Goal: Task Accomplishment & Management: Manage account settings

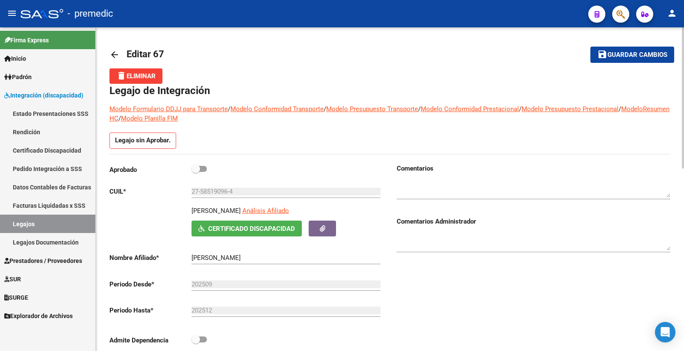
drag, startPoint x: 285, startPoint y: 254, endPoint x: 299, endPoint y: 268, distance: 20.3
click at [285, 254] on div "[PERSON_NAME] Ingresar el nombre" at bounding box center [286, 255] width 189 height 18
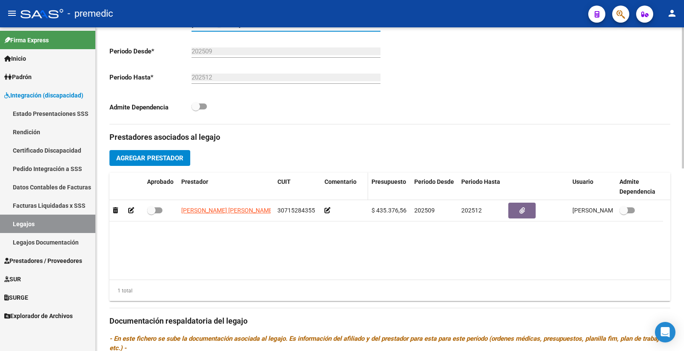
scroll to position [237, 0]
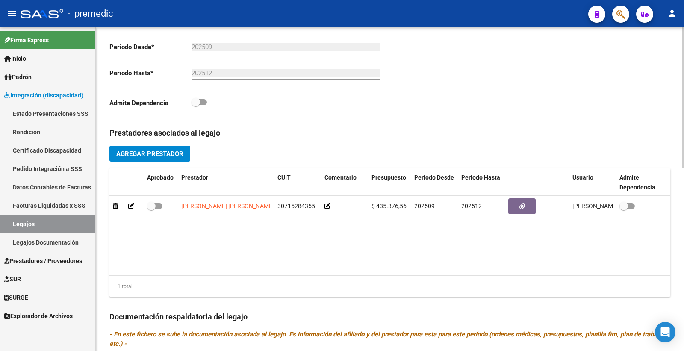
click at [142, 153] on span "Agregar Prestador" at bounding box center [149, 154] width 67 height 8
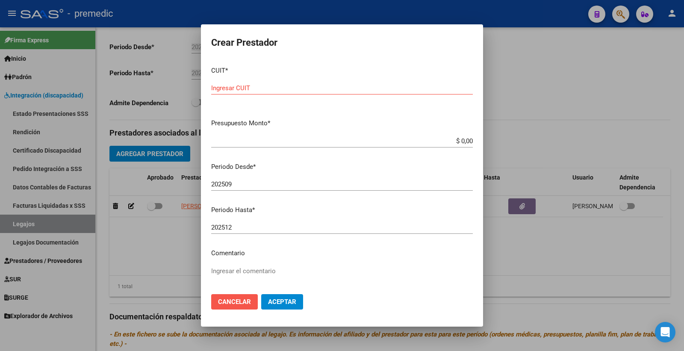
click at [247, 302] on span "Cancelar" at bounding box center [234, 302] width 33 height 8
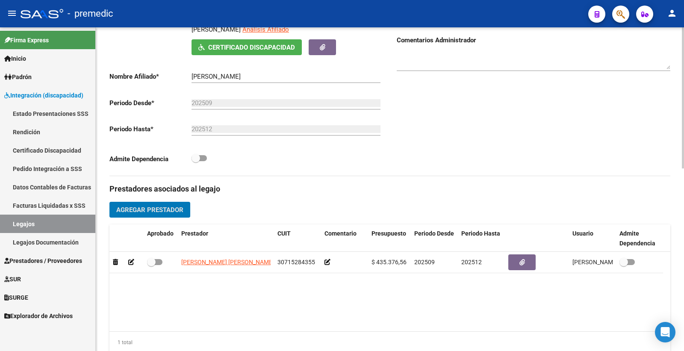
scroll to position [190, 0]
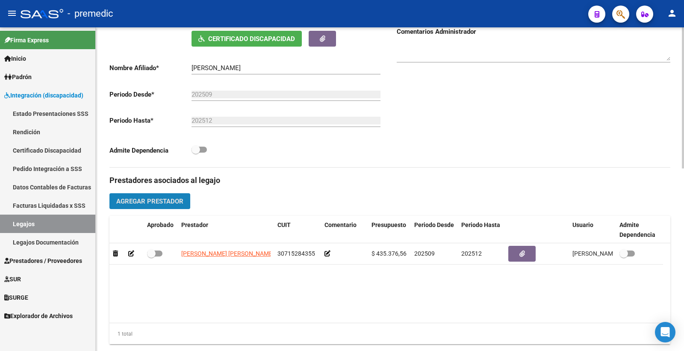
click at [154, 201] on span "Agregar Prestador" at bounding box center [149, 202] width 67 height 8
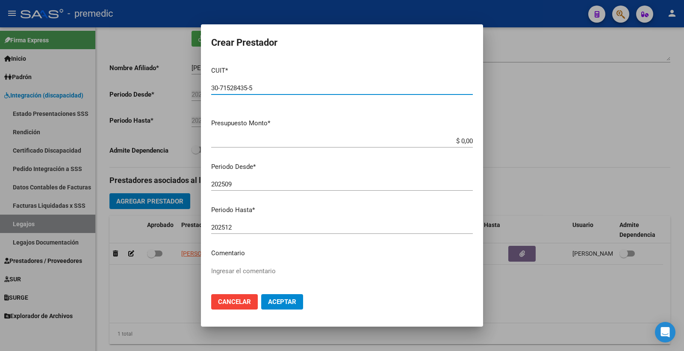
type input "30-71528435-5"
click at [452, 143] on input "$ 0,00" at bounding box center [342, 141] width 262 height 8
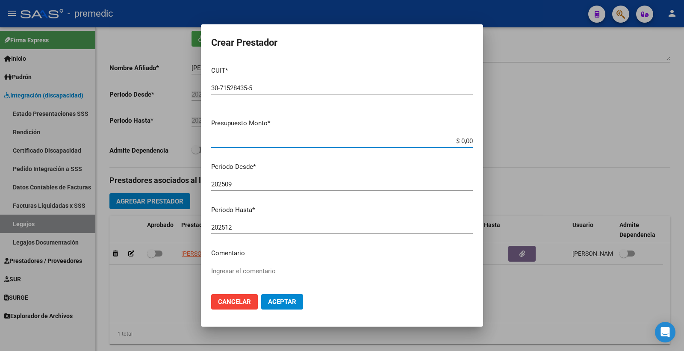
click at [279, 306] on button "Aceptar" at bounding box center [282, 301] width 42 height 15
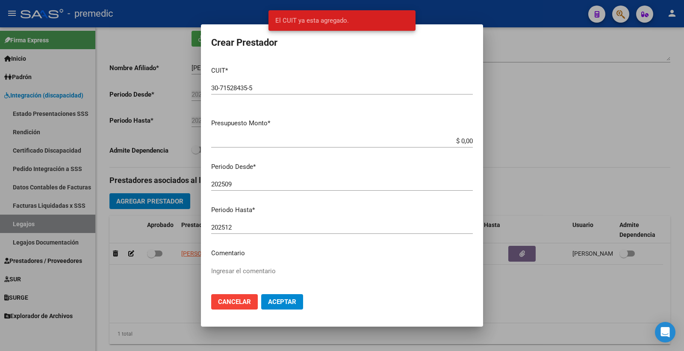
click at [243, 303] on span "Cancelar" at bounding box center [234, 302] width 33 height 8
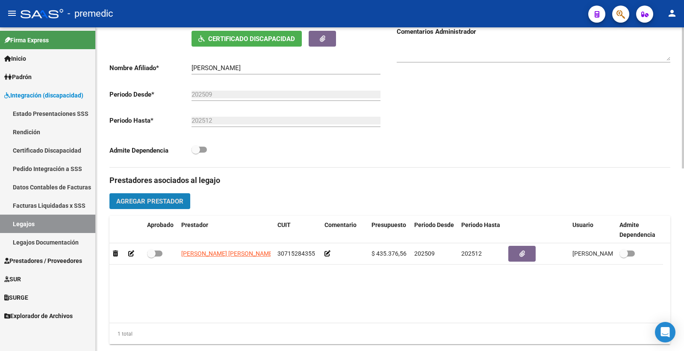
click at [147, 199] on span "Agregar Prestador" at bounding box center [149, 202] width 67 height 8
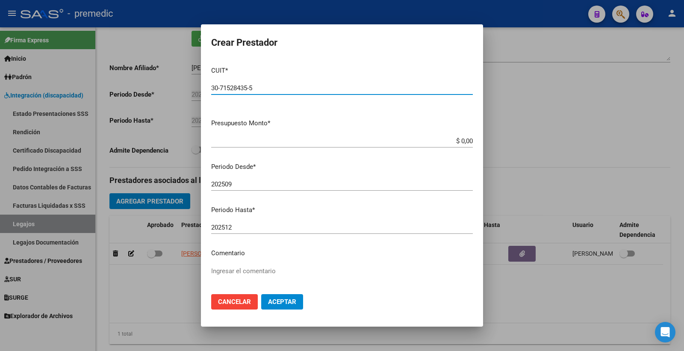
drag, startPoint x: 265, startPoint y: 86, endPoint x: 76, endPoint y: 113, distance: 191.4
click at [76, 113] on div "Crear Prestador CUIT * 30-71528435-5 Ingresar CUIT ARCA Padrón Presupuesto Mont…" at bounding box center [342, 175] width 684 height 351
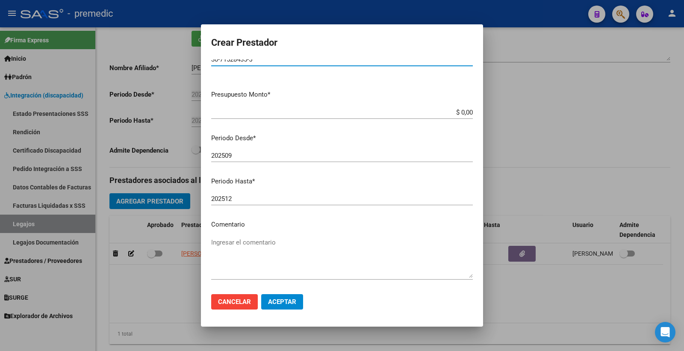
scroll to position [17, 0]
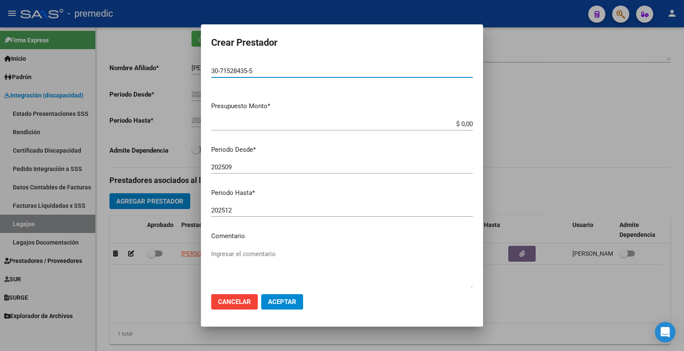
type input "30-71528435-5"
click at [577, 138] on div at bounding box center [342, 175] width 684 height 351
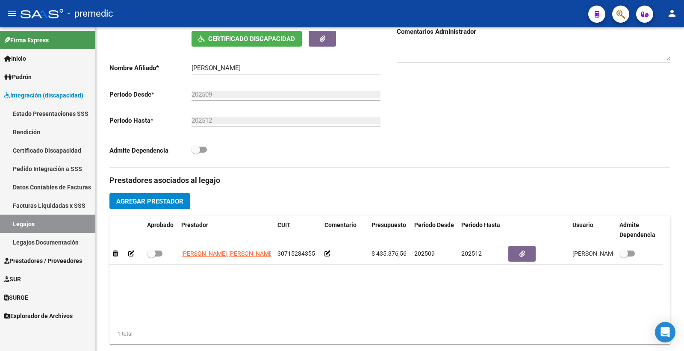
click at [39, 227] on link "Legajos" at bounding box center [47, 224] width 95 height 18
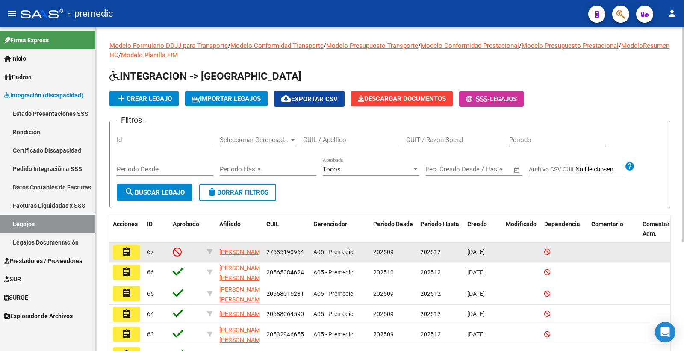
click at [128, 251] on mat-icon "assignment" at bounding box center [126, 252] width 10 height 10
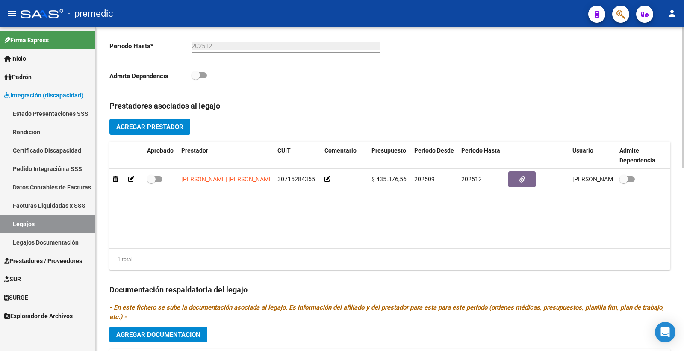
scroll to position [285, 0]
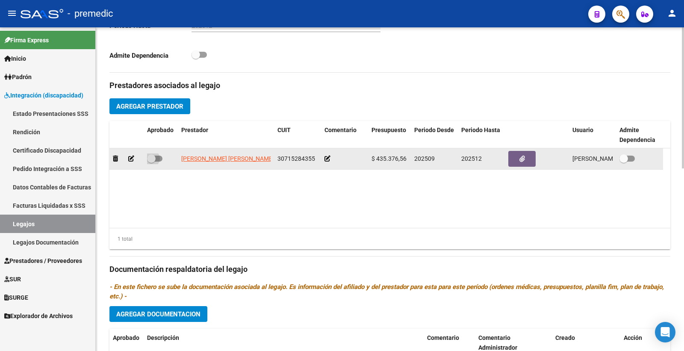
click at [156, 160] on span at bounding box center [154, 159] width 15 height 6
click at [151, 162] on input "checkbox" at bounding box center [151, 162] width 0 height 0
click at [155, 161] on span at bounding box center [158, 158] width 9 height 9
click at [151, 162] on input "checkbox" at bounding box center [151, 162] width 0 height 0
click at [132, 160] on icon at bounding box center [131, 159] width 6 height 6
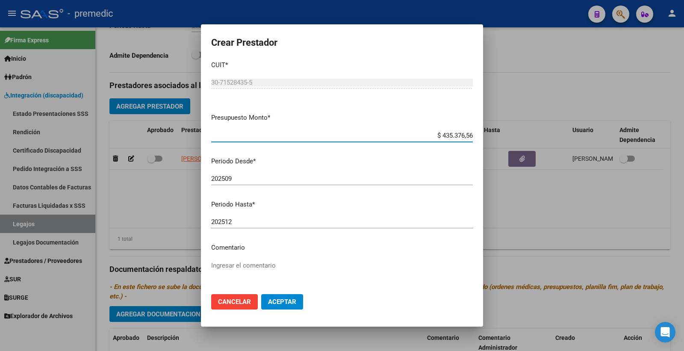
scroll to position [0, 0]
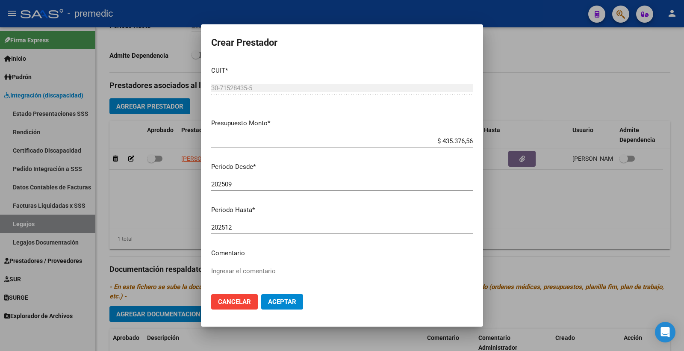
click at [307, 304] on mat-dialog-actions "Cancelar Aceptar" at bounding box center [342, 301] width 262 height 29
click at [296, 303] on span "Aceptar" at bounding box center [282, 302] width 28 height 8
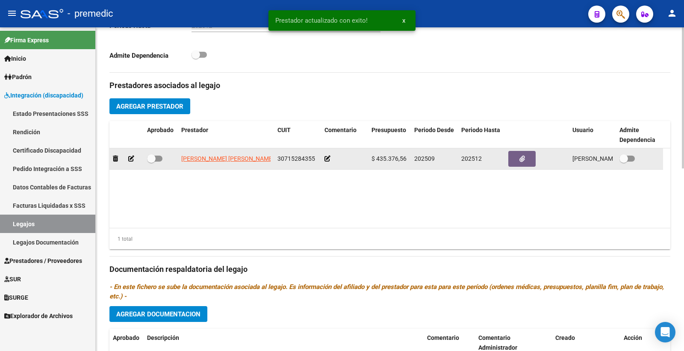
click at [157, 160] on span at bounding box center [154, 159] width 15 height 6
click at [151, 162] on input "checkbox" at bounding box center [151, 162] width 0 height 0
checkbox input "true"
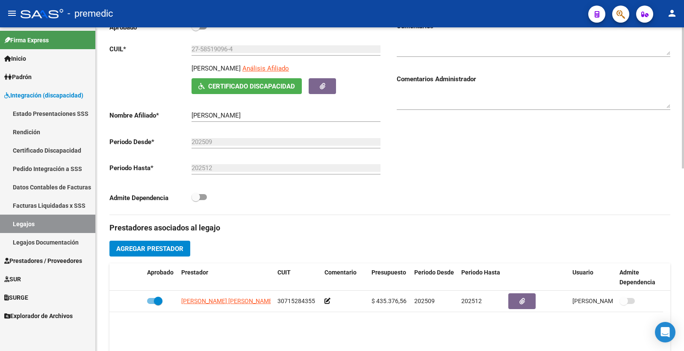
scroll to position [190, 0]
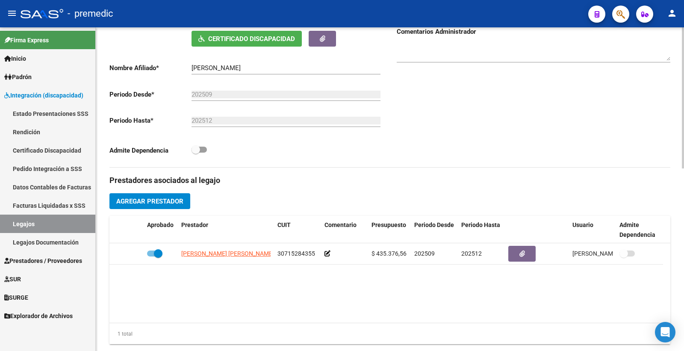
click at [151, 205] on span "Agregar Prestador" at bounding box center [149, 202] width 67 height 8
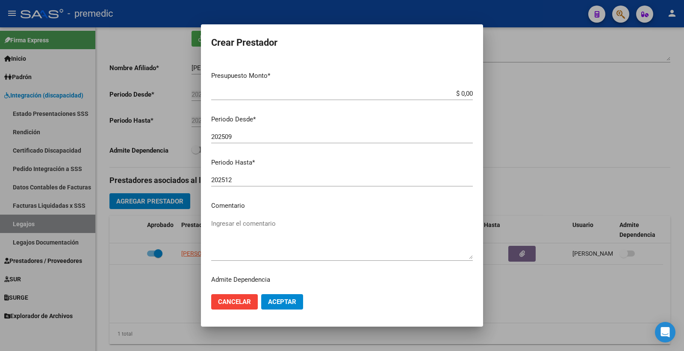
paste input "30-71528435-5"
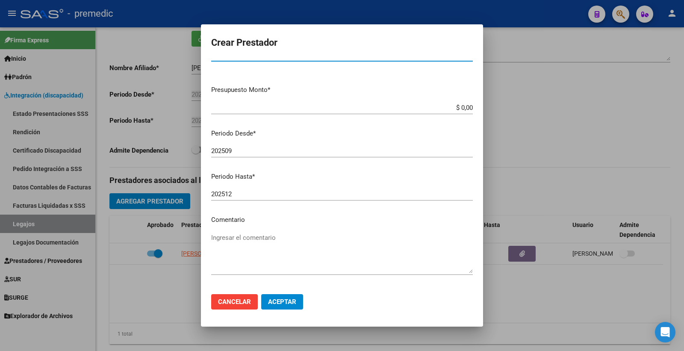
scroll to position [0, 0]
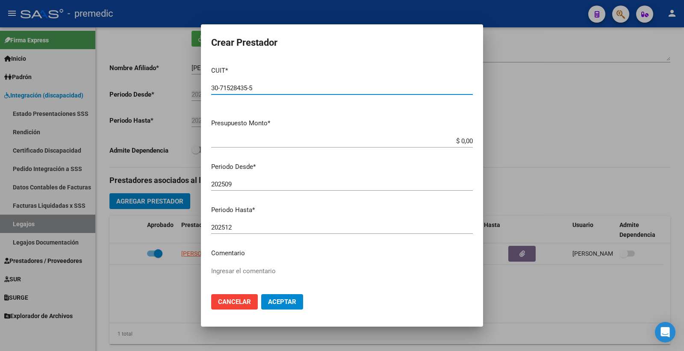
type input "30-71528435-5"
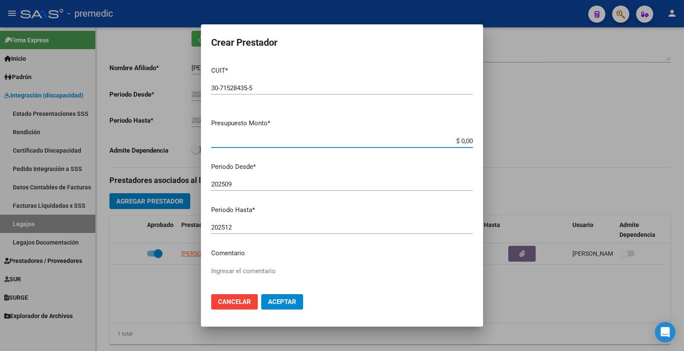
click at [451, 142] on input "$ 0,00" at bounding box center [342, 141] width 262 height 8
drag, startPoint x: 455, startPoint y: 137, endPoint x: 515, endPoint y: 138, distance: 60.7
click at [515, 138] on div "Crear Prestador CUIT * 30-71528435-5 Ingresar CUIT ARCA Padrón Presupuesto Mont…" at bounding box center [342, 175] width 684 height 351
type input "$ 475.000,00"
click at [290, 303] on span "Aceptar" at bounding box center [282, 302] width 28 height 8
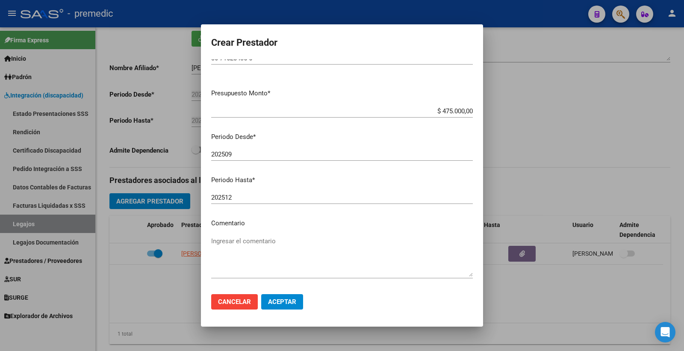
scroll to position [65, 0]
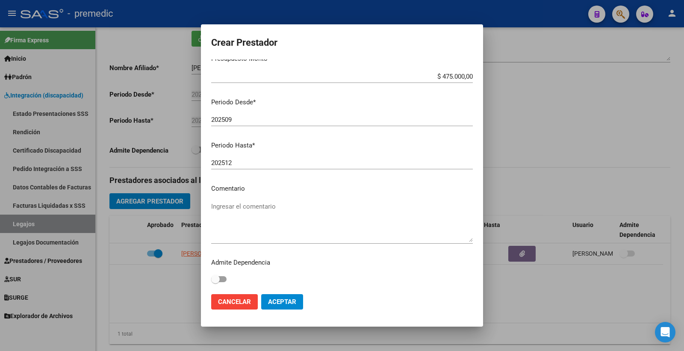
click at [266, 229] on textarea "Ingresar el comentario" at bounding box center [342, 222] width 262 height 40
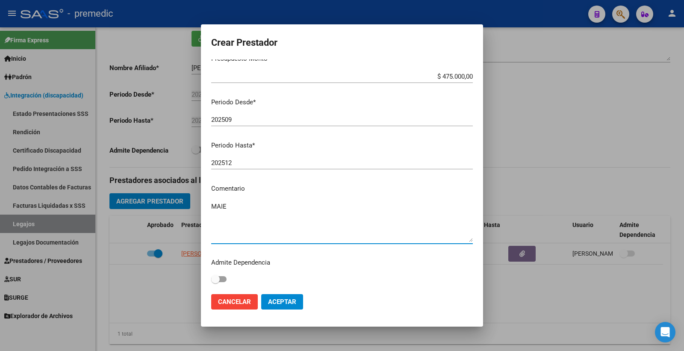
type textarea "MAIE"
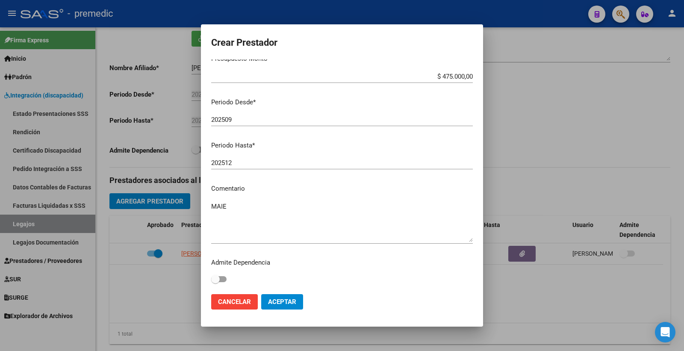
click at [286, 301] on span "Aceptar" at bounding box center [282, 302] width 28 height 8
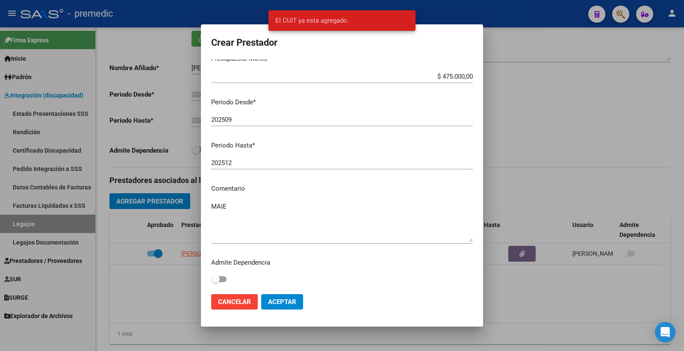
click at [553, 170] on div at bounding box center [342, 175] width 684 height 351
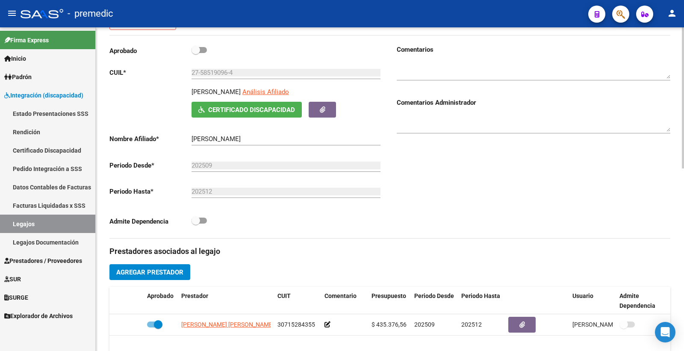
scroll to position [0, 0]
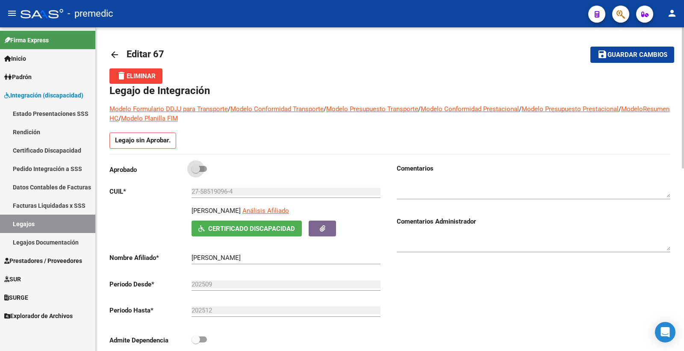
click at [202, 170] on span at bounding box center [199, 169] width 15 height 6
click at [196, 172] on input "checkbox" at bounding box center [195, 172] width 0 height 0
checkbox input "true"
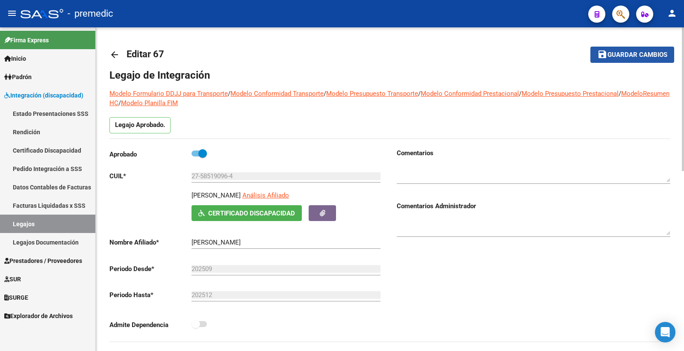
click at [644, 51] on span "Guardar cambios" at bounding box center [638, 55] width 60 height 8
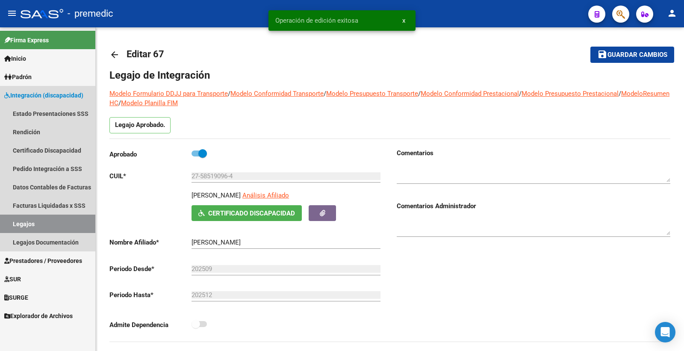
click at [33, 225] on link "Legajos" at bounding box center [47, 224] width 95 height 18
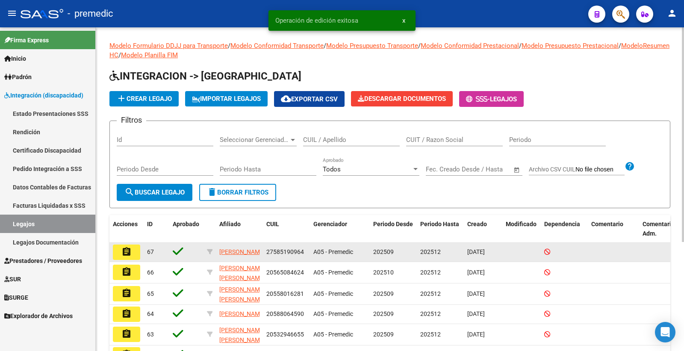
click at [132, 254] on button "assignment" at bounding box center [126, 252] width 27 height 15
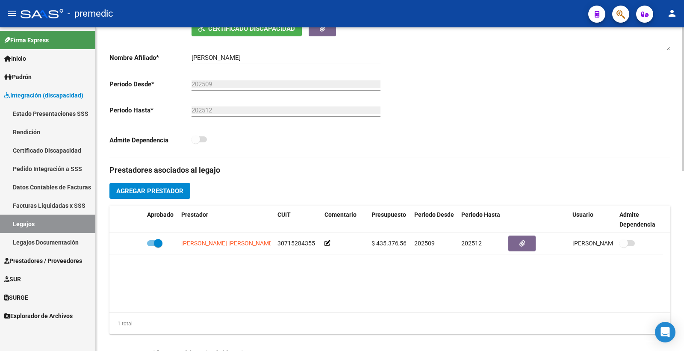
scroll to position [190, 0]
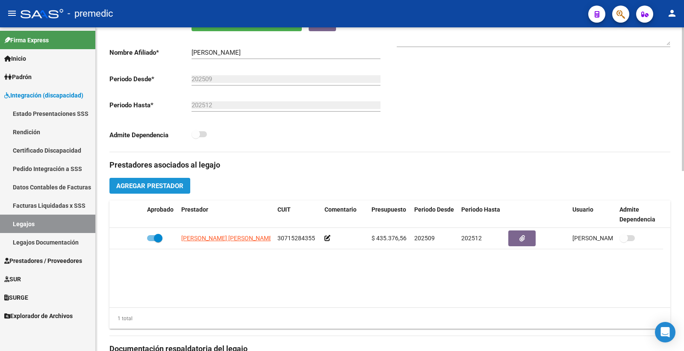
click at [142, 191] on button "Agregar Prestador" at bounding box center [149, 186] width 81 height 16
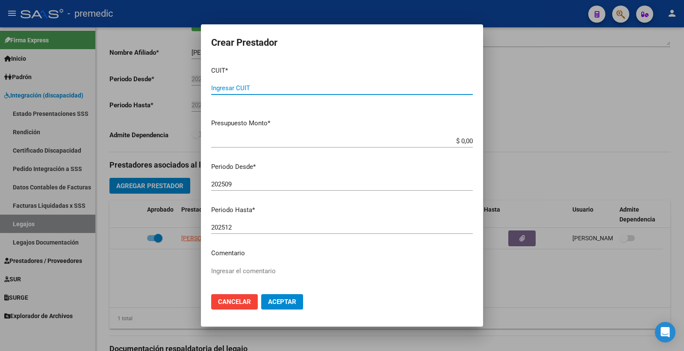
click at [298, 96] on div "Ingresar CUIT" at bounding box center [342, 92] width 262 height 21
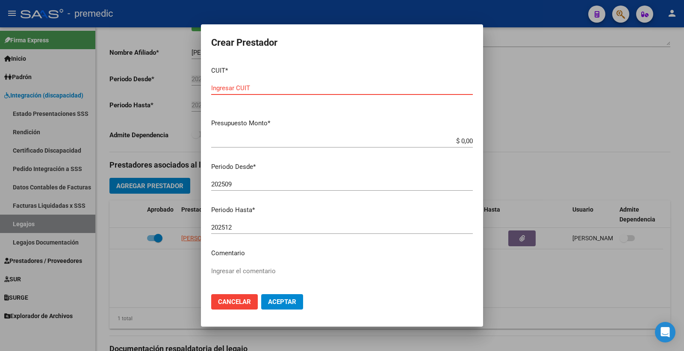
click at [291, 91] on input "Ingresar CUIT" at bounding box center [342, 88] width 262 height 8
paste input "30-71528435-5"
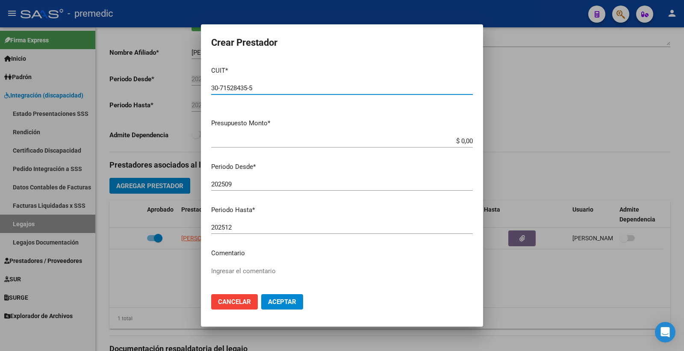
type input "30-71528435-5"
click at [307, 130] on mat-dialog-content "CUIT * 30-71528435-5 Ingresar CUIT ARCA Padrón Presupuesto Monto * $ 0,00 Ingre…" at bounding box center [342, 173] width 282 height 228
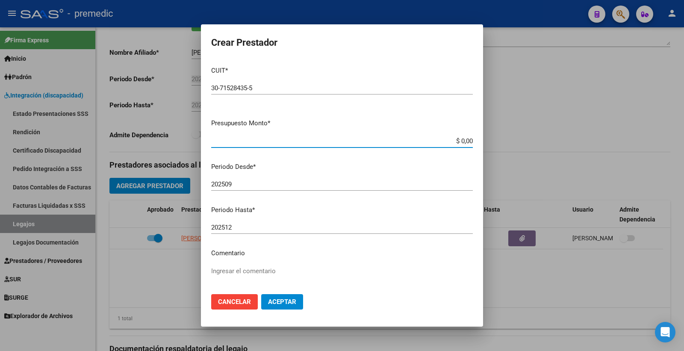
click at [455, 144] on input "$ 0,00" at bounding box center [342, 141] width 262 height 8
type input "$ 475.860,00"
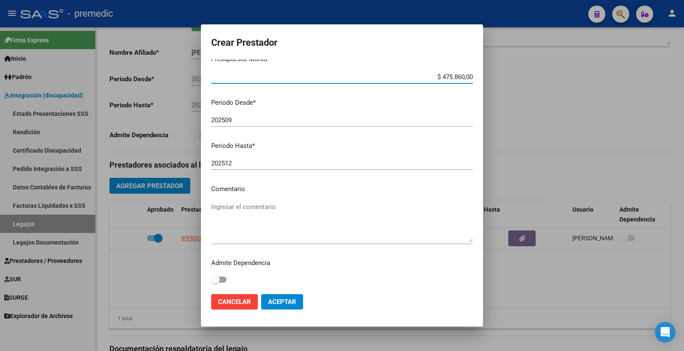
scroll to position [65, 0]
click at [285, 309] on button "Aceptar" at bounding box center [282, 301] width 42 height 15
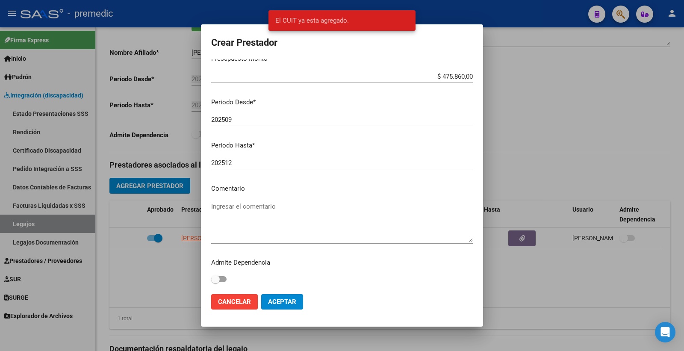
click at [248, 305] on span "Cancelar" at bounding box center [234, 302] width 33 height 8
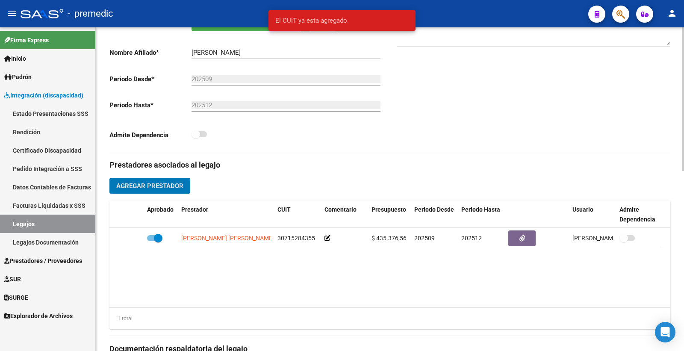
click at [535, 169] on h3 "Prestadores asociados al legajo" at bounding box center [389, 165] width 561 height 12
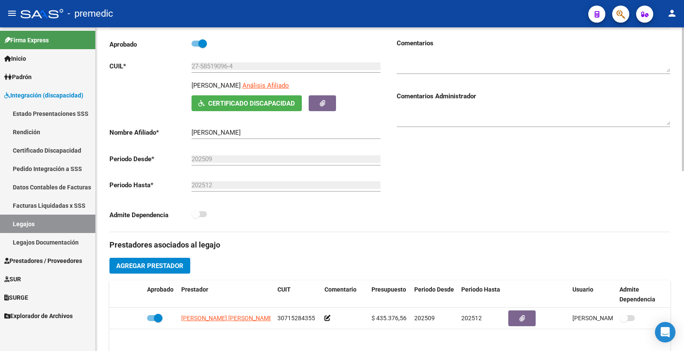
scroll to position [95, 0]
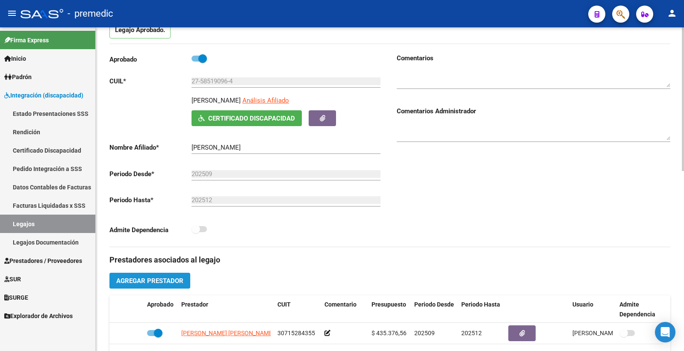
click at [176, 284] on span "Agregar Prestador" at bounding box center [149, 281] width 67 height 8
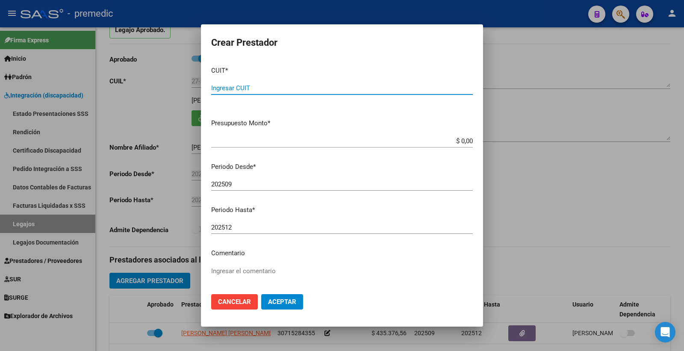
paste input "30-71528435-5"
type input "30-71528435-5"
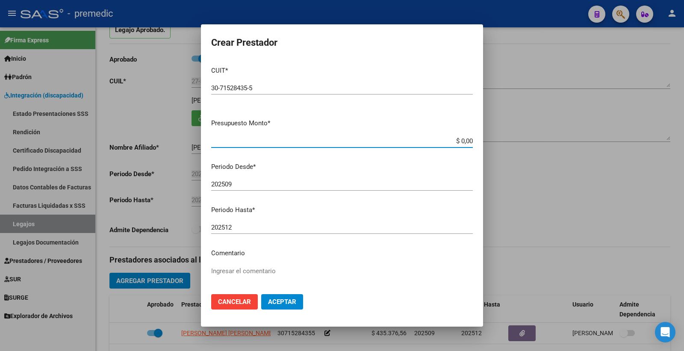
click at [461, 144] on input "$ 0,00" at bounding box center [342, 141] width 262 height 8
type input "$ 475.860,00"
click at [309, 186] on input "202509" at bounding box center [342, 184] width 262 height 8
click at [289, 296] on button "Aceptar" at bounding box center [282, 301] width 42 height 15
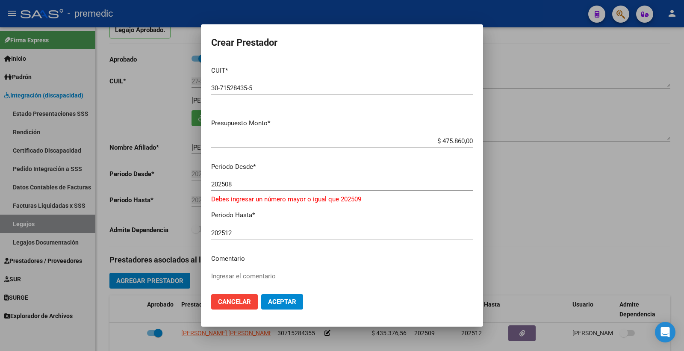
click at [241, 185] on input "202508" at bounding box center [342, 184] width 262 height 8
click at [244, 186] on input "202508" at bounding box center [342, 184] width 262 height 8
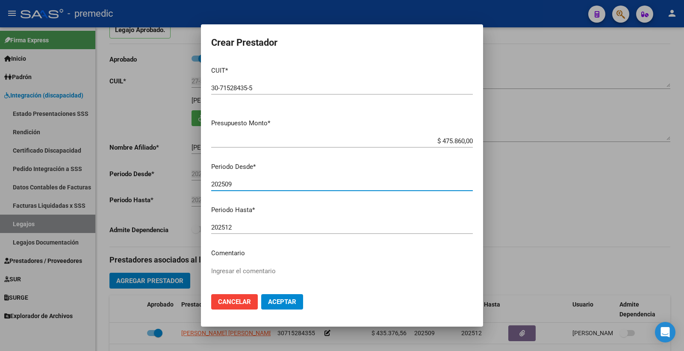
type input "202509"
click at [290, 307] on button "Aceptar" at bounding box center [282, 301] width 42 height 15
click at [216, 304] on button "Cancelar" at bounding box center [234, 301] width 47 height 15
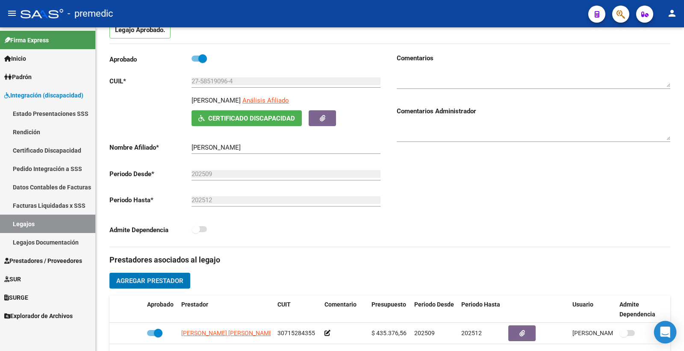
click at [668, 327] on div "Open Intercom Messenger" at bounding box center [665, 332] width 23 height 23
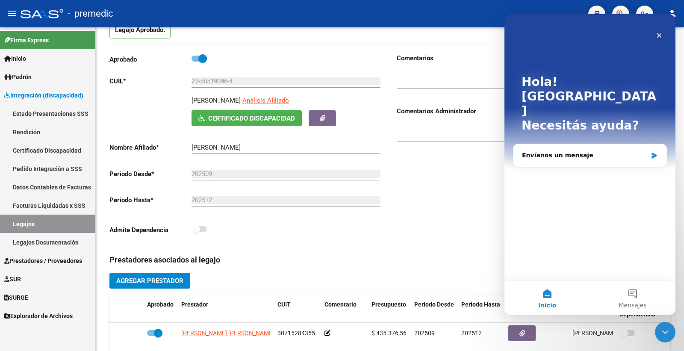
scroll to position [0, 0]
click at [570, 151] on div "Envíanos un mensaje" at bounding box center [584, 155] width 125 height 9
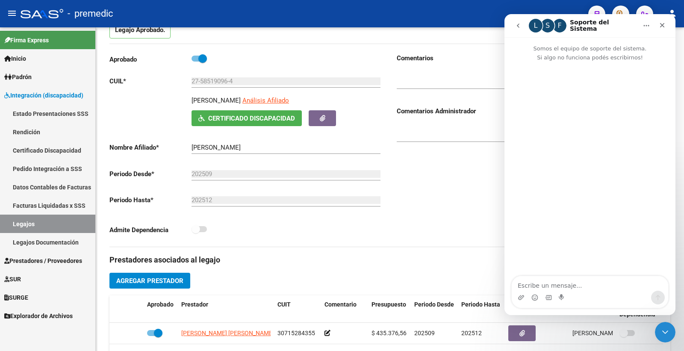
click at [567, 284] on textarea "Escribe un mensaje..." at bounding box center [590, 283] width 157 height 15
click at [453, 246] on div "Comentarios Comentarios Administrador" at bounding box center [530, 149] width 281 height 193
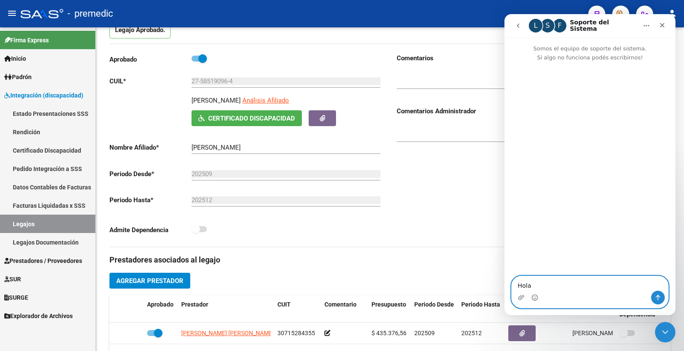
click at [627, 282] on textarea "Hola" at bounding box center [590, 283] width 157 height 15
type textarea "Hola, buenas"
type textarea "te queri"
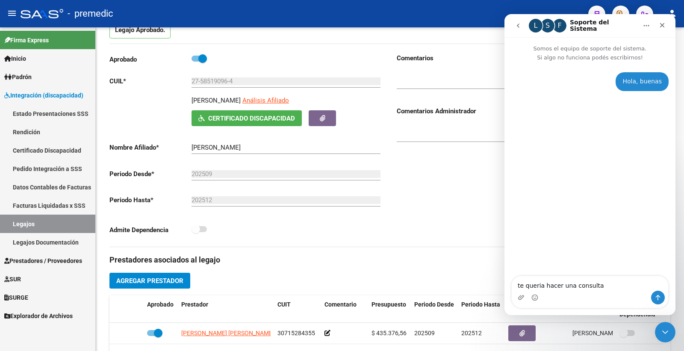
type textarea "te queria hacer una consulta"
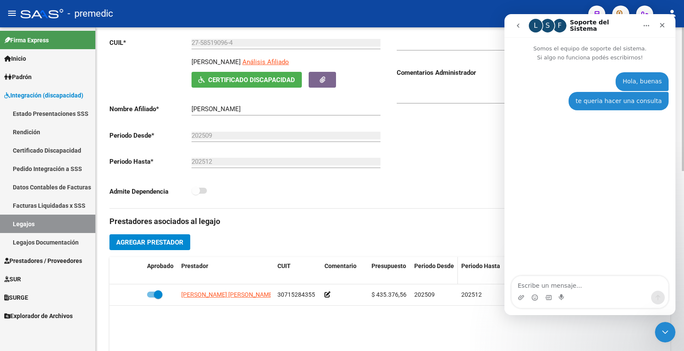
scroll to position [190, 0]
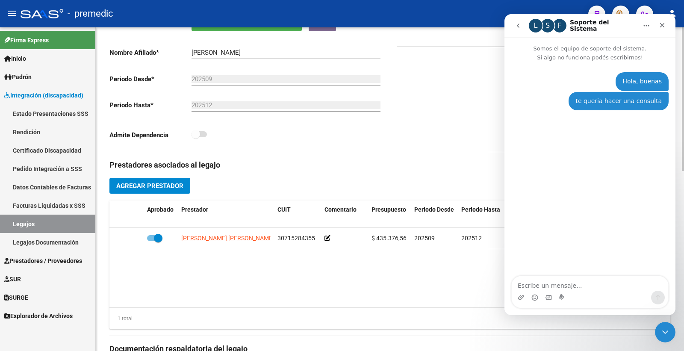
drag, startPoint x: 319, startPoint y: 325, endPoint x: 315, endPoint y: 332, distance: 8.3
click at [319, 325] on div "1 total" at bounding box center [389, 318] width 561 height 21
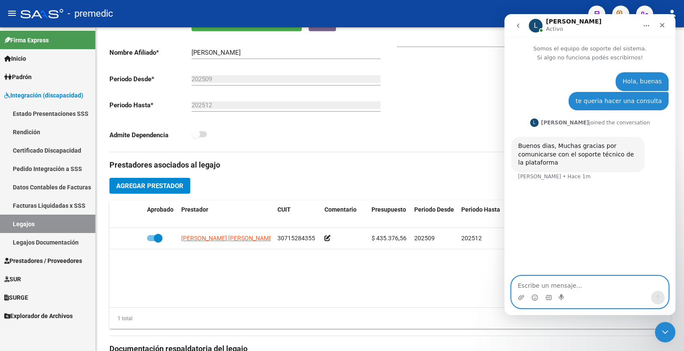
click at [537, 283] on textarea "Escribe un mensaje..." at bounding box center [590, 283] width 157 height 15
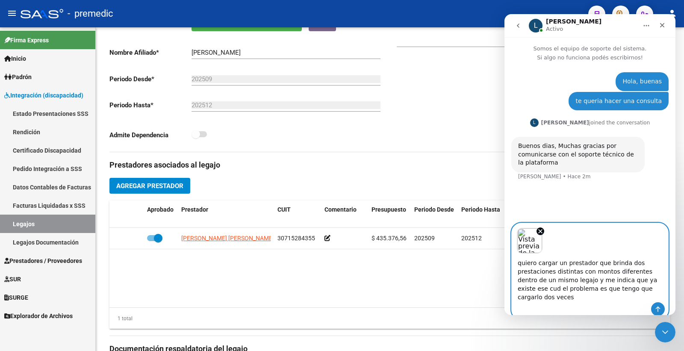
type textarea "quiero cargar un prestador que brinda dos prestaciones distintas con montos dif…"
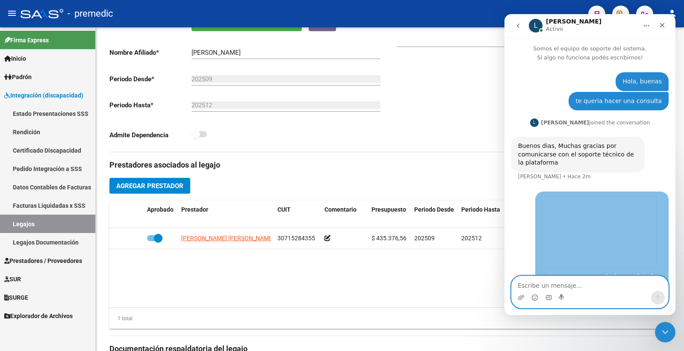
scroll to position [49, 0]
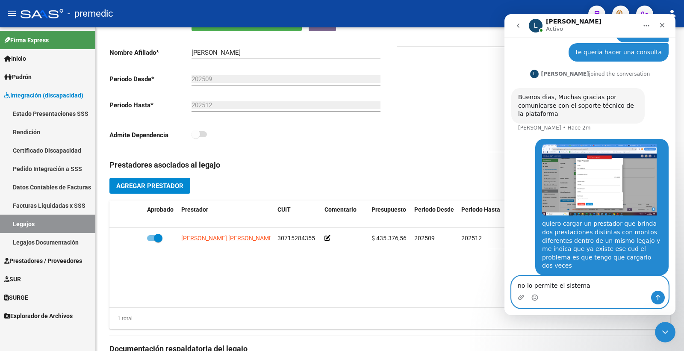
type textarea "no lo permite el sistema?"
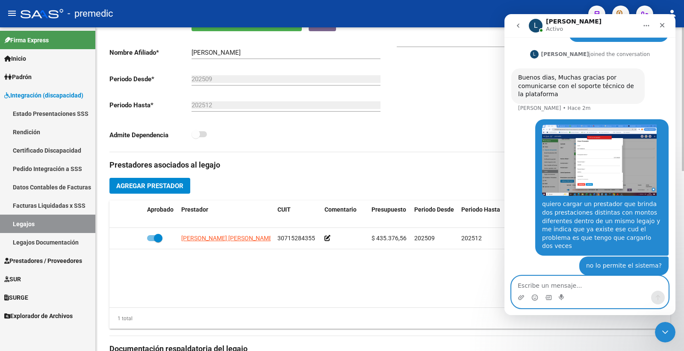
click at [266, 262] on datatable-body "[PERSON_NAME] [PERSON_NAME] Y [PERSON_NAME] 30715284355 $ 435.376,56 202509 202…" at bounding box center [389, 268] width 561 height 80
click at [265, 283] on datatable-body "[PERSON_NAME] [PERSON_NAME] Y [PERSON_NAME] 30715284355 $ 435.376,56 202509 202…" at bounding box center [389, 268] width 561 height 80
click at [395, 131] on div "Comentarios Comentarios Administrador" at bounding box center [530, 55] width 281 height 193
click at [274, 304] on datatable-body "[PERSON_NAME] [PERSON_NAME] Y [PERSON_NAME] 30715284355 $ 435.376,56 202509 202…" at bounding box center [389, 268] width 561 height 80
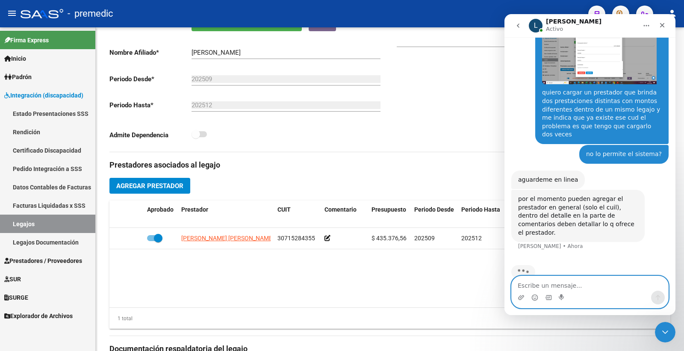
scroll to position [139, 0]
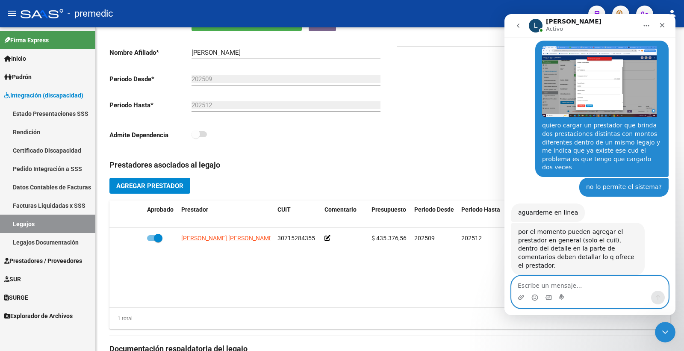
click at [591, 288] on textarea "Escribe un mensaje..." at bounding box center [590, 283] width 157 height 15
click at [591, 285] on textarea "Escribe un mensaje..." at bounding box center [590, 283] width 157 height 15
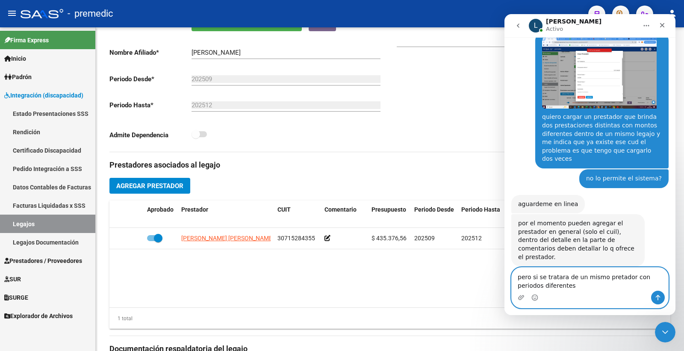
type textarea "pero si se tratara de un mismo pretador con periodos diferentes"
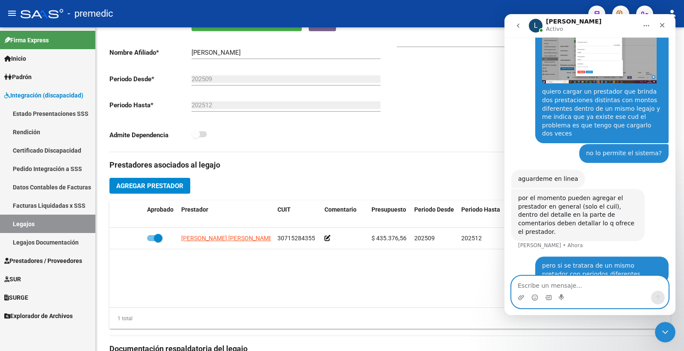
type textarea "?"
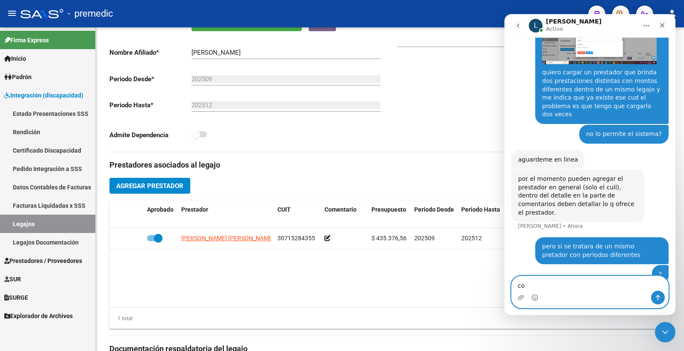
scroll to position [191, 0]
type textarea "c"
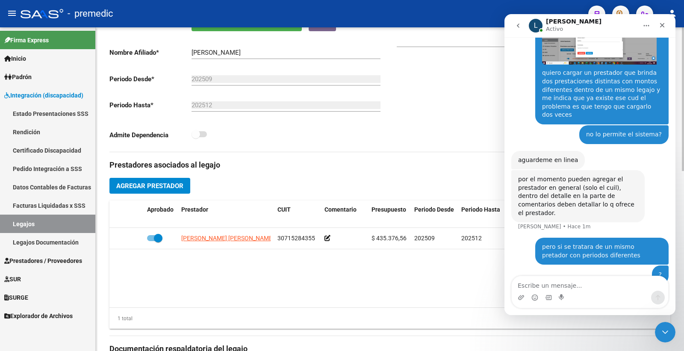
click at [425, 125] on div "Comentarios Comentarios Administrador" at bounding box center [530, 55] width 281 height 193
click at [319, 284] on datatable-body "[PERSON_NAME] [PERSON_NAME] Y [PERSON_NAME] 30715284355 $ 435.376,56 202509 202…" at bounding box center [389, 268] width 561 height 80
click at [668, 331] on icon "Cerrar Intercom Messenger" at bounding box center [664, 331] width 10 height 10
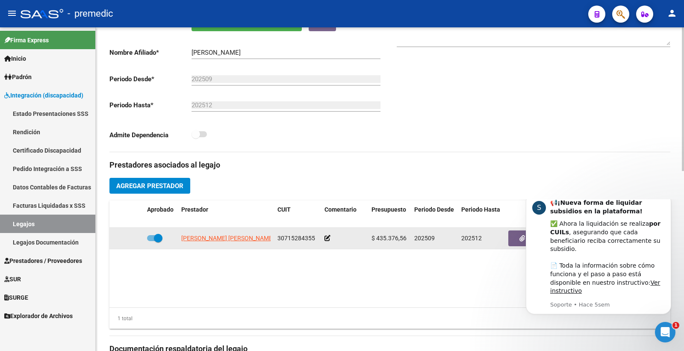
click at [328, 238] on icon at bounding box center [328, 238] width 6 height 6
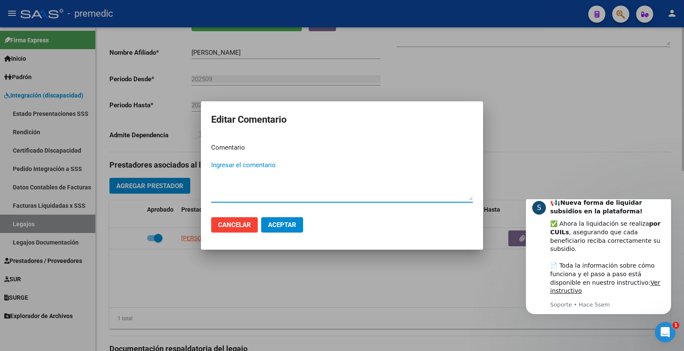
drag, startPoint x: 176, startPoint y: 280, endPoint x: 190, endPoint y: 281, distance: 14.1
click at [176, 280] on div at bounding box center [342, 175] width 684 height 351
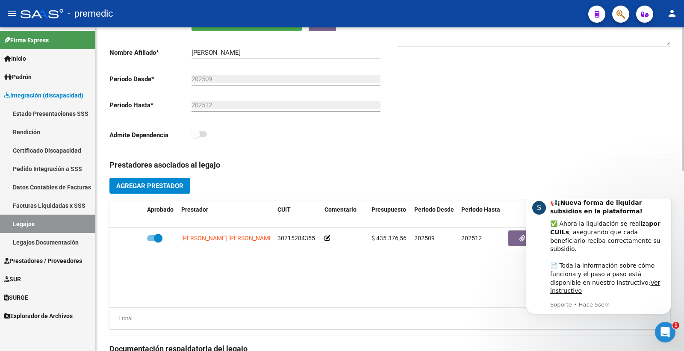
drag, startPoint x: 345, startPoint y: 281, endPoint x: 334, endPoint y: 274, distance: 13.3
click at [345, 281] on datatable-body "[PERSON_NAME] [PERSON_NAME] Y [PERSON_NAME] 30715284355 $ 435.376,56 202509 202…" at bounding box center [389, 268] width 561 height 80
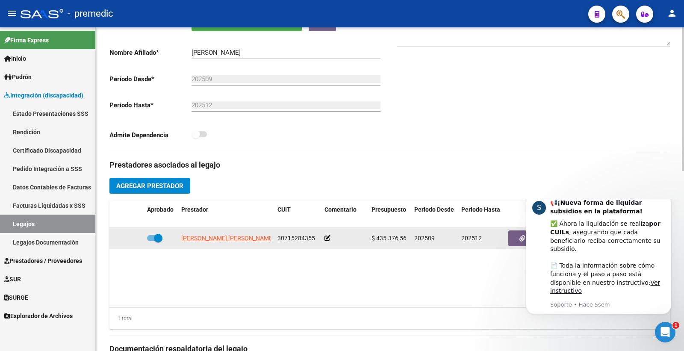
click at [330, 238] on div at bounding box center [345, 238] width 40 height 10
click at [319, 240] on datatable-body-cell "30715284355" at bounding box center [297, 238] width 47 height 21
click at [325, 240] on icon at bounding box center [328, 238] width 6 height 6
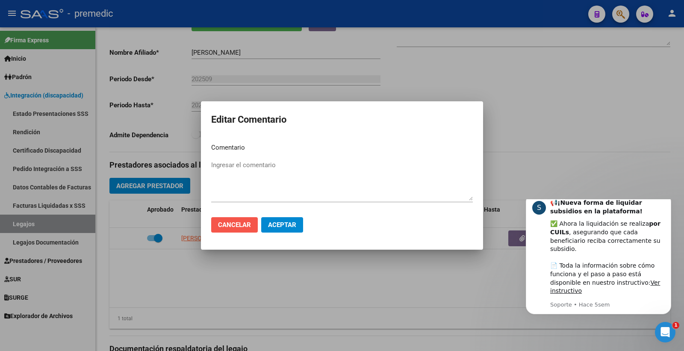
click at [233, 223] on span "Cancelar" at bounding box center [234, 225] width 33 height 8
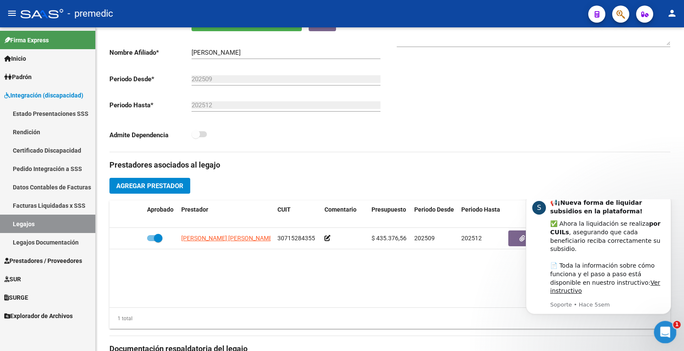
click at [663, 331] on icon "Abrir Intercom Messenger" at bounding box center [664, 331] width 14 height 14
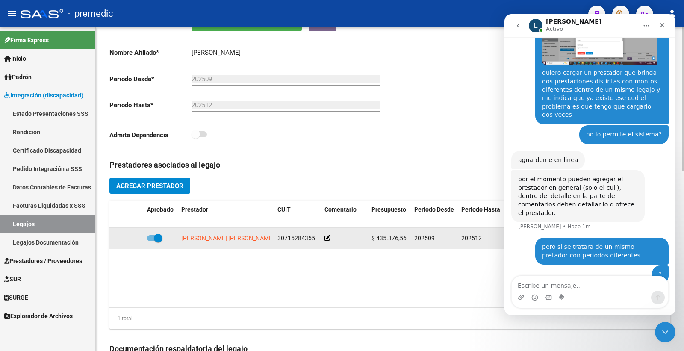
click at [214, 240] on span "[PERSON_NAME] [PERSON_NAME] Y [PERSON_NAME][GEOGRAPHIC_DATA]" at bounding box center [282, 238] width 202 height 7
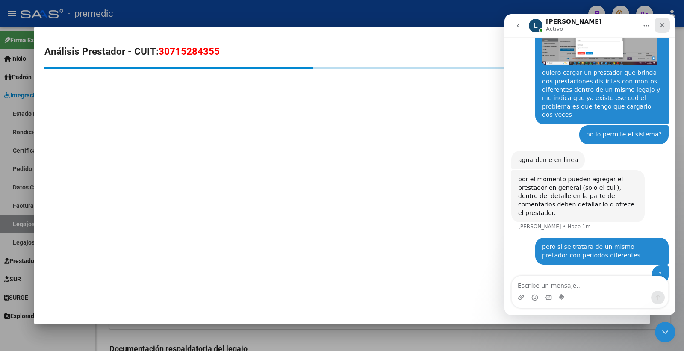
click at [663, 21] on div "Cerrar" at bounding box center [662, 25] width 15 height 15
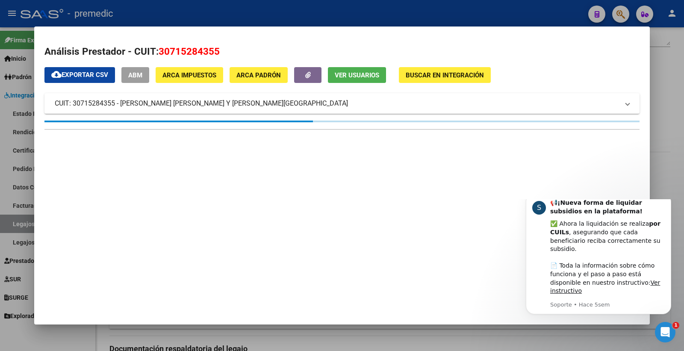
scroll to position [0, 0]
click at [665, 81] on div at bounding box center [342, 175] width 684 height 351
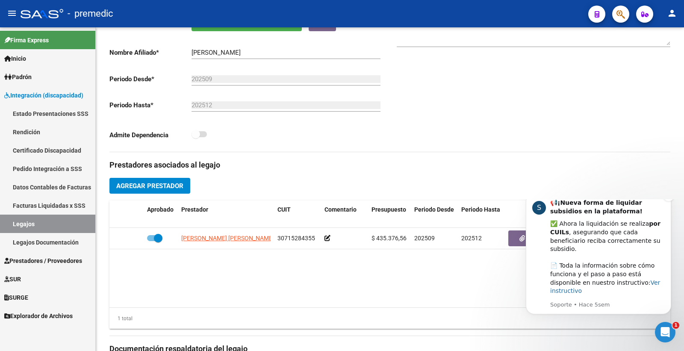
click at [633, 294] on link "Ver instructivo" at bounding box center [605, 286] width 110 height 15
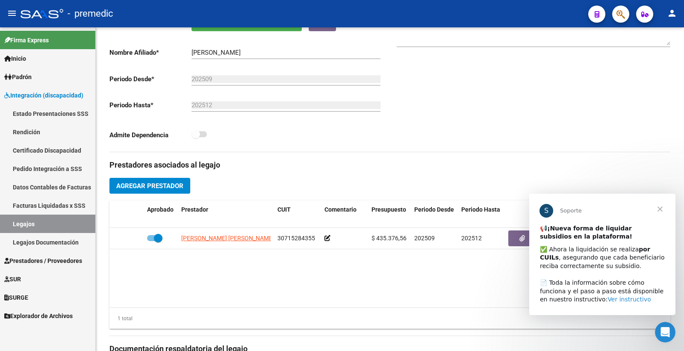
click at [608, 299] on link "Ver instructivo" at bounding box center [629, 299] width 43 height 7
click at [314, 281] on datatable-body "[PERSON_NAME] [PERSON_NAME] Y [PERSON_NAME] 30715284355 $ 435.376,56 202509 202…" at bounding box center [389, 268] width 561 height 80
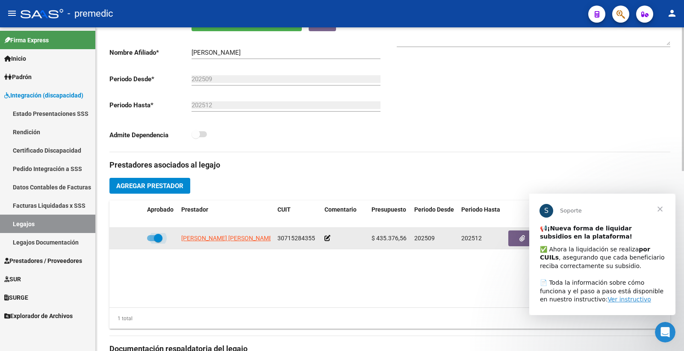
click at [150, 237] on span at bounding box center [154, 238] width 15 height 6
click at [151, 241] on input "checkbox" at bounding box center [151, 241] width 0 height 0
checkbox input "false"
click at [130, 239] on icon at bounding box center [131, 238] width 6 height 6
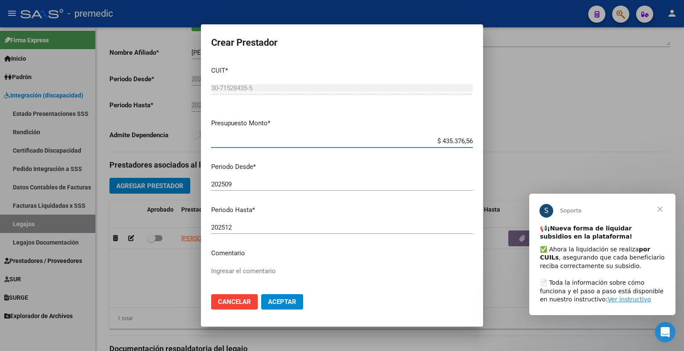
click at [287, 228] on input "202512" at bounding box center [342, 228] width 262 height 8
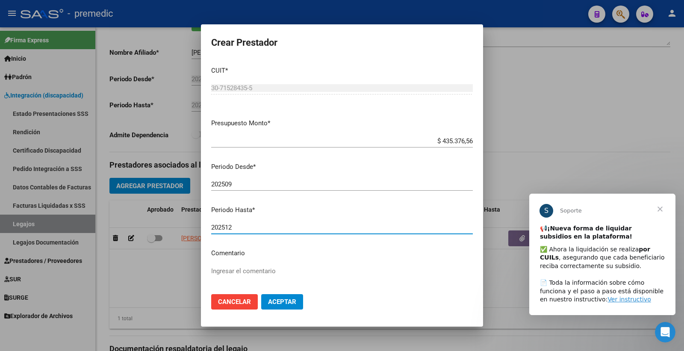
click at [261, 266] on div "Ingresar el comentario" at bounding box center [342, 287] width 262 height 44
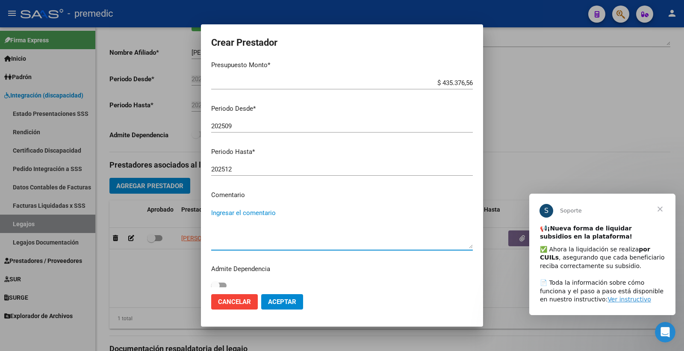
scroll to position [65, 0]
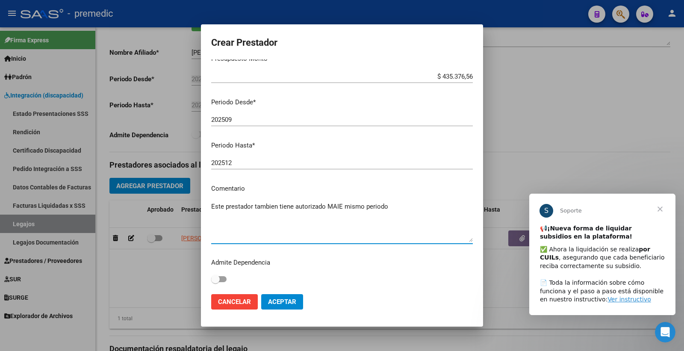
click at [332, 230] on textarea "Este prestador tambien tiene autorizado MAIE mismo periodo" at bounding box center [342, 222] width 262 height 40
click at [395, 217] on textarea "Este prestador tambien tiene autorizado MAIE mismo periodo" at bounding box center [342, 222] width 262 height 40
click at [396, 208] on textarea "Este prestador tambien tiene autorizado MAIE mismo periodo" at bounding box center [342, 222] width 262 height 40
paste textarea "475830.36"
click at [433, 206] on textarea "Este prestador tambien tiene autorizado MAIE mismo periodo por un valor de 4758…" at bounding box center [342, 222] width 262 height 40
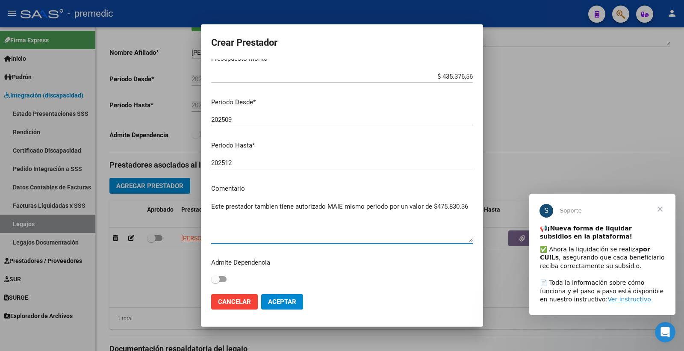
type textarea "Este prestador tambien tiene autorizado MAIE mismo periodo por un valor de $475…"
click at [281, 303] on span "Aceptar" at bounding box center [282, 302] width 28 height 8
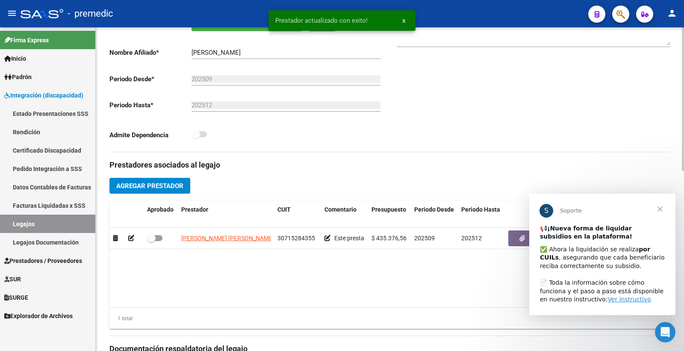
scroll to position [225, 0]
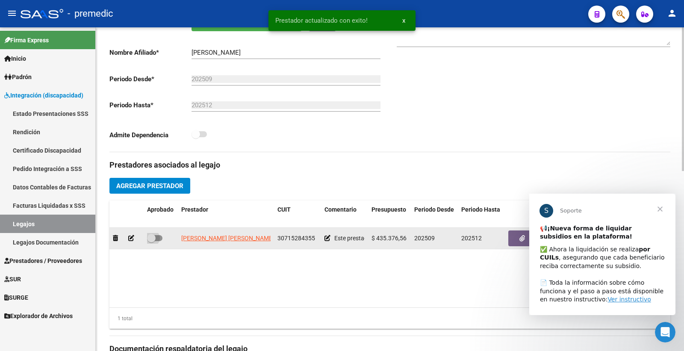
click at [157, 238] on span at bounding box center [154, 238] width 15 height 6
click at [151, 241] on input "checkbox" at bounding box center [151, 241] width 0 height 0
checkbox input "true"
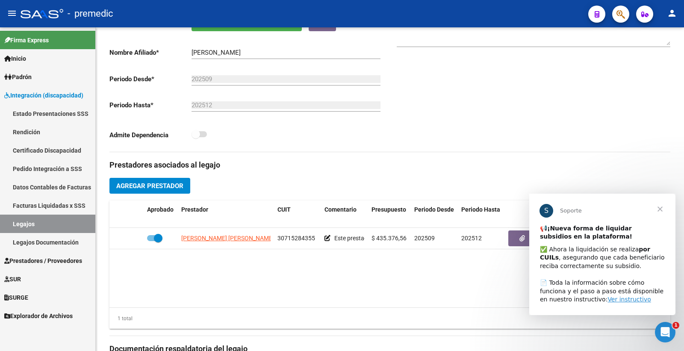
scroll to position [267, 0]
click at [657, 209] on span "Cerrar" at bounding box center [660, 208] width 31 height 31
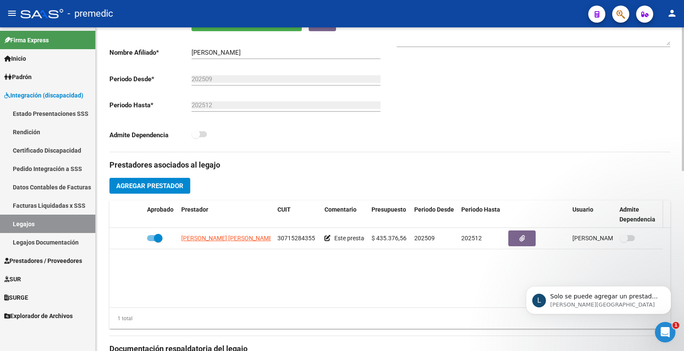
scroll to position [0, 0]
click at [621, 296] on span "Solo se puede agregar un prestador con un periodo habilitado para un mismo cuil…" at bounding box center [604, 317] width 108 height 49
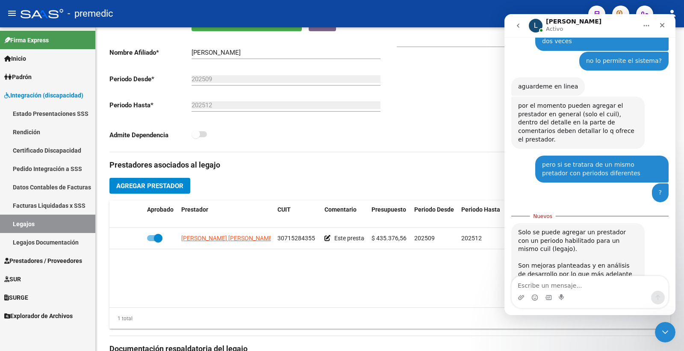
scroll to position [281, 0]
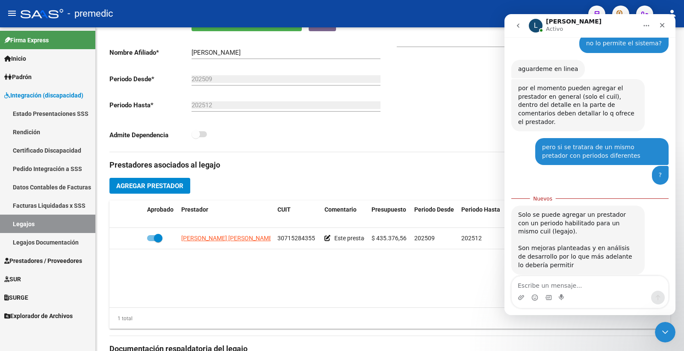
click at [596, 282] on textarea "Escribe un mensaje..." at bounding box center [590, 283] width 157 height 15
type textarea "gracias"
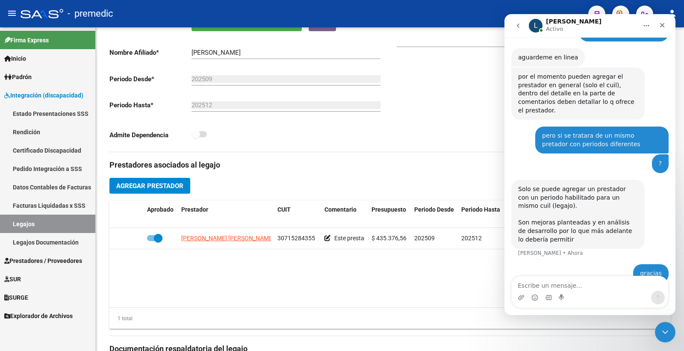
scroll to position [293, 0]
click at [445, 294] on datatable-body "[PERSON_NAME] [PERSON_NAME] Y [PERSON_NAME] 30715284355 Este prestador tambien …" at bounding box center [389, 268] width 561 height 80
click at [654, 331] on div "Cerrar Intercom Messenger" at bounding box center [664, 331] width 21 height 21
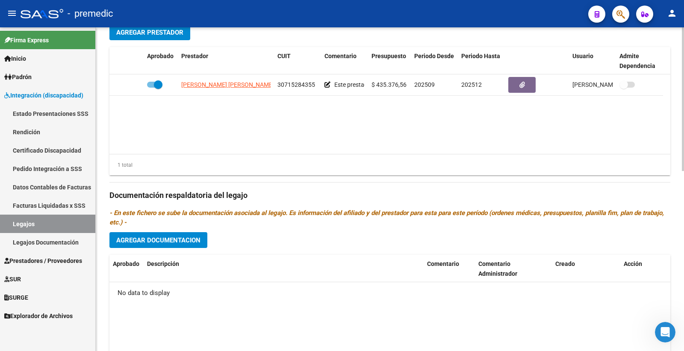
scroll to position [357, 0]
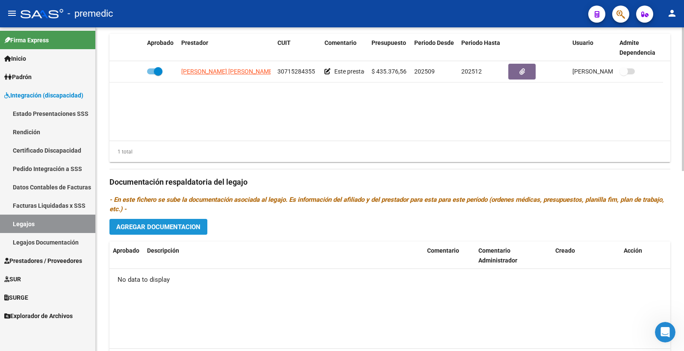
click at [180, 226] on span "Agregar Documentacion" at bounding box center [158, 227] width 84 height 8
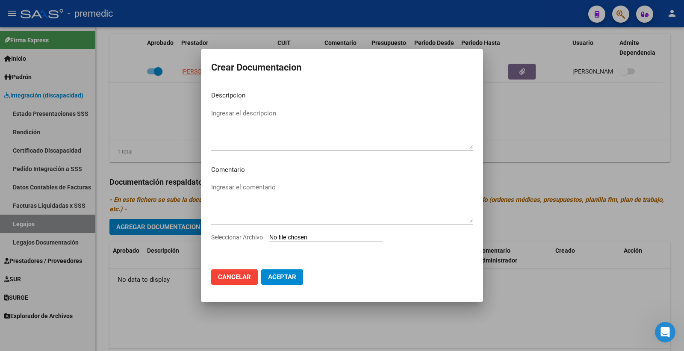
click at [273, 238] on input "Seleccionar Archivo" at bounding box center [325, 238] width 113 height 8
type input "C:\fakepath\1- CUD.pdf"
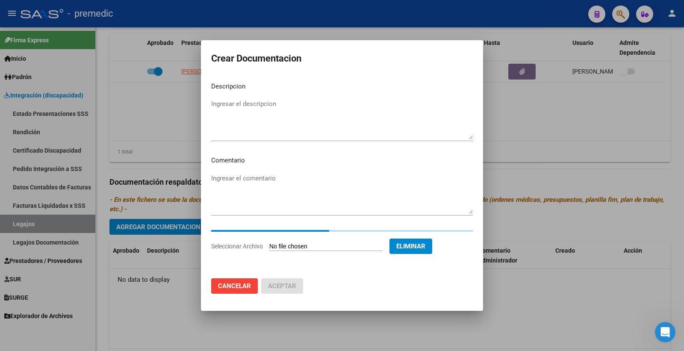
drag, startPoint x: 248, startPoint y: 100, endPoint x: 244, endPoint y: 109, distance: 10.2
click at [248, 100] on textarea "Ingresar el descripcion" at bounding box center [342, 119] width 262 height 40
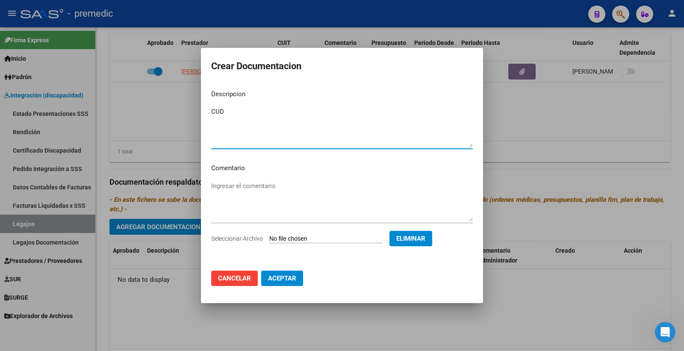
type textarea "CUD"
drag, startPoint x: 280, startPoint y: 271, endPoint x: 273, endPoint y: 273, distance: 7.6
click at [281, 270] on mat-dialog-actions "Cancelar Aceptar" at bounding box center [342, 278] width 262 height 29
click at [275, 281] on span "Aceptar" at bounding box center [282, 279] width 28 height 8
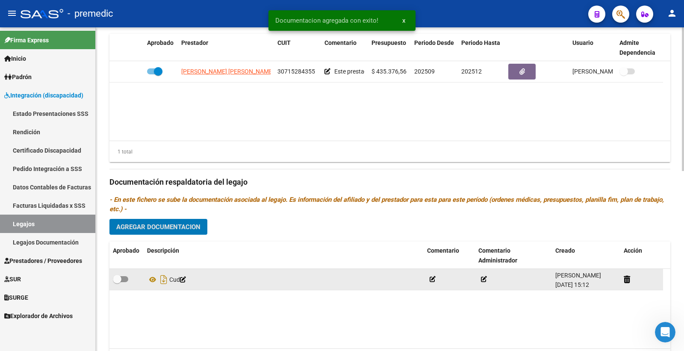
click at [123, 279] on span at bounding box center [120, 279] width 15 height 6
click at [117, 282] on input "checkbox" at bounding box center [117, 282] width 0 height 0
checkbox input "true"
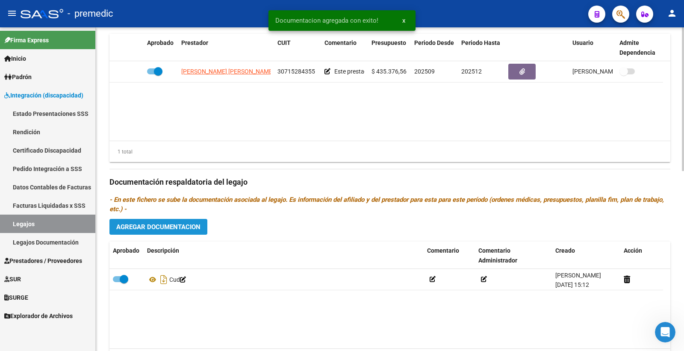
click at [180, 231] on span "Agregar Documentacion" at bounding box center [158, 227] width 84 height 8
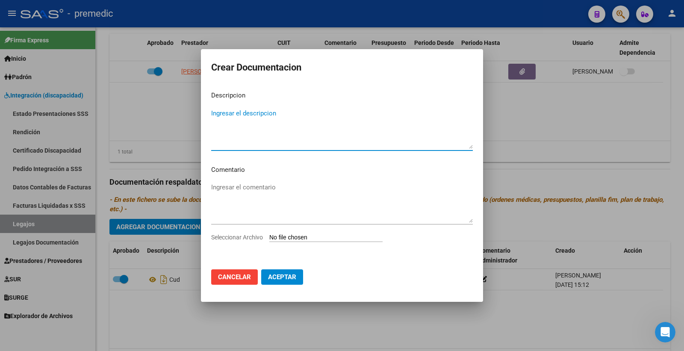
click at [291, 241] on input "Seleccionar Archivo" at bounding box center [325, 238] width 113 height 8
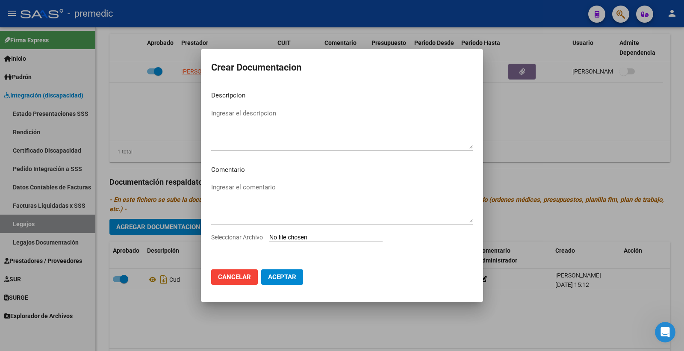
type input "C:\fakepath\2- DNI.pdf"
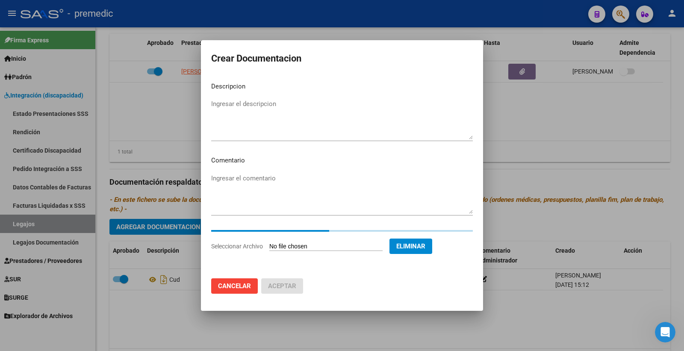
click at [247, 114] on textarea "Ingresar el descripcion" at bounding box center [342, 119] width 262 height 40
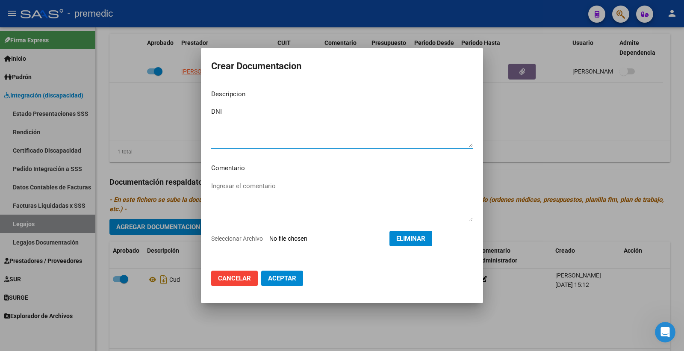
type textarea "DNI"
click at [271, 281] on span "Aceptar" at bounding box center [282, 279] width 28 height 8
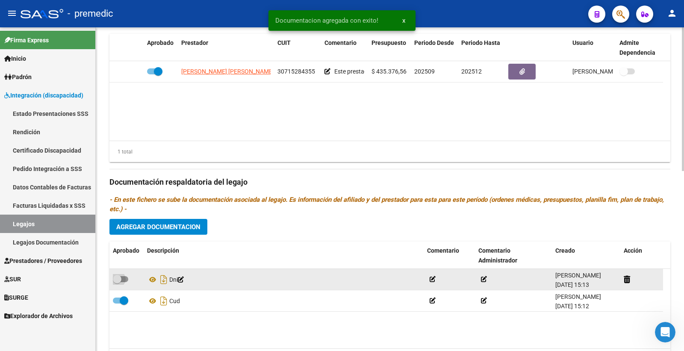
click at [124, 282] on span at bounding box center [120, 279] width 15 height 6
click at [117, 283] on input "checkbox" at bounding box center [117, 282] width 0 height 0
checkbox input "true"
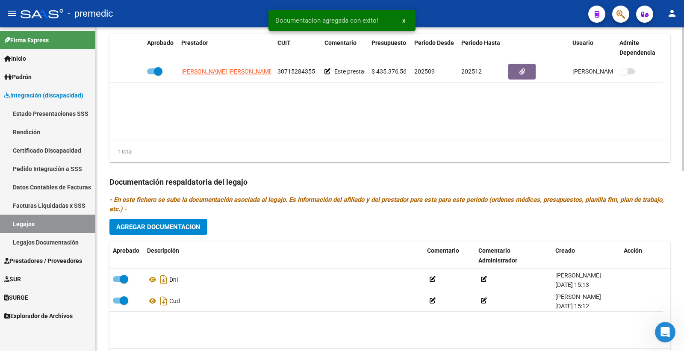
click at [183, 229] on span "Agregar Documentacion" at bounding box center [158, 227] width 84 height 8
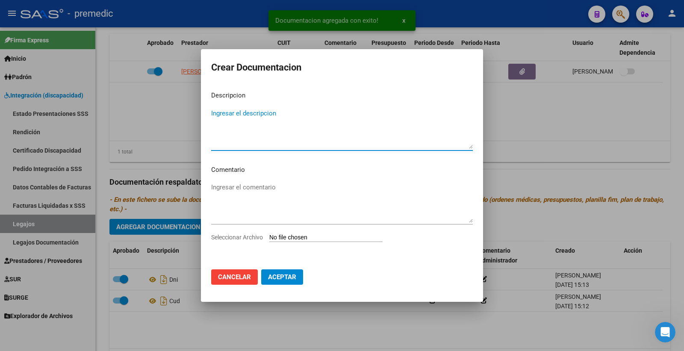
click at [283, 234] on input "Seleccionar Archivo" at bounding box center [325, 238] width 113 height 8
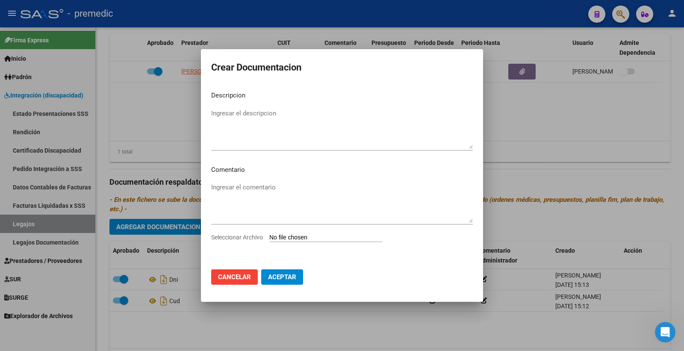
type input "C:\fakepath\3- CONFORMIDAD.pdf"
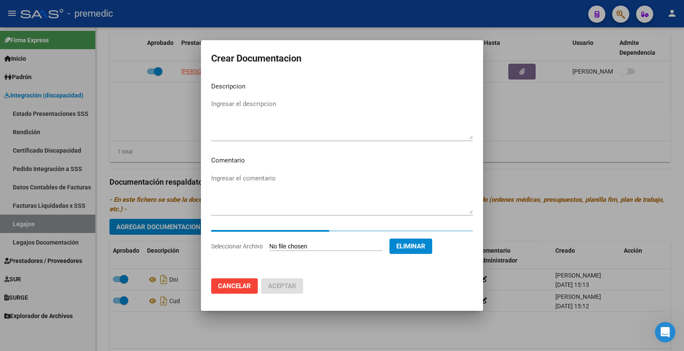
click at [239, 109] on textarea "Ingresar el descripcion" at bounding box center [342, 119] width 262 height 40
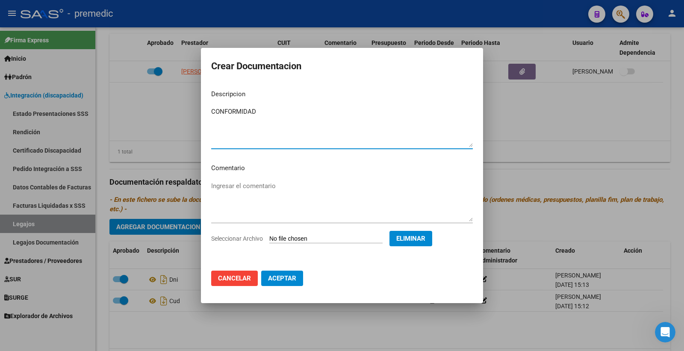
type textarea "CONFORMIDAD"
click at [288, 278] on span "Aceptar" at bounding box center [282, 279] width 28 height 8
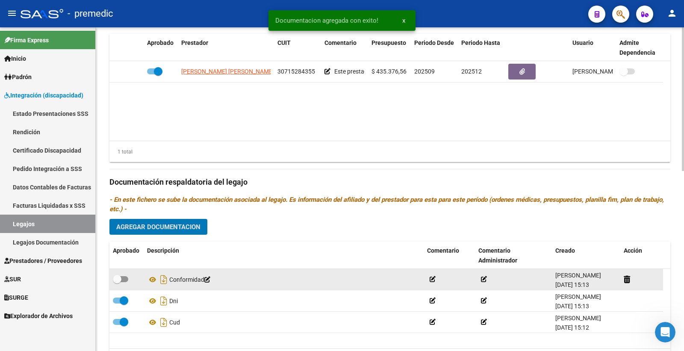
click at [124, 280] on span at bounding box center [120, 279] width 15 height 6
click at [117, 282] on input "checkbox" at bounding box center [117, 282] width 0 height 0
checkbox input "true"
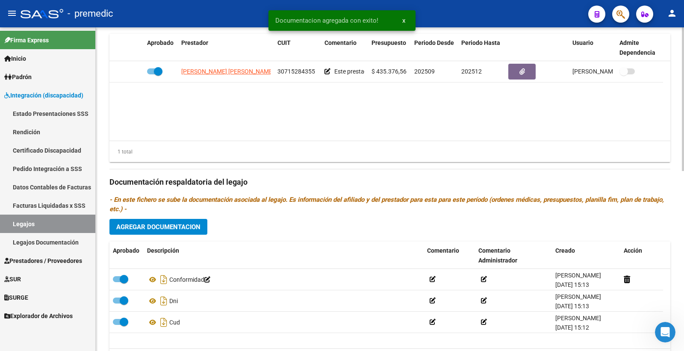
drag, startPoint x: 163, startPoint y: 239, endPoint x: 169, endPoint y: 233, distance: 8.8
click at [164, 236] on div "Prestadores asociados al legajo Agregar Prestador Aprobado Prestador CUIT Comen…" at bounding box center [389, 180] width 561 height 391
click at [169, 233] on button "Agregar Documentacion" at bounding box center [158, 227] width 98 height 16
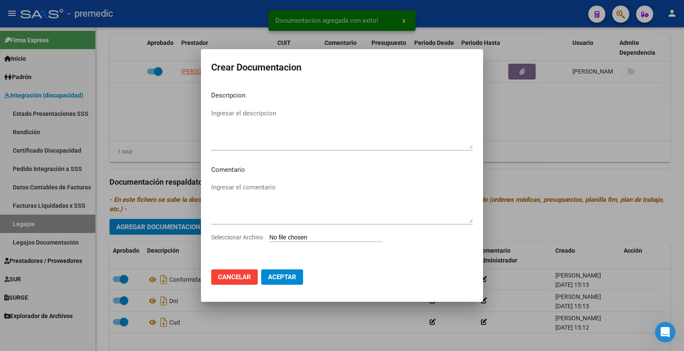
click at [295, 234] on input "Seleccionar Archivo" at bounding box center [325, 238] width 113 height 8
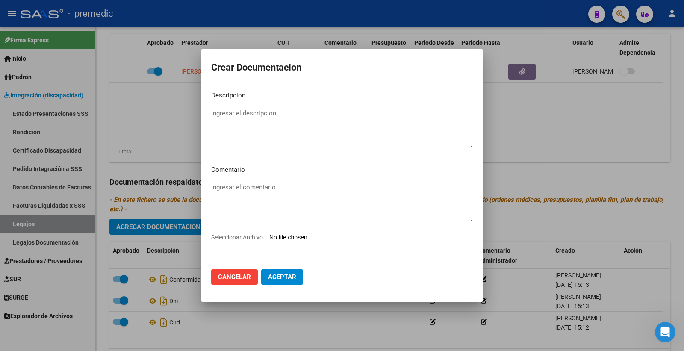
type input "C:\fakepath\4- RHC.pdf"
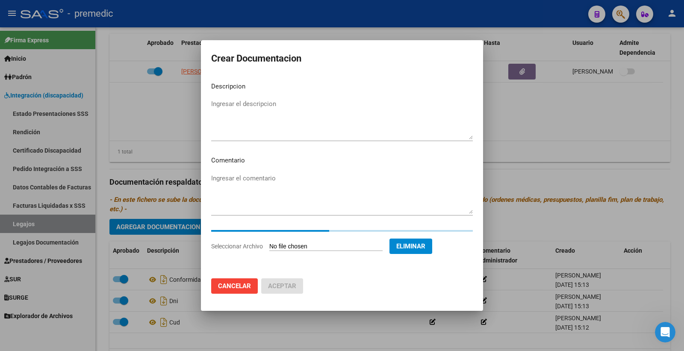
click at [235, 109] on textarea "Ingresar el descripcion" at bounding box center [342, 119] width 262 height 40
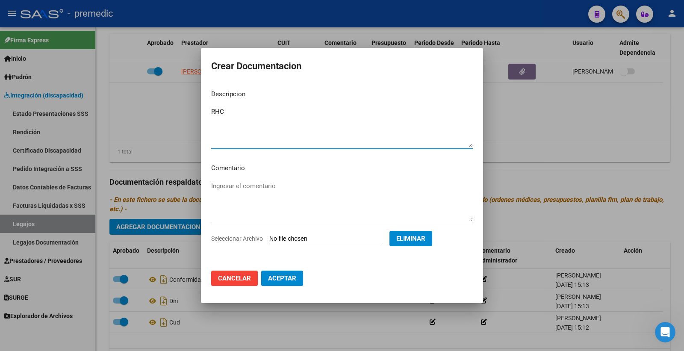
type textarea "RHC"
click at [276, 278] on span "Aceptar" at bounding box center [282, 279] width 28 height 8
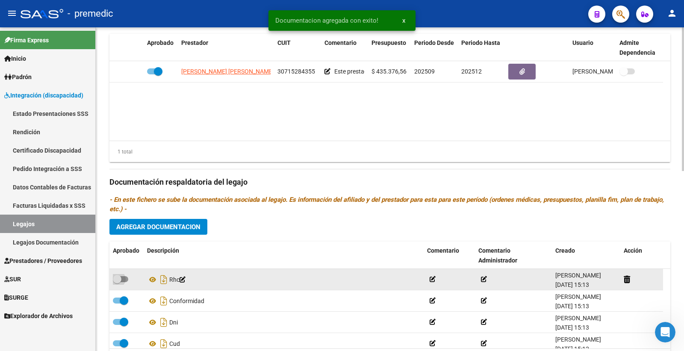
click at [124, 284] on label at bounding box center [120, 279] width 15 height 10
click at [117, 283] on input "checkbox" at bounding box center [117, 282] width 0 height 0
checkbox input "true"
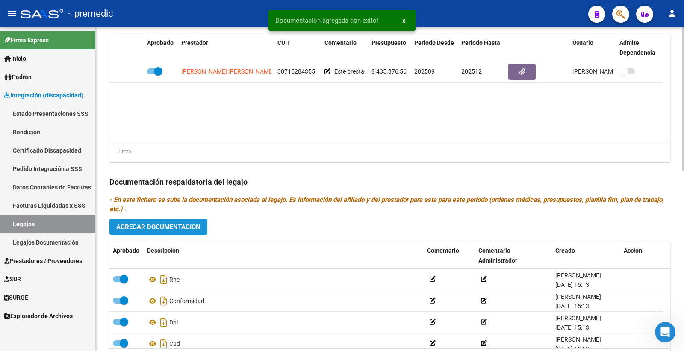
click at [184, 231] on span "Agregar Documentacion" at bounding box center [158, 227] width 84 height 8
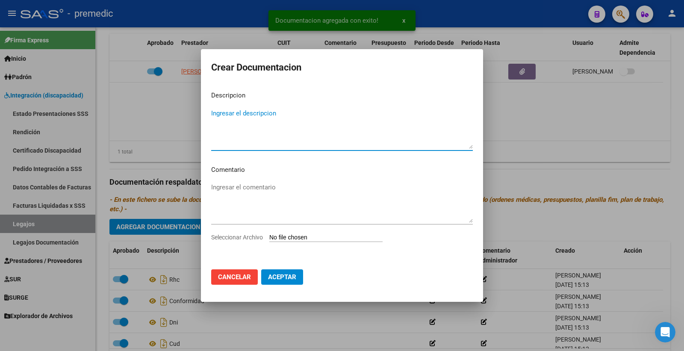
click at [284, 238] on input "Seleccionar Archivo" at bounding box center [325, 238] width 113 height 8
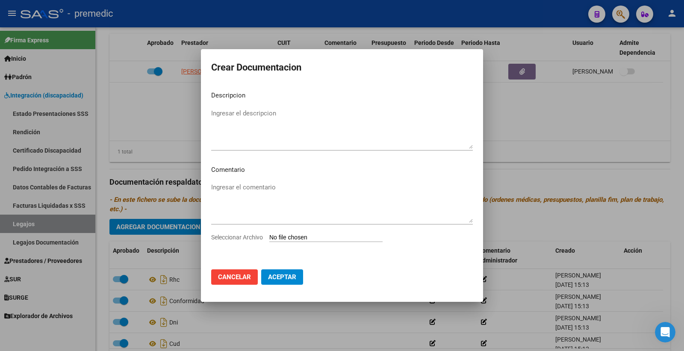
type input "C:\fakepath\5- OM.pdf"
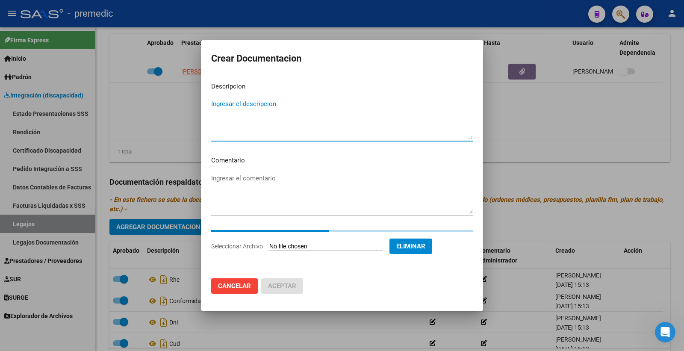
click at [234, 113] on textarea "Ingresar el descripcion" at bounding box center [342, 119] width 262 height 40
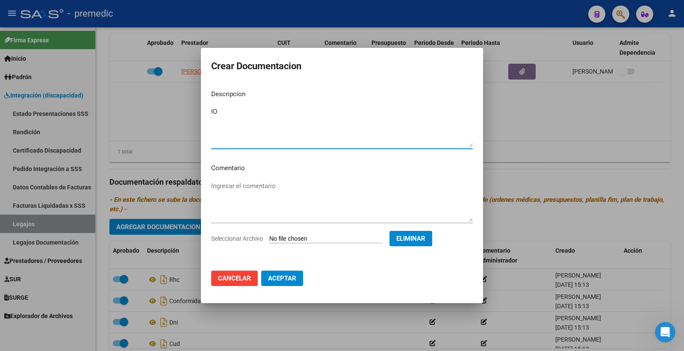
type textarea "I"
type textarea "O"
type textarea "OM"
click at [267, 272] on button "Aceptar" at bounding box center [282, 278] width 42 height 15
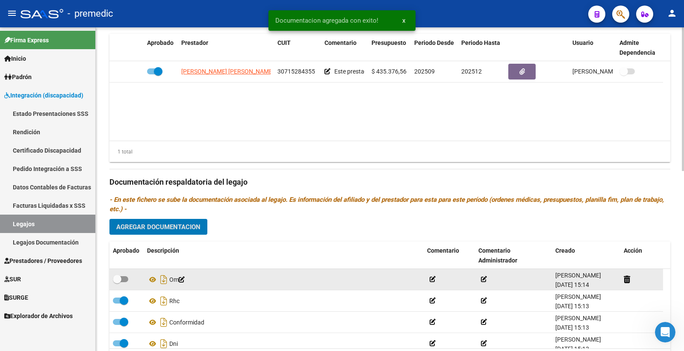
click at [124, 280] on span at bounding box center [120, 279] width 15 height 6
click at [117, 282] on input "checkbox" at bounding box center [117, 282] width 0 height 0
checkbox input "true"
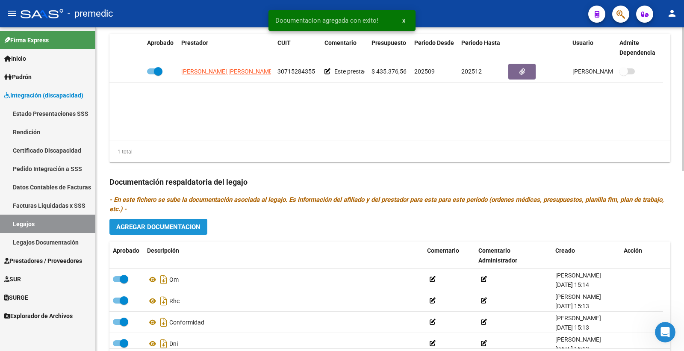
click at [181, 231] on span "Agregar Documentacion" at bounding box center [158, 227] width 84 height 8
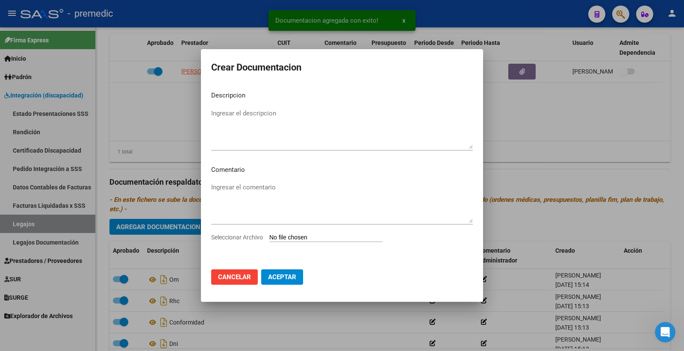
click at [278, 242] on div "Seleccionar Archivo" at bounding box center [342, 241] width 262 height 16
click at [283, 239] on input "Seleccionar Archivo" at bounding box center [325, 238] width 113 height 8
type input "C:\fakepath\6- DATOS FAMILIARES.pdf"
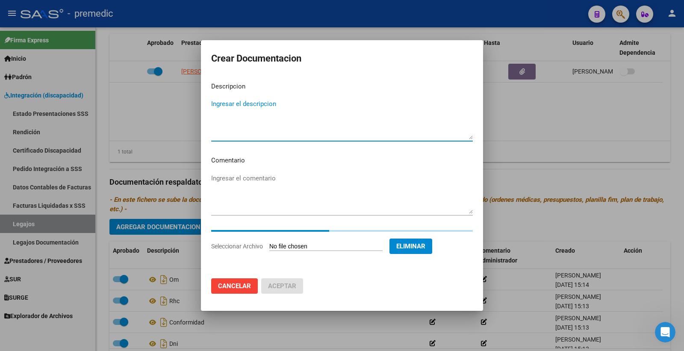
click at [264, 121] on textarea "Ingresar el descripcion" at bounding box center [342, 119] width 262 height 40
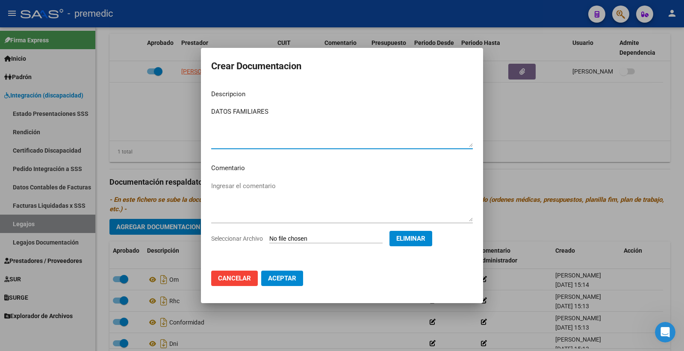
type textarea "DATOS FAMILIARES"
click at [272, 277] on span "Aceptar" at bounding box center [282, 279] width 28 height 8
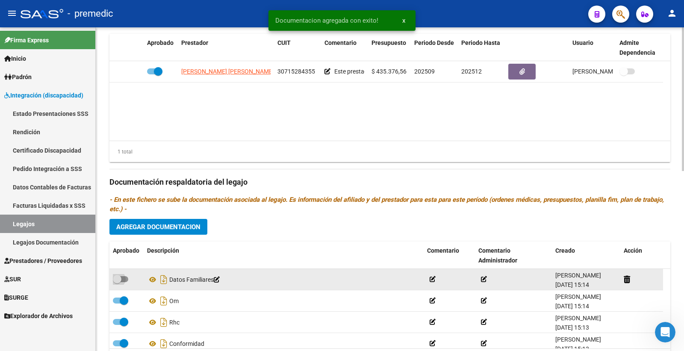
click at [121, 281] on span at bounding box center [117, 279] width 9 height 9
click at [117, 282] on input "checkbox" at bounding box center [117, 282] width 0 height 0
checkbox input "true"
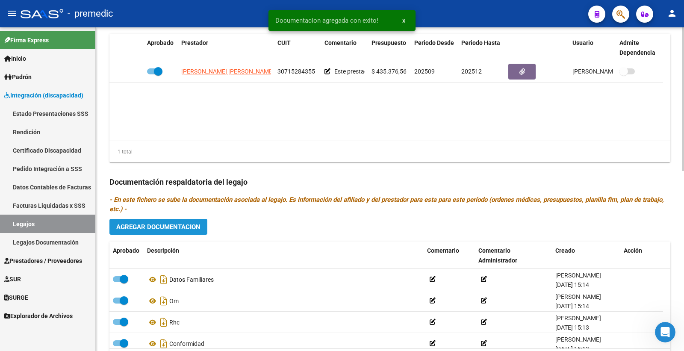
click at [168, 233] on button "Agregar Documentacion" at bounding box center [158, 227] width 98 height 16
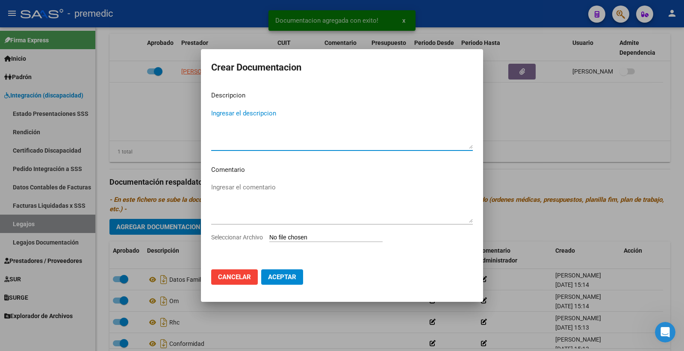
click at [309, 236] on input "Seleccionar Archivo" at bounding box center [325, 238] width 113 height 8
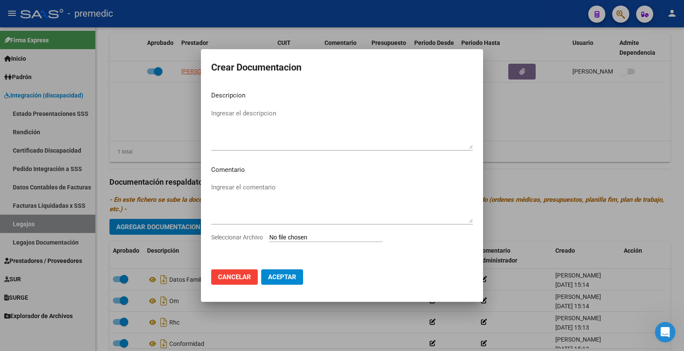
type input "C:\fakepath\7- CAR.pdf"
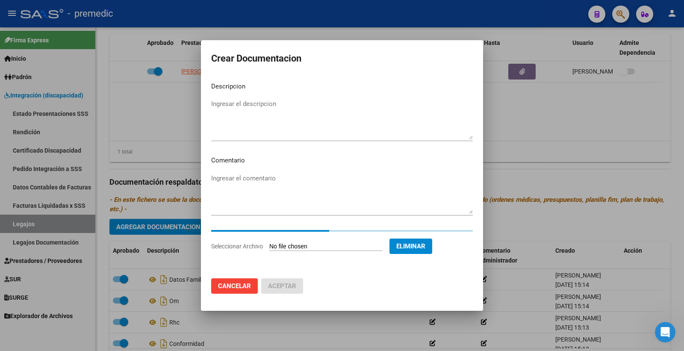
click at [232, 112] on textarea "Ingresar el descripcion" at bounding box center [342, 119] width 262 height 40
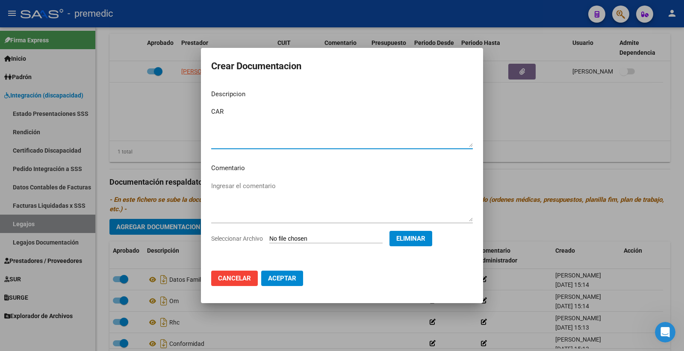
type textarea "CAR"
click at [298, 275] on button "Aceptar" at bounding box center [282, 278] width 42 height 15
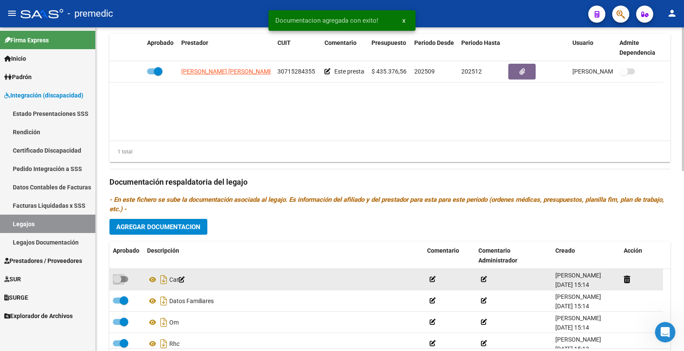
click at [124, 281] on span at bounding box center [120, 279] width 15 height 6
click at [117, 282] on input "checkbox" at bounding box center [117, 282] width 0 height 0
checkbox input "true"
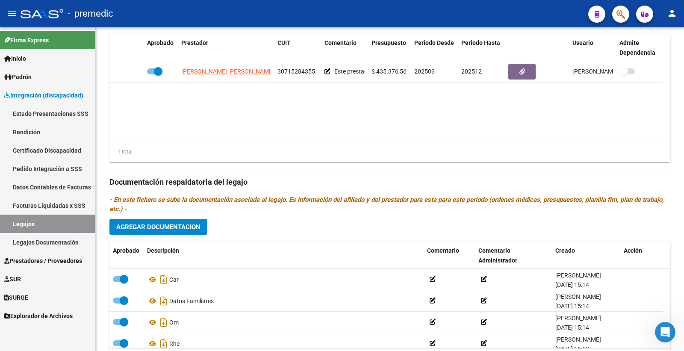
click at [170, 240] on div "Prestadores asociados al legajo Agregar Prestador Aprobado Prestador CUIT Comen…" at bounding box center [389, 180] width 561 height 391
click at [173, 233] on button "Agregar Documentacion" at bounding box center [158, 227] width 98 height 16
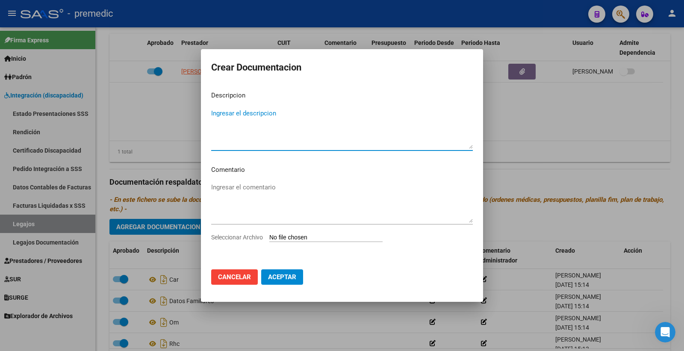
click at [295, 239] on input "Seleccionar Archivo" at bounding box center [325, 238] width 113 height 8
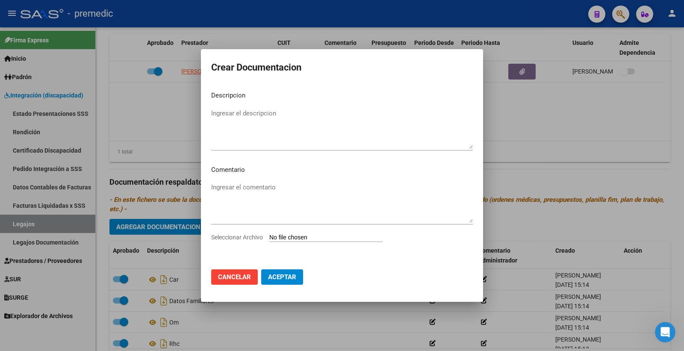
type input "C:\fakepath\1- INFORME.pdf"
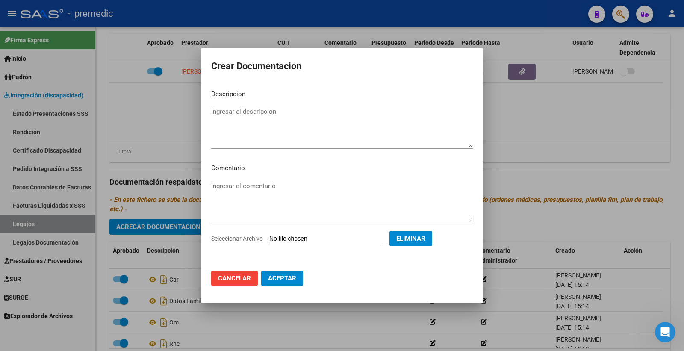
click at [232, 100] on mat-dialog-content "Descripcion Ingresar el descripcion Comentario Ingresar el comentario Seleccion…" at bounding box center [342, 173] width 282 height 181
click at [249, 108] on textarea "Ingresar el descripcion" at bounding box center [342, 127] width 262 height 40
type textarea "INFORME MII"
drag, startPoint x: 281, startPoint y: 281, endPoint x: 154, endPoint y: 284, distance: 127.0
click at [281, 283] on button "Aceptar" at bounding box center [282, 278] width 42 height 15
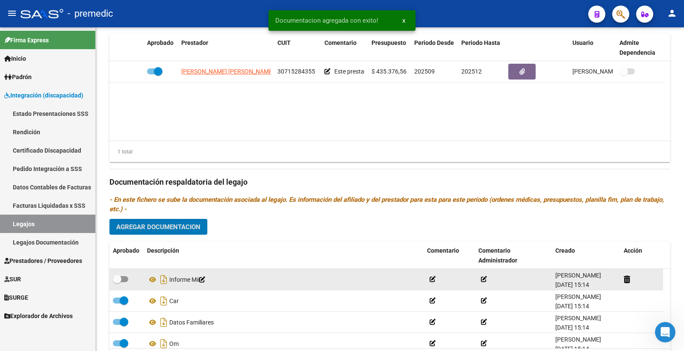
click at [121, 281] on span at bounding box center [117, 279] width 9 height 9
click at [117, 282] on input "checkbox" at bounding box center [117, 282] width 0 height 0
checkbox input "true"
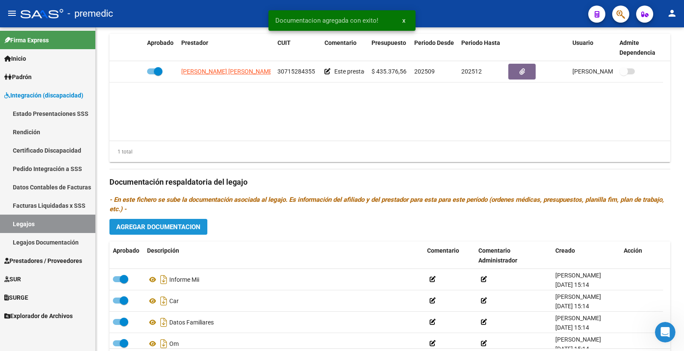
click at [174, 229] on span "Agregar Documentacion" at bounding box center [158, 227] width 84 height 8
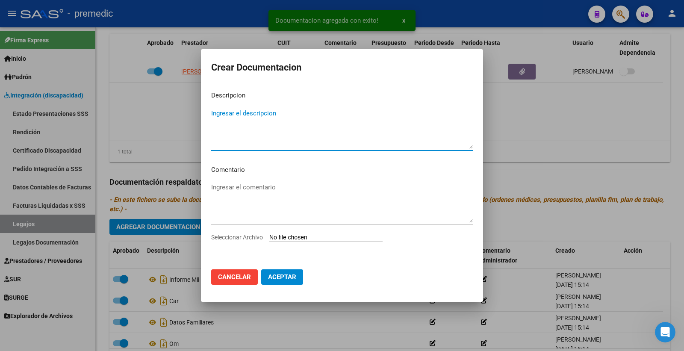
click at [304, 234] on input "Seleccionar Archivo" at bounding box center [325, 238] width 113 height 8
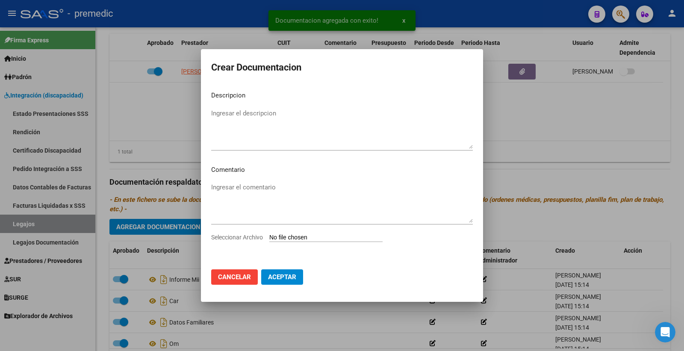
type input "C:\fakepath\2- PLAN.pdf"
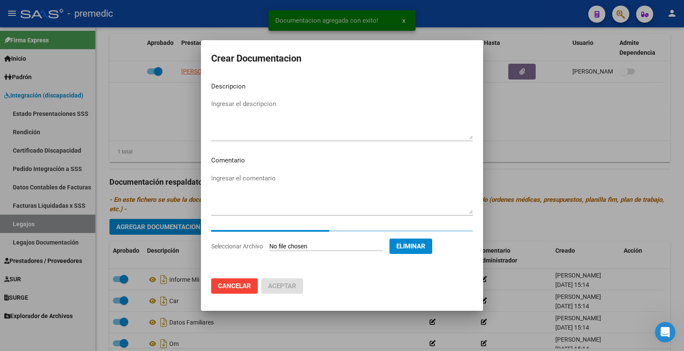
click at [251, 110] on textarea "Ingresar el descripcion" at bounding box center [342, 119] width 262 height 40
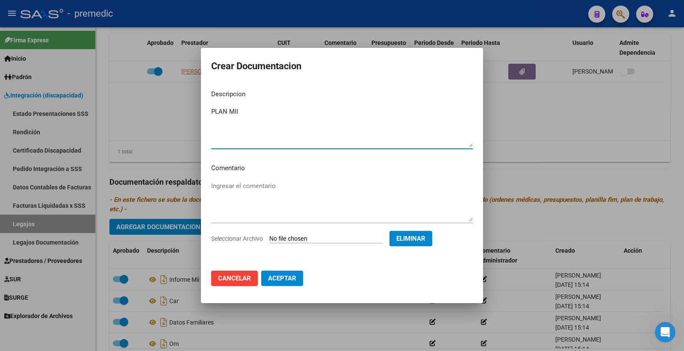
type textarea "PLAN MII"
click at [273, 270] on mat-dialog-actions "Cancelar Aceptar" at bounding box center [342, 278] width 262 height 29
click at [272, 275] on span "Aceptar" at bounding box center [282, 279] width 28 height 8
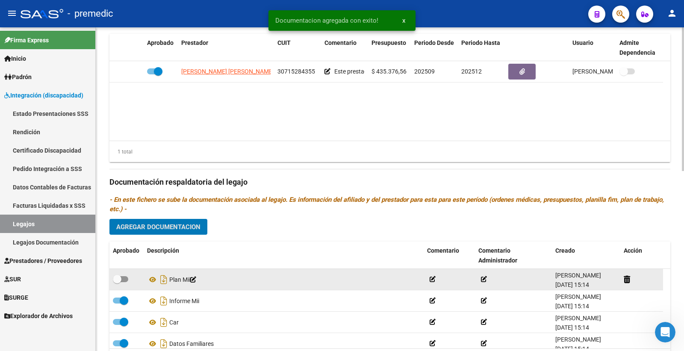
click at [127, 281] on span at bounding box center [120, 279] width 15 height 6
click at [117, 282] on input "checkbox" at bounding box center [117, 282] width 0 height 0
checkbox input "true"
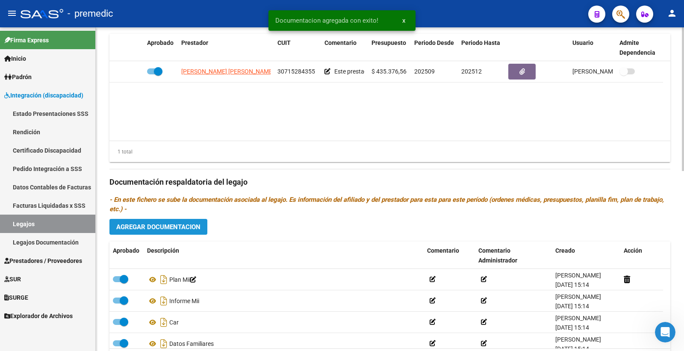
click at [190, 228] on span "Agregar Documentacion" at bounding box center [158, 227] width 84 height 8
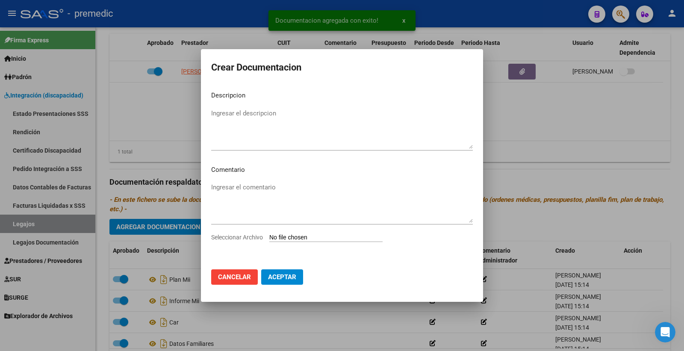
click at [305, 237] on input "Seleccionar Archivo" at bounding box center [325, 238] width 113 height 8
type input "C:\fakepath\3- PRESUPUESTO.pdf"
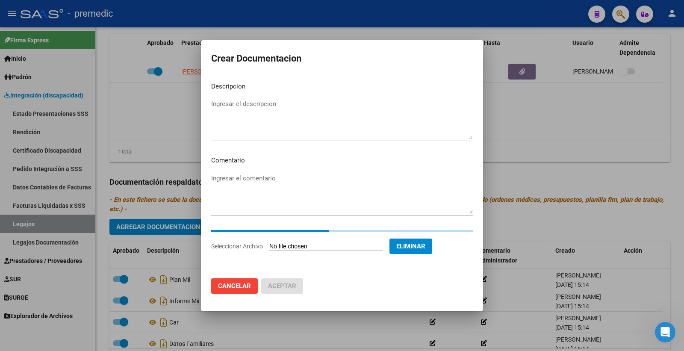
drag, startPoint x: 244, startPoint y: 101, endPoint x: 259, endPoint y: 101, distance: 15.0
click at [244, 101] on textarea "Ingresar el descripcion" at bounding box center [342, 119] width 262 height 40
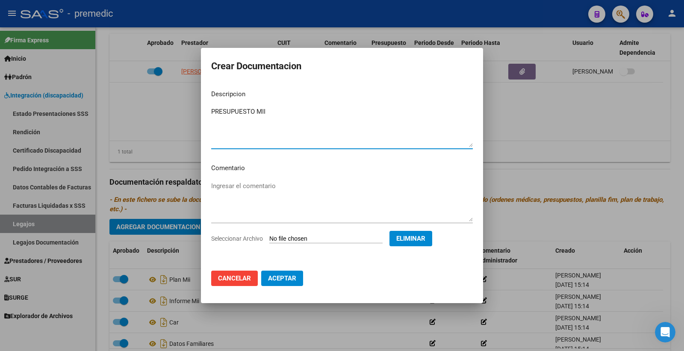
type textarea "PRESUPUESTO MII"
click at [278, 276] on span "Aceptar" at bounding box center [282, 279] width 28 height 8
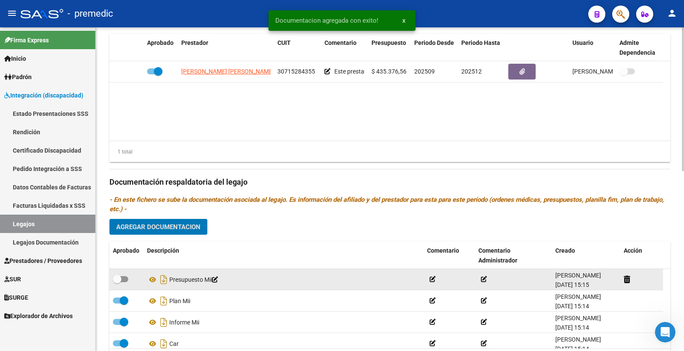
click at [126, 281] on span at bounding box center [120, 279] width 15 height 6
click at [117, 282] on input "checkbox" at bounding box center [117, 282] width 0 height 0
checkbox input "true"
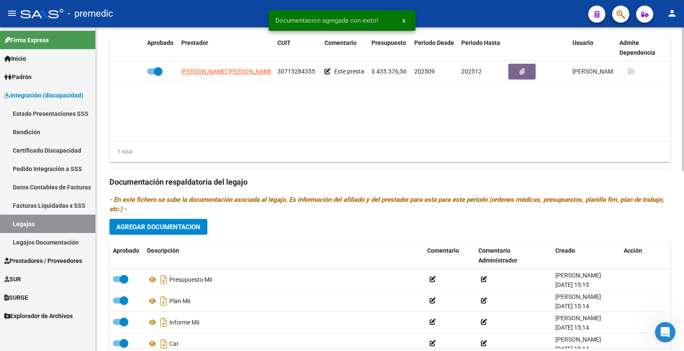
click at [193, 230] on span "Agregar Documentacion" at bounding box center [158, 227] width 84 height 8
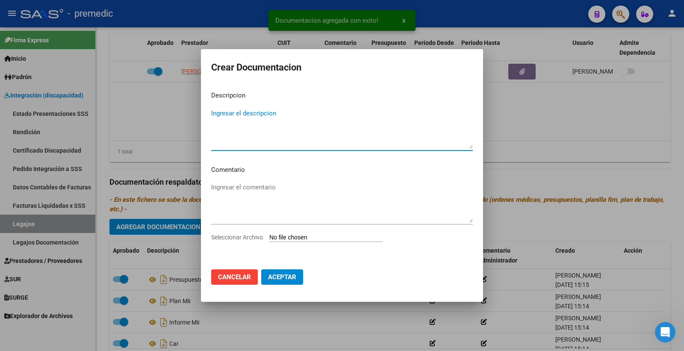
click at [313, 237] on input "Seleccionar Archivo" at bounding box center [325, 238] width 113 height 8
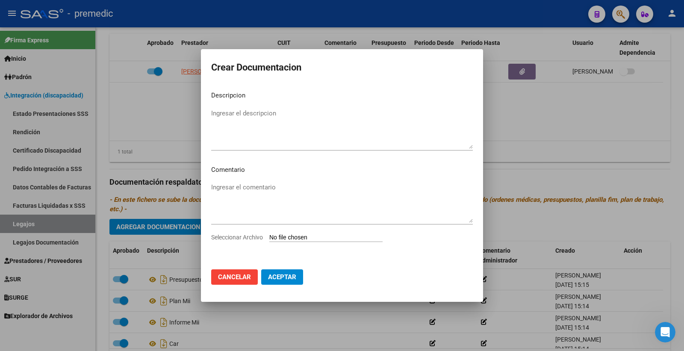
click at [286, 236] on input "Seleccionar Archivo" at bounding box center [325, 238] width 113 height 8
type input "C:\fakepath\4- DATOS DE PRESTADOR.pdf"
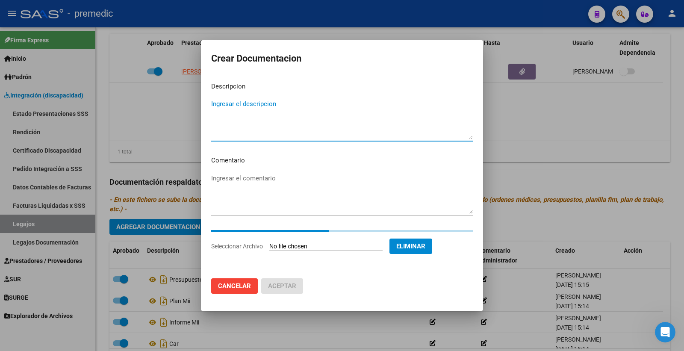
click at [238, 117] on textarea "Ingresar el descripcion" at bounding box center [342, 119] width 262 height 40
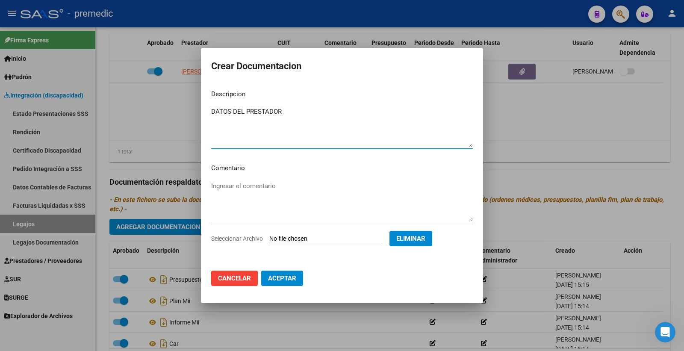
type textarea "DATOS DEL PRESTADOR"
drag, startPoint x: 284, startPoint y: 280, endPoint x: 263, endPoint y: 266, distance: 25.3
click at [281, 279] on span "Aceptar" at bounding box center [282, 279] width 28 height 8
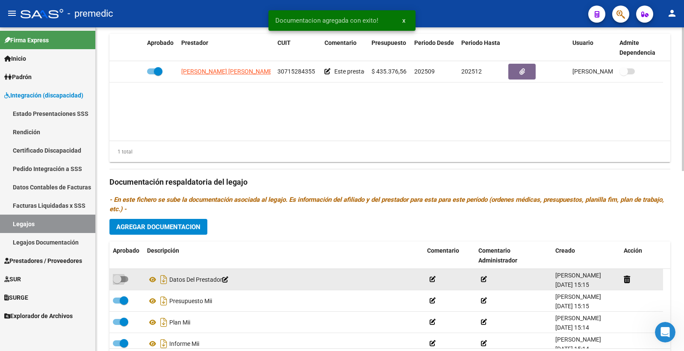
click at [125, 284] on label at bounding box center [120, 279] width 15 height 10
click at [117, 283] on input "checkbox" at bounding box center [117, 282] width 0 height 0
checkbox input "true"
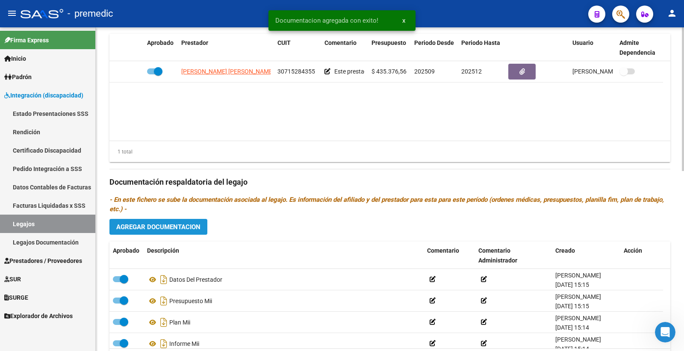
click at [190, 230] on span "Agregar Documentacion" at bounding box center [158, 227] width 84 height 8
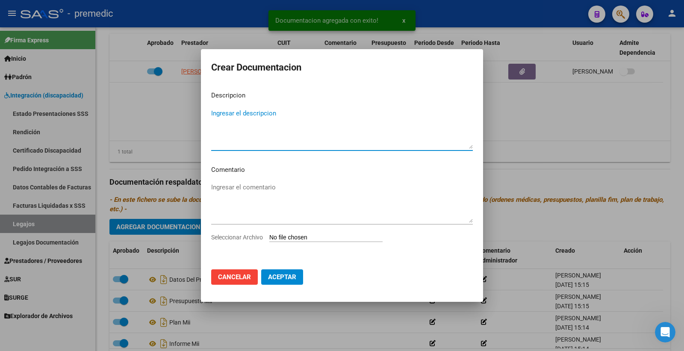
click at [324, 238] on input "Seleccionar Archivo" at bounding box center [325, 238] width 113 height 8
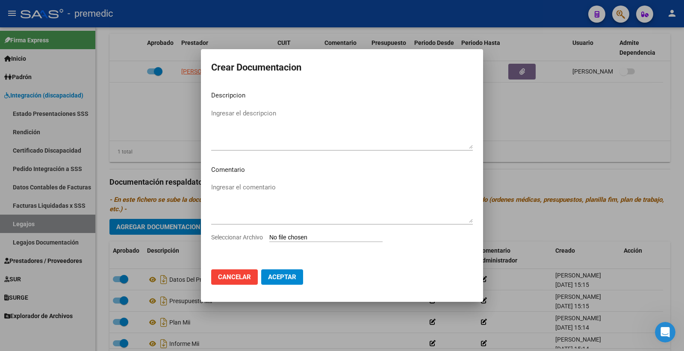
type input "C:\fakepath\5- CBU.pdf"
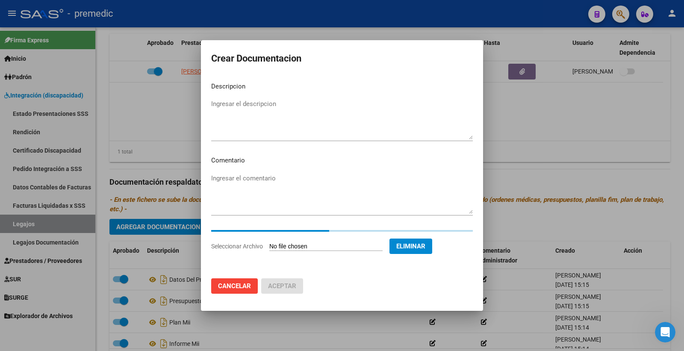
click at [253, 113] on textarea "Ingresar el descripcion" at bounding box center [342, 119] width 262 height 40
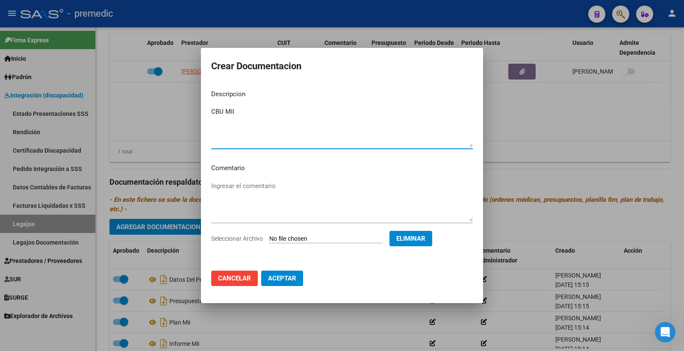
type textarea "CBU MII"
click at [276, 279] on span "Aceptar" at bounding box center [282, 279] width 28 height 8
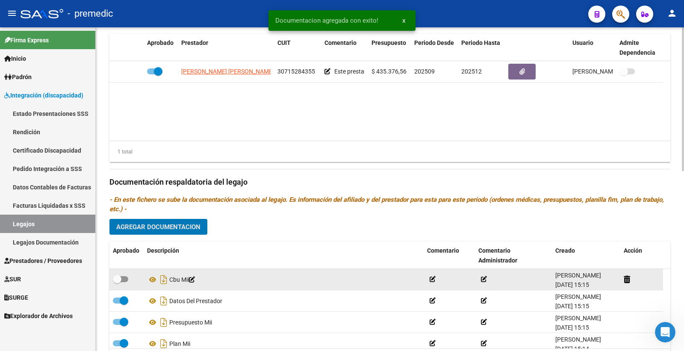
click at [123, 278] on span at bounding box center [120, 279] width 15 height 6
click at [117, 282] on input "checkbox" at bounding box center [117, 282] width 0 height 0
checkbox input "true"
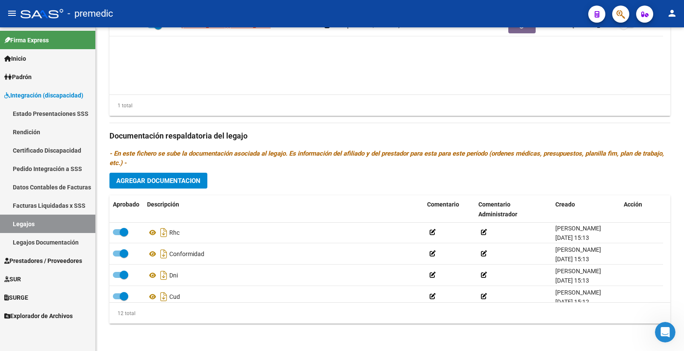
scroll to position [180, 0]
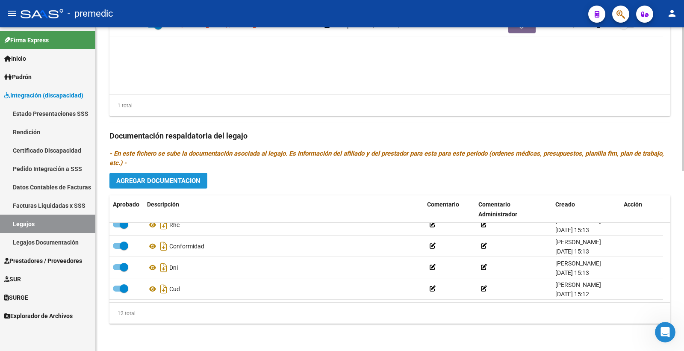
click at [163, 180] on span "Agregar Documentacion" at bounding box center [158, 181] width 84 height 8
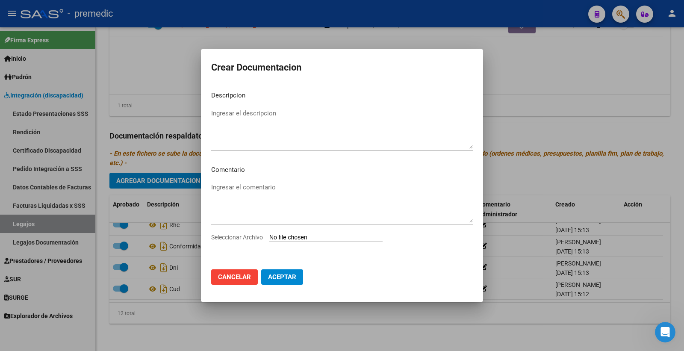
click at [284, 236] on input "Seleccionar Archivo" at bounding box center [325, 238] width 113 height 8
type input "C:\fakepath\1- INFORME.pdf"
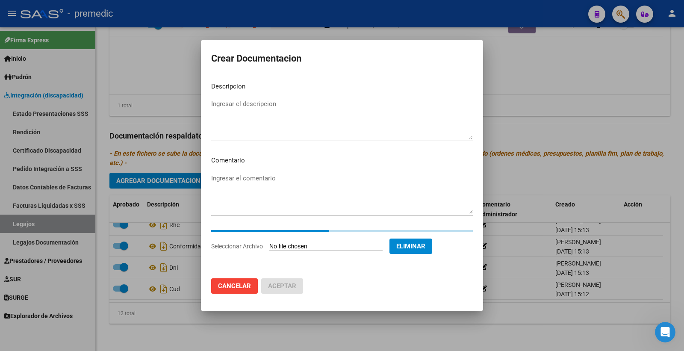
click at [229, 112] on textarea "Ingresar el descripcion" at bounding box center [342, 119] width 262 height 40
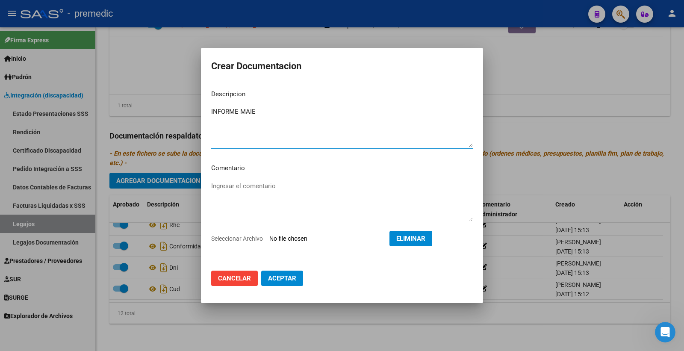
type textarea "INFORME MAIE"
drag, startPoint x: 283, startPoint y: 281, endPoint x: 246, endPoint y: 272, distance: 37.9
click at [284, 280] on span "Aceptar" at bounding box center [282, 279] width 28 height 8
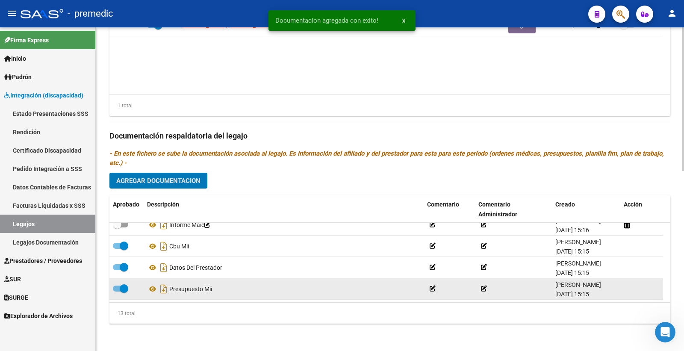
scroll to position [0, 0]
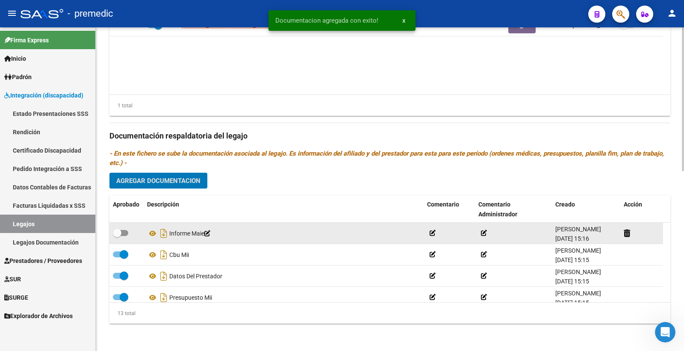
click at [128, 234] on label at bounding box center [120, 233] width 15 height 10
click at [117, 236] on input "checkbox" at bounding box center [117, 236] width 0 height 0
checkbox input "true"
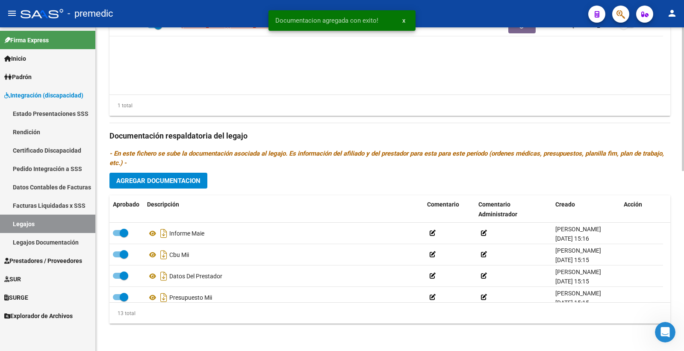
click at [182, 184] on span "Agregar Documentacion" at bounding box center [158, 181] width 84 height 8
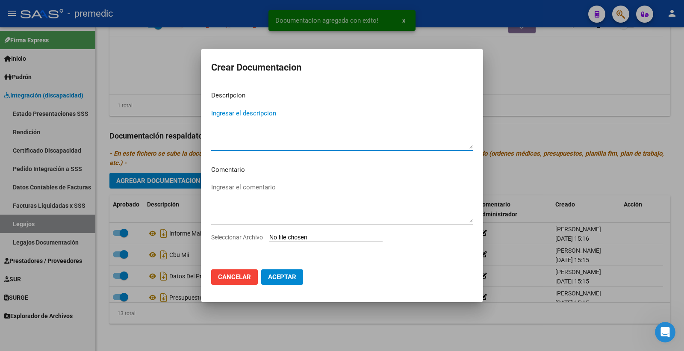
click at [282, 234] on input "Seleccionar Archivo" at bounding box center [325, 238] width 113 height 8
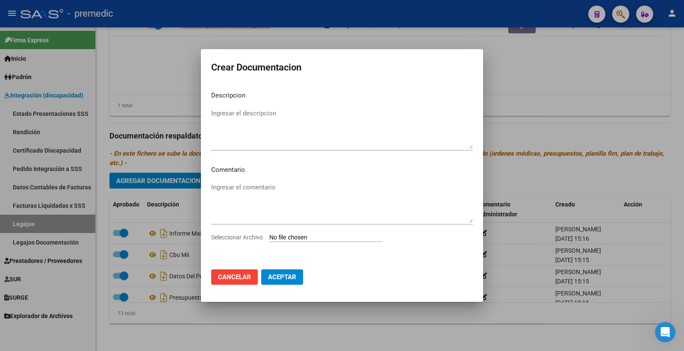
type input "C:\fakepath\2- PLAN.pdf"
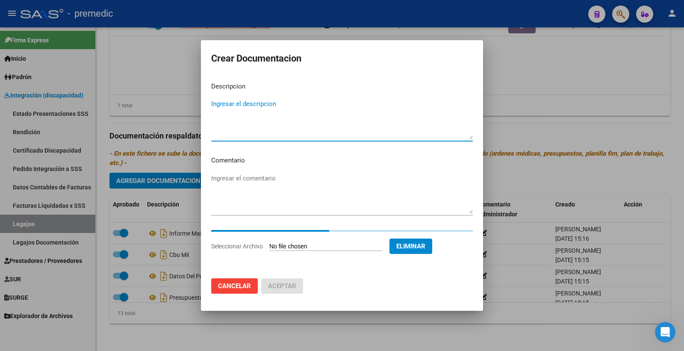
click at [239, 120] on textarea "Ingresar el descripcion" at bounding box center [342, 119] width 262 height 40
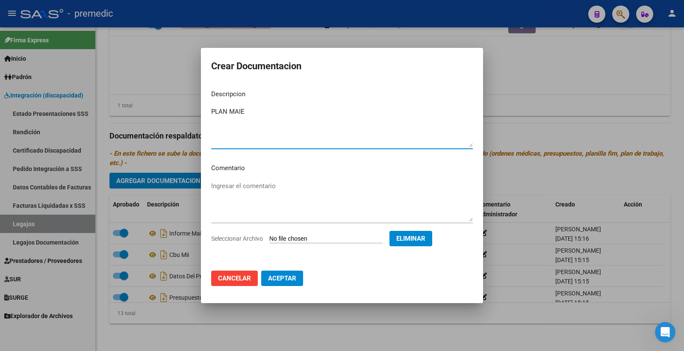
type textarea "PLAN MAIE"
click at [285, 278] on span "Aceptar" at bounding box center [282, 279] width 28 height 8
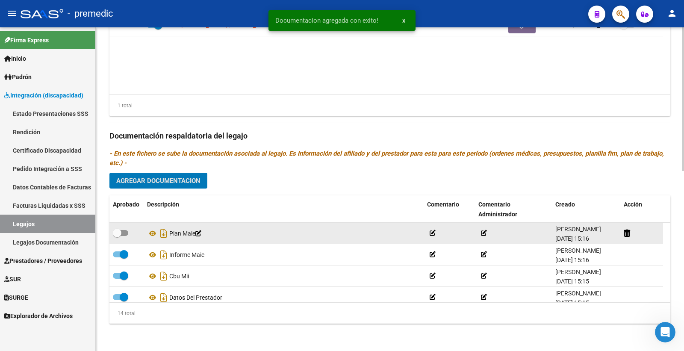
click at [122, 236] on label at bounding box center [120, 233] width 15 height 10
click at [117, 236] on input "checkbox" at bounding box center [117, 236] width 0 height 0
checkbox input "true"
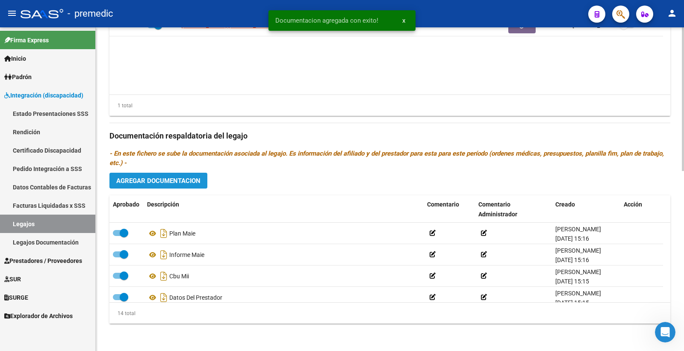
click at [188, 186] on button "Agregar Documentacion" at bounding box center [158, 181] width 98 height 16
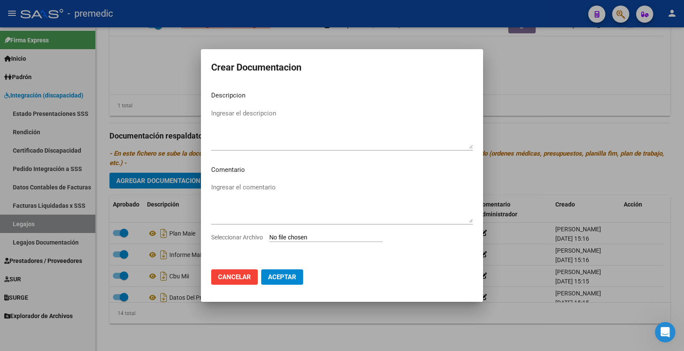
click at [299, 229] on div "Ingresar el comentario" at bounding box center [342, 207] width 262 height 52
click at [302, 235] on input "Seleccionar Archivo" at bounding box center [325, 238] width 113 height 8
type input "C:\fakepath\3- ADECUACION.pdf"
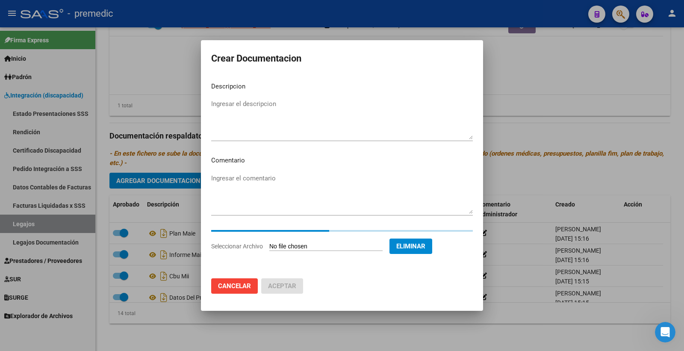
drag, startPoint x: 270, startPoint y: 114, endPoint x: 263, endPoint y: 109, distance: 8.6
click at [270, 114] on textarea "Ingresar el descripcion" at bounding box center [342, 119] width 262 height 40
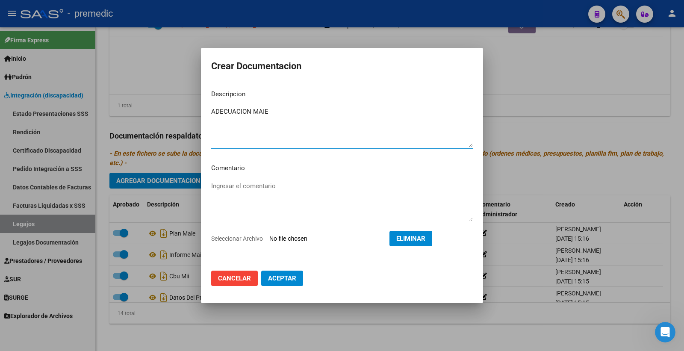
type textarea "ADECUACION MAIE"
click at [293, 276] on span "Aceptar" at bounding box center [282, 279] width 28 height 8
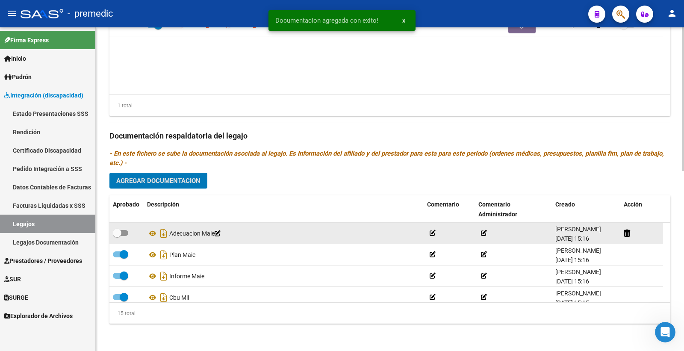
click at [129, 233] on div at bounding box center [126, 233] width 27 height 11
click at [125, 232] on span at bounding box center [120, 233] width 15 height 6
click at [117, 236] on input "checkbox" at bounding box center [117, 236] width 0 height 0
checkbox input "true"
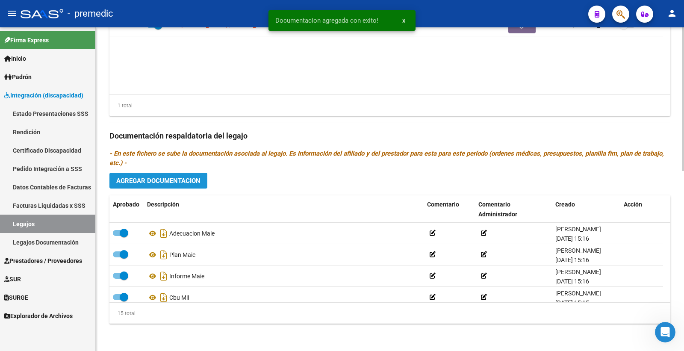
click at [180, 180] on span "Agregar Documentacion" at bounding box center [158, 181] width 84 height 8
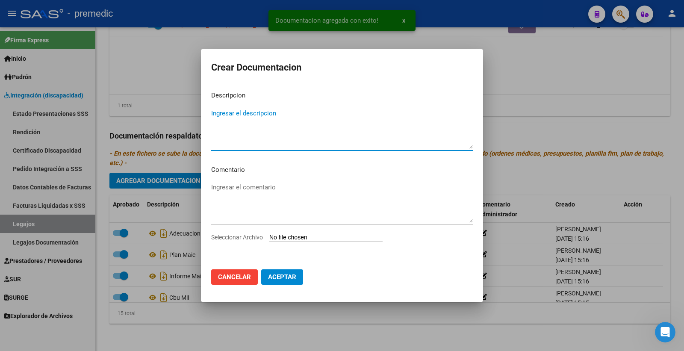
click at [275, 236] on input "Seleccionar Archivo" at bounding box center [325, 238] width 113 height 8
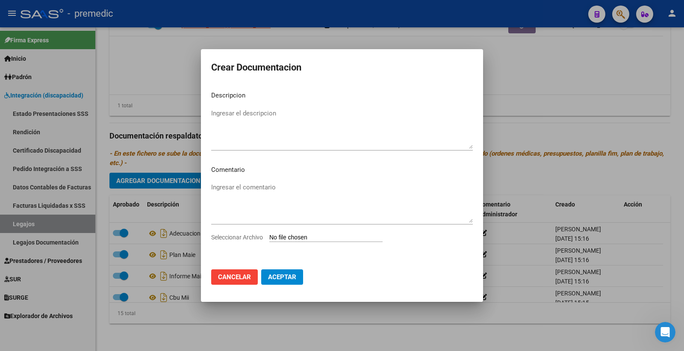
type input "C:\fakepath\4- PRESUPUESTO.pdf"
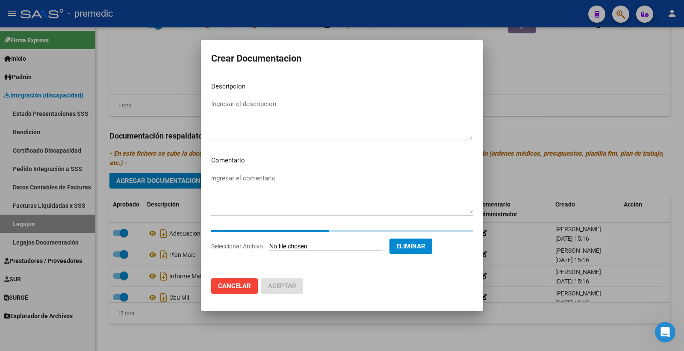
drag, startPoint x: 236, startPoint y: 113, endPoint x: 242, endPoint y: 116, distance: 5.7
click at [237, 113] on textarea "Ingresar el descripcion" at bounding box center [342, 119] width 262 height 40
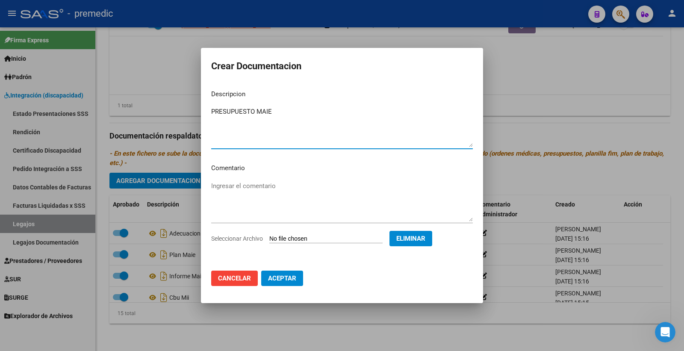
type textarea "PRESUPUESTO MAIE"
click at [289, 281] on span "Aceptar" at bounding box center [282, 279] width 28 height 8
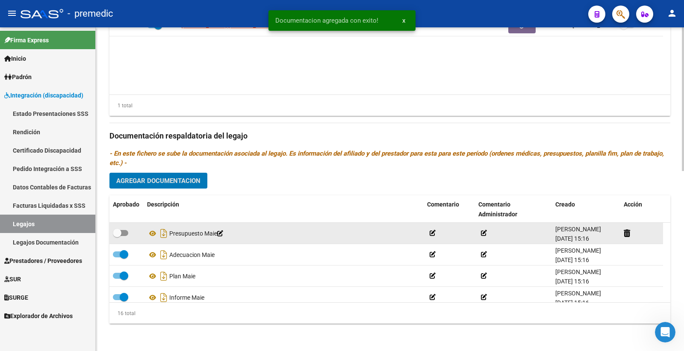
click at [124, 231] on span at bounding box center [120, 233] width 15 height 6
click at [117, 236] on input "checkbox" at bounding box center [117, 236] width 0 height 0
checkbox input "true"
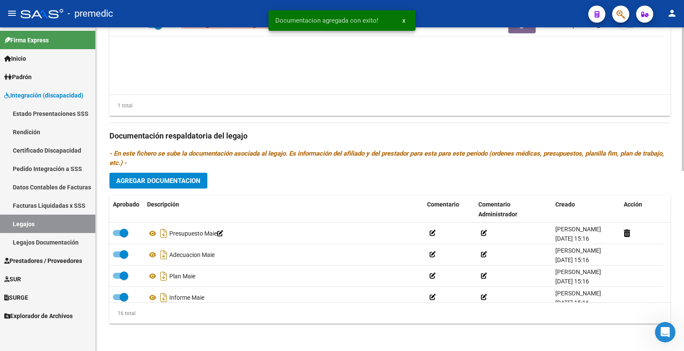
click at [189, 182] on span "Agregar Documentacion" at bounding box center [158, 181] width 84 height 8
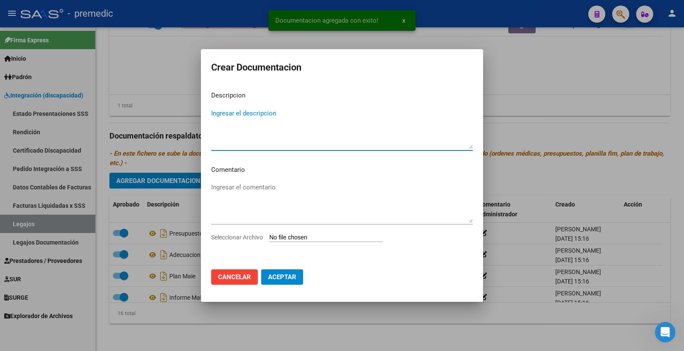
click at [299, 233] on div "Seleccionar Archivo" at bounding box center [342, 241] width 262 height 16
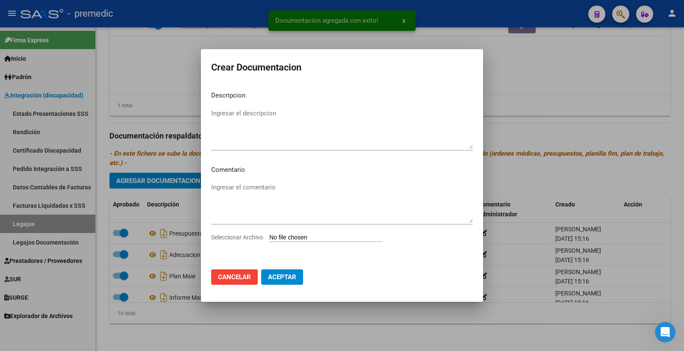
click at [299, 235] on input "Seleccionar Archivo" at bounding box center [325, 238] width 113 height 8
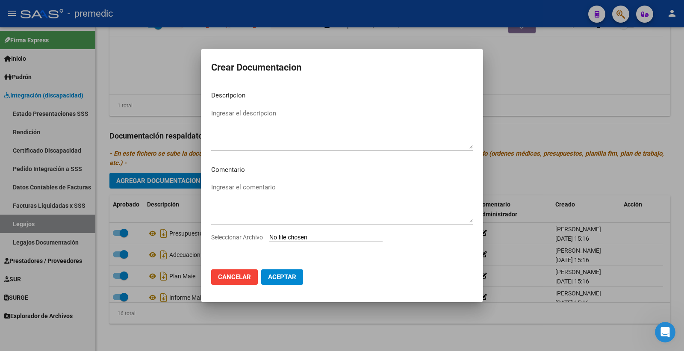
type input "C:\fakepath\5- ACTA ACUERDO.pdf"
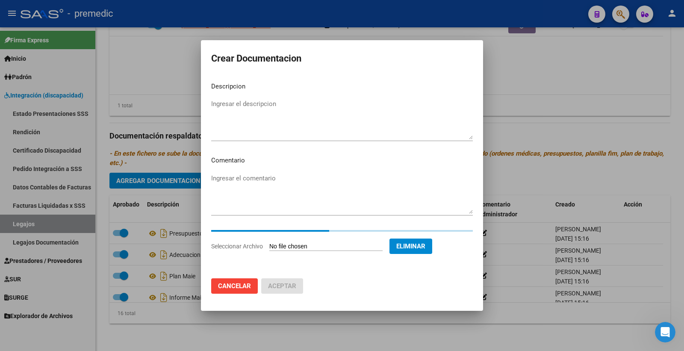
drag, startPoint x: 277, startPoint y: 104, endPoint x: 277, endPoint y: 112, distance: 8.6
click at [277, 104] on textarea "Ingresar el descripcion" at bounding box center [342, 119] width 262 height 40
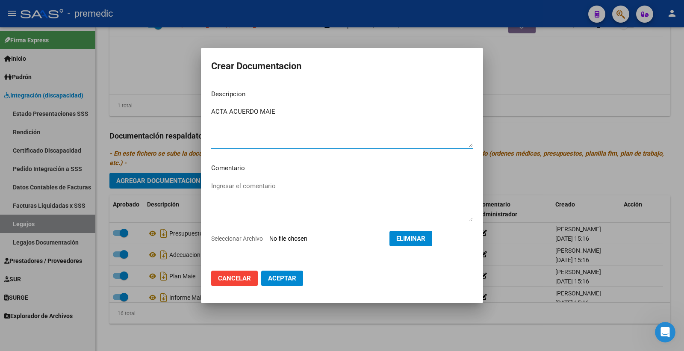
type textarea "ACTA ACUERDO MAIE"
click at [276, 274] on button "Aceptar" at bounding box center [282, 278] width 42 height 15
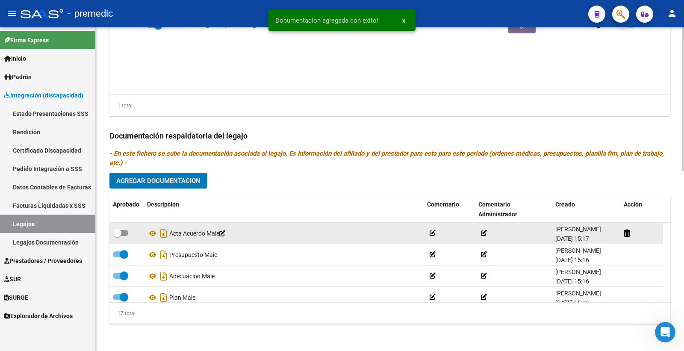
click at [123, 230] on span at bounding box center [120, 233] width 15 height 6
click at [117, 236] on input "checkbox" at bounding box center [117, 236] width 0 height 0
checkbox input "true"
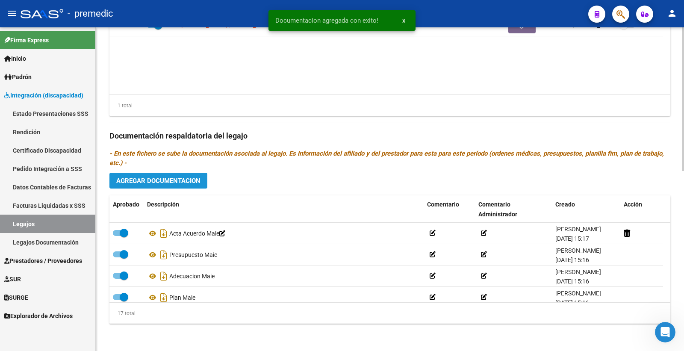
click at [186, 182] on span "Agregar Documentacion" at bounding box center [158, 181] width 84 height 8
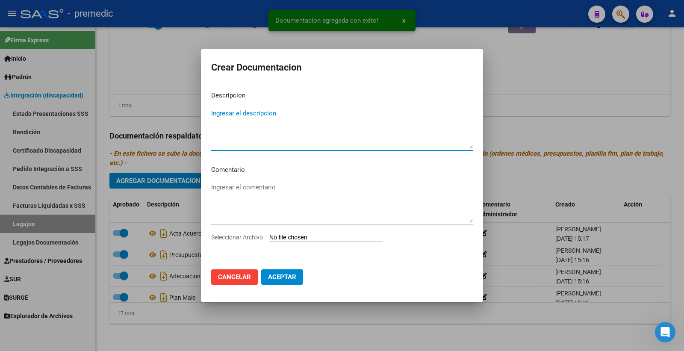
click at [293, 234] on input "Seleccionar Archivo" at bounding box center [325, 238] width 113 height 8
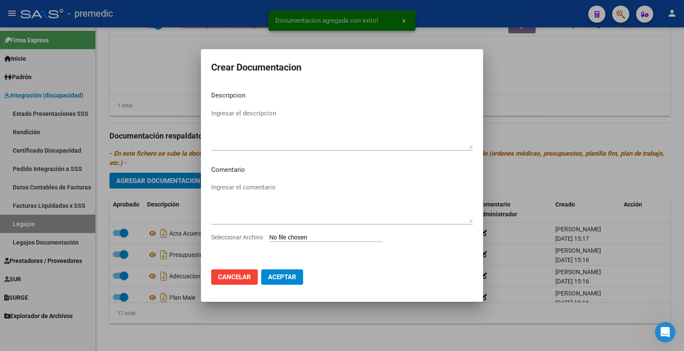
type input "C:\fakepath\6- DATOS DE PRESTADOR.pdf"
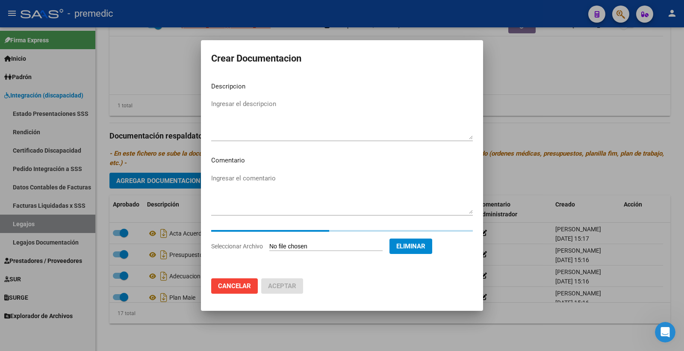
click at [249, 106] on textarea "Ingresar el descripcion" at bounding box center [342, 119] width 262 height 40
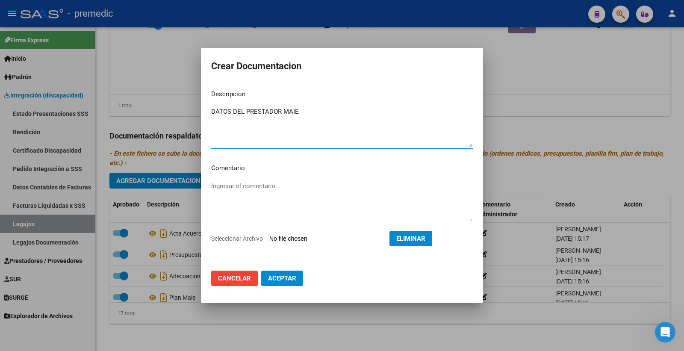
type textarea "DATOS DEL PRESTADOR MAIE"
click at [284, 277] on span "Aceptar" at bounding box center [282, 279] width 28 height 8
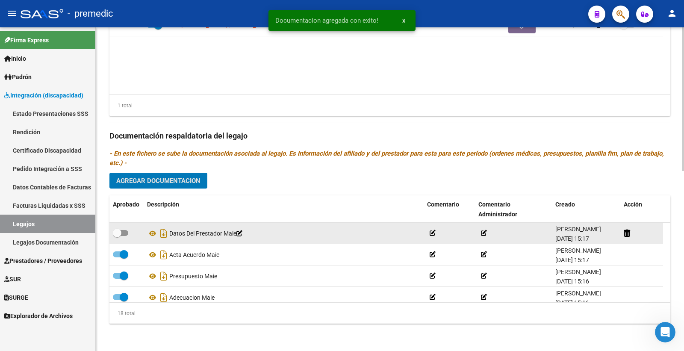
click at [123, 233] on span at bounding box center [120, 233] width 15 height 6
click at [117, 236] on input "checkbox" at bounding box center [117, 236] width 0 height 0
checkbox input "true"
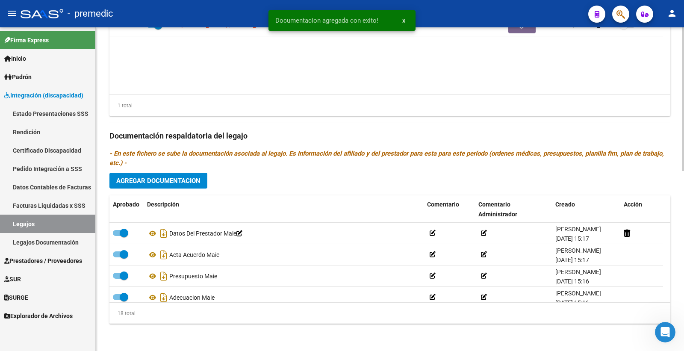
click at [183, 177] on span "Agregar Documentacion" at bounding box center [158, 181] width 84 height 8
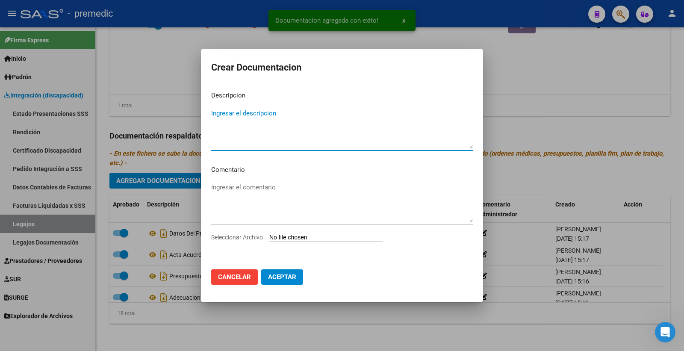
click at [310, 236] on input "Seleccionar Archivo" at bounding box center [325, 238] width 113 height 8
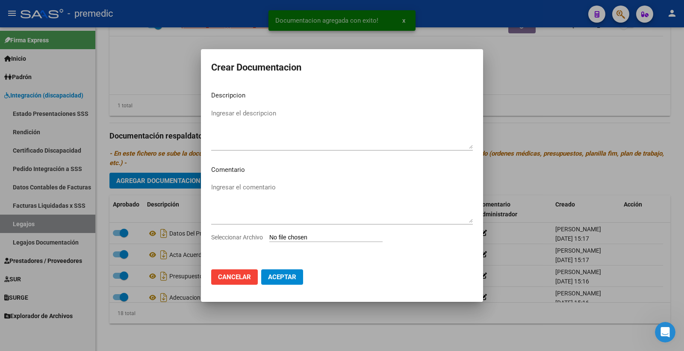
type input "C:\fakepath\7- CBU.pdf"
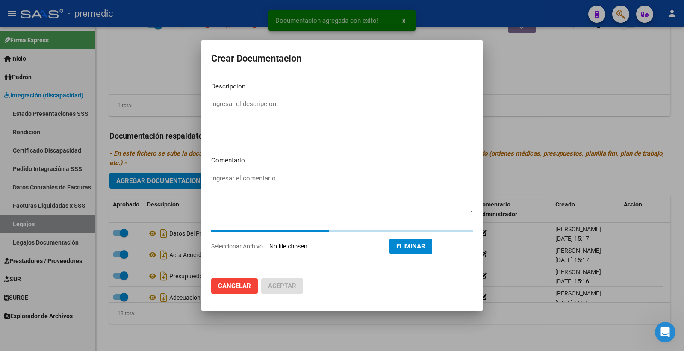
click at [236, 116] on textarea "Ingresar el descripcion" at bounding box center [342, 119] width 262 height 40
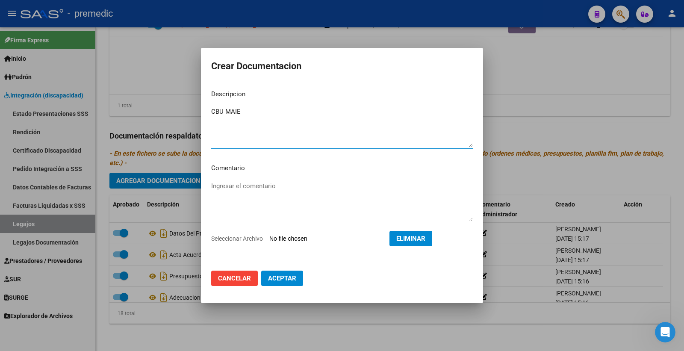
type textarea "CBU MAIE"
click at [296, 279] on button "Aceptar" at bounding box center [282, 278] width 42 height 15
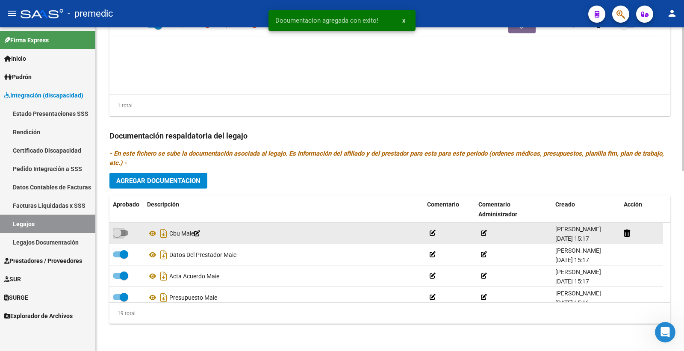
click at [124, 231] on span at bounding box center [120, 233] width 15 height 6
click at [117, 236] on input "checkbox" at bounding box center [117, 236] width 0 height 0
checkbox input "true"
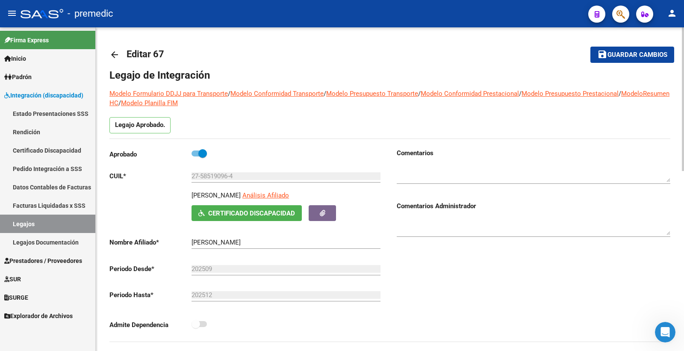
click at [635, 63] on mat-toolbar-row "save Guardar cambios" at bounding box center [615, 54] width 118 height 27
click at [635, 61] on button "save Guardar cambios" at bounding box center [633, 55] width 84 height 16
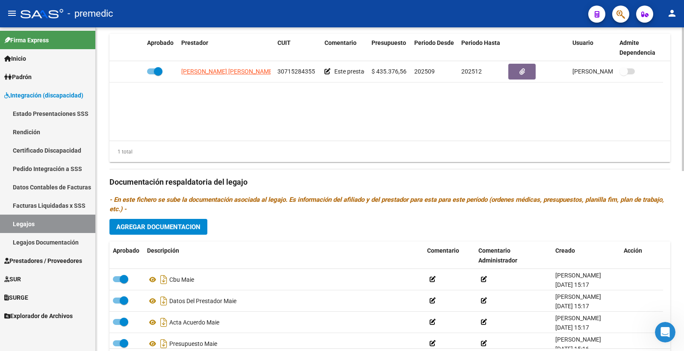
click at [508, 153] on div "1 total" at bounding box center [389, 151] width 561 height 21
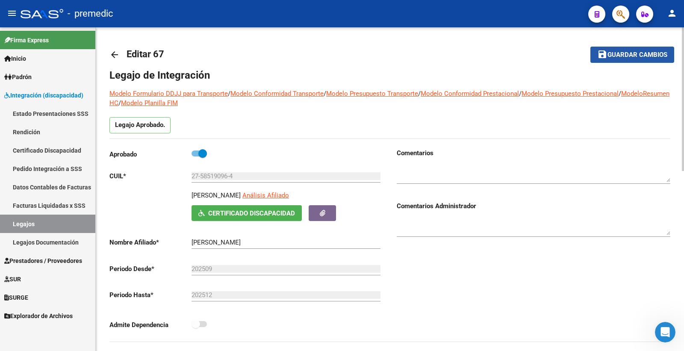
click at [648, 51] on span "Guardar cambios" at bounding box center [638, 55] width 60 height 8
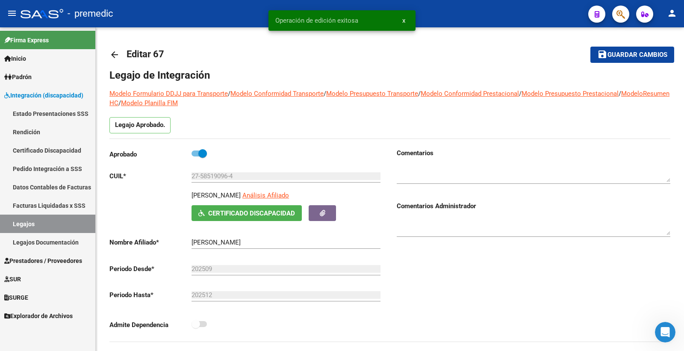
click at [40, 218] on link "Legajos" at bounding box center [47, 224] width 95 height 18
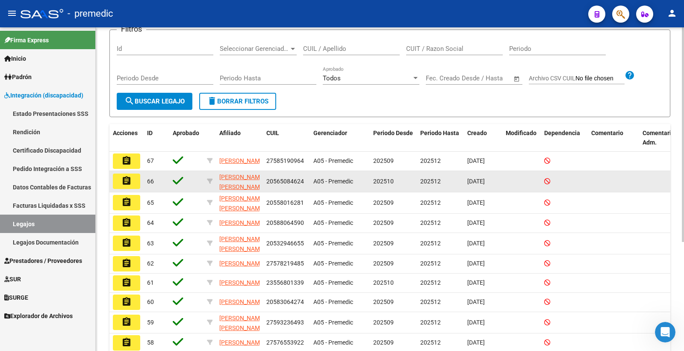
scroll to position [95, 0]
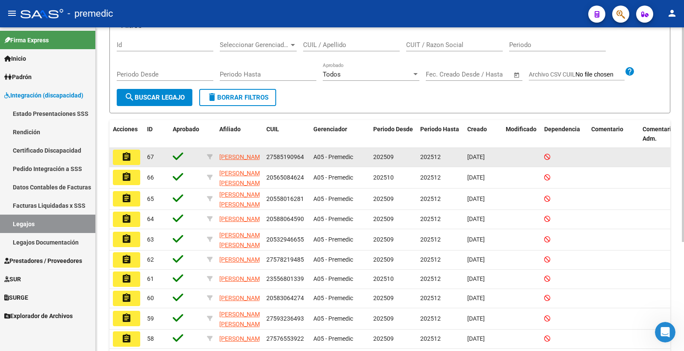
click at [123, 157] on mat-icon "assignment" at bounding box center [126, 157] width 10 height 10
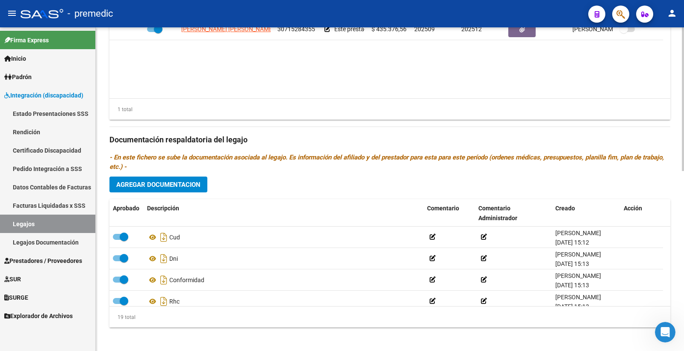
scroll to position [404, 0]
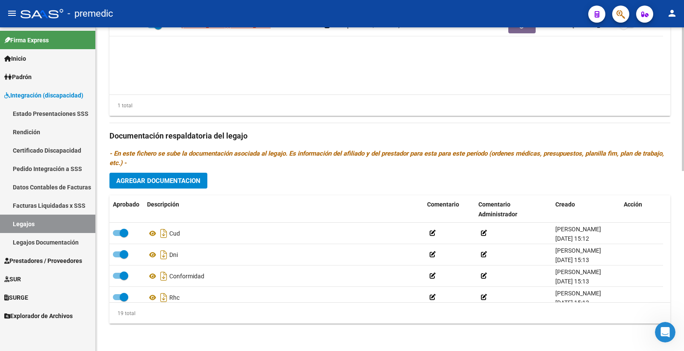
click at [178, 179] on span "Agregar Documentacion" at bounding box center [158, 181] width 84 height 8
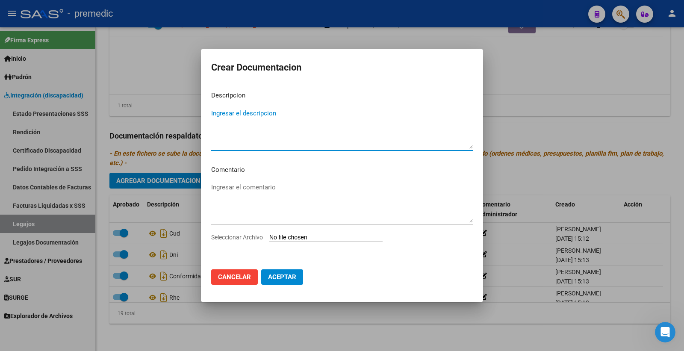
click at [301, 236] on input "Seleccionar Archivo" at bounding box center [325, 238] width 113 height 8
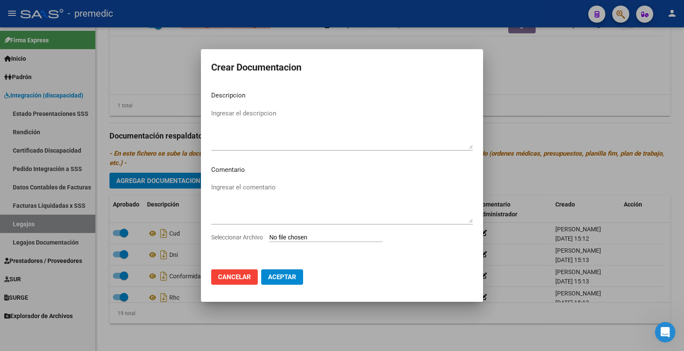
click at [237, 268] on mat-dialog-actions "Cancelar Aceptar" at bounding box center [342, 277] width 262 height 29
click at [236, 273] on span "Cancelar" at bounding box center [234, 277] width 33 height 8
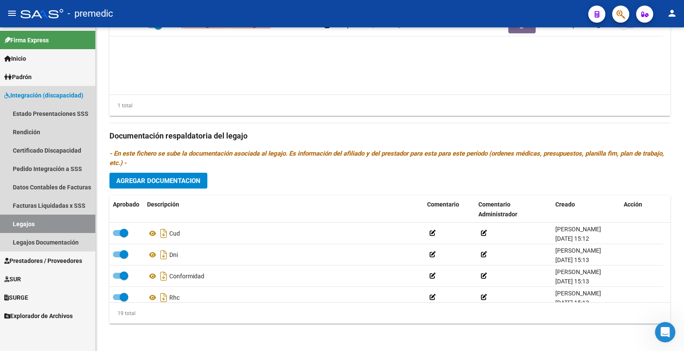
click at [53, 221] on link "Legajos" at bounding box center [47, 224] width 95 height 18
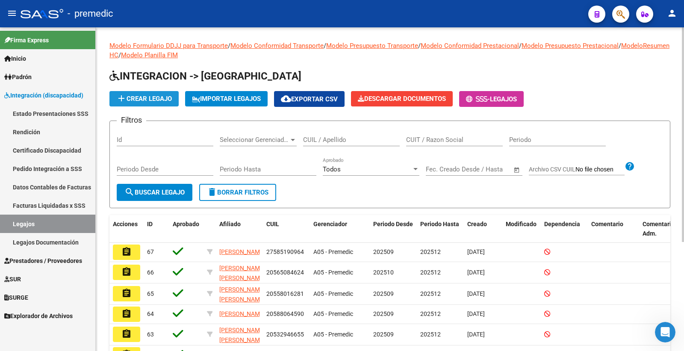
click at [173, 94] on button "add Crear Legajo" at bounding box center [143, 98] width 69 height 15
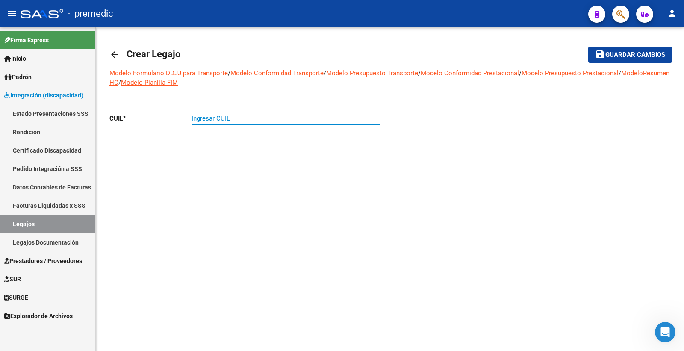
click at [212, 122] on input "Ingresar CUIL" at bounding box center [286, 119] width 189 height 8
paste input "27-54884967-0"
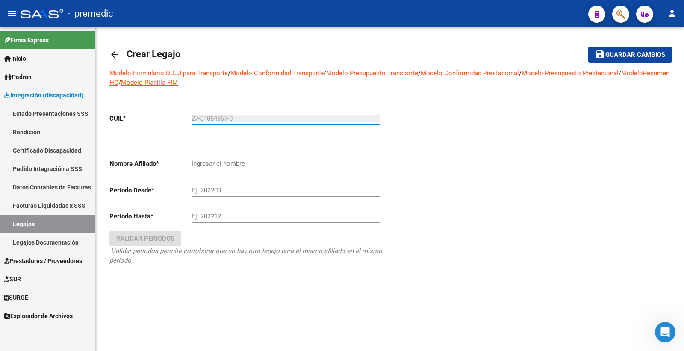
type input "27-54884967-0"
click at [249, 161] on input "Ingresar el nombre" at bounding box center [286, 164] width 189 height 8
type input "[PERSON_NAME]"
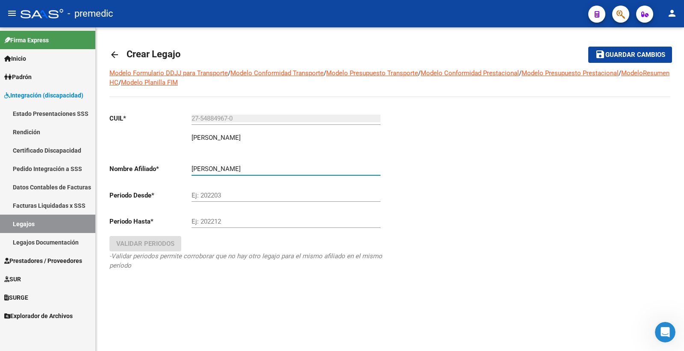
drag, startPoint x: 211, startPoint y: 198, endPoint x: 231, endPoint y: 178, distance: 27.8
click at [212, 197] on input "Ej: 202203" at bounding box center [286, 196] width 189 height 8
type input "202509"
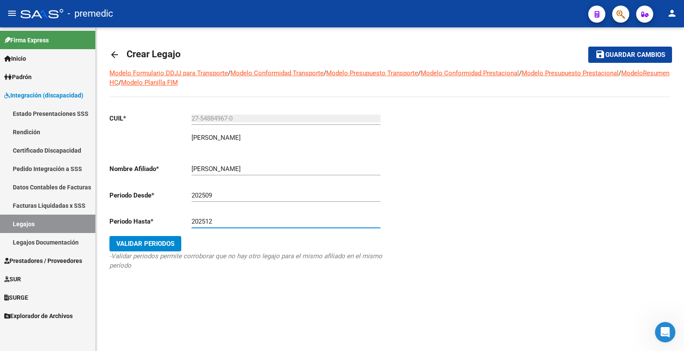
type input "202512"
click at [159, 244] on span "Validar Periodos" at bounding box center [145, 244] width 58 height 8
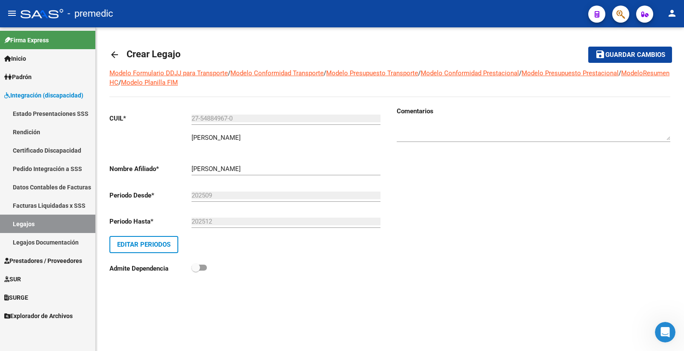
click at [618, 56] on span "Guardar cambios" at bounding box center [636, 55] width 60 height 8
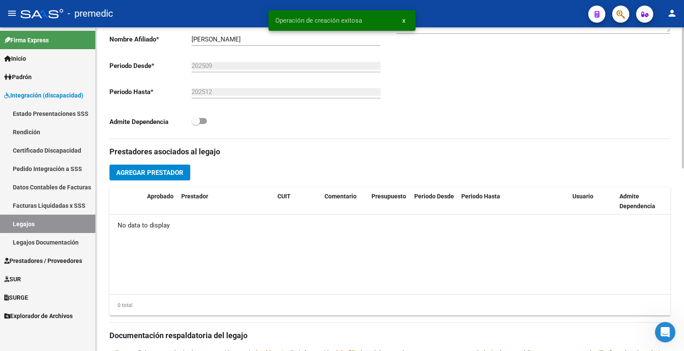
scroll to position [237, 0]
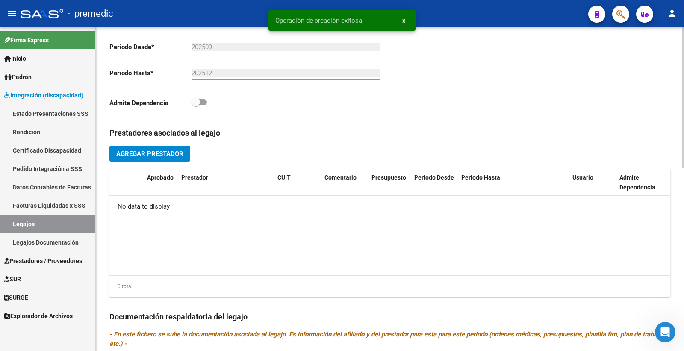
click at [163, 151] on span "Agregar Prestador" at bounding box center [149, 154] width 67 height 8
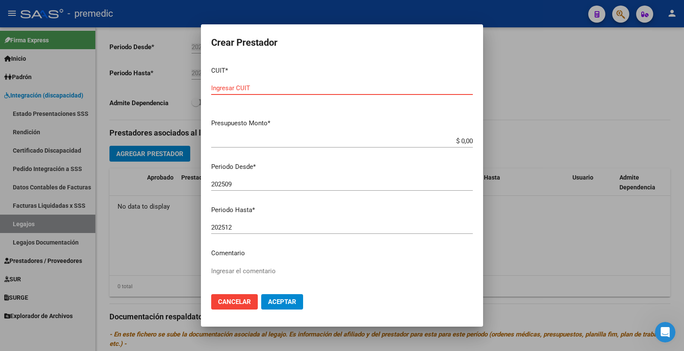
paste input "27-42168770-1"
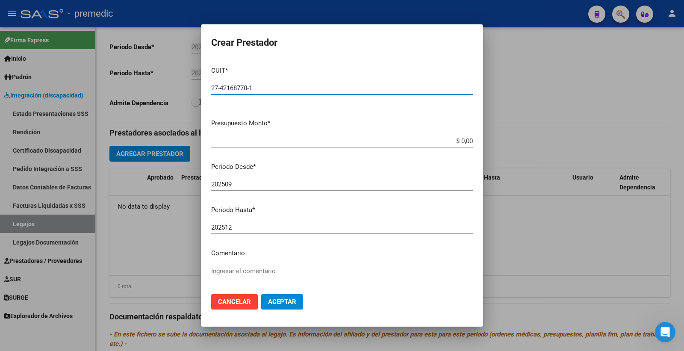
type input "27-42168770-1"
click at [463, 142] on input "$ 0,00" at bounding box center [342, 141] width 262 height 8
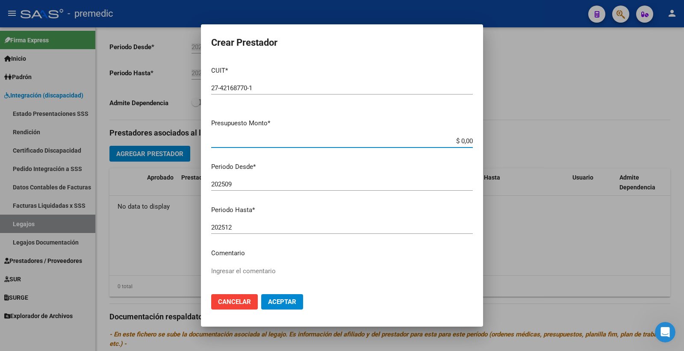
paste input "148447.32"
type input "$ 148.447,32"
click at [281, 306] on button "Aceptar" at bounding box center [282, 301] width 42 height 15
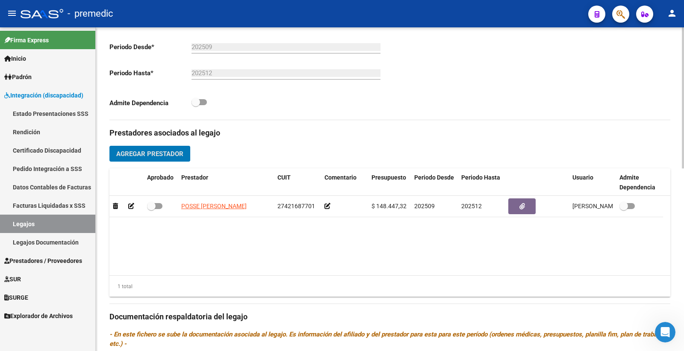
scroll to position [293, 0]
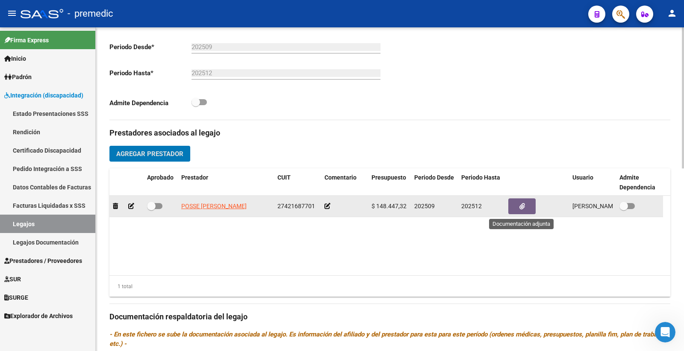
click at [519, 205] on button "button" at bounding box center [521, 206] width 27 height 16
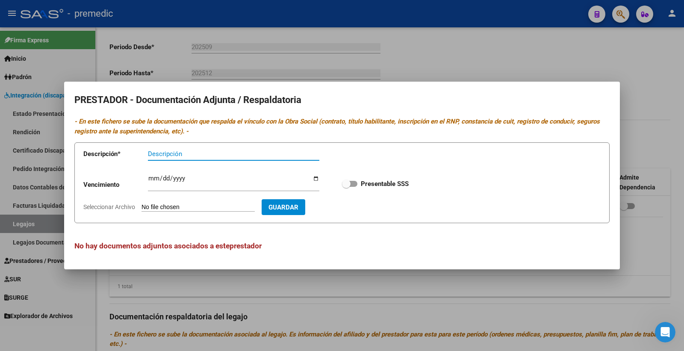
click at [170, 153] on input "Descripción" at bounding box center [233, 154] width 171 height 8
type input "F"
type input "DATOS DEL PRESTADOR"
click at [151, 180] on input "Ingresar vencimiento" at bounding box center [233, 182] width 171 height 14
type input "[DATE]"
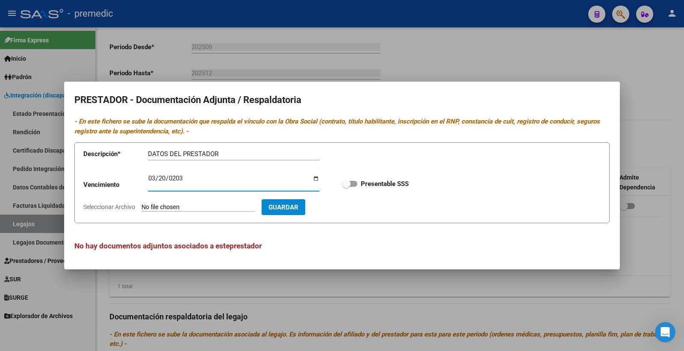
click at [200, 198] on div "[DATE] Ingresar vencimiento" at bounding box center [233, 186] width 171 height 26
click at [198, 202] on form "Descripción * DATOS DEL PRESTADOR Descripción Vencimiento [DATE] Ingresar venci…" at bounding box center [341, 182] width 535 height 81
click at [200, 207] on input "Seleccionar Archivo" at bounding box center [198, 208] width 113 height 8
type input "C:\fakepath\4- DATOS DE PRESTADOR.pdf"
click at [354, 185] on span at bounding box center [349, 184] width 15 height 6
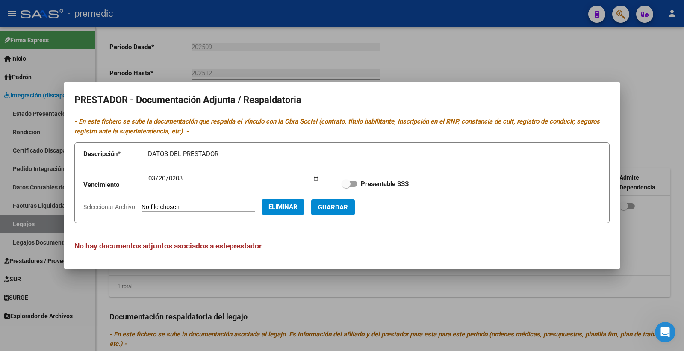
click at [346, 187] on input "Presentable SSS" at bounding box center [346, 187] width 0 height 0
checkbox input "true"
click at [346, 209] on span "Guardar" at bounding box center [333, 208] width 30 height 8
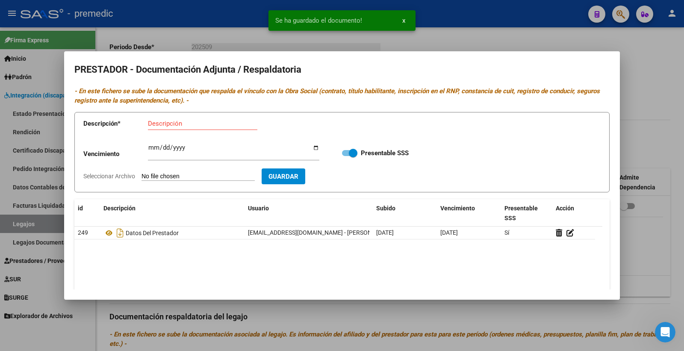
click at [152, 130] on div "Descripción" at bounding box center [202, 127] width 109 height 21
click at [160, 121] on input "Descripción" at bounding box center [202, 124] width 109 height 8
type input "CBU"
click at [163, 180] on input "Seleccionar Archivo" at bounding box center [198, 177] width 113 height 8
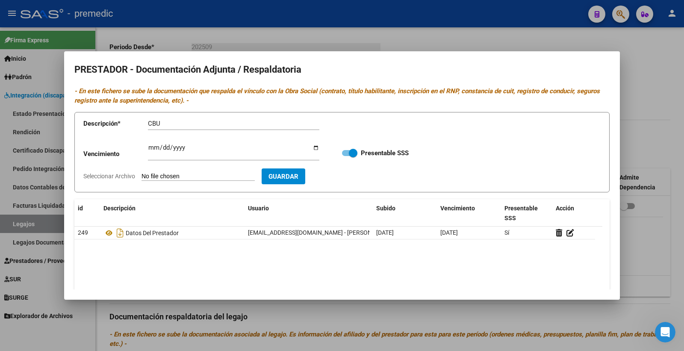
type input "C:\fakepath\5- CBU.pdf"
click at [348, 176] on span "Guardar" at bounding box center [333, 177] width 30 height 8
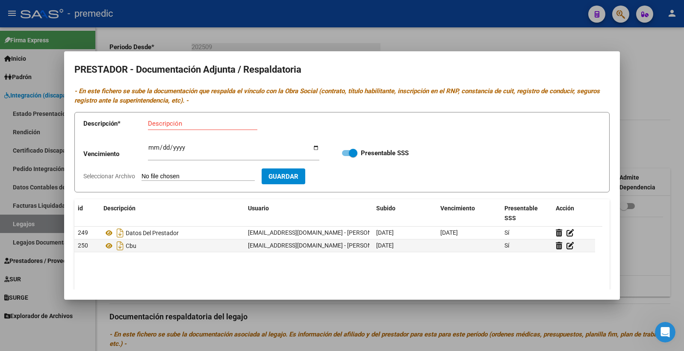
click at [662, 69] on div at bounding box center [342, 175] width 684 height 351
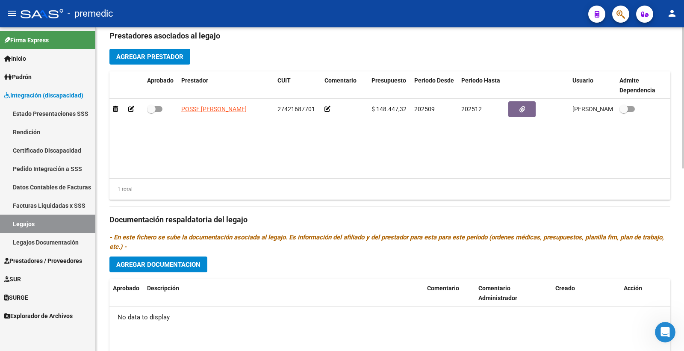
scroll to position [277, 0]
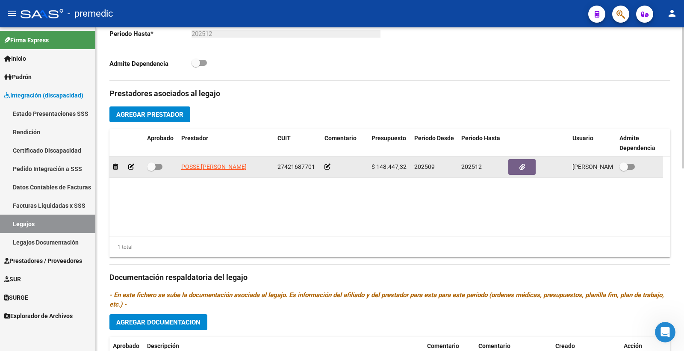
click at [521, 174] on button "button" at bounding box center [521, 167] width 27 height 16
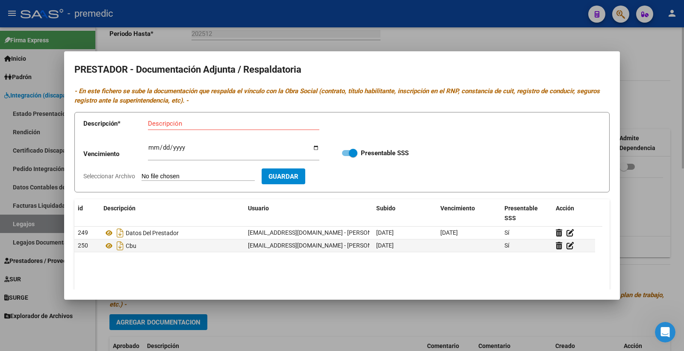
drag, startPoint x: 678, startPoint y: 93, endPoint x: 206, endPoint y: 225, distance: 490.6
click at [678, 92] on div at bounding box center [342, 175] width 684 height 351
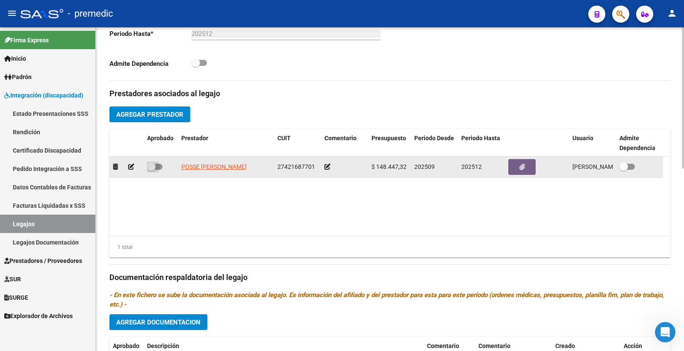
click at [160, 163] on label at bounding box center [154, 167] width 15 height 10
click at [151, 170] on input "checkbox" at bounding box center [151, 170] width 0 height 0
checkbox input "true"
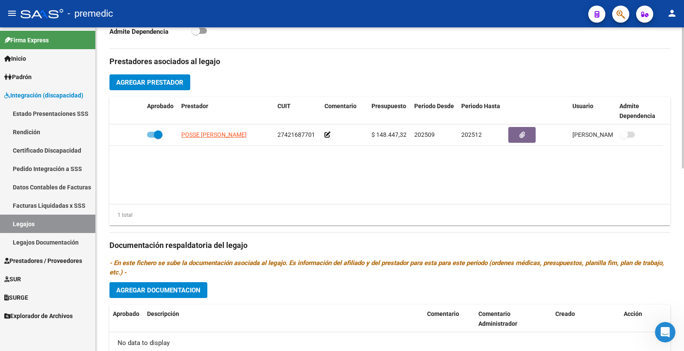
scroll to position [324, 0]
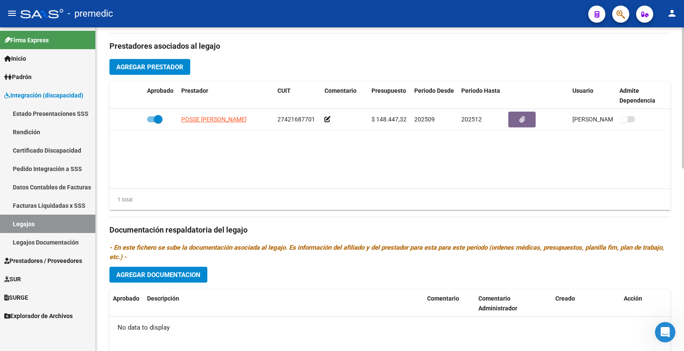
click at [175, 278] on span "Agregar Documentacion" at bounding box center [158, 275] width 84 height 8
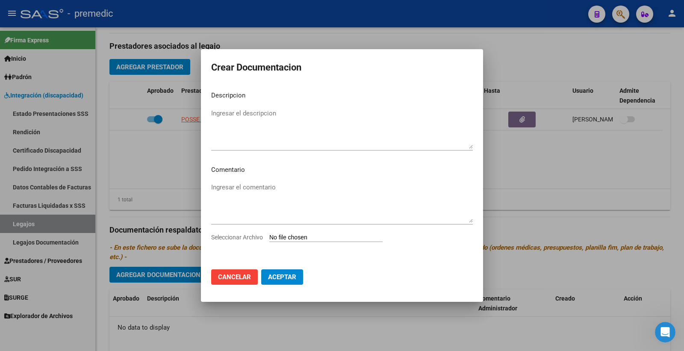
click at [301, 237] on input "Seleccionar Archivo" at bounding box center [325, 238] width 113 height 8
type input "C:\fakepath\1- CUD.pdf"
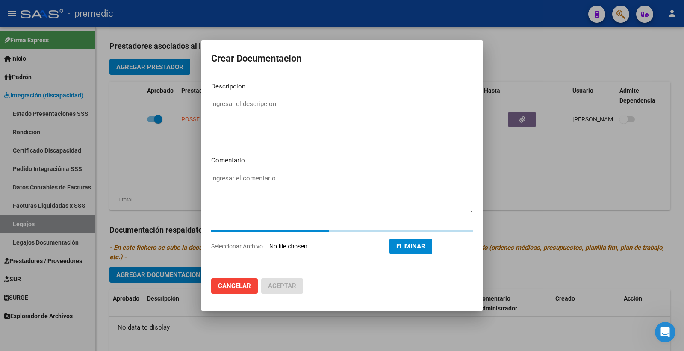
click at [230, 100] on textarea "Ingresar el descripcion" at bounding box center [342, 119] width 262 height 40
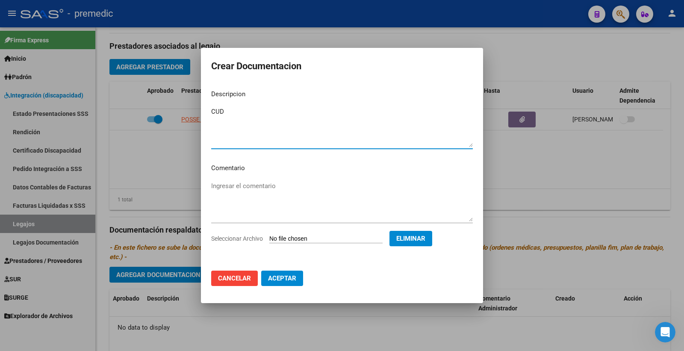
type textarea "CUD"
click at [275, 274] on button "Aceptar" at bounding box center [282, 278] width 42 height 15
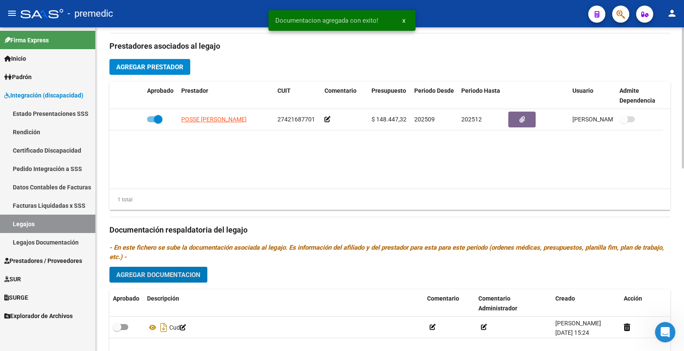
scroll to position [372, 0]
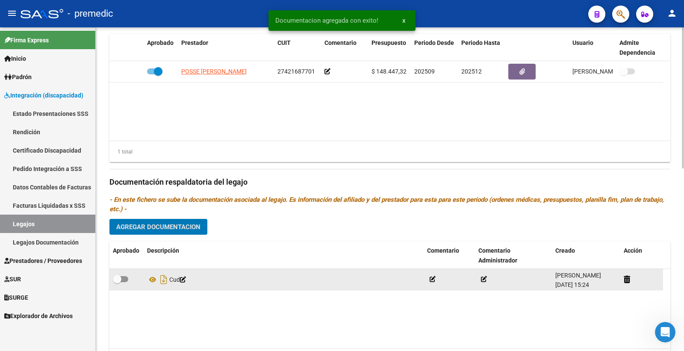
click at [122, 281] on span at bounding box center [120, 279] width 15 height 6
click at [117, 282] on input "checkbox" at bounding box center [117, 282] width 0 height 0
checkbox input "true"
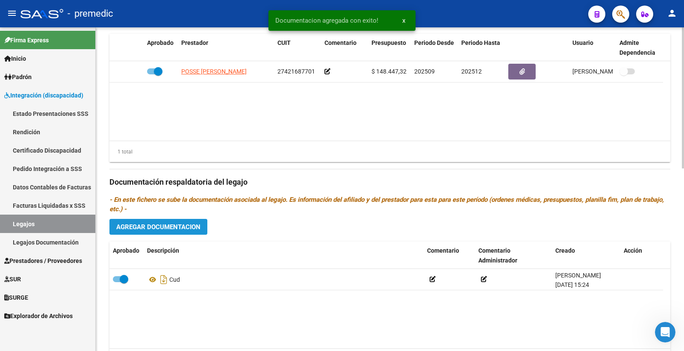
click at [180, 222] on button "Agregar Documentacion" at bounding box center [158, 227] width 98 height 16
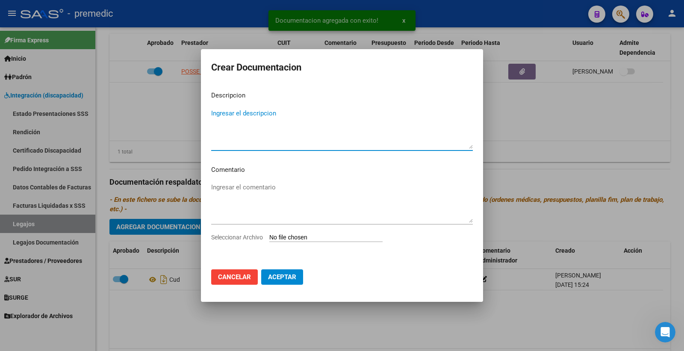
click at [298, 237] on input "Seleccionar Archivo" at bounding box center [325, 238] width 113 height 8
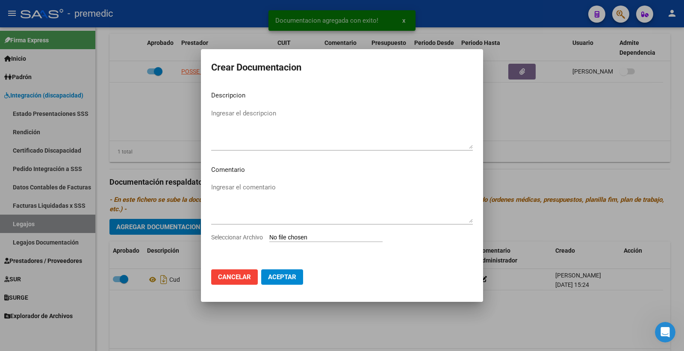
type input "C:\fakepath\2- DNI.pdf"
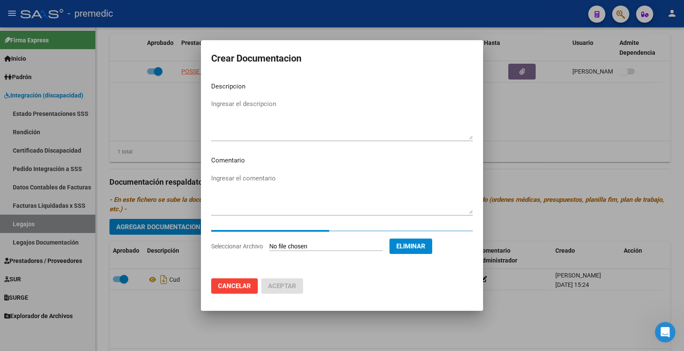
click at [235, 110] on textarea "Ingresar el descripcion" at bounding box center [342, 119] width 262 height 40
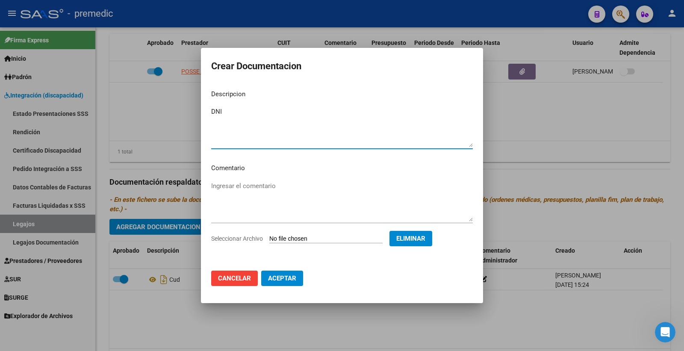
type textarea "DNI"
click at [275, 280] on span "Aceptar" at bounding box center [282, 279] width 28 height 8
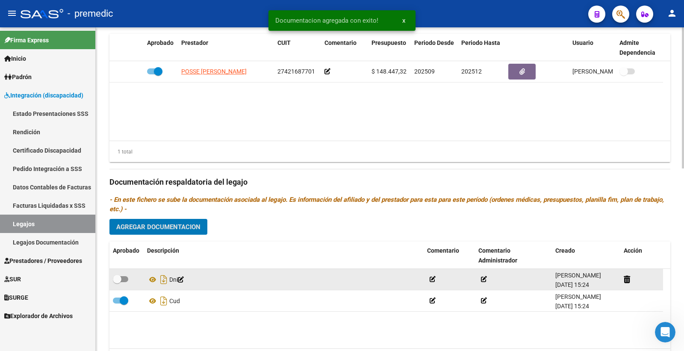
click at [123, 279] on span at bounding box center [120, 279] width 15 height 6
click at [117, 282] on input "checkbox" at bounding box center [117, 282] width 0 height 0
checkbox input "true"
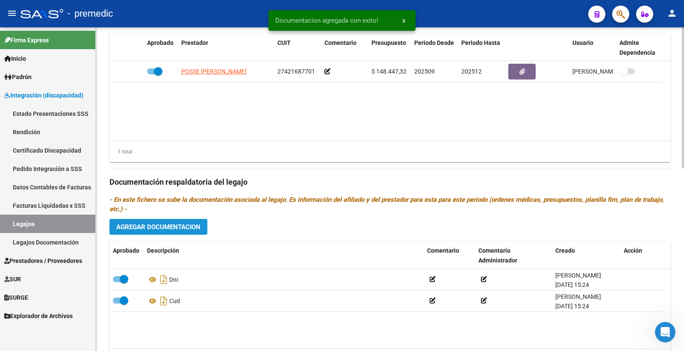
click at [190, 225] on span "Agregar Documentacion" at bounding box center [158, 227] width 84 height 8
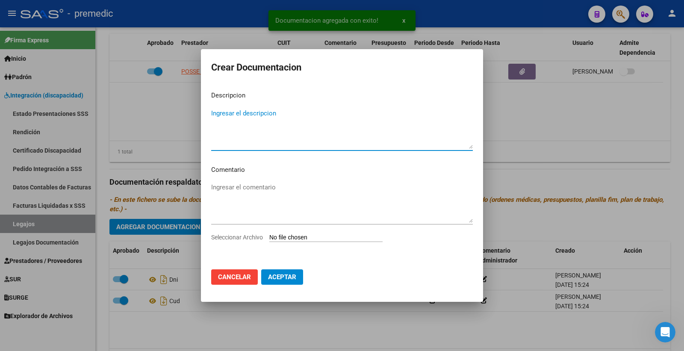
click at [276, 234] on input "Seleccionar Archivo" at bounding box center [325, 238] width 113 height 8
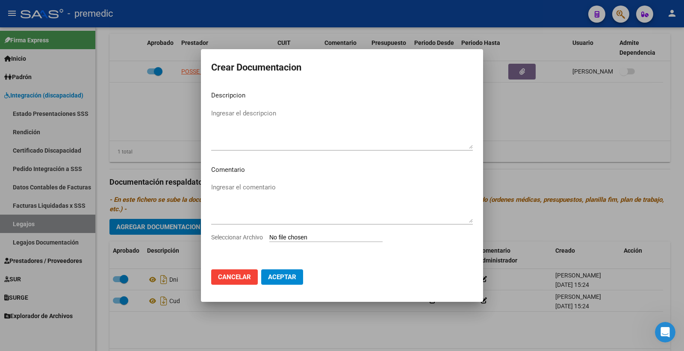
type input "C:\fakepath\3- CONFORMIDAD.pdf"
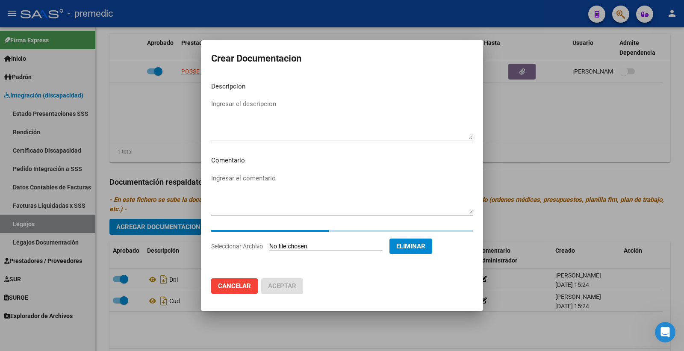
click at [257, 112] on textarea "Ingresar el descripcion" at bounding box center [342, 119] width 262 height 40
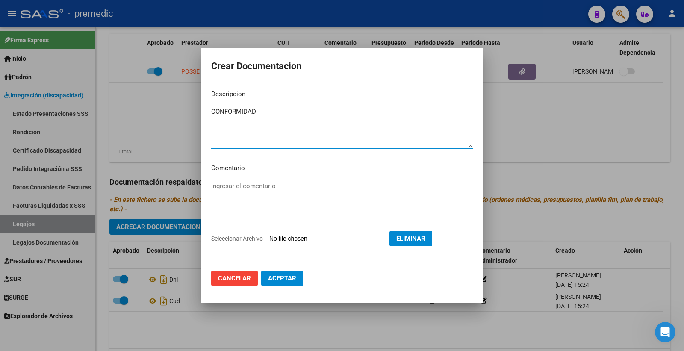
type textarea "CONFORMIDAD"
click at [281, 281] on span "Aceptar" at bounding box center [282, 279] width 28 height 8
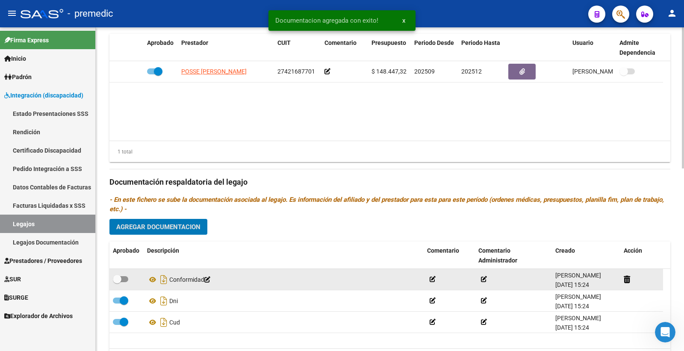
click at [127, 279] on span at bounding box center [120, 279] width 15 height 6
click at [117, 282] on input "checkbox" at bounding box center [117, 282] width 0 height 0
checkbox input "true"
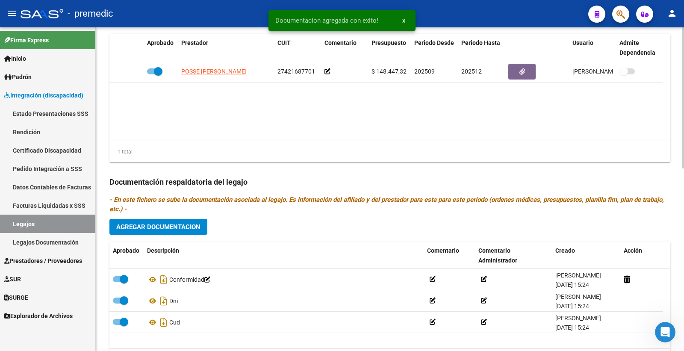
click at [186, 229] on span "Agregar Documentacion" at bounding box center [158, 227] width 84 height 8
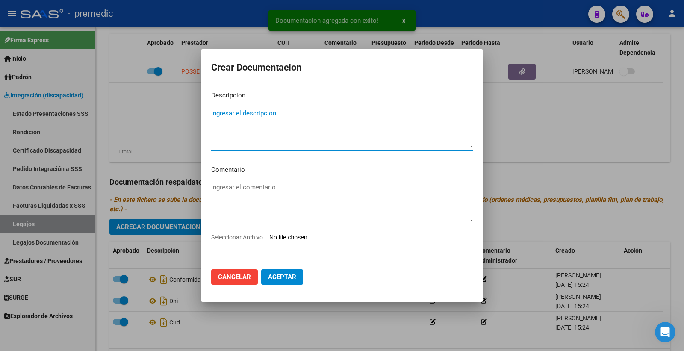
click at [310, 239] on input "Seleccionar Archivo" at bounding box center [325, 238] width 113 height 8
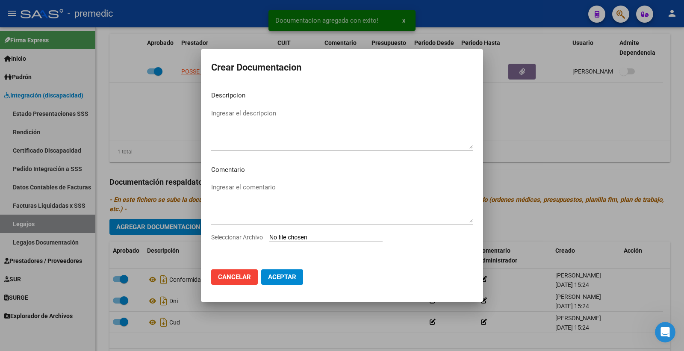
type input "C:\fakepath\4- RHC.pdf"
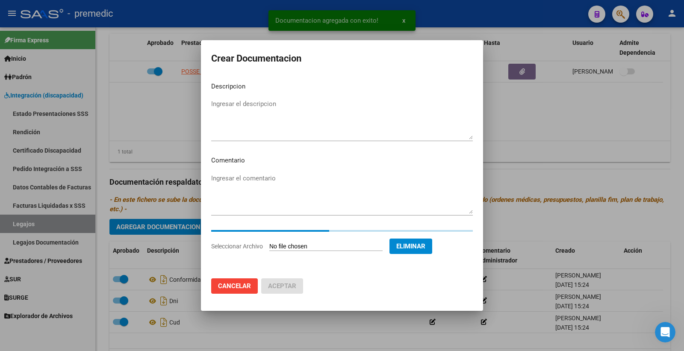
click at [240, 112] on textarea "Ingresar el descripcion" at bounding box center [342, 119] width 262 height 40
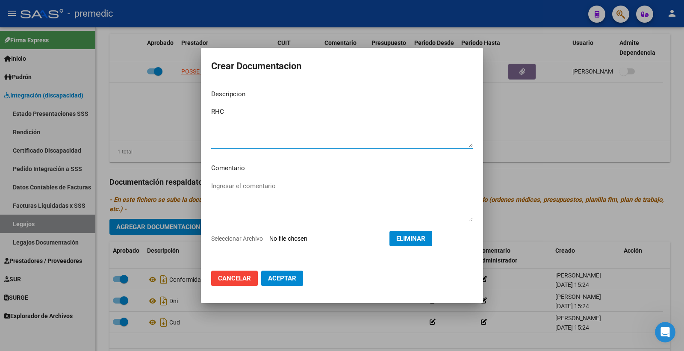
type textarea "RHC"
click at [281, 275] on span "Aceptar" at bounding box center [282, 279] width 28 height 8
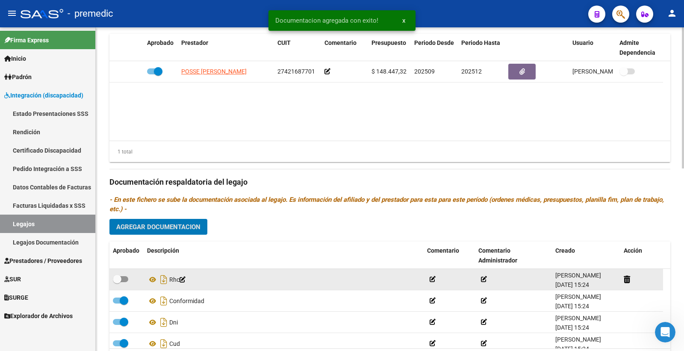
click at [121, 281] on span at bounding box center [120, 279] width 15 height 6
click at [117, 282] on input "checkbox" at bounding box center [117, 282] width 0 height 0
checkbox input "true"
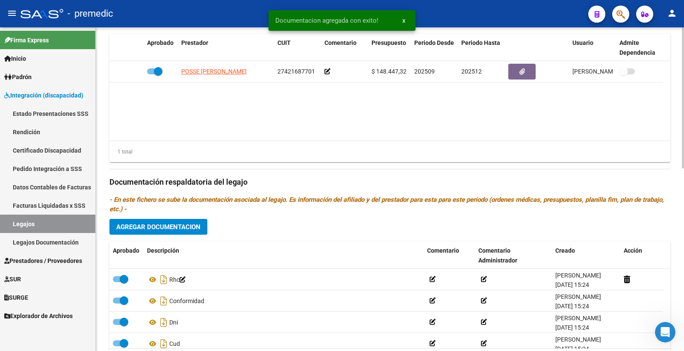
click at [193, 229] on span "Agregar Documentacion" at bounding box center [158, 227] width 84 height 8
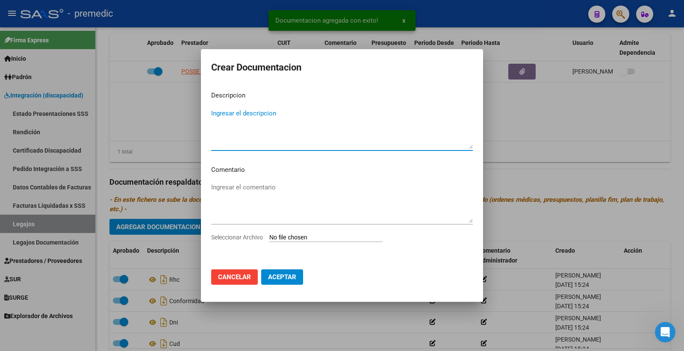
click at [301, 240] on input "Seleccionar Archivo" at bounding box center [325, 238] width 113 height 8
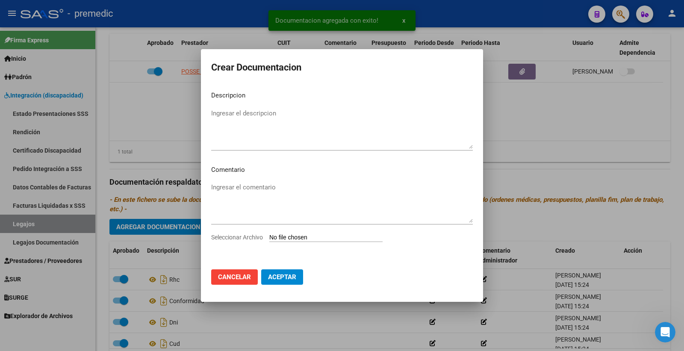
type input "C:\fakepath\5- OM.pdf"
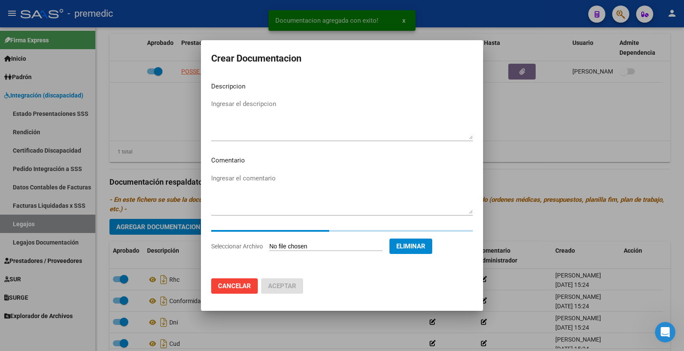
click at [250, 109] on textarea "Ingresar el descripcion" at bounding box center [342, 119] width 262 height 40
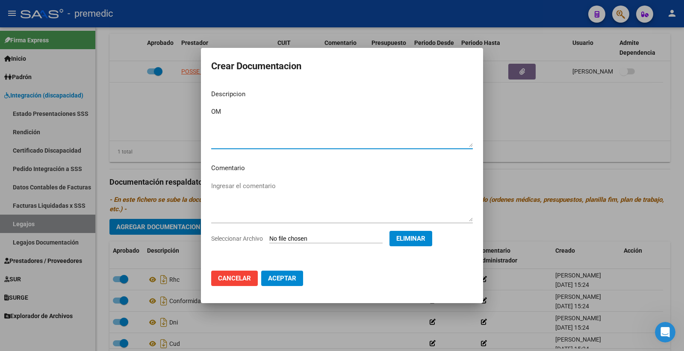
type textarea "OM"
click at [280, 275] on span "Aceptar" at bounding box center [282, 279] width 28 height 8
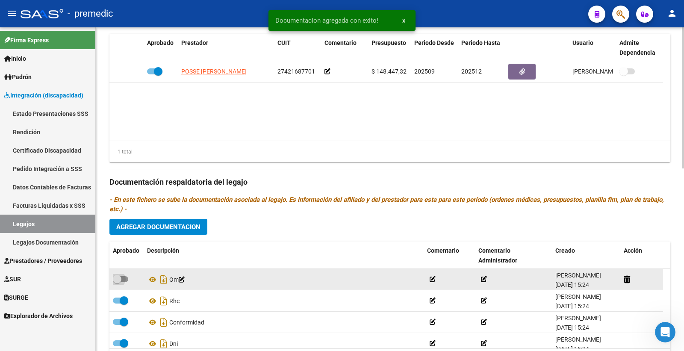
click at [123, 279] on span at bounding box center [120, 279] width 15 height 6
click at [117, 282] on input "checkbox" at bounding box center [117, 282] width 0 height 0
checkbox input "true"
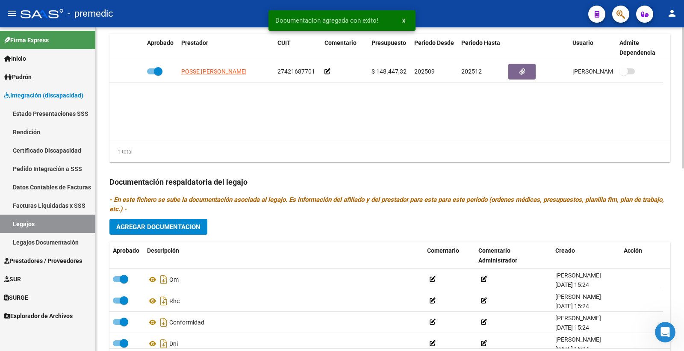
click at [202, 229] on button "Agregar Documentacion" at bounding box center [158, 227] width 98 height 16
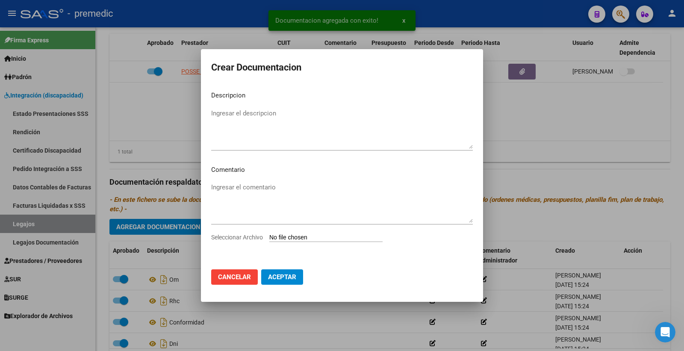
click at [281, 240] on input "Seleccionar Archivo" at bounding box center [325, 238] width 113 height 8
type input "C:\fakepath\6- DATOS FAMILIARES.pdf"
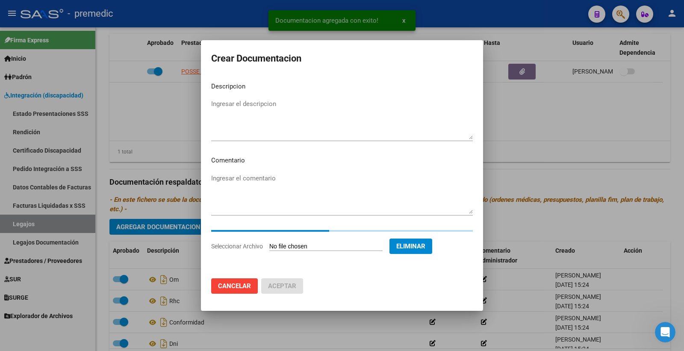
click at [272, 110] on textarea "Ingresar el descripcion" at bounding box center [342, 119] width 262 height 40
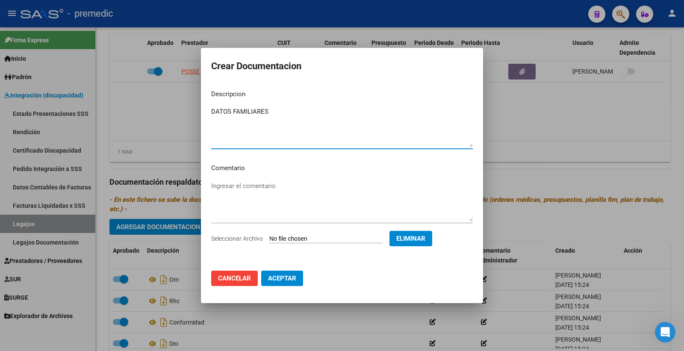
type textarea "DATOS FAMILIARES"
drag, startPoint x: 287, startPoint y: 277, endPoint x: 223, endPoint y: 283, distance: 64.9
click at [287, 278] on span "Aceptar" at bounding box center [282, 279] width 28 height 8
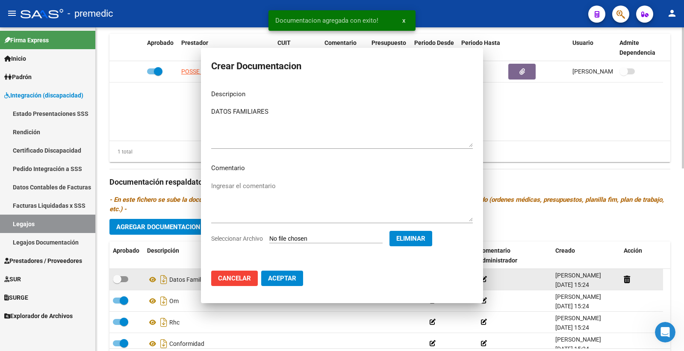
click at [125, 282] on span at bounding box center [120, 279] width 15 height 6
click at [117, 283] on input "checkbox" at bounding box center [117, 282] width 0 height 0
checkbox input "true"
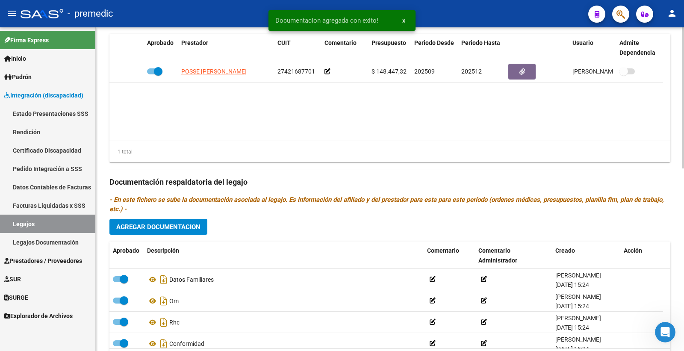
click at [186, 228] on span "Agregar Documentacion" at bounding box center [158, 227] width 84 height 8
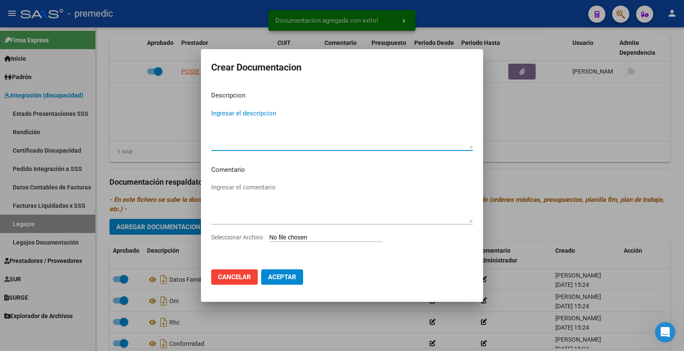
click at [298, 239] on input "Seleccionar Archivo" at bounding box center [325, 238] width 113 height 8
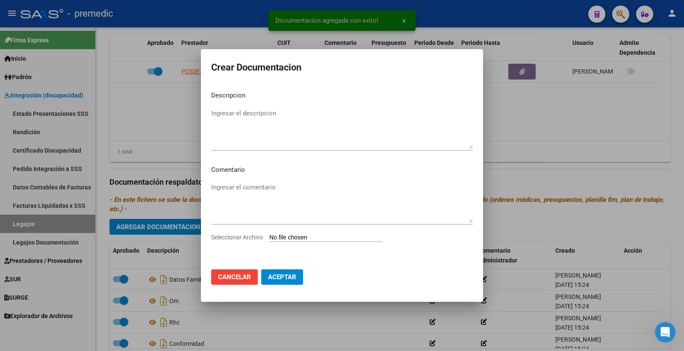
type input "C:\fakepath\7- CAR.pdf"
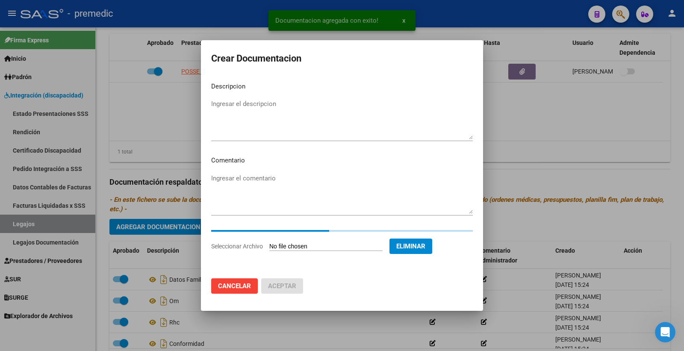
click at [234, 107] on textarea "Ingresar el descripcion" at bounding box center [342, 119] width 262 height 40
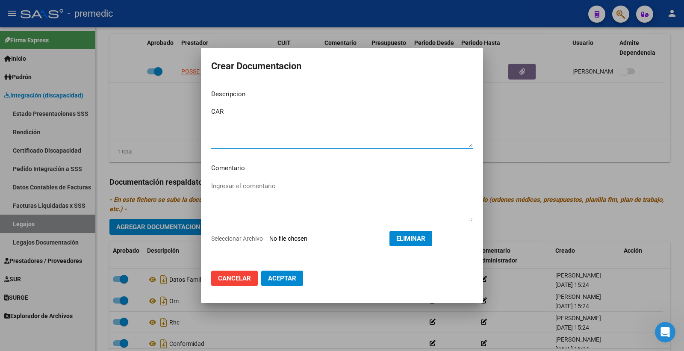
type textarea "CAR"
click at [289, 281] on span "Aceptar" at bounding box center [282, 279] width 28 height 8
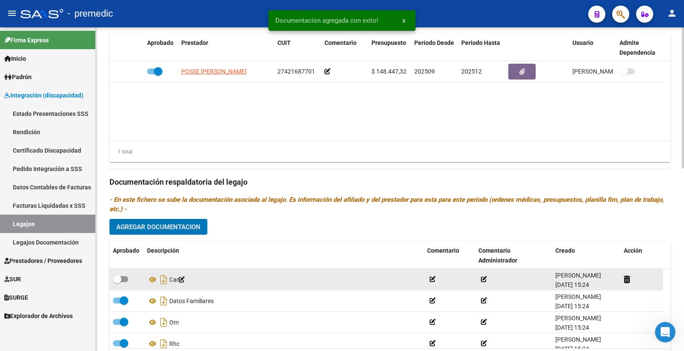
click at [125, 281] on span at bounding box center [120, 279] width 15 height 6
click at [117, 282] on input "checkbox" at bounding box center [117, 282] width 0 height 0
checkbox input "true"
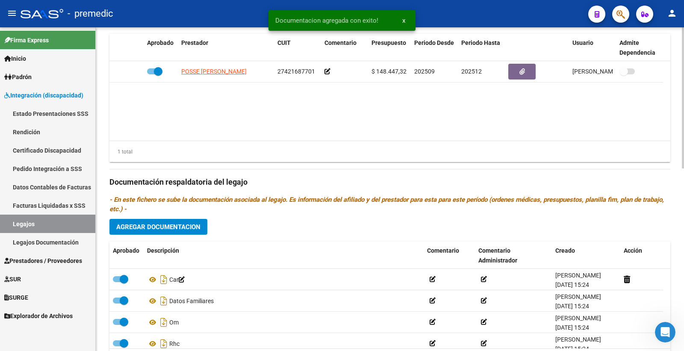
click at [191, 223] on button "Agregar Documentacion" at bounding box center [158, 227] width 98 height 16
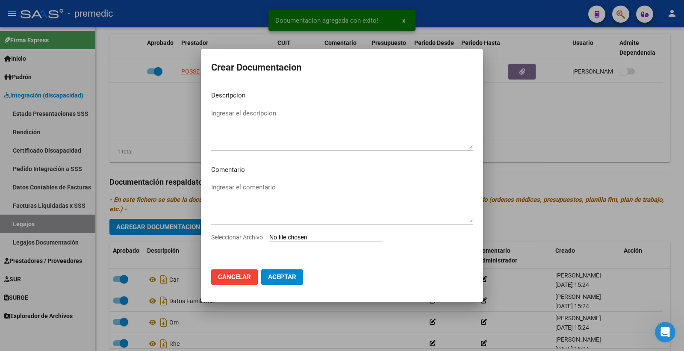
click at [299, 238] on input "Seleccionar Archivo" at bounding box center [325, 238] width 113 height 8
type input "C:\fakepath\8- FIM.pdf"
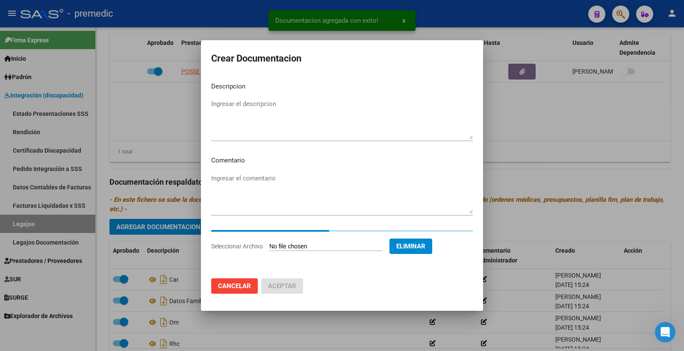
click at [254, 112] on textarea "Ingresar el descripcion" at bounding box center [342, 119] width 262 height 40
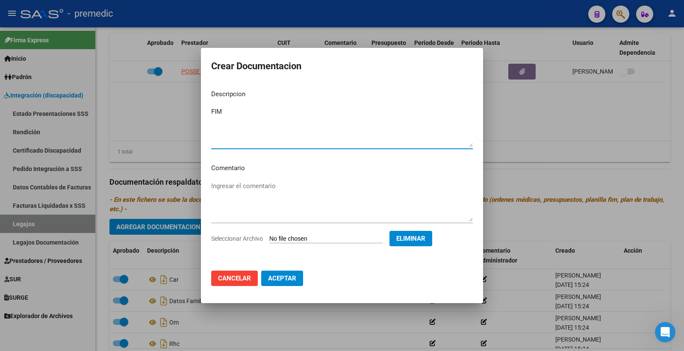
type textarea "FIM"
click at [292, 277] on span "Aceptar" at bounding box center [282, 279] width 28 height 8
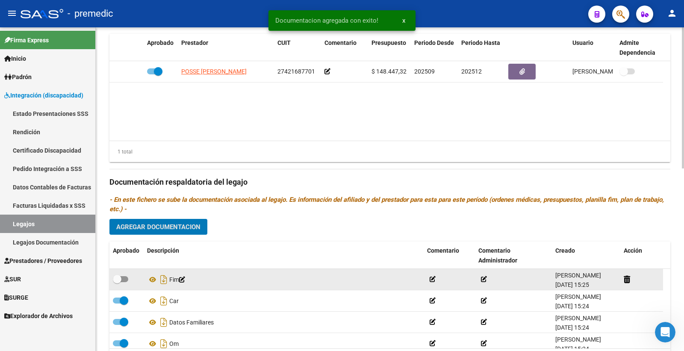
click at [121, 282] on span at bounding box center [120, 279] width 15 height 6
click at [117, 282] on input "checkbox" at bounding box center [117, 282] width 0 height 0
checkbox input "true"
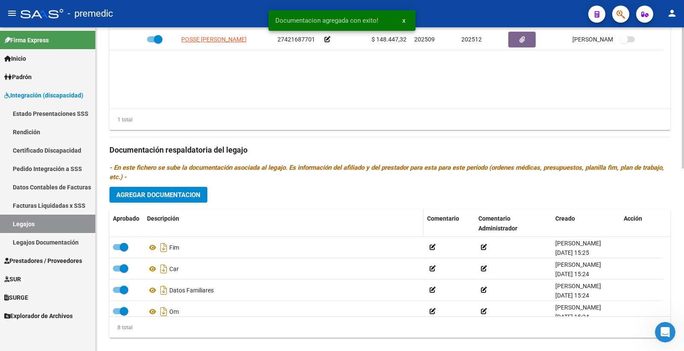
scroll to position [420, 0]
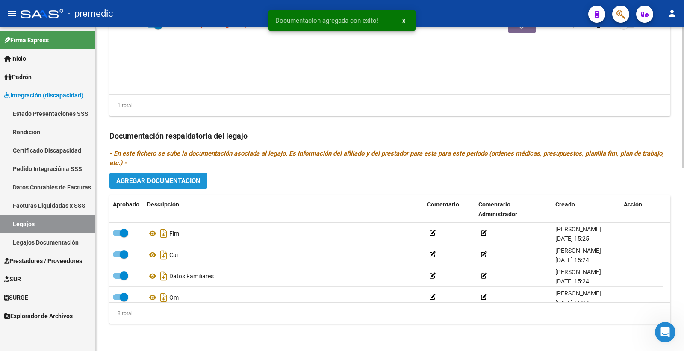
click at [177, 177] on span "Agregar Documentacion" at bounding box center [158, 181] width 84 height 8
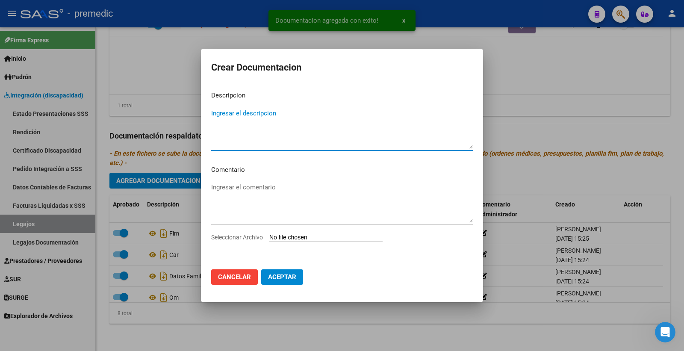
click at [302, 240] on input "Seleccionar Archivo" at bounding box center [325, 238] width 113 height 8
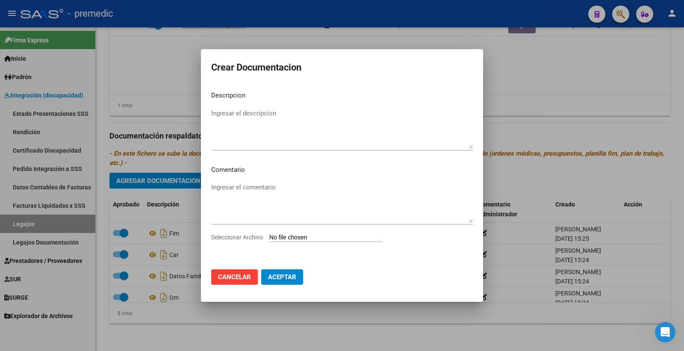
type input "C:\fakepath\1- INFORME.pdf"
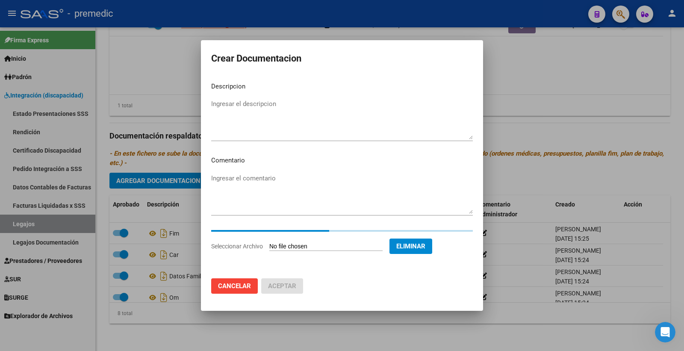
click at [266, 103] on textarea "Ingresar el descripcion" at bounding box center [342, 119] width 262 height 40
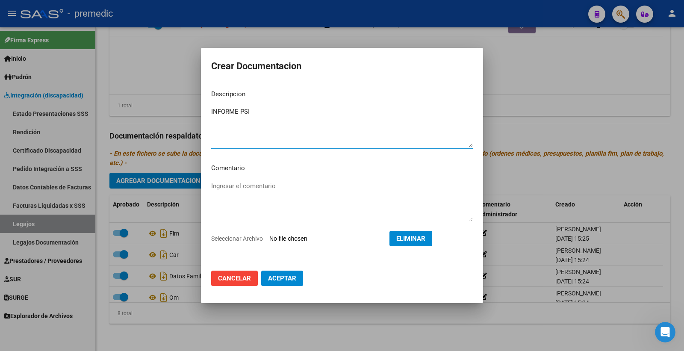
type textarea "INFORME PSI"
click at [290, 280] on span "Aceptar" at bounding box center [282, 279] width 28 height 8
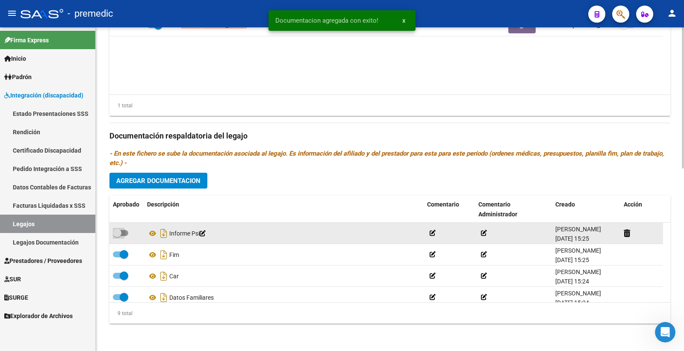
click at [123, 230] on span at bounding box center [120, 233] width 15 height 6
click at [117, 236] on input "checkbox" at bounding box center [117, 236] width 0 height 0
checkbox input "true"
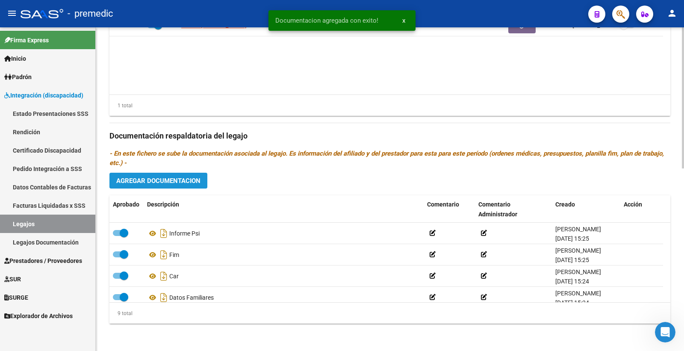
click at [192, 183] on span "Agregar Documentacion" at bounding box center [158, 181] width 84 height 8
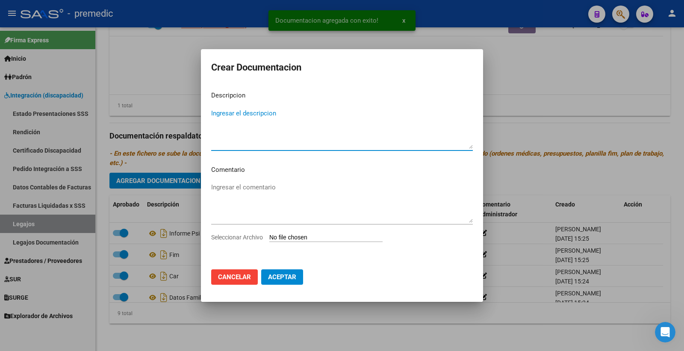
click at [301, 240] on input "Seleccionar Archivo" at bounding box center [325, 238] width 113 height 8
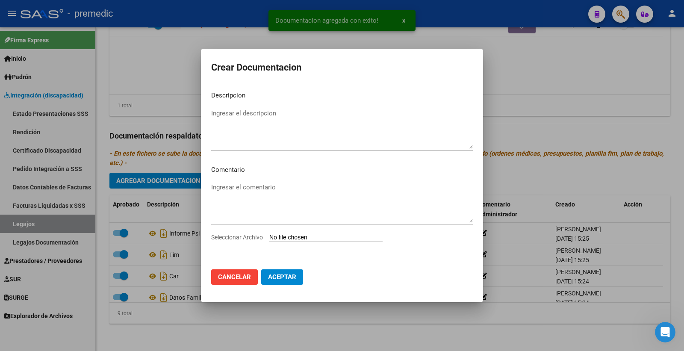
type input "C:\fakepath\2- PLAN.pdf"
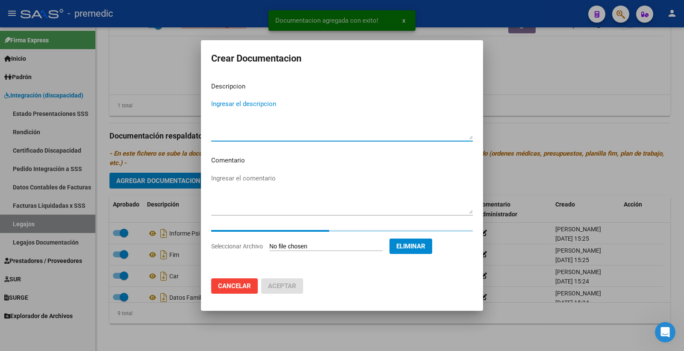
click at [253, 101] on textarea "Ingresar el descripcion" at bounding box center [342, 119] width 262 height 40
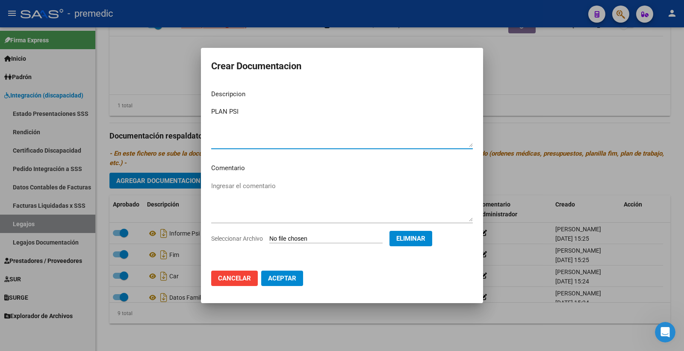
type textarea "PLAN PSI"
click at [271, 275] on span "Aceptar" at bounding box center [282, 279] width 28 height 8
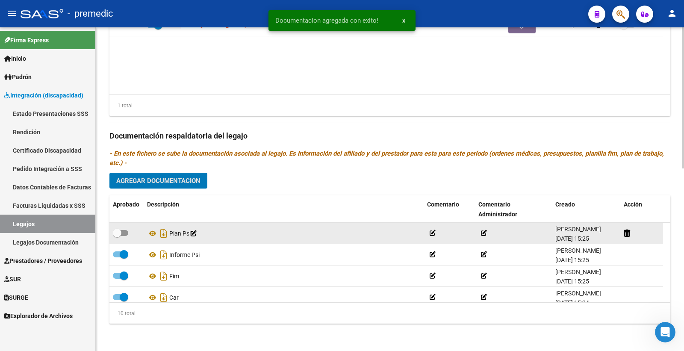
click at [124, 233] on span at bounding box center [120, 233] width 15 height 6
click at [117, 236] on input "checkbox" at bounding box center [117, 236] width 0 height 0
checkbox input "true"
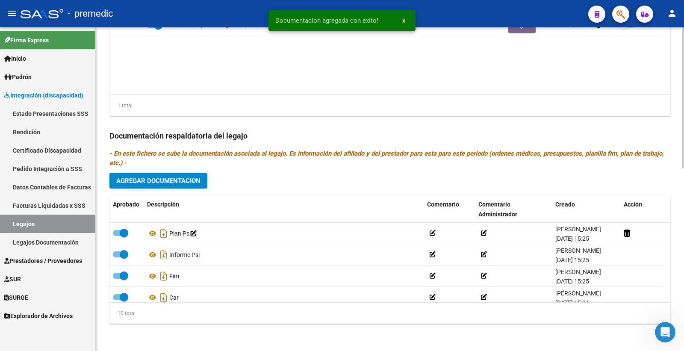
click at [171, 178] on span "Agregar Documentacion" at bounding box center [158, 181] width 84 height 8
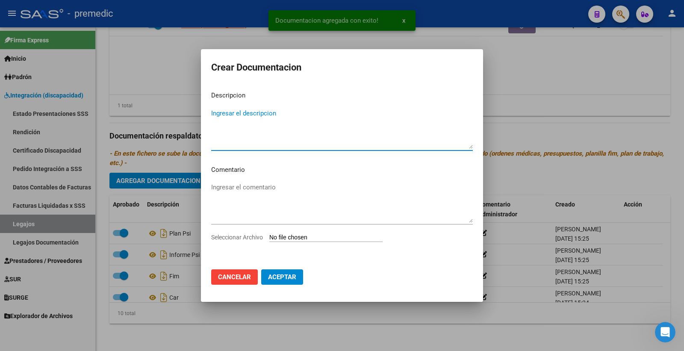
click at [281, 236] on input "Seleccionar Archivo" at bounding box center [325, 238] width 113 height 8
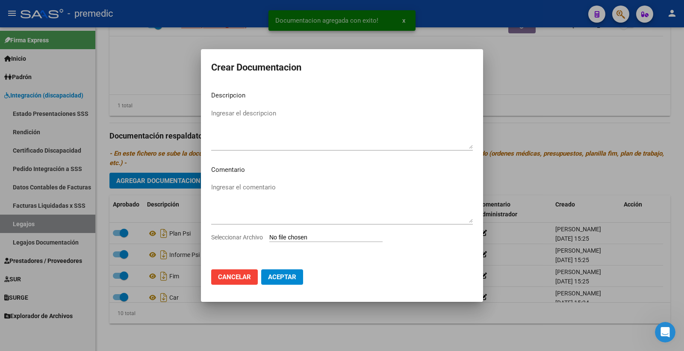
type input "C:\fakepath\3- PRESUPUESTO.pdf"
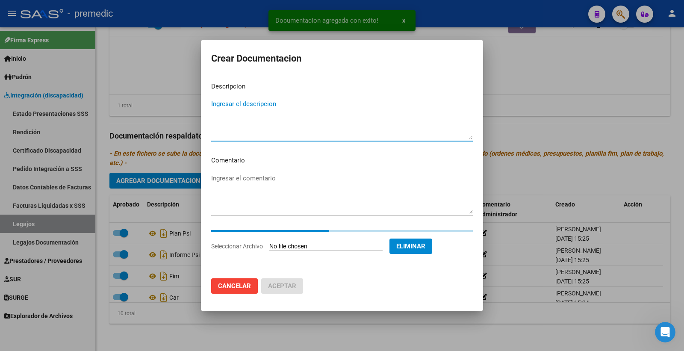
drag, startPoint x: 254, startPoint y: 110, endPoint x: 246, endPoint y: 110, distance: 7.3
click at [254, 110] on textarea "Ingresar el descripcion" at bounding box center [342, 119] width 262 height 40
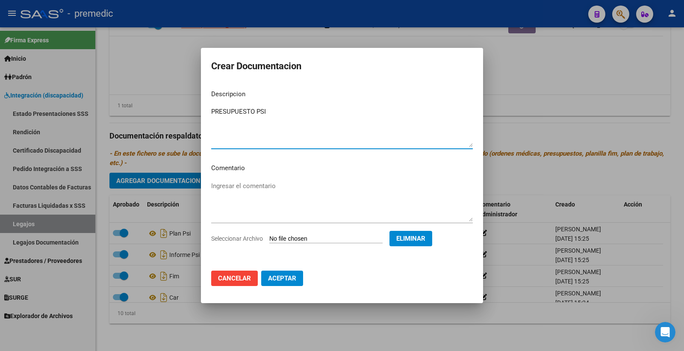
type textarea "PRESUPUESTO PSI"
click at [274, 266] on mat-dialog-actions "Cancelar Aceptar" at bounding box center [342, 278] width 262 height 29
click at [277, 275] on span "Aceptar" at bounding box center [282, 279] width 28 height 8
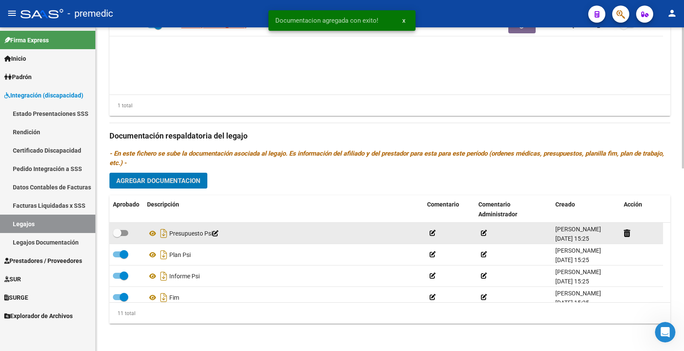
click at [126, 233] on span at bounding box center [120, 233] width 15 height 6
click at [117, 236] on input "checkbox" at bounding box center [117, 236] width 0 height 0
checkbox input "true"
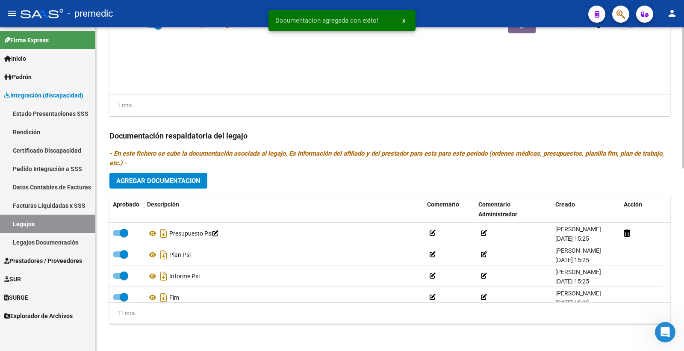
click at [167, 188] on button "Agregar Documentacion" at bounding box center [158, 181] width 98 height 16
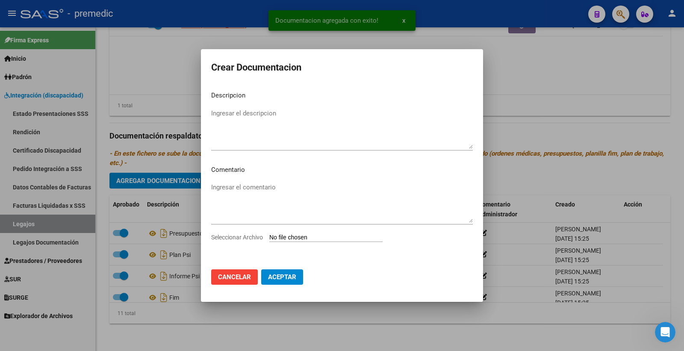
drag, startPoint x: 291, startPoint y: 230, endPoint x: 290, endPoint y: 239, distance: 9.9
click at [291, 230] on div "Ingresar el comentario" at bounding box center [342, 207] width 262 height 52
click at [290, 239] on input "Seleccionar Archivo" at bounding box center [325, 238] width 113 height 8
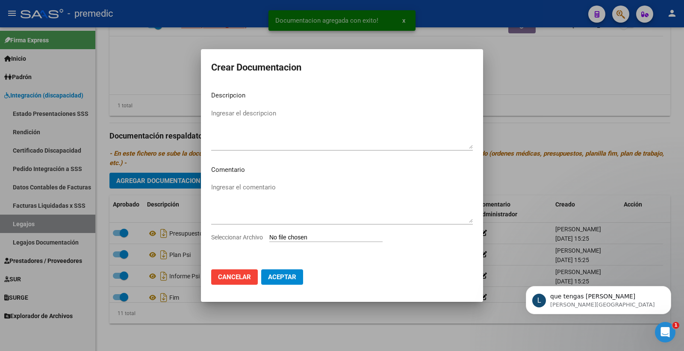
scroll to position [351, 0]
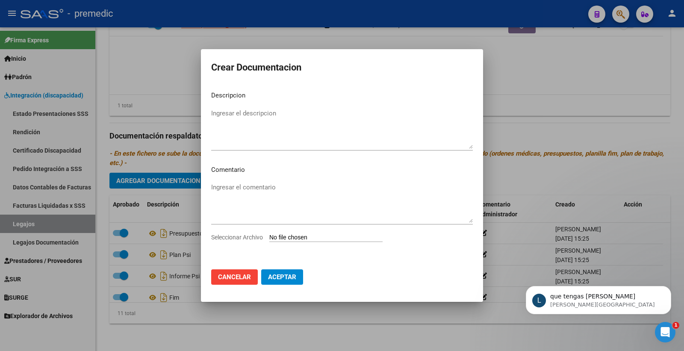
type input "C:\fakepath\4- DATOS DE PRESTADOR.pdf"
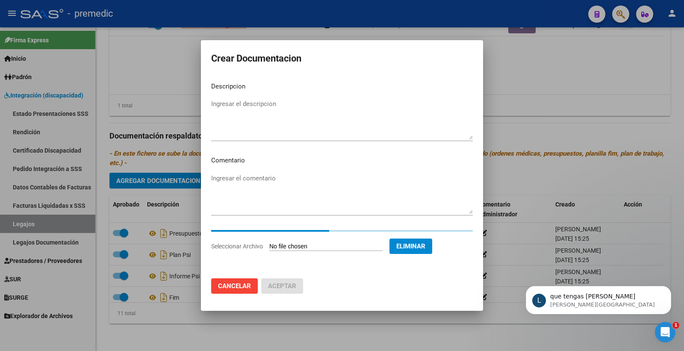
click at [255, 113] on textarea "Ingresar el descripcion" at bounding box center [342, 119] width 262 height 40
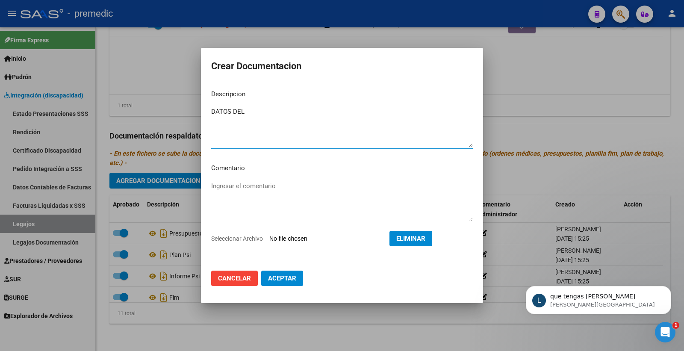
scroll to position [318, 0]
type textarea "DATOS DEL PRESTADOR PSI"
click at [289, 276] on span "Aceptar" at bounding box center [282, 279] width 28 height 8
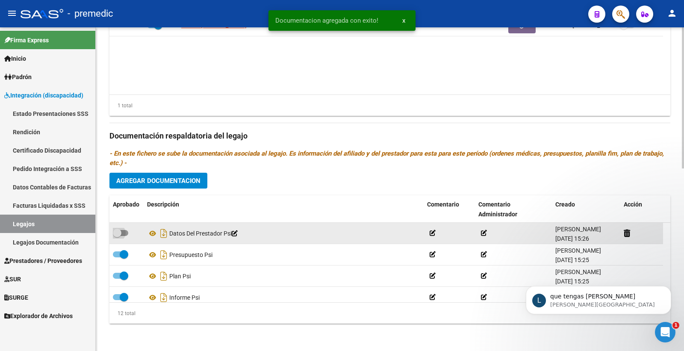
click at [125, 233] on span at bounding box center [120, 233] width 15 height 6
click at [117, 236] on input "checkbox" at bounding box center [117, 236] width 0 height 0
checkbox input "true"
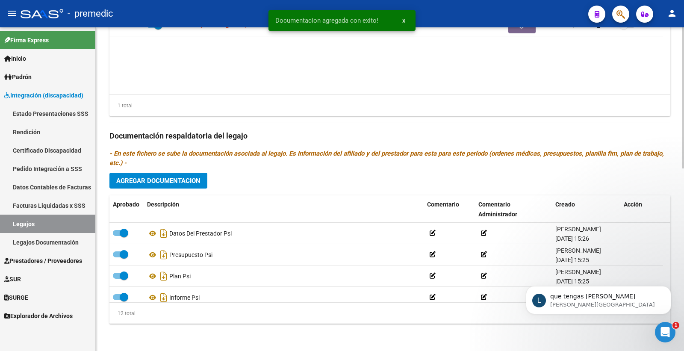
click at [177, 183] on span "Agregar Documentacion" at bounding box center [158, 181] width 84 height 8
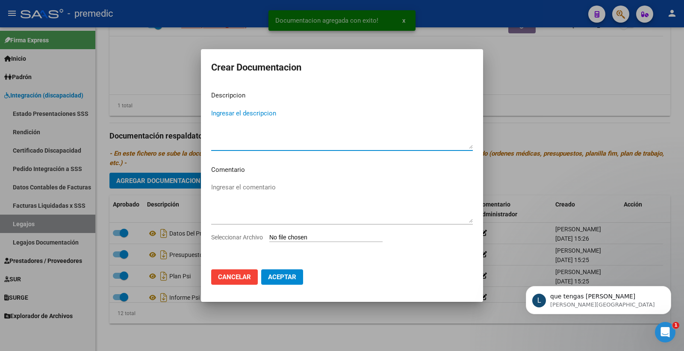
click at [284, 233] on app-file-uploader "Seleccionar Archivo" at bounding box center [300, 237] width 178 height 8
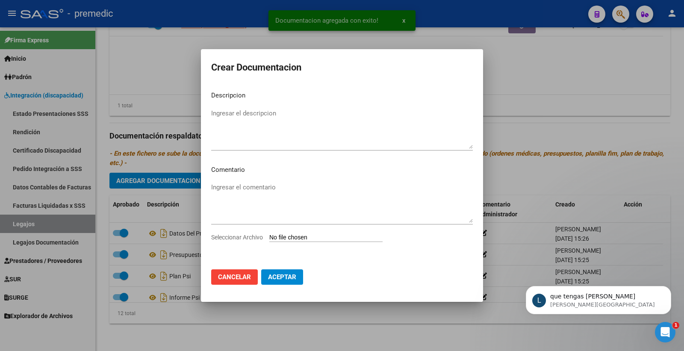
click at [279, 236] on input "Seleccionar Archivo" at bounding box center [325, 238] width 113 height 8
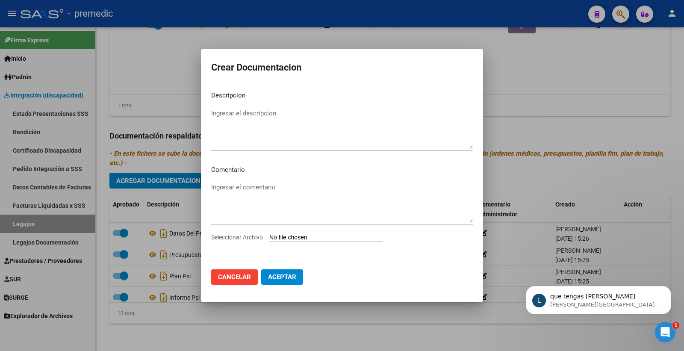
type input "C:\fakepath\5- CBU.pdf"
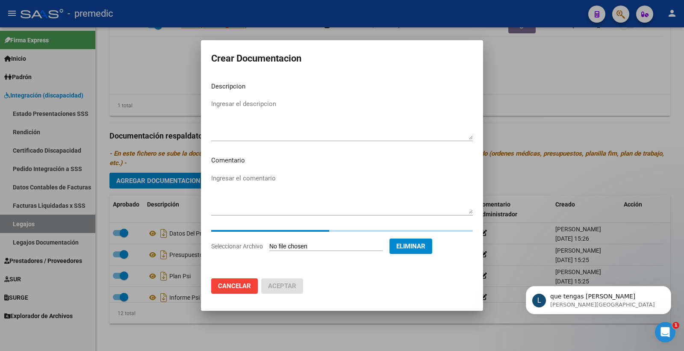
click at [274, 112] on textarea "Ingresar el descripcion" at bounding box center [342, 119] width 262 height 40
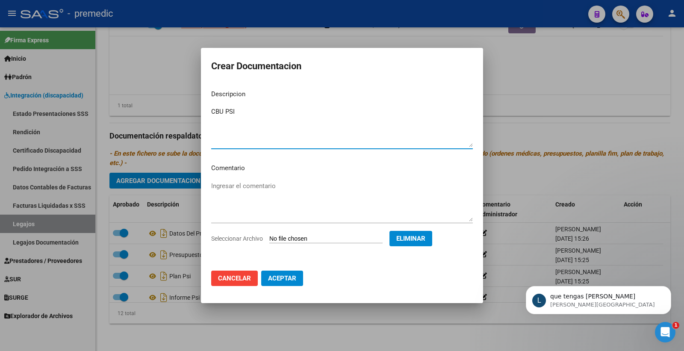
type textarea "CBU PSI"
drag, startPoint x: 299, startPoint y: 279, endPoint x: 178, endPoint y: 253, distance: 123.3
click at [299, 279] on button "Aceptar" at bounding box center [282, 278] width 42 height 15
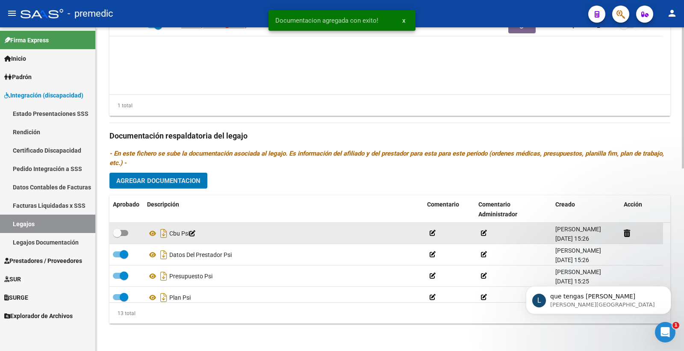
click at [124, 234] on span at bounding box center [120, 233] width 15 height 6
click at [117, 236] on input "checkbox" at bounding box center [117, 236] width 0 height 0
checkbox input "true"
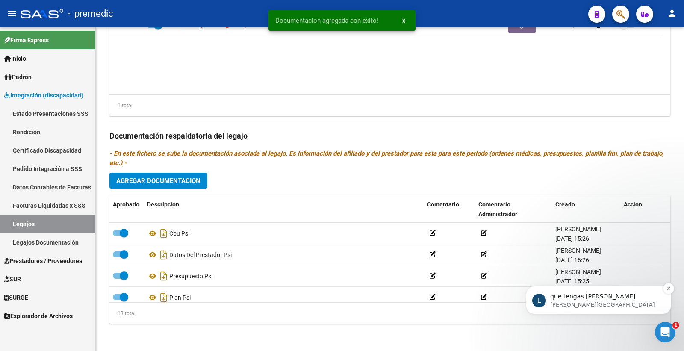
click at [615, 300] on p "que tengas [PERSON_NAME]" at bounding box center [605, 297] width 110 height 9
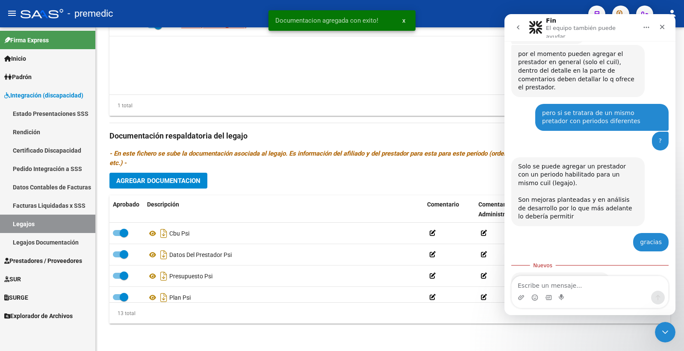
scroll to position [332, 0]
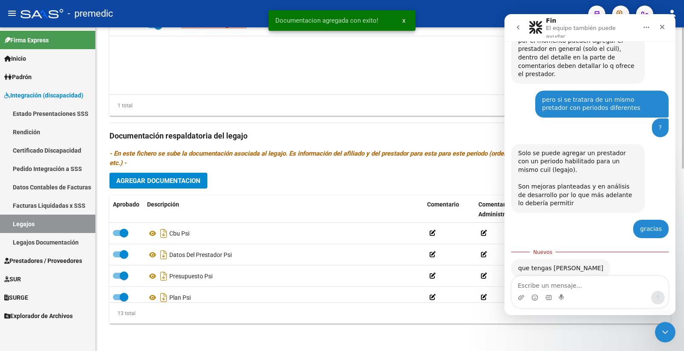
click at [440, 90] on datatable-body "POSSE [PERSON_NAME] 27421687701 $ 148.447,32 202509 202512 [GEOGRAPHIC_DATA][PE…" at bounding box center [389, 55] width 561 height 80
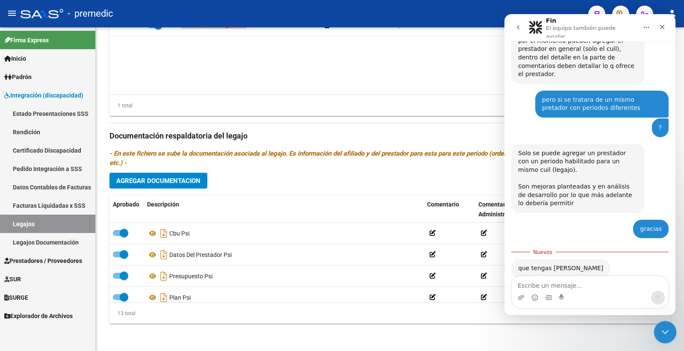
click at [661, 333] on icon "Cerrar Intercom Messenger" at bounding box center [664, 331] width 10 height 10
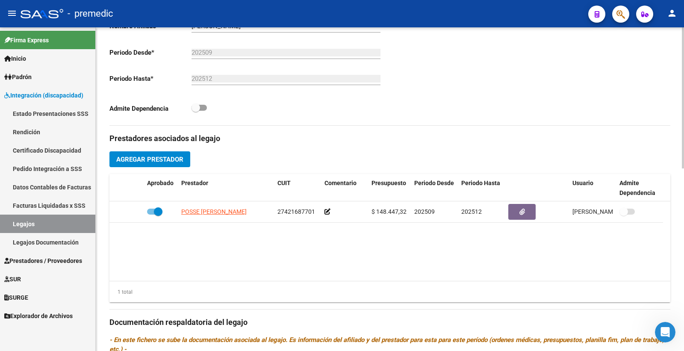
scroll to position [229, 0]
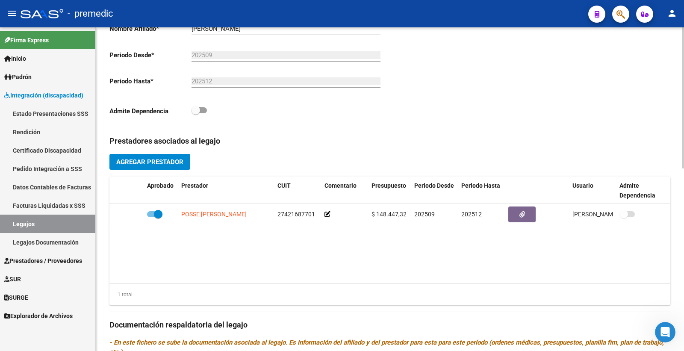
click at [165, 169] on button "Agregar Prestador" at bounding box center [149, 162] width 81 height 16
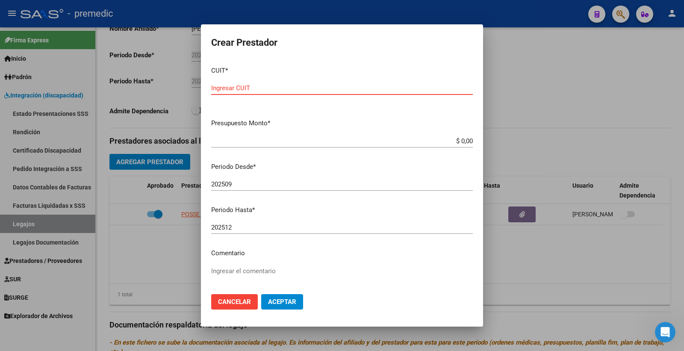
paste input "27-32870830-8"
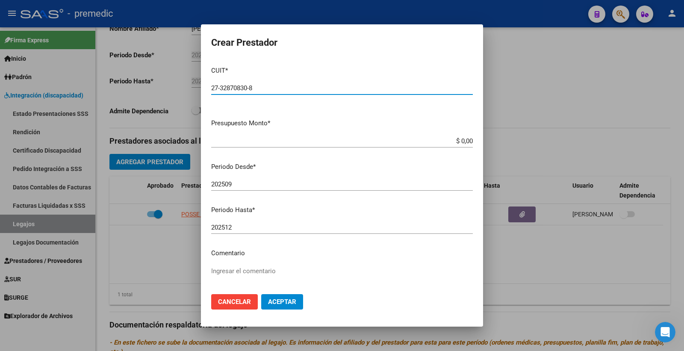
type input "27-32870830-8"
click at [461, 139] on input "$ 0,00" at bounding box center [342, 141] width 262 height 8
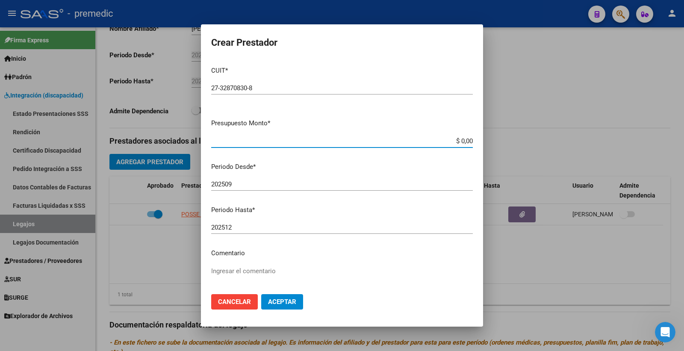
paste input "148447.32"
type input "$ 148.447,32"
click at [278, 301] on span "Aceptar" at bounding box center [282, 302] width 28 height 8
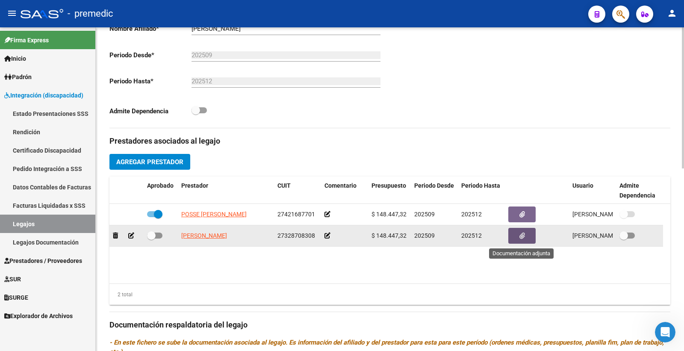
click at [528, 238] on button "button" at bounding box center [521, 236] width 27 height 16
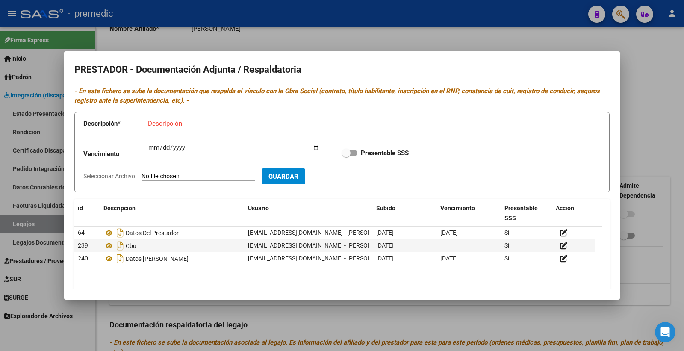
click at [198, 174] on input "Seleccionar Archivo" at bounding box center [198, 177] width 113 height 8
type input "C:\fakepath\4- DATOS DE PRESTADOR.pdf"
click at [169, 123] on input "Descripción" at bounding box center [233, 124] width 171 height 8
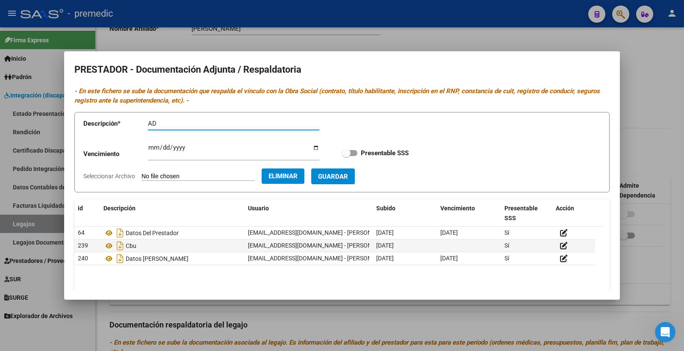
type input "A"
type input "DATOS DEL PRESTADOR [PERSON_NAME]"
click at [153, 148] on input "Ingresar vencimiento" at bounding box center [233, 151] width 171 height 14
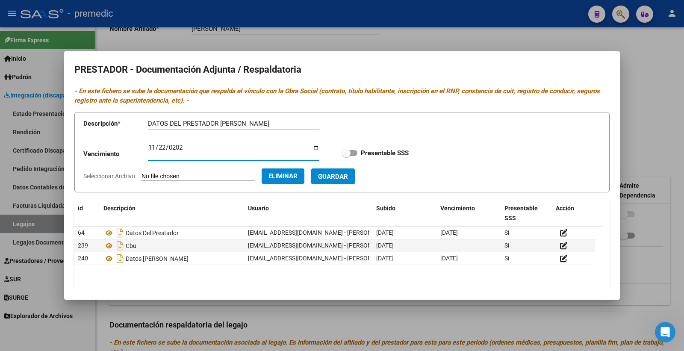
type input "[DATE]"
click at [351, 159] on div "Vencimiento [DATE] Ingresar vencimiento Presentable SSS" at bounding box center [341, 153] width 517 height 31
click at [352, 148] on div "Vencimiento [DATE] Ingresar vencimiento Presentable SSS" at bounding box center [341, 153] width 517 height 31
click at [351, 152] on span at bounding box center [349, 153] width 15 height 6
click at [346, 156] on input "Presentable SSS" at bounding box center [346, 156] width 0 height 0
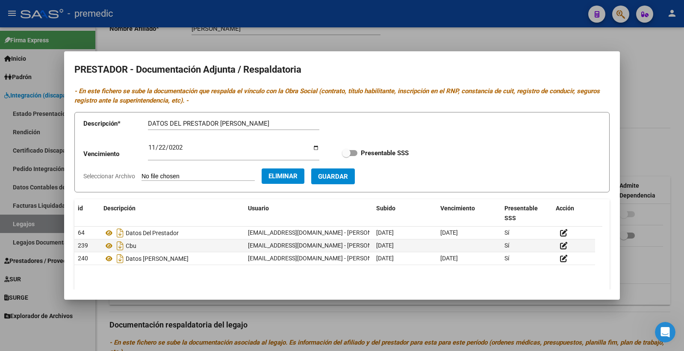
checkbox input "true"
click at [348, 174] on span "Guardar" at bounding box center [333, 177] width 30 height 8
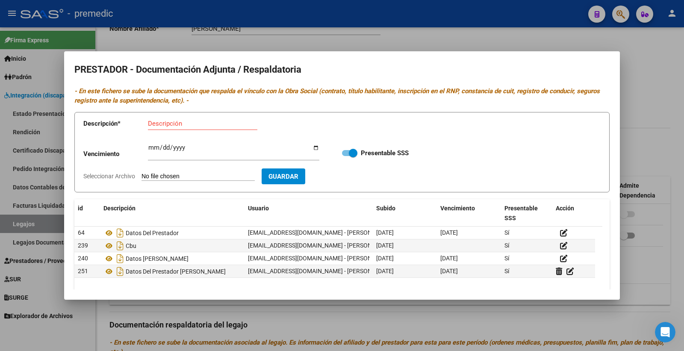
click at [435, 127] on form "Descripción * Descripción Vencimiento Ingresar vencimiento Presentable SSS Sele…" at bounding box center [341, 152] width 535 height 81
click at [163, 119] on div "Descripción" at bounding box center [202, 123] width 109 height 13
type input "CBU [PERSON_NAME]"
click at [195, 171] on form "Descripción * CBU [PERSON_NAME] Descripción Vencimiento Ingresar vencimiento Pr…" at bounding box center [341, 152] width 535 height 81
click at [189, 178] on input "Seleccionar Archivo" at bounding box center [198, 177] width 113 height 8
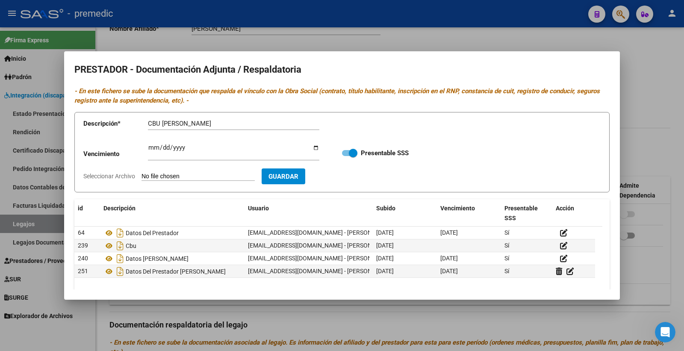
type input "C:\fakepath\5- CBU.pdf"
click at [348, 179] on span "Guardar" at bounding box center [333, 177] width 30 height 8
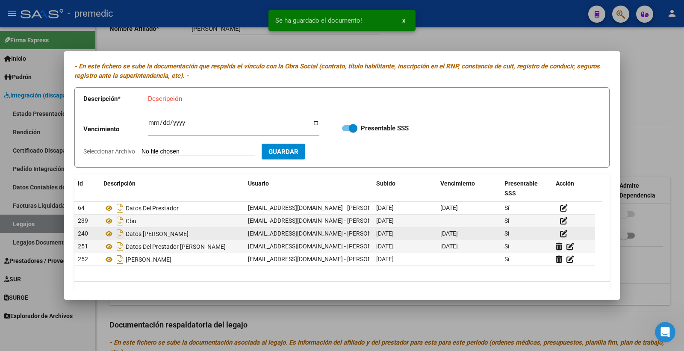
scroll to position [45, 0]
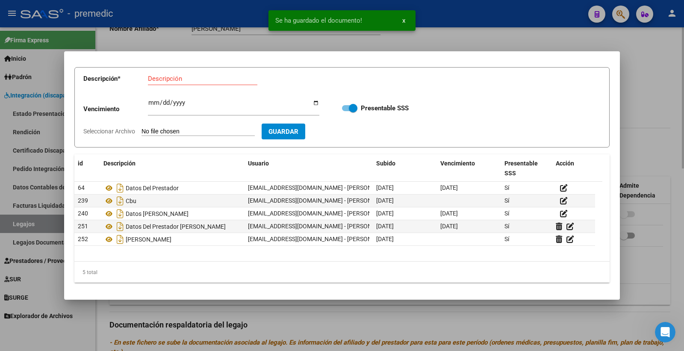
click at [681, 107] on div at bounding box center [342, 175] width 684 height 351
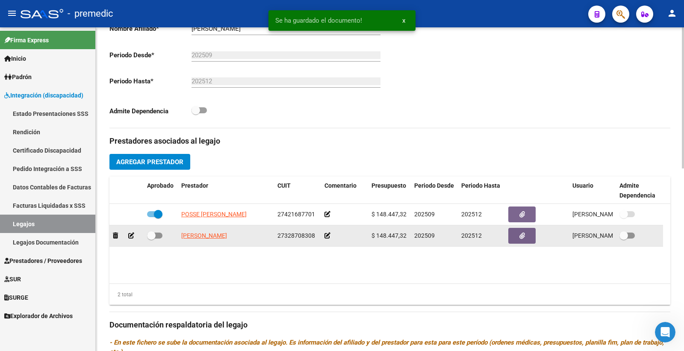
click at [154, 236] on span at bounding box center [151, 235] width 9 height 9
click at [151, 239] on input "checkbox" at bounding box center [151, 239] width 0 height 0
checkbox input "true"
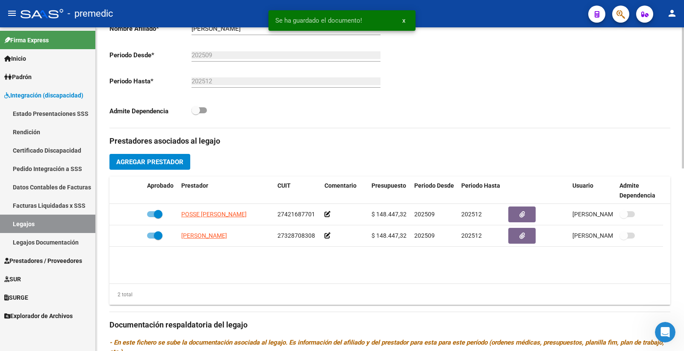
scroll to position [324, 0]
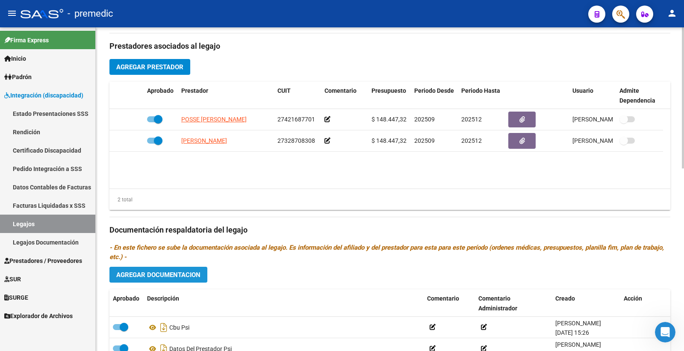
click at [159, 275] on span "Agregar Documentacion" at bounding box center [158, 275] width 84 height 8
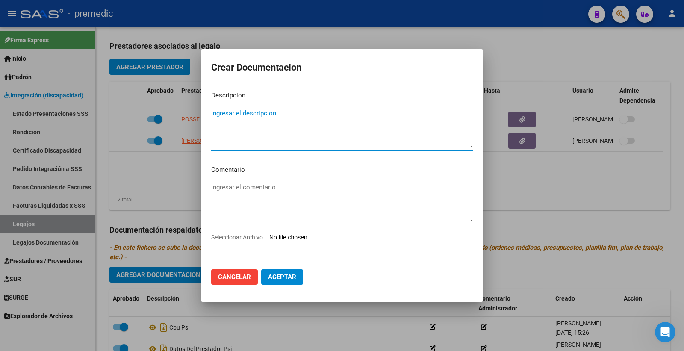
click at [245, 279] on span "Cancelar" at bounding box center [234, 277] width 33 height 8
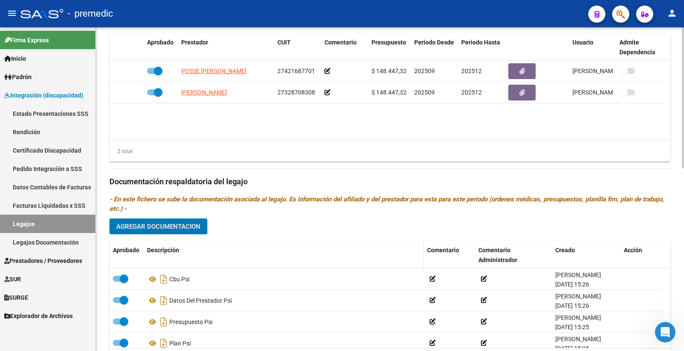
scroll to position [277, 0]
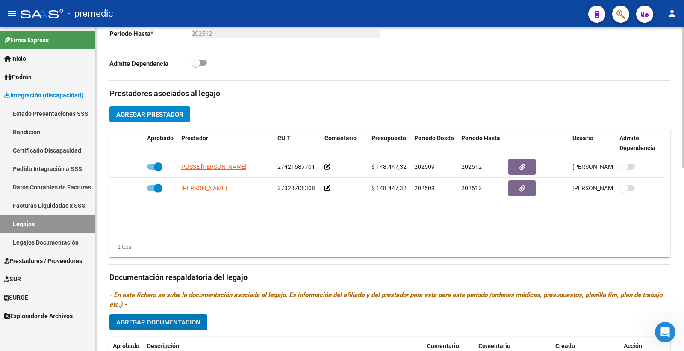
click at [173, 316] on button "Agregar Documentacion" at bounding box center [158, 322] width 98 height 16
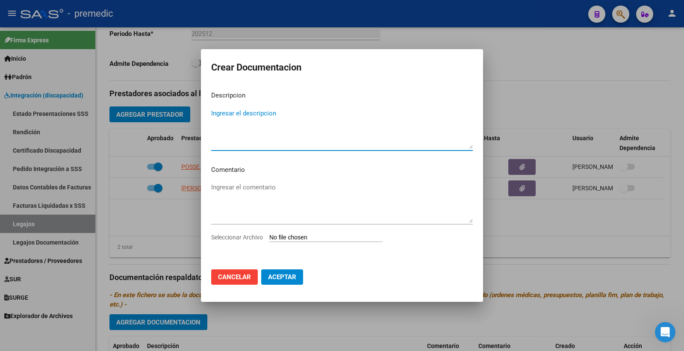
click at [305, 241] on input "Seleccionar Archivo" at bounding box center [325, 238] width 113 height 8
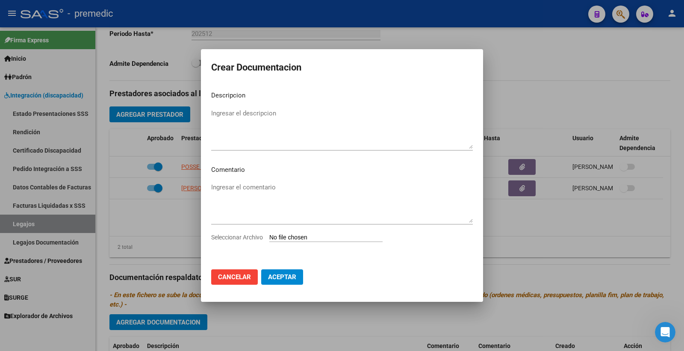
type input "C:\fakepath\1- INFORME.pdf"
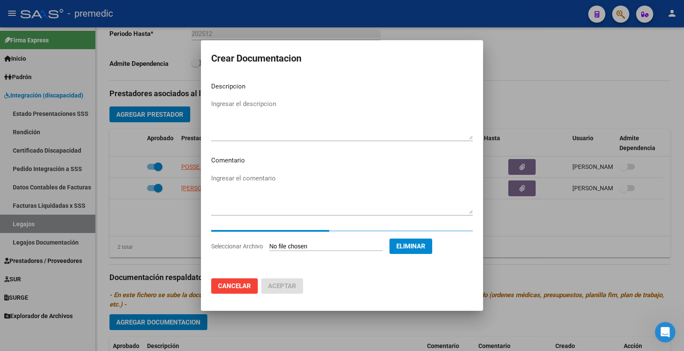
click at [243, 103] on textarea "Ingresar el descripcion" at bounding box center [342, 119] width 262 height 40
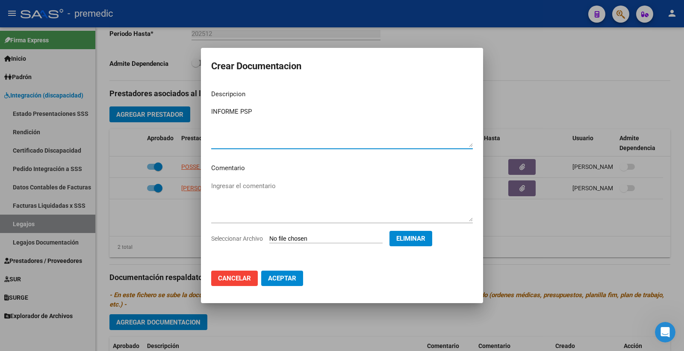
type textarea "INFORME PSP"
click at [284, 278] on span "Aceptar" at bounding box center [282, 279] width 28 height 8
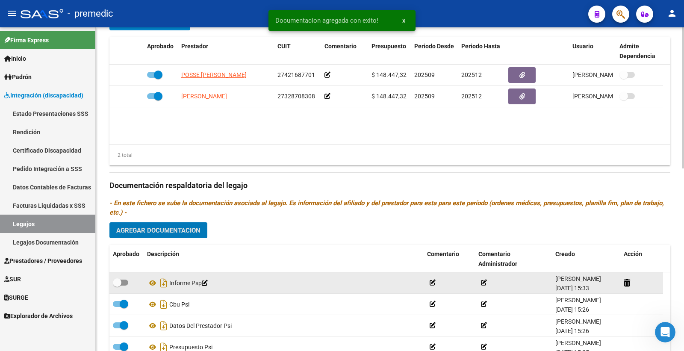
scroll to position [372, 0]
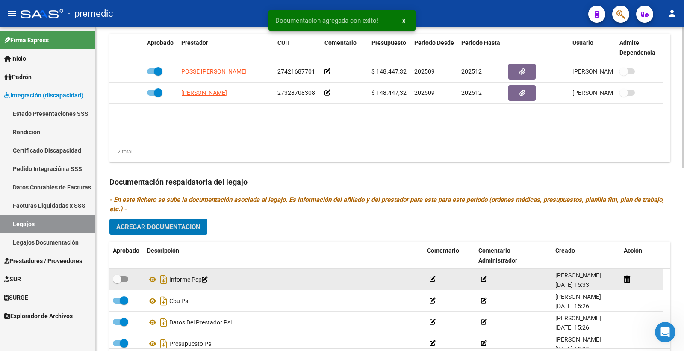
click at [118, 283] on span at bounding box center [117, 279] width 9 height 9
click at [117, 283] on input "checkbox" at bounding box center [117, 282] width 0 height 0
checkbox input "true"
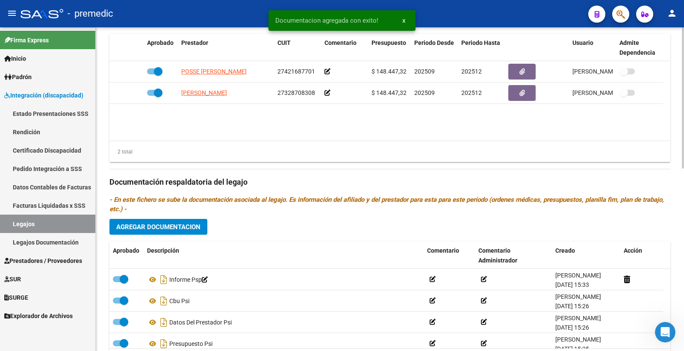
click at [178, 225] on span "Agregar Documentacion" at bounding box center [158, 227] width 84 height 8
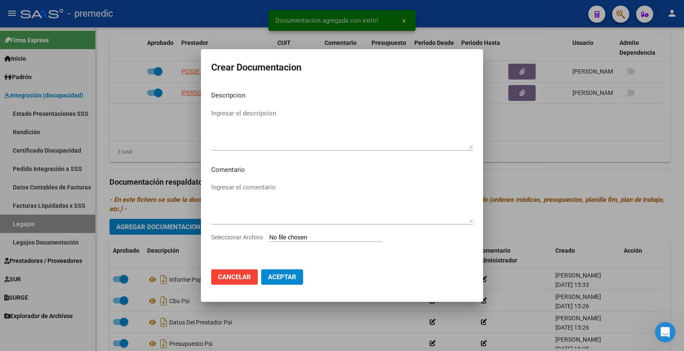
click at [297, 240] on input "Seleccionar Archivo" at bounding box center [325, 238] width 113 height 8
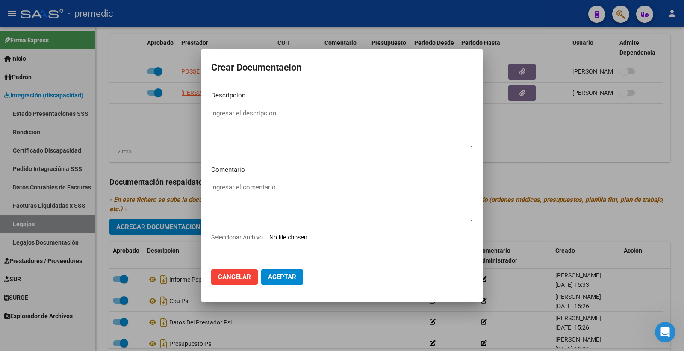
type input "C:\fakepath\2- PLAN.pdf"
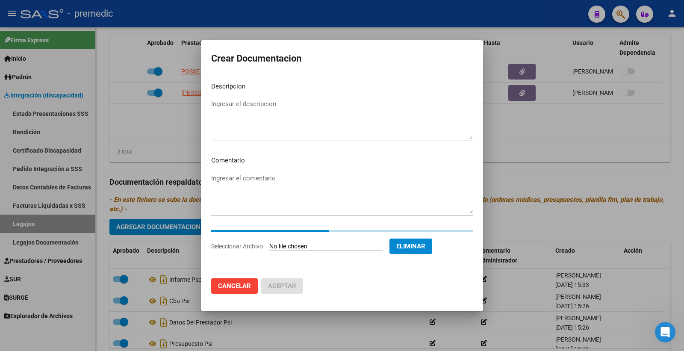
click at [261, 113] on textarea "Ingresar el descripcion" at bounding box center [342, 119] width 262 height 40
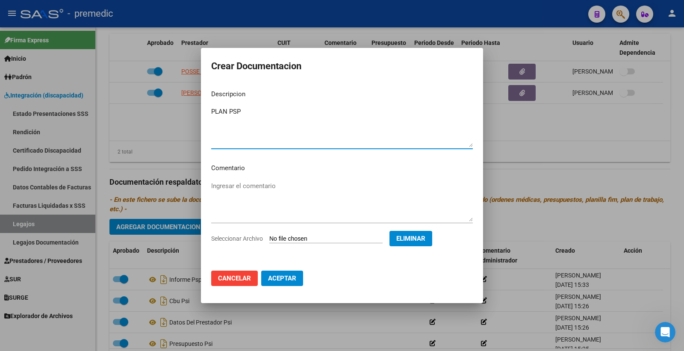
type textarea "PLAN PSP"
click at [290, 279] on span "Aceptar" at bounding box center [282, 279] width 28 height 8
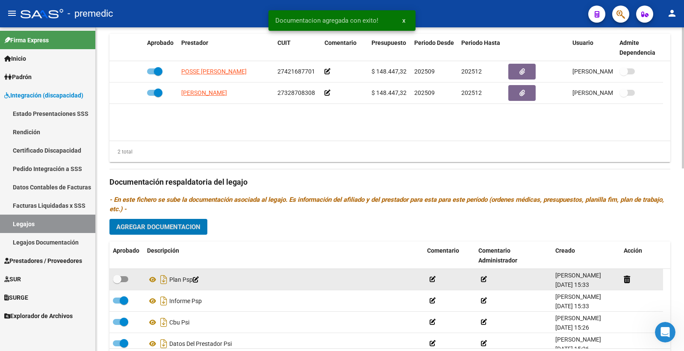
click at [122, 280] on span at bounding box center [120, 279] width 15 height 6
click at [117, 282] on input "checkbox" at bounding box center [117, 282] width 0 height 0
checkbox input "true"
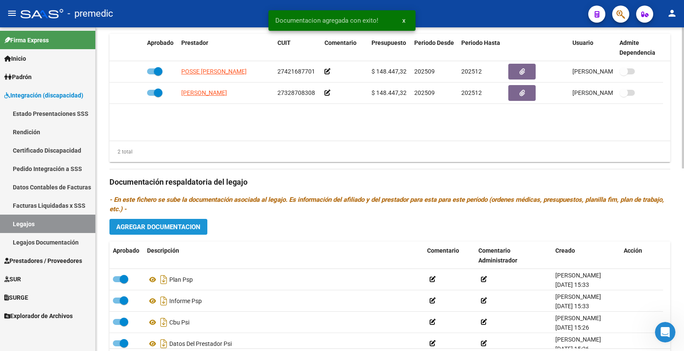
click at [182, 222] on button "Agregar Documentacion" at bounding box center [158, 227] width 98 height 16
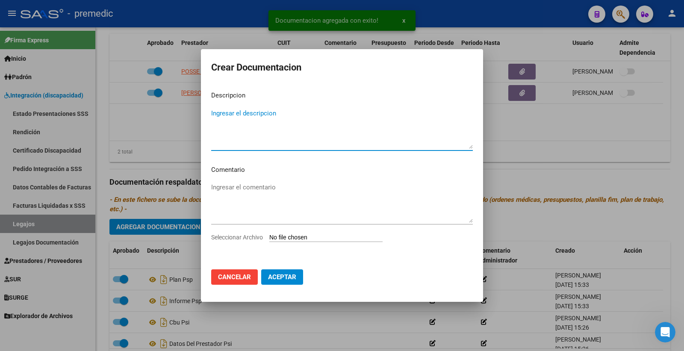
click at [283, 239] on input "Seleccionar Archivo" at bounding box center [325, 238] width 113 height 8
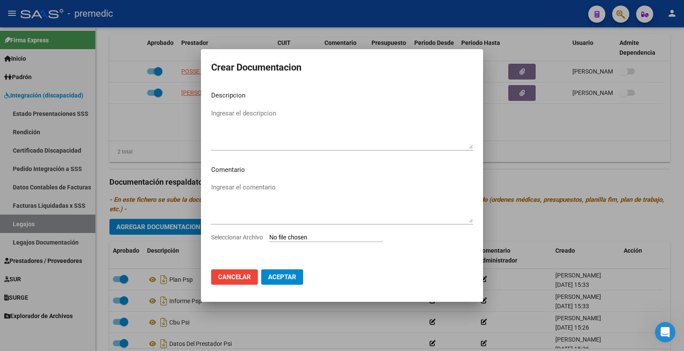
type input "C:\fakepath\3- PRESUPUESTO.pdf"
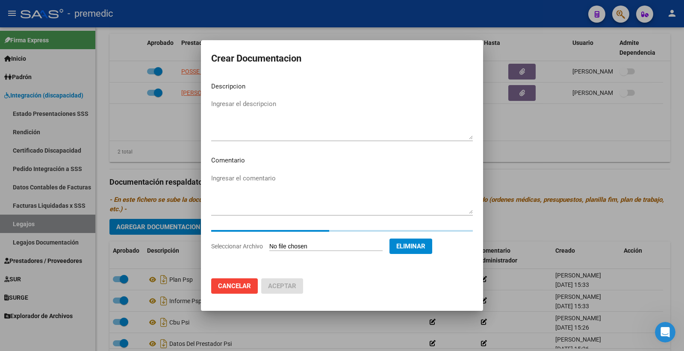
click at [260, 104] on textarea "Ingresar el descripcion" at bounding box center [342, 119] width 262 height 40
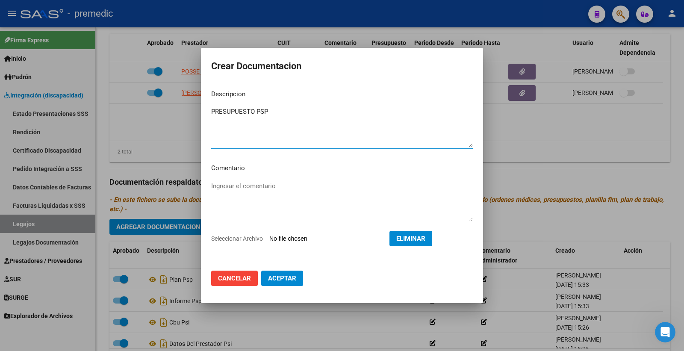
type textarea "PRESUPUESTO PSP"
click at [282, 285] on button "Aceptar" at bounding box center [282, 278] width 42 height 15
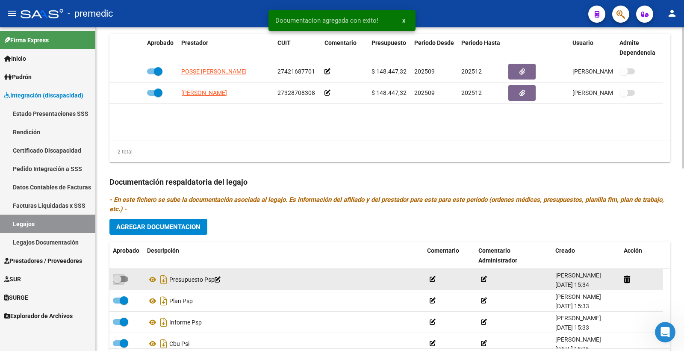
click at [122, 281] on span at bounding box center [120, 279] width 15 height 6
click at [117, 282] on input "checkbox" at bounding box center [117, 282] width 0 height 0
checkbox input "true"
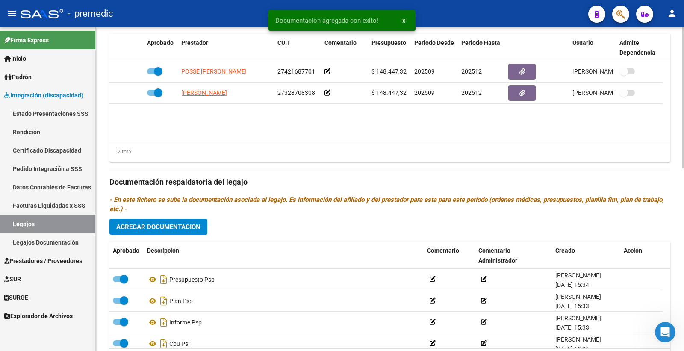
click at [193, 227] on span "Agregar Documentacion" at bounding box center [158, 227] width 84 height 8
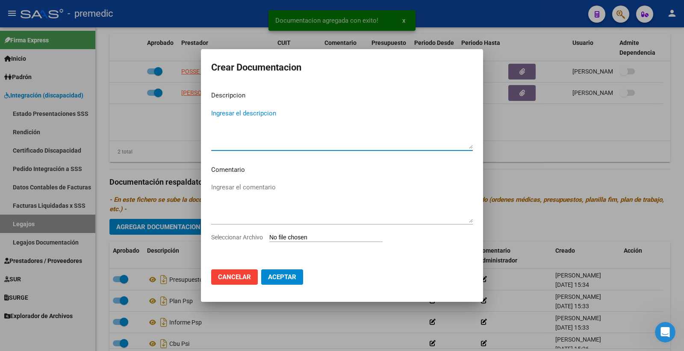
click at [292, 236] on input "Seleccionar Archivo" at bounding box center [325, 238] width 113 height 8
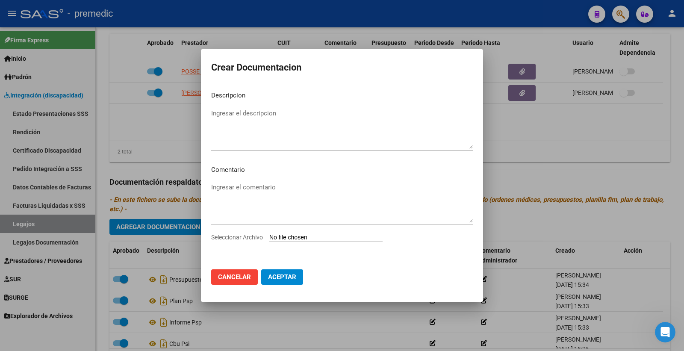
type input "C:\fakepath\4- DATOS DE PRESTADOR.pdf"
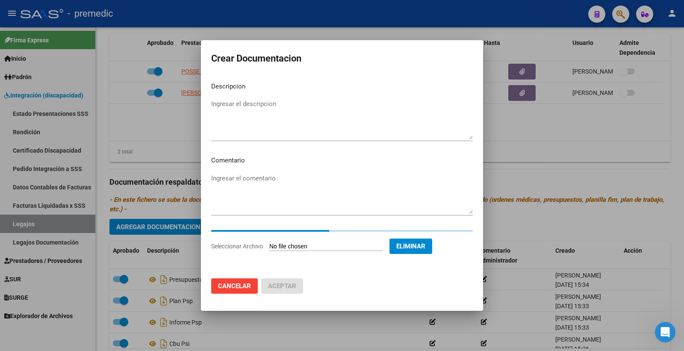
click at [259, 118] on textarea "Ingresar el descripcion" at bounding box center [342, 119] width 262 height 40
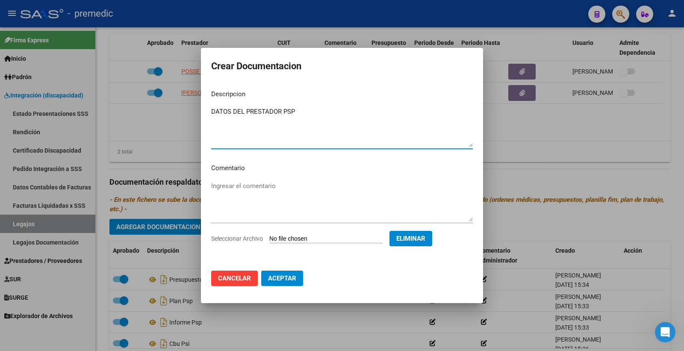
type textarea "DATOS DEL PRESTADOR PSP"
drag, startPoint x: 277, startPoint y: 277, endPoint x: 240, endPoint y: 284, distance: 37.5
click at [277, 277] on span "Aceptar" at bounding box center [282, 279] width 28 height 8
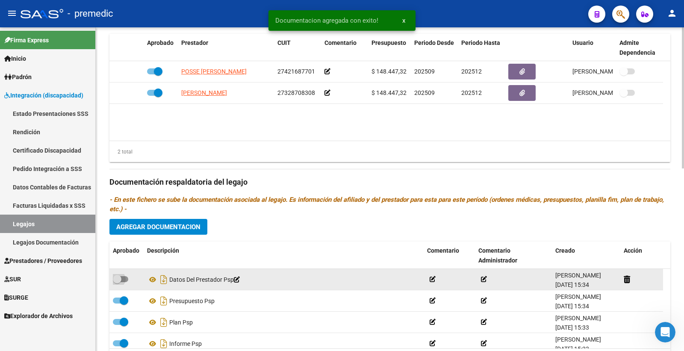
click at [127, 280] on span at bounding box center [120, 279] width 15 height 6
click at [117, 282] on input "checkbox" at bounding box center [117, 282] width 0 height 0
checkbox input "true"
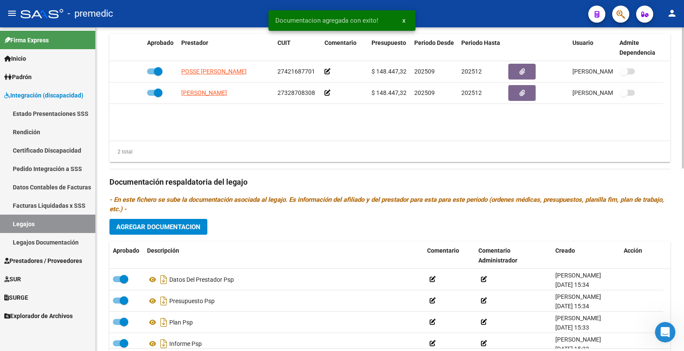
click at [190, 227] on span "Agregar Documentacion" at bounding box center [158, 227] width 84 height 8
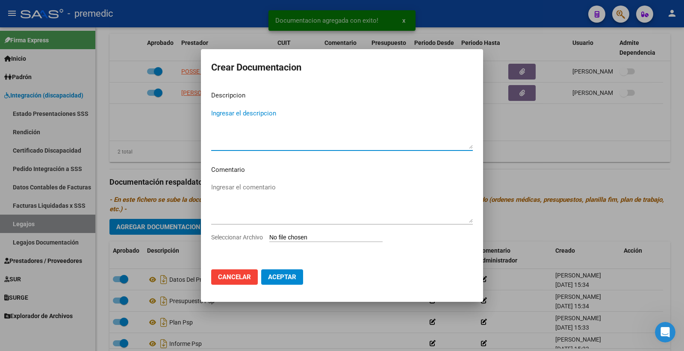
click at [293, 234] on input "Seleccionar Archivo" at bounding box center [325, 238] width 113 height 8
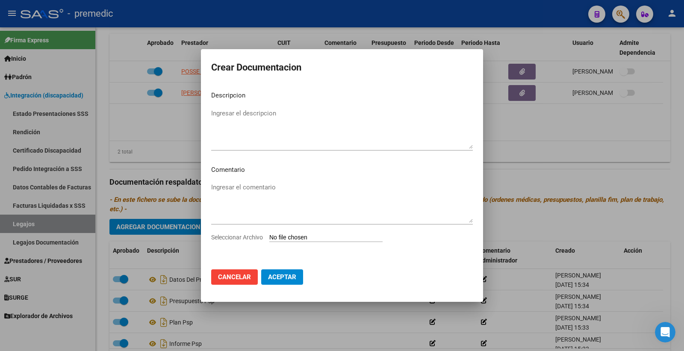
type input "C:\fakepath\5- CBU.pdf"
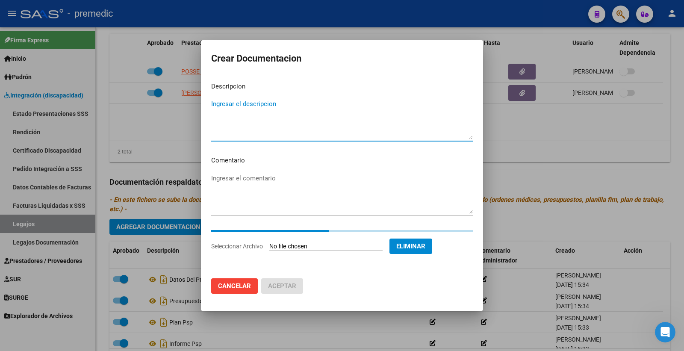
click at [258, 117] on textarea "Ingresar el descripcion" at bounding box center [342, 119] width 262 height 40
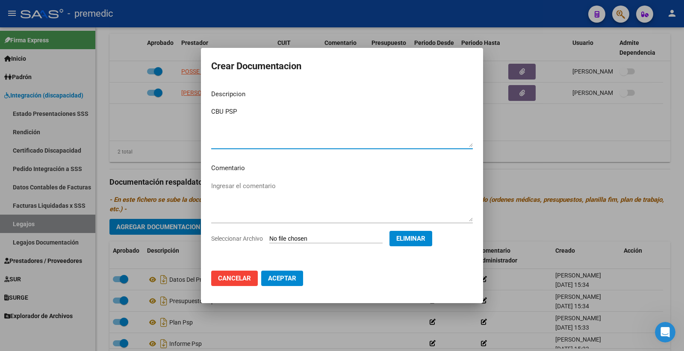
type textarea "CBU PSP"
click at [280, 279] on span "Aceptar" at bounding box center [282, 279] width 28 height 8
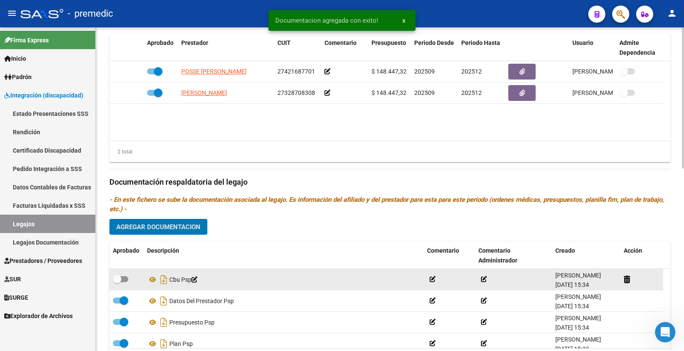
click at [124, 282] on span at bounding box center [120, 279] width 15 height 6
click at [117, 283] on input "checkbox" at bounding box center [117, 282] width 0 height 0
checkbox input "true"
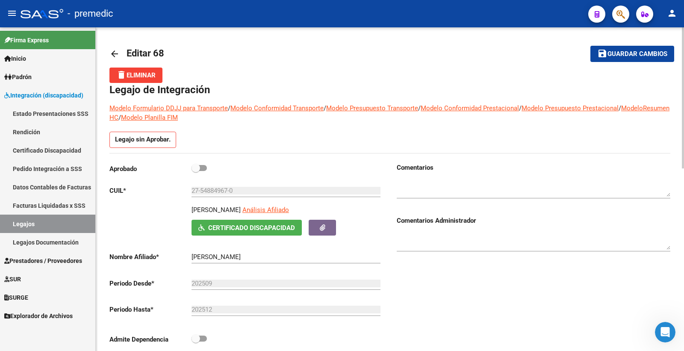
scroll to position [0, 0]
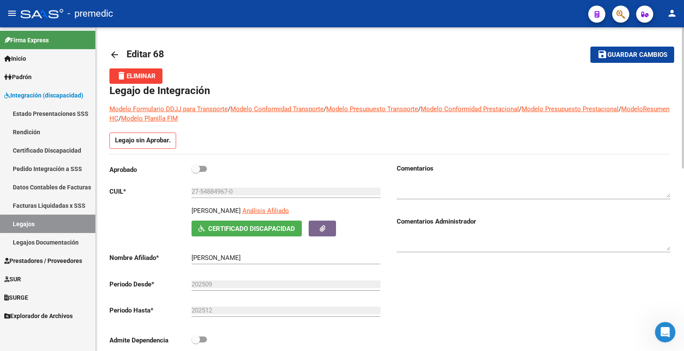
click at [202, 168] on span at bounding box center [199, 169] width 15 height 6
click at [196, 172] on input "checkbox" at bounding box center [195, 172] width 0 height 0
checkbox input "true"
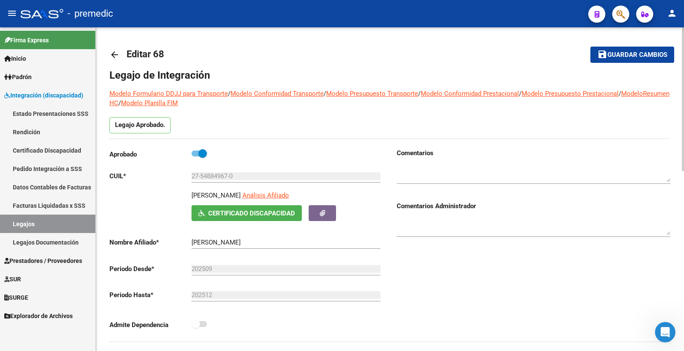
click at [641, 52] on span "Guardar cambios" at bounding box center [638, 55] width 60 height 8
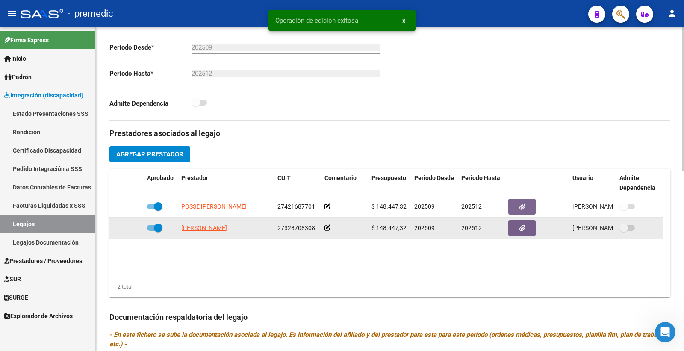
scroll to position [237, 0]
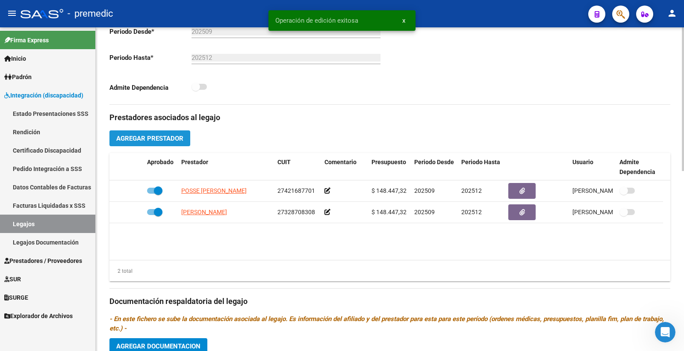
click at [164, 146] on button "Agregar Prestador" at bounding box center [149, 138] width 81 height 16
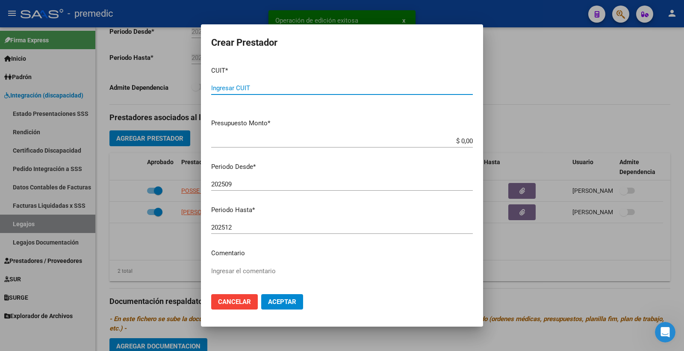
paste input "27-35961018-7"
type input "27-35961018-7"
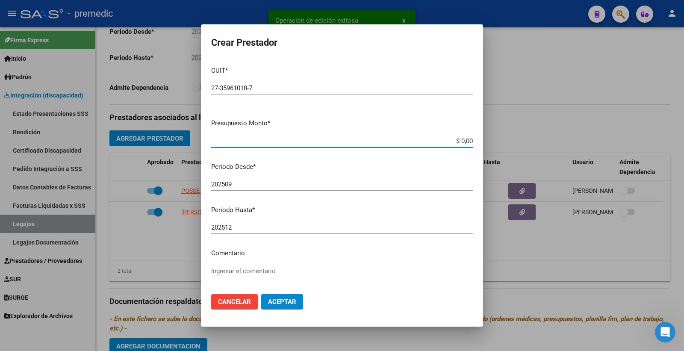
click at [453, 142] on input "$ 0,00" at bounding box center [342, 141] width 262 height 8
paste input "98964.88"
type input "$ 98.964,88"
click at [292, 302] on span "Aceptar" at bounding box center [282, 302] width 28 height 8
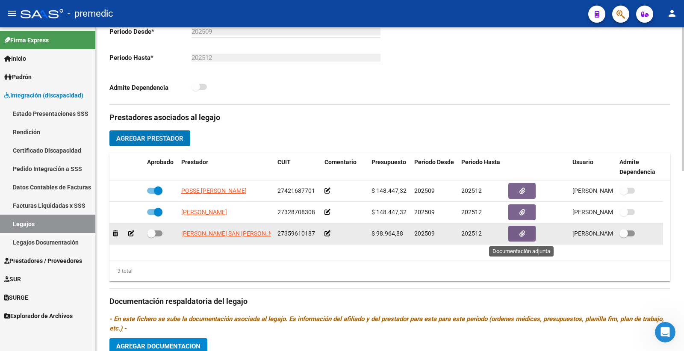
click at [520, 231] on icon "button" at bounding box center [523, 234] width 6 height 6
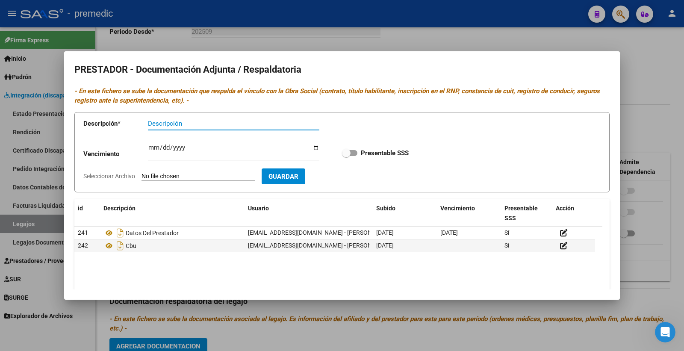
click at [181, 122] on input "Descripción" at bounding box center [233, 124] width 171 height 8
click at [490, 143] on div "Vencimiento Ingresar vencimiento Presentable SSS" at bounding box center [341, 153] width 517 height 31
click at [623, 103] on div at bounding box center [342, 175] width 684 height 351
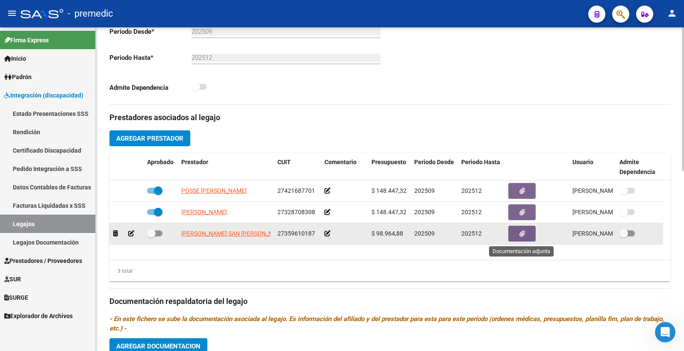
click at [529, 236] on button "button" at bounding box center [521, 234] width 27 height 16
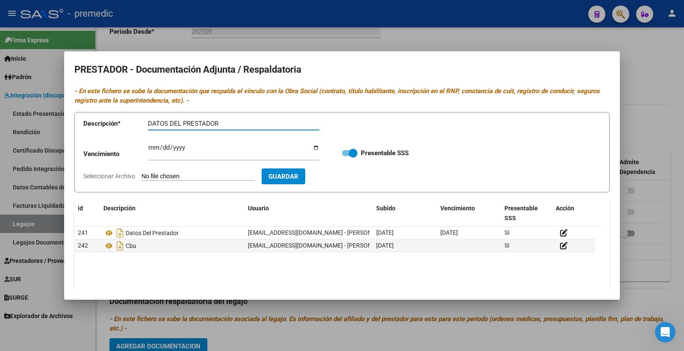
type input "DATOS DEL PRESTADOR"
click at [177, 170] on form "Descripción * DATOS DEL PRESTADOR Descripción Vencimiento Ingresar vencimiento …" at bounding box center [341, 152] width 535 height 81
click at [175, 177] on input "Seleccionar Archivo" at bounding box center [198, 177] width 113 height 8
type input "C:\fakepath\4- DATOS DE PRESTADOR.pdf"
click at [145, 147] on app-form-text-field "Vencimiento Ingresar vencimiento" at bounding box center [207, 155] width 248 height 26
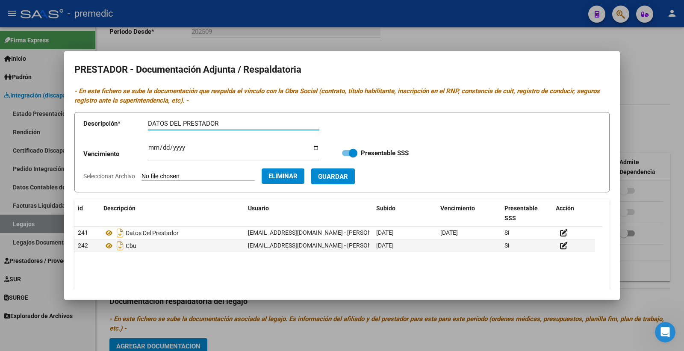
click at [249, 126] on input "DATOS DEL PRESTADOR" at bounding box center [233, 124] width 171 height 8
type input "DATOS DEL PRESTADOR [PERSON_NAME]"
click at [151, 149] on input "Ingresar vencimiento" at bounding box center [233, 151] width 171 height 14
type input "[DATE]"
click at [343, 180] on button "Guardar" at bounding box center [333, 176] width 44 height 16
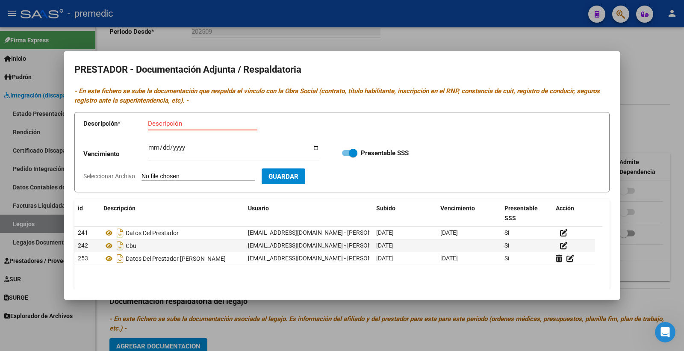
click at [161, 125] on input "Descripción" at bounding box center [202, 124] width 109 height 8
type input "CBU [PERSON_NAME]"
click at [184, 176] on input "Seleccionar Archivo" at bounding box center [198, 177] width 113 height 8
type input "C:\fakepath\5- CBU.pdf"
click at [348, 179] on span "Guardar" at bounding box center [333, 177] width 30 height 8
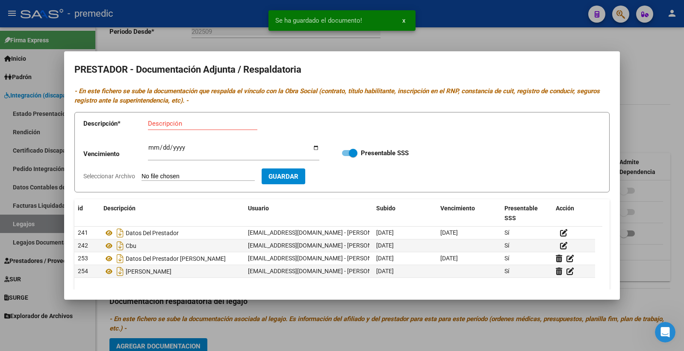
click at [655, 121] on div at bounding box center [342, 175] width 684 height 351
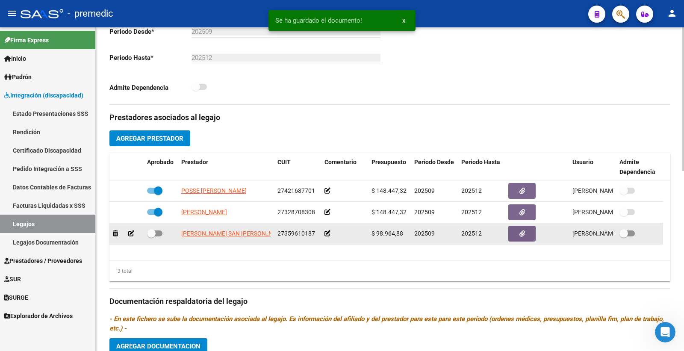
click at [159, 234] on span at bounding box center [154, 234] width 15 height 6
click at [151, 236] on input "checkbox" at bounding box center [151, 236] width 0 height 0
checkbox input "true"
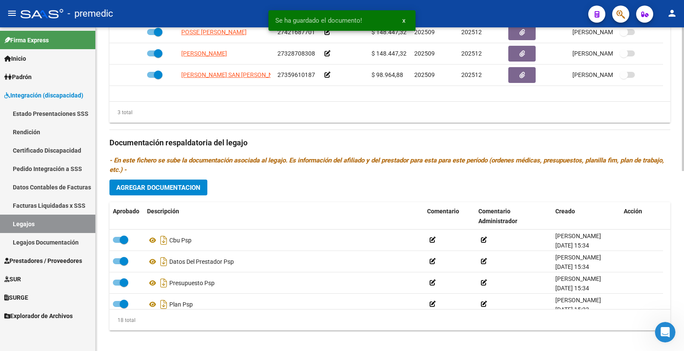
scroll to position [404, 0]
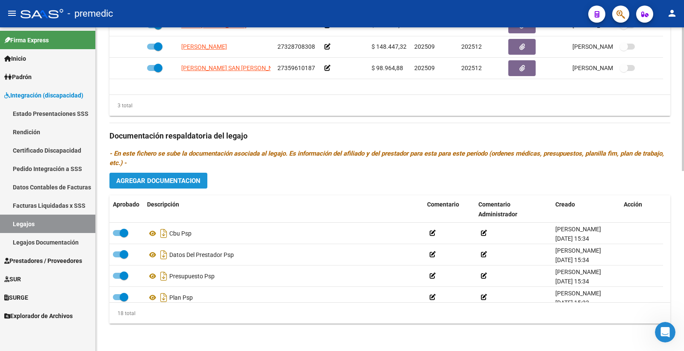
click at [176, 184] on span "Agregar Documentacion" at bounding box center [158, 181] width 84 height 8
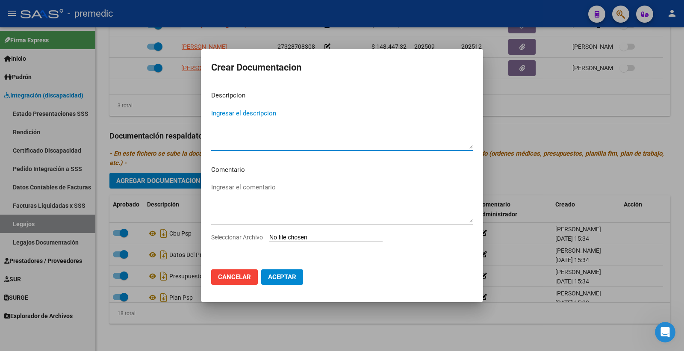
click at [282, 236] on input "Seleccionar Archivo" at bounding box center [325, 238] width 113 height 8
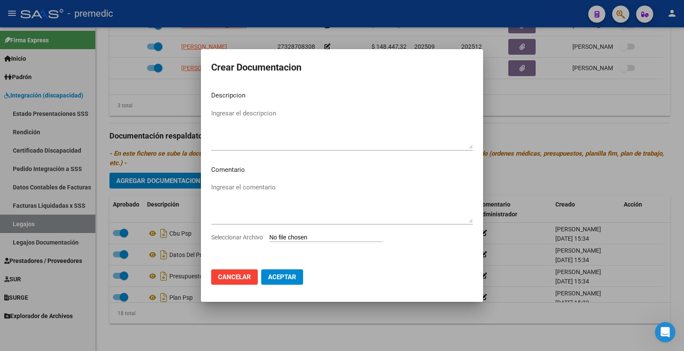
type input "C:\fakepath\1- INFORME.pdf"
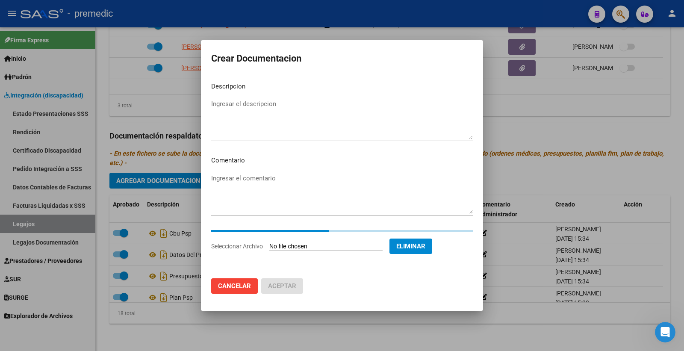
click at [233, 107] on textarea "Ingresar el descripcion" at bounding box center [342, 119] width 262 height 40
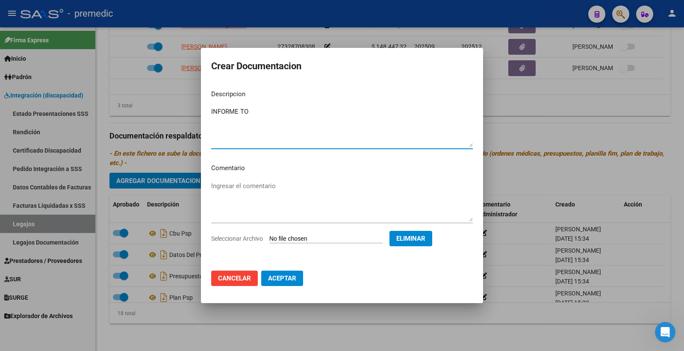
type textarea "INFORME TO"
drag, startPoint x: 281, startPoint y: 277, endPoint x: 140, endPoint y: 250, distance: 143.7
click at [281, 277] on span "Aceptar" at bounding box center [282, 279] width 28 height 8
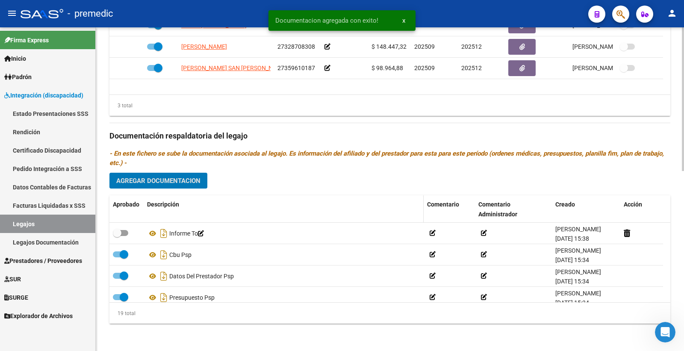
drag, startPoint x: 121, startPoint y: 232, endPoint x: 171, endPoint y: 210, distance: 55.5
click at [121, 233] on span at bounding box center [117, 233] width 9 height 9
click at [117, 236] on input "checkbox" at bounding box center [117, 236] width 0 height 0
checkbox input "true"
click at [186, 181] on span "Agregar Documentacion" at bounding box center [158, 181] width 84 height 8
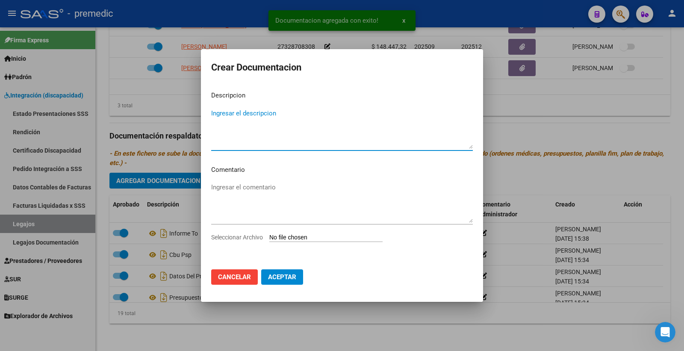
click at [287, 234] on input "Seleccionar Archivo" at bounding box center [325, 238] width 113 height 8
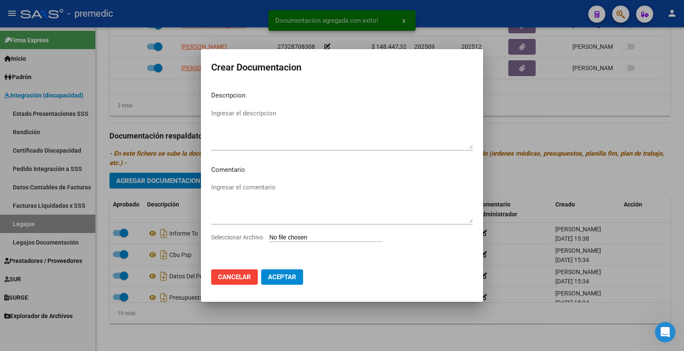
type input "C:\fakepath\2- PLAN.pdf"
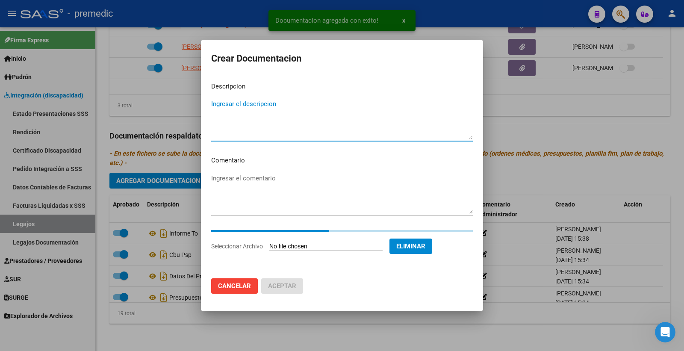
click at [259, 112] on textarea "Ingresar el descripcion" at bounding box center [342, 119] width 262 height 40
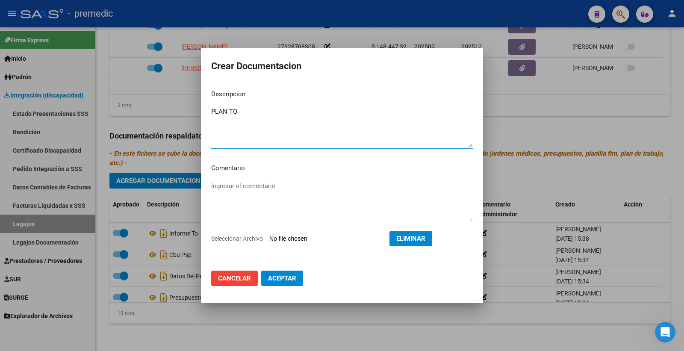
type textarea "PLAN TO"
click at [279, 281] on span "Aceptar" at bounding box center [282, 279] width 28 height 8
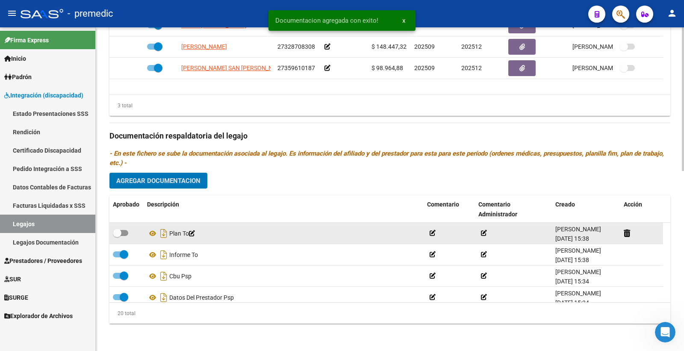
click at [127, 232] on span at bounding box center [120, 233] width 15 height 6
click at [117, 236] on input "checkbox" at bounding box center [117, 236] width 0 height 0
checkbox input "true"
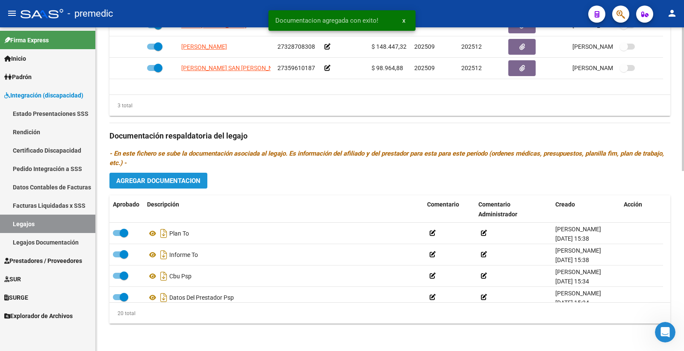
click at [169, 180] on span "Agregar Documentacion" at bounding box center [158, 181] width 84 height 8
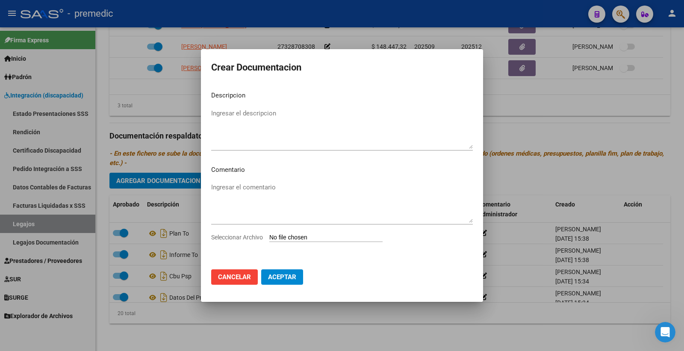
click at [284, 237] on input "Seleccionar Archivo" at bounding box center [325, 238] width 113 height 8
type input "C:\fakepath\3- PRESUPUESTO.pdf"
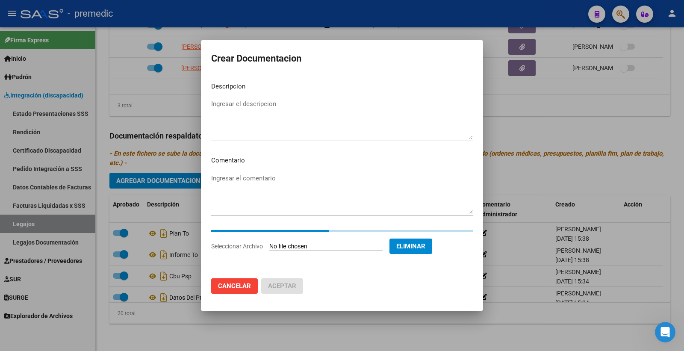
click at [258, 106] on textarea "Ingresar el descripcion" at bounding box center [342, 119] width 262 height 40
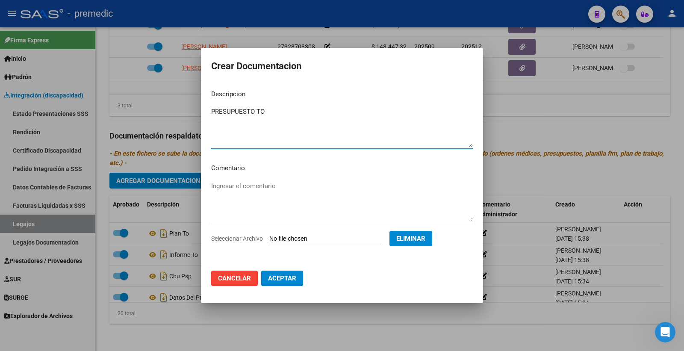
type textarea "PRESUPUESTO TO"
click at [284, 283] on button "Aceptar" at bounding box center [282, 278] width 42 height 15
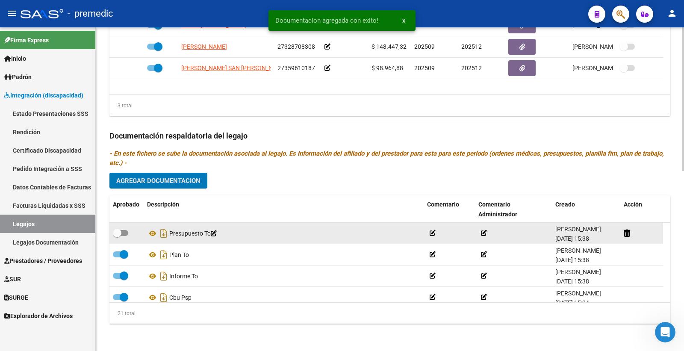
click at [126, 231] on span at bounding box center [120, 233] width 15 height 6
click at [117, 236] on input "checkbox" at bounding box center [117, 236] width 0 height 0
checkbox input "true"
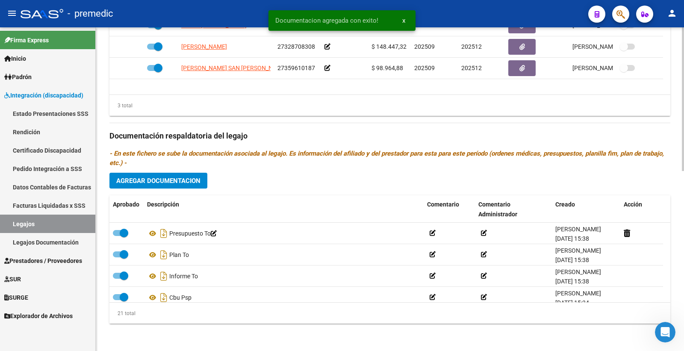
click at [182, 183] on span "Agregar Documentacion" at bounding box center [158, 181] width 84 height 8
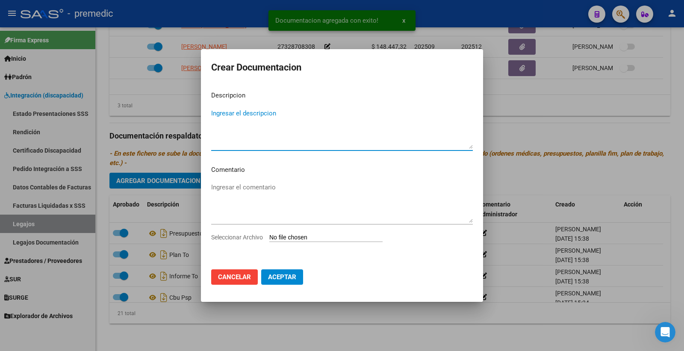
click at [313, 235] on input "Seleccionar Archivo" at bounding box center [325, 238] width 113 height 8
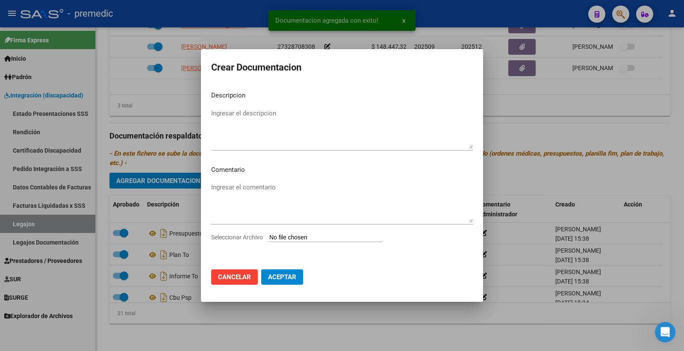
type input "C:\fakepath\4- DATOS DE PRESTADOR.pdf"
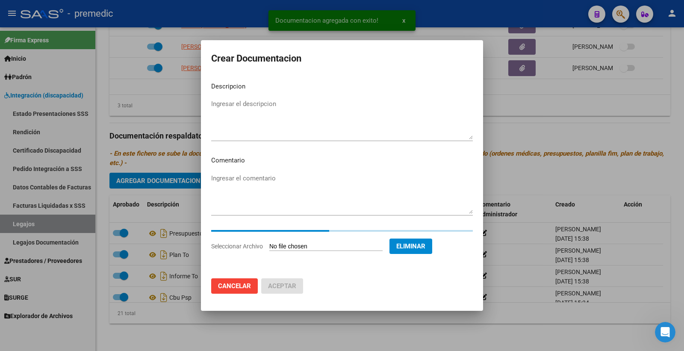
drag, startPoint x: 247, startPoint y: 121, endPoint x: 244, endPoint y: 116, distance: 5.6
click at [246, 121] on textarea "Ingresar el descripcion" at bounding box center [342, 119] width 262 height 40
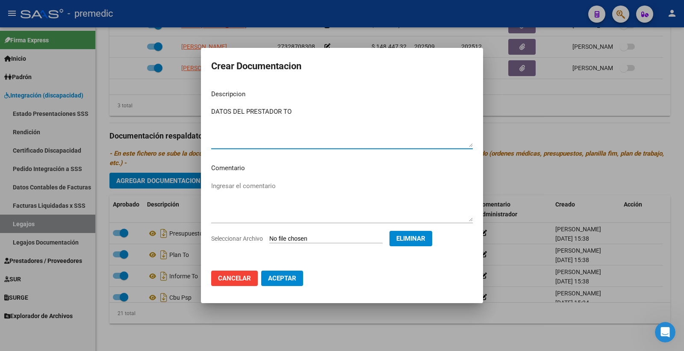
type textarea "DATOS DEL PRESTADOR TO"
click at [287, 284] on button "Aceptar" at bounding box center [282, 278] width 42 height 15
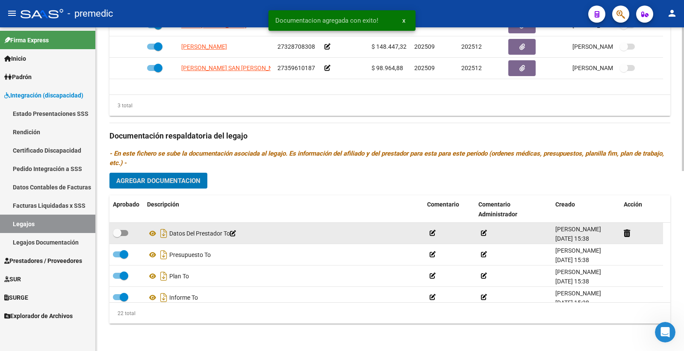
click at [121, 232] on span at bounding box center [120, 233] width 15 height 6
click at [117, 236] on input "checkbox" at bounding box center [117, 236] width 0 height 0
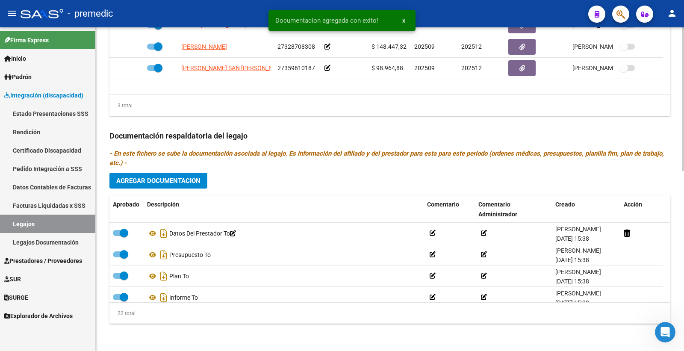
click at [179, 172] on div "Prestadores asociados al legajo Agregar Prestador Aprobado Prestador CUIT Comen…" at bounding box center [389, 134] width 561 height 391
click at [186, 182] on span "Agregar Documentacion" at bounding box center [158, 181] width 84 height 8
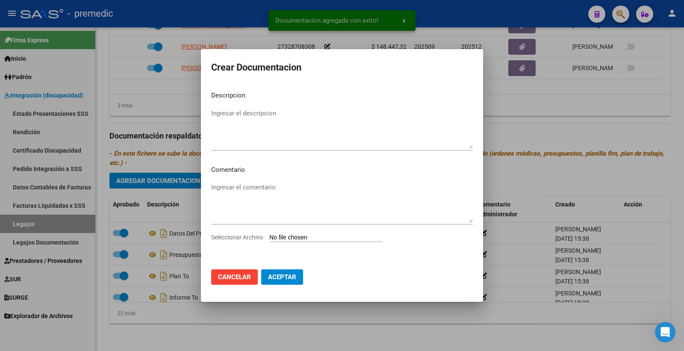
click at [287, 233] on app-file-uploader "Seleccionar Archivo" at bounding box center [300, 237] width 178 height 8
click at [288, 236] on input "Seleccionar Archivo" at bounding box center [325, 238] width 113 height 8
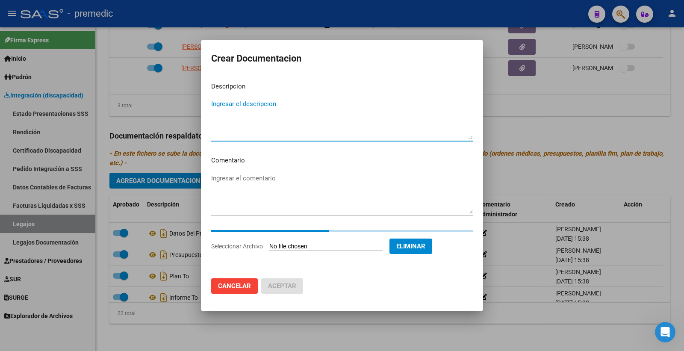
click at [251, 113] on textarea "Ingresar el descripcion" at bounding box center [342, 119] width 262 height 40
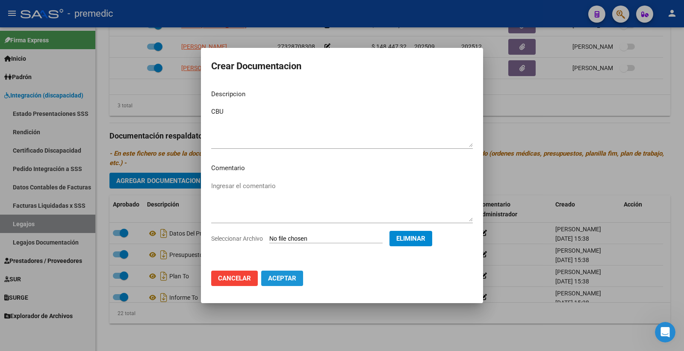
click at [291, 275] on span "Aceptar" at bounding box center [282, 279] width 28 height 8
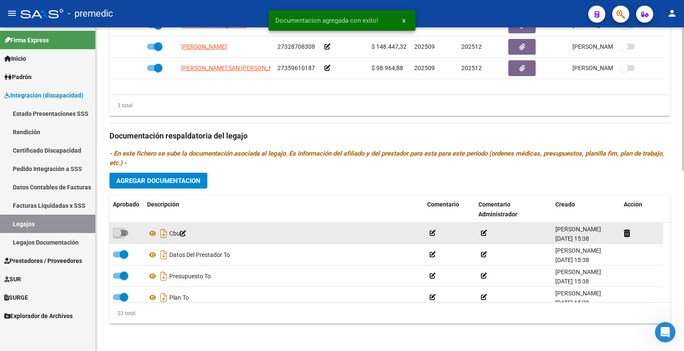
click at [124, 232] on span at bounding box center [120, 233] width 15 height 6
click at [117, 236] on input "checkbox" at bounding box center [117, 236] width 0 height 0
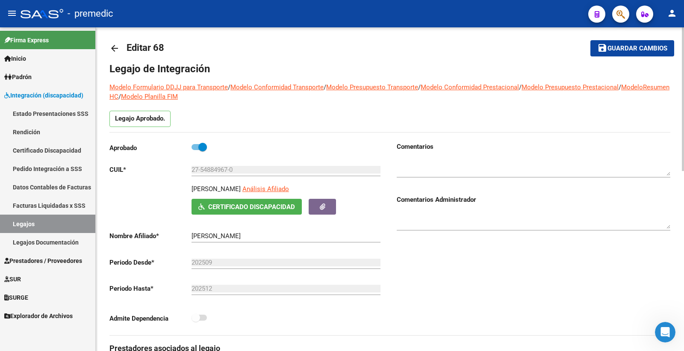
scroll to position [0, 0]
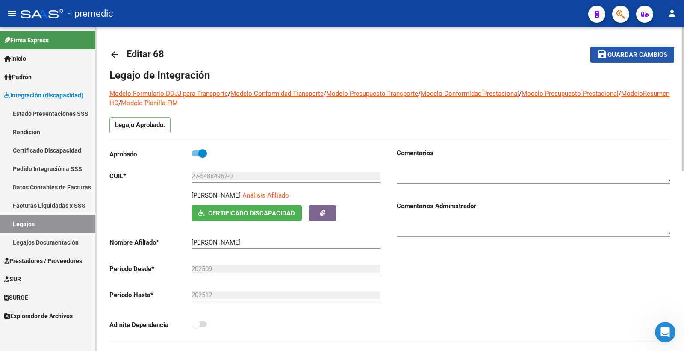
click at [659, 58] on span "Guardar cambios" at bounding box center [638, 55] width 60 height 8
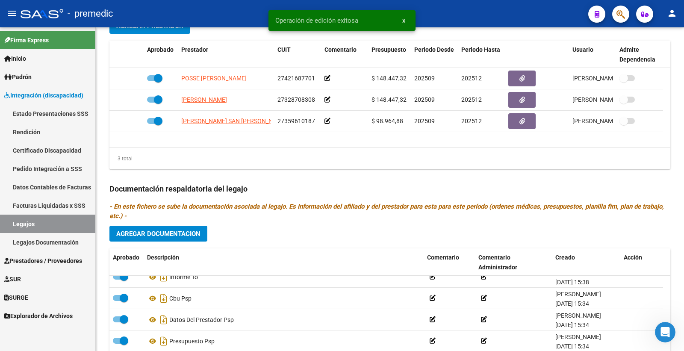
scroll to position [404, 0]
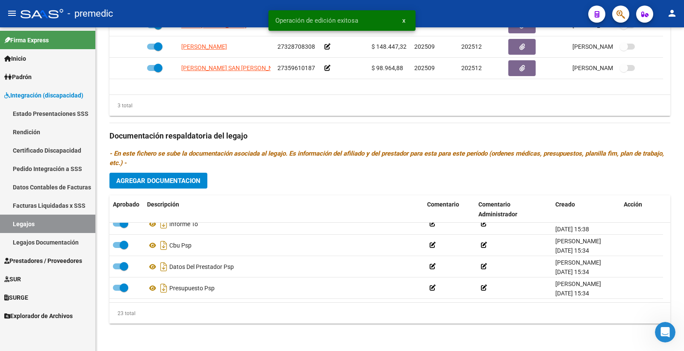
drag, startPoint x: 37, startPoint y: 223, endPoint x: 66, endPoint y: 233, distance: 30.7
click at [38, 223] on link "Legajos" at bounding box center [47, 224] width 95 height 18
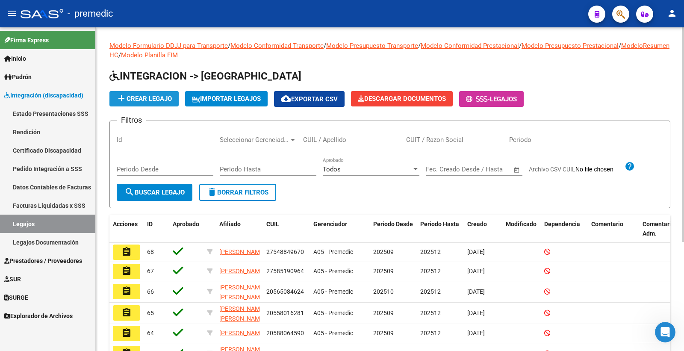
click at [153, 97] on span "add Crear Legajo" at bounding box center [144, 99] width 56 height 8
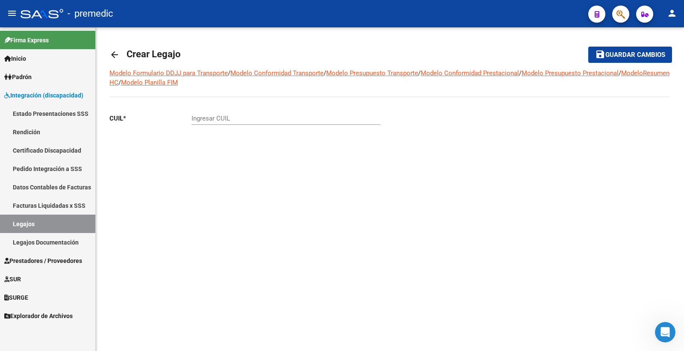
click at [110, 56] on mat-icon "arrow_back" at bounding box center [114, 55] width 10 height 10
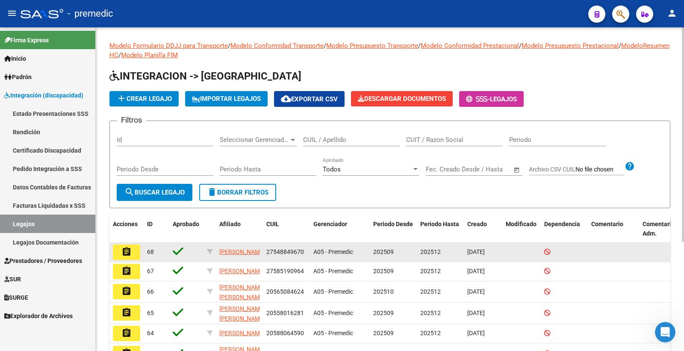
click at [127, 255] on mat-icon "assignment" at bounding box center [126, 252] width 10 height 10
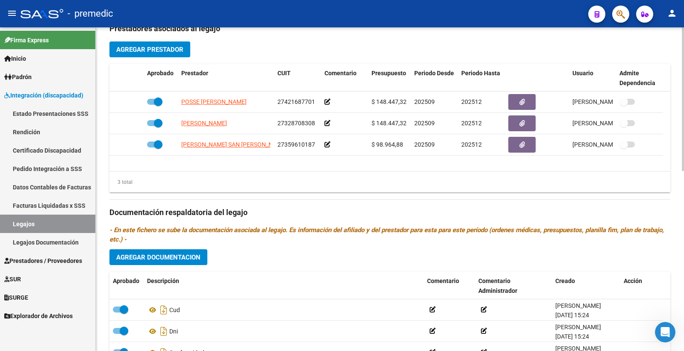
scroll to position [332, 0]
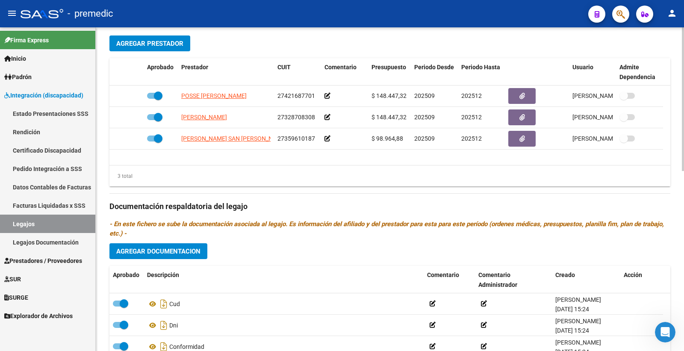
click at [175, 253] on span "Agregar Documentacion" at bounding box center [158, 252] width 84 height 8
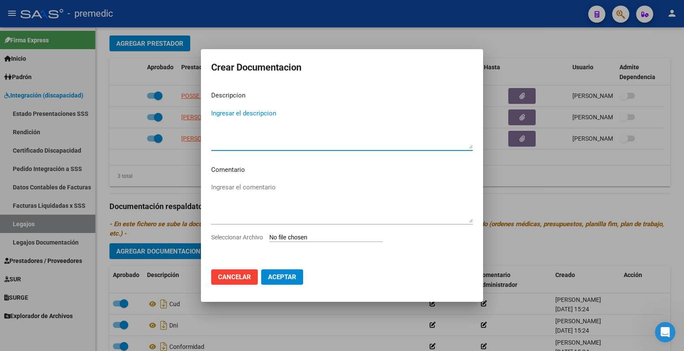
click at [311, 236] on input "Seleccionar Archivo" at bounding box center [325, 238] width 113 height 8
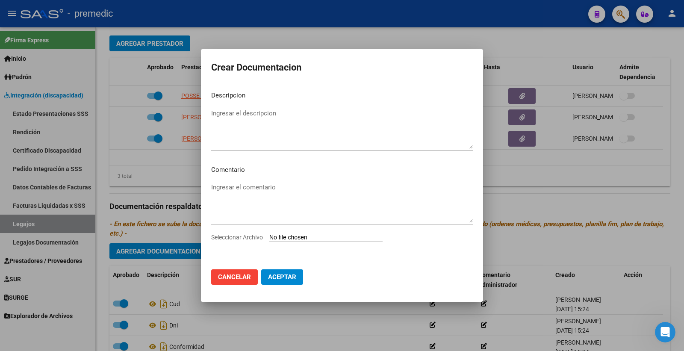
click at [223, 276] on span "Cancelar" at bounding box center [234, 277] width 33 height 8
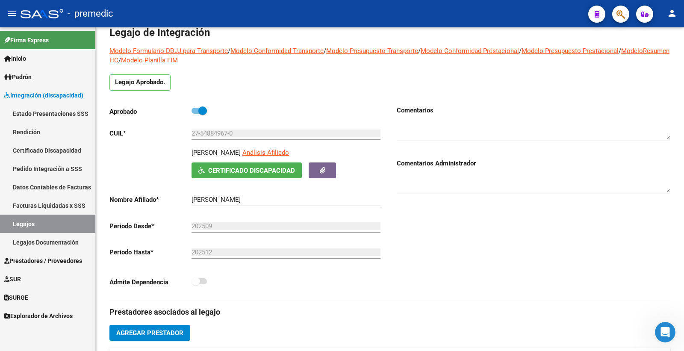
scroll to position [0, 0]
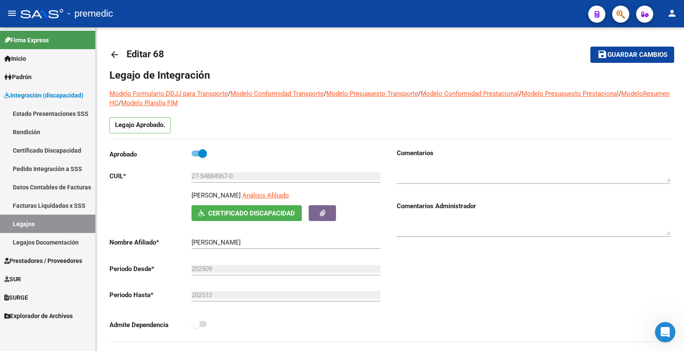
click at [54, 230] on link "Legajos" at bounding box center [47, 224] width 95 height 18
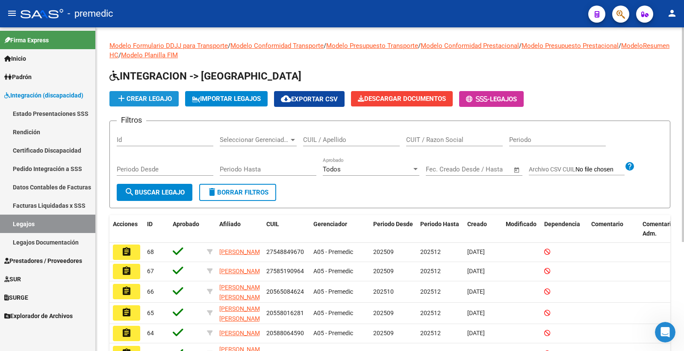
click at [157, 101] on span "add Crear Legajo" at bounding box center [144, 99] width 56 height 8
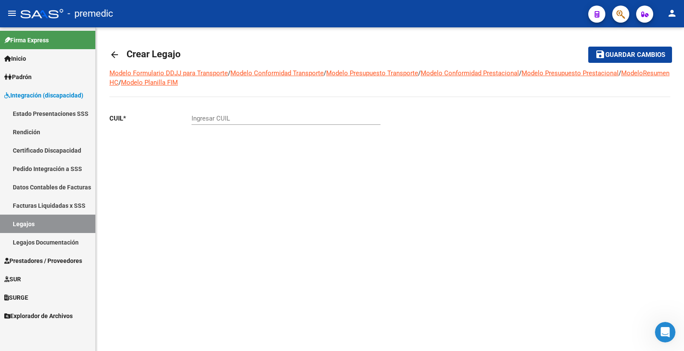
click at [230, 120] on input "Ingresar CUIL" at bounding box center [286, 119] width 189 height 8
paste input "27-54474438-6"
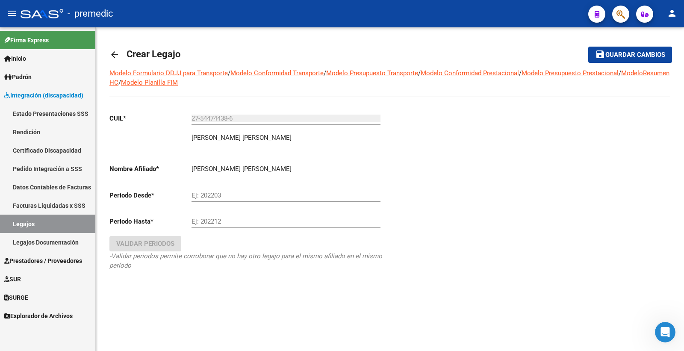
click at [650, 177] on div at bounding box center [530, 203] width 281 height 195
click at [627, 235] on div at bounding box center [530, 203] width 281 height 195
click at [211, 197] on input "Ej: 202203" at bounding box center [286, 196] width 189 height 8
click at [156, 246] on span "Validar Periodos" at bounding box center [145, 244] width 58 height 8
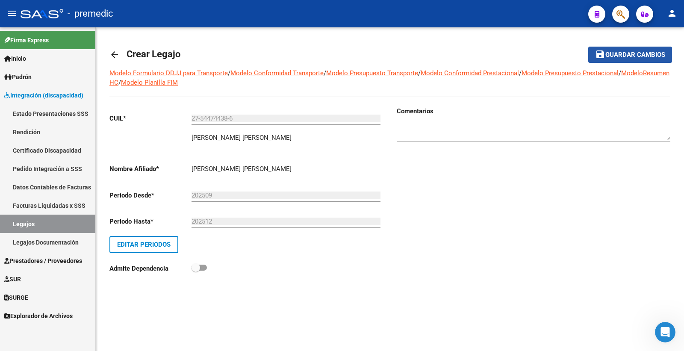
click at [647, 52] on span "Guardar cambios" at bounding box center [636, 55] width 60 height 8
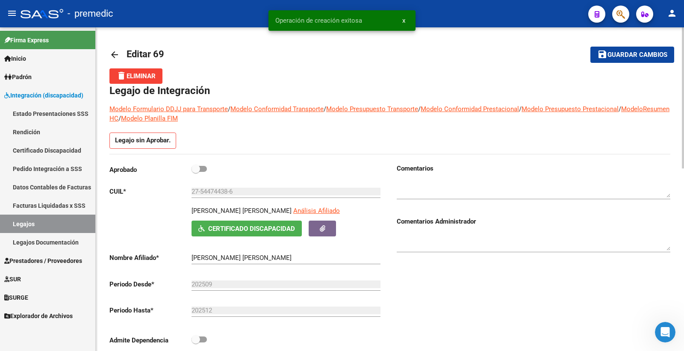
click at [298, 215] on app-link-go-to "Análisis Afiliado" at bounding box center [316, 213] width 47 height 15
click at [298, 211] on span "Análisis Afiliado" at bounding box center [316, 211] width 47 height 8
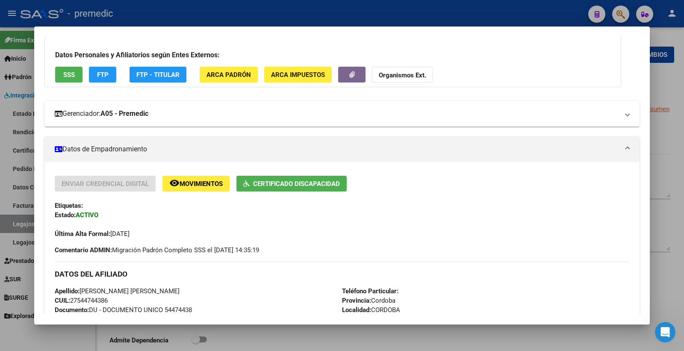
scroll to position [47, 0]
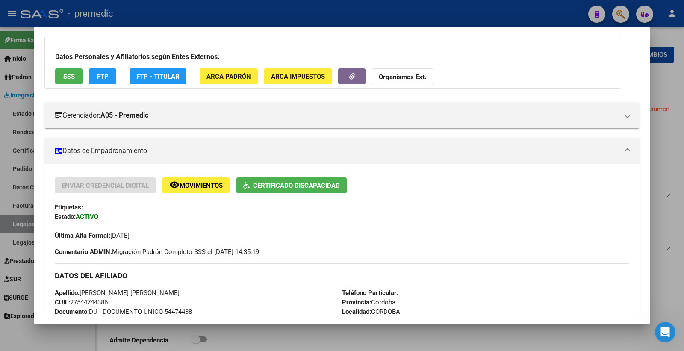
click at [107, 77] on span "FTP" at bounding box center [103, 77] width 12 height 8
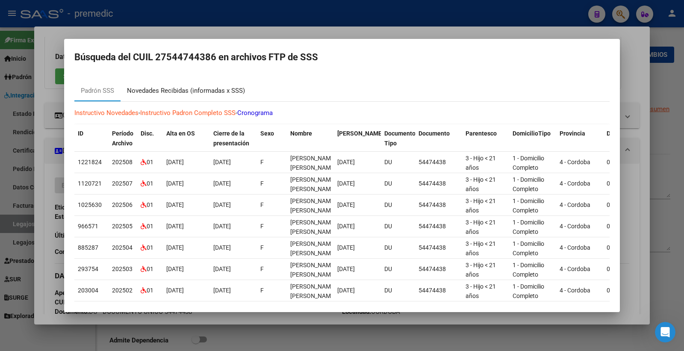
click at [225, 93] on div "Novedades Recibidas (informadas x SSS)" at bounding box center [186, 91] width 118 height 10
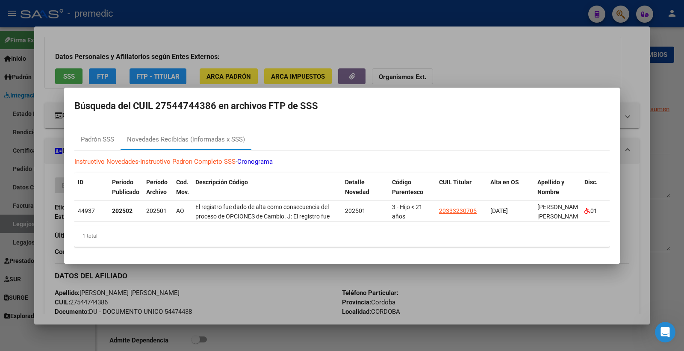
click at [521, 68] on div at bounding box center [342, 175] width 684 height 351
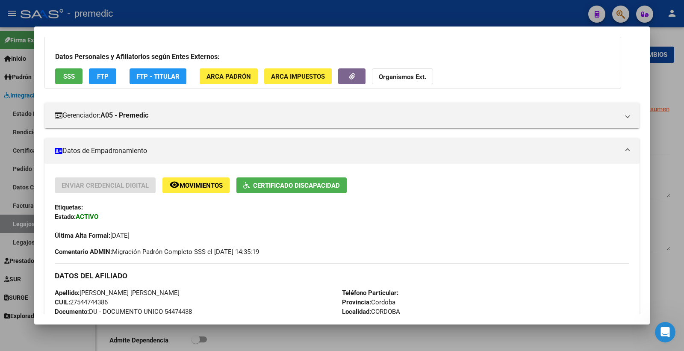
drag, startPoint x: 472, startPoint y: 173, endPoint x: 446, endPoint y: 217, distance: 51.2
click at [451, 210] on div "Etiquetas:" at bounding box center [342, 207] width 575 height 9
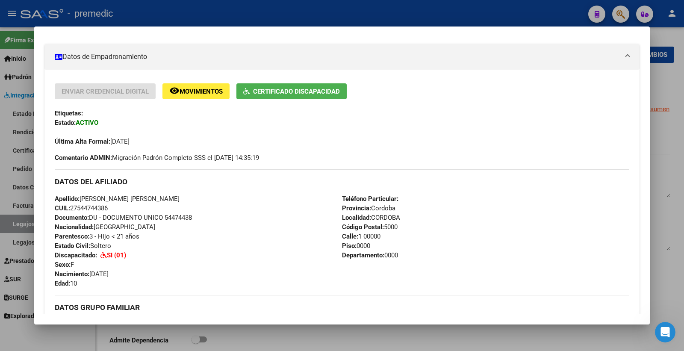
scroll to position [156, 0]
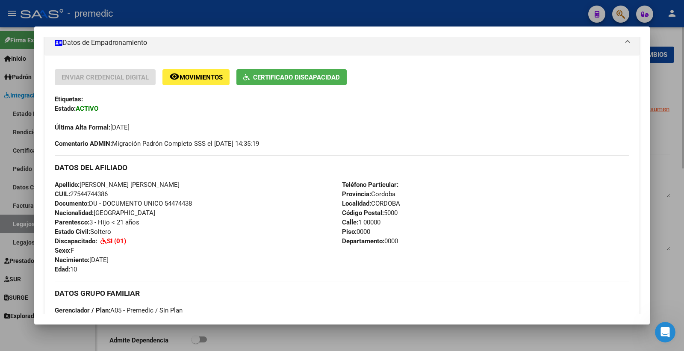
drag, startPoint x: 664, startPoint y: 87, endPoint x: 520, endPoint y: 246, distance: 214.7
click at [664, 87] on div at bounding box center [342, 175] width 684 height 351
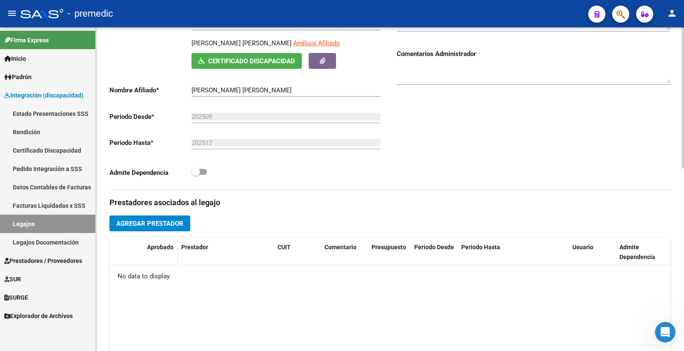
scroll to position [182, 0]
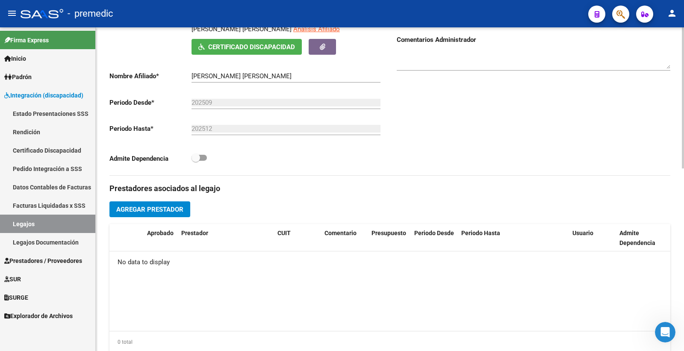
click at [166, 215] on button "Agregar Prestador" at bounding box center [149, 209] width 81 height 16
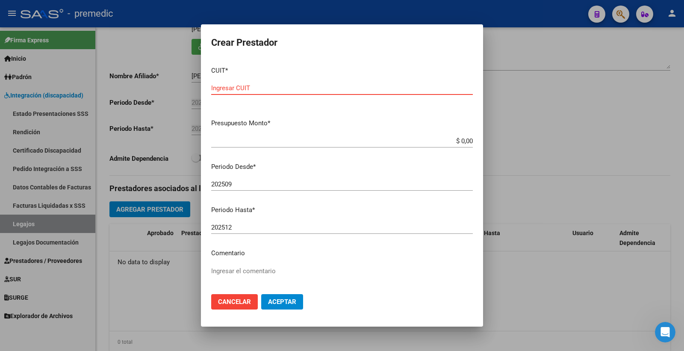
paste input "27-40481471-6"
click at [454, 146] on div "$ 0,00 Ingresar el monto" at bounding box center [342, 141] width 262 height 13
click at [455, 146] on div "$ 0,00 Ingresar el monto" at bounding box center [342, 141] width 262 height 13
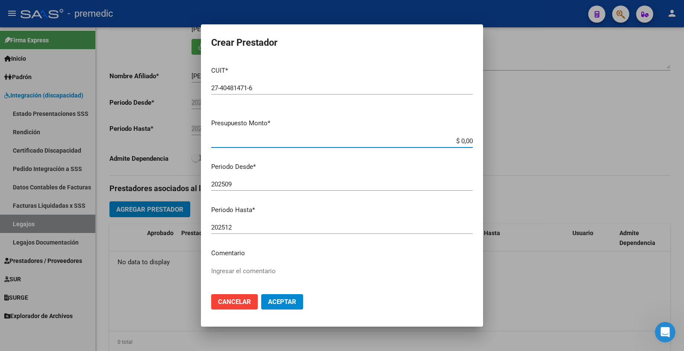
click at [456, 145] on input "$ 0,00" at bounding box center [342, 141] width 262 height 8
paste input "98964.88"
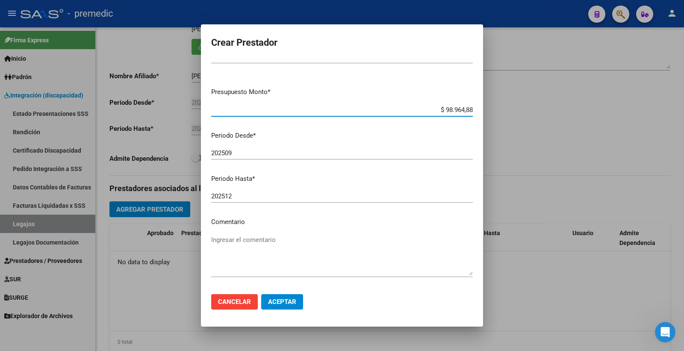
scroll to position [47, 0]
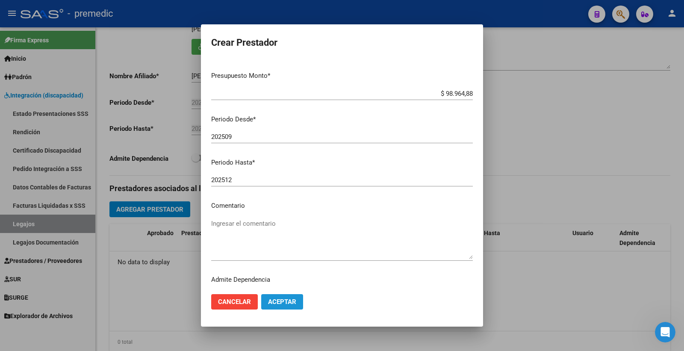
click at [293, 296] on button "Aceptar" at bounding box center [282, 301] width 42 height 15
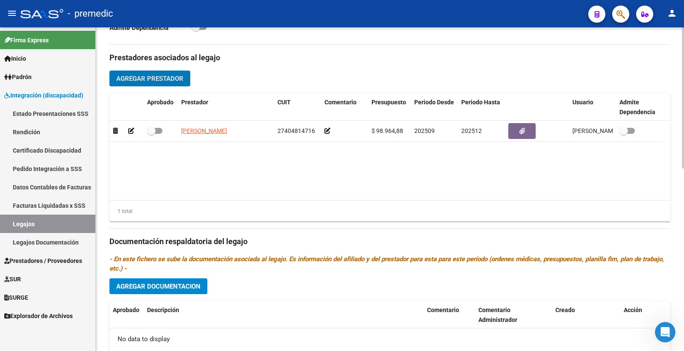
scroll to position [277, 0]
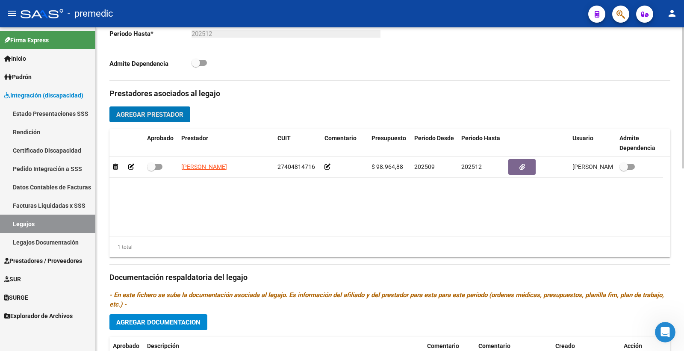
drag, startPoint x: 682, startPoint y: 230, endPoint x: 447, endPoint y: 236, distance: 235.3
click at [447, 236] on datatable-body "[PERSON_NAME] 27404814716 $ 98.964,88 202509 202512 [GEOGRAPHIC_DATA][PERSON_NA…" at bounding box center [389, 197] width 561 height 80
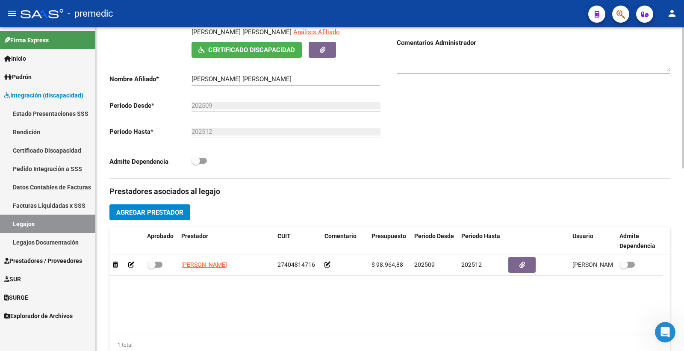
scroll to position [237, 0]
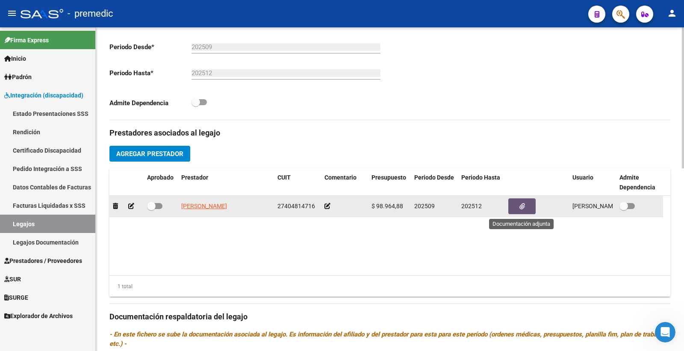
click at [522, 209] on icon "button" at bounding box center [523, 206] width 6 height 6
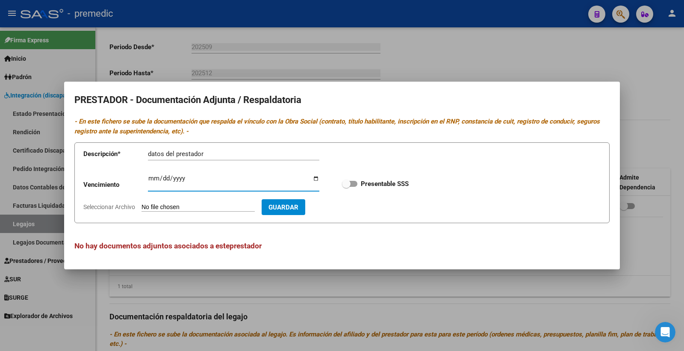
click at [148, 183] on input "Ingresar vencimiento" at bounding box center [233, 182] width 171 height 14
click at [529, 53] on div at bounding box center [342, 175] width 684 height 351
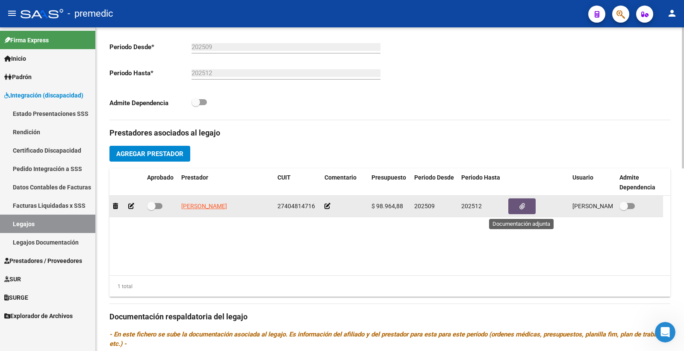
click at [523, 207] on icon "button" at bounding box center [523, 206] width 6 height 6
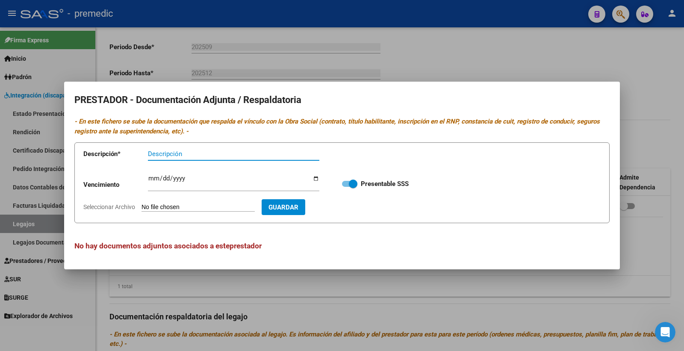
click at [417, 272] on div at bounding box center [342, 175] width 684 height 351
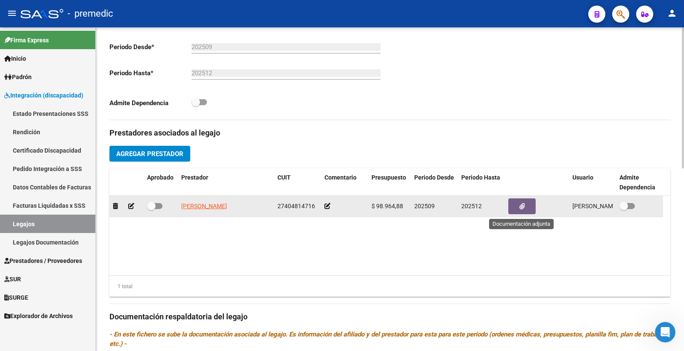
click at [528, 206] on button "button" at bounding box center [521, 206] width 27 height 16
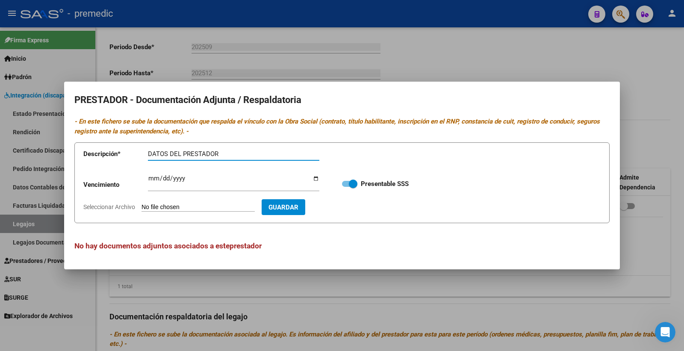
click at [150, 181] on input "Ingresar vencimiento" at bounding box center [233, 182] width 171 height 14
type input "2026-09-28"
click at [168, 204] on input "Seleccionar Archivo" at bounding box center [198, 208] width 113 height 8
type input "C:\fakepath\4- DATOS DEL PRESTADOR.pdf"
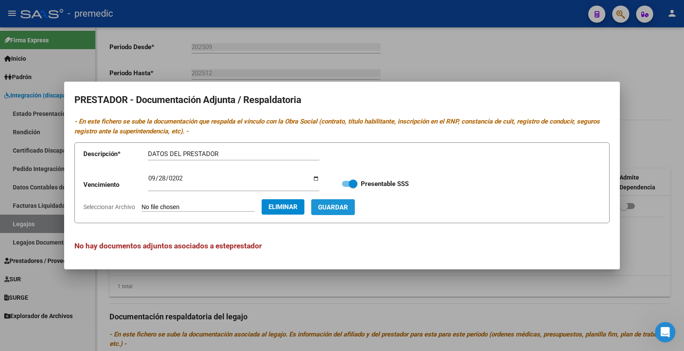
click at [347, 210] on span "Guardar" at bounding box center [333, 208] width 30 height 8
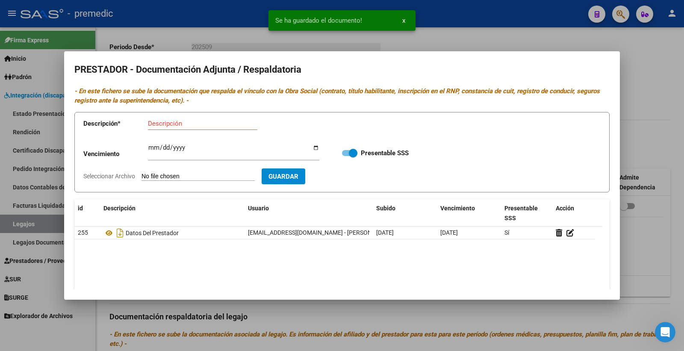
click at [174, 120] on input "Descripción" at bounding box center [202, 124] width 109 height 8
type input "CBU"
click at [180, 176] on input "Seleccionar Archivo" at bounding box center [198, 177] width 113 height 8
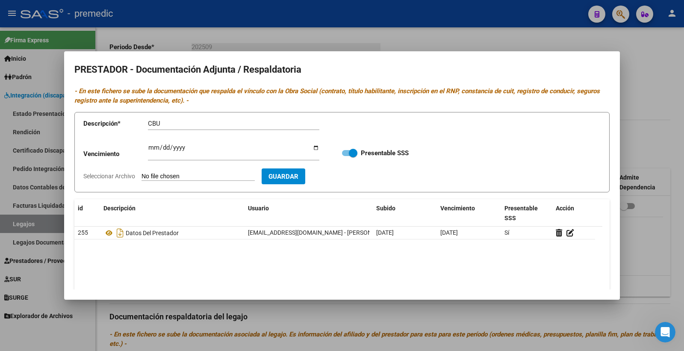
type input "C:\fakepath\5- CBU.pdf"
click at [348, 176] on span "Guardar" at bounding box center [333, 177] width 30 height 8
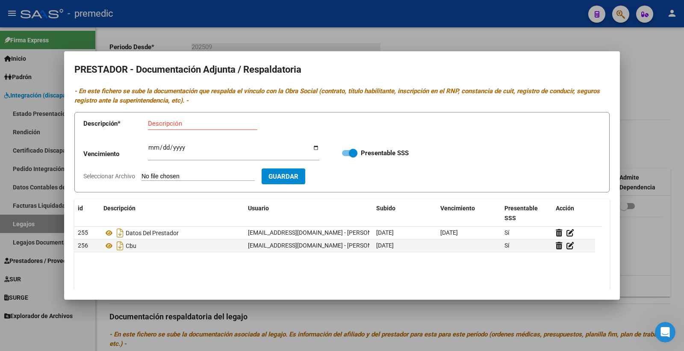
click at [652, 111] on div at bounding box center [342, 175] width 684 height 351
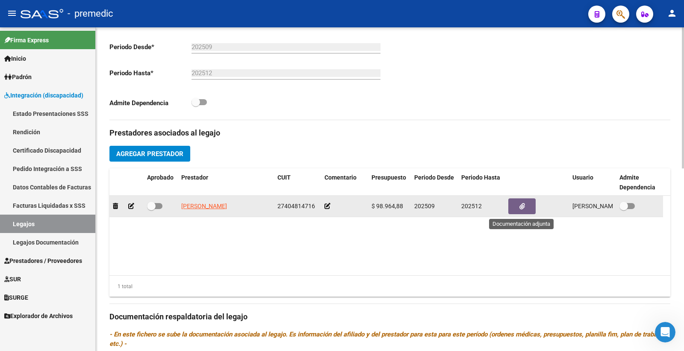
click at [524, 205] on icon "button" at bounding box center [523, 206] width 6 height 6
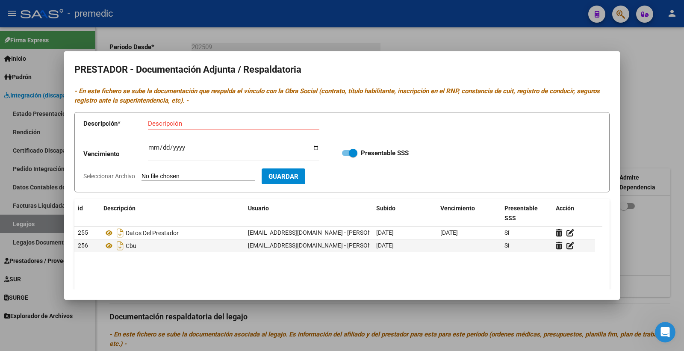
click at [643, 115] on div at bounding box center [342, 175] width 684 height 351
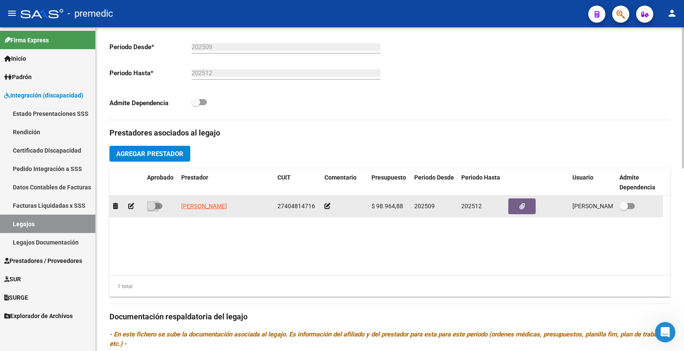
click at [157, 206] on span at bounding box center [154, 206] width 15 height 6
click at [151, 209] on input "checkbox" at bounding box center [151, 209] width 0 height 0
checkbox input "true"
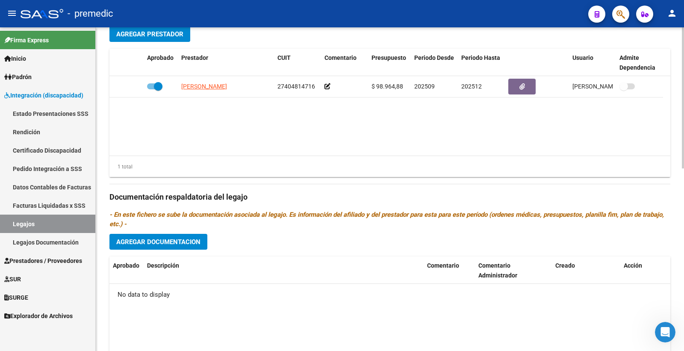
scroll to position [420, 0]
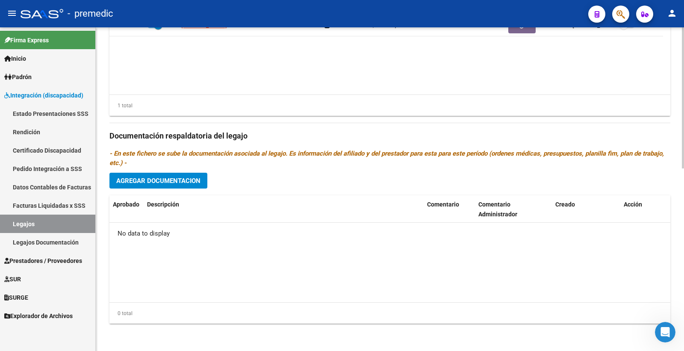
click at [145, 177] on span "Agregar Documentacion" at bounding box center [158, 181] width 84 height 8
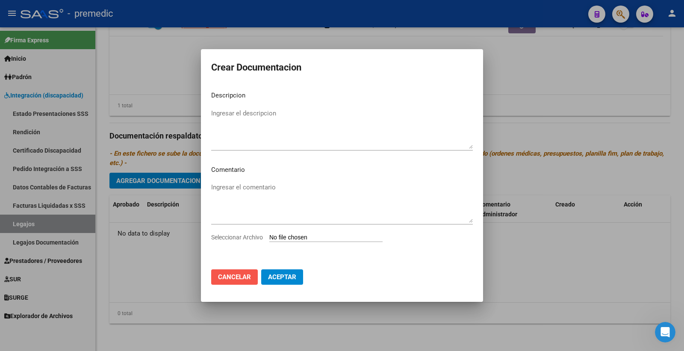
click at [220, 281] on button "Cancelar" at bounding box center [234, 276] width 47 height 15
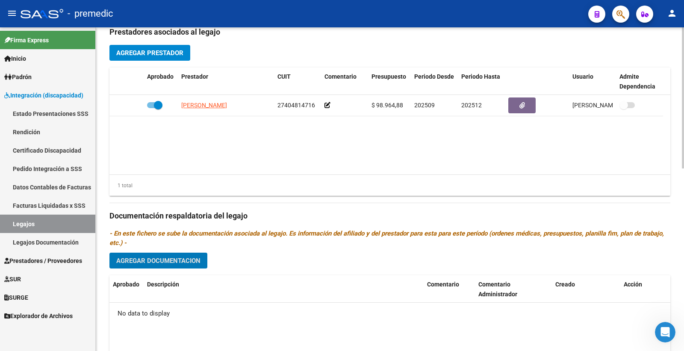
scroll to position [324, 0]
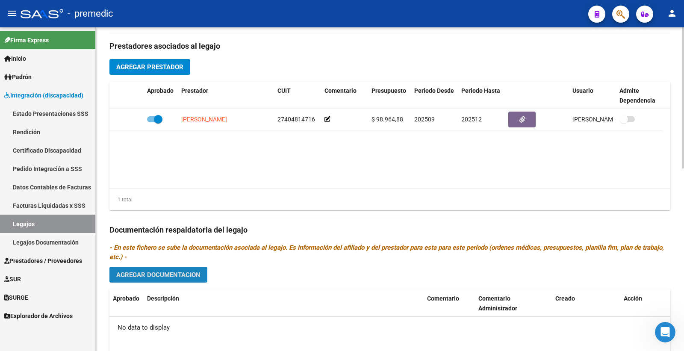
click at [181, 280] on button "Agregar Documentacion" at bounding box center [158, 275] width 98 height 16
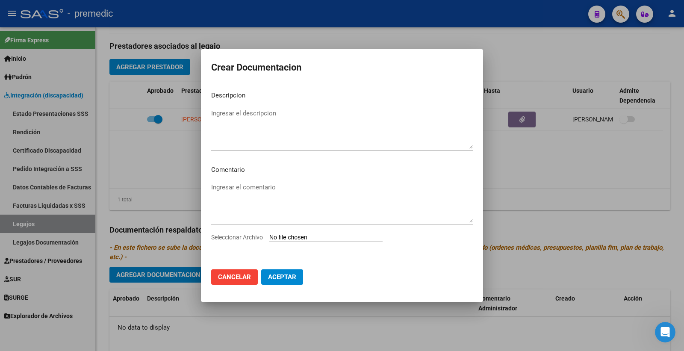
click at [287, 241] on input "Seleccionar Archivo" at bounding box center [325, 238] width 113 height 8
type input "C:\fakepath\1- CUD.pdf"
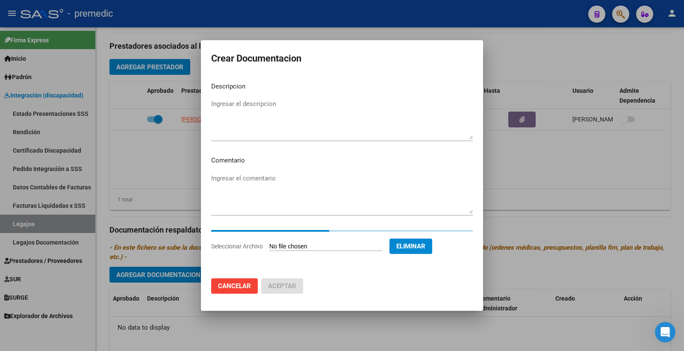
click at [245, 95] on mat-dialog-content "Descripcion Ingresar el descripcion Comentario Ingresar el comentario Seleccion…" at bounding box center [342, 173] width 282 height 197
click at [249, 103] on textarea "Ingresar el descripcion" at bounding box center [342, 119] width 262 height 40
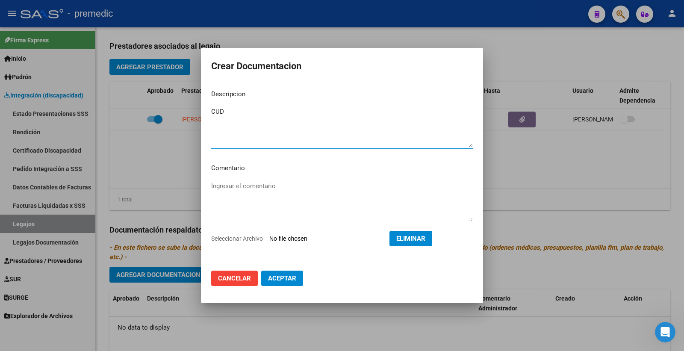
type textarea "CUD"
click at [291, 280] on span "Aceptar" at bounding box center [282, 279] width 28 height 8
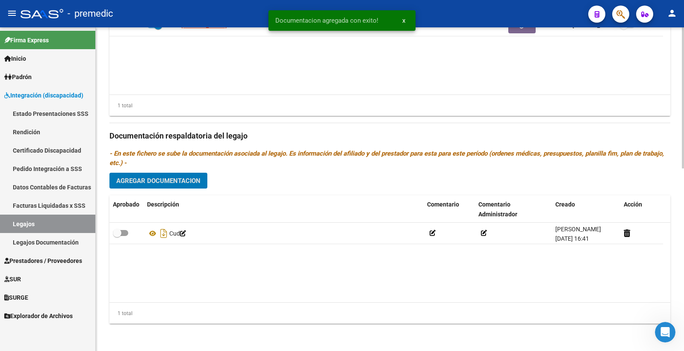
scroll to position [420, 0]
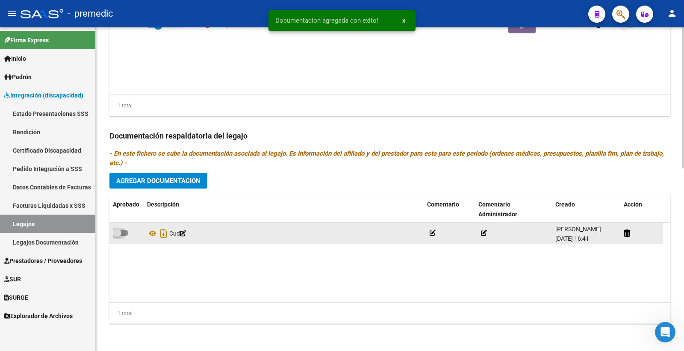
click at [124, 233] on span at bounding box center [120, 233] width 15 height 6
click at [117, 236] on input "checkbox" at bounding box center [117, 236] width 0 height 0
checkbox input "true"
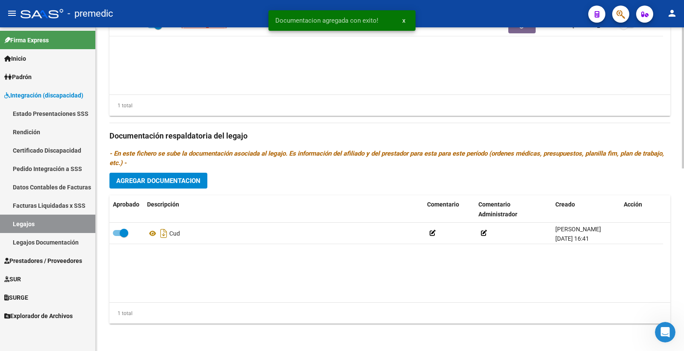
click at [166, 187] on button "Agregar Documentacion" at bounding box center [158, 181] width 98 height 16
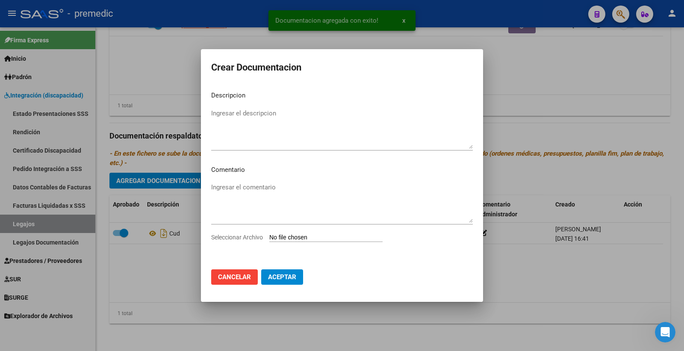
click at [284, 236] on input "Seleccionar Archivo" at bounding box center [325, 238] width 113 height 8
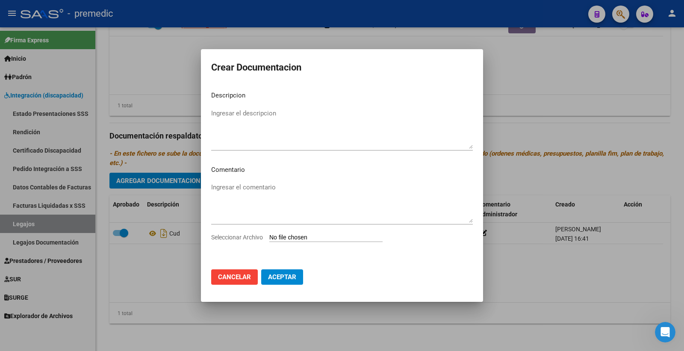
type input "C:\fakepath\2- DNI.pdf"
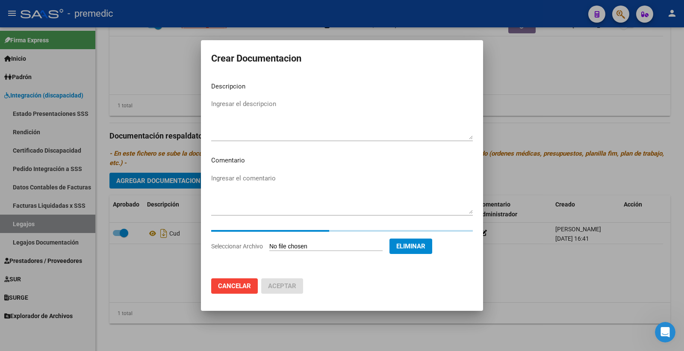
click at [236, 107] on textarea "Ingresar el descripcion" at bounding box center [342, 119] width 262 height 40
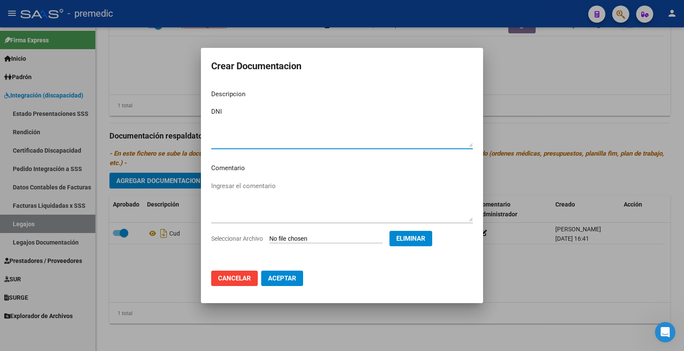
type textarea "DNI"
click at [297, 279] on button "Aceptar" at bounding box center [282, 278] width 42 height 15
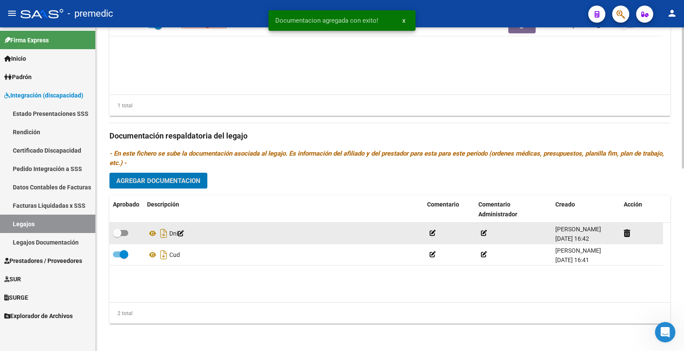
click at [125, 236] on span at bounding box center [120, 233] width 15 height 6
click at [117, 236] on input "checkbox" at bounding box center [117, 236] width 0 height 0
checkbox input "true"
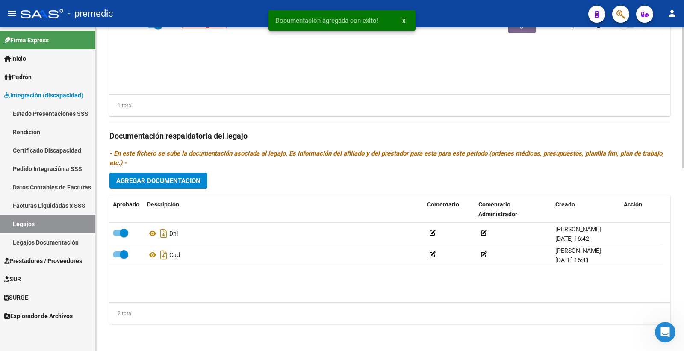
click at [157, 183] on span "Agregar Documentacion" at bounding box center [158, 181] width 84 height 8
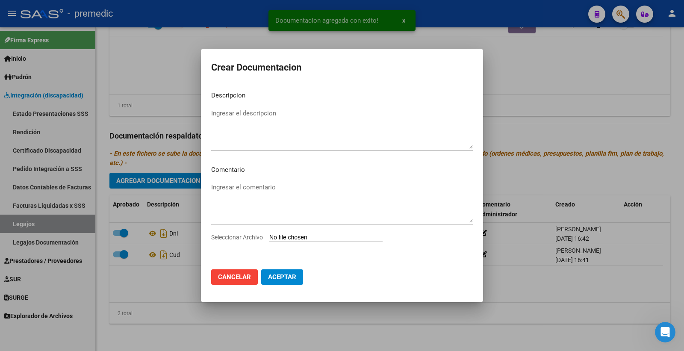
click at [290, 235] on input "Seleccionar Archivo" at bounding box center [325, 238] width 113 height 8
type input "C:\fakepath\3- CONFORMIDAD.pdf"
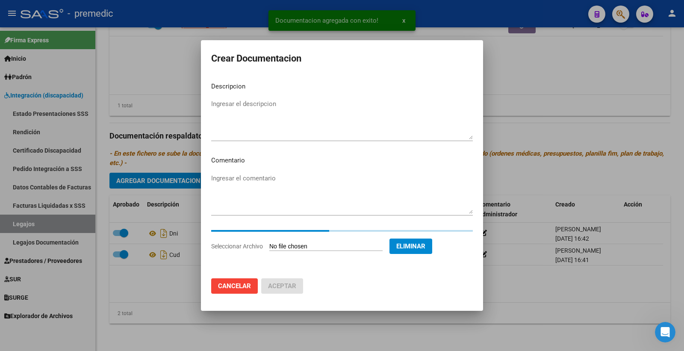
click at [239, 116] on textarea "Ingresar el descripcion" at bounding box center [342, 119] width 262 height 40
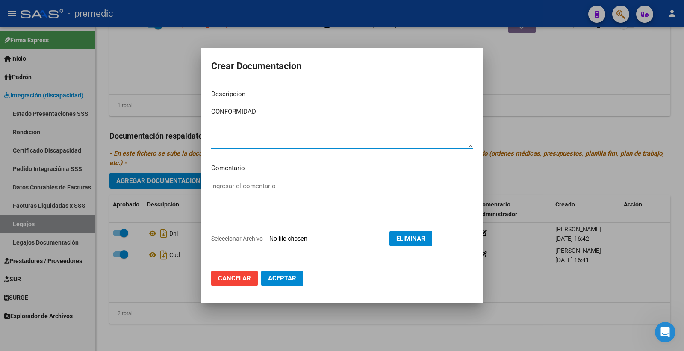
type textarea "CONFORMIDAD"
click at [287, 283] on button "Aceptar" at bounding box center [282, 278] width 42 height 15
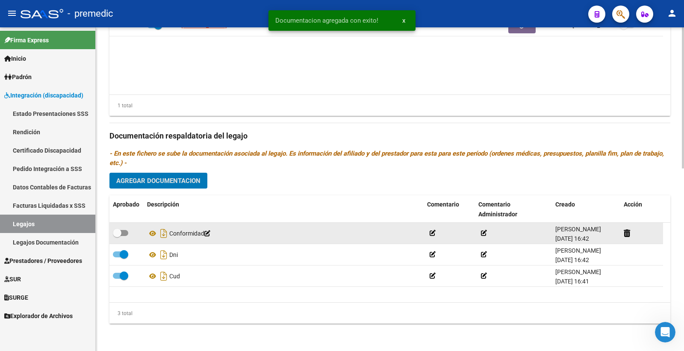
click at [121, 230] on span at bounding box center [120, 233] width 15 height 6
click at [117, 236] on input "checkbox" at bounding box center [117, 236] width 0 height 0
checkbox input "true"
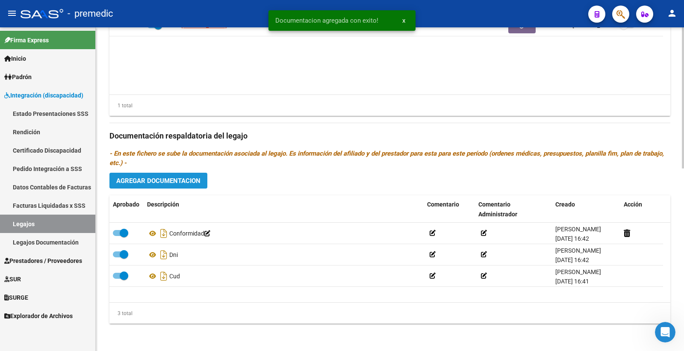
click at [195, 183] on span "Agregar Documentacion" at bounding box center [158, 181] width 84 height 8
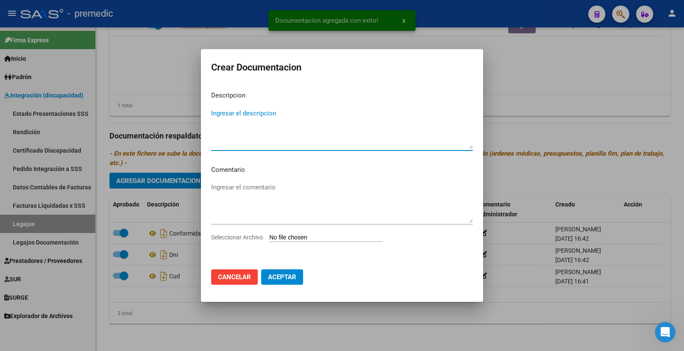
click at [285, 234] on input "Seleccionar Archivo" at bounding box center [325, 238] width 113 height 8
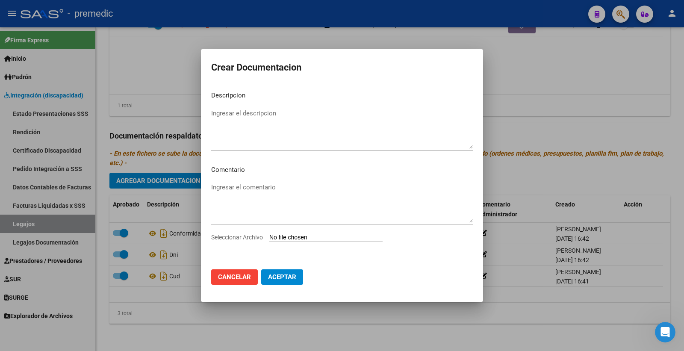
type input "C:\fakepath\4- RHC.pdf"
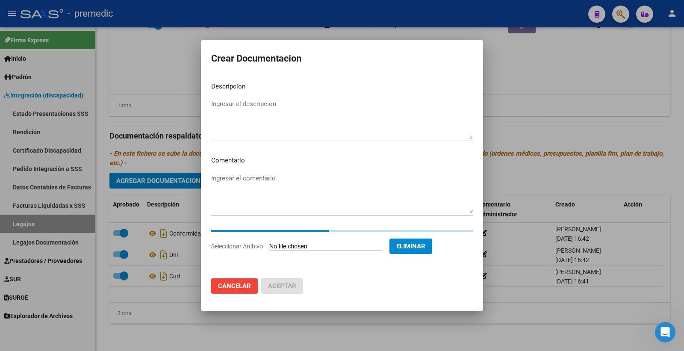
click at [242, 110] on textarea "Ingresar el descripcion" at bounding box center [342, 119] width 262 height 40
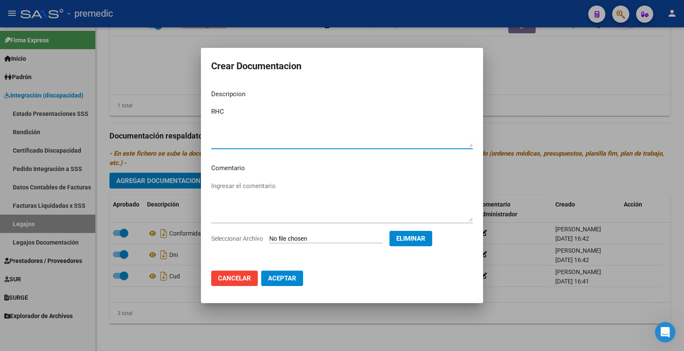
type textarea "RHC"
click at [279, 278] on span "Aceptar" at bounding box center [282, 279] width 28 height 8
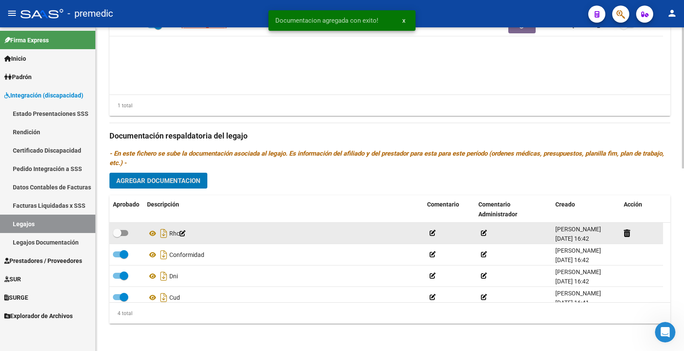
click at [125, 233] on span at bounding box center [120, 233] width 15 height 6
click at [117, 236] on input "checkbox" at bounding box center [117, 236] width 0 height 0
checkbox input "true"
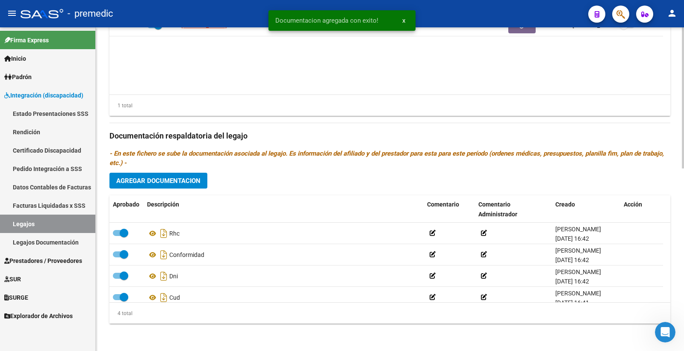
click at [195, 170] on div "Prestadores asociados al legajo Agregar Prestador Aprobado Prestador CUIT Comen…" at bounding box center [389, 134] width 561 height 391
click at [207, 177] on div "Prestadores asociados al legajo Agregar Prestador Aprobado Prestador CUIT Comen…" at bounding box center [389, 134] width 561 height 391
click at [205, 183] on button "Agregar Documentacion" at bounding box center [158, 181] width 98 height 16
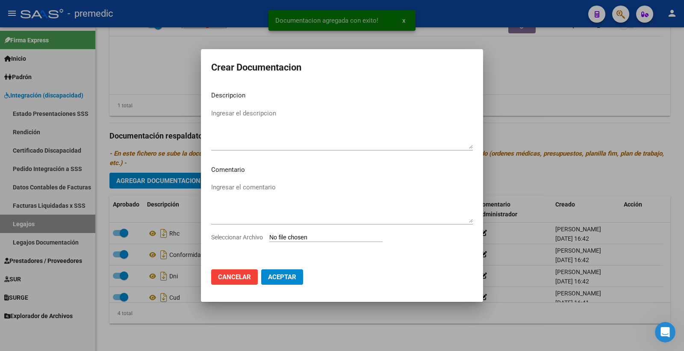
click at [286, 243] on div "Seleccionar Archivo" at bounding box center [342, 241] width 262 height 16
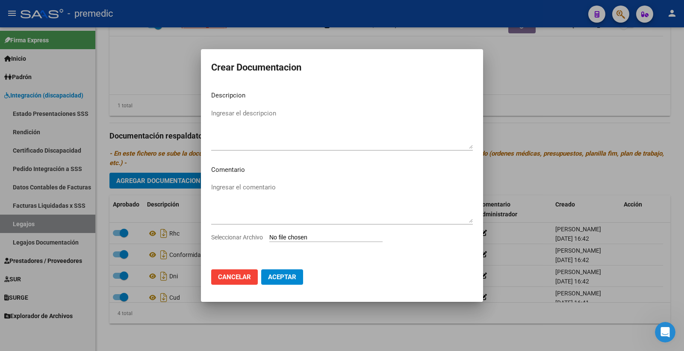
click at [290, 237] on input "Seleccionar Archivo" at bounding box center [325, 238] width 113 height 8
type input "C:\fakepath\5- OM.pdf"
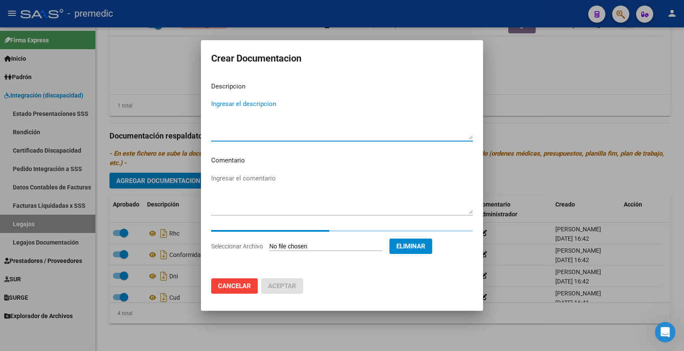
click at [242, 114] on textarea "Ingresar el descripcion" at bounding box center [342, 119] width 262 height 40
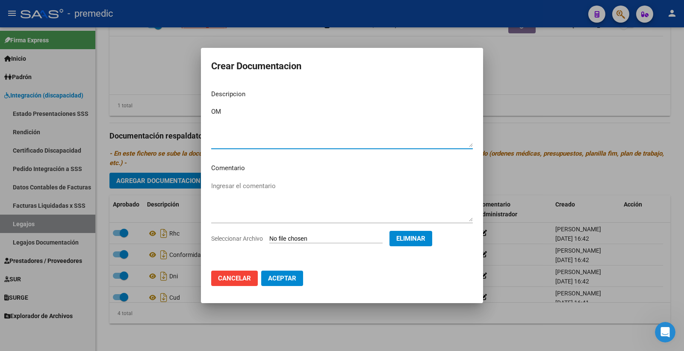
type textarea "OM"
drag, startPoint x: 293, startPoint y: 280, endPoint x: 190, endPoint y: 277, distance: 102.7
click at [293, 280] on span "Aceptar" at bounding box center [282, 279] width 28 height 8
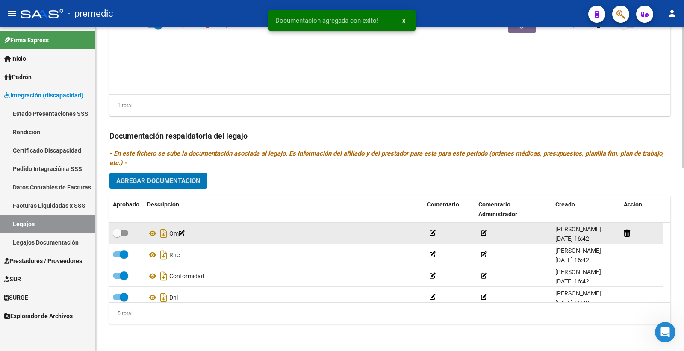
click at [124, 232] on span at bounding box center [120, 233] width 15 height 6
click at [117, 236] on input "checkbox" at bounding box center [117, 236] width 0 height 0
checkbox input "true"
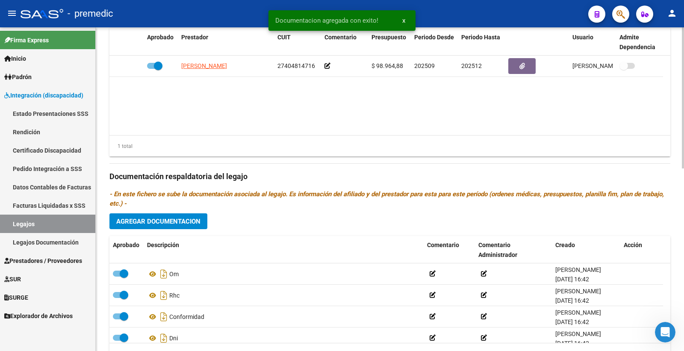
scroll to position [324, 0]
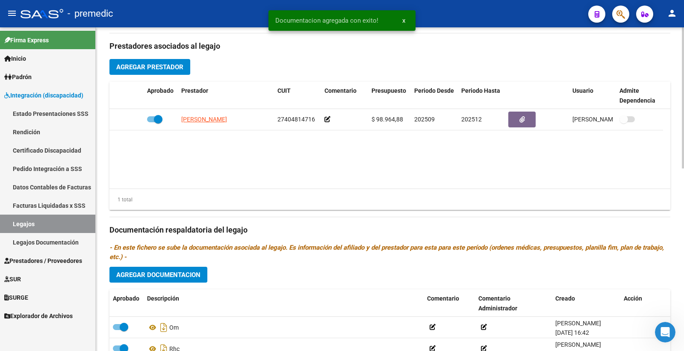
click at [150, 272] on span "Agregar Documentacion" at bounding box center [158, 275] width 84 height 8
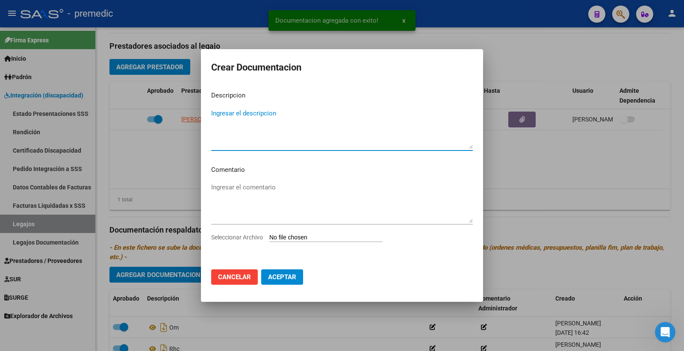
click at [298, 242] on div "Seleccionar Archivo" at bounding box center [342, 241] width 262 height 16
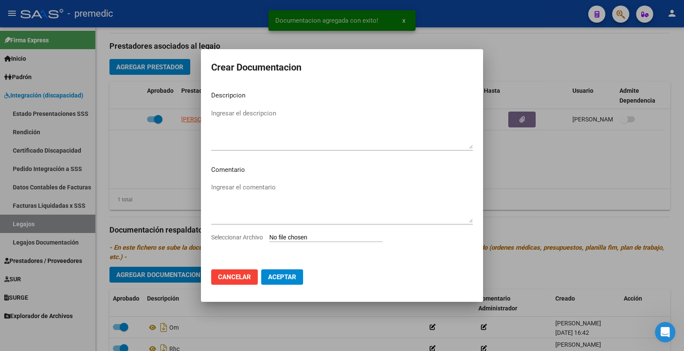
click at [297, 240] on input "Seleccionar Archivo" at bounding box center [325, 238] width 113 height 8
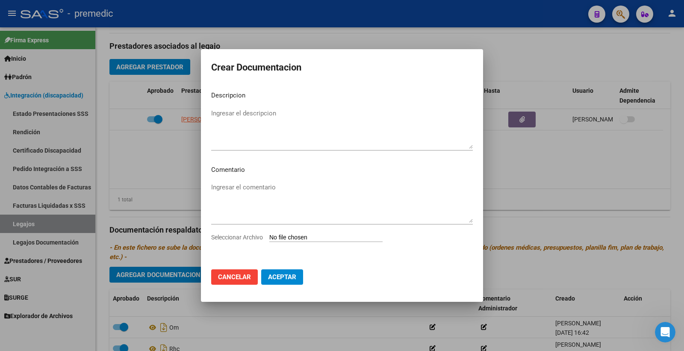
type input "C:\fakepath\6- DATOS FAMILIARES.pdf"
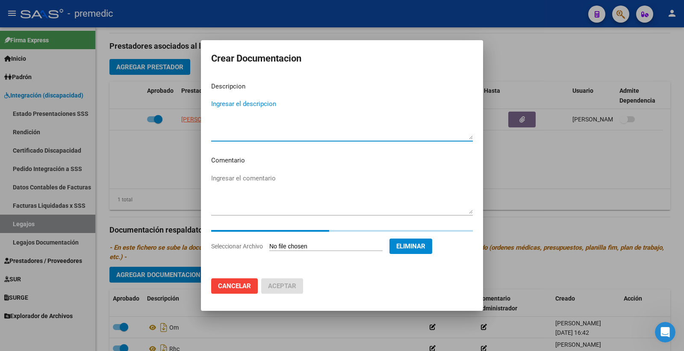
click at [261, 122] on textarea "Ingresar el descripcion" at bounding box center [342, 119] width 262 height 40
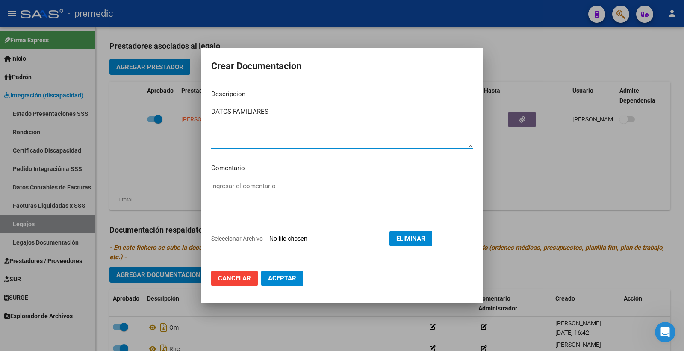
type textarea "DATOS FAMILIARES"
click at [289, 286] on button "Aceptar" at bounding box center [282, 278] width 42 height 15
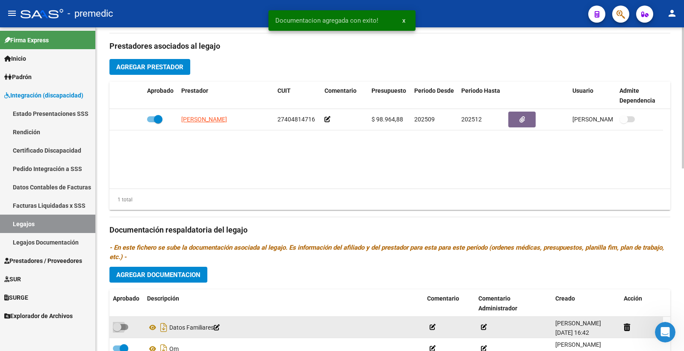
click at [123, 327] on span at bounding box center [120, 327] width 15 height 6
click at [117, 330] on input "checkbox" at bounding box center [117, 330] width 0 height 0
checkbox input "true"
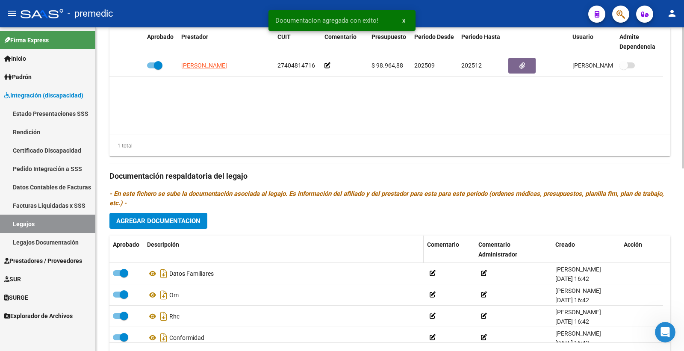
scroll to position [420, 0]
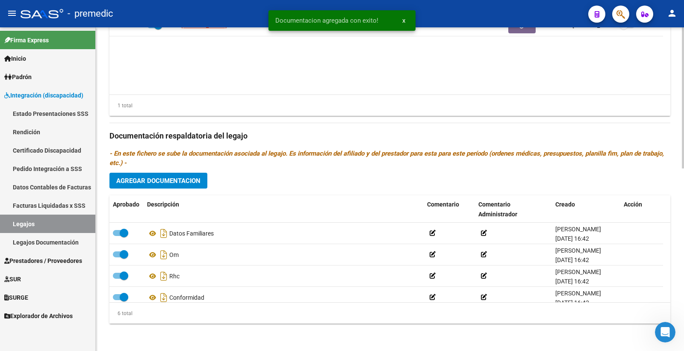
click at [172, 182] on span "Agregar Documentacion" at bounding box center [158, 181] width 84 height 8
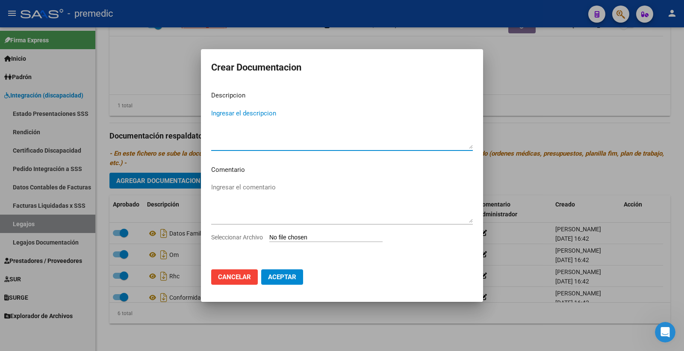
click at [299, 231] on div "Ingresar el comentario" at bounding box center [342, 207] width 262 height 52
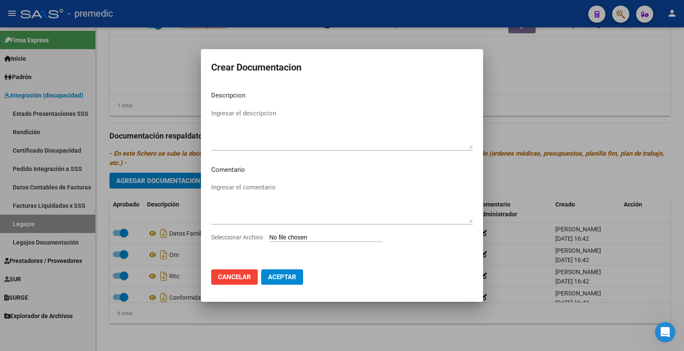
click at [299, 233] on app-file-uploader "Seleccionar Archivo" at bounding box center [300, 237] width 178 height 8
click at [285, 239] on input "Seleccionar Archivo" at bounding box center [325, 238] width 113 height 8
type input "C:\fakepath\7- CAR.pdf"
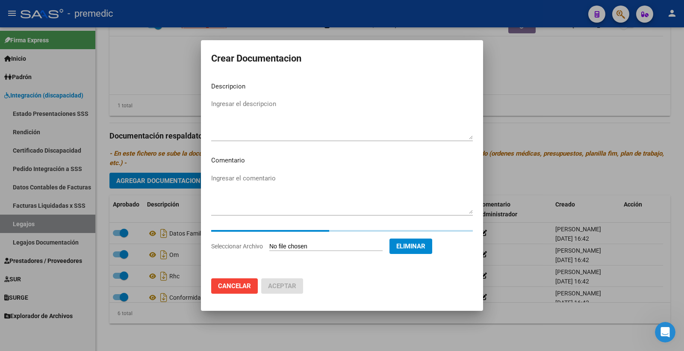
click at [243, 108] on textarea "Ingresar el descripcion" at bounding box center [342, 119] width 262 height 40
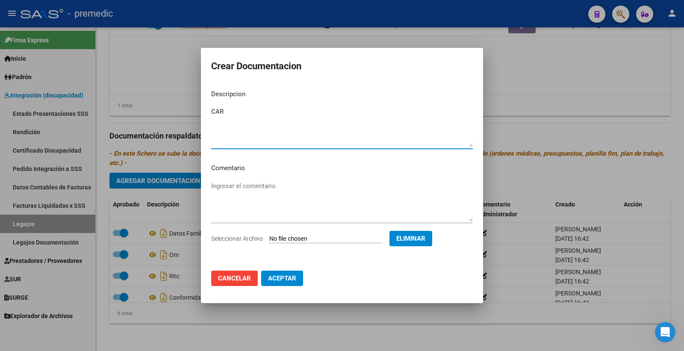
type textarea "CAR"
click at [276, 280] on span "Aceptar" at bounding box center [282, 279] width 28 height 8
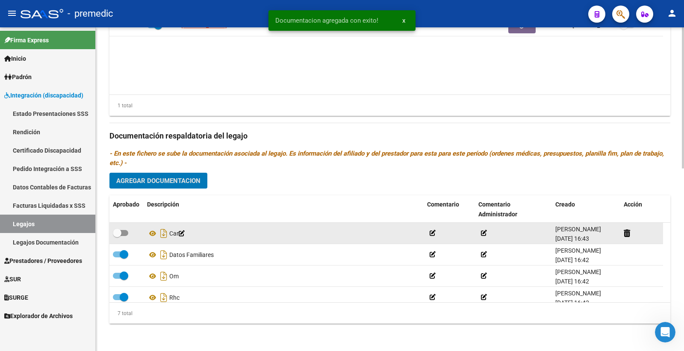
click at [121, 233] on span at bounding box center [117, 233] width 9 height 9
click at [117, 236] on input "checkbox" at bounding box center [117, 236] width 0 height 0
checkbox input "true"
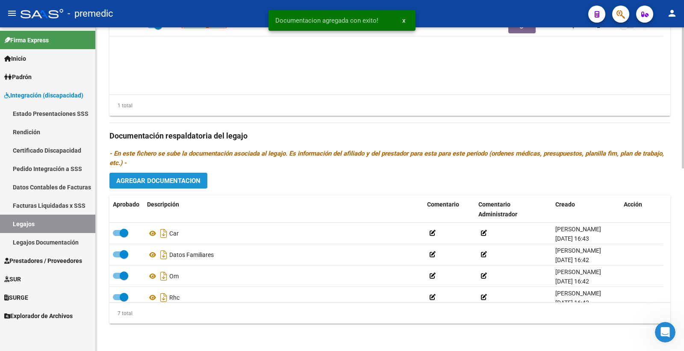
click at [191, 181] on span "Agregar Documentacion" at bounding box center [158, 181] width 84 height 8
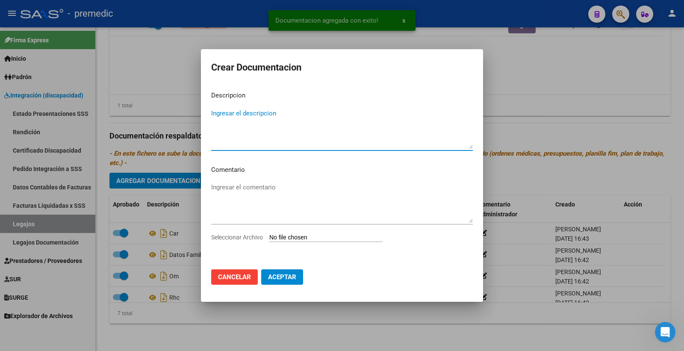
click at [287, 235] on input "Seleccionar Archivo" at bounding box center [325, 238] width 113 height 8
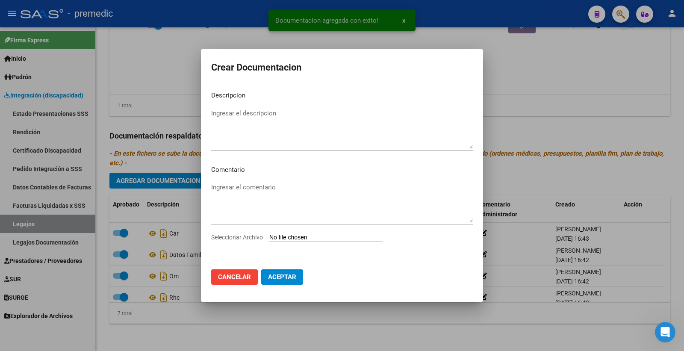
type input "C:\fakepath\8- FORMULARIO FIM.pdf"
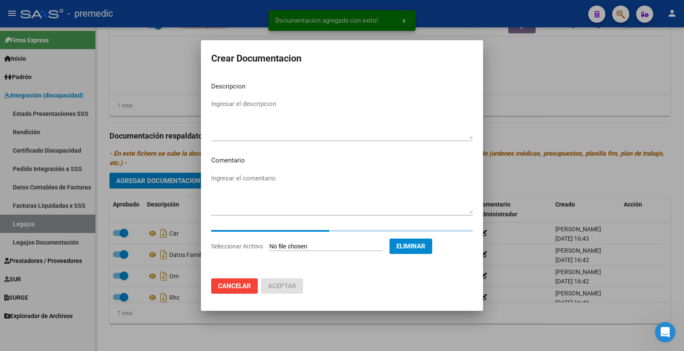
click at [242, 120] on textarea "Ingresar el descripcion" at bounding box center [342, 119] width 262 height 40
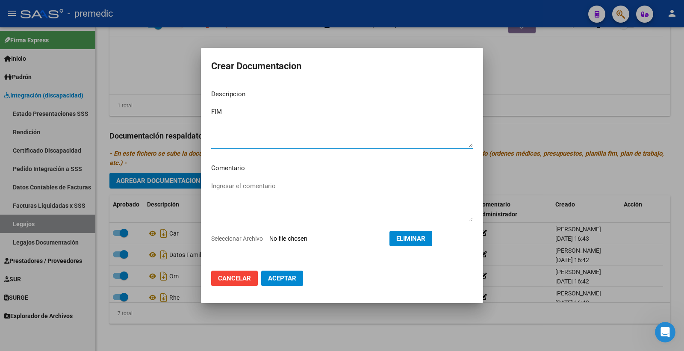
type textarea "FIM"
drag, startPoint x: 273, startPoint y: 279, endPoint x: 274, endPoint y: 274, distance: 4.8
click at [274, 279] on span "Aceptar" at bounding box center [282, 279] width 28 height 8
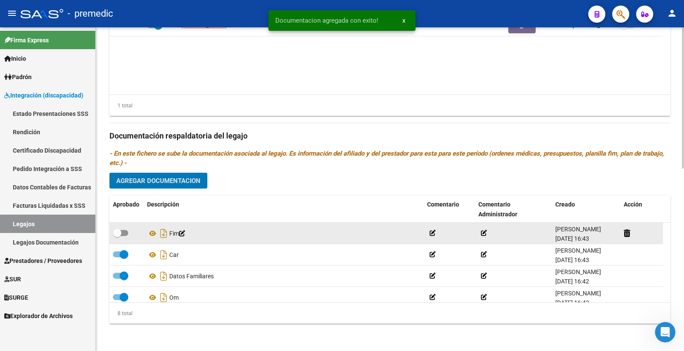
click at [120, 231] on span at bounding box center [117, 233] width 9 height 9
click at [117, 236] on input "checkbox" at bounding box center [117, 236] width 0 height 0
checkbox input "true"
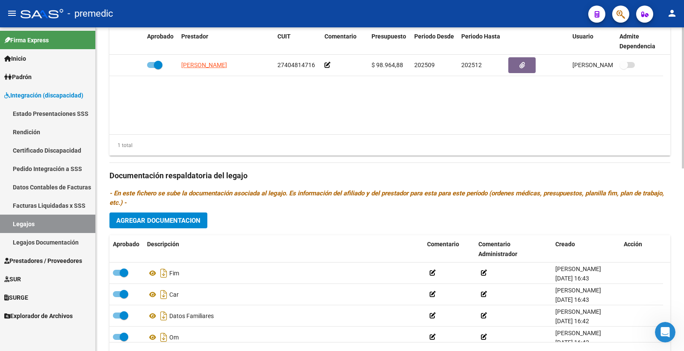
scroll to position [324, 0]
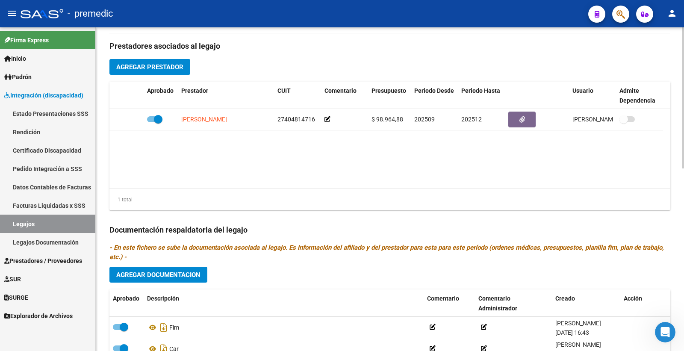
click at [167, 278] on span "Agregar Documentacion" at bounding box center [158, 275] width 84 height 8
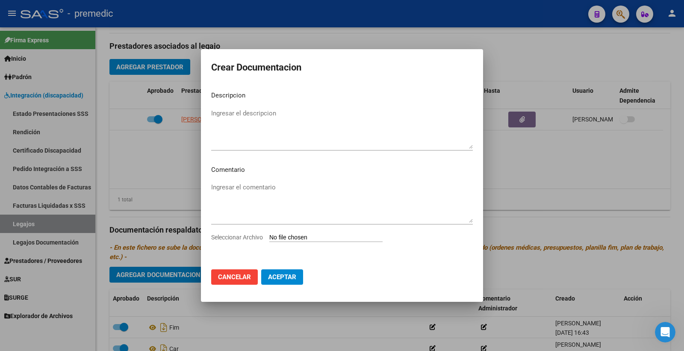
click at [274, 240] on input "Seleccionar Archivo" at bounding box center [325, 238] width 113 height 8
type input "C:\fakepath\1- INICIAL.pdf"
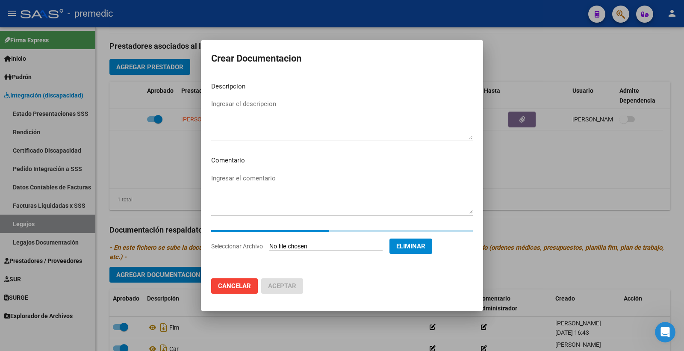
click at [228, 104] on textarea "Ingresar el descripcion" at bounding box center [342, 119] width 262 height 40
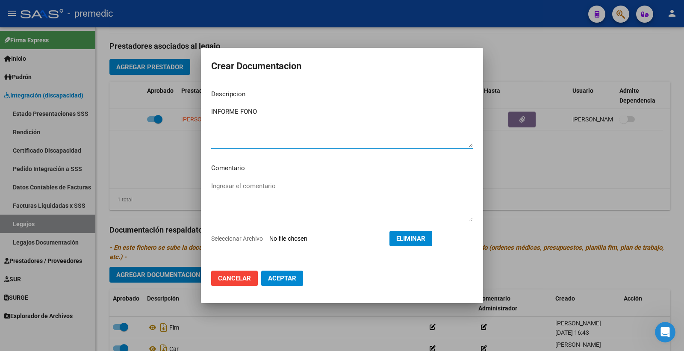
type textarea "INFORME FONO"
click at [283, 277] on span "Aceptar" at bounding box center [282, 279] width 28 height 8
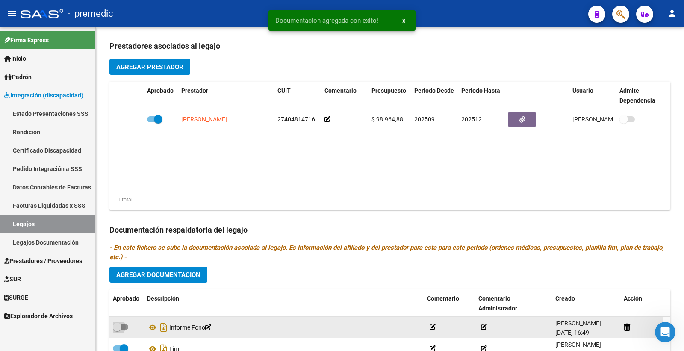
click at [122, 329] on span at bounding box center [120, 327] width 15 height 6
click at [117, 330] on input "checkbox" at bounding box center [117, 330] width 0 height 0
checkbox input "true"
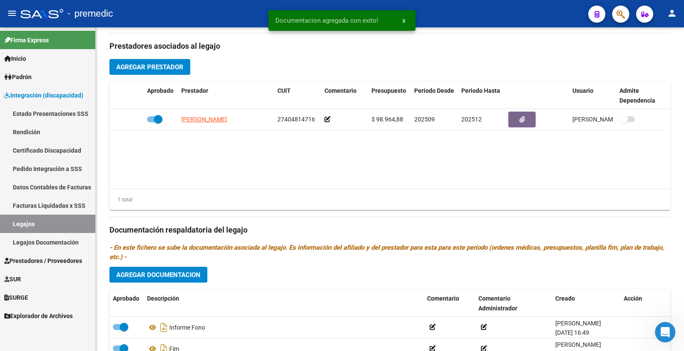
click at [177, 279] on span "Agregar Documentacion" at bounding box center [158, 275] width 84 height 8
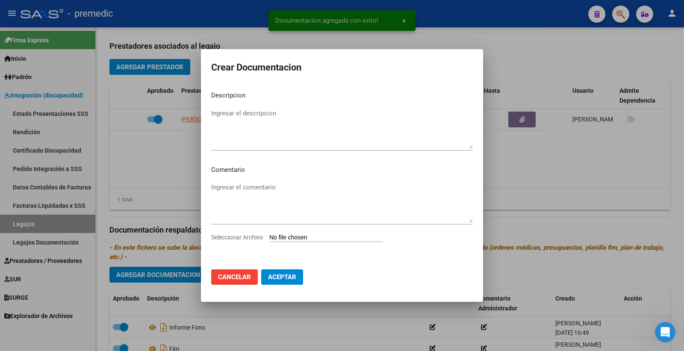
click at [298, 234] on input "Seleccionar Archivo" at bounding box center [325, 238] width 113 height 8
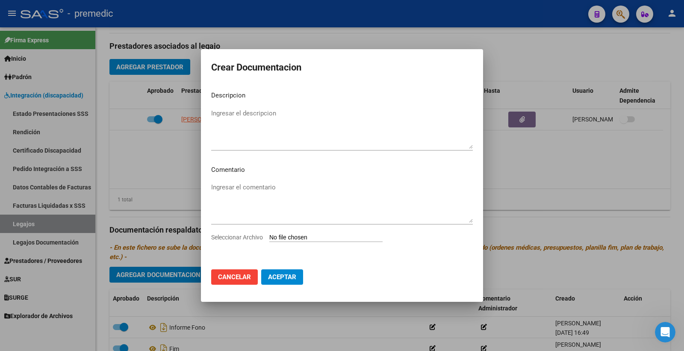
type input "C:\fakepath\2- PLAN.pdf"
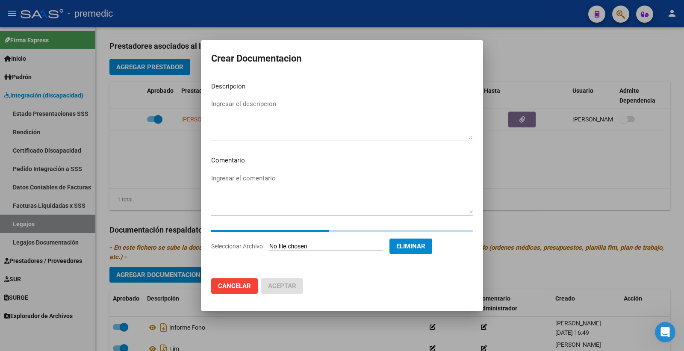
click at [233, 97] on mat-dialog-content "Descripcion Ingresar el descripcion Comentario Ingresar el comentario Seleccion…" at bounding box center [342, 173] width 282 height 197
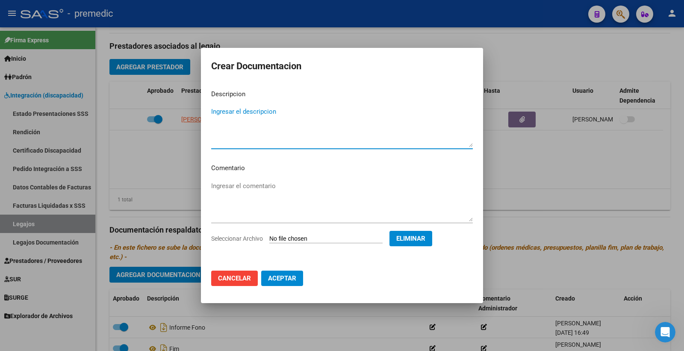
click at [225, 107] on textarea "Ingresar el descripcion" at bounding box center [342, 127] width 262 height 40
type textarea "PLAN FONO"
click at [291, 280] on span "Aceptar" at bounding box center [282, 279] width 28 height 8
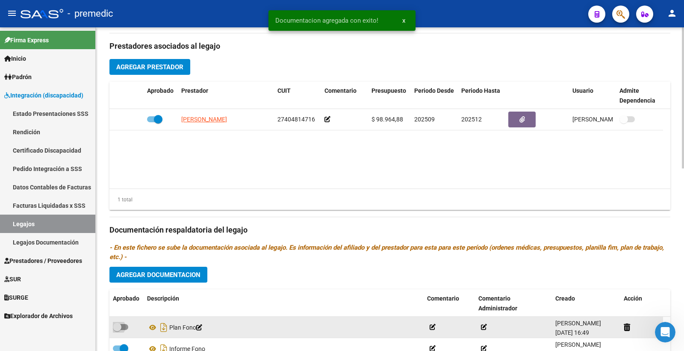
click at [121, 330] on span at bounding box center [117, 327] width 9 height 9
click at [117, 330] on input "checkbox" at bounding box center [117, 330] width 0 height 0
checkbox input "true"
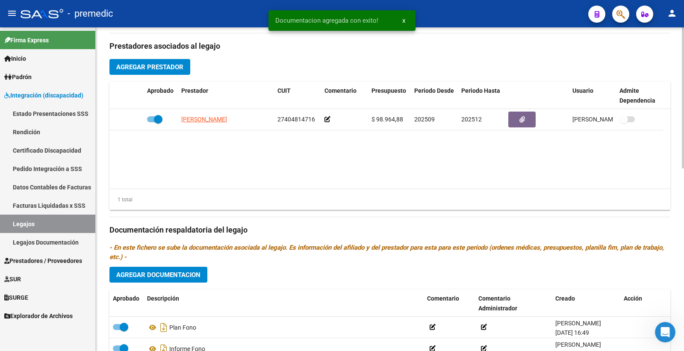
click at [180, 276] on span "Agregar Documentacion" at bounding box center [158, 275] width 84 height 8
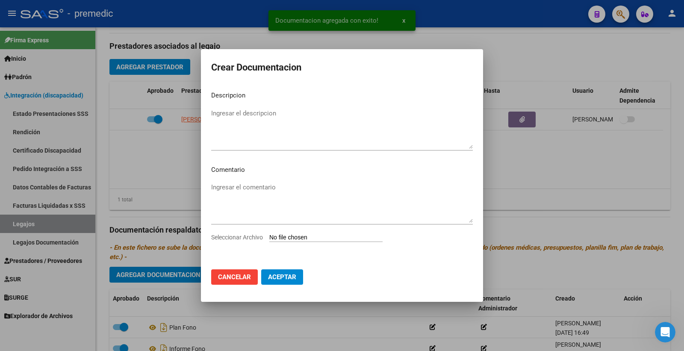
click at [300, 237] on input "Seleccionar Archivo" at bounding box center [325, 238] width 113 height 8
type input "C:\fakepath\3- PRESUPUESTO.pdf"
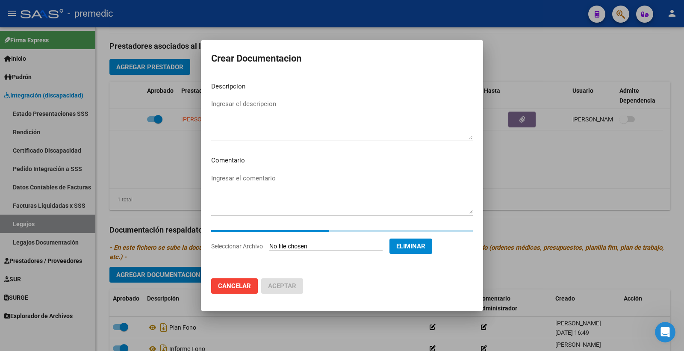
click at [230, 103] on textarea "Ingresar el descripcion" at bounding box center [342, 119] width 262 height 40
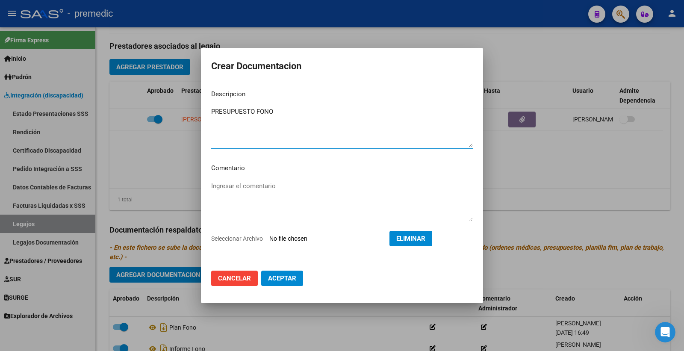
type textarea "PRESUPUESTO FONO"
click at [291, 281] on span "Aceptar" at bounding box center [282, 279] width 28 height 8
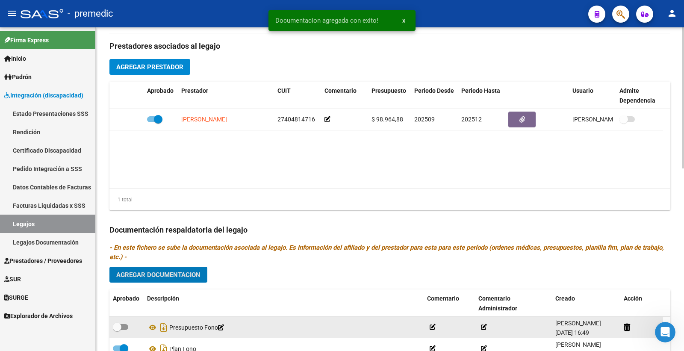
click at [127, 326] on span at bounding box center [120, 327] width 15 height 6
click at [117, 330] on input "checkbox" at bounding box center [117, 330] width 0 height 0
checkbox input "true"
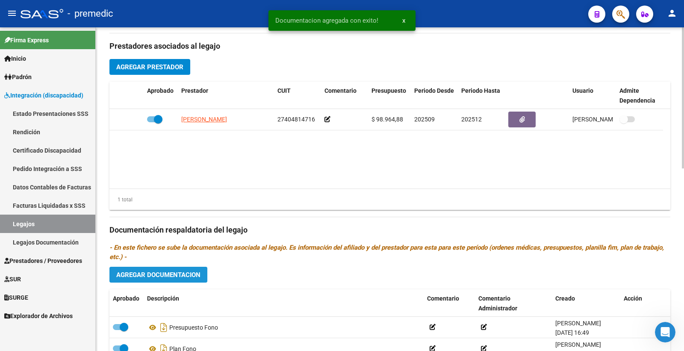
click at [179, 275] on span "Agregar Documentacion" at bounding box center [158, 275] width 84 height 8
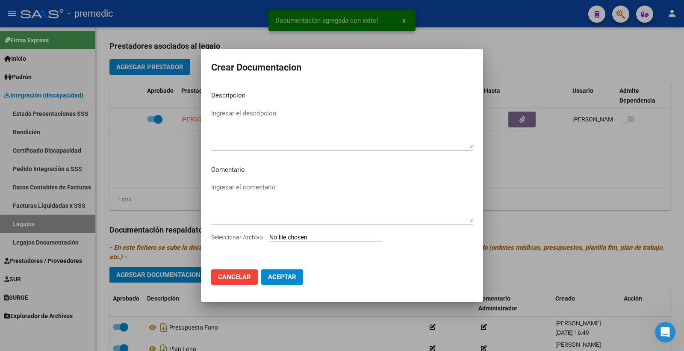
click at [313, 237] on input "Seleccionar Archivo" at bounding box center [325, 238] width 113 height 8
type input "C:\fakepath\4- DATOS DEL PRESTADOR.pdf"
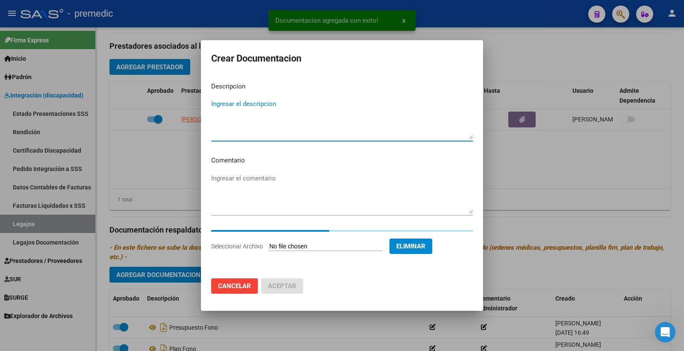
click at [260, 109] on textarea "Ingresar el descripcion" at bounding box center [342, 119] width 262 height 40
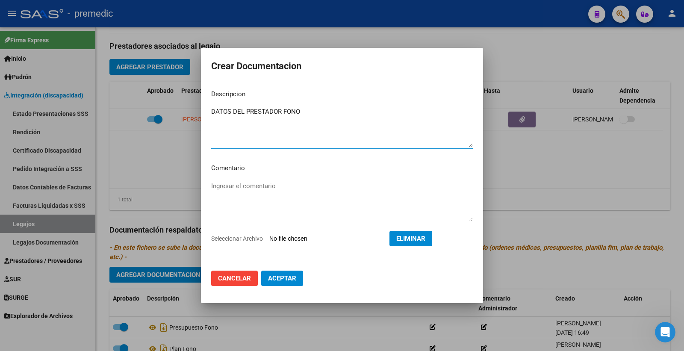
type textarea "DATOS DEL PRESTADOR FONO"
click at [271, 279] on span "Aceptar" at bounding box center [282, 279] width 28 height 8
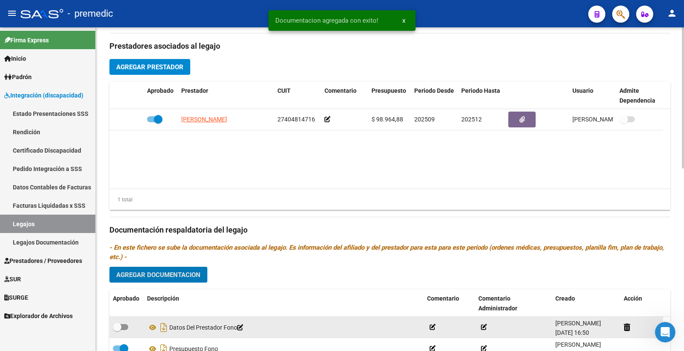
click at [114, 328] on span at bounding box center [117, 327] width 9 height 9
click at [117, 330] on input "checkbox" at bounding box center [117, 330] width 0 height 0
checkbox input "true"
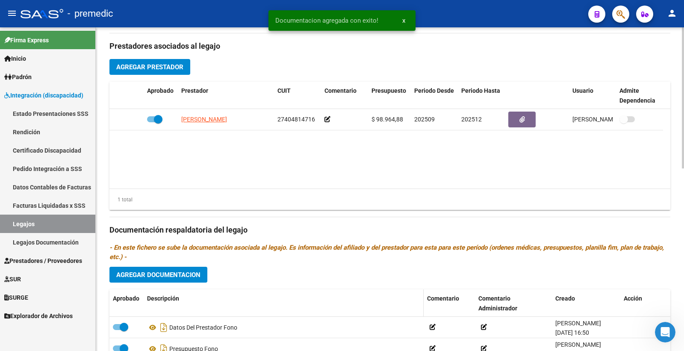
scroll to position [420, 0]
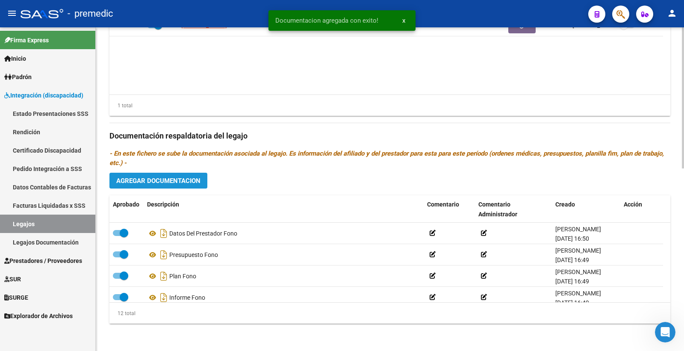
click at [186, 178] on span "Agregar Documentacion" at bounding box center [158, 181] width 84 height 8
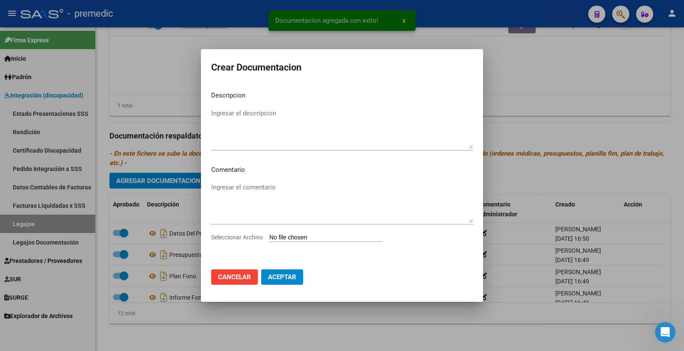
click at [321, 242] on div "Seleccionar Archivo" at bounding box center [342, 241] width 262 height 16
click at [318, 235] on input "Seleccionar Archivo" at bounding box center [325, 238] width 113 height 8
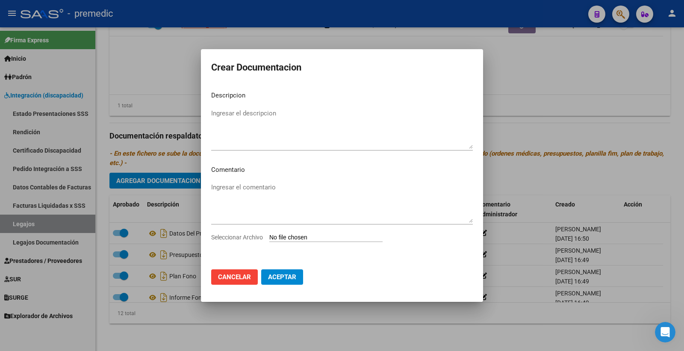
type input "C:\fakepath\5- CBU.pdf"
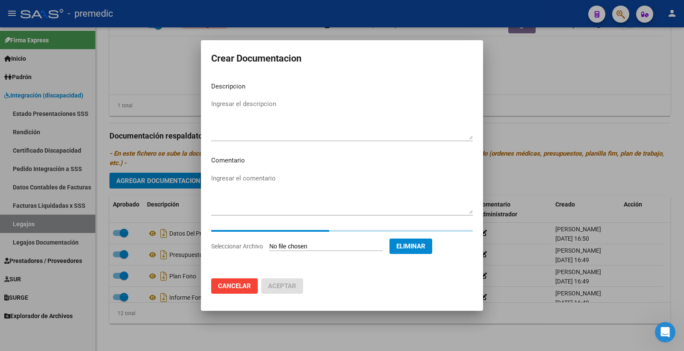
click at [276, 122] on textarea "Ingresar el descripcion" at bounding box center [342, 119] width 262 height 40
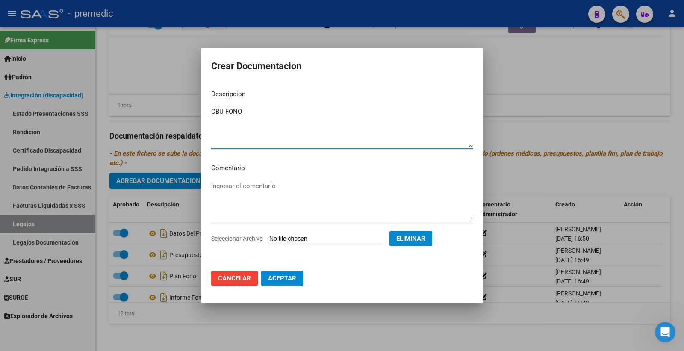
type textarea "CBU FONO"
click at [284, 277] on span "Aceptar" at bounding box center [282, 279] width 28 height 8
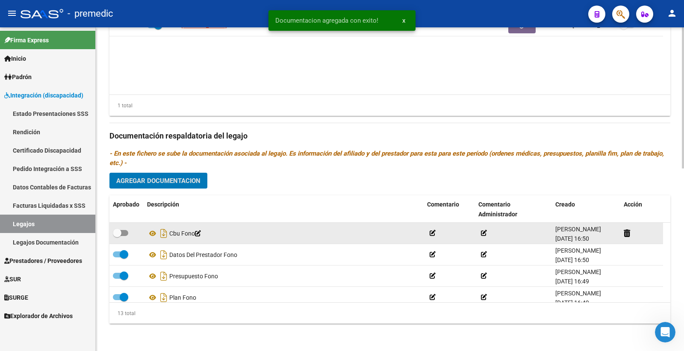
click at [123, 233] on span at bounding box center [120, 233] width 15 height 6
click at [117, 236] on input "checkbox" at bounding box center [117, 236] width 0 height 0
checkbox input "true"
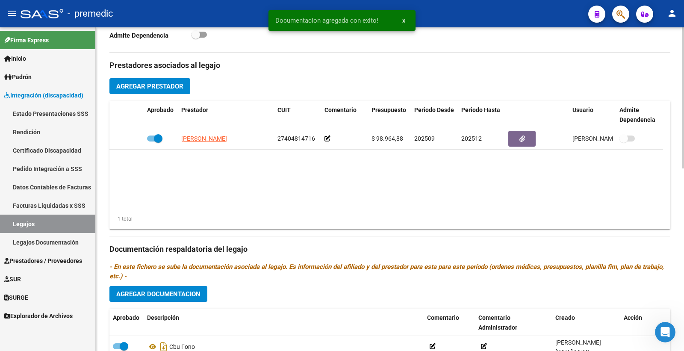
scroll to position [277, 0]
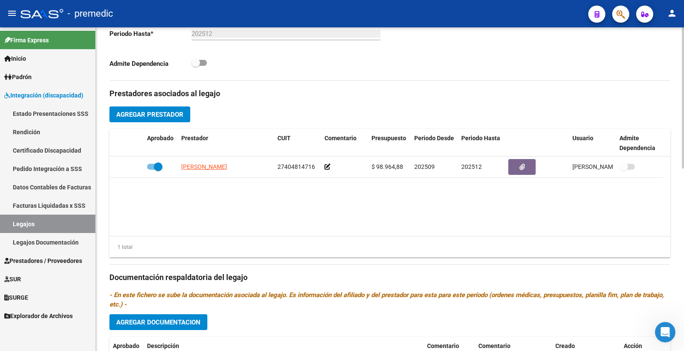
click at [133, 116] on span "Agregar Prestador" at bounding box center [149, 115] width 67 height 8
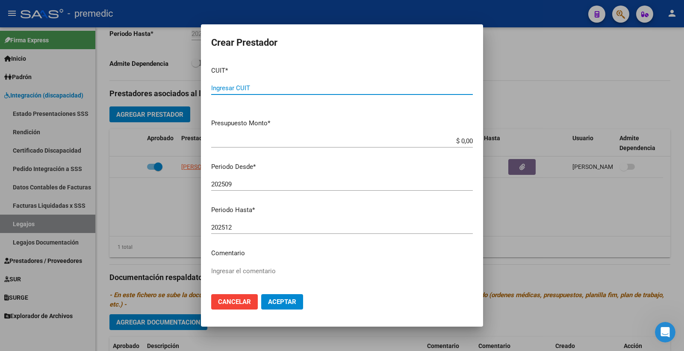
paste input "27-28309946-1"
type input "27-28309946-1"
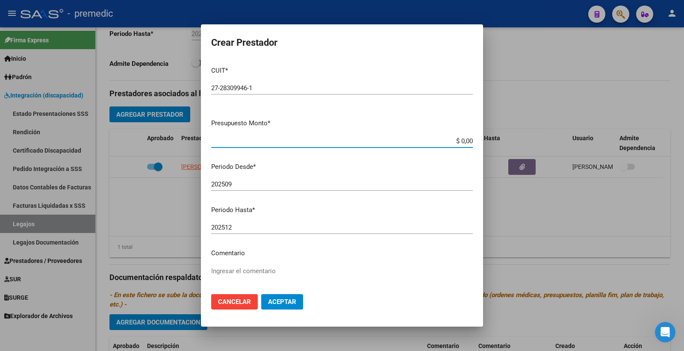
click at [463, 143] on input "$ 0,00" at bounding box center [342, 141] width 262 height 8
paste input "98964.88"
type input "$ 98.964,88"
click at [234, 232] on div "202512 Ingresar el periodo" at bounding box center [342, 227] width 262 height 13
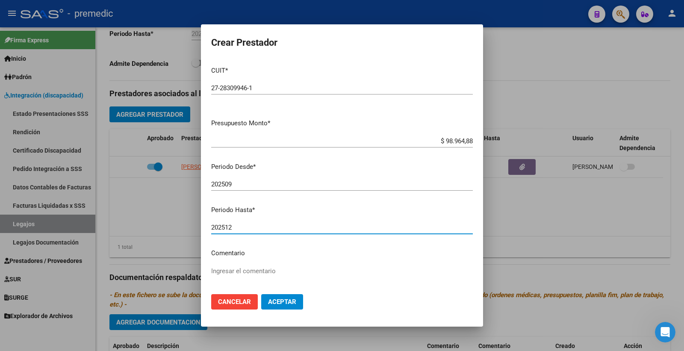
click at [237, 229] on input "202512" at bounding box center [342, 228] width 262 height 8
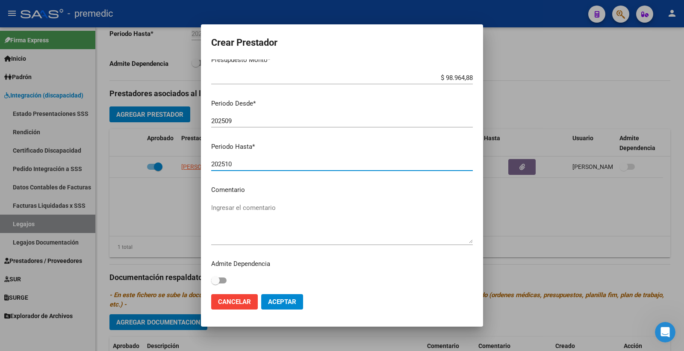
scroll to position [65, 0]
type input "202510"
click at [283, 305] on span "Aceptar" at bounding box center [282, 302] width 28 height 8
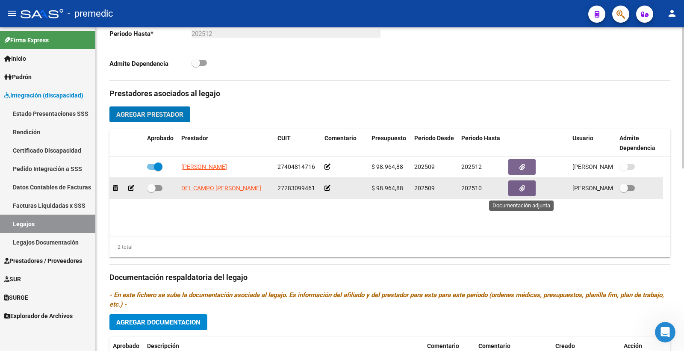
click at [514, 195] on button "button" at bounding box center [521, 188] width 27 height 16
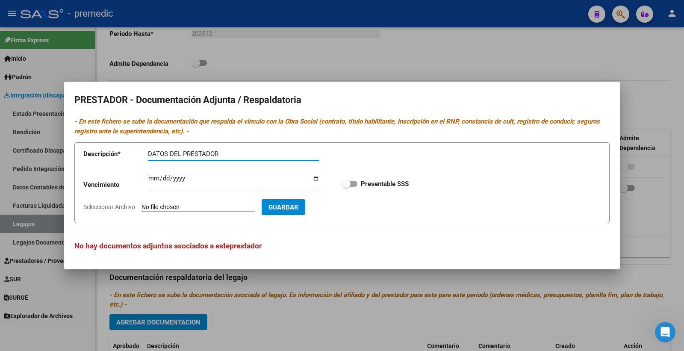
type input "DATOS DEL PRESTADOR"
click at [154, 177] on input "Ingresar vencimiento" at bounding box center [233, 182] width 171 height 14
type input "2025-10-02"
click at [213, 201] on form "Descripción * DATOS DEL PRESTADOR Descripción Vencimiento 2025-10-02 Ingresar v…" at bounding box center [341, 182] width 535 height 81
click at [183, 205] on input "Seleccionar Archivo" at bounding box center [198, 208] width 113 height 8
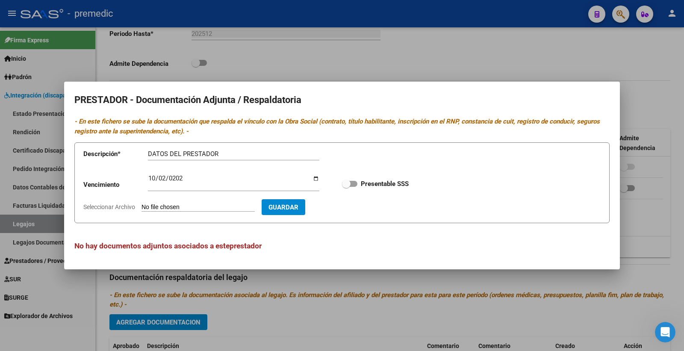
type input "C:\fakepath\4- DATOS DE PRESTADOR.pdf"
click at [352, 182] on span at bounding box center [349, 184] width 15 height 6
click at [346, 187] on input "Presentable SSS" at bounding box center [346, 187] width 0 height 0
checkbox input "true"
click at [348, 206] on span "Guardar" at bounding box center [333, 208] width 30 height 8
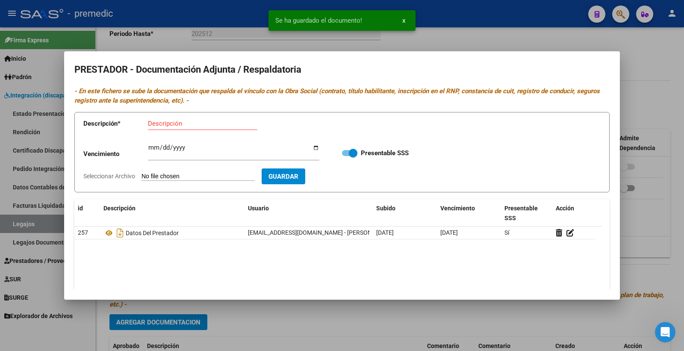
click at [180, 127] on div "Descripción" at bounding box center [202, 123] width 109 height 13
type input "CBU"
click at [161, 177] on input "Seleccionar Archivo" at bounding box center [198, 177] width 113 height 8
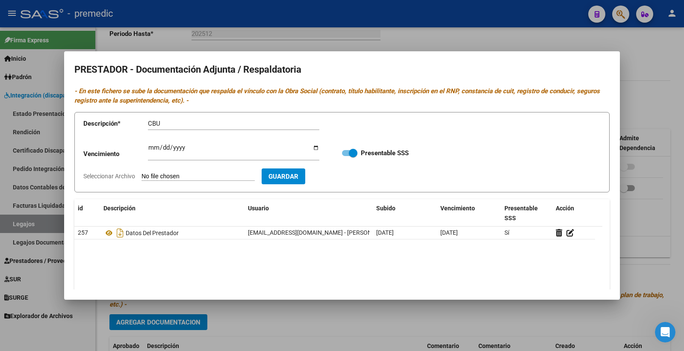
type input "C:\fakepath\5- CBU.pdf"
click at [348, 177] on span "Guardar" at bounding box center [333, 177] width 30 height 8
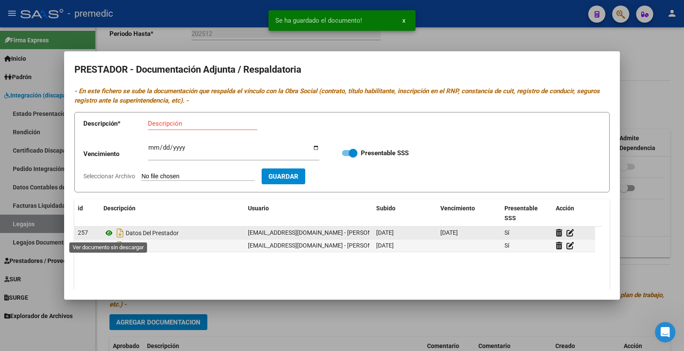
click at [107, 230] on icon at bounding box center [108, 233] width 11 height 10
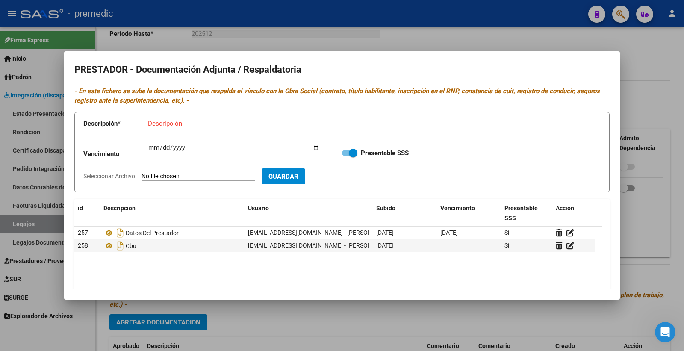
click at [650, 142] on div at bounding box center [342, 175] width 684 height 351
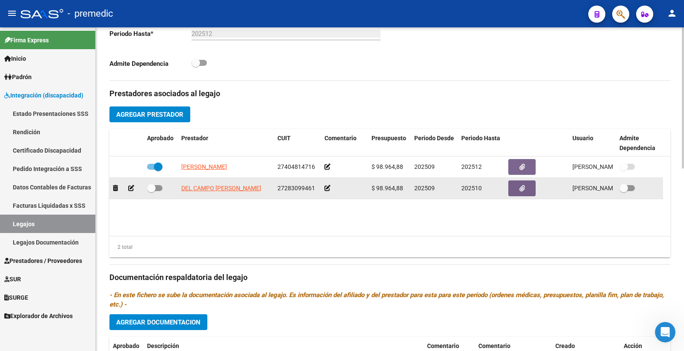
click at [160, 189] on span at bounding box center [154, 188] width 15 height 6
click at [151, 191] on input "checkbox" at bounding box center [151, 191] width 0 height 0
checkbox input "true"
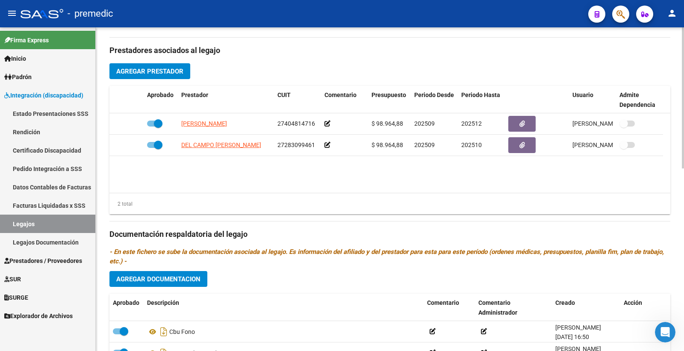
scroll to position [372, 0]
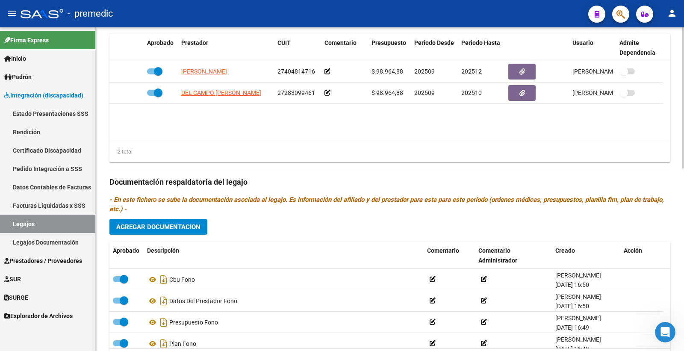
click at [199, 228] on span "Agregar Documentacion" at bounding box center [158, 227] width 84 height 8
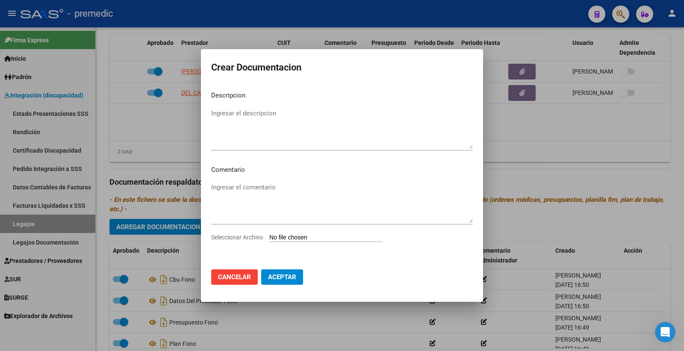
drag, startPoint x: 302, startPoint y: 226, endPoint x: 302, endPoint y: 240, distance: 14.5
click at [302, 228] on div "Ingresar el comentario" at bounding box center [342, 207] width 262 height 52
click at [302, 240] on input "Seleccionar Archivo" at bounding box center [325, 238] width 113 height 8
type input "C:\fakepath\1- INICIAL.pdf"
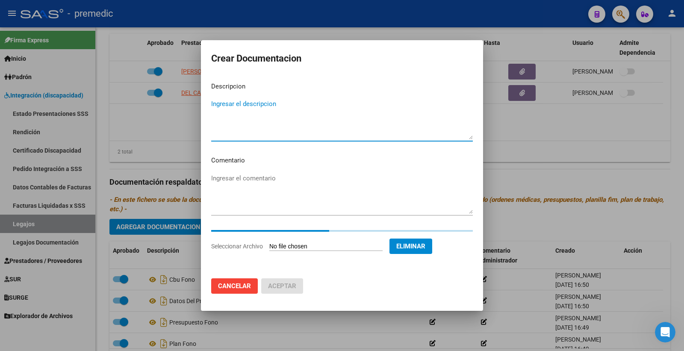
click at [260, 110] on textarea "Ingresar el descripcion" at bounding box center [342, 119] width 262 height 40
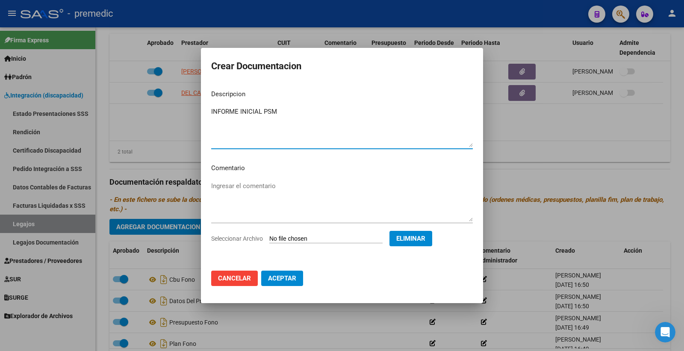
type textarea "INFORME INICIAL PSM"
click at [289, 287] on mat-dialog-actions "Cancelar Aceptar" at bounding box center [342, 278] width 262 height 29
click at [272, 279] on span "Aceptar" at bounding box center [282, 279] width 28 height 8
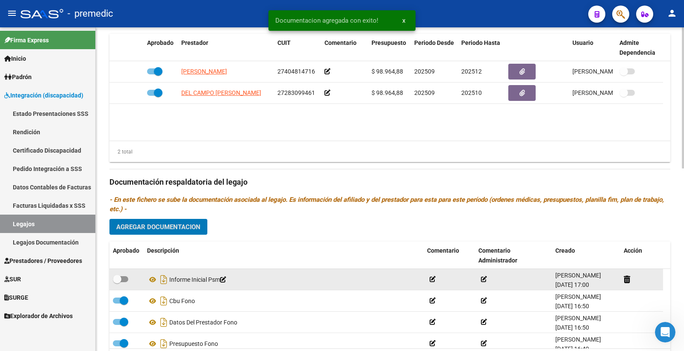
click at [122, 277] on label at bounding box center [120, 279] width 15 height 10
click at [117, 282] on input "checkbox" at bounding box center [117, 282] width 0 height 0
checkbox input "true"
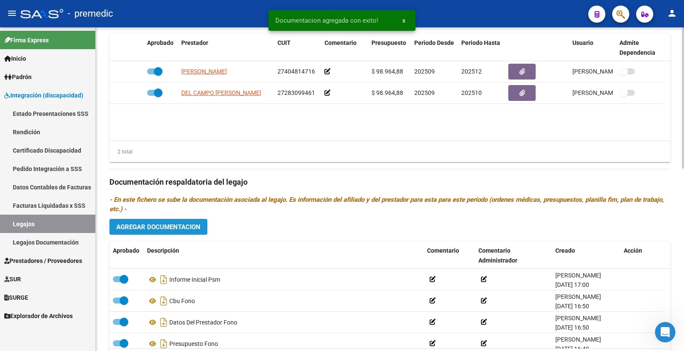
click at [158, 225] on span "Agregar Documentacion" at bounding box center [158, 227] width 84 height 8
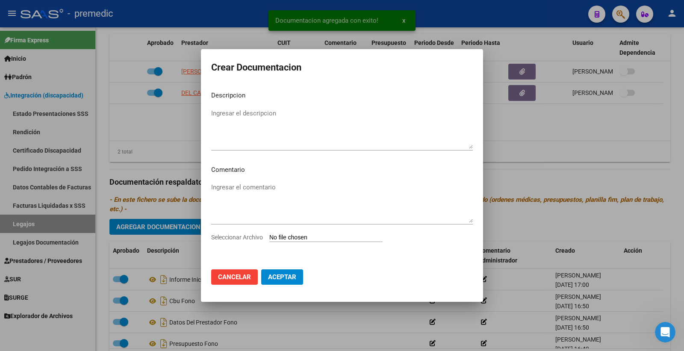
click at [343, 234] on input "Seleccionar Archivo" at bounding box center [325, 238] width 113 height 8
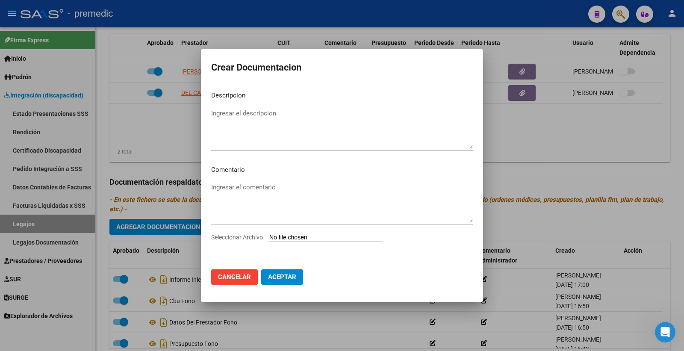
type input "C:\fakepath\2- PLAN DE TRABAJO.pdf"
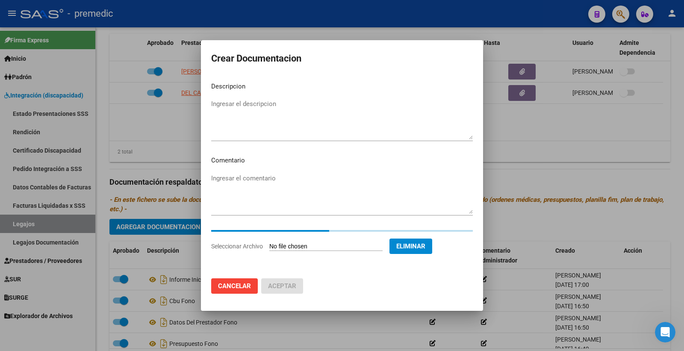
scroll to position [354, 0]
click at [271, 110] on textarea "Ingresar el descripcion" at bounding box center [342, 119] width 262 height 40
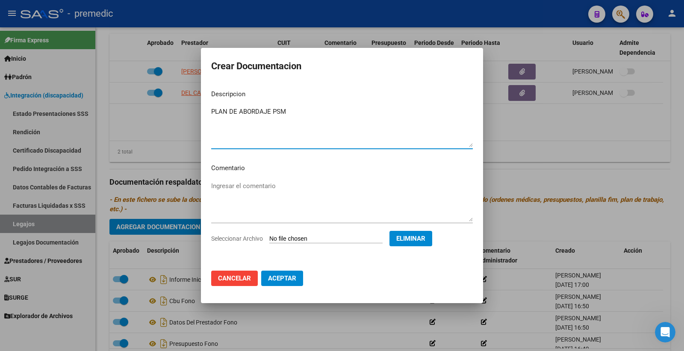
scroll to position [332, 0]
type textarea "PLAN DE ABORDAJE PSM"
click at [302, 276] on button "Aceptar" at bounding box center [282, 278] width 42 height 15
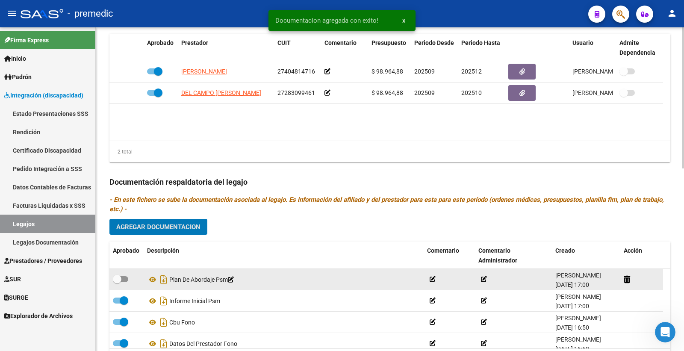
click at [123, 278] on span at bounding box center [120, 279] width 15 height 6
click at [117, 282] on input "checkbox" at bounding box center [117, 282] width 0 height 0
checkbox input "true"
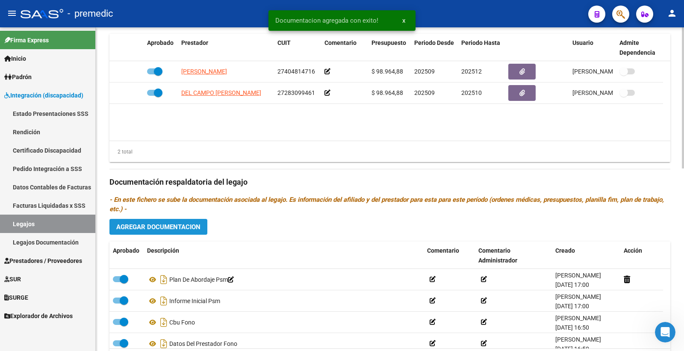
click at [174, 233] on button "Agregar Documentacion" at bounding box center [158, 227] width 98 height 16
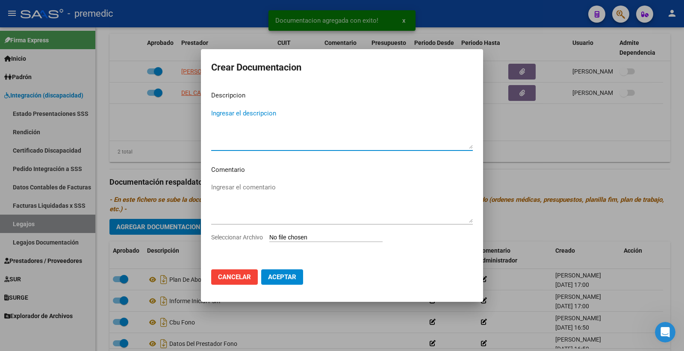
click at [323, 236] on input "Seleccionar Archivo" at bounding box center [325, 238] width 113 height 8
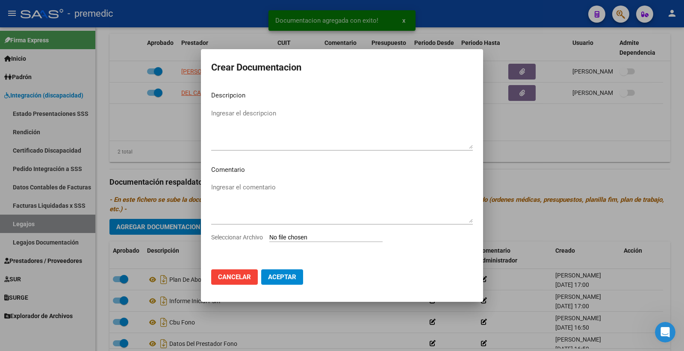
type input "C:\fakepath\3- PRESUPUESTO.pdf"
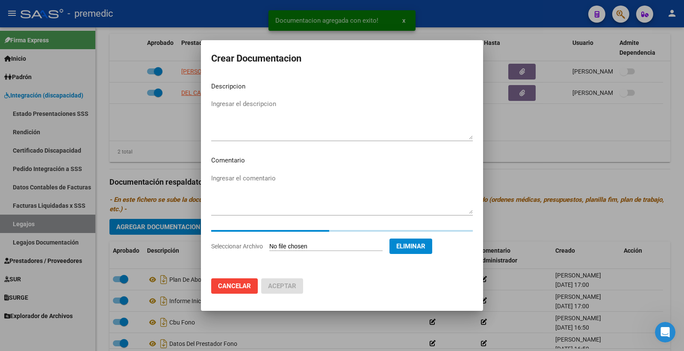
click at [263, 117] on textarea "Ingresar el descripcion" at bounding box center [342, 119] width 262 height 40
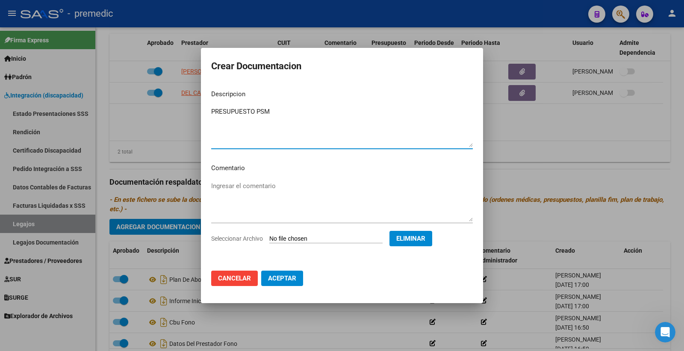
type textarea "PRESUPUESTO PSM"
click at [297, 287] on mat-dialog-actions "Cancelar Aceptar" at bounding box center [342, 278] width 262 height 29
click at [270, 279] on span "Aceptar" at bounding box center [282, 279] width 28 height 8
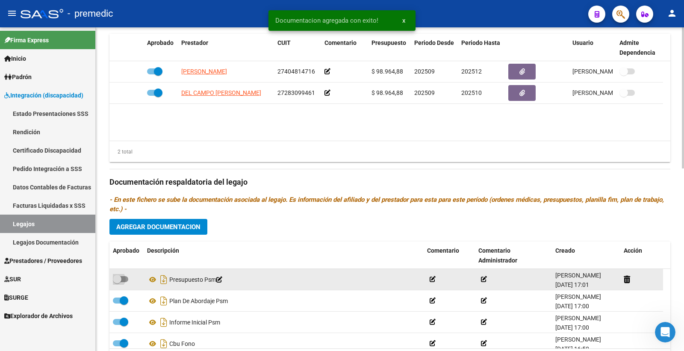
click at [122, 280] on span at bounding box center [120, 279] width 15 height 6
click at [117, 282] on input "checkbox" at bounding box center [117, 282] width 0 height 0
checkbox input "true"
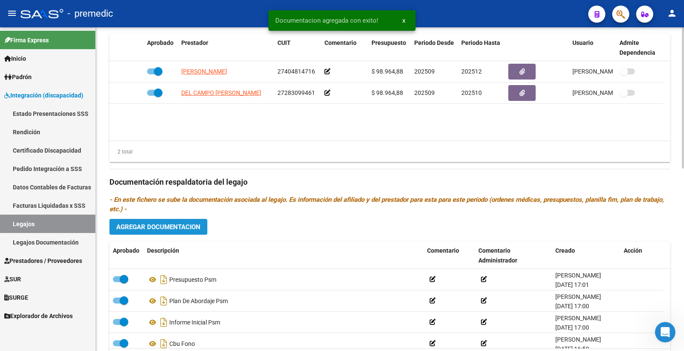
click at [187, 228] on span "Agregar Documentacion" at bounding box center [158, 227] width 84 height 8
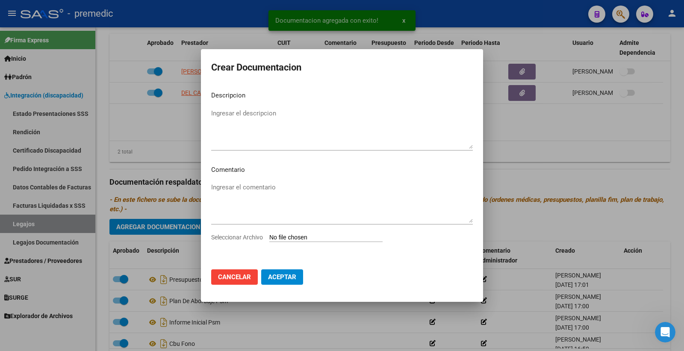
click at [291, 242] on div "Seleccionar Archivo" at bounding box center [342, 241] width 262 height 16
click at [291, 241] on input "Seleccionar Archivo" at bounding box center [325, 238] width 113 height 8
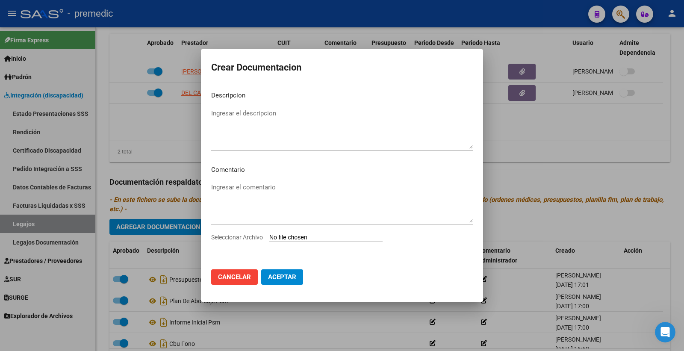
type input "C:\fakepath\4- DATOS DE PRESTADOR.pdf"
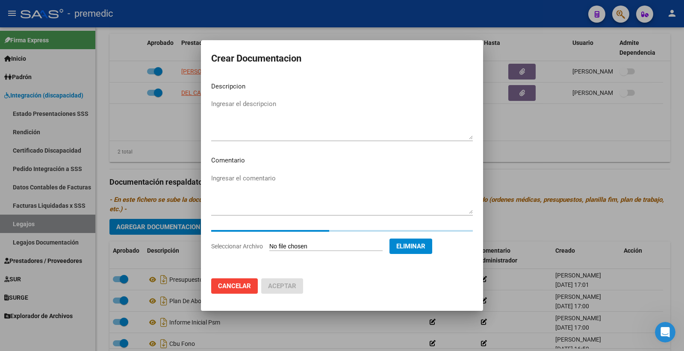
click at [249, 100] on textarea "Ingresar el descripcion" at bounding box center [342, 119] width 262 height 40
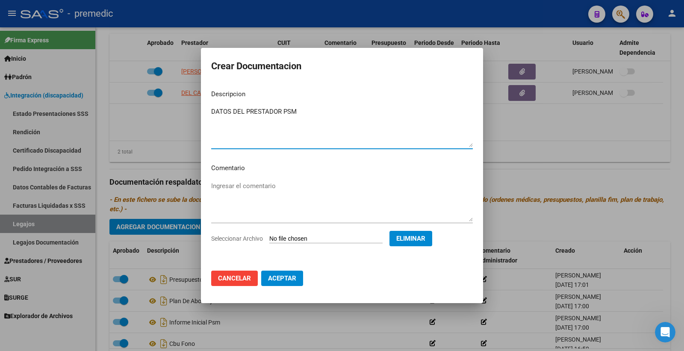
type textarea "DATOS DEL PRESTADOR PSM"
drag, startPoint x: 296, startPoint y: 280, endPoint x: 192, endPoint y: 281, distance: 103.9
click at [296, 280] on button "Aceptar" at bounding box center [282, 278] width 42 height 15
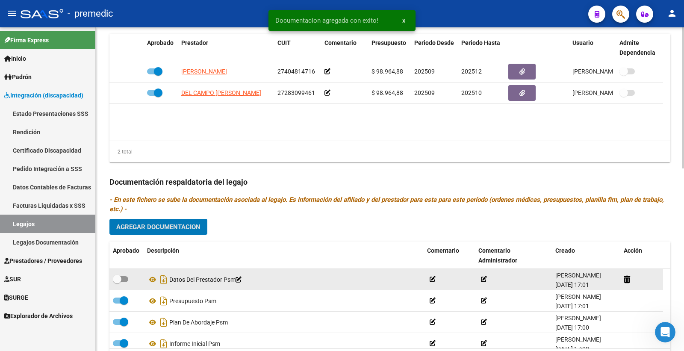
click at [122, 281] on span at bounding box center [120, 279] width 15 height 6
click at [117, 282] on input "checkbox" at bounding box center [117, 282] width 0 height 0
checkbox input "true"
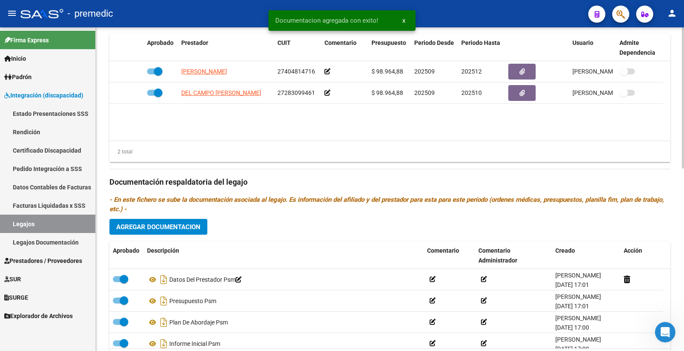
click at [182, 228] on span "Agregar Documentacion" at bounding box center [158, 227] width 84 height 8
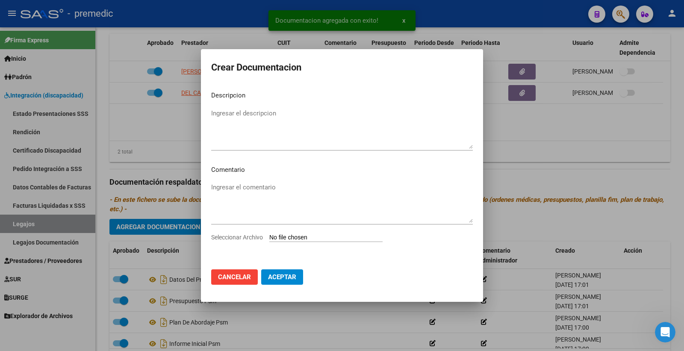
click at [301, 234] on input "Seleccionar Archivo" at bounding box center [325, 238] width 113 height 8
type input "C:\fakepath\5- CBU.pdf"
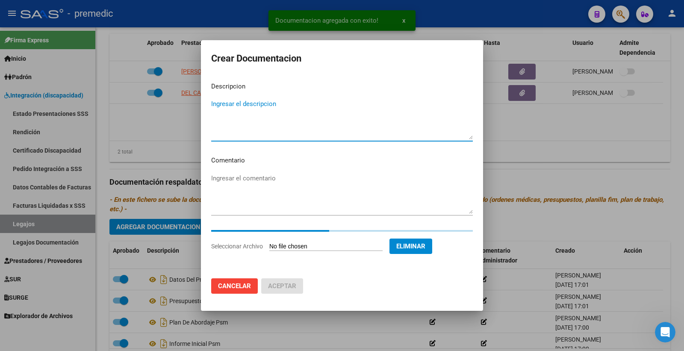
click at [235, 101] on textarea "Ingresar el descripcion" at bounding box center [342, 119] width 262 height 40
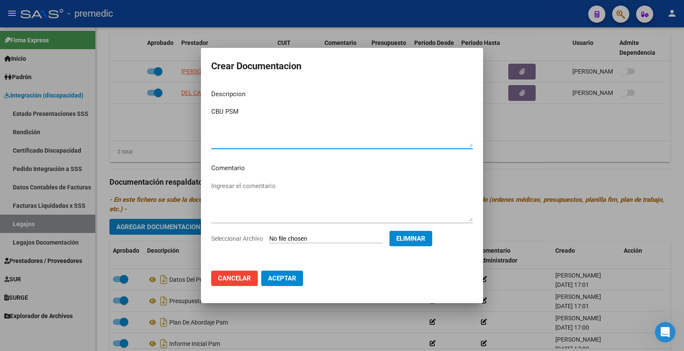
type textarea "CBU PSM"
click at [290, 281] on span "Aceptar" at bounding box center [282, 279] width 28 height 8
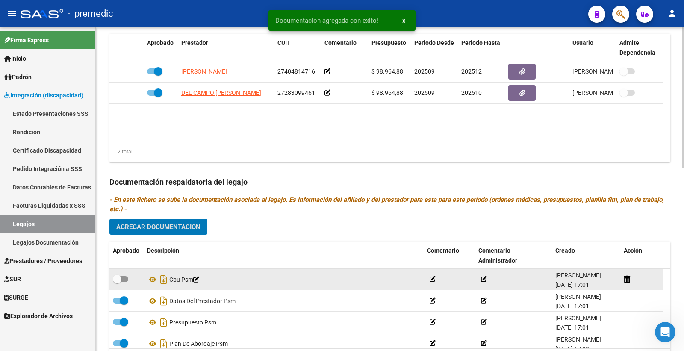
click at [121, 278] on span at bounding box center [120, 279] width 15 height 6
click at [117, 282] on input "checkbox" at bounding box center [117, 282] width 0 height 0
checkbox input "true"
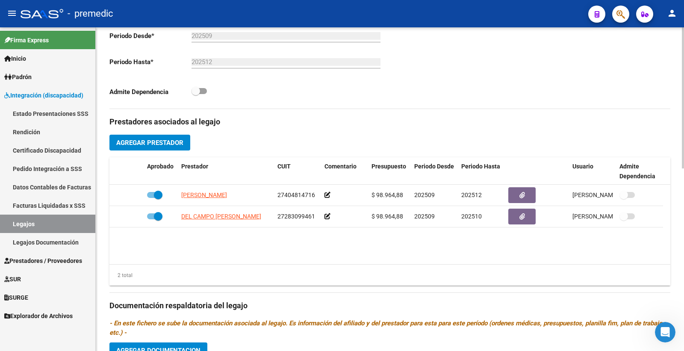
scroll to position [229, 0]
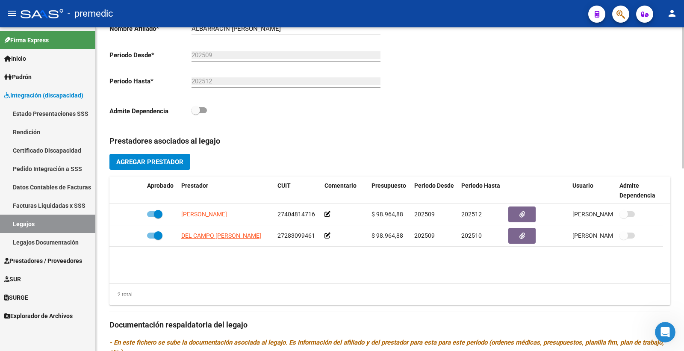
click at [161, 160] on span "Agregar Prestador" at bounding box center [149, 162] width 67 height 8
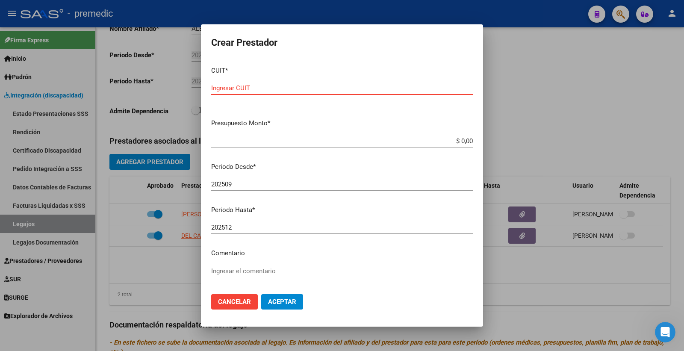
paste input "27-37134675-4"
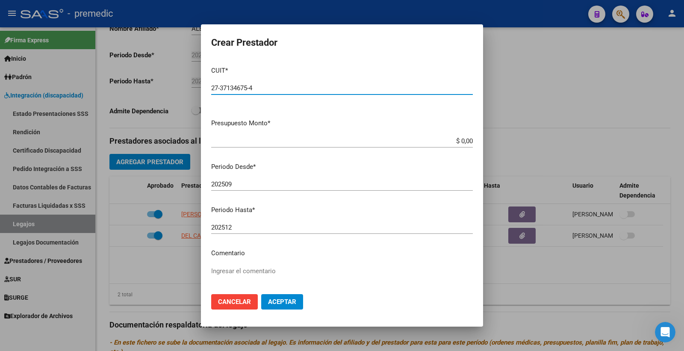
type input "27-37134675-4"
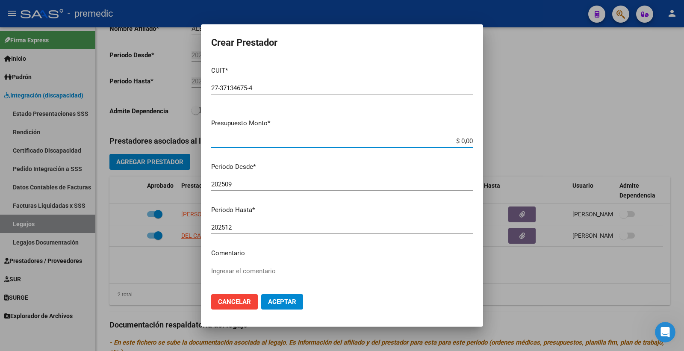
click at [454, 139] on input "$ 0,00" at bounding box center [342, 141] width 262 height 8
paste input "98964.88"
type input "$ 98.964,88"
drag, startPoint x: 281, startPoint y: 298, endPoint x: 317, endPoint y: 255, distance: 55.6
click at [281, 299] on span "Aceptar" at bounding box center [282, 302] width 28 height 8
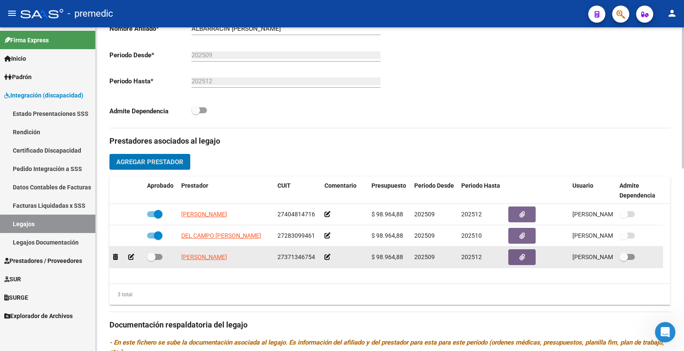
click at [130, 258] on icon at bounding box center [131, 257] width 6 height 6
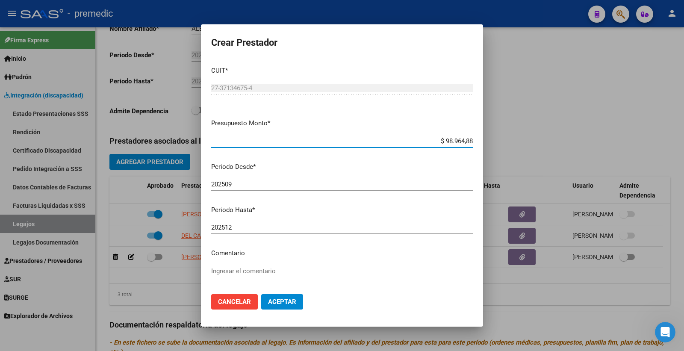
click at [258, 225] on input "202512" at bounding box center [342, 228] width 262 height 8
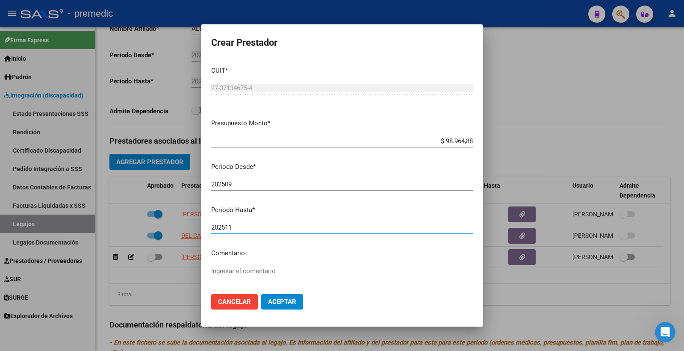
type input "202511"
click at [283, 299] on span "Aceptar" at bounding box center [282, 302] width 28 height 8
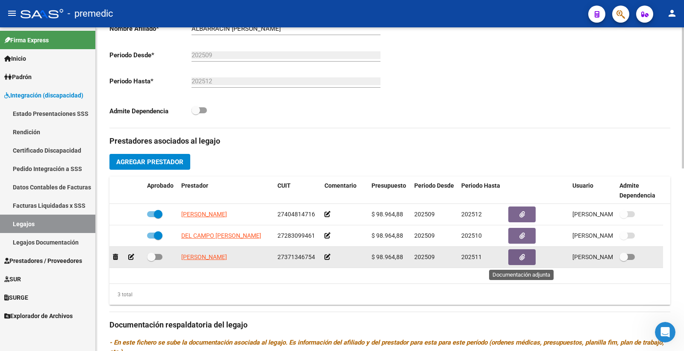
click at [527, 255] on button "button" at bounding box center [521, 257] width 27 height 16
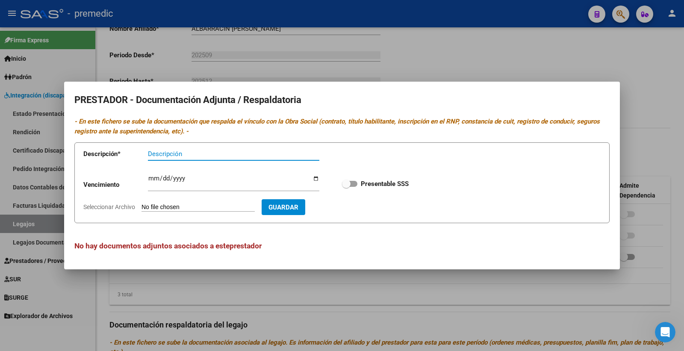
drag, startPoint x: 164, startPoint y: 157, endPoint x: 171, endPoint y: 141, distance: 17.8
click at [165, 157] on input "Descripción" at bounding box center [233, 154] width 171 height 8
type input "D"
type input "DATOS DEL PRESTADOR"
click at [176, 206] on input "Seleccionar Archivo" at bounding box center [198, 208] width 113 height 8
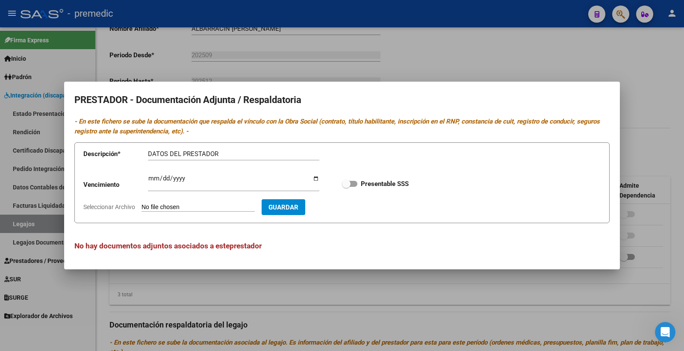
type input "C:\fakepath\4- DATOS DE PRESTADOR.pdf"
drag, startPoint x: 152, startPoint y: 181, endPoint x: 222, endPoint y: 155, distance: 74.3
click at [152, 180] on input "Ingresar vencimiento" at bounding box center [233, 182] width 171 height 14
type input "2025-11-10"
drag, startPoint x: 351, startPoint y: 186, endPoint x: 353, endPoint y: 191, distance: 6.0
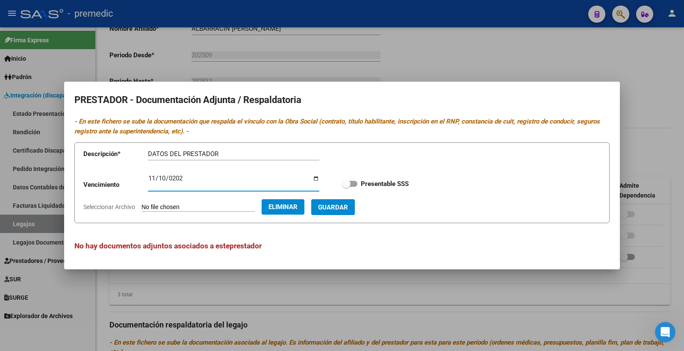
click at [351, 185] on span at bounding box center [349, 184] width 15 height 6
click at [346, 187] on input "Presentable SSS" at bounding box center [346, 187] width 0 height 0
checkbox input "true"
click at [348, 210] on span "Guardar" at bounding box center [333, 208] width 30 height 8
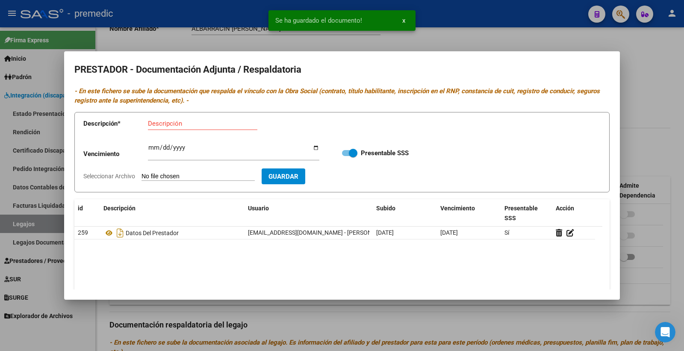
click at [176, 127] on div "Descripción" at bounding box center [202, 123] width 109 height 13
click at [176, 127] on input "Descripción" at bounding box center [202, 124] width 109 height 8
type input "CBU"
click at [159, 178] on input "Seleccionar Archivo" at bounding box center [198, 177] width 113 height 8
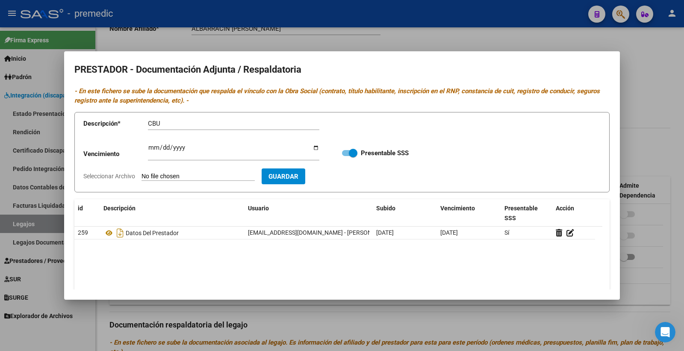
type input "C:\fakepath\5- CBU.pdf"
click at [348, 173] on span "Guardar" at bounding box center [333, 177] width 30 height 8
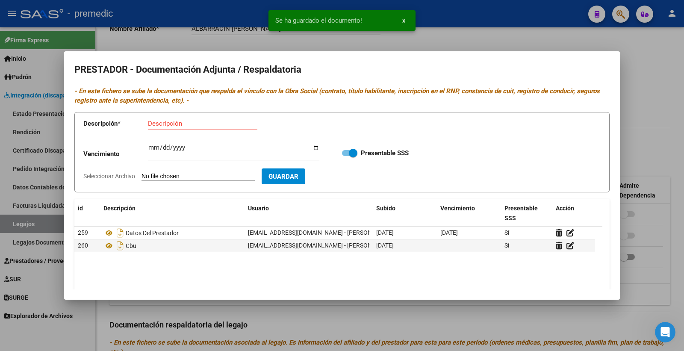
click at [662, 147] on div at bounding box center [342, 175] width 684 height 351
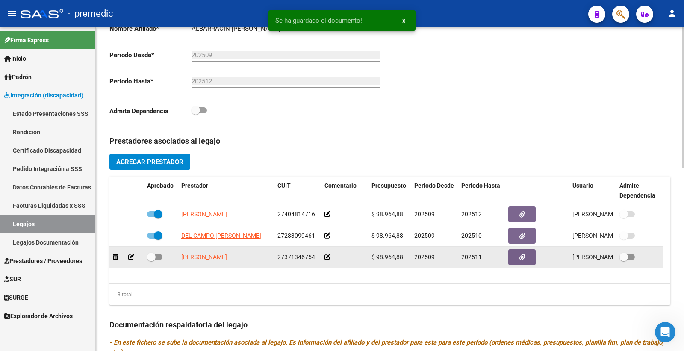
click at [156, 257] on span at bounding box center [154, 257] width 15 height 6
click at [151, 260] on input "checkbox" at bounding box center [151, 260] width 0 height 0
checkbox input "true"
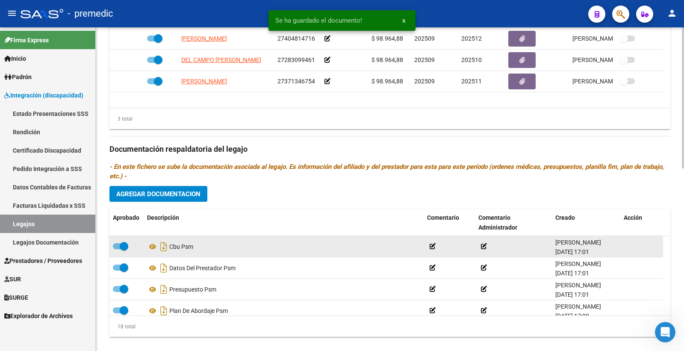
scroll to position [420, 0]
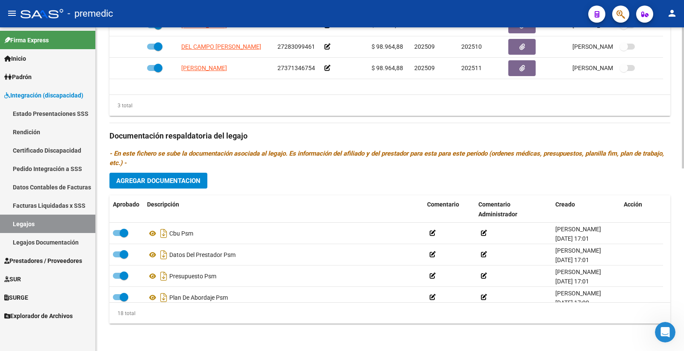
click at [166, 185] on button "Agregar Documentacion" at bounding box center [158, 181] width 98 height 16
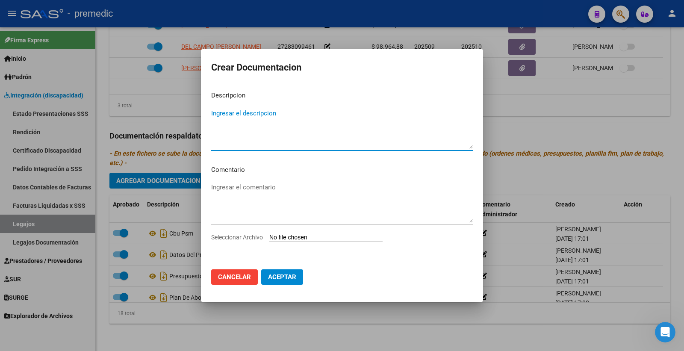
click at [294, 240] on input "Seleccionar Archivo" at bounding box center [325, 238] width 113 height 8
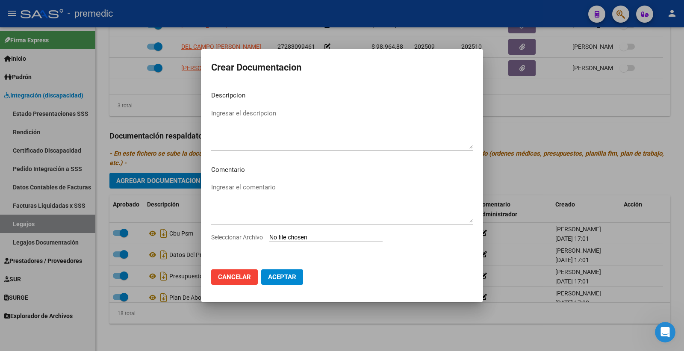
type input "C:\fakepath\1- INFORME.pdf"
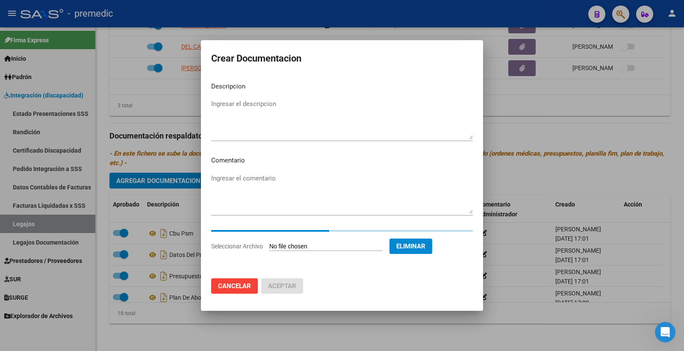
click at [246, 124] on textarea "Ingresar el descripcion" at bounding box center [342, 119] width 262 height 40
click at [242, 110] on textarea "Ingresar el descripcion" at bounding box center [342, 119] width 262 height 40
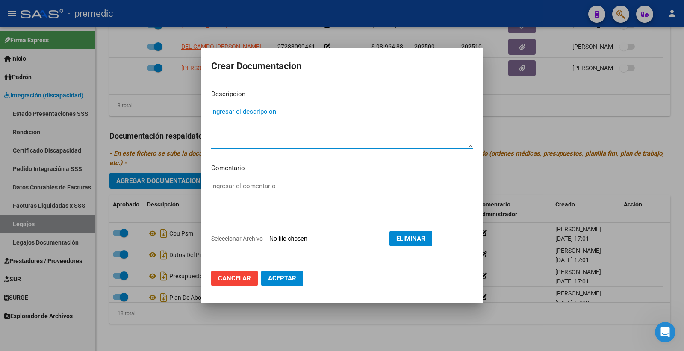
drag, startPoint x: 305, startPoint y: 125, endPoint x: 299, endPoint y: 125, distance: 6.0
click at [302, 125] on textarea "Ingresar el descripcion" at bounding box center [342, 127] width 262 height 40
type textarea "INFORME PSI"
click at [281, 272] on button "Aceptar" at bounding box center [282, 278] width 42 height 15
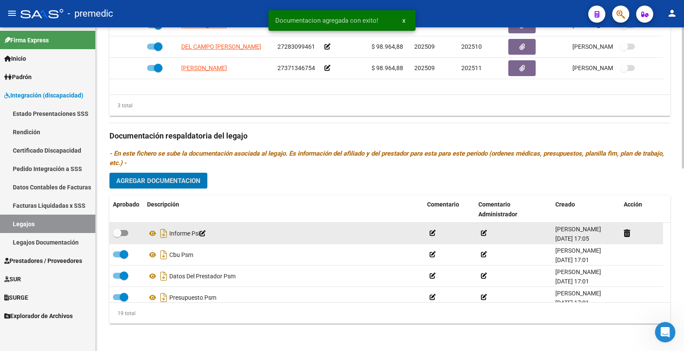
click at [122, 231] on span at bounding box center [120, 233] width 15 height 6
click at [117, 236] on input "checkbox" at bounding box center [117, 236] width 0 height 0
checkbox input "true"
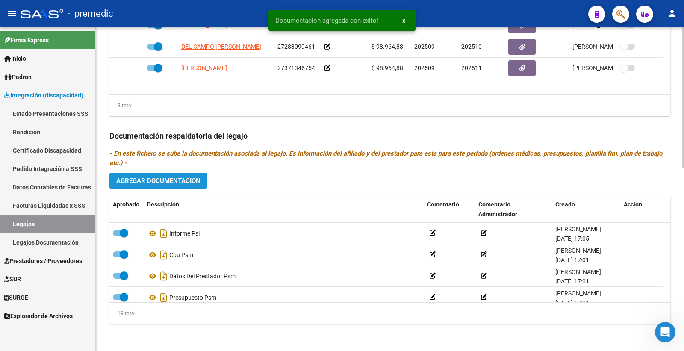
click at [172, 184] on span "Agregar Documentacion" at bounding box center [158, 181] width 84 height 8
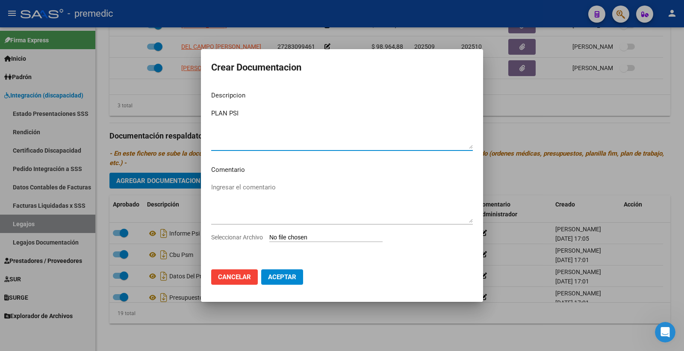
type textarea "PLAN PSI"
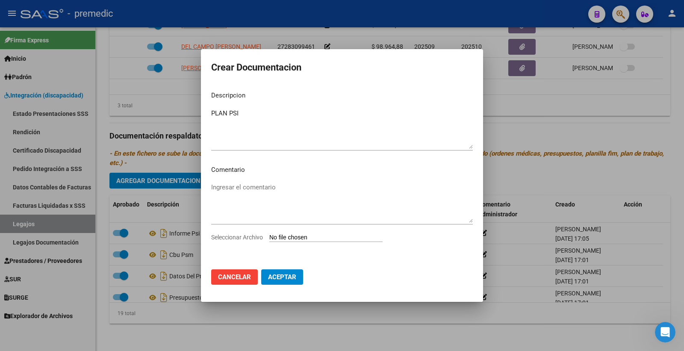
click at [296, 241] on input "Seleccionar Archivo" at bounding box center [325, 238] width 113 height 8
type input "C:\fakepath\2- PLAN.pdf"
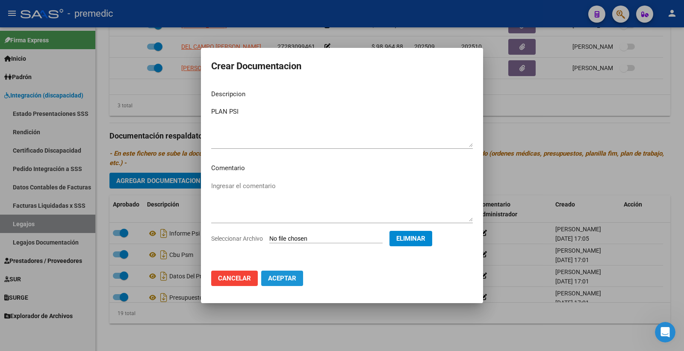
click at [280, 281] on span "Aceptar" at bounding box center [282, 279] width 28 height 8
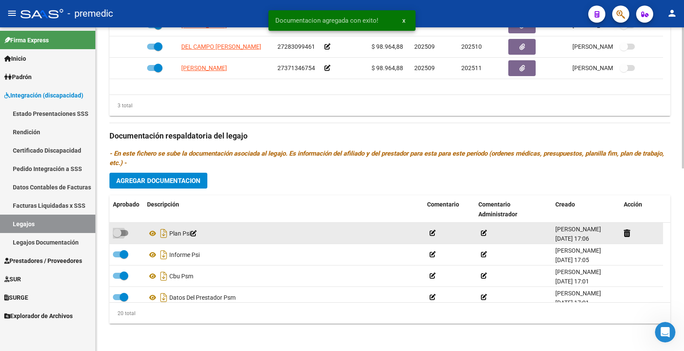
click at [117, 232] on span at bounding box center [117, 233] width 9 height 9
click at [117, 236] on input "checkbox" at bounding box center [117, 236] width 0 height 0
checkbox input "true"
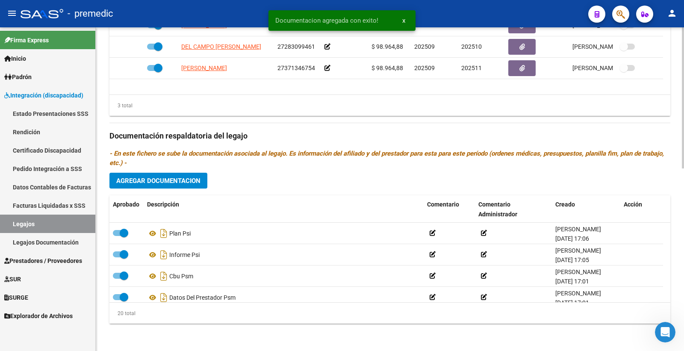
click at [177, 195] on div "Prestadores asociados al legajo Agregar Prestador Aprobado Prestador CUIT Comen…" at bounding box center [389, 134] width 561 height 391
click at [180, 186] on button "Agregar Documentacion" at bounding box center [158, 181] width 98 height 16
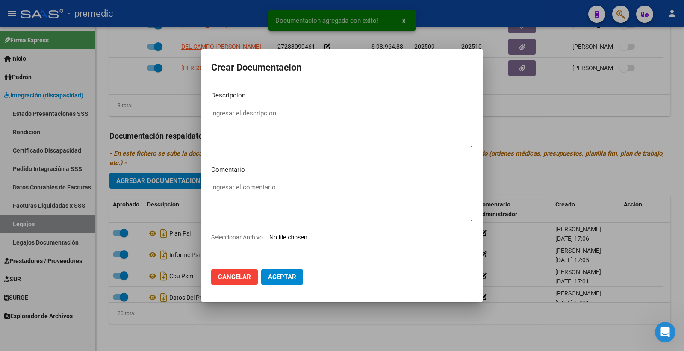
click at [292, 234] on input "Seleccionar Archivo" at bounding box center [325, 238] width 113 height 8
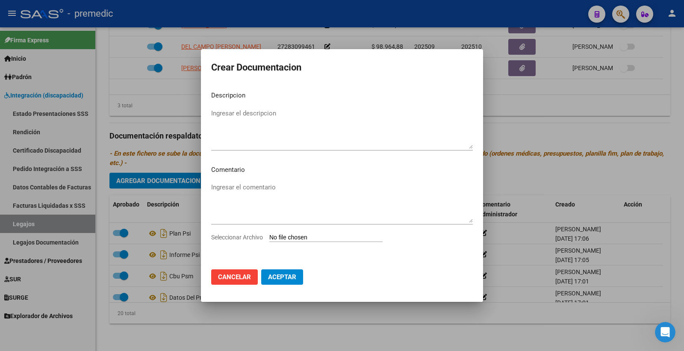
type input "C:\fakepath\3- PRESUPUESTO.pdf"
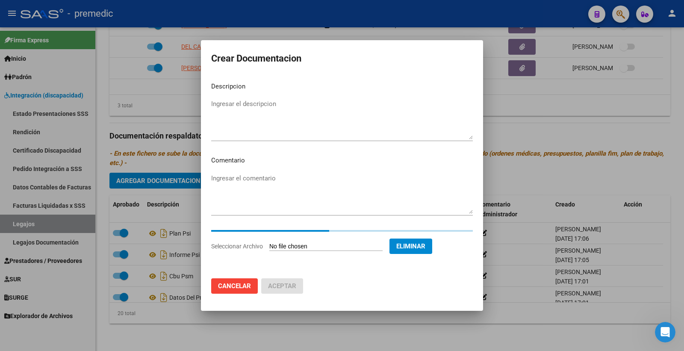
click at [202, 114] on mat-dialog-content "Descripcion Ingresar el descripcion Comentario Ingresar el comentario Seleccion…" at bounding box center [342, 173] width 282 height 197
click at [238, 104] on textarea "Ingresar el descripcion" at bounding box center [342, 119] width 262 height 40
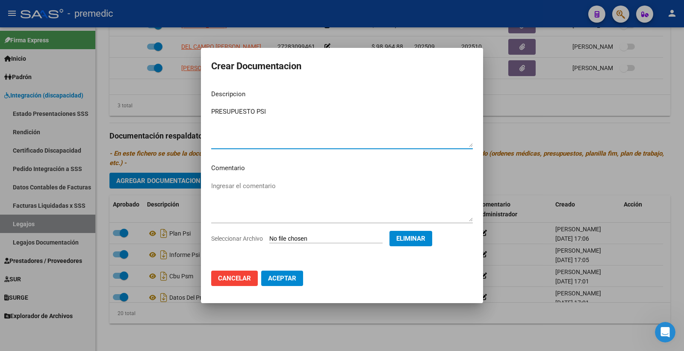
type textarea "PRESUPUESTO PSI"
click at [285, 275] on span "Aceptar" at bounding box center [282, 279] width 28 height 8
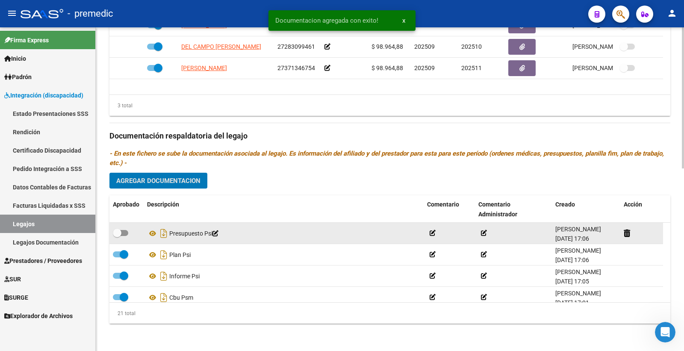
click at [121, 232] on span at bounding box center [117, 233] width 9 height 9
click at [117, 236] on input "checkbox" at bounding box center [117, 236] width 0 height 0
checkbox input "true"
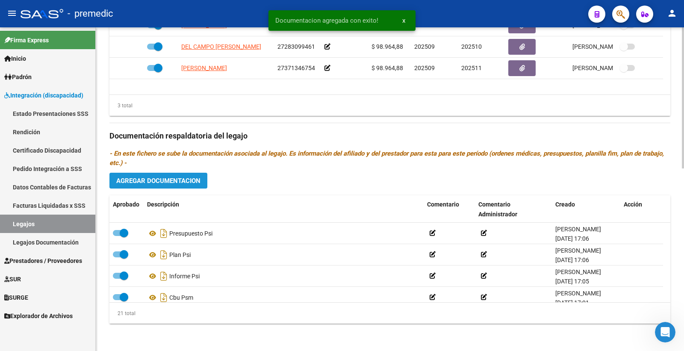
click at [194, 179] on span "Agregar Documentacion" at bounding box center [158, 181] width 84 height 8
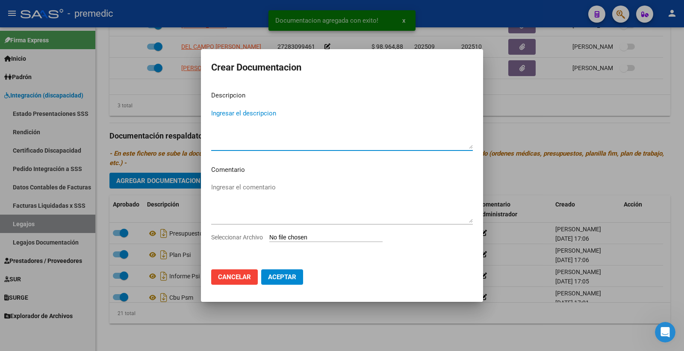
click at [315, 234] on input "Seleccionar Archivo" at bounding box center [325, 238] width 113 height 8
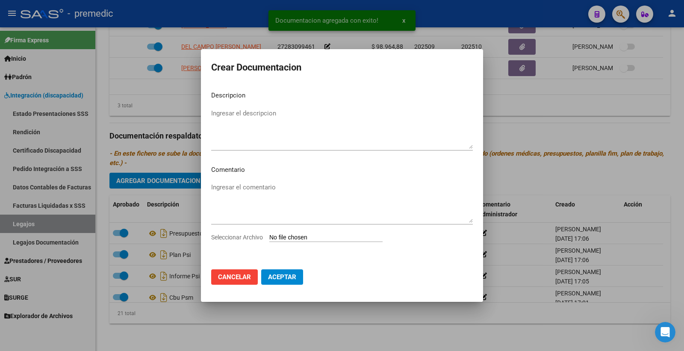
type input "C:\fakepath\4- DATOS DE PRESTADOR.pdf"
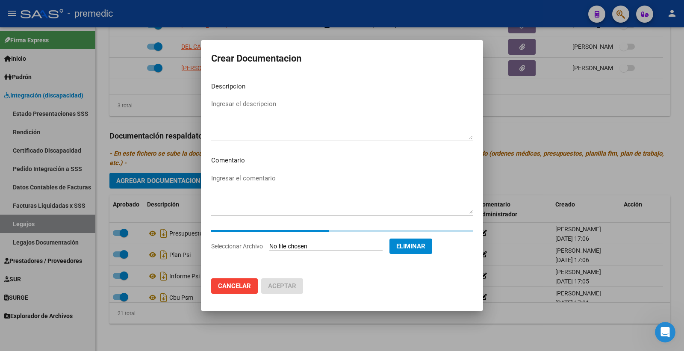
click at [248, 108] on textarea "Ingresar el descripcion" at bounding box center [342, 119] width 262 height 40
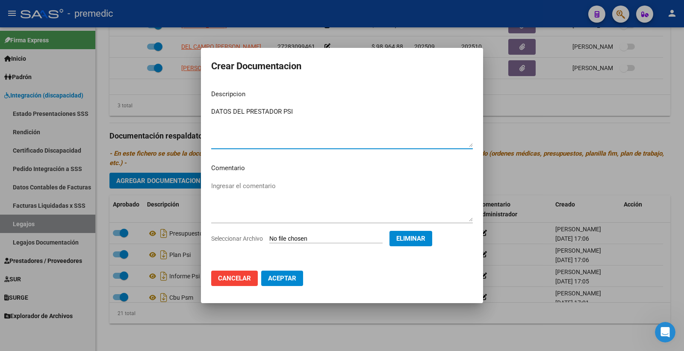
type textarea "DATOS DEL PRESTADOR PSI"
click at [281, 277] on span "Aceptar" at bounding box center [282, 279] width 28 height 8
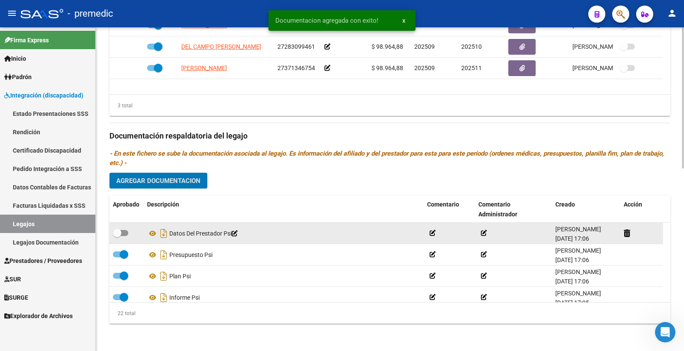
click at [118, 231] on span at bounding box center [117, 233] width 9 height 9
click at [117, 236] on input "checkbox" at bounding box center [117, 236] width 0 height 0
checkbox input "true"
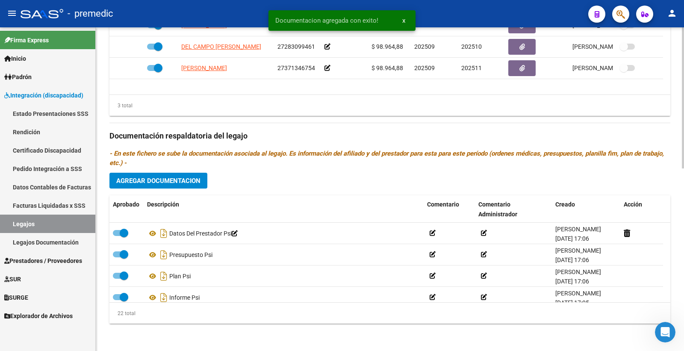
click at [180, 181] on span "Agregar Documentacion" at bounding box center [158, 181] width 84 height 8
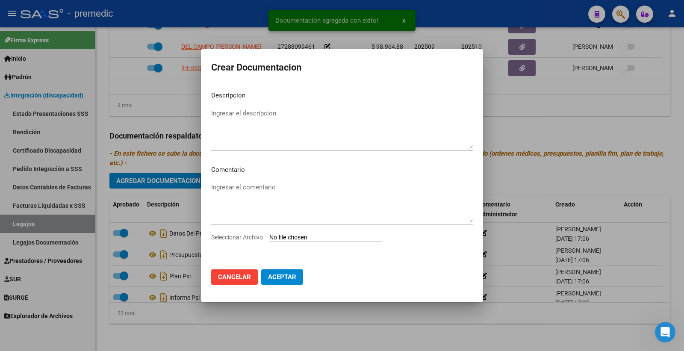
click at [317, 236] on input "Seleccionar Archivo" at bounding box center [325, 238] width 113 height 8
type input "C:\fakepath\5- CBU.pdf"
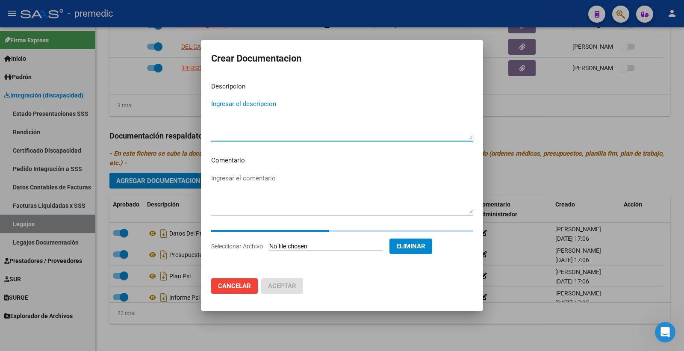
click at [281, 124] on textarea "Ingresar el descripcion" at bounding box center [342, 119] width 262 height 40
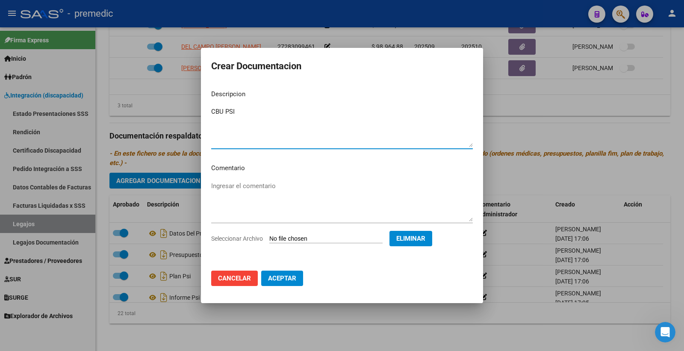
type textarea "CBU PSI"
click at [281, 276] on span "Aceptar" at bounding box center [282, 279] width 28 height 8
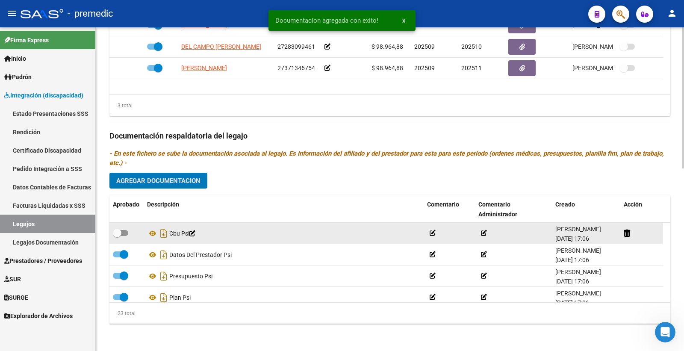
click at [124, 236] on span at bounding box center [120, 233] width 15 height 6
click at [117, 236] on input "checkbox" at bounding box center [117, 236] width 0 height 0
checkbox input "true"
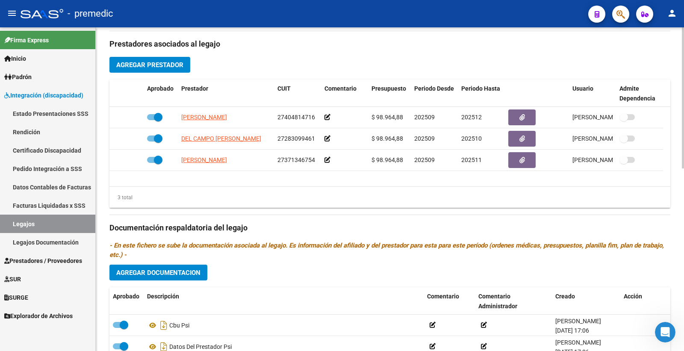
scroll to position [324, 0]
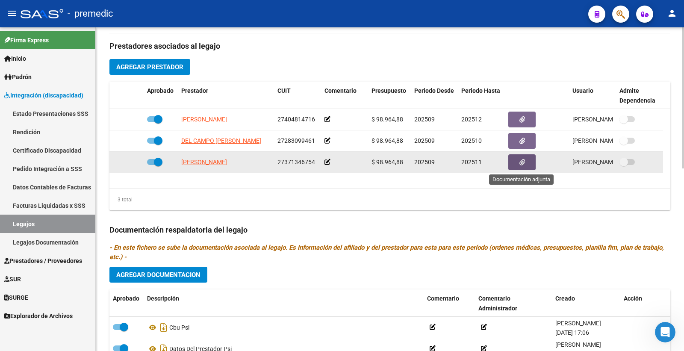
click at [527, 165] on button "button" at bounding box center [521, 162] width 27 height 16
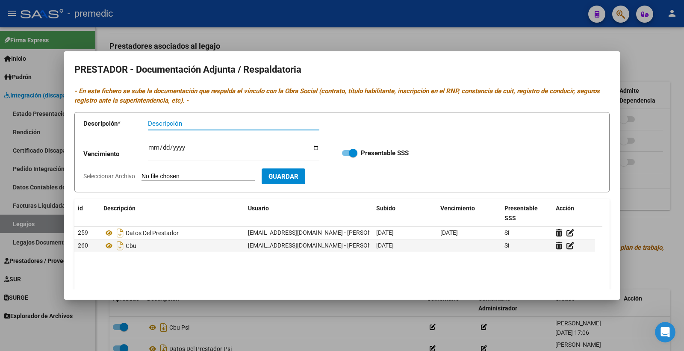
click at [674, 127] on div at bounding box center [342, 175] width 684 height 351
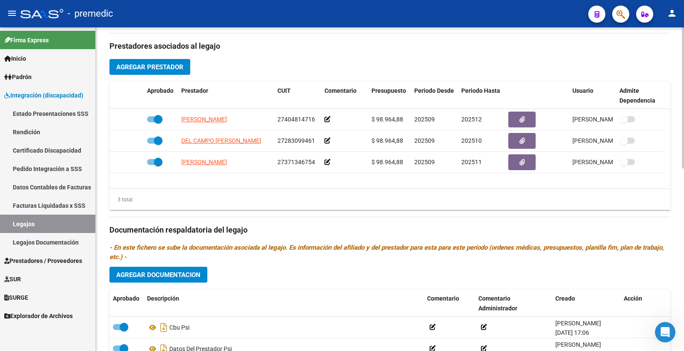
click at [160, 71] on span "Agregar Prestador" at bounding box center [149, 67] width 67 height 8
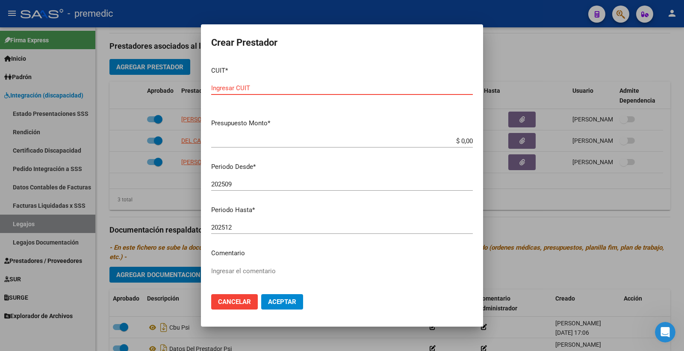
paste input "27-42107693-1"
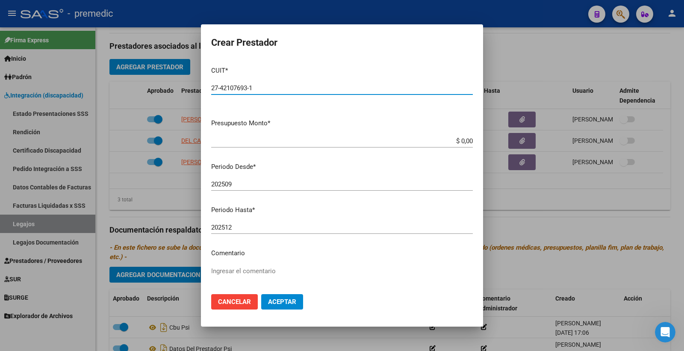
type input "27-42107693-1"
click at [460, 142] on input "$ 0,00" at bounding box center [342, 141] width 262 height 8
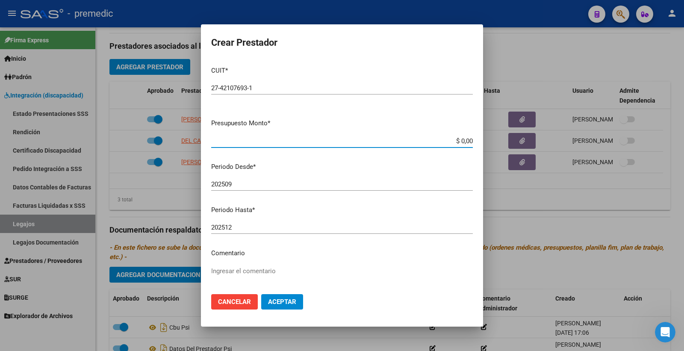
paste input "98964.88"
type input "$ 98.964,88"
click at [273, 302] on span "Aceptar" at bounding box center [282, 302] width 28 height 8
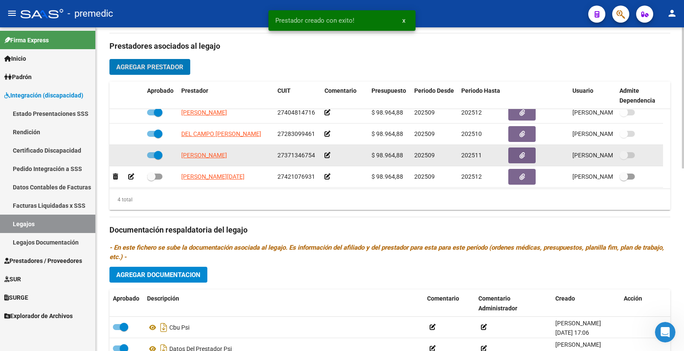
scroll to position [9, 0]
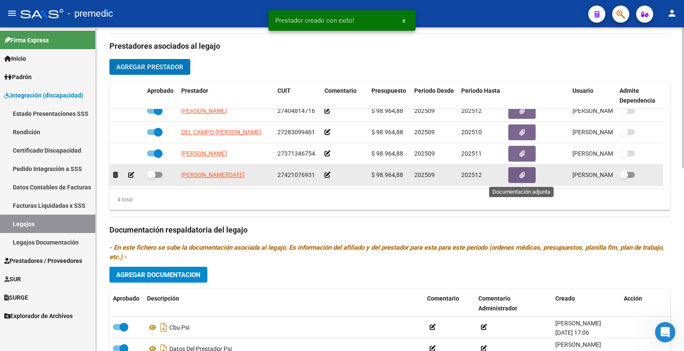
click at [528, 174] on button "button" at bounding box center [521, 175] width 27 height 16
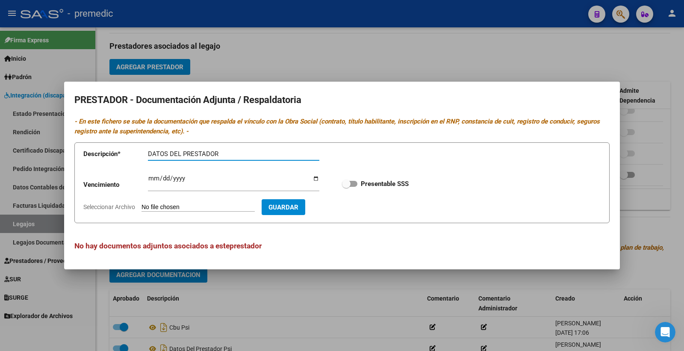
type input "DATOS DEL PRESTADOR"
click at [202, 207] on input "Seleccionar Archivo" at bounding box center [198, 208] width 113 height 8
type input "C:\fakepath\4- DATOS DE PRESTADOR.pdf"
click at [151, 181] on input "Ingresar vencimiento" at bounding box center [233, 182] width 171 height 14
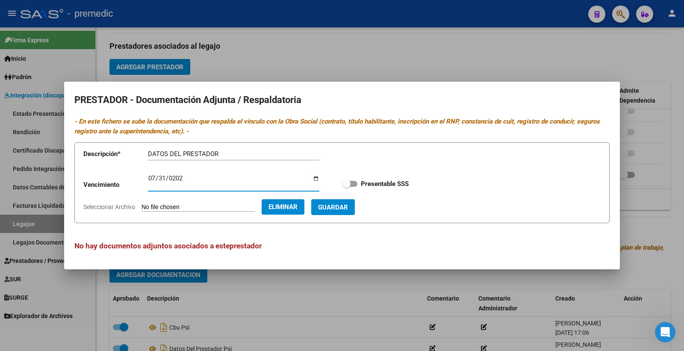
type input "2029-07-31"
click at [358, 183] on label "Presentable SSS" at bounding box center [375, 184] width 67 height 10
click at [346, 187] on input "Presentable SSS" at bounding box center [346, 187] width 0 height 0
checkbox input "true"
click at [334, 208] on span "Guardar" at bounding box center [333, 208] width 30 height 8
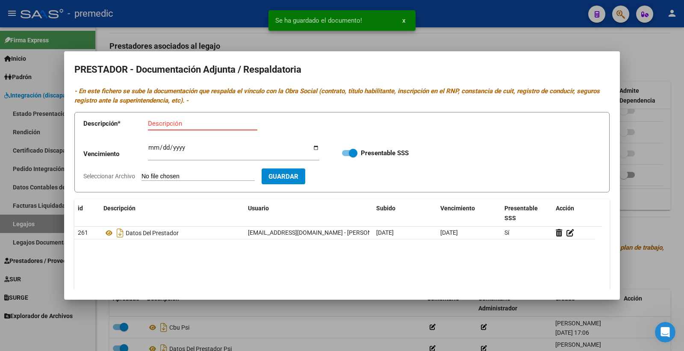
click at [168, 126] on input "Descripción" at bounding box center [202, 124] width 109 height 8
type input "CBU"
click at [163, 176] on input "Seleccionar Archivo" at bounding box center [198, 177] width 113 height 8
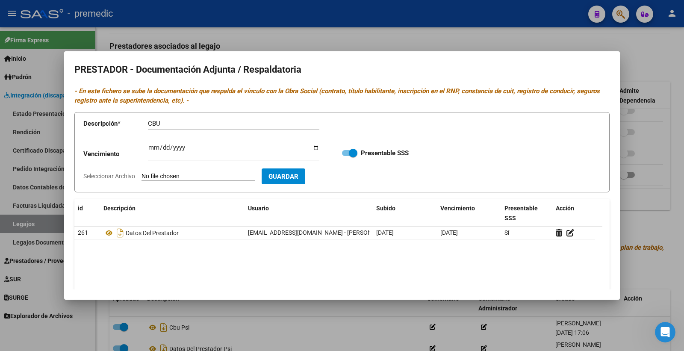
type input "C:\fakepath\5- CBU.pdf"
click at [347, 180] on span "Guardar" at bounding box center [333, 177] width 30 height 8
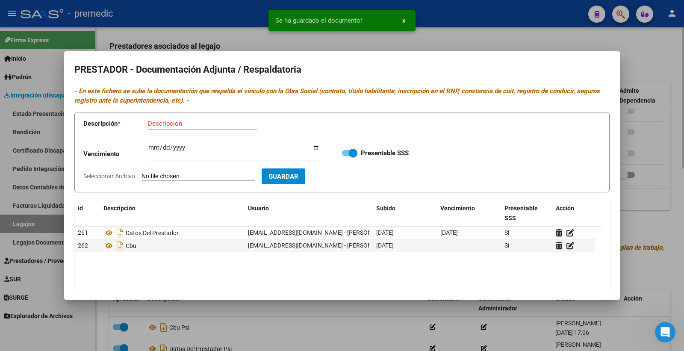
click at [649, 213] on div at bounding box center [342, 175] width 684 height 351
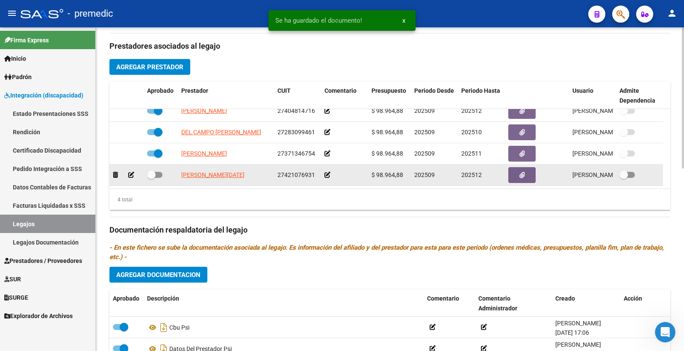
click at [156, 175] on span at bounding box center [154, 175] width 15 height 6
click at [151, 178] on input "checkbox" at bounding box center [151, 178] width 0 height 0
checkbox input "true"
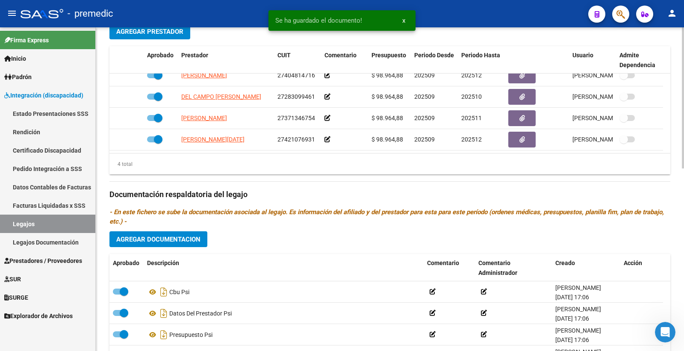
scroll to position [420, 0]
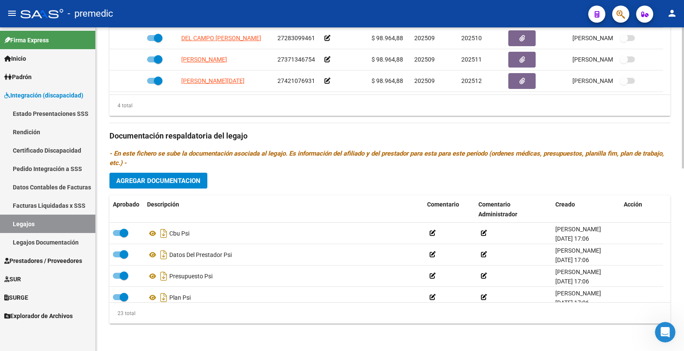
click at [164, 176] on button "Agregar Documentacion" at bounding box center [158, 181] width 98 height 16
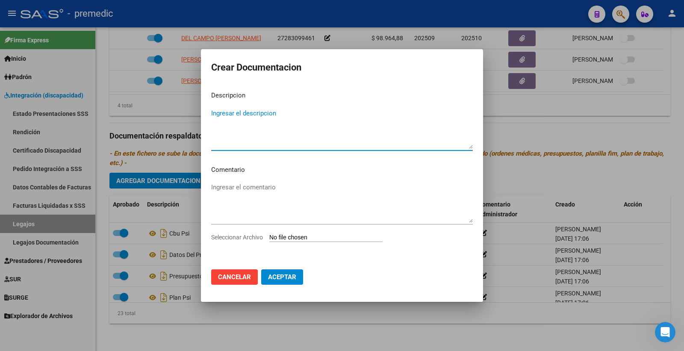
click at [313, 242] on input "Seleccionar Archivo" at bounding box center [325, 238] width 113 height 8
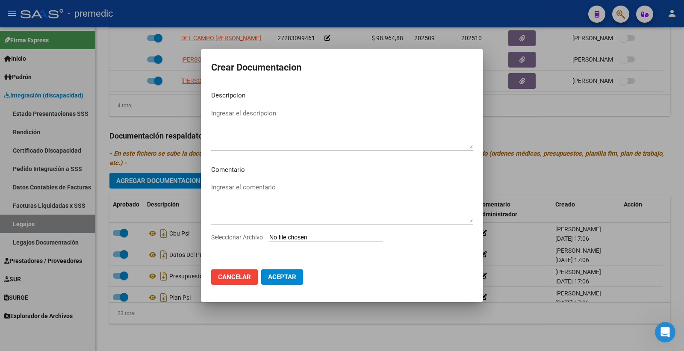
type input "C:\fakepath\1- INFORME.pdf"
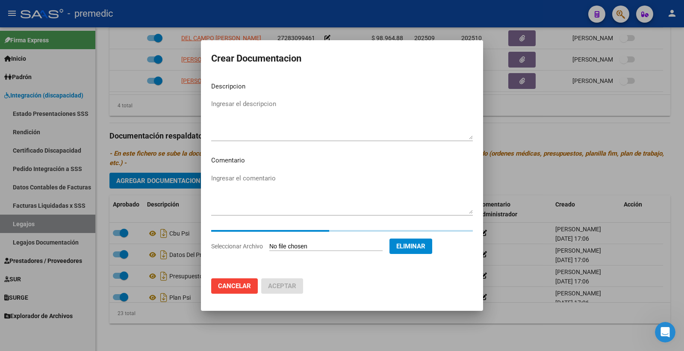
click at [251, 102] on textarea "Ingresar el descripcion" at bounding box center [342, 119] width 262 height 40
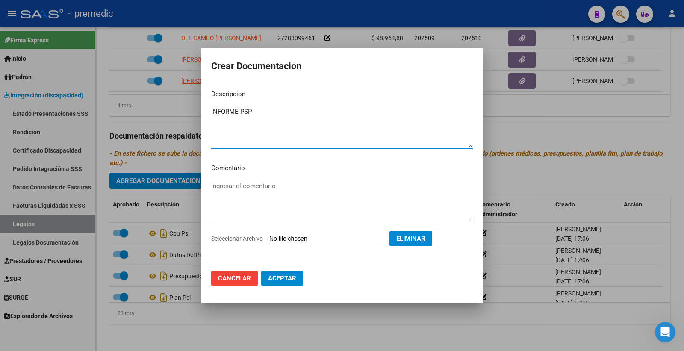
type textarea "INFORME PSP"
click at [266, 275] on button "Aceptar" at bounding box center [282, 278] width 42 height 15
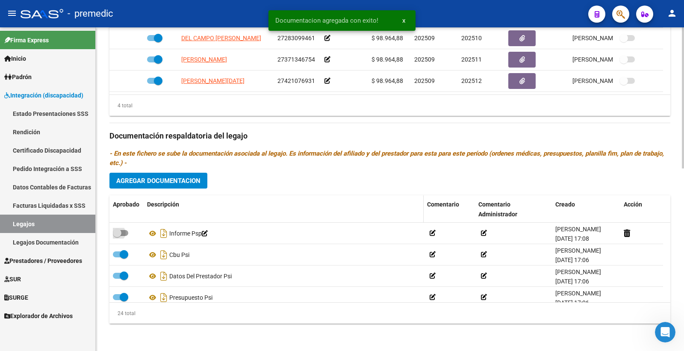
drag, startPoint x: 123, startPoint y: 233, endPoint x: 159, endPoint y: 199, distance: 49.3
click at [123, 233] on span at bounding box center [120, 233] width 15 height 6
click at [117, 236] on input "checkbox" at bounding box center [117, 236] width 0 height 0
checkbox input "true"
click at [181, 182] on span "Agregar Documentacion" at bounding box center [158, 181] width 84 height 8
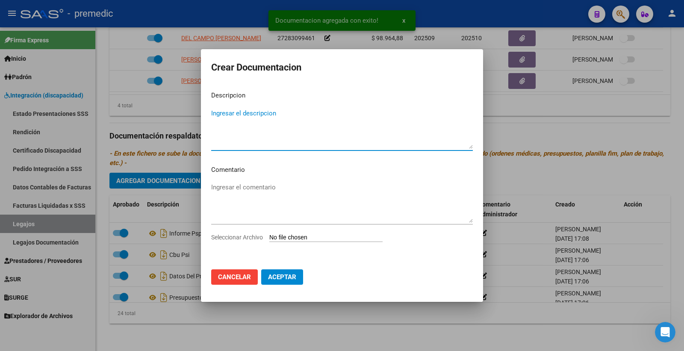
click at [307, 236] on input "Seleccionar Archivo" at bounding box center [325, 238] width 113 height 8
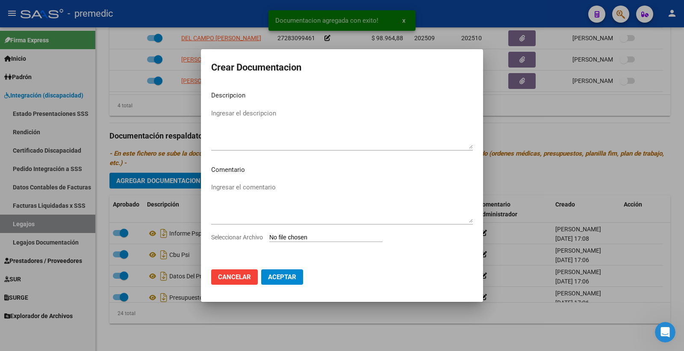
type input "C:\fakepath\2- PLAN.pdf"
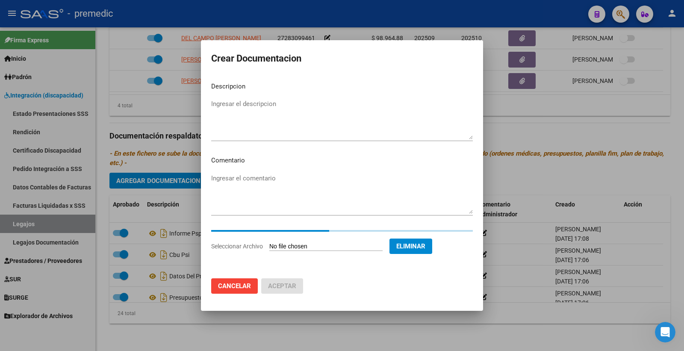
click at [273, 114] on textarea "Ingresar el descripcion" at bounding box center [342, 119] width 262 height 40
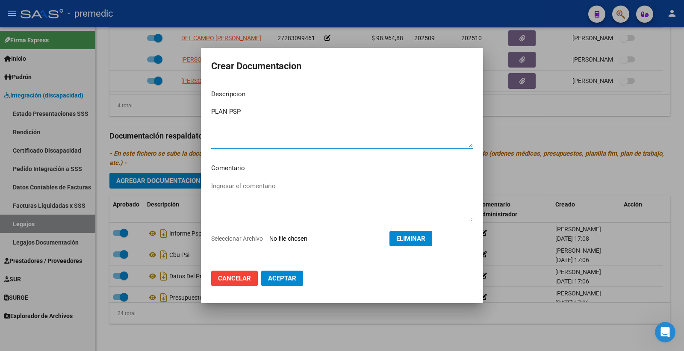
type textarea "PLAN PSP"
click at [296, 278] on button "Aceptar" at bounding box center [282, 278] width 42 height 15
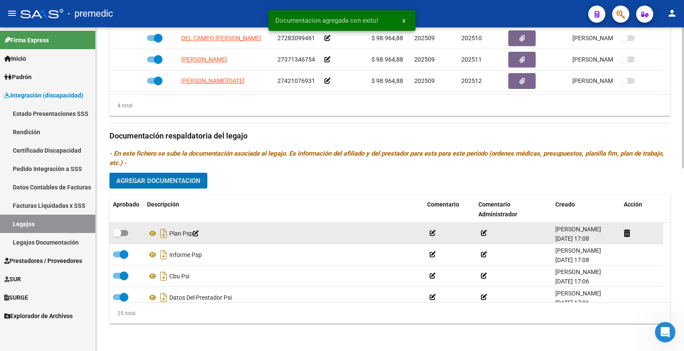
click at [125, 232] on span at bounding box center [120, 233] width 15 height 6
click at [117, 236] on input "checkbox" at bounding box center [117, 236] width 0 height 0
checkbox input "true"
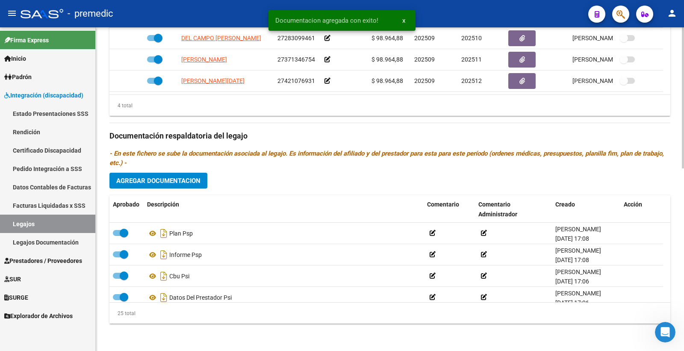
click at [191, 184] on span "Agregar Documentacion" at bounding box center [158, 181] width 84 height 8
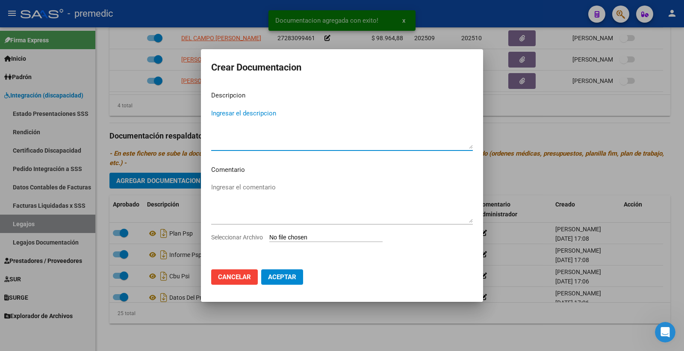
click at [305, 239] on input "Seleccionar Archivo" at bounding box center [325, 238] width 113 height 8
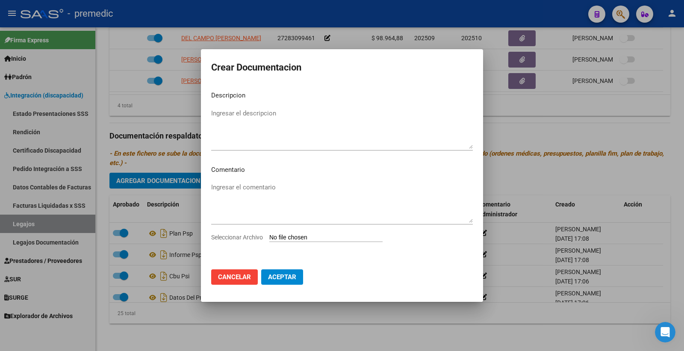
type input "C:\fakepath\3- PRESUPUESTO.pdf"
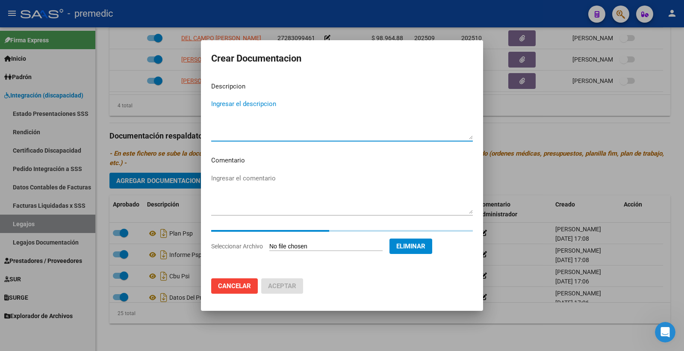
click at [264, 108] on textarea "Ingresar el descripcion" at bounding box center [342, 119] width 262 height 40
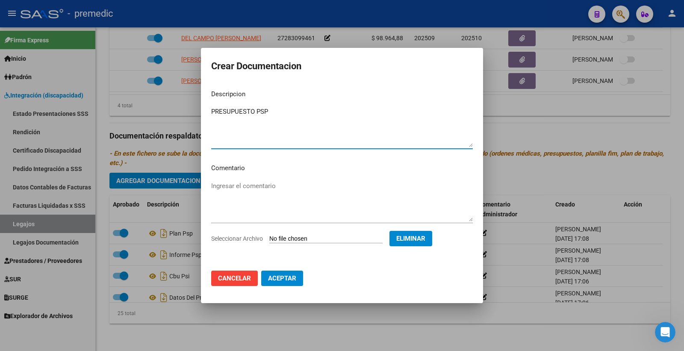
type textarea "PRESUPUESTO PSP"
click at [285, 279] on span "Aceptar" at bounding box center [282, 279] width 28 height 8
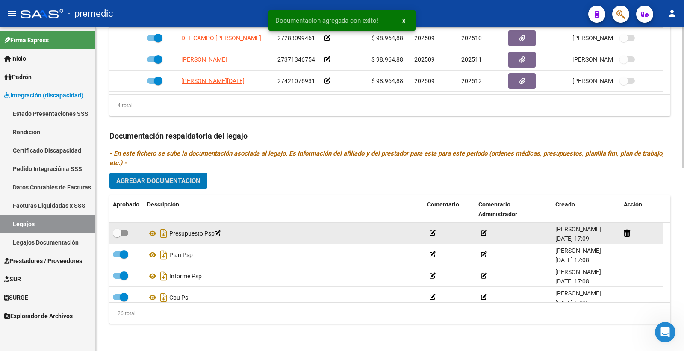
click at [125, 229] on label at bounding box center [120, 233] width 15 height 10
click at [117, 236] on input "checkbox" at bounding box center [117, 236] width 0 height 0
checkbox input "true"
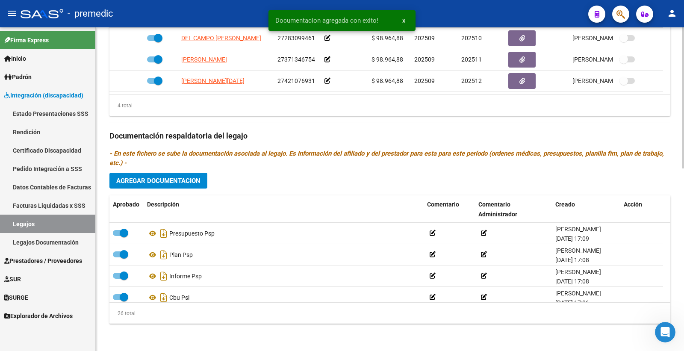
click at [178, 170] on div "Prestadores asociados al legajo Agregar Prestador Aprobado Prestador CUIT Comen…" at bounding box center [389, 134] width 561 height 391
click at [178, 181] on span "Agregar Documentacion" at bounding box center [158, 181] width 84 height 8
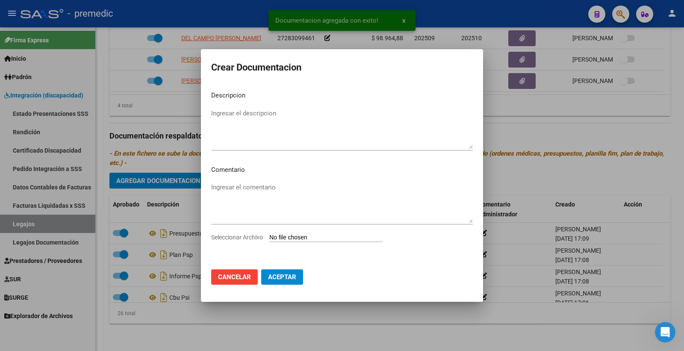
click at [319, 236] on input "Seleccionar Archivo" at bounding box center [325, 238] width 113 height 8
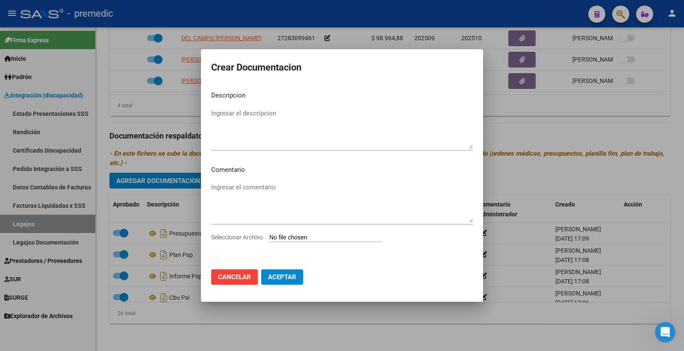
type input "C:\fakepath\4- DATOS DE PRESTADOR.pdf"
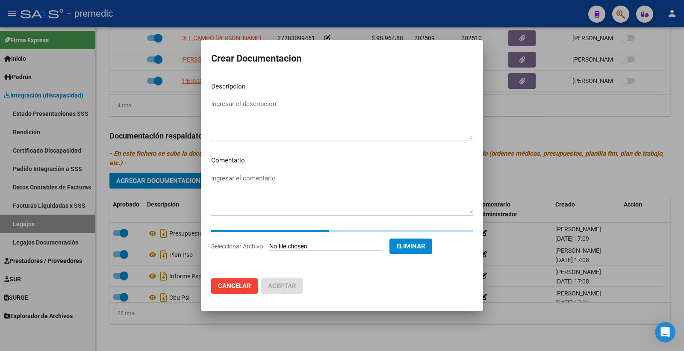
click at [242, 107] on textarea "Ingresar el descripcion" at bounding box center [342, 119] width 262 height 40
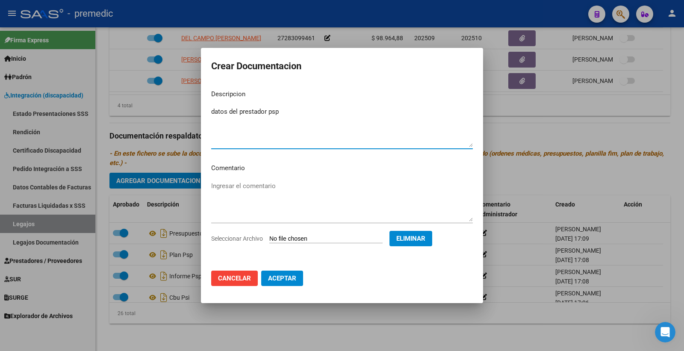
type textarea "datos del prestador psp"
click at [292, 280] on span "Aceptar" at bounding box center [282, 279] width 28 height 8
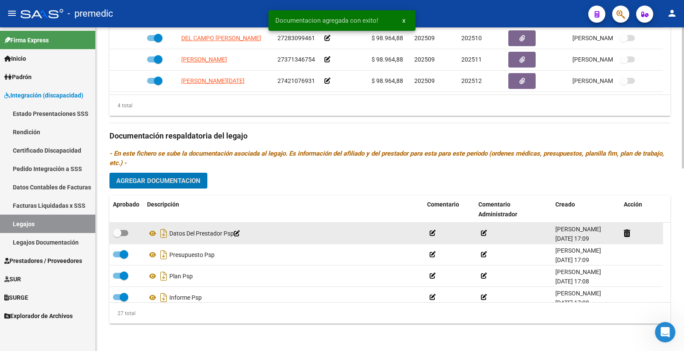
click at [120, 233] on span at bounding box center [117, 233] width 9 height 9
click at [117, 236] on input "checkbox" at bounding box center [117, 236] width 0 height 0
checkbox input "true"
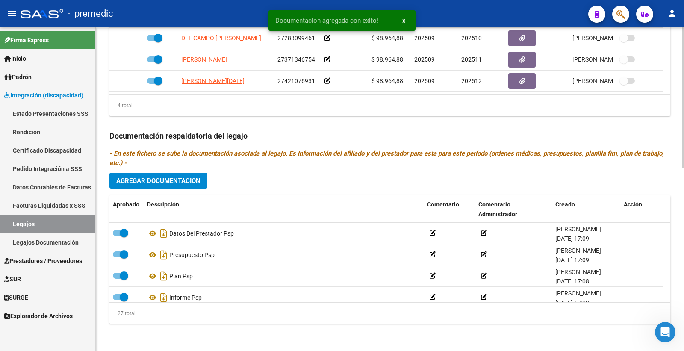
click at [170, 187] on button "Agregar Documentacion" at bounding box center [158, 181] width 98 height 16
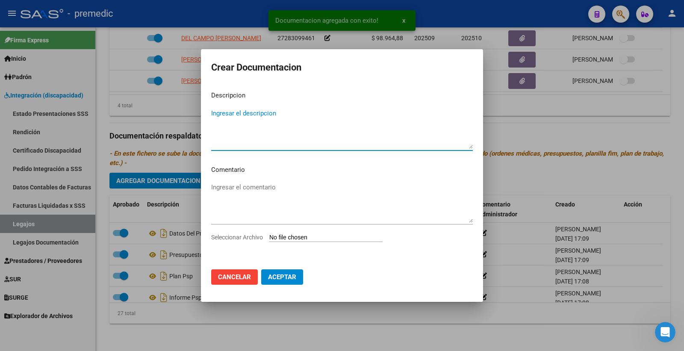
click at [325, 236] on input "Seleccionar Archivo" at bounding box center [325, 238] width 113 height 8
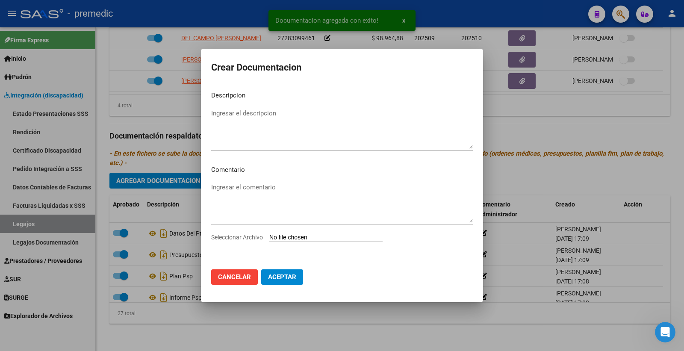
type input "C:\fakepath\5- CBU.pdf"
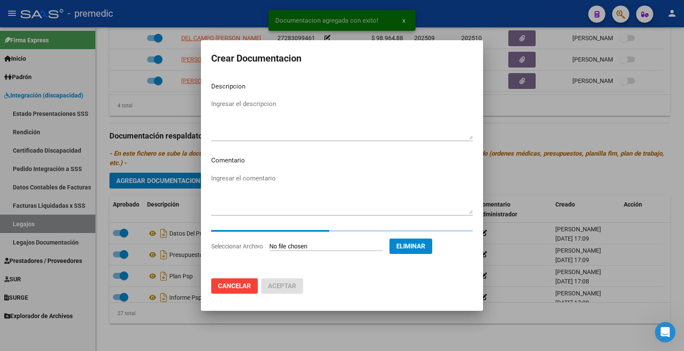
click at [276, 112] on textarea "Ingresar el descripcion" at bounding box center [342, 119] width 262 height 40
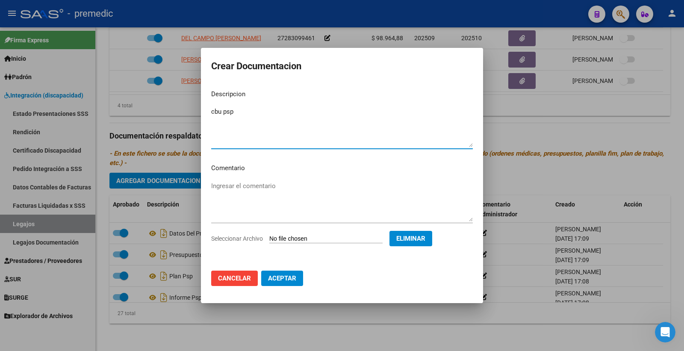
type textarea "cbu psp"
click at [277, 275] on span "Aceptar" at bounding box center [282, 279] width 28 height 8
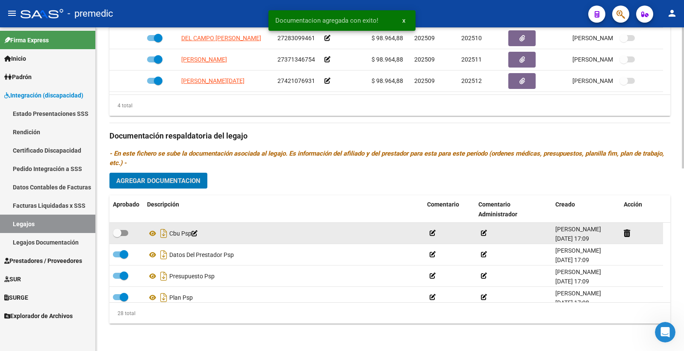
click at [116, 231] on span at bounding box center [117, 233] width 9 height 9
click at [117, 236] on input "checkbox" at bounding box center [117, 236] width 0 height 0
checkbox input "true"
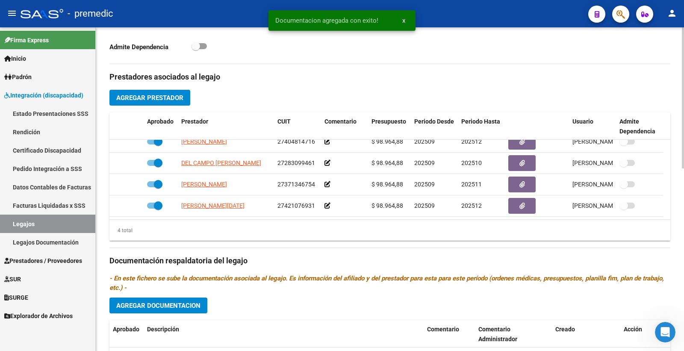
scroll to position [277, 0]
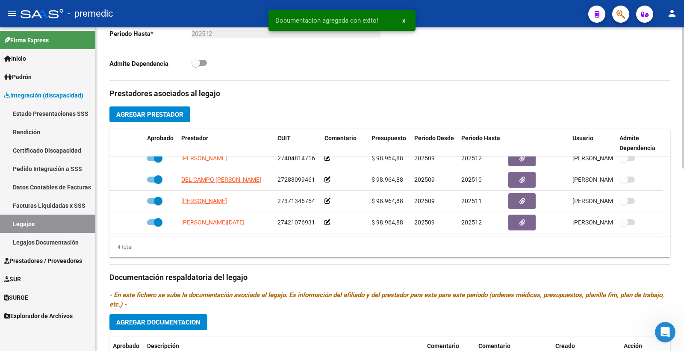
click at [159, 118] on span "Agregar Prestador" at bounding box center [149, 115] width 67 height 8
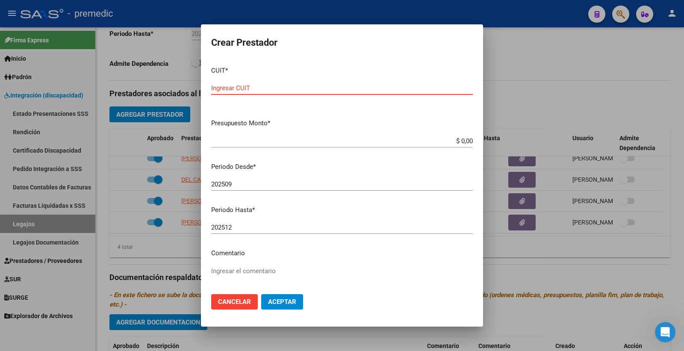
paste input "27-36504242-5"
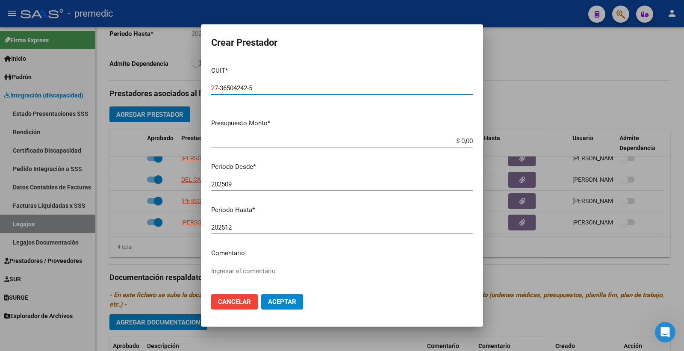
type input "27-36504242-5"
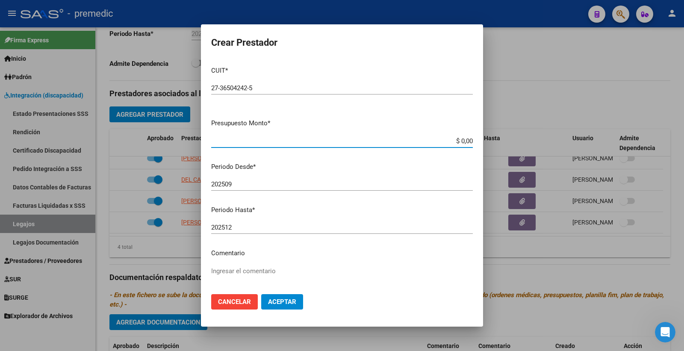
click at [455, 138] on input "$ 0,00" at bounding box center [342, 141] width 262 height 8
paste input "307654.34"
type input "$ 307.654,34"
click at [295, 303] on span "Aceptar" at bounding box center [282, 302] width 28 height 8
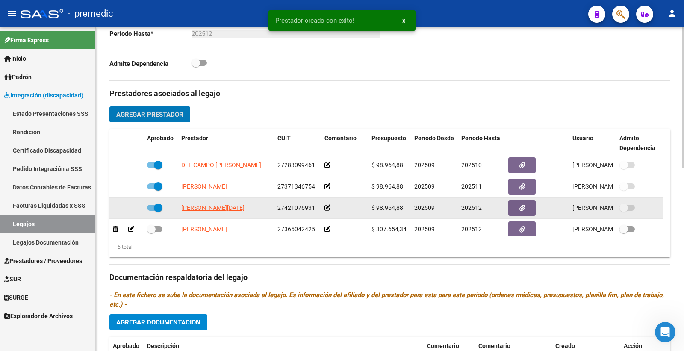
scroll to position [30, 0]
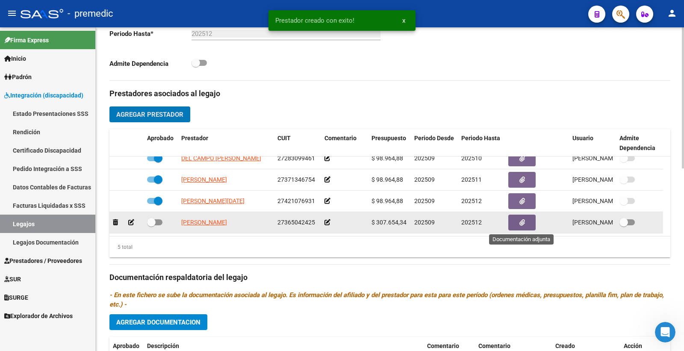
click at [526, 224] on button "button" at bounding box center [521, 223] width 27 height 16
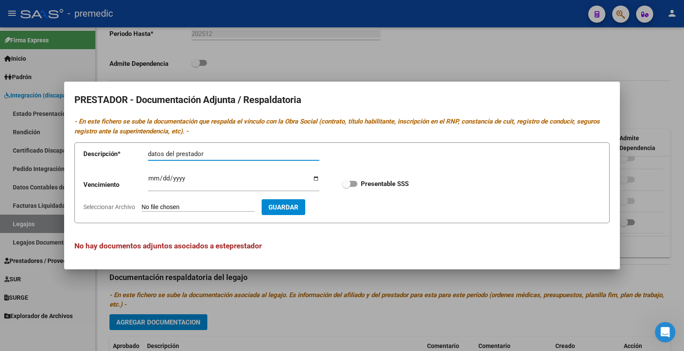
type input "datos del prestador"
click at [185, 204] on input "Seleccionar Archivo" at bounding box center [198, 208] width 113 height 8
type input "C:\fakepath\5- DATOS DE PRESTADOR.pdf"
click at [351, 184] on span at bounding box center [349, 184] width 15 height 6
click at [346, 187] on input "Presentable SSS" at bounding box center [346, 187] width 0 height 0
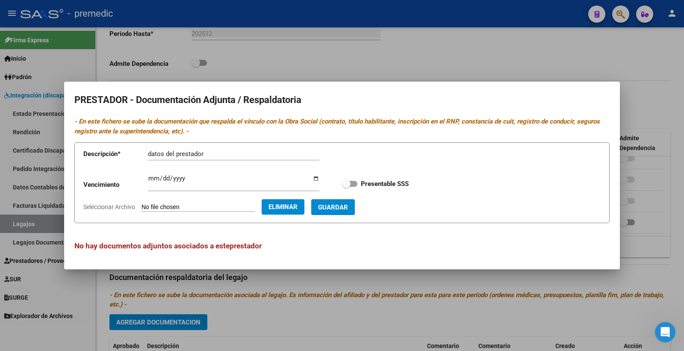
checkbox input "true"
click at [348, 204] on span "Guardar" at bounding box center [333, 208] width 30 height 8
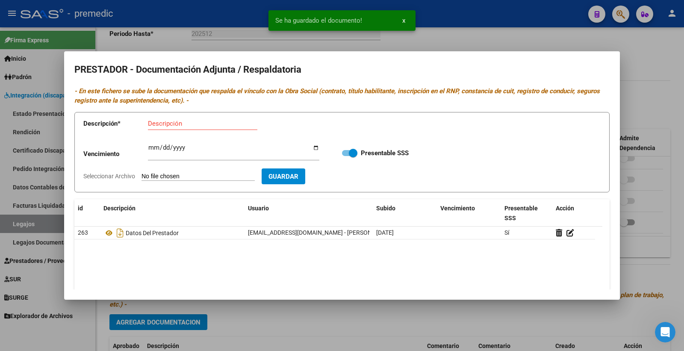
click at [178, 121] on input "Descripción" at bounding box center [202, 124] width 109 height 8
type input "cbu"
click at [202, 180] on input "Seleccionar Archivo" at bounding box center [198, 177] width 113 height 8
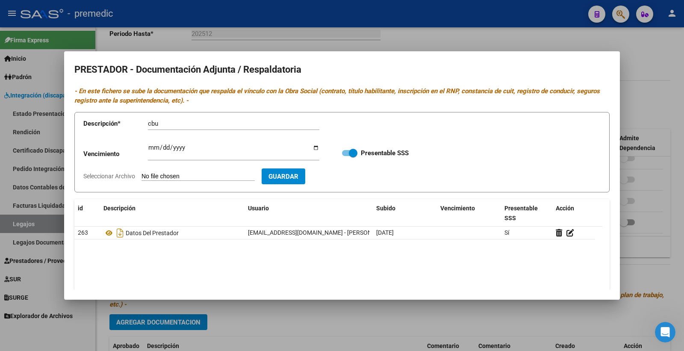
type input "C:\fakepath\6- CBU.pdf"
click at [348, 174] on span "Guardar" at bounding box center [333, 177] width 30 height 8
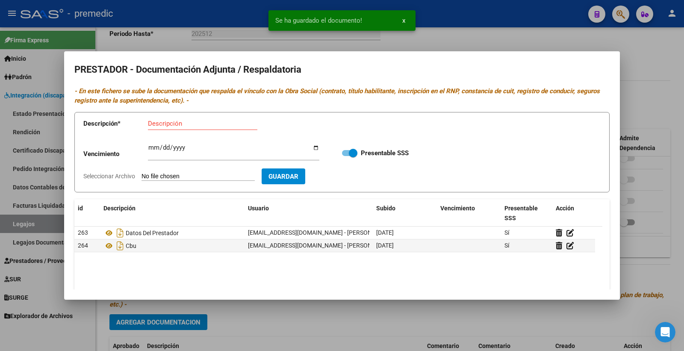
click at [642, 116] on div at bounding box center [342, 175] width 684 height 351
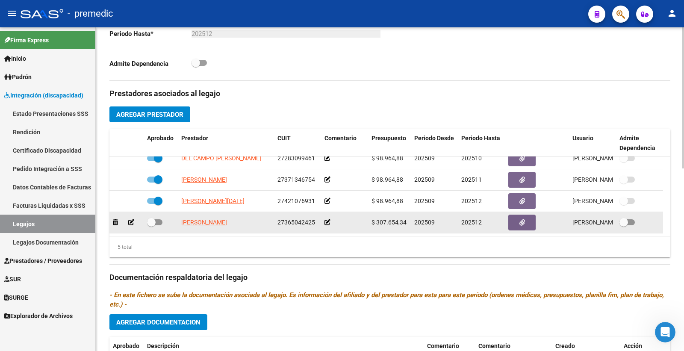
click at [164, 219] on div at bounding box center [160, 222] width 27 height 11
click at [155, 220] on span at bounding box center [151, 222] width 9 height 9
click at [151, 225] on input "checkbox" at bounding box center [151, 225] width 0 height 0
checkbox input "true"
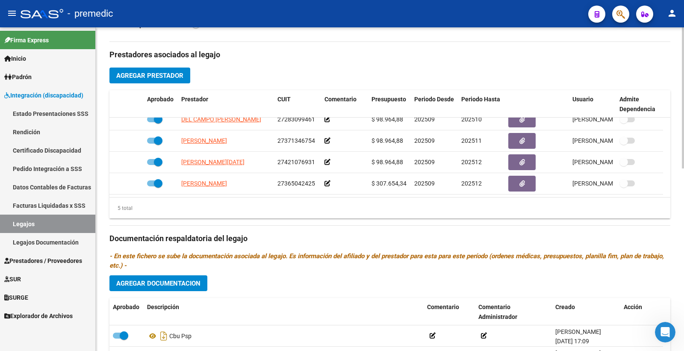
scroll to position [372, 0]
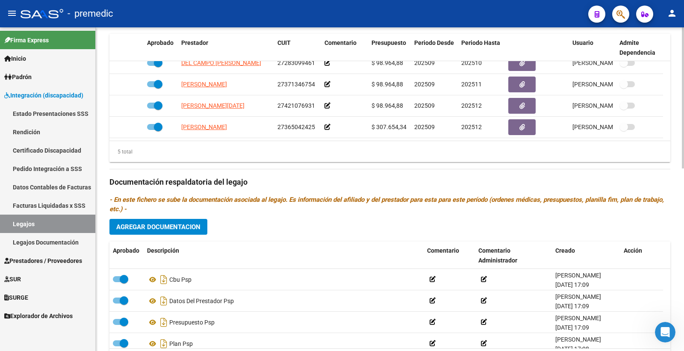
click at [131, 227] on span "Agregar Documentacion" at bounding box center [158, 227] width 84 height 8
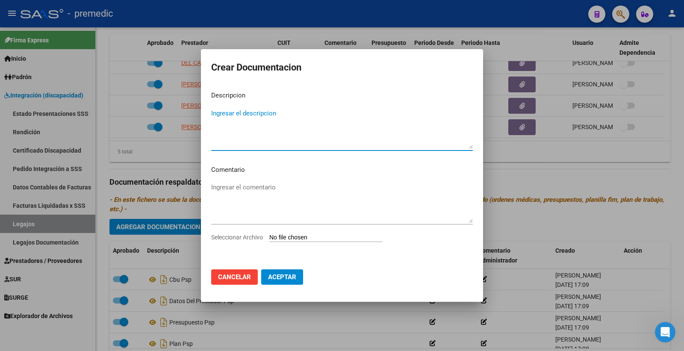
click at [309, 238] on input "Seleccionar Archivo" at bounding box center [325, 238] width 113 height 8
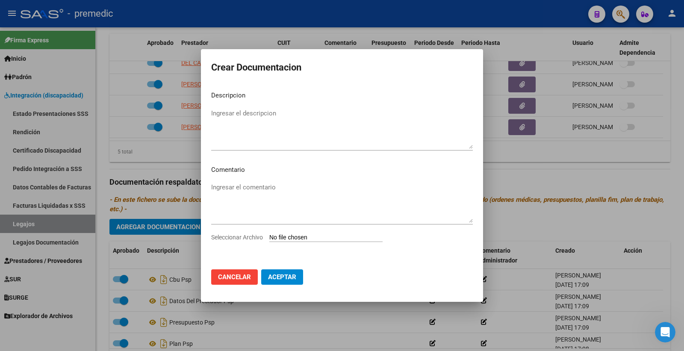
type input "C:\fakepath\1- INFORME.pdf"
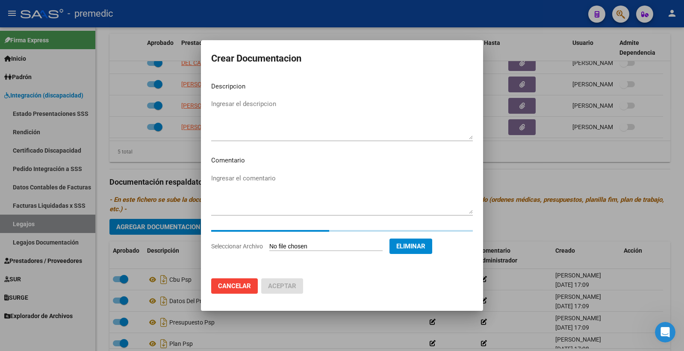
click at [260, 97] on mat-dialog-content "Descripcion Ingresar el descripcion Comentario Ingresar el comentario Seleccion…" at bounding box center [342, 173] width 282 height 197
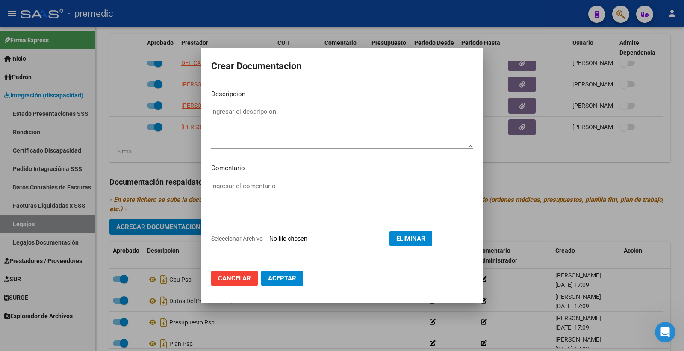
click at [260, 99] on mat-dialog-content "Descripcion Ingresar el descripcion Comentario Ingresar el comentario Seleccion…" at bounding box center [342, 173] width 282 height 181
click at [258, 109] on textarea "Ingresar el descripcion" at bounding box center [342, 127] width 262 height 40
type textarea "INFORME MDA"
click at [292, 281] on span "Aceptar" at bounding box center [282, 279] width 28 height 8
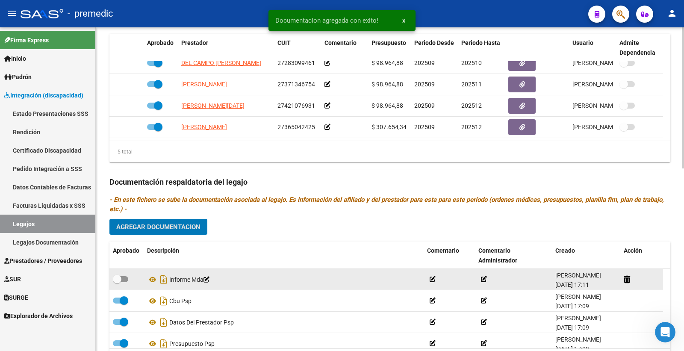
click at [124, 281] on span at bounding box center [120, 279] width 15 height 6
click at [117, 282] on input "checkbox" at bounding box center [117, 282] width 0 height 0
checkbox input "true"
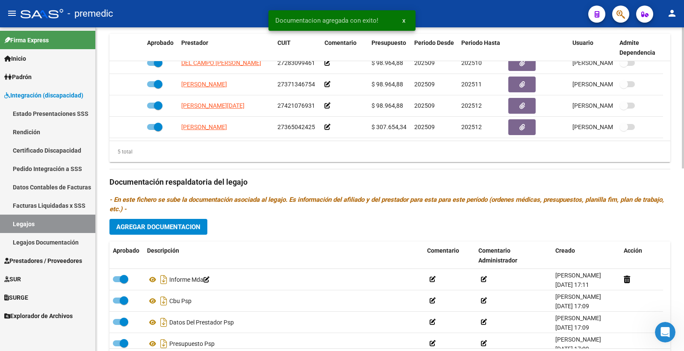
click at [174, 230] on span "Agregar Documentacion" at bounding box center [158, 227] width 84 height 8
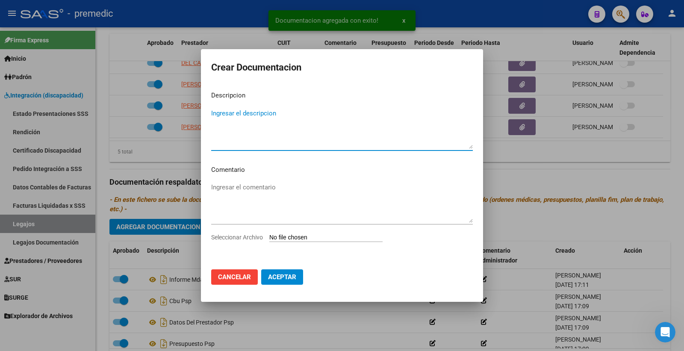
click at [287, 236] on input "Seleccionar Archivo" at bounding box center [325, 238] width 113 height 8
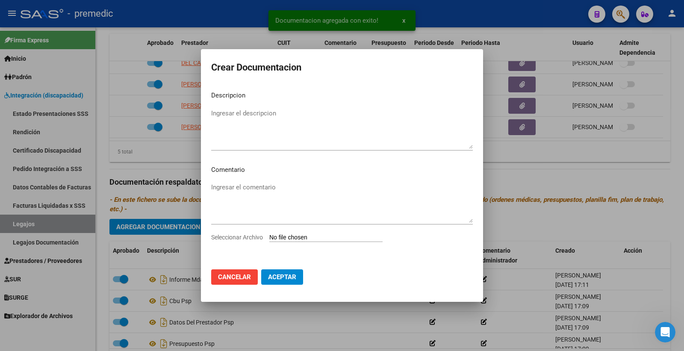
type input "C:\fakepath\2- PLAN.pdf"
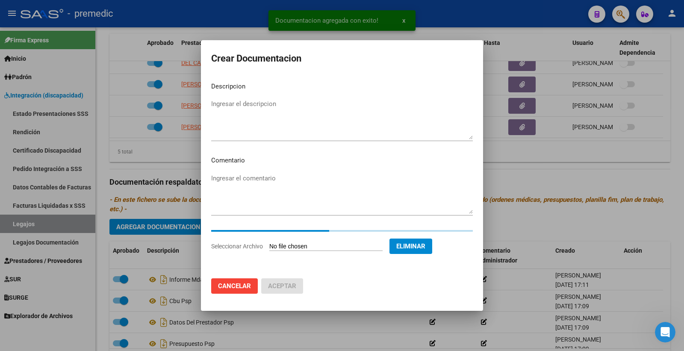
click at [229, 112] on textarea "Ingresar el descripcion" at bounding box center [342, 119] width 262 height 40
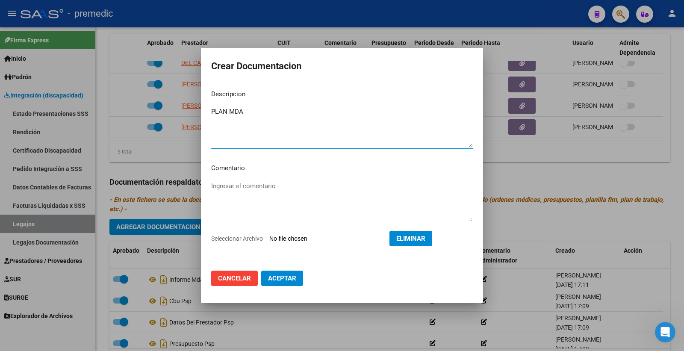
type textarea "PLAN MDA"
click at [281, 271] on button "Aceptar" at bounding box center [282, 278] width 42 height 15
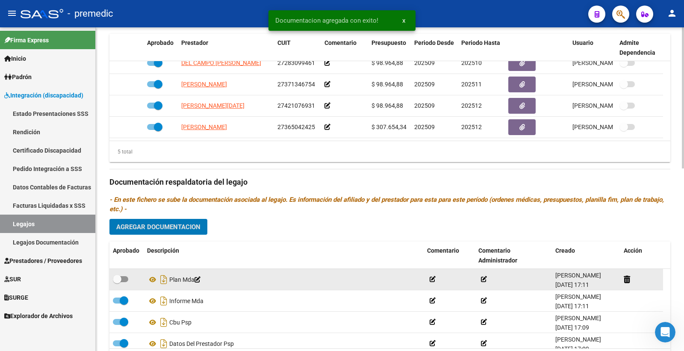
click at [126, 279] on span at bounding box center [120, 279] width 15 height 6
click at [117, 282] on input "checkbox" at bounding box center [117, 282] width 0 height 0
checkbox input "true"
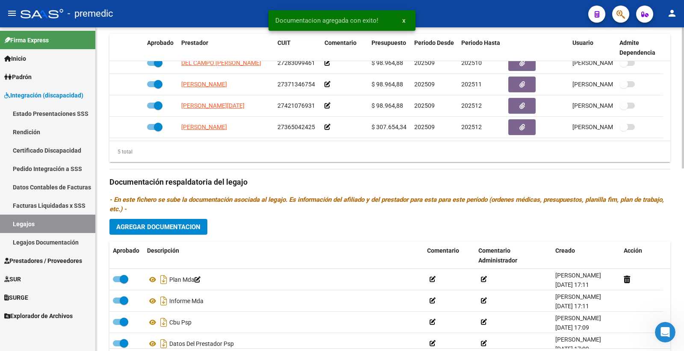
click at [172, 228] on span "Agregar Documentacion" at bounding box center [158, 227] width 84 height 8
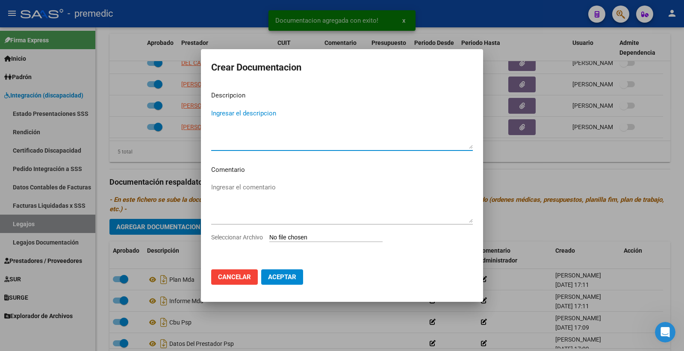
click at [305, 234] on input "Seleccionar Archivo" at bounding box center [325, 238] width 113 height 8
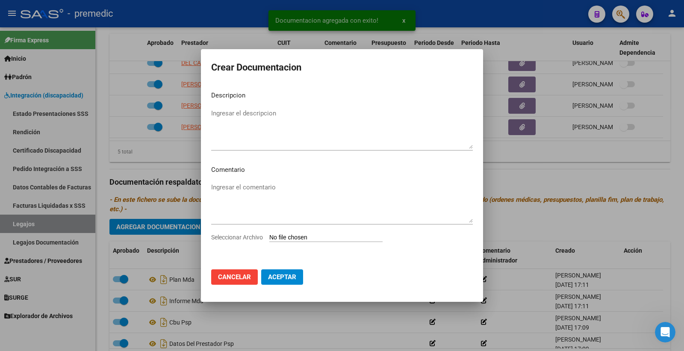
type input "C:\fakepath\3- ADECUACION CURRICULAR.pdf"
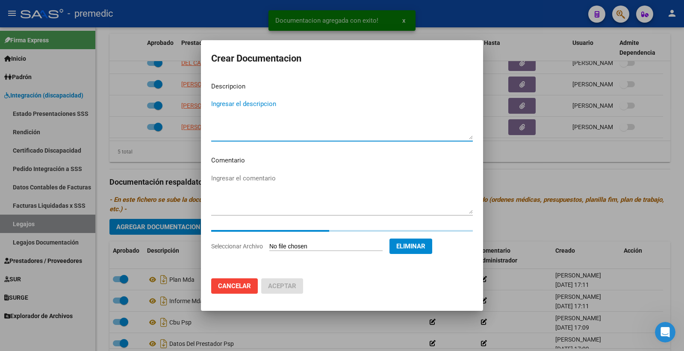
click at [254, 112] on textarea "Ingresar el descripcion" at bounding box center [342, 119] width 262 height 40
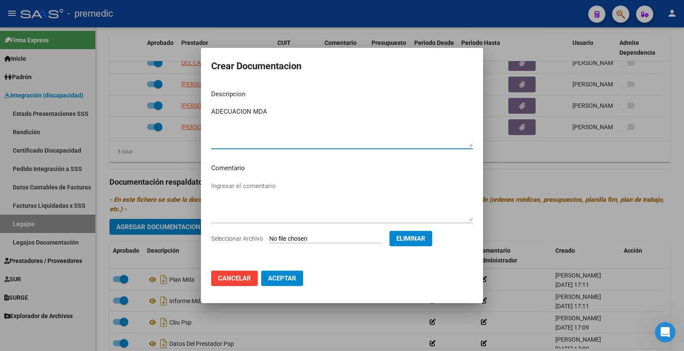
type textarea "ADECUACION MDA"
click at [275, 278] on span "Aceptar" at bounding box center [282, 279] width 28 height 8
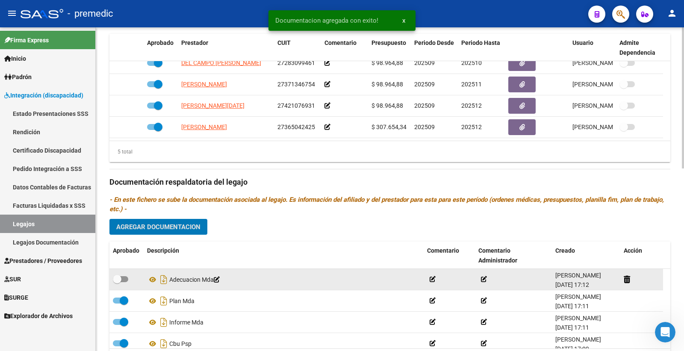
click at [123, 282] on span at bounding box center [120, 279] width 15 height 6
click at [117, 282] on input "checkbox" at bounding box center [117, 282] width 0 height 0
checkbox input "true"
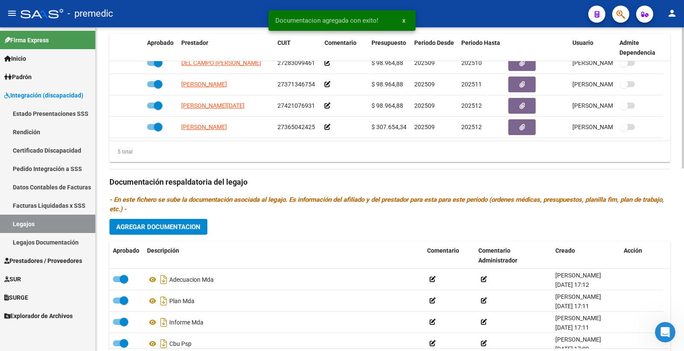
click at [161, 231] on span "Agregar Documentacion" at bounding box center [158, 227] width 84 height 8
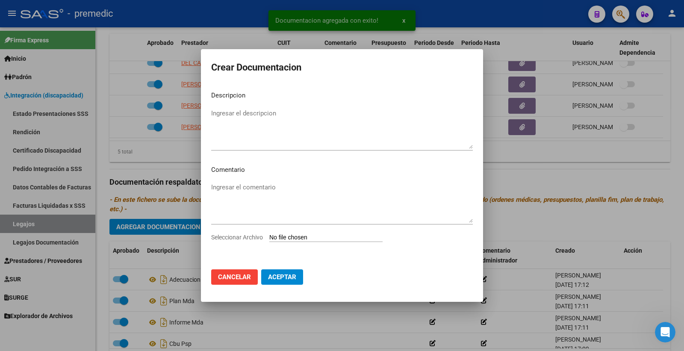
click at [317, 240] on input "Seleccionar Archivo" at bounding box center [325, 238] width 113 height 8
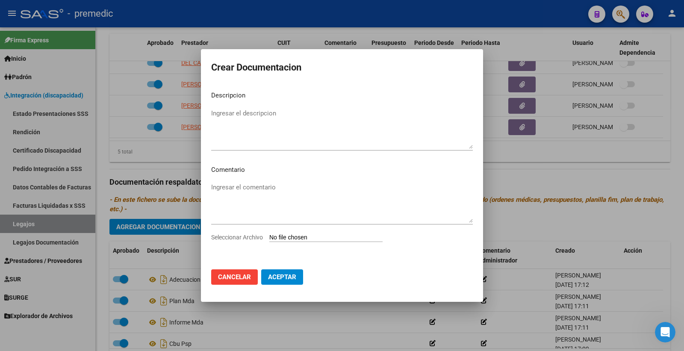
type input "C:\fakepath\4- PRESUPUESTO.pdf"
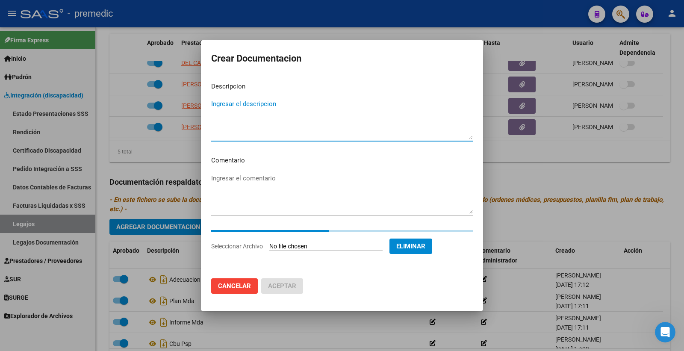
click at [289, 112] on textarea "Ingresar el descripcion" at bounding box center [342, 119] width 262 height 40
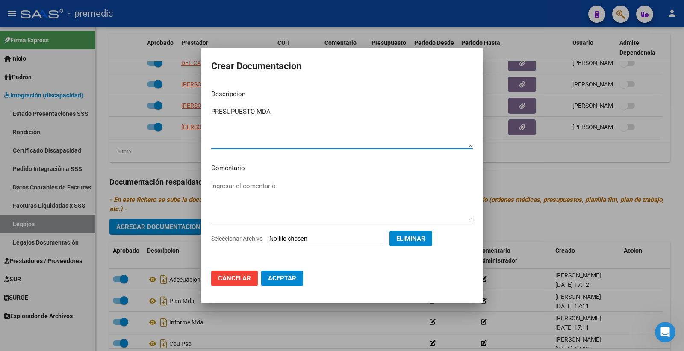
type textarea "PRESUPUESTO MDA"
click at [292, 272] on button "Aceptar" at bounding box center [282, 278] width 42 height 15
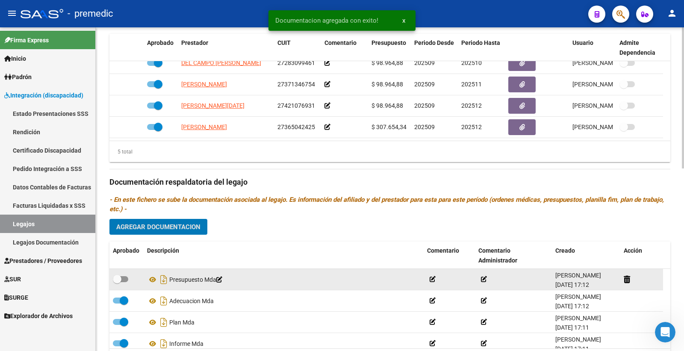
click at [122, 285] on div at bounding box center [126, 279] width 27 height 11
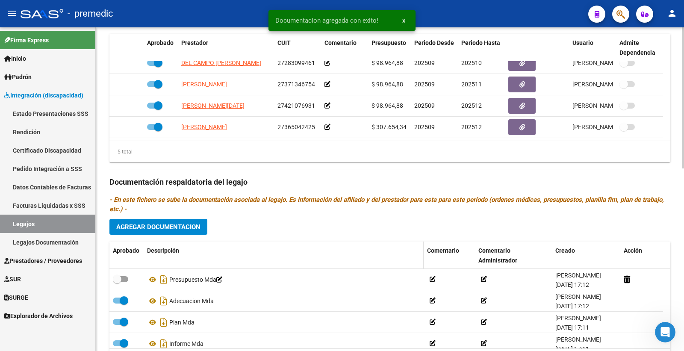
drag, startPoint x: 124, startPoint y: 281, endPoint x: 155, endPoint y: 264, distance: 34.4
click at [125, 281] on span at bounding box center [120, 279] width 15 height 6
click at [117, 282] on input "checkbox" at bounding box center [117, 282] width 0 height 0
checkbox input "true"
click at [186, 229] on span "Agregar Documentacion" at bounding box center [158, 227] width 84 height 8
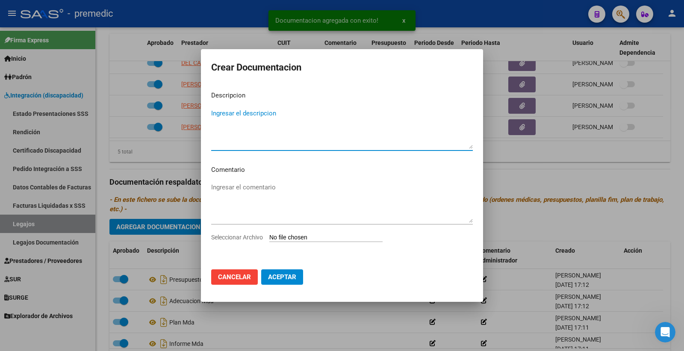
click at [316, 237] on input "Seleccionar Archivo" at bounding box center [325, 238] width 113 height 8
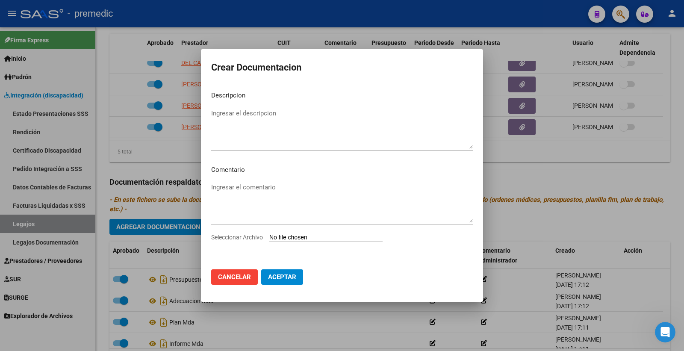
type input "C:\fakepath\5- DATOS DE PRESTADOR.pdf"
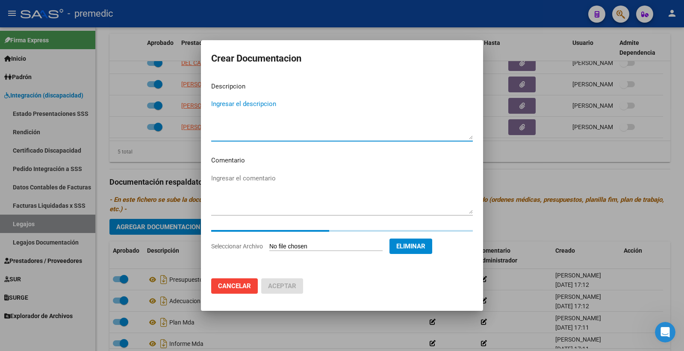
click at [254, 105] on textarea "Ingresar el descripcion" at bounding box center [342, 119] width 262 height 40
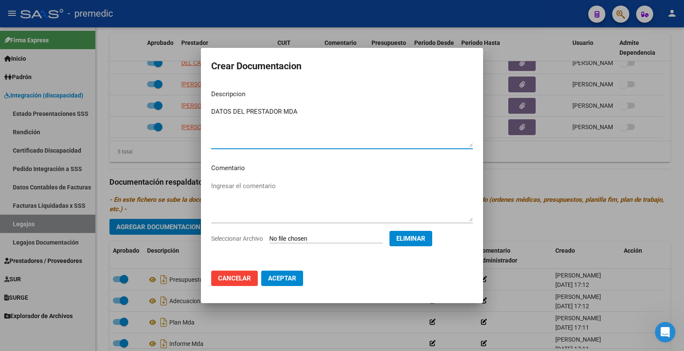
type textarea "DATOS DEL PRESTADOR MDA"
click at [284, 273] on button "Aceptar" at bounding box center [282, 278] width 42 height 15
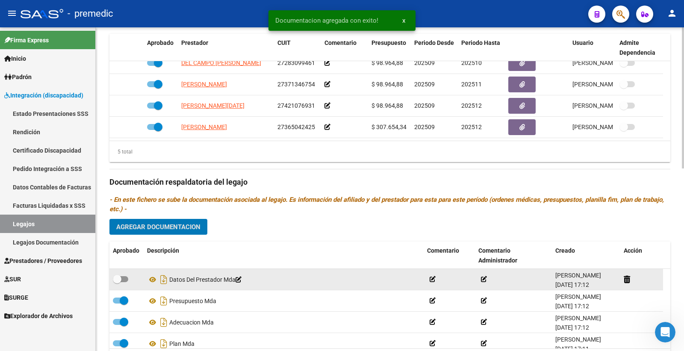
click at [124, 281] on span at bounding box center [120, 279] width 15 height 6
click at [117, 282] on input "checkbox" at bounding box center [117, 282] width 0 height 0
checkbox input "true"
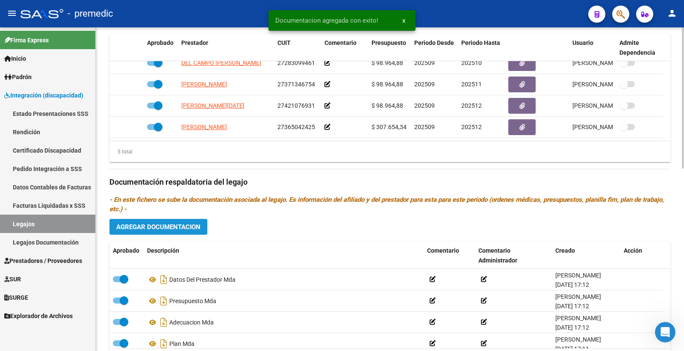
click at [163, 224] on span "Agregar Documentacion" at bounding box center [158, 227] width 84 height 8
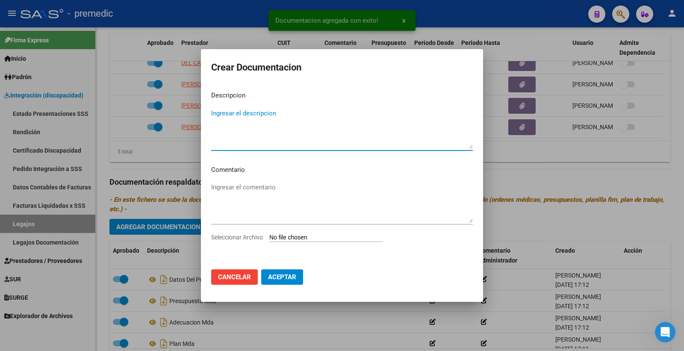
click at [309, 236] on input "Seleccionar Archivo" at bounding box center [325, 238] width 113 height 8
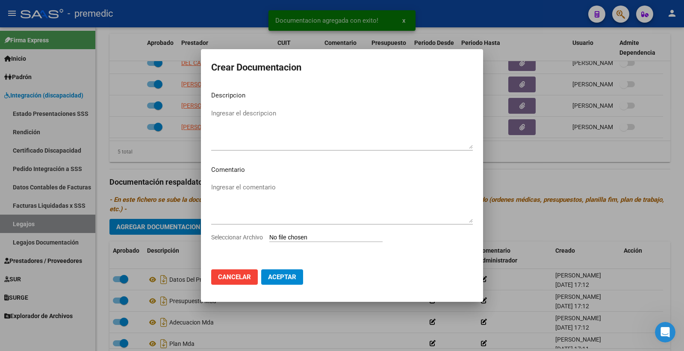
type input "C:\fakepath\6- CBU.pdf"
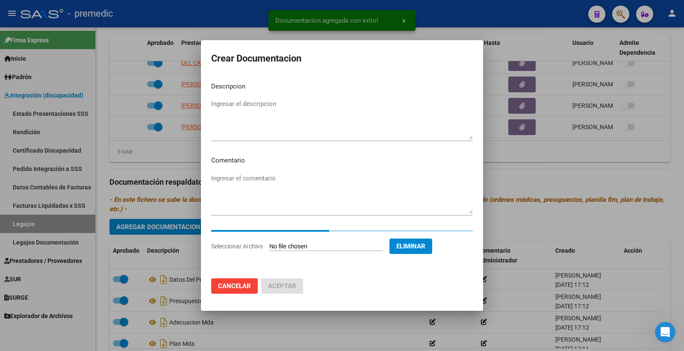
click at [237, 103] on textarea "Ingresar el descripcion" at bounding box center [342, 119] width 262 height 40
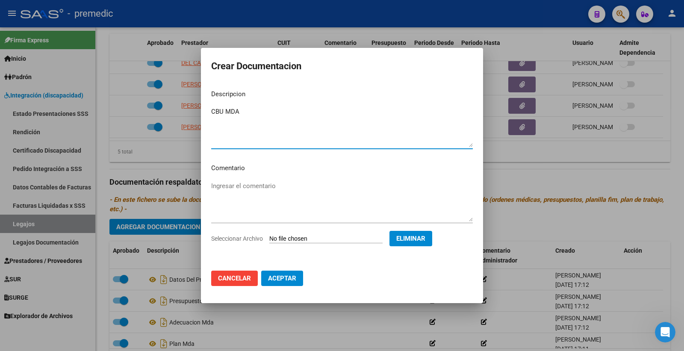
type textarea "CBU MDA"
click at [285, 279] on span "Aceptar" at bounding box center [282, 279] width 28 height 8
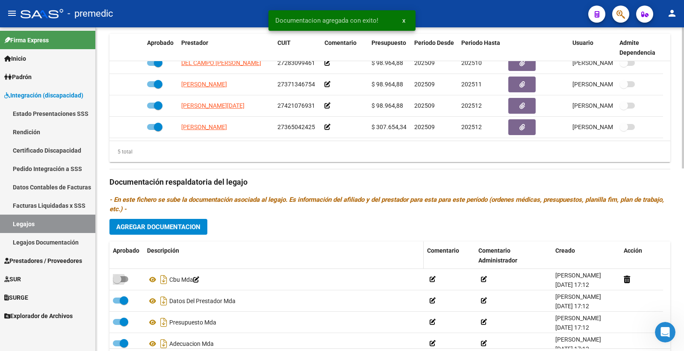
drag, startPoint x: 118, startPoint y: 279, endPoint x: 183, endPoint y: 250, distance: 71.2
click at [118, 279] on span at bounding box center [117, 279] width 9 height 9
click at [117, 282] on input "checkbox" at bounding box center [117, 282] width 0 height 0
checkbox input "true"
click at [200, 225] on span "Agregar Documentacion" at bounding box center [158, 227] width 84 height 8
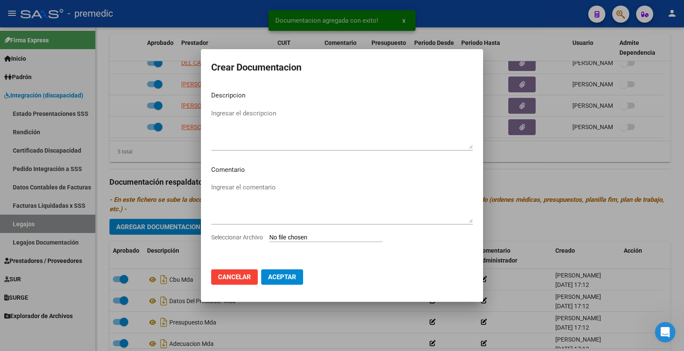
click at [305, 234] on input "Seleccionar Archivo" at bounding box center [325, 238] width 113 height 8
type input "C:\fakepath\acta acuerdo.pdf"
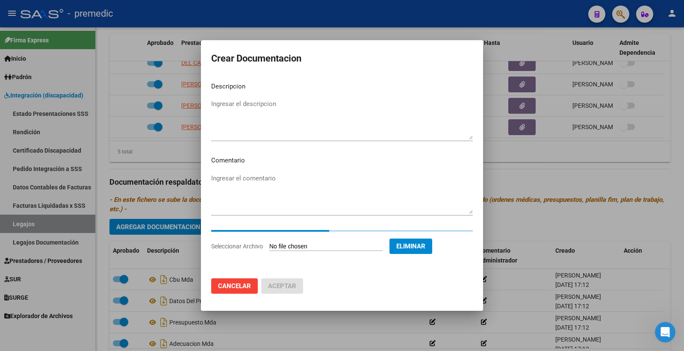
click at [242, 101] on textarea "Ingresar el descripcion" at bounding box center [342, 119] width 262 height 40
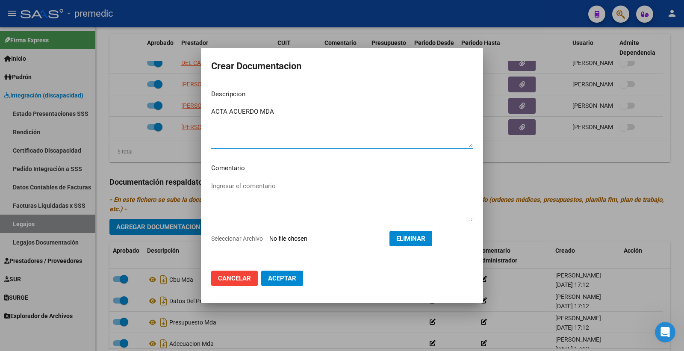
type textarea "ACTA ACUERDO MDA"
click at [286, 282] on span "Aceptar" at bounding box center [282, 279] width 28 height 8
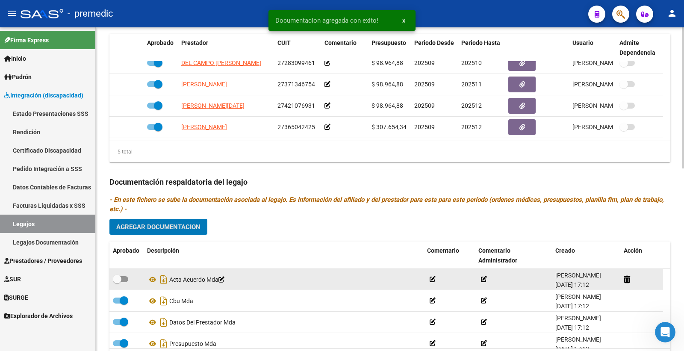
click at [122, 281] on span at bounding box center [120, 279] width 15 height 6
click at [117, 282] on input "checkbox" at bounding box center [117, 282] width 0 height 0
checkbox input "true"
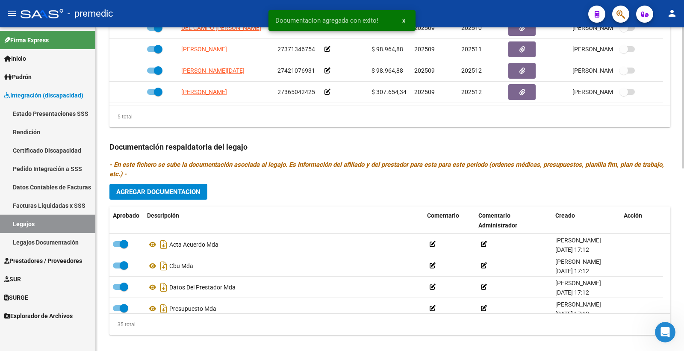
scroll to position [420, 0]
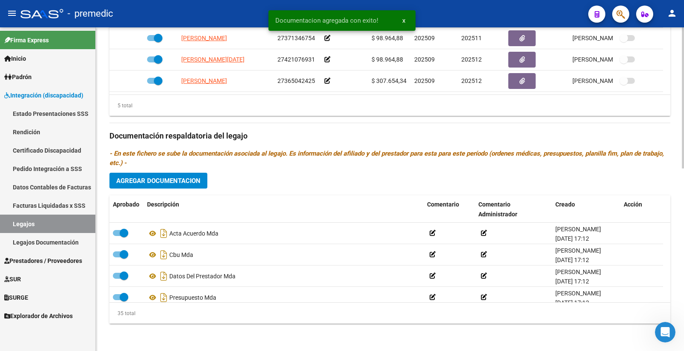
click at [683, 247] on div at bounding box center [683, 280] width 2 height 141
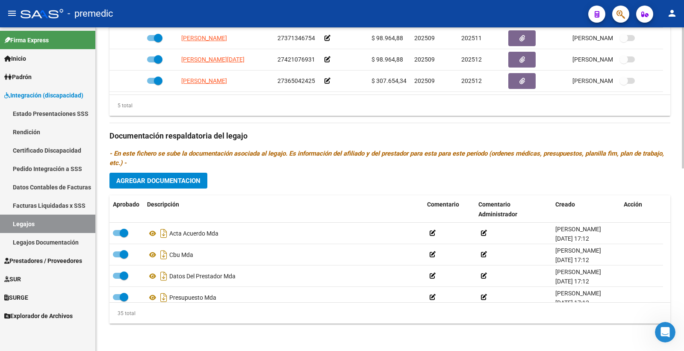
click at [189, 180] on span "Agregar Documentacion" at bounding box center [158, 181] width 84 height 8
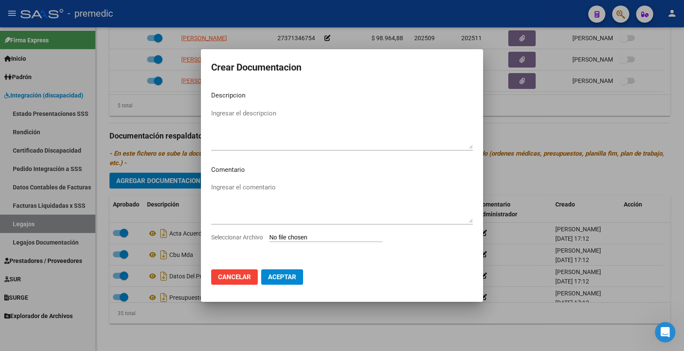
click at [296, 242] on div "Seleccionar Archivo" at bounding box center [342, 241] width 262 height 16
click at [296, 240] on input "Seleccionar Archivo" at bounding box center [325, 238] width 113 height 8
click at [292, 237] on input "Seleccionar Archivo" at bounding box center [325, 238] width 113 height 8
type input "C:\fakepath\INFORME ALBARRACIN, BRISA.pdf"
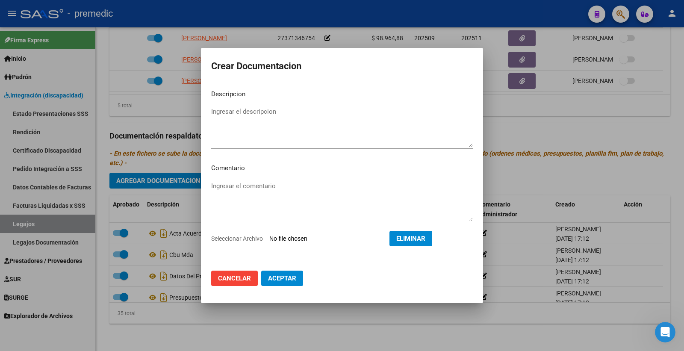
click at [249, 103] on mat-dialog-content "Descripcion Ingresar el descripcion Comentario Ingresar el comentario Seleccion…" at bounding box center [342, 173] width 282 height 181
click at [254, 112] on textarea "Ingresar el descripcion" at bounding box center [342, 127] width 262 height 40
type textarea "INFORME ALBARRACIN"
click at [291, 274] on button "Aceptar" at bounding box center [282, 278] width 42 height 15
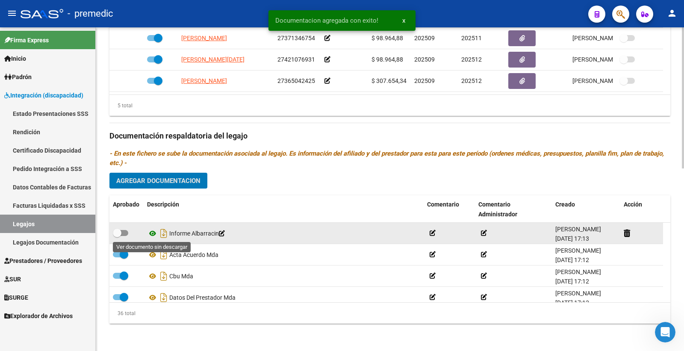
click at [154, 235] on icon at bounding box center [152, 233] width 11 height 10
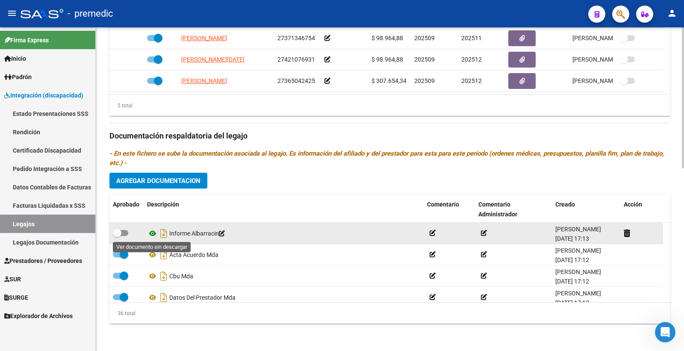
click at [150, 232] on icon at bounding box center [152, 233] width 11 height 10
click at [121, 228] on label at bounding box center [120, 233] width 15 height 10
click at [117, 236] on input "checkbox" at bounding box center [117, 236] width 0 height 0
checkbox input "true"
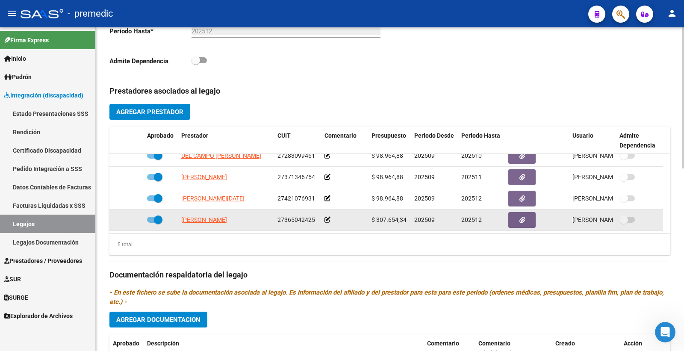
scroll to position [325, 0]
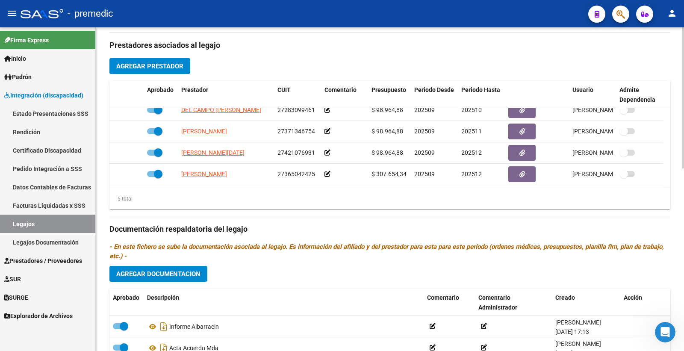
click at [175, 65] on span "Agregar Prestador" at bounding box center [149, 66] width 67 height 8
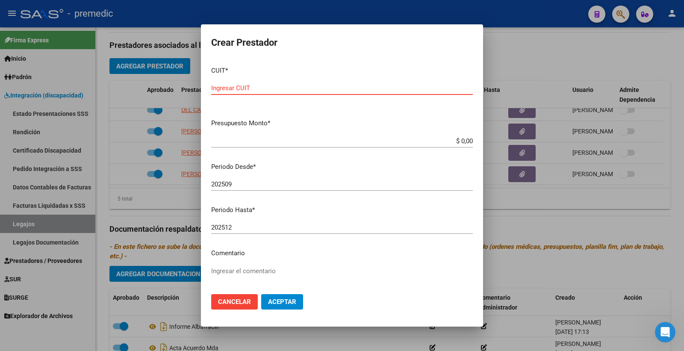
paste input "27-22370998-8"
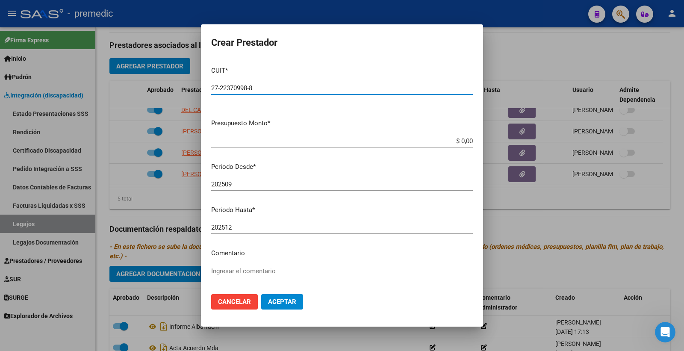
type input "27-22370998-8"
click at [458, 142] on input "$ 0,00" at bounding box center [342, 141] width 262 height 8
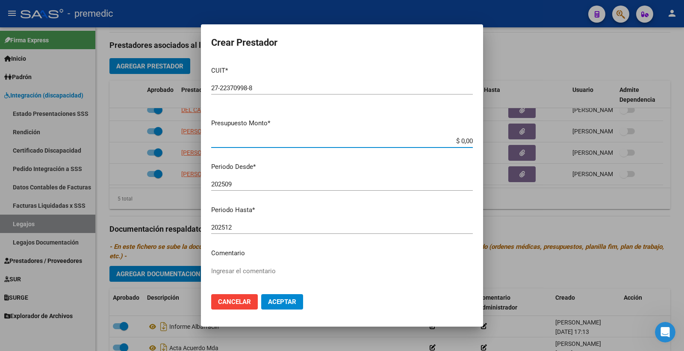
paste input "409028.8"
type input "$ 409.028,80"
click at [291, 304] on span "Aceptar" at bounding box center [282, 302] width 28 height 8
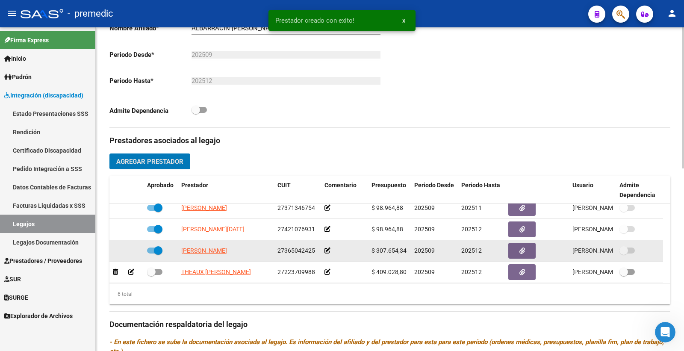
scroll to position [52, 0]
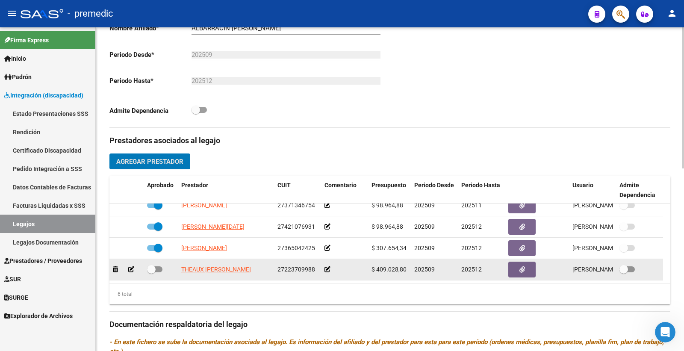
click at [325, 270] on icon at bounding box center [328, 269] width 6 height 6
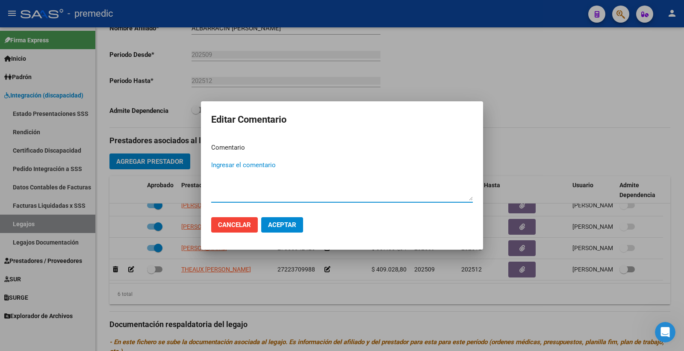
click at [231, 224] on span "Cancelar" at bounding box center [234, 225] width 33 height 8
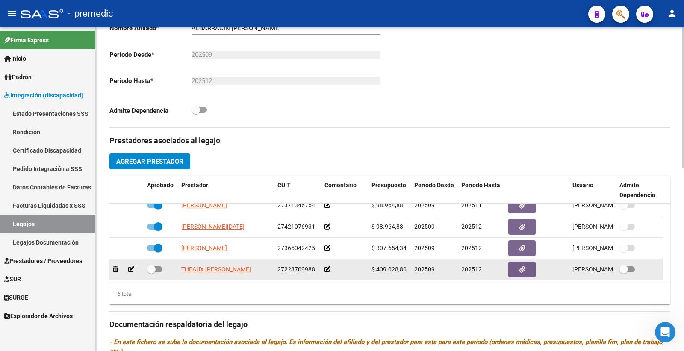
click at [133, 270] on icon at bounding box center [131, 269] width 6 height 6
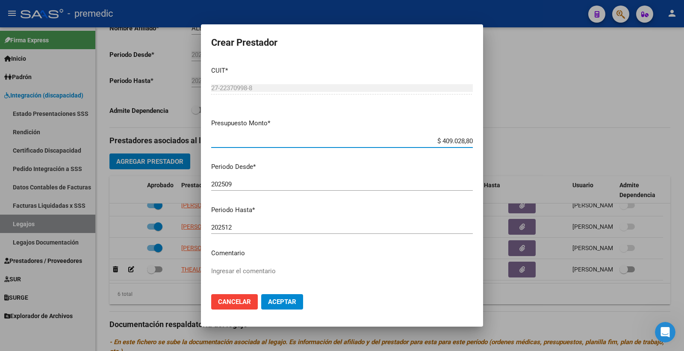
click at [234, 228] on input "202512" at bounding box center [342, 228] width 262 height 8
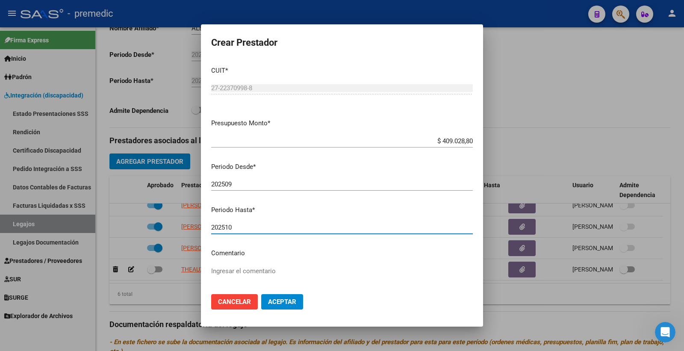
type input "202510"
click at [301, 294] on button "Aceptar" at bounding box center [282, 301] width 42 height 15
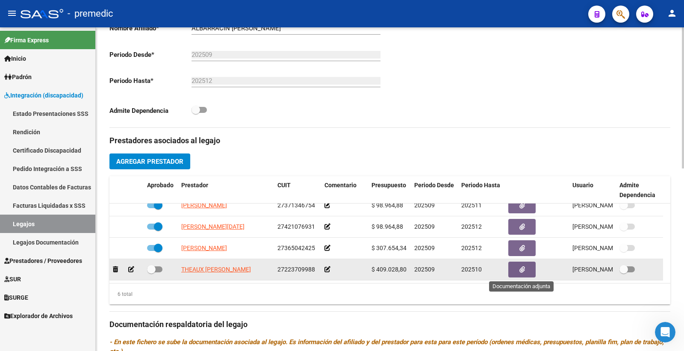
click at [526, 274] on button "button" at bounding box center [521, 270] width 27 height 16
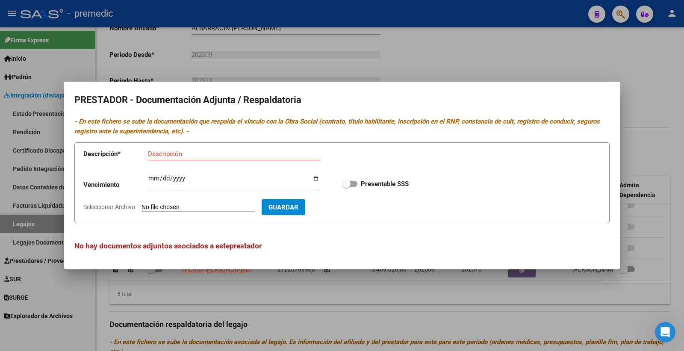
click at [214, 212] on form "Descripción * Descripción Vencimiento Ingresar vencimiento Presentable SSS Sele…" at bounding box center [341, 182] width 535 height 81
click at [206, 207] on input "Seleccionar Archivo" at bounding box center [198, 208] width 113 height 8
click at [519, 57] on div at bounding box center [342, 175] width 684 height 351
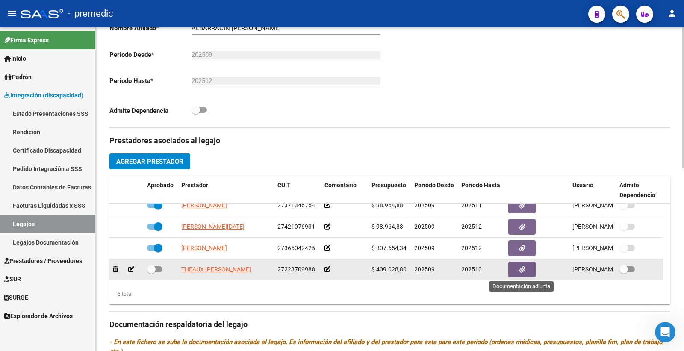
click at [529, 268] on button "button" at bounding box center [521, 270] width 27 height 16
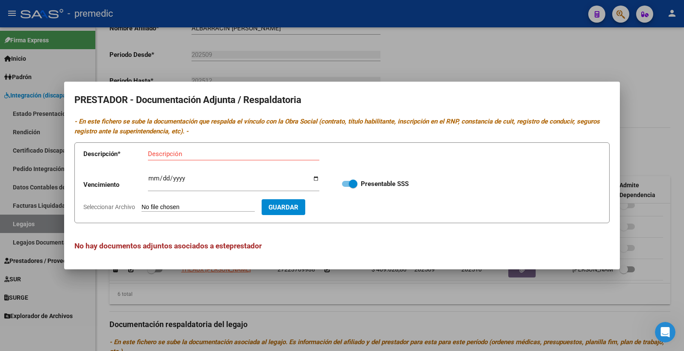
click at [174, 207] on input "Seleccionar Archivo" at bounding box center [198, 208] width 113 height 8
type input "C:\fakepath\10- DATOS DE PRESTADOR.pdf"
click at [164, 158] on div "Descripción" at bounding box center [233, 154] width 171 height 13
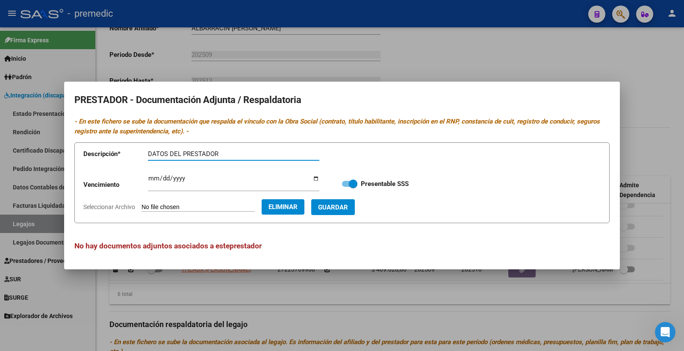
type input "DATOS DEL PRESTADOR"
click at [155, 178] on input "Ingresar vencimiento" at bounding box center [233, 182] width 171 height 14
type input "2025-10-02"
click at [348, 205] on span "Guardar" at bounding box center [333, 208] width 30 height 8
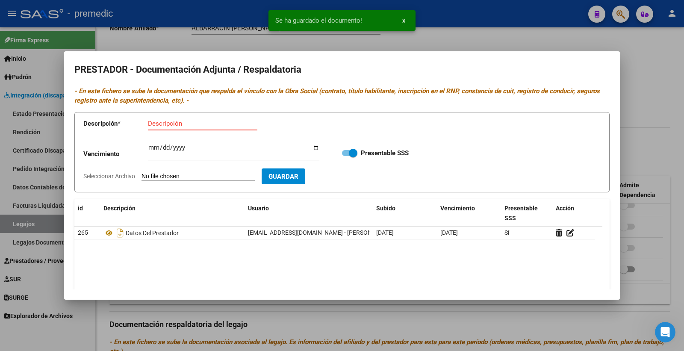
click at [176, 123] on input "Descripción" at bounding box center [202, 124] width 109 height 8
type input "CBU"
click at [172, 174] on input "Seleccionar Archivo" at bounding box center [198, 177] width 113 height 8
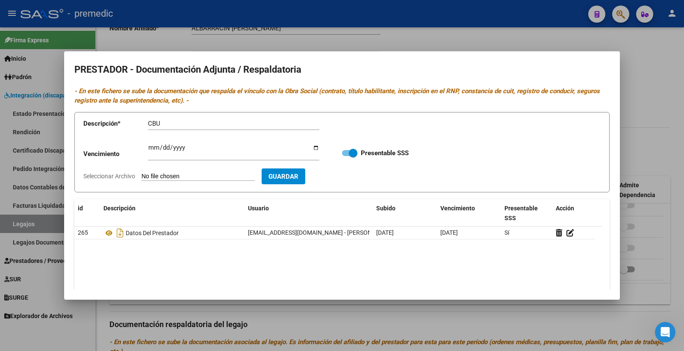
type input "C:\fakepath\12- CBU.pdf"
click at [355, 180] on button "Guardar" at bounding box center [333, 176] width 44 height 16
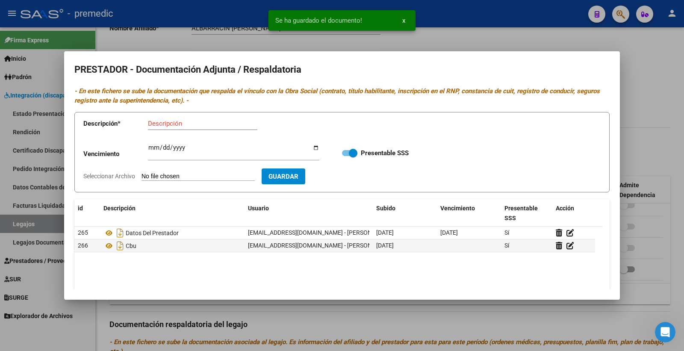
click at [675, 149] on div at bounding box center [342, 175] width 684 height 351
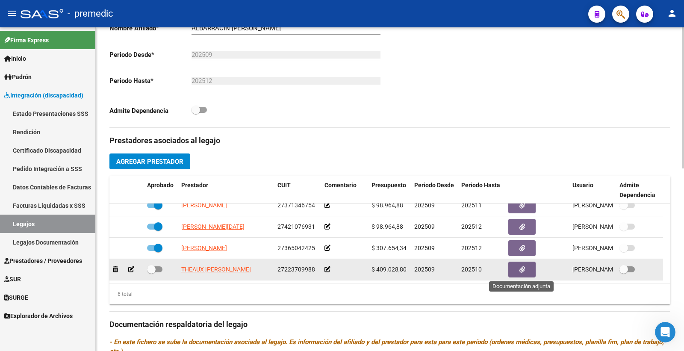
click at [524, 272] on icon "button" at bounding box center [523, 269] width 6 height 6
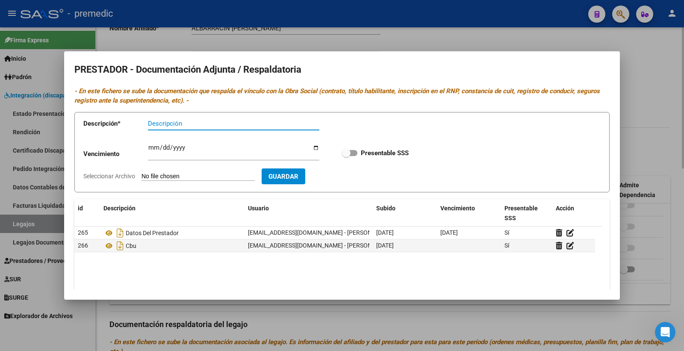
drag, startPoint x: 646, startPoint y: 74, endPoint x: 648, endPoint y: 78, distance: 4.6
click at [646, 78] on div at bounding box center [342, 175] width 684 height 351
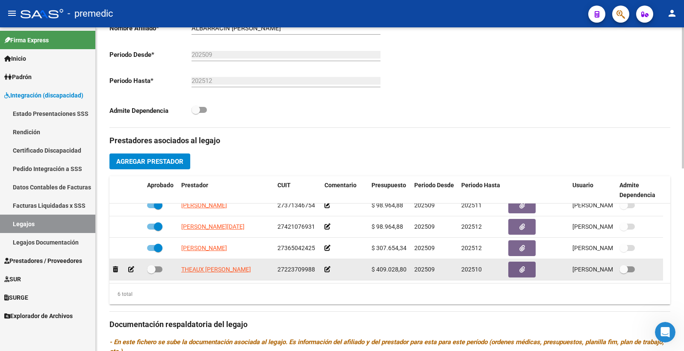
click at [157, 269] on span at bounding box center [154, 269] width 15 height 6
click at [151, 272] on input "checkbox" at bounding box center [151, 272] width 0 height 0
checkbox input "true"
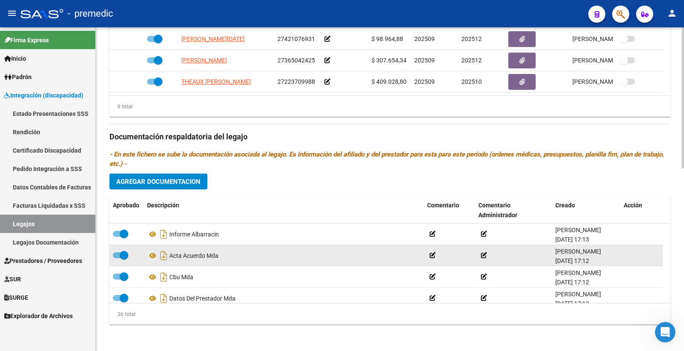
scroll to position [420, 0]
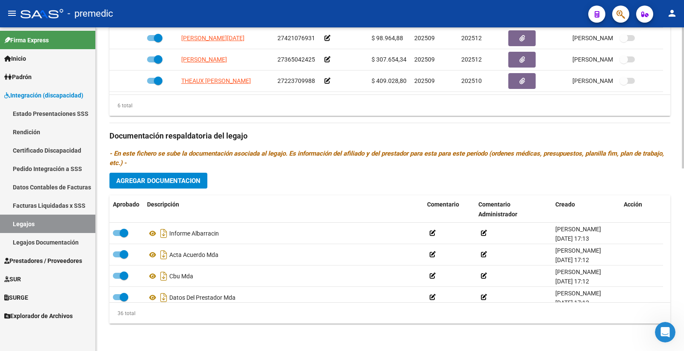
click at [180, 190] on div "Prestadores asociados al legajo Agregar Prestador Aprobado Prestador CUIT Comen…" at bounding box center [389, 134] width 561 height 391
click at [176, 187] on button "Agregar Documentacion" at bounding box center [158, 181] width 98 height 16
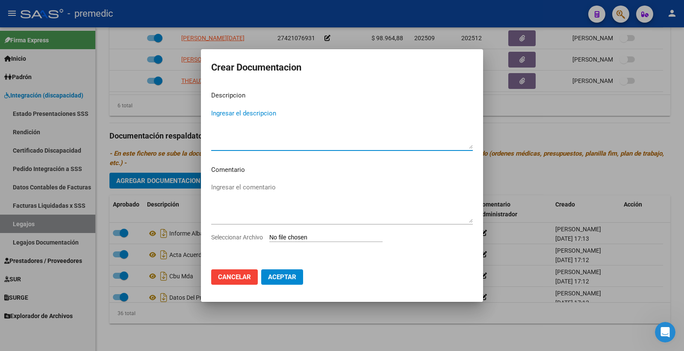
click at [296, 234] on input "Seleccionar Archivo" at bounding box center [325, 238] width 113 height 8
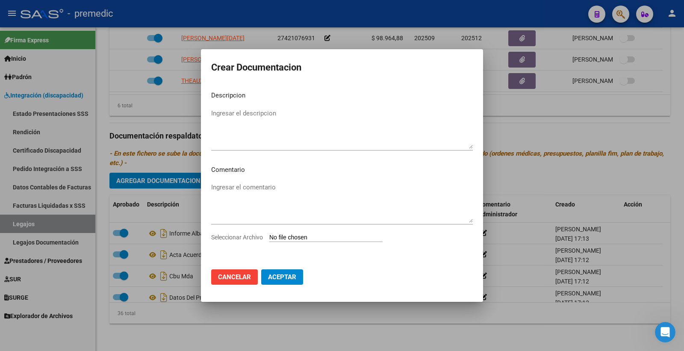
type input "C:\fakepath\1- OM.pdf"
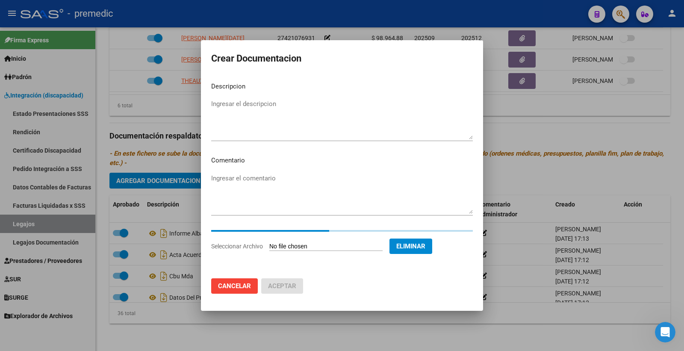
click at [226, 111] on textarea "Ingresar el descripcion" at bounding box center [342, 119] width 262 height 40
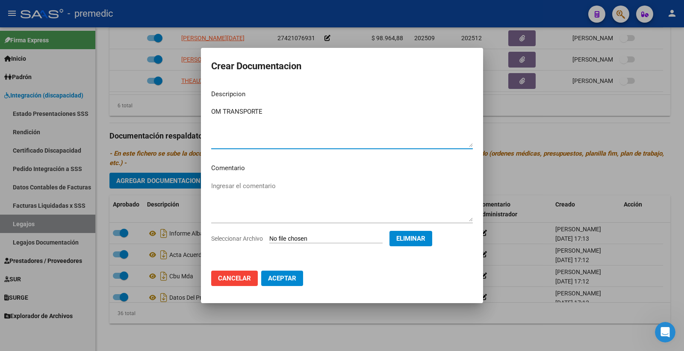
type textarea "OM TRANSPORTE"
click at [290, 280] on span "Aceptar" at bounding box center [282, 279] width 28 height 8
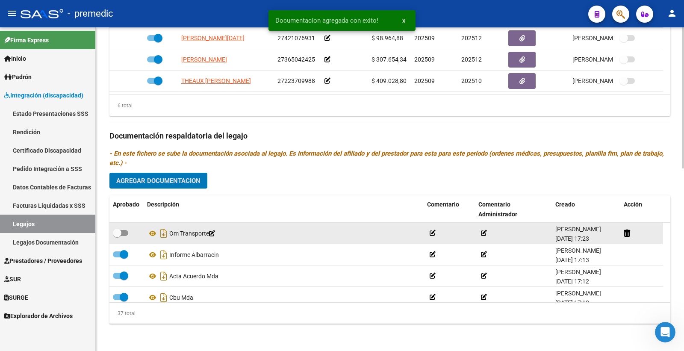
click at [122, 233] on span at bounding box center [120, 233] width 15 height 6
click at [117, 236] on input "checkbox" at bounding box center [117, 236] width 0 height 0
checkbox input "true"
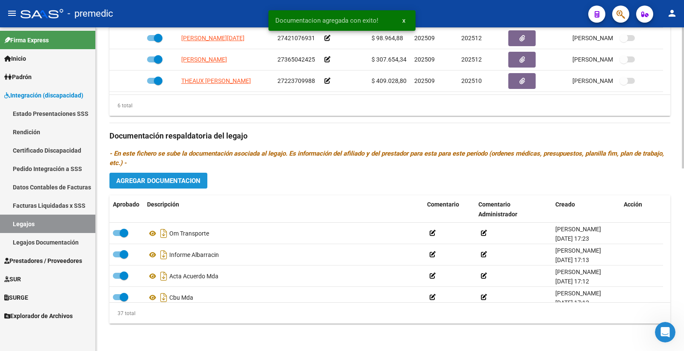
click at [171, 186] on button "Agregar Documentacion" at bounding box center [158, 181] width 98 height 16
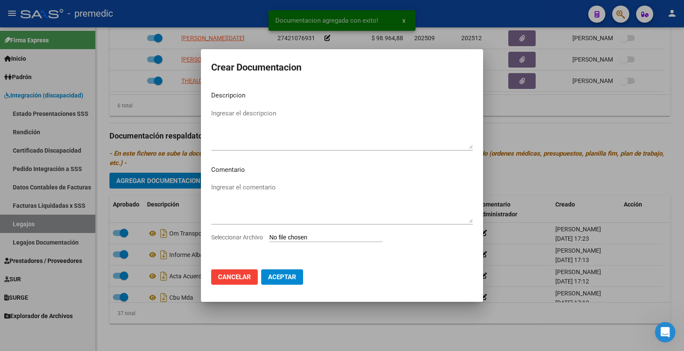
click at [287, 236] on input "Seleccionar Archivo" at bounding box center [325, 238] width 113 height 8
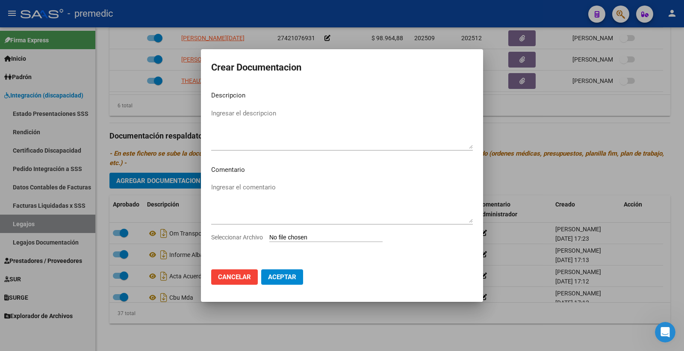
type input "C:\fakepath\2- CONFORMIDAD.pdf"
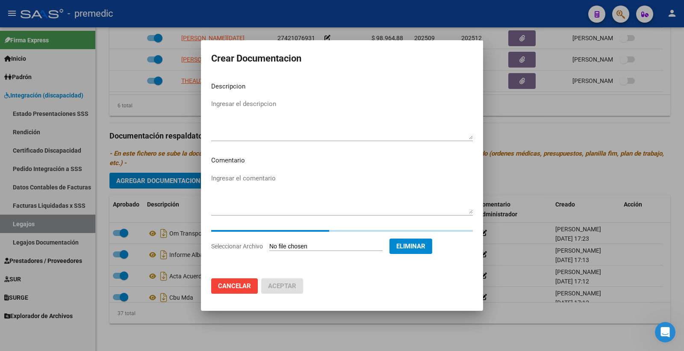
drag, startPoint x: 245, startPoint y: 114, endPoint x: 246, endPoint y: 98, distance: 15.9
click at [245, 114] on textarea "Ingresar el descripcion" at bounding box center [342, 119] width 262 height 40
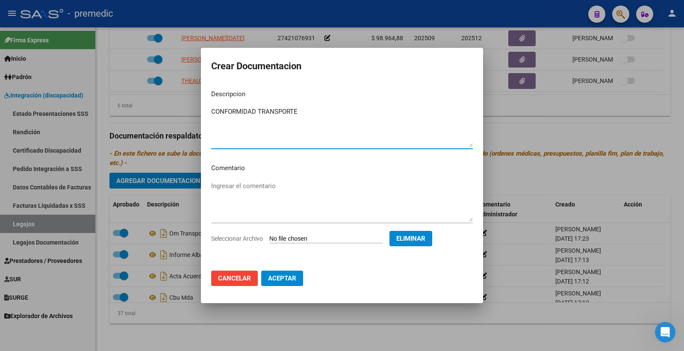
type textarea "CONFORMIDAD TRANSPORTE"
click at [290, 279] on span "Aceptar" at bounding box center [282, 279] width 28 height 8
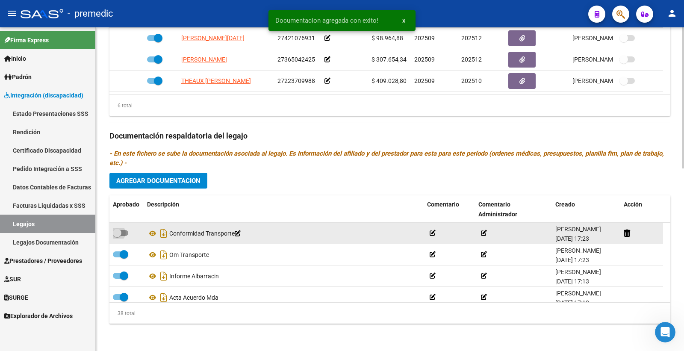
click at [113, 228] on label at bounding box center [120, 233] width 15 height 10
click at [117, 236] on input "checkbox" at bounding box center [117, 236] width 0 height 0
checkbox input "true"
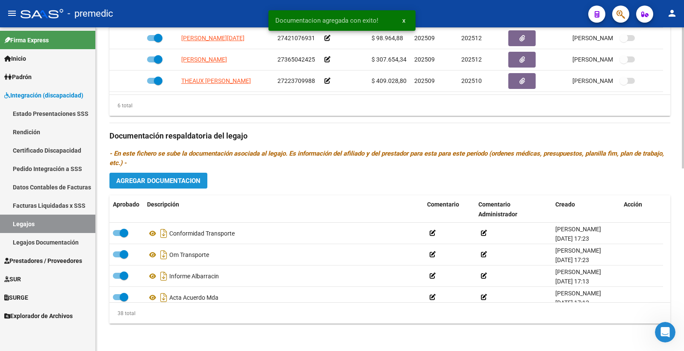
click at [168, 187] on button "Agregar Documentacion" at bounding box center [158, 181] width 98 height 16
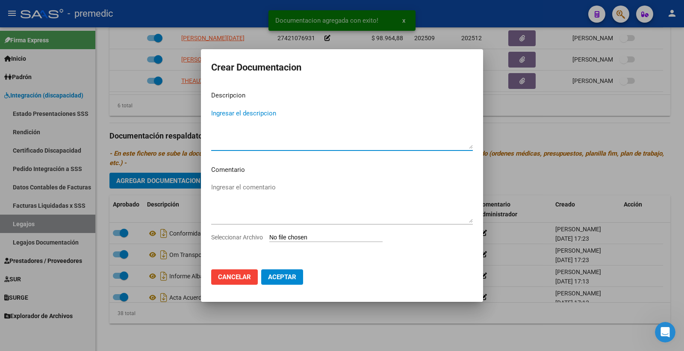
click at [277, 236] on input "Seleccionar Archivo" at bounding box center [325, 238] width 113 height 8
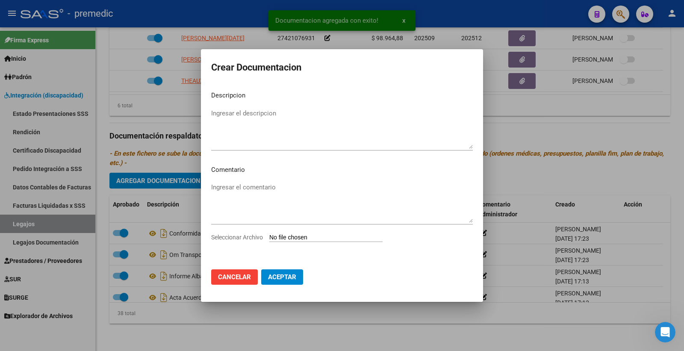
type input "C:\fakepath\3- DDJJ.pdf"
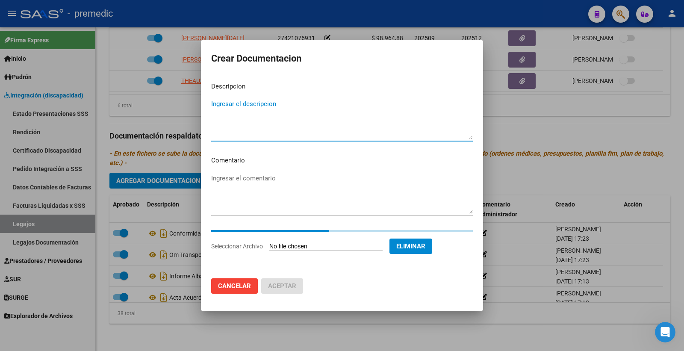
click at [254, 121] on textarea "Ingresar el descripcion" at bounding box center [342, 119] width 262 height 40
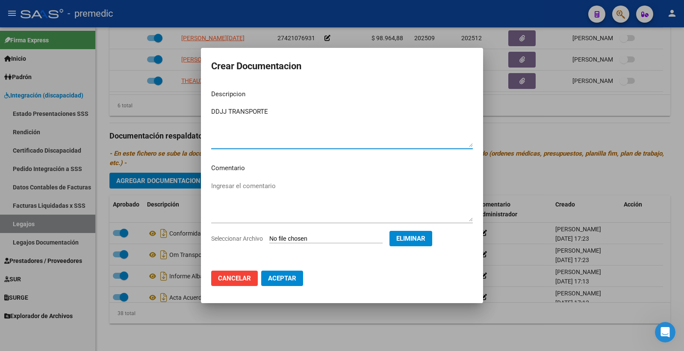
type textarea "DDJJ TRANSPORTE"
click at [298, 270] on mat-dialog-actions "Cancelar Aceptar" at bounding box center [342, 278] width 262 height 29
click at [292, 283] on button "Aceptar" at bounding box center [282, 278] width 42 height 15
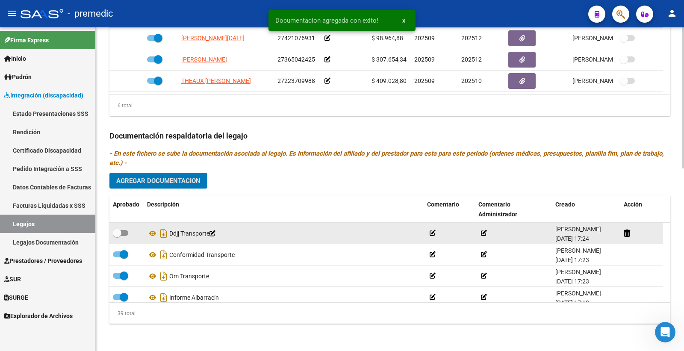
click at [125, 230] on span at bounding box center [120, 233] width 15 height 6
click at [117, 236] on input "checkbox" at bounding box center [117, 236] width 0 height 0
checkbox input "true"
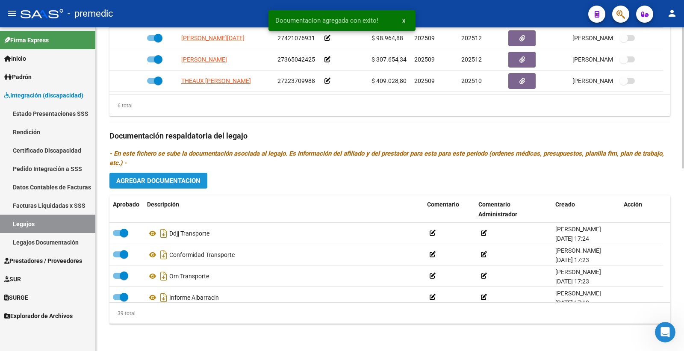
click at [183, 182] on span "Agregar Documentacion" at bounding box center [158, 181] width 84 height 8
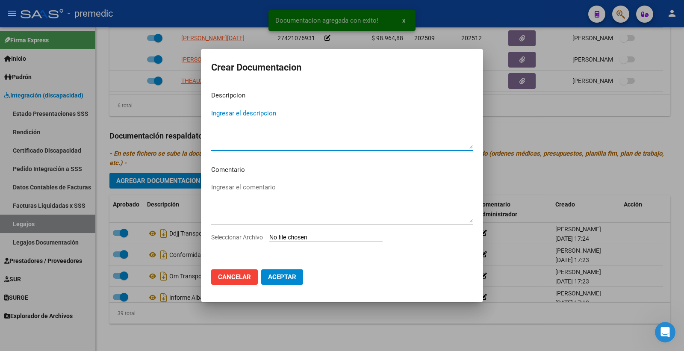
click at [342, 237] on input "Seleccionar Archivo" at bounding box center [325, 238] width 113 height 8
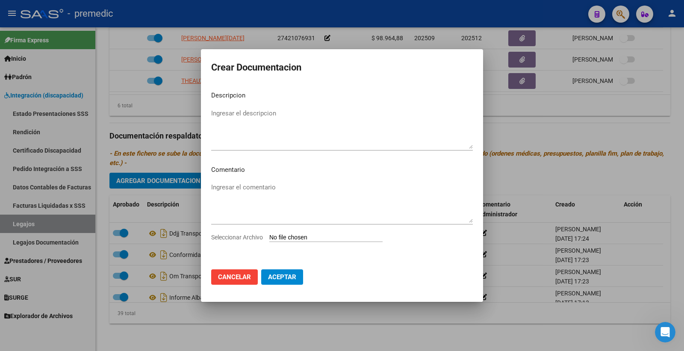
type input "C:\fakepath\4- GOOGLE MAPS.pdf"
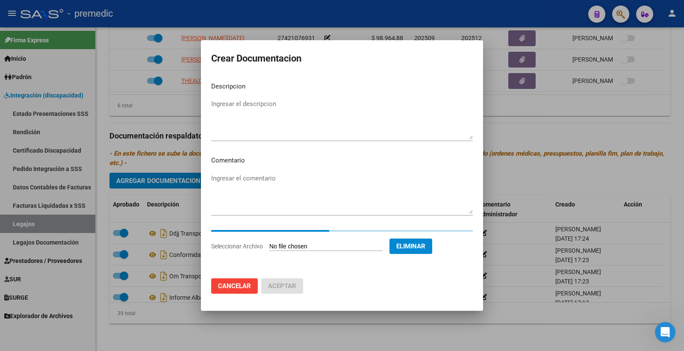
click at [269, 109] on textarea "Ingresar el descripcion" at bounding box center [342, 119] width 262 height 40
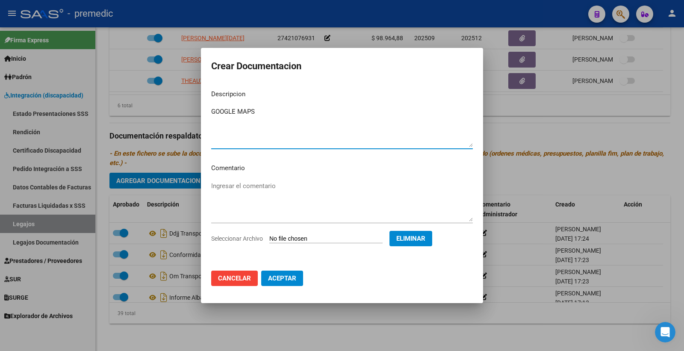
type textarea "GOOGLE MAPS"
click at [275, 284] on button "Aceptar" at bounding box center [282, 278] width 42 height 15
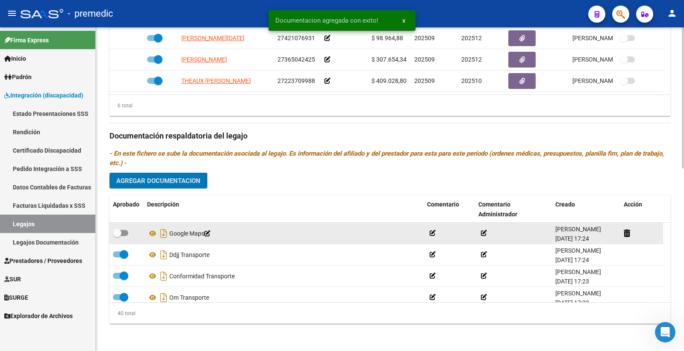
click at [125, 232] on span at bounding box center [120, 233] width 15 height 6
click at [117, 236] on input "checkbox" at bounding box center [117, 236] width 0 height 0
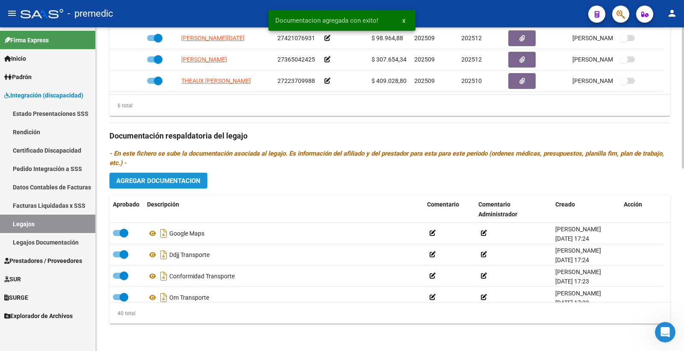
click at [180, 183] on span "Agregar Documentacion" at bounding box center [158, 181] width 84 height 8
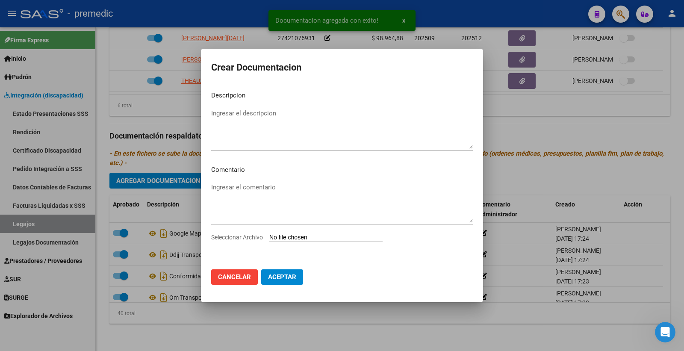
click at [303, 237] on input "Seleccionar Archivo" at bounding box center [325, 238] width 113 height 8
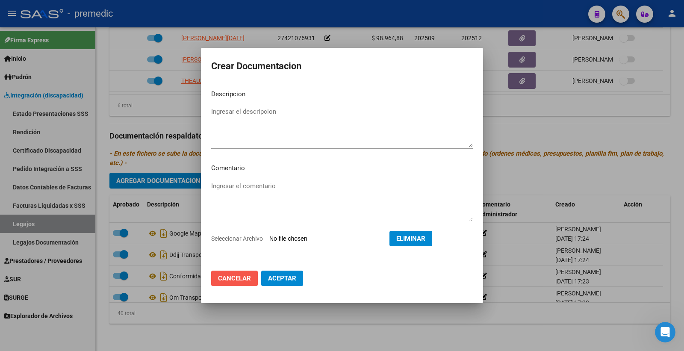
click at [221, 284] on button "Cancelar" at bounding box center [234, 278] width 47 height 15
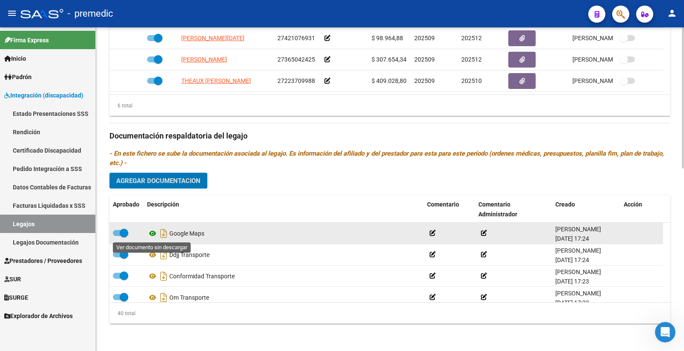
click at [153, 230] on icon at bounding box center [152, 233] width 11 height 10
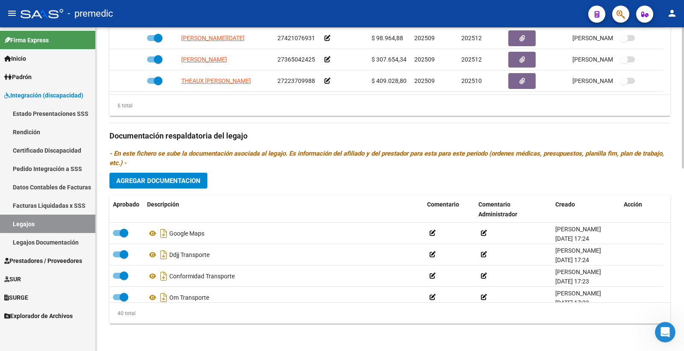
click at [183, 178] on span "Agregar Documentacion" at bounding box center [158, 181] width 84 height 8
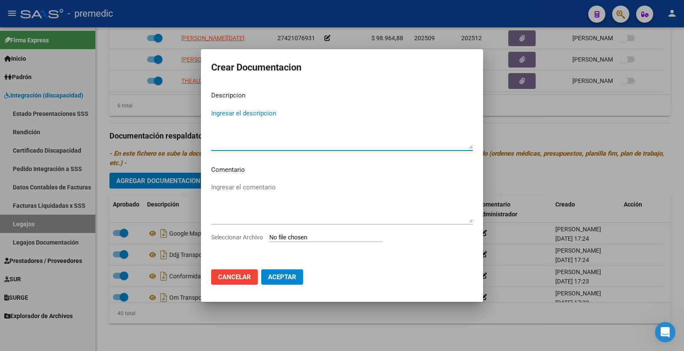
click at [284, 233] on div "Seleccionar Archivo" at bounding box center [342, 241] width 262 height 16
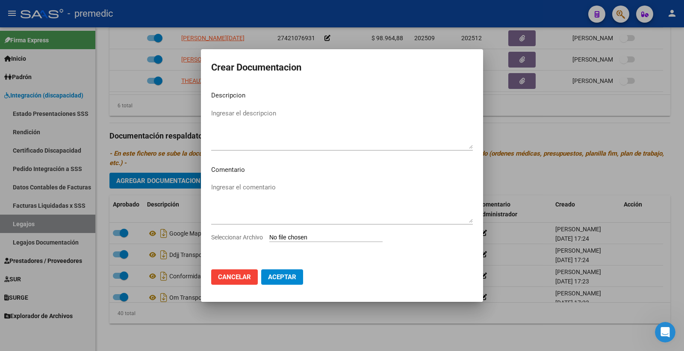
click at [284, 238] on input "Seleccionar Archivo" at bounding box center [325, 238] width 113 height 8
click at [303, 275] on mat-dialog-actions "Cancelar Aceptar" at bounding box center [342, 277] width 262 height 29
click at [236, 277] on span "Cancelar" at bounding box center [234, 277] width 33 height 8
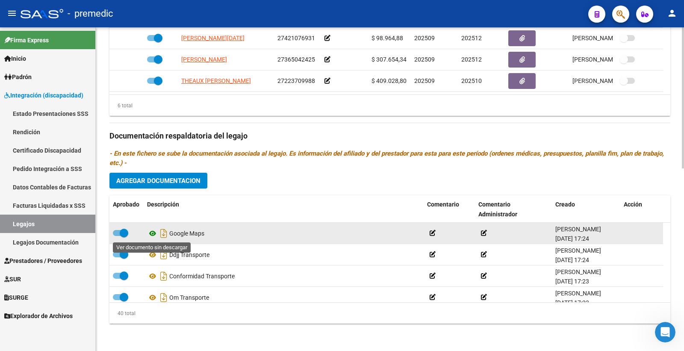
click at [152, 236] on icon at bounding box center [152, 233] width 11 height 10
click at [117, 234] on span at bounding box center [120, 233] width 15 height 6
click at [117, 236] on input "checkbox" at bounding box center [117, 236] width 0 height 0
click at [210, 237] on app-edit-comment at bounding box center [207, 233] width 6 height 7
click at [210, 234] on icon at bounding box center [207, 234] width 6 height 6
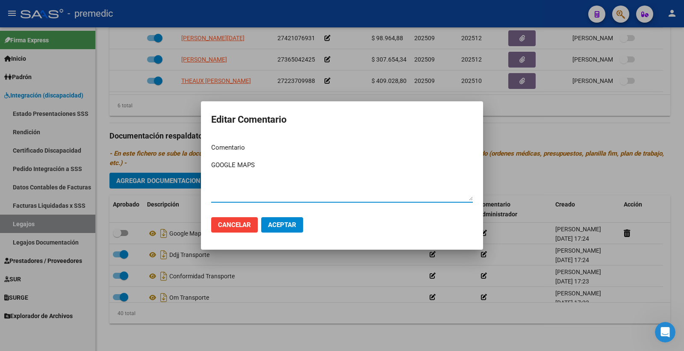
drag, startPoint x: 232, startPoint y: 164, endPoint x: 147, endPoint y: 151, distance: 86.6
click at [147, 151] on div "Editar Comentario Comentario GOOGLE MAPS Ingresar el comentario Cancelar Aceptar" at bounding box center [342, 175] width 684 height 351
click at [281, 222] on span "Aceptar" at bounding box center [282, 225] width 28 height 8
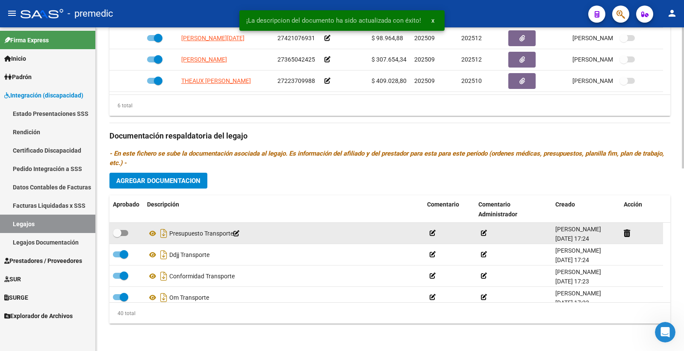
click at [127, 236] on label at bounding box center [120, 233] width 15 height 10
click at [117, 236] on input "checkbox" at bounding box center [117, 236] width 0 height 0
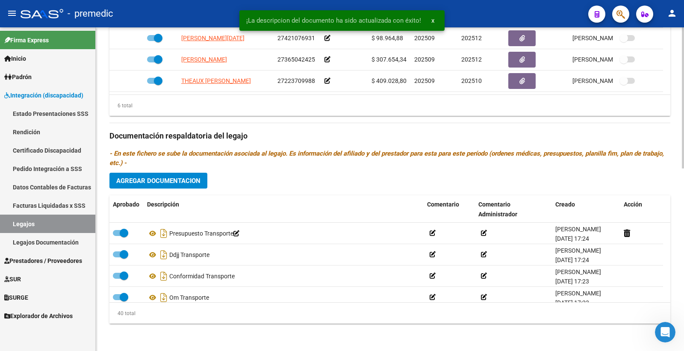
click at [175, 186] on button "Agregar Documentacion" at bounding box center [158, 181] width 98 height 16
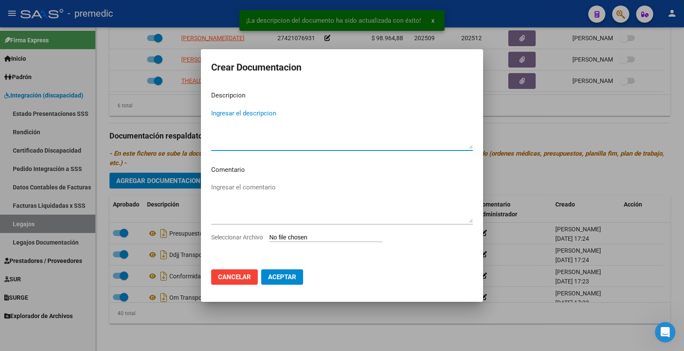
click at [291, 236] on input "Seleccionar Archivo" at bounding box center [325, 238] width 113 height 8
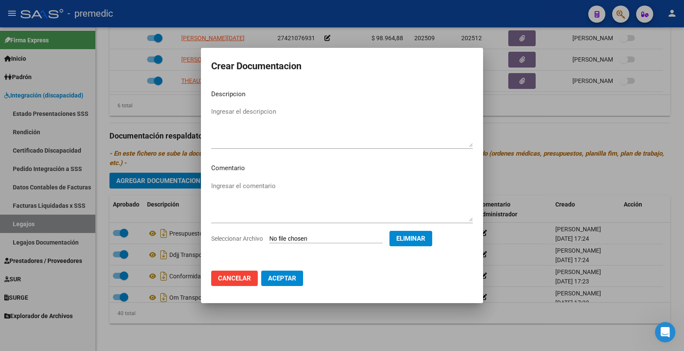
click at [259, 117] on textarea "Ingresar el descripcion" at bounding box center [342, 127] width 262 height 40
click at [272, 278] on span "Aceptar" at bounding box center [282, 279] width 28 height 8
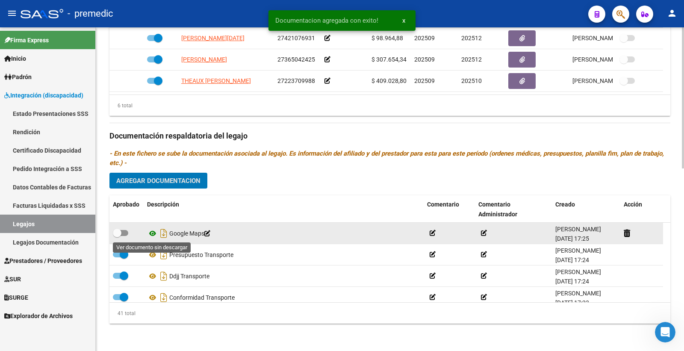
click at [151, 232] on icon at bounding box center [152, 233] width 11 height 10
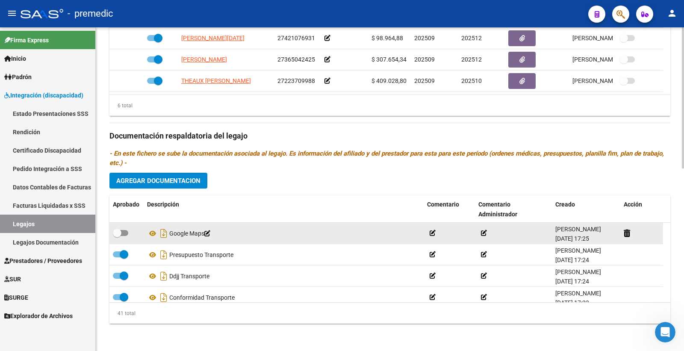
click at [124, 234] on span at bounding box center [120, 233] width 15 height 6
click at [117, 236] on input "checkbox" at bounding box center [117, 236] width 0 height 0
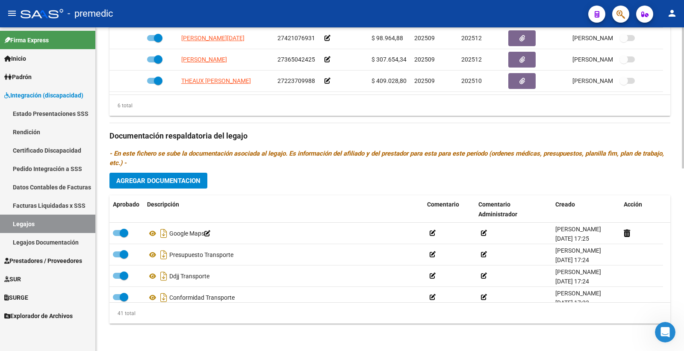
click at [170, 180] on span "Agregar Documentacion" at bounding box center [158, 181] width 84 height 8
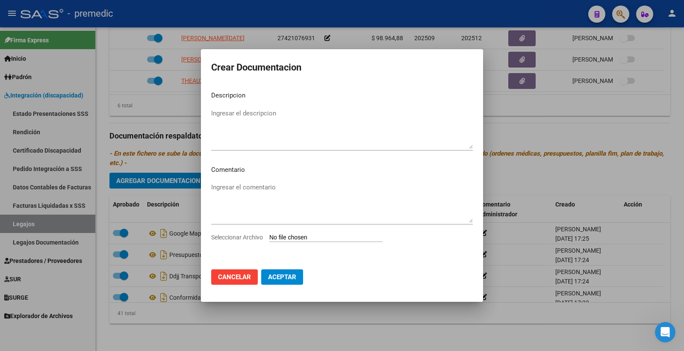
click at [284, 236] on input "Seleccionar Archivo" at bounding box center [325, 238] width 113 height 8
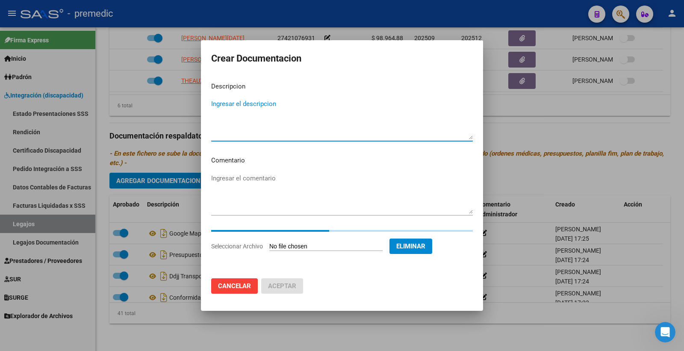
click at [276, 117] on textarea "Ingresar el descripcion" at bounding box center [342, 119] width 262 height 40
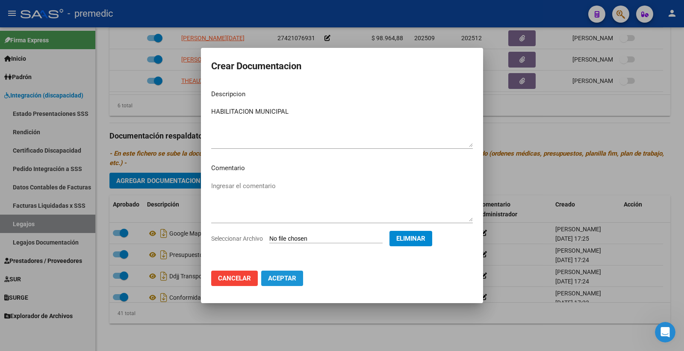
click at [289, 278] on span "Aceptar" at bounding box center [282, 279] width 28 height 8
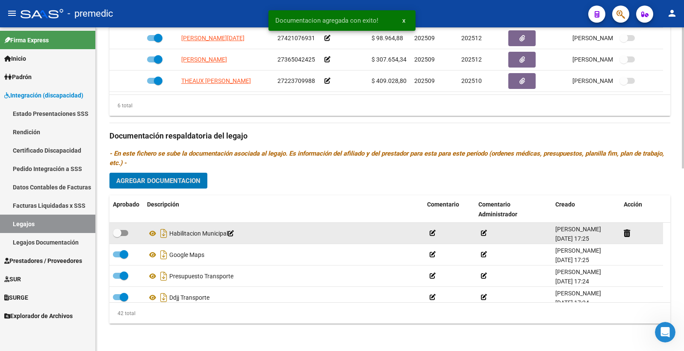
click at [124, 233] on span at bounding box center [120, 233] width 15 height 6
click at [117, 236] on input "checkbox" at bounding box center [117, 236] width 0 height 0
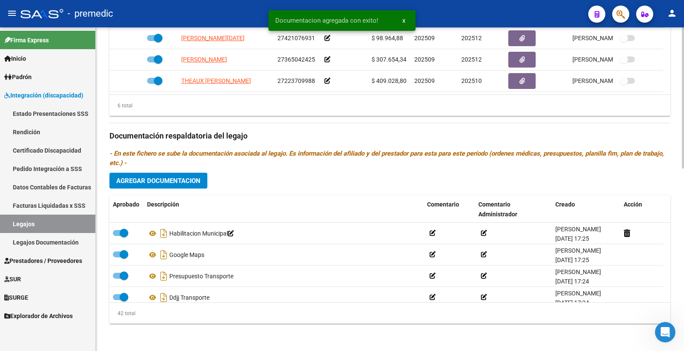
click at [183, 176] on button "Agregar Documentacion" at bounding box center [158, 181] width 98 height 16
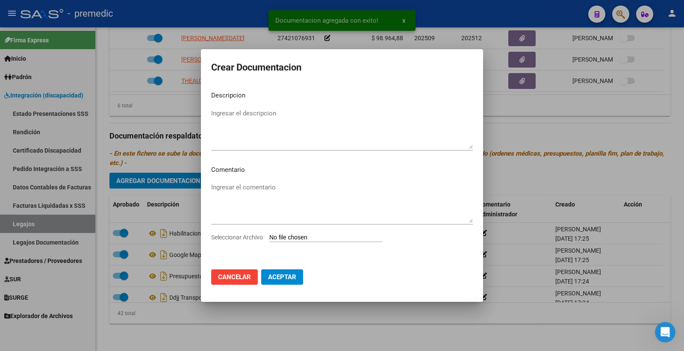
click at [297, 238] on input "Seleccionar Archivo" at bounding box center [325, 238] width 113 height 8
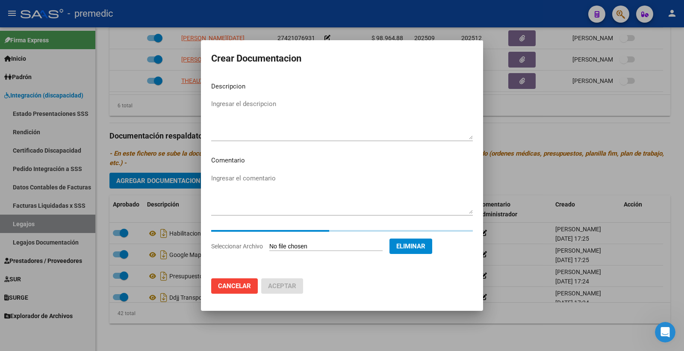
click at [247, 113] on textarea "Ingresar el descripcion" at bounding box center [342, 119] width 262 height 40
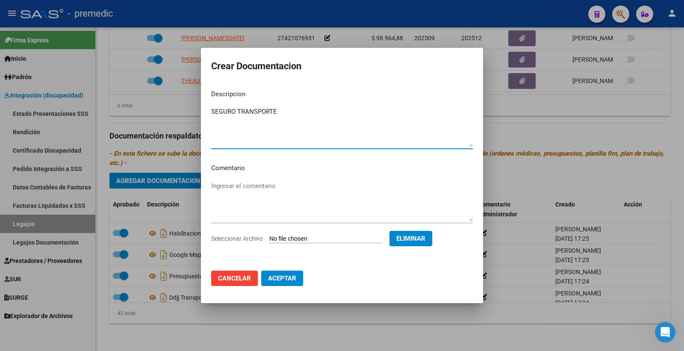
click at [292, 281] on span "Aceptar" at bounding box center [282, 279] width 28 height 8
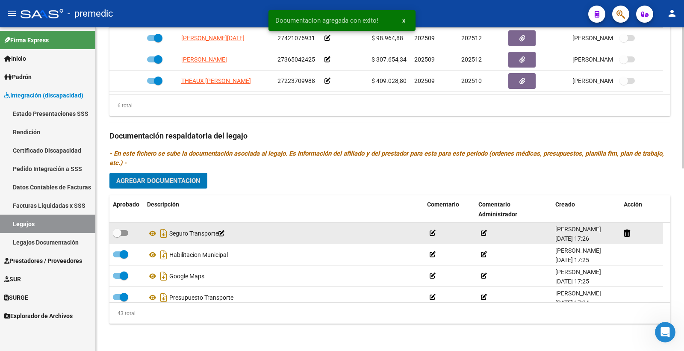
click at [123, 230] on span at bounding box center [120, 233] width 15 height 6
click at [117, 236] on input "checkbox" at bounding box center [117, 236] width 0 height 0
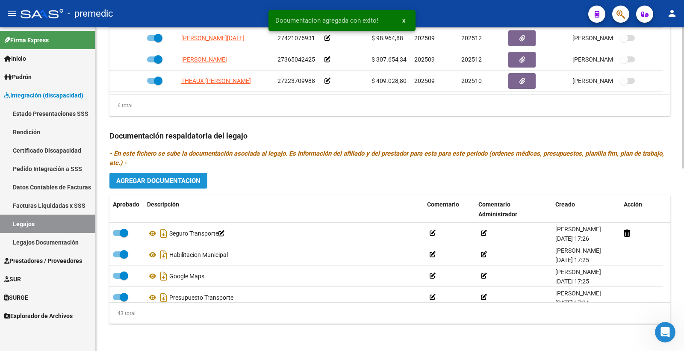
click at [172, 185] on button "Agregar Documentacion" at bounding box center [158, 181] width 98 height 16
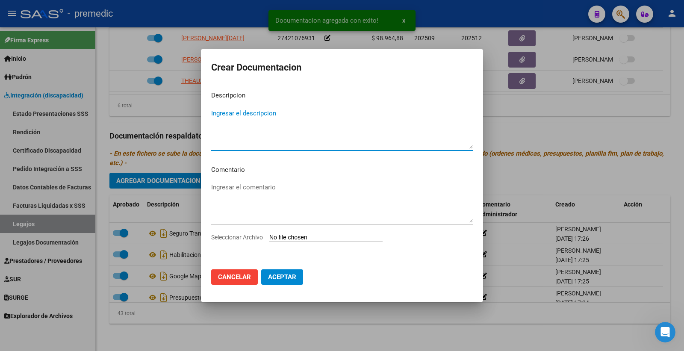
click at [297, 234] on input "Seleccionar Archivo" at bounding box center [325, 238] width 113 height 8
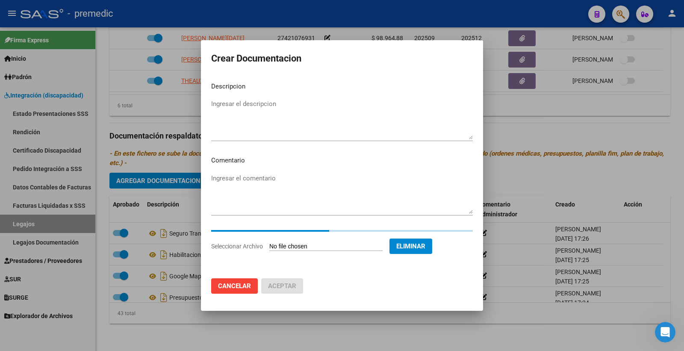
click at [244, 129] on textarea "Ingresar el descripcion" at bounding box center [342, 119] width 262 height 40
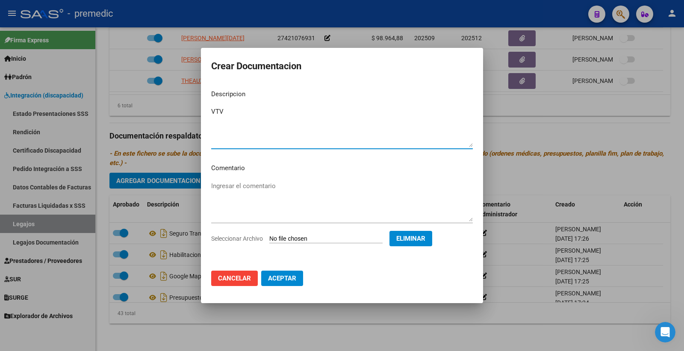
click at [296, 287] on mat-dialog-actions "Cancelar Aceptar" at bounding box center [342, 278] width 262 height 29
click at [288, 283] on button "Aceptar" at bounding box center [282, 278] width 42 height 15
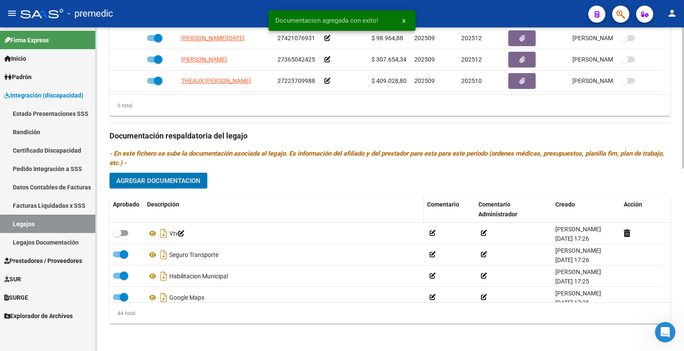
click at [123, 233] on span at bounding box center [120, 233] width 15 height 6
click at [117, 236] on input "checkbox" at bounding box center [117, 236] width 0 height 0
click at [179, 186] on button "Agregar Documentacion" at bounding box center [158, 181] width 98 height 16
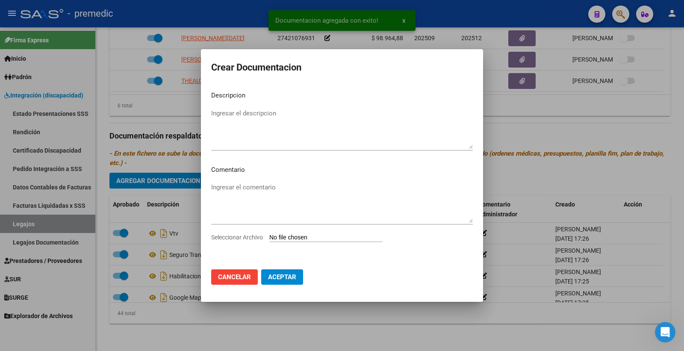
click at [309, 236] on input "Seleccionar Archivo" at bounding box center [325, 238] width 113 height 8
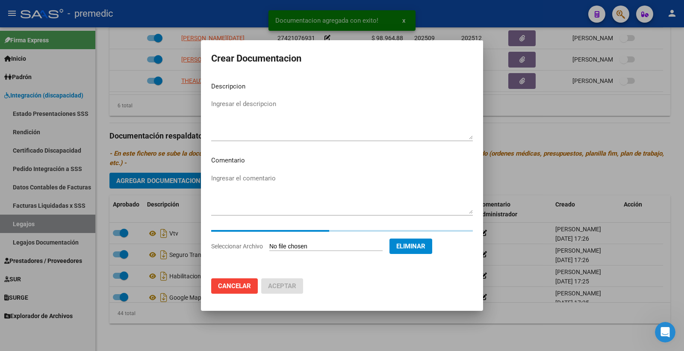
drag, startPoint x: 257, startPoint y: 97, endPoint x: 257, endPoint y: 101, distance: 4.3
click at [257, 99] on div "Ingresar el descripcion" at bounding box center [342, 120] width 262 height 44
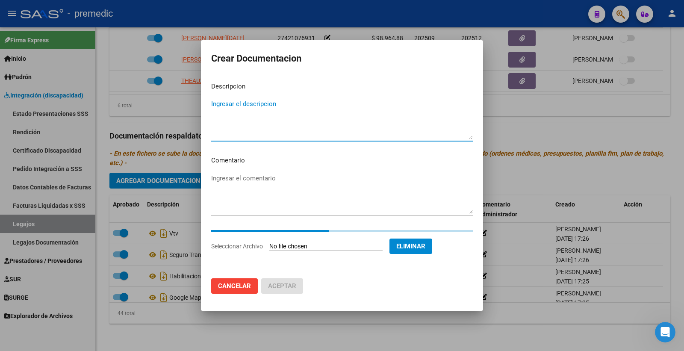
drag, startPoint x: 257, startPoint y: 101, endPoint x: 263, endPoint y: 100, distance: 5.7
click at [257, 101] on mat-dialog-content "Descripcion Ingresar el descripcion Comentario Ingresar el comentario Seleccion…" at bounding box center [342, 173] width 282 height 197
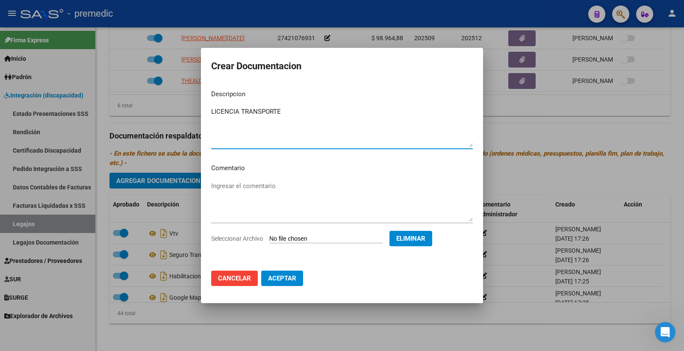
click at [298, 275] on button "Aceptar" at bounding box center [282, 278] width 42 height 15
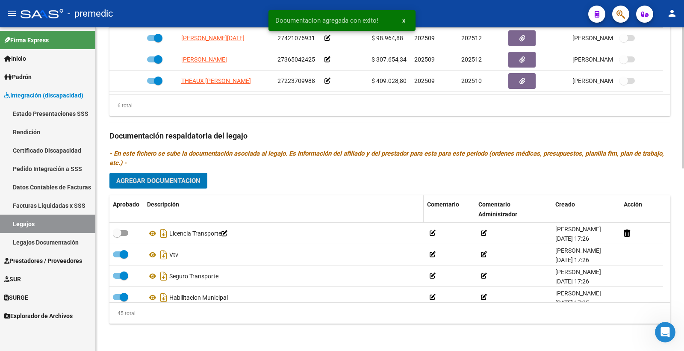
drag, startPoint x: 121, startPoint y: 235, endPoint x: 149, endPoint y: 211, distance: 36.4
click at [121, 234] on span at bounding box center [120, 233] width 15 height 6
click at [117, 236] on input "checkbox" at bounding box center [117, 236] width 0 height 0
click at [171, 172] on div "Prestadores asociados al legajo Agregar Prestador Aprobado Prestador CUIT Comen…" at bounding box center [389, 134] width 561 height 391
click at [177, 178] on span "Agregar Documentacion" at bounding box center [158, 181] width 84 height 8
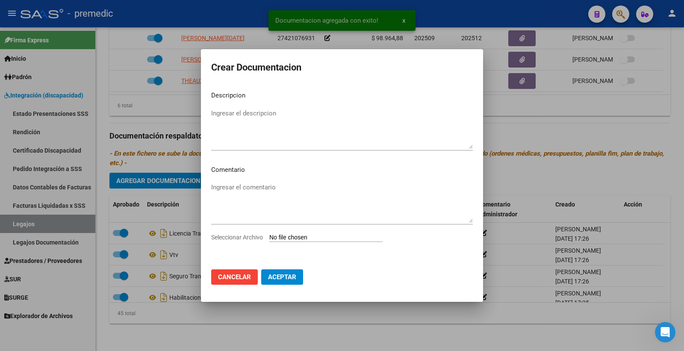
click at [313, 232] on div "Ingresar el comentario" at bounding box center [342, 207] width 262 height 52
click at [310, 239] on input "Seleccionar Archivo" at bounding box center [325, 238] width 113 height 8
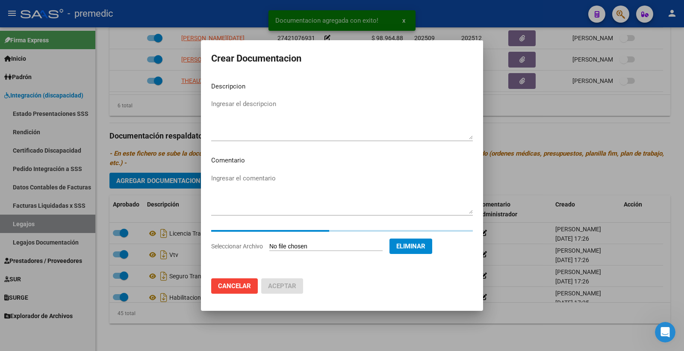
drag, startPoint x: 310, startPoint y: 239, endPoint x: 258, endPoint y: 106, distance: 142.7
click at [258, 106] on textarea "Ingresar el descripcion" at bounding box center [342, 119] width 262 height 40
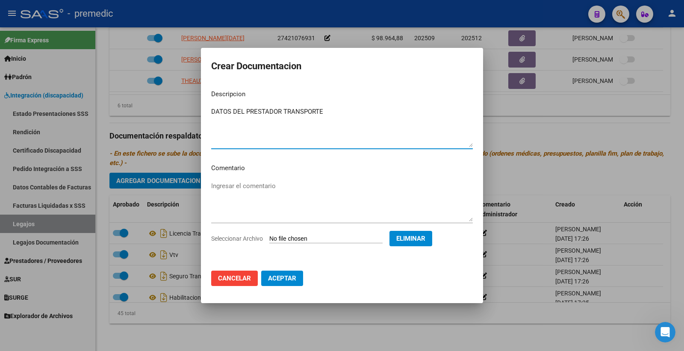
click at [284, 280] on span "Aceptar" at bounding box center [282, 279] width 28 height 8
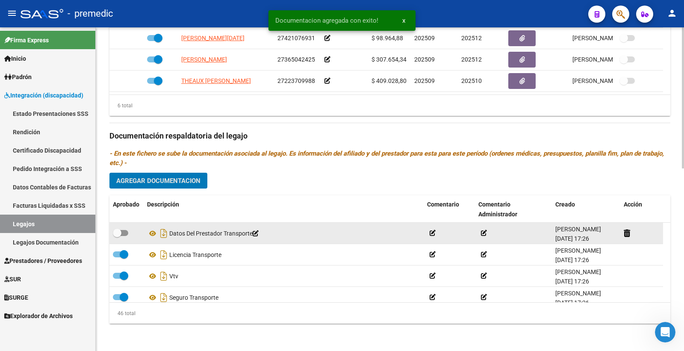
click at [126, 233] on span at bounding box center [120, 233] width 15 height 6
click at [117, 236] on input "checkbox" at bounding box center [117, 236] width 0 height 0
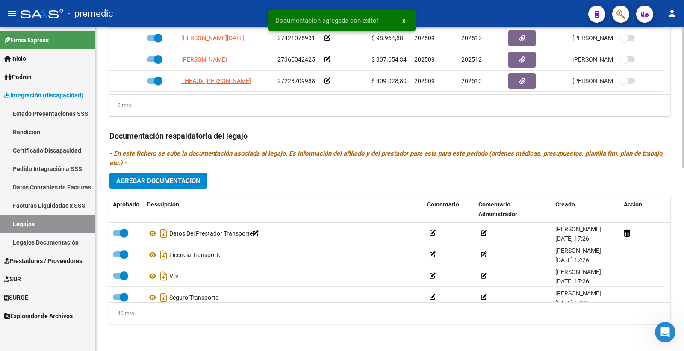
click at [168, 181] on span "Agregar Documentacion" at bounding box center [158, 181] width 84 height 8
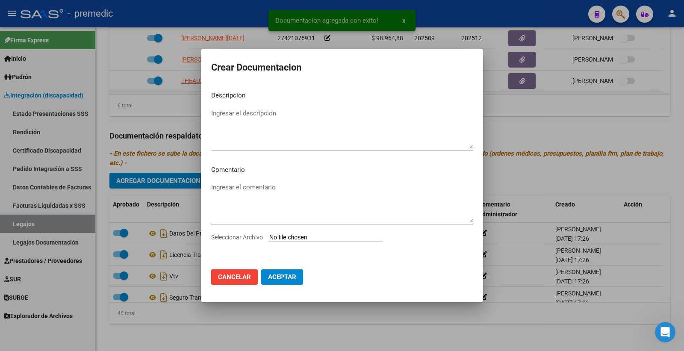
click at [295, 244] on div "Seleccionar Archivo" at bounding box center [342, 241] width 262 height 16
click at [294, 239] on input "Seleccionar Archivo" at bounding box center [325, 238] width 113 height 8
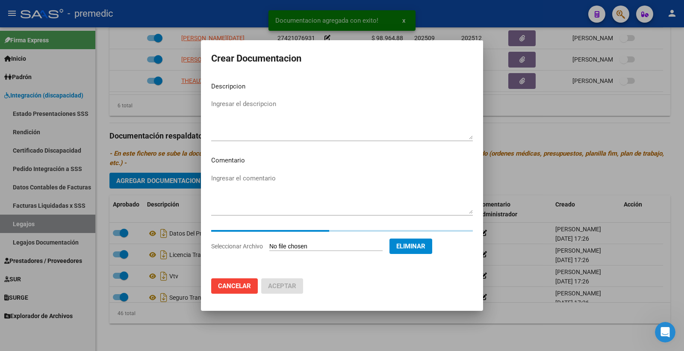
click at [280, 104] on textarea "Ingresar el descripcion" at bounding box center [342, 119] width 262 height 40
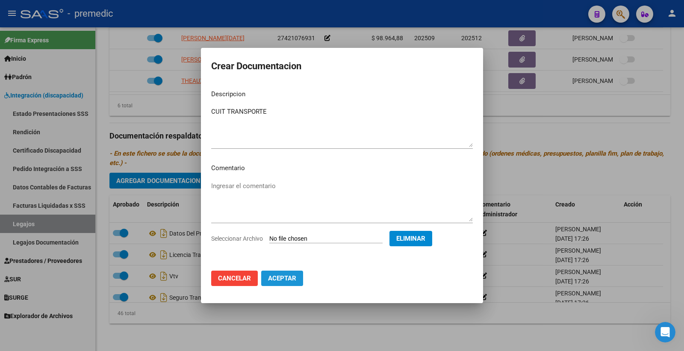
click at [296, 278] on button "Aceptar" at bounding box center [282, 278] width 42 height 15
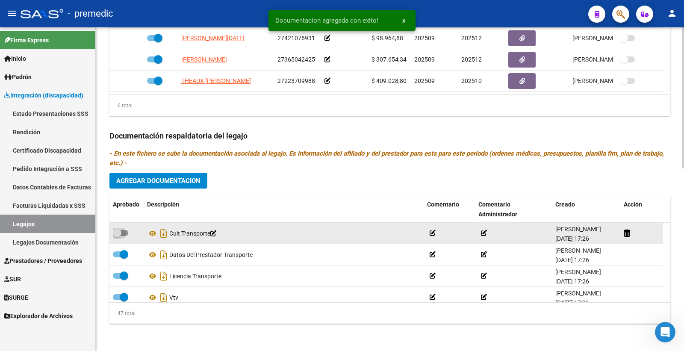
click at [121, 234] on span at bounding box center [117, 233] width 9 height 9
click at [117, 236] on input "checkbox" at bounding box center [117, 236] width 0 height 0
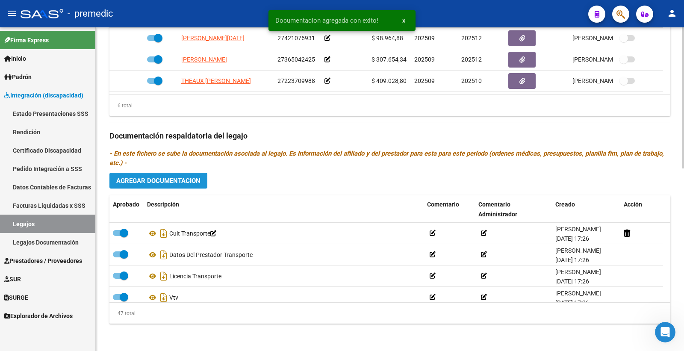
click at [190, 178] on span "Agregar Documentacion" at bounding box center [158, 181] width 84 height 8
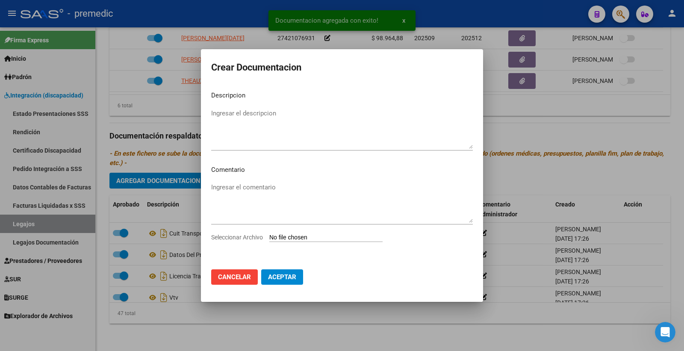
click at [281, 236] on input "Seleccionar Archivo" at bounding box center [325, 238] width 113 height 8
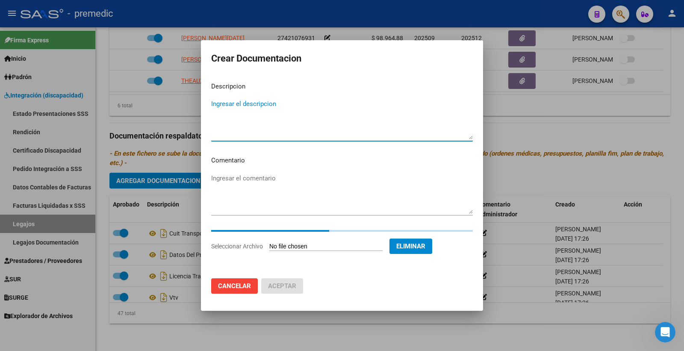
drag, startPoint x: 251, startPoint y: 114, endPoint x: 245, endPoint y: 116, distance: 5.6
click at [251, 114] on textarea "Ingresar el descripcion" at bounding box center [342, 119] width 262 height 40
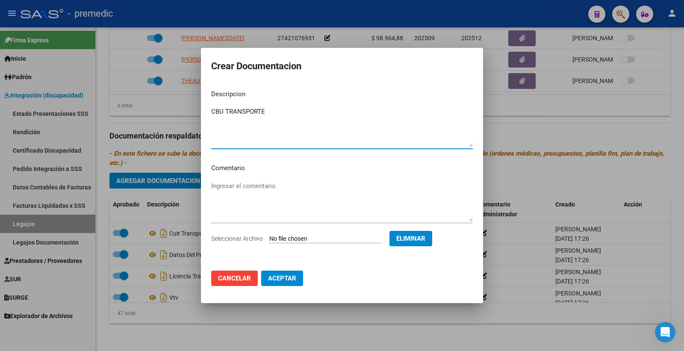
click at [281, 275] on span "Aceptar" at bounding box center [282, 279] width 28 height 8
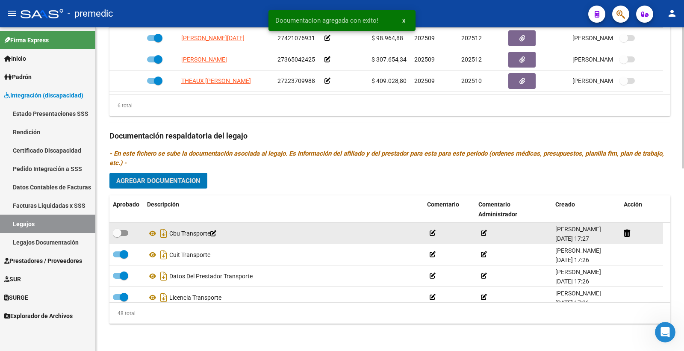
click at [118, 233] on span at bounding box center [117, 233] width 9 height 9
click at [117, 236] on input "checkbox" at bounding box center [117, 236] width 0 height 0
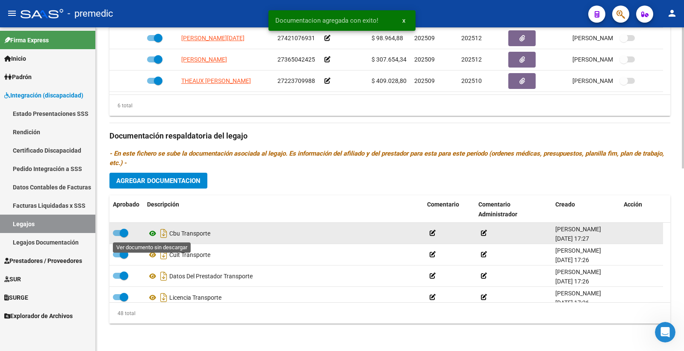
click at [149, 233] on icon at bounding box center [152, 233] width 11 height 10
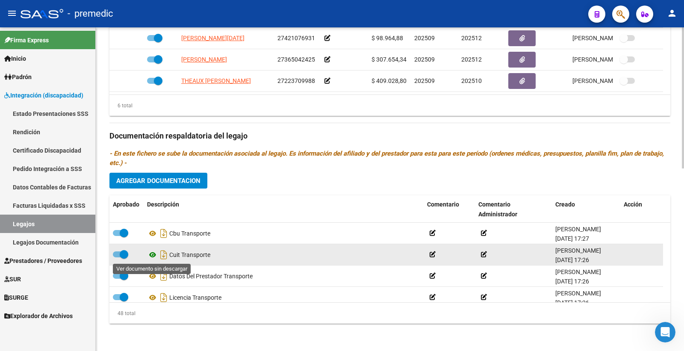
click at [152, 254] on icon at bounding box center [152, 255] width 11 height 10
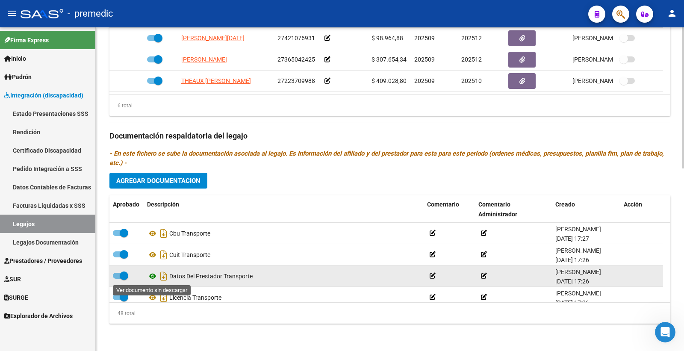
click at [153, 274] on icon at bounding box center [152, 276] width 11 height 10
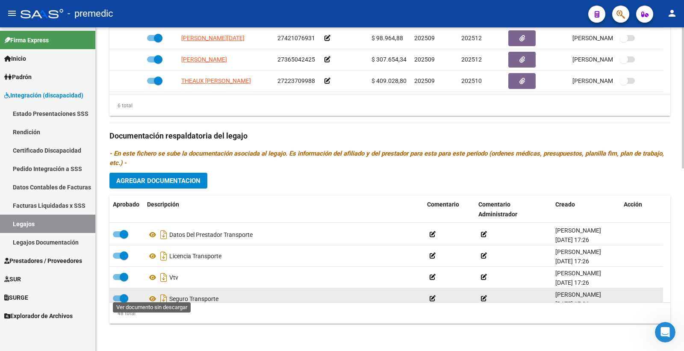
scroll to position [47, 0]
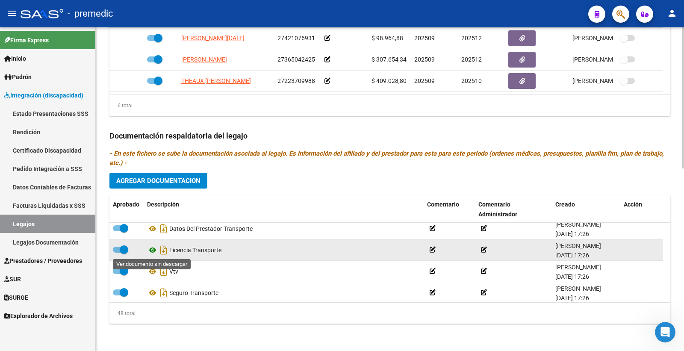
click at [152, 249] on icon at bounding box center [152, 250] width 11 height 10
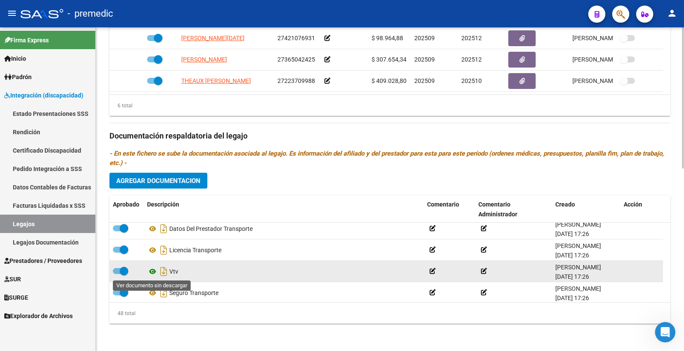
click at [151, 268] on icon at bounding box center [152, 271] width 11 height 10
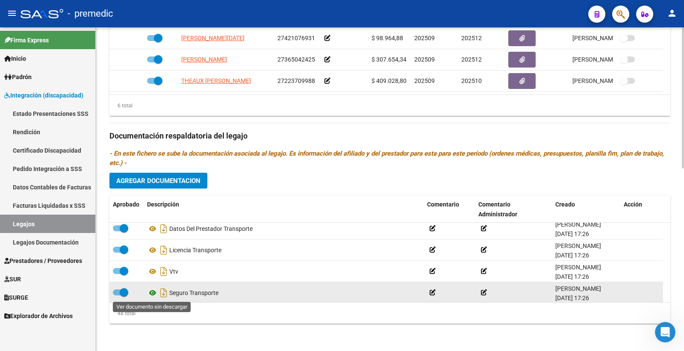
click at [154, 294] on icon at bounding box center [152, 293] width 11 height 10
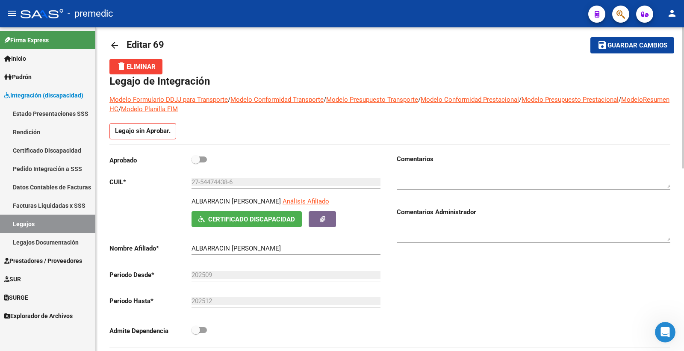
scroll to position [0, 0]
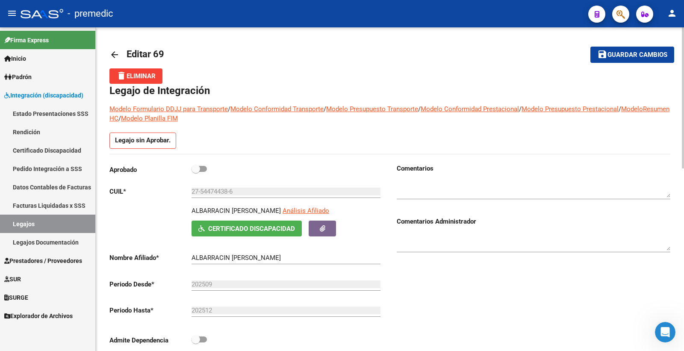
click at [198, 168] on span at bounding box center [196, 169] width 9 height 9
click at [196, 172] on input "checkbox" at bounding box center [195, 172] width 0 height 0
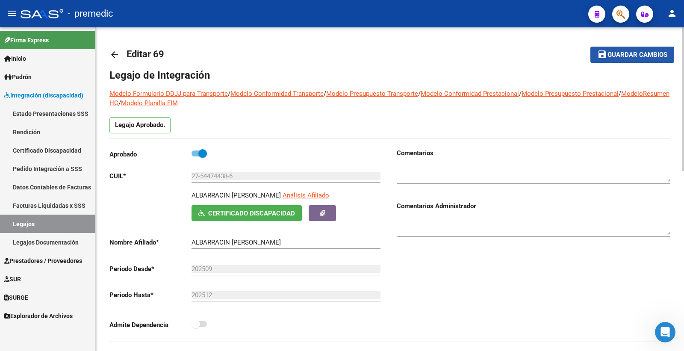
click at [613, 54] on span "Guardar cambios" at bounding box center [638, 55] width 60 height 8
click at [613, 52] on span "Guardar cambios" at bounding box center [638, 55] width 60 height 8
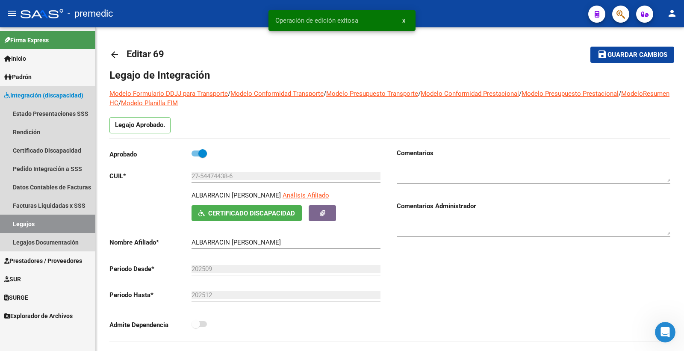
click at [40, 217] on link "Legajos" at bounding box center [47, 224] width 95 height 18
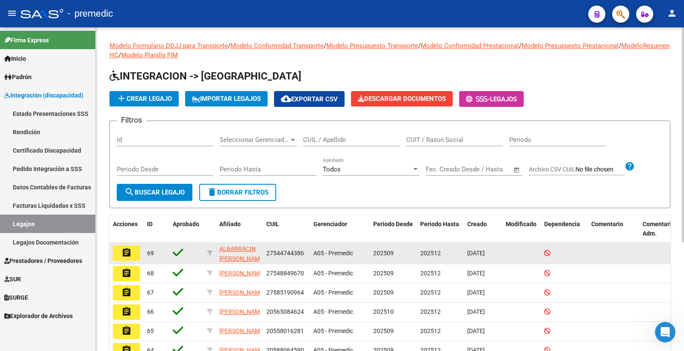
scroll to position [47, 0]
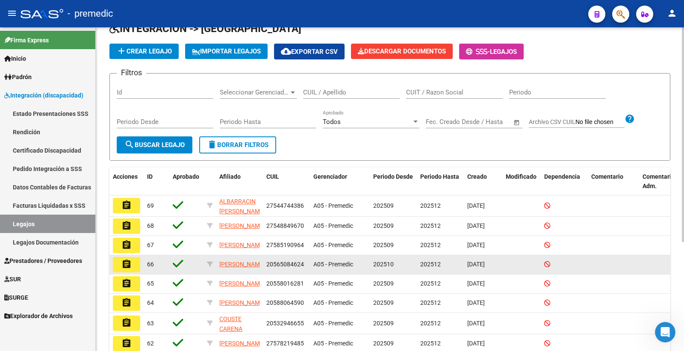
click at [394, 268] on div "202510" at bounding box center [393, 265] width 40 height 10
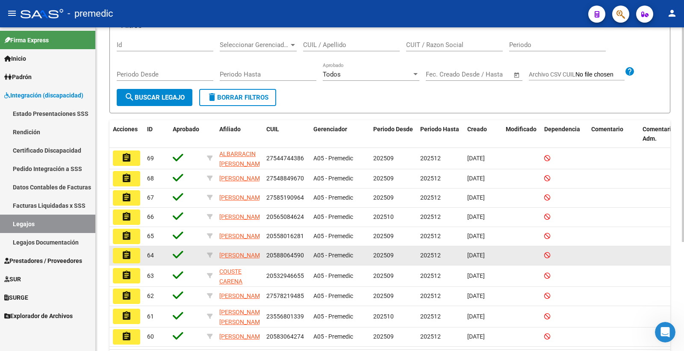
scroll to position [142, 0]
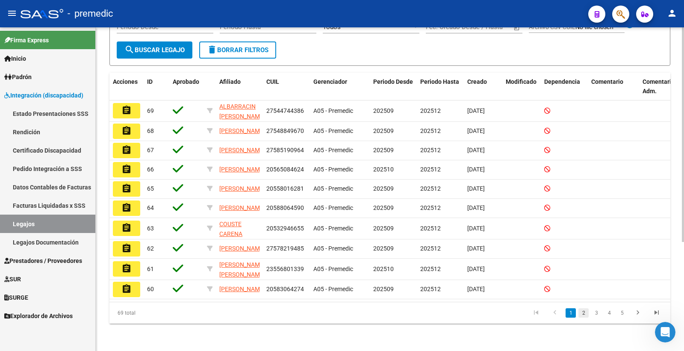
click at [582, 318] on link "2" at bounding box center [584, 312] width 10 height 9
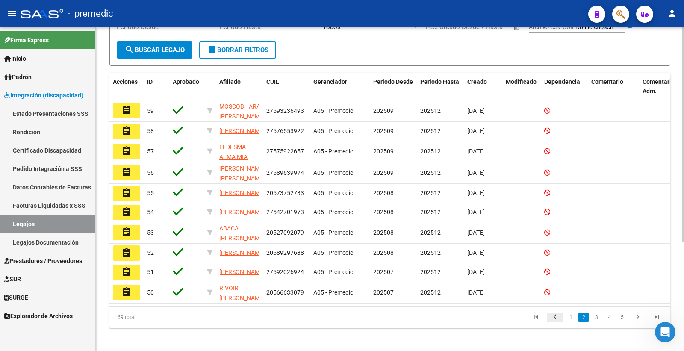
click at [562, 322] on link "go to previous page" at bounding box center [555, 317] width 16 height 9
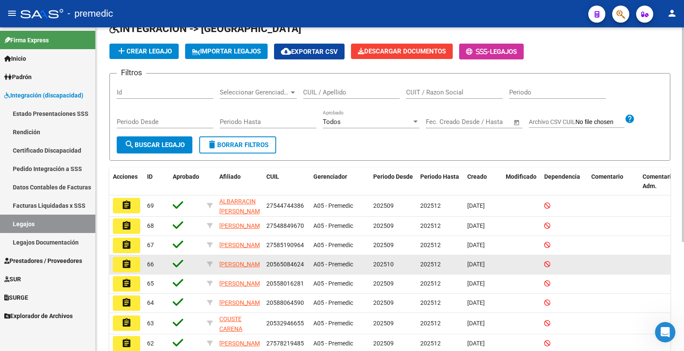
scroll to position [0, 0]
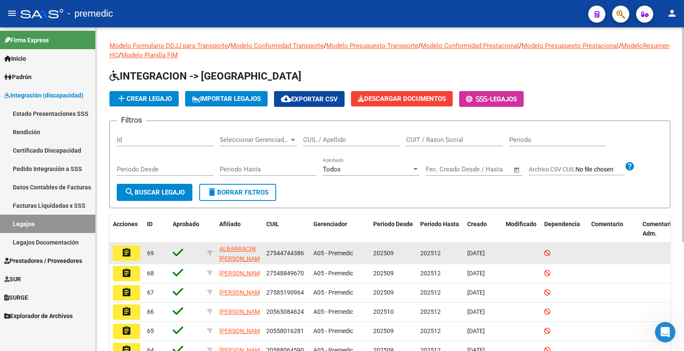
click at [125, 253] on mat-icon "assignment" at bounding box center [126, 253] width 10 height 10
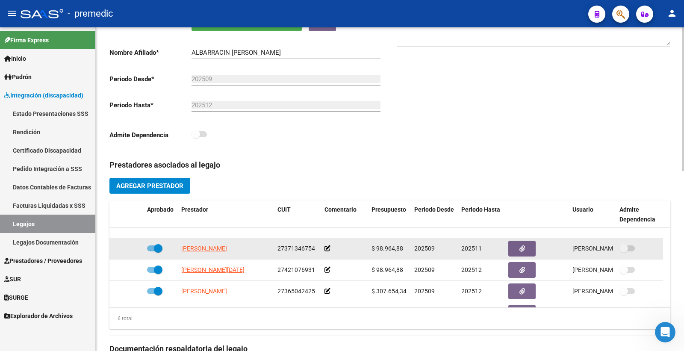
scroll to position [51, 0]
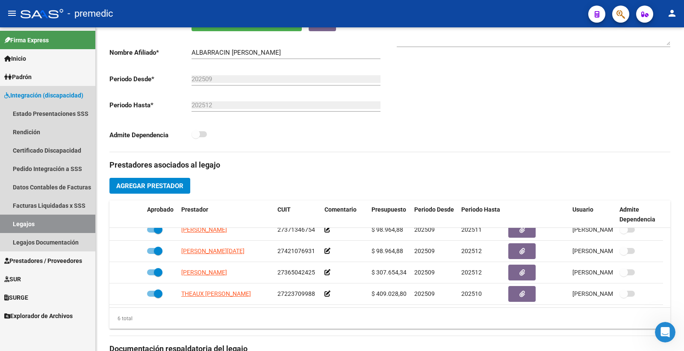
click at [44, 223] on link "Legajos" at bounding box center [47, 224] width 95 height 18
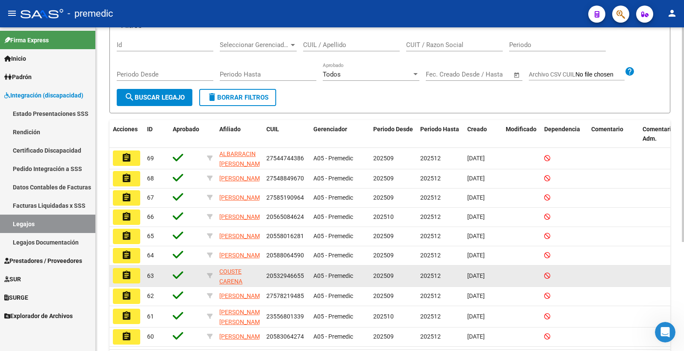
scroll to position [142, 0]
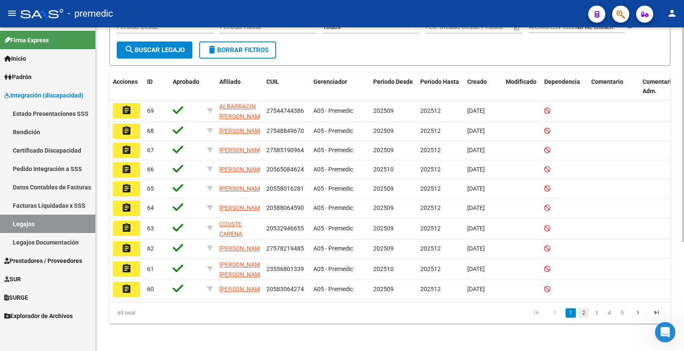
click at [586, 318] on link "2" at bounding box center [584, 312] width 10 height 9
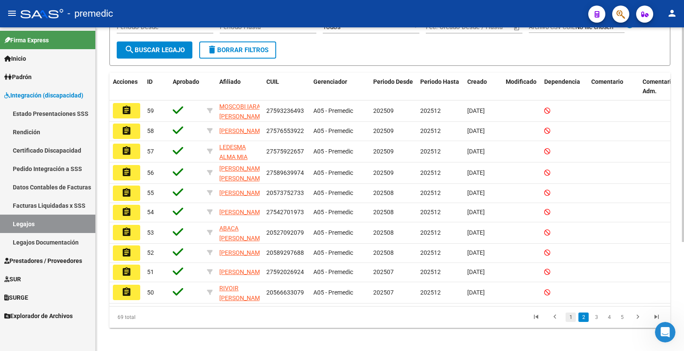
click at [573, 322] on link "1" at bounding box center [571, 317] width 10 height 9
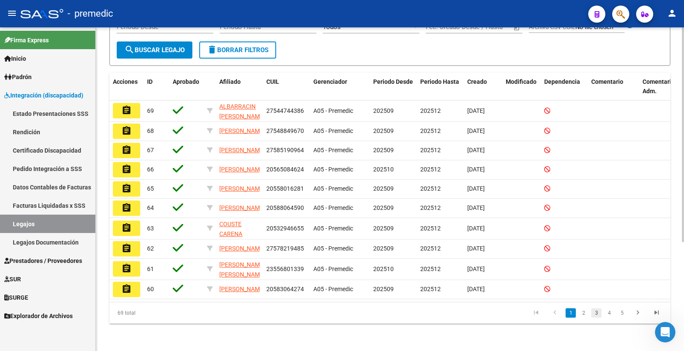
click at [596, 318] on link "3" at bounding box center [596, 312] width 10 height 9
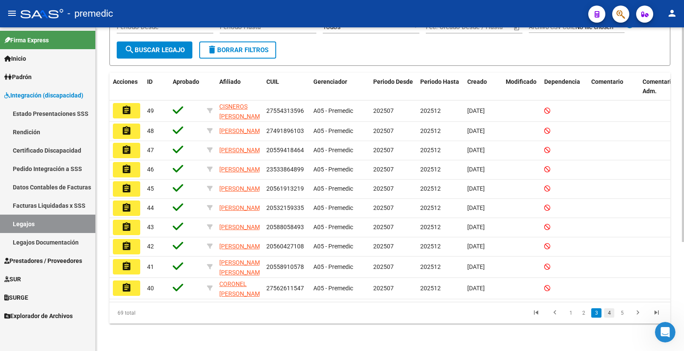
click at [609, 318] on link "4" at bounding box center [609, 312] width 10 height 9
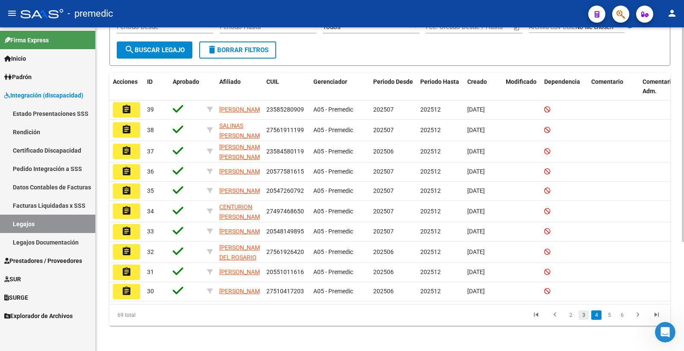
click at [584, 320] on link "3" at bounding box center [584, 314] width 10 height 9
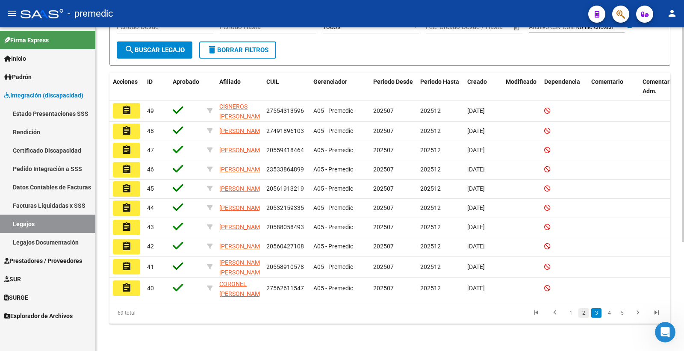
click at [586, 318] on link "2" at bounding box center [584, 312] width 10 height 9
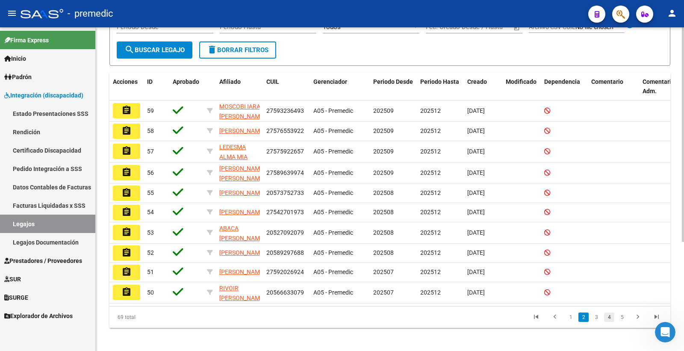
click at [614, 322] on link "4" at bounding box center [609, 317] width 10 height 9
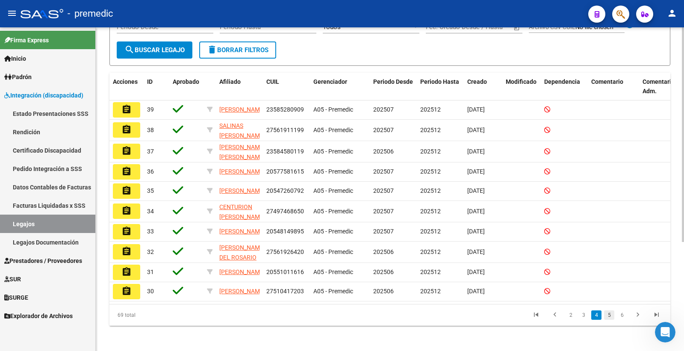
click at [609, 320] on link "5" at bounding box center [609, 314] width 10 height 9
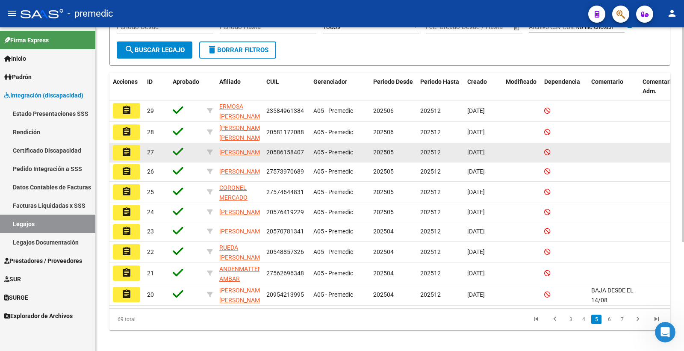
click at [125, 154] on mat-icon "assignment" at bounding box center [126, 152] width 10 height 10
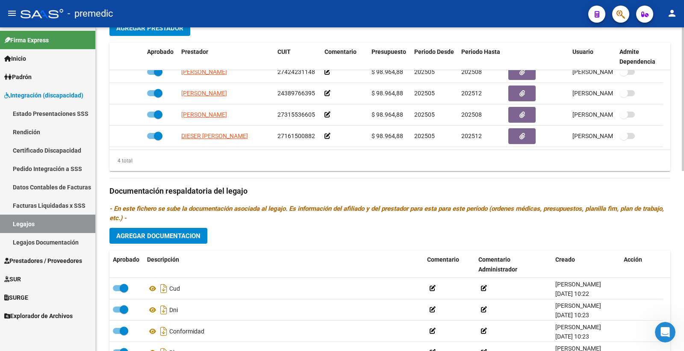
scroll to position [332, 0]
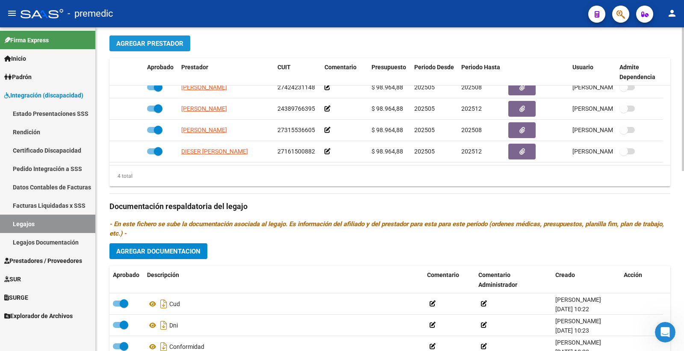
click at [160, 43] on span "Agregar Prestador" at bounding box center [149, 44] width 67 height 8
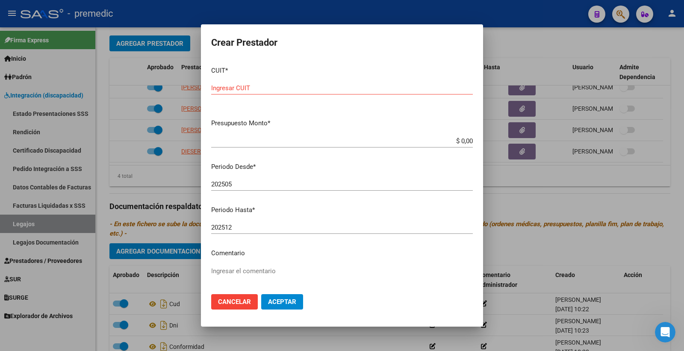
scroll to position [1, 0]
paste input "27-21749450-3"
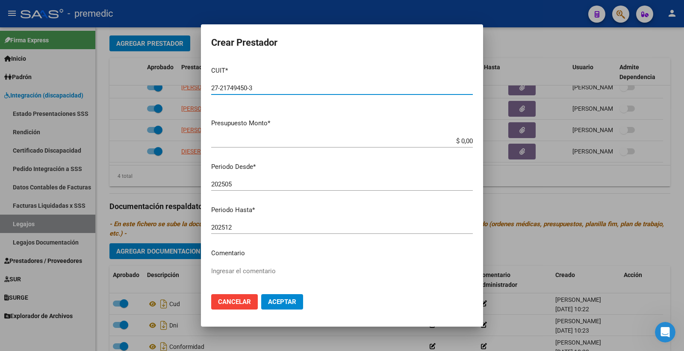
type input "27-21749450-3"
click at [463, 139] on input "$ 0,00" at bounding box center [342, 141] width 262 height 8
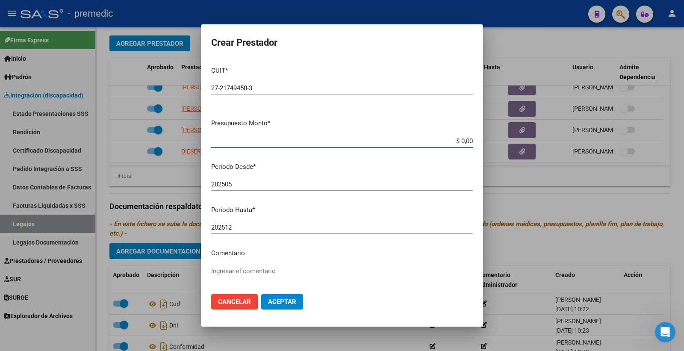
paste input "98964.88"
type input "$ 98.964,88"
click at [248, 185] on input "202505" at bounding box center [342, 184] width 262 height 8
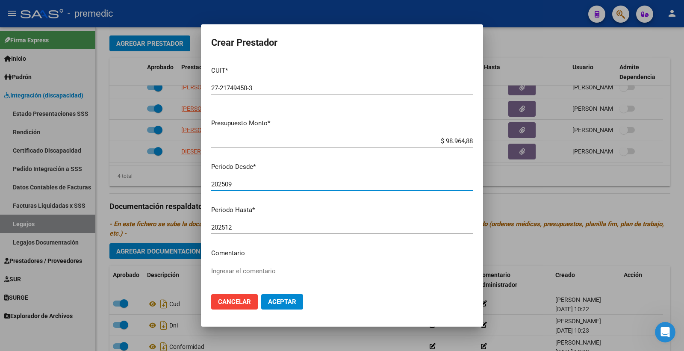
type input "202509"
click at [291, 302] on span "Aceptar" at bounding box center [282, 302] width 28 height 8
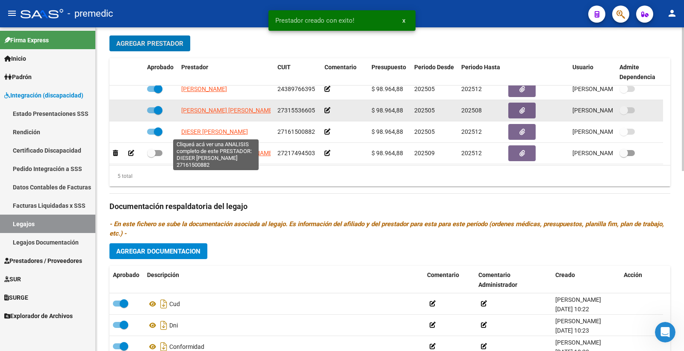
scroll to position [30, 0]
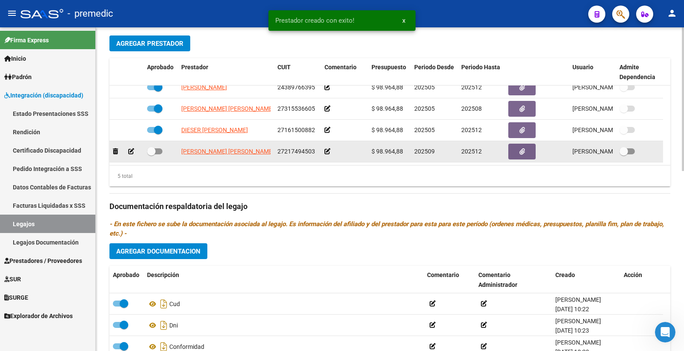
click at [505, 155] on datatable-body-cell at bounding box center [537, 151] width 64 height 21
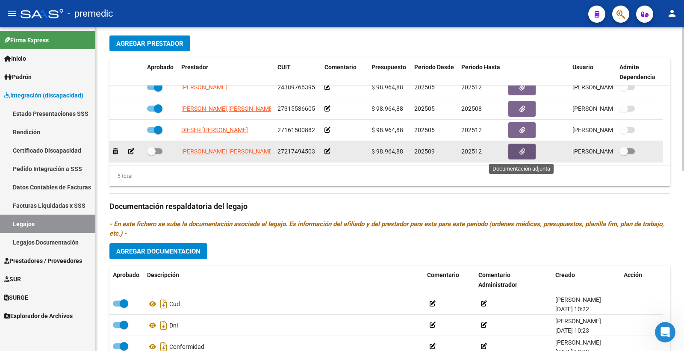
click at [521, 153] on icon "button" at bounding box center [523, 151] width 6 height 6
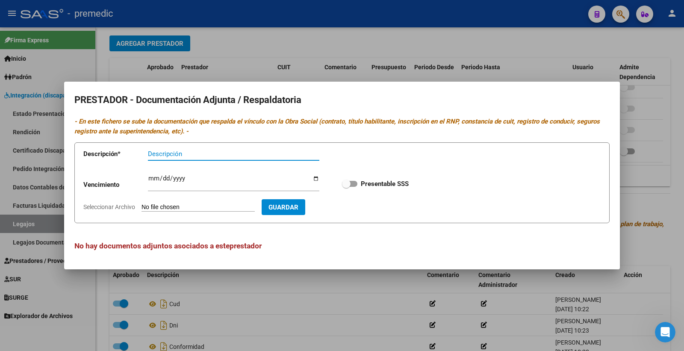
click at [164, 207] on input "Seleccionar Archivo" at bounding box center [198, 208] width 113 height 8
click at [178, 200] on form "Descripción * Descripción Vencimiento Ingresar vencimiento Presentable SSS Sele…" at bounding box center [341, 182] width 535 height 81
click at [177, 208] on input "Seleccionar Archivo" at bounding box center [198, 208] width 113 height 8
type input "C:\fakepath\4- DATOS DE PRESTADOR.pdf"
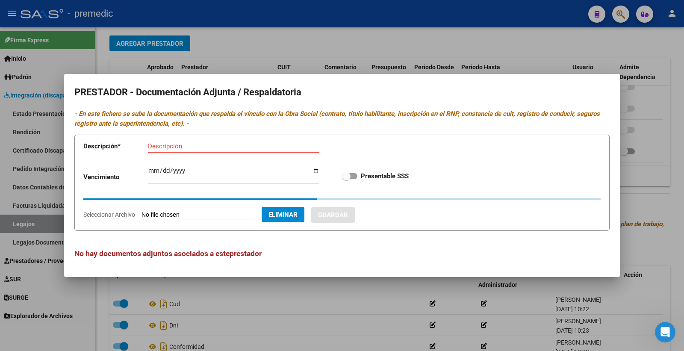
click at [163, 144] on input "Descripción" at bounding box center [233, 146] width 171 height 8
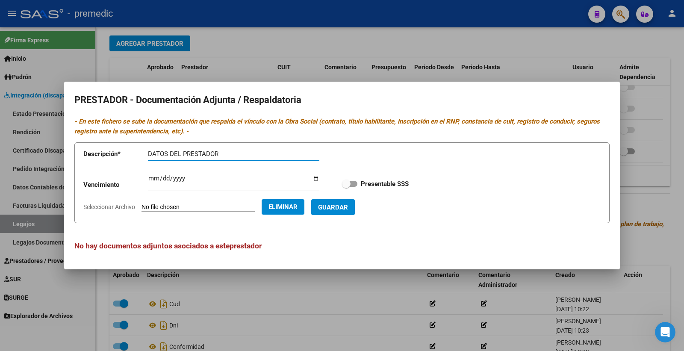
type input "DATOS DEL PRESTADOR"
click at [153, 178] on input "Ingresar vencimiento" at bounding box center [233, 182] width 171 height 14
type input "0022-06-03"
type input "2029-06-03"
click at [354, 181] on span at bounding box center [349, 184] width 15 height 6
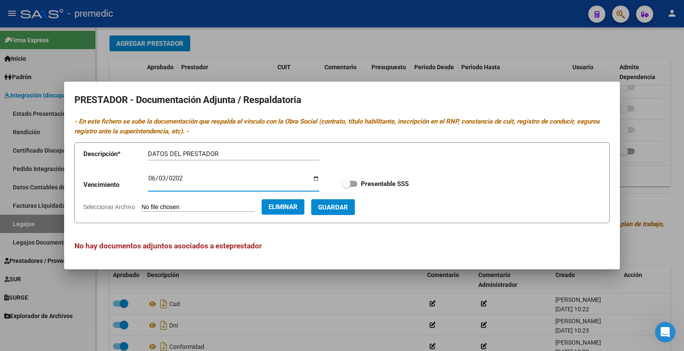
click at [346, 187] on input "Presentable SSS" at bounding box center [346, 187] width 0 height 0
checkbox input "true"
click at [348, 207] on span "Guardar" at bounding box center [333, 208] width 30 height 8
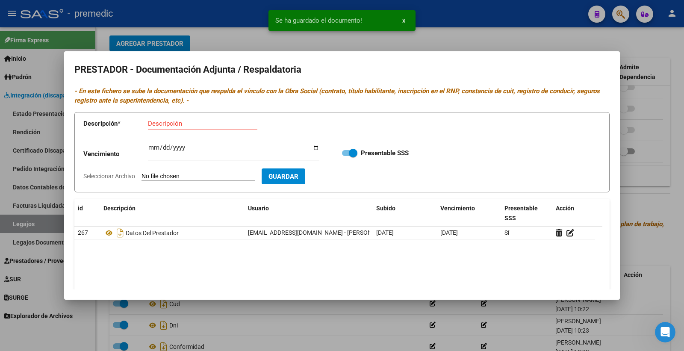
click at [204, 165] on div "Ingresar vencimiento" at bounding box center [233, 155] width 171 height 26
click at [183, 137] on div "Descripción" at bounding box center [202, 127] width 109 height 21
click at [183, 127] on input "Descripción" at bounding box center [202, 124] width 109 height 8
type input "V"
type input "CBU"
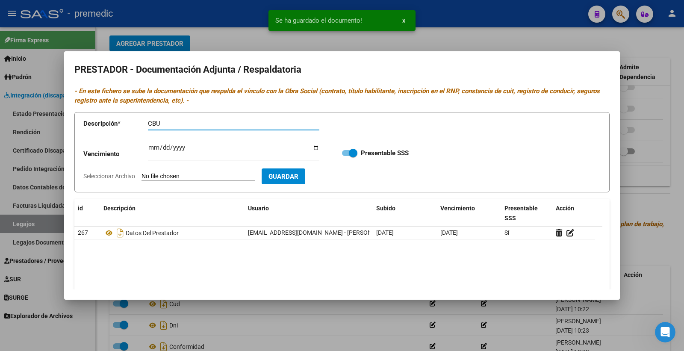
drag, startPoint x: 192, startPoint y: 163, endPoint x: 190, endPoint y: 173, distance: 10.4
click at [191, 166] on div "Ingresar vencimiento" at bounding box center [233, 155] width 171 height 26
click at [189, 173] on input "Seleccionar Archivo" at bounding box center [198, 177] width 113 height 8
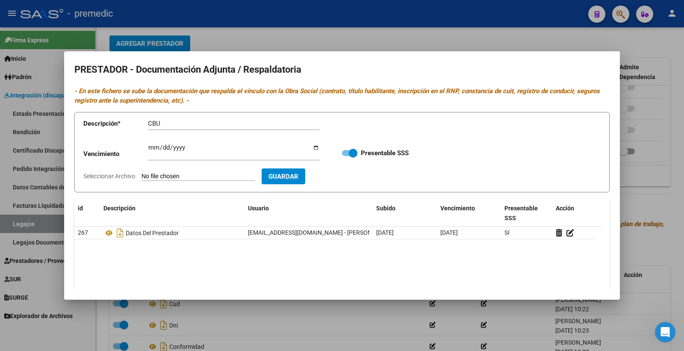
type input "C:\fakepath\5- CBU.pdf"
click at [344, 178] on span "Guardar" at bounding box center [333, 177] width 30 height 8
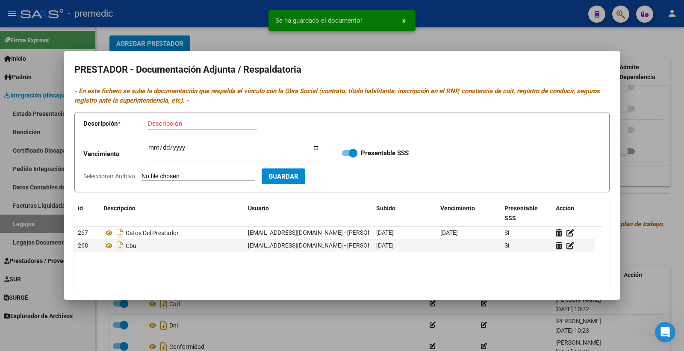
click at [640, 204] on div at bounding box center [342, 175] width 684 height 351
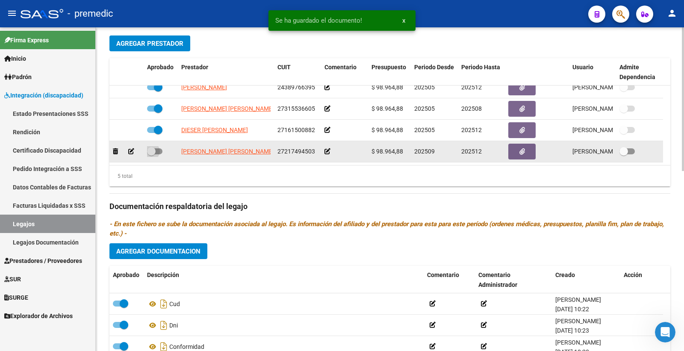
click at [159, 152] on span at bounding box center [154, 151] width 15 height 6
click at [151, 154] on input "checkbox" at bounding box center [151, 154] width 0 height 0
checkbox input "true"
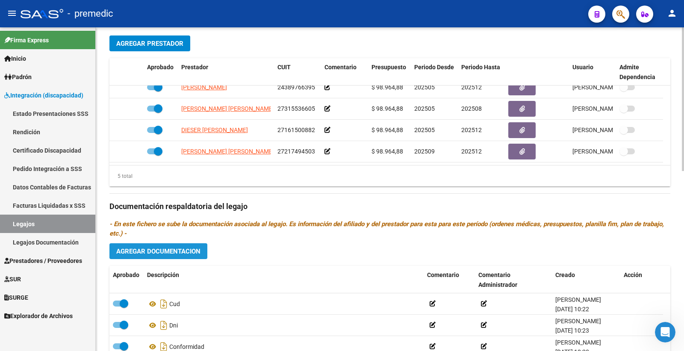
click at [158, 256] on button "Agregar Documentacion" at bounding box center [158, 251] width 98 height 16
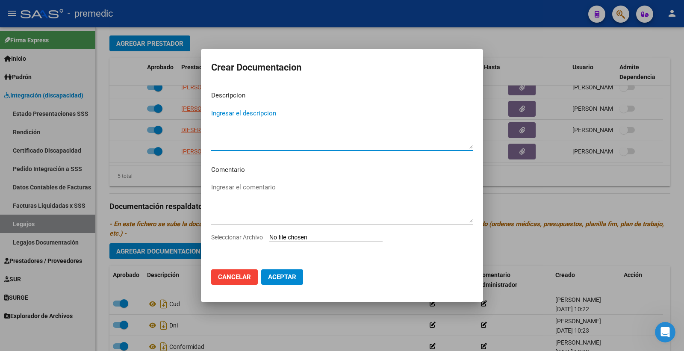
click at [287, 240] on input "Seleccionar Archivo" at bounding box center [325, 238] width 113 height 8
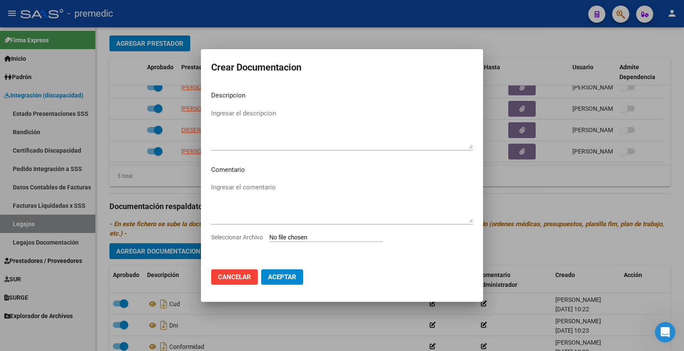
type input "C:\fakepath\4- DATOS DE PRESTADOR.pdf"
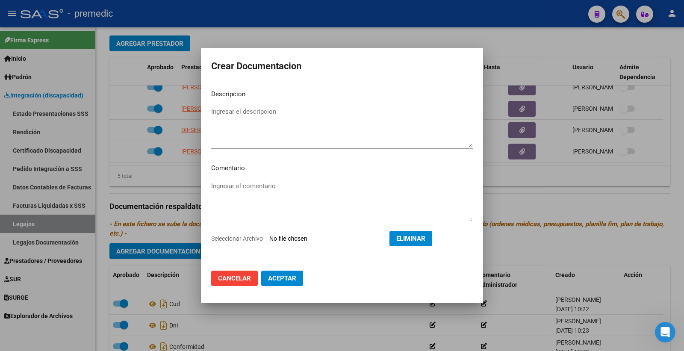
drag, startPoint x: 427, startPoint y: 239, endPoint x: 358, endPoint y: 248, distance: 69.6
click at [426, 239] on span "Eliminar" at bounding box center [410, 239] width 29 height 8
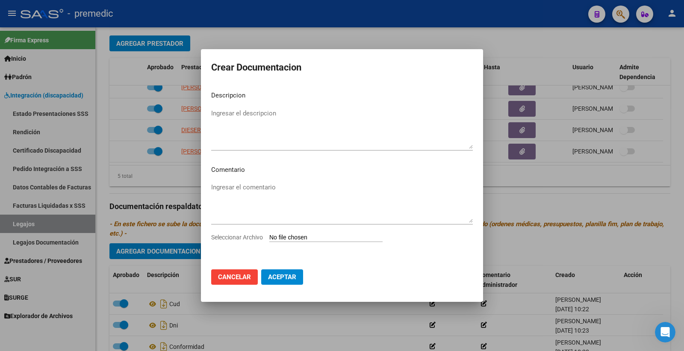
click at [299, 233] on app-file-uploader "Seleccionar Archivo" at bounding box center [300, 237] width 178 height 8
click at [300, 234] on input "Seleccionar Archivo" at bounding box center [325, 238] width 113 height 8
type input "C:\fakepath\1- INFORME.pdf"
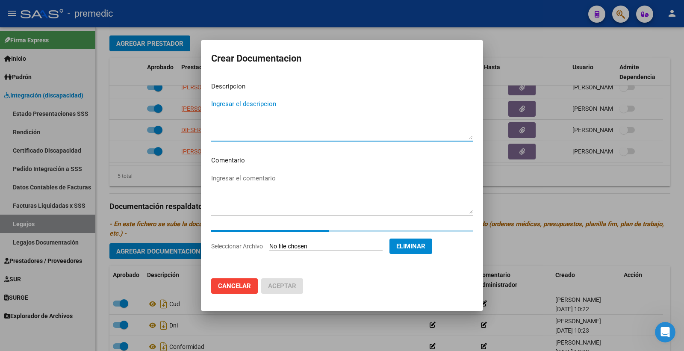
click at [255, 109] on textarea "Ingresar el descripcion" at bounding box center [342, 119] width 262 height 40
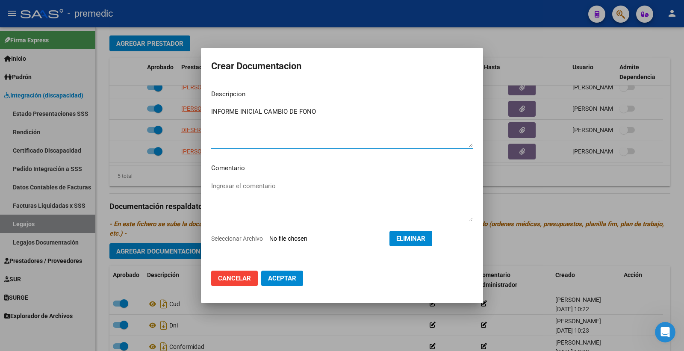
type textarea "INFORME INICIAL CAMBIO DE FONO"
click at [294, 284] on button "Aceptar" at bounding box center [282, 278] width 42 height 15
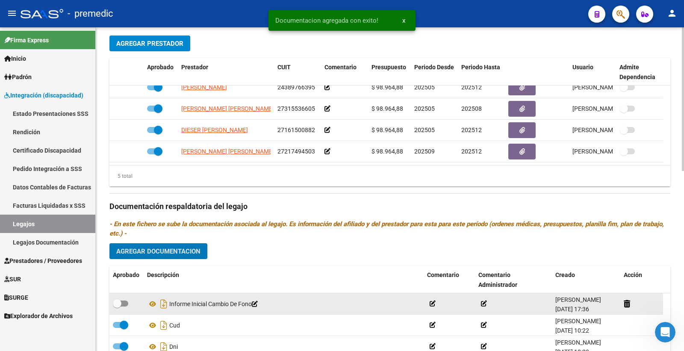
click at [129, 304] on div at bounding box center [126, 304] width 27 height 11
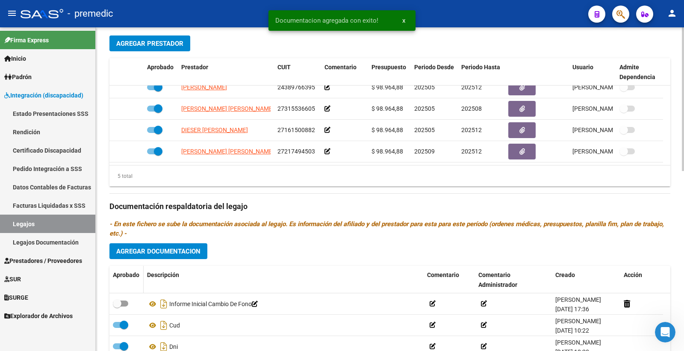
drag, startPoint x: 127, startPoint y: 301, endPoint x: 137, endPoint y: 294, distance: 12.7
click at [126, 301] on label at bounding box center [120, 304] width 15 height 10
click at [117, 307] on input "checkbox" at bounding box center [117, 307] width 0 height 0
checkbox input "true"
click at [184, 253] on span "Agregar Documentacion" at bounding box center [158, 252] width 84 height 8
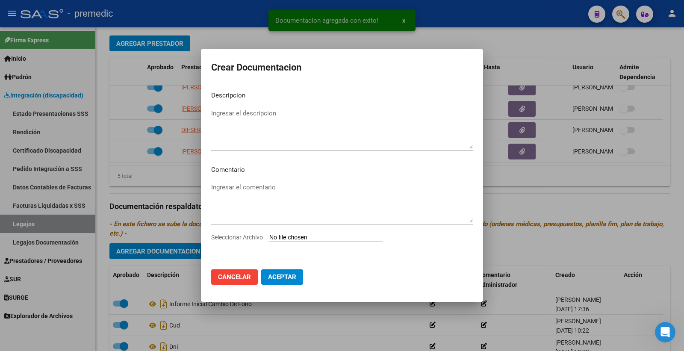
click at [297, 237] on input "Seleccionar Archivo" at bounding box center [325, 238] width 113 height 8
type input "C:\fakepath\2- PLAN.pdf"
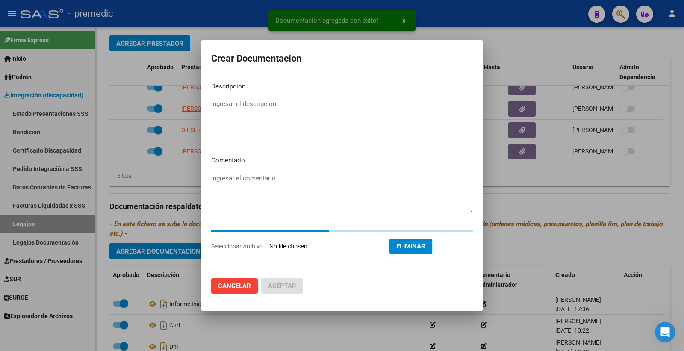
click at [256, 121] on textarea "Ingresar el descripcion" at bounding box center [342, 119] width 262 height 40
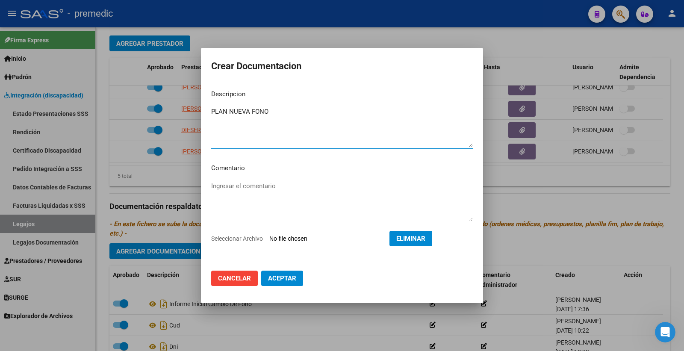
type textarea "PLAN NUEVA FONO"
click at [288, 280] on span "Aceptar" at bounding box center [282, 279] width 28 height 8
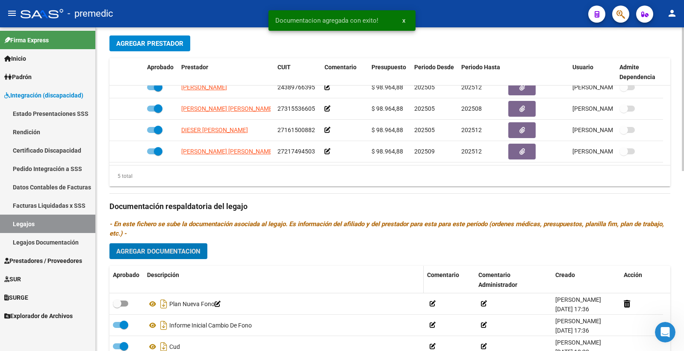
drag, startPoint x: 120, startPoint y: 304, endPoint x: 166, endPoint y: 279, distance: 51.9
click at [121, 304] on span at bounding box center [117, 303] width 9 height 9
click at [117, 307] on input "checkbox" at bounding box center [117, 307] width 0 height 0
checkbox input "true"
click at [181, 246] on button "Agregar Documentacion" at bounding box center [158, 251] width 98 height 16
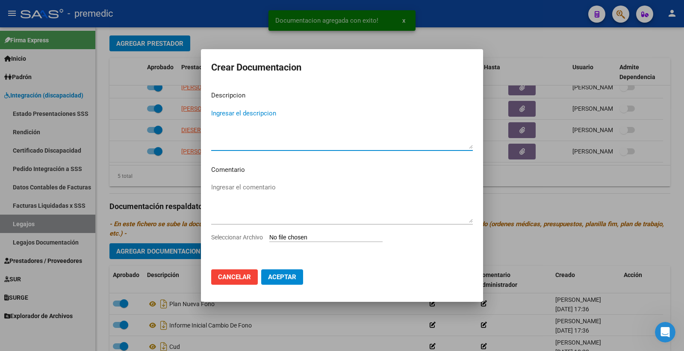
click at [296, 234] on input "Seleccionar Archivo" at bounding box center [325, 238] width 113 height 8
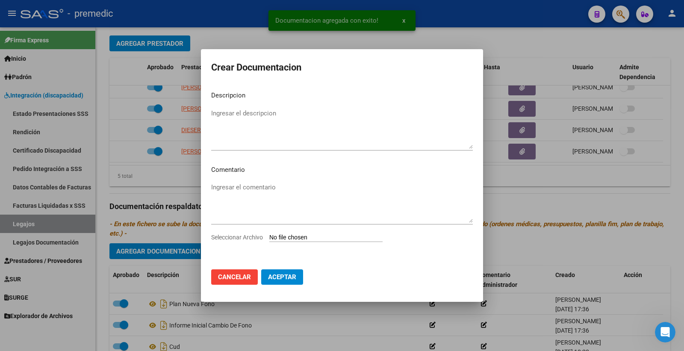
type input "C:\fakepath\3- PRESUPUESTO.pdf"
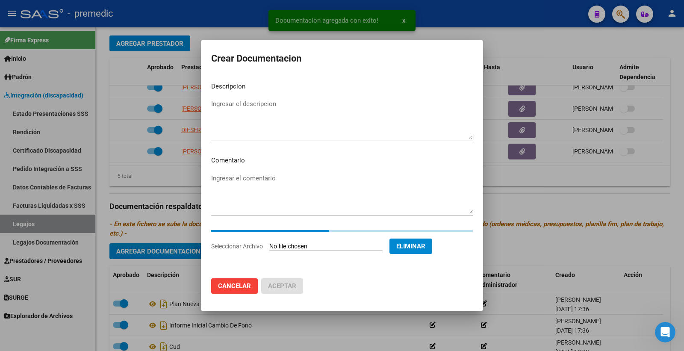
click at [239, 113] on textarea "Ingresar el descripcion" at bounding box center [342, 119] width 262 height 40
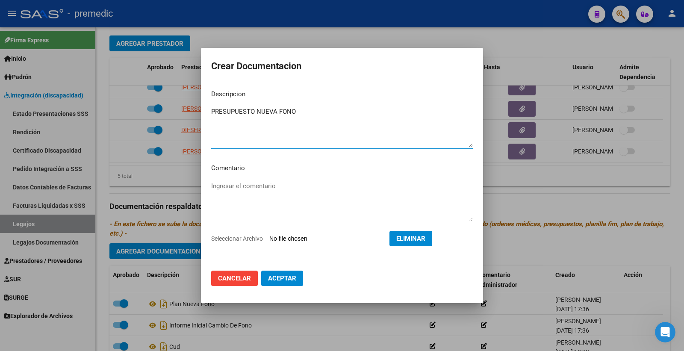
type textarea "PRESUPUESTO NUEVA FONO"
click at [275, 279] on span "Aceptar" at bounding box center [282, 279] width 28 height 8
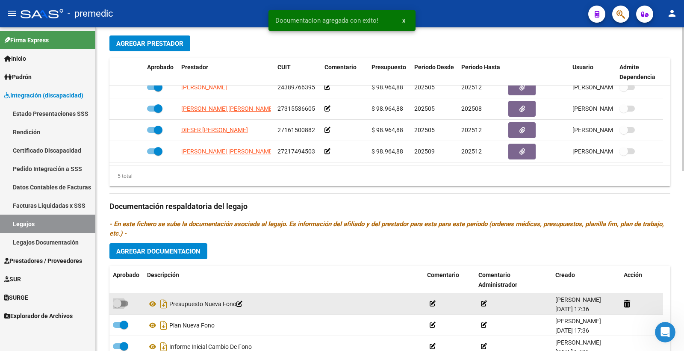
click at [123, 305] on span at bounding box center [120, 304] width 15 height 6
click at [117, 307] on input "checkbox" at bounding box center [117, 307] width 0 height 0
checkbox input "true"
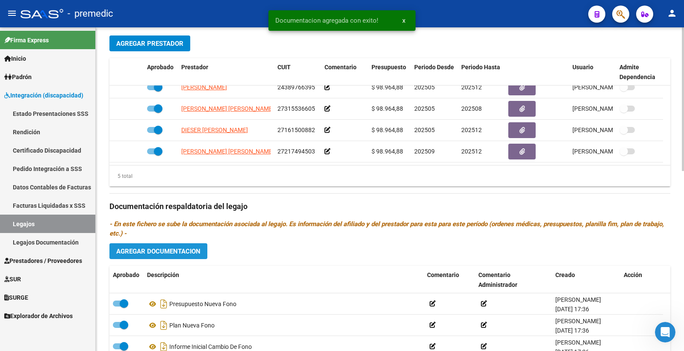
click at [200, 255] on span "Agregar Documentacion" at bounding box center [158, 252] width 84 height 8
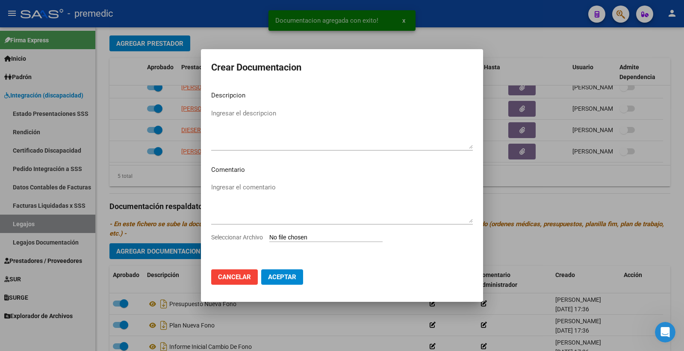
click at [302, 235] on input "Seleccionar Archivo" at bounding box center [325, 238] width 113 height 8
type input "C:\fakepath\4- DATOS DE PRESTADOR.pdf"
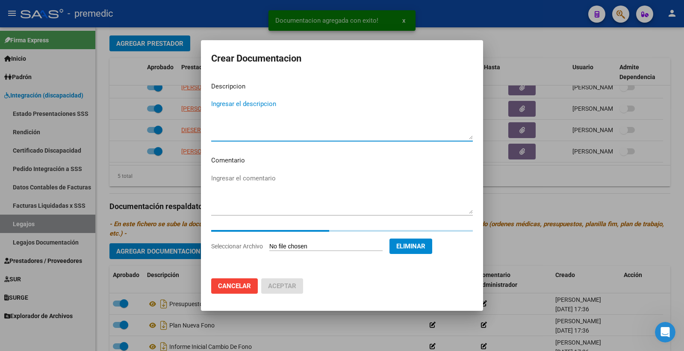
click at [238, 108] on textarea "Ingresar el descripcion" at bounding box center [342, 119] width 262 height 40
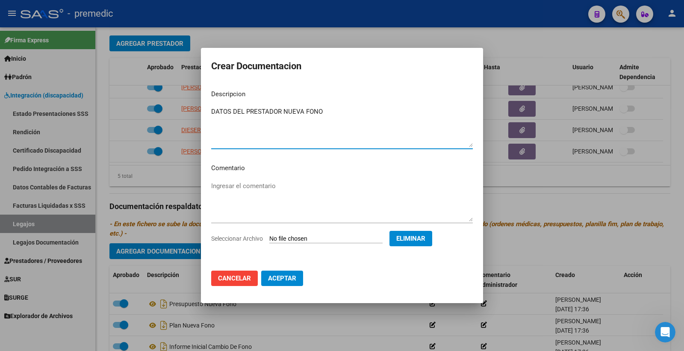
type textarea "DATOS DEL PRESTADOR NUEVA FONO"
click at [286, 283] on button "Aceptar" at bounding box center [282, 278] width 42 height 15
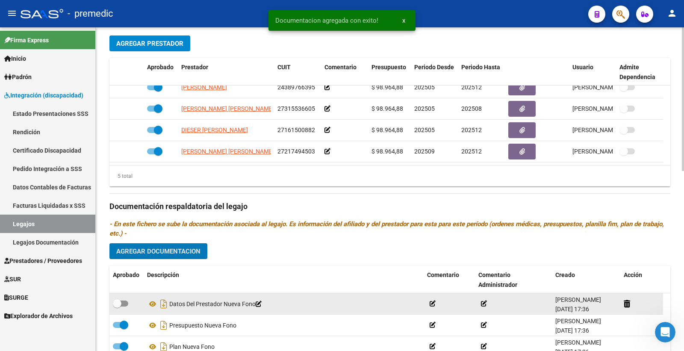
click at [126, 304] on span at bounding box center [120, 304] width 15 height 6
click at [117, 307] on input "checkbox" at bounding box center [117, 307] width 0 height 0
checkbox input "true"
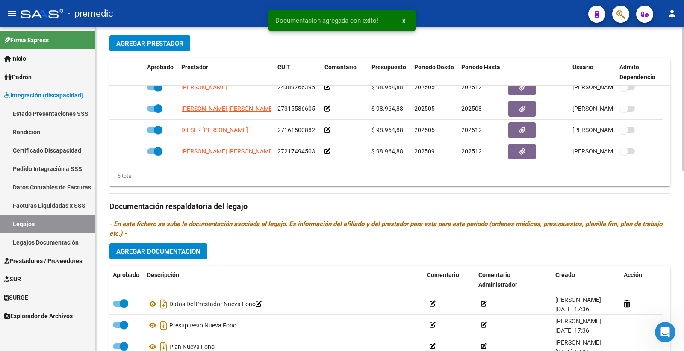
click at [168, 241] on div "Prestadores asociados al legajo Agregar Prestador Aprobado Prestador CUIT Comen…" at bounding box center [389, 205] width 561 height 391
click at [168, 247] on button "Agregar Documentacion" at bounding box center [158, 251] width 98 height 16
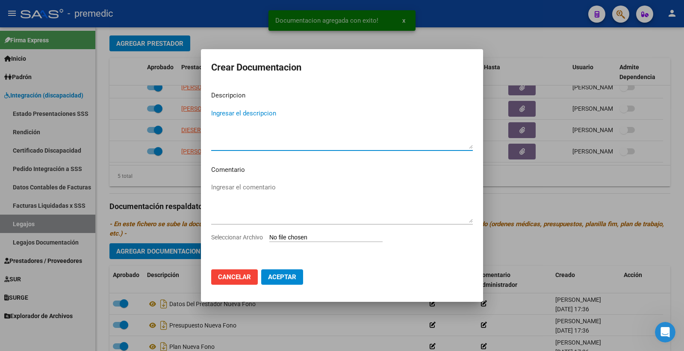
click at [312, 236] on input "Seleccionar Archivo" at bounding box center [325, 238] width 113 height 8
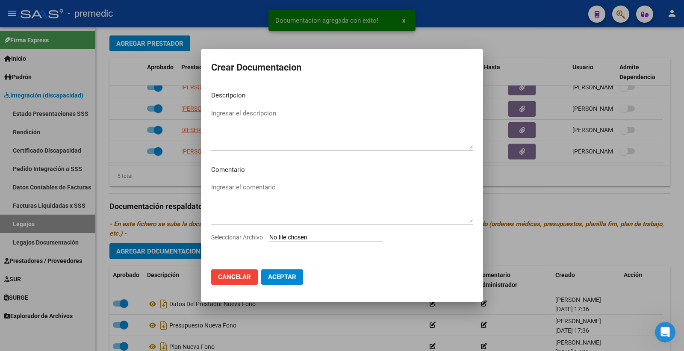
type input "C:\fakepath\5- CBU.pdf"
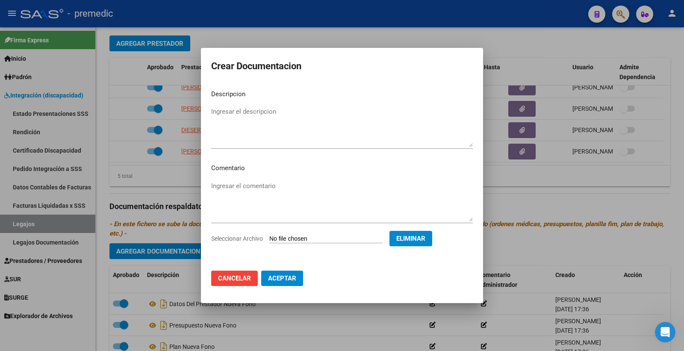
drag, startPoint x: 301, startPoint y: 112, endPoint x: 299, endPoint y: 116, distance: 4.8
click at [299, 116] on textarea "Ingresar el descripcion" at bounding box center [342, 127] width 262 height 40
type textarea "CBU NUEVA FONO"
click at [287, 275] on span "Aceptar" at bounding box center [282, 279] width 28 height 8
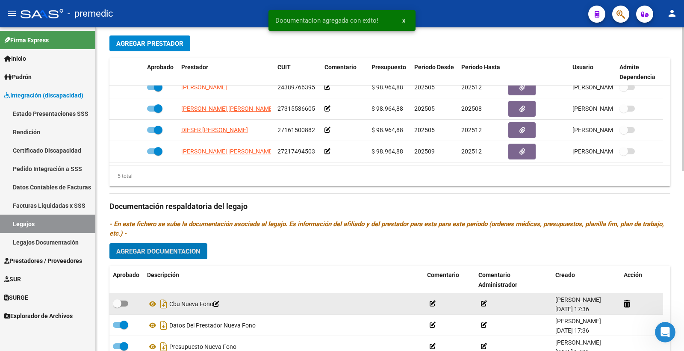
click at [123, 304] on span at bounding box center [120, 304] width 15 height 6
click at [117, 307] on input "checkbox" at bounding box center [117, 307] width 0 height 0
checkbox input "true"
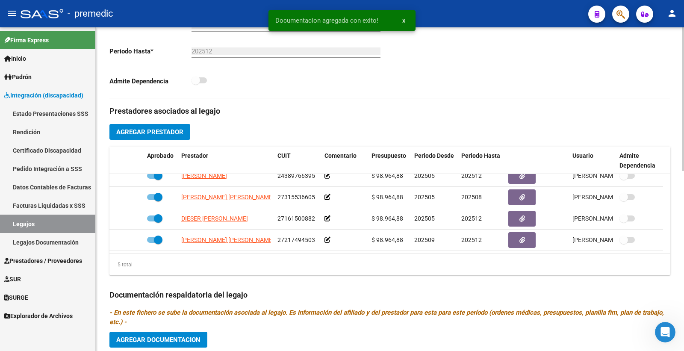
scroll to position [237, 0]
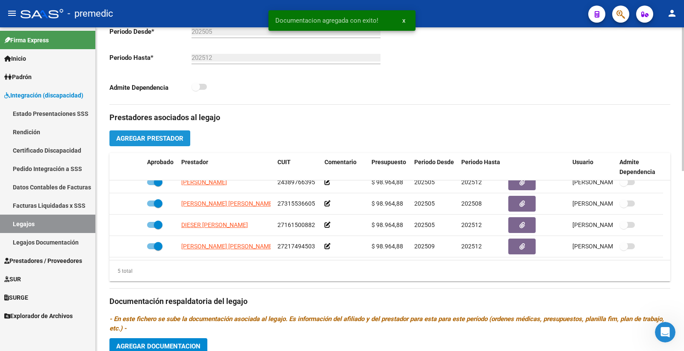
click at [164, 139] on span "Agregar Prestador" at bounding box center [149, 139] width 67 height 8
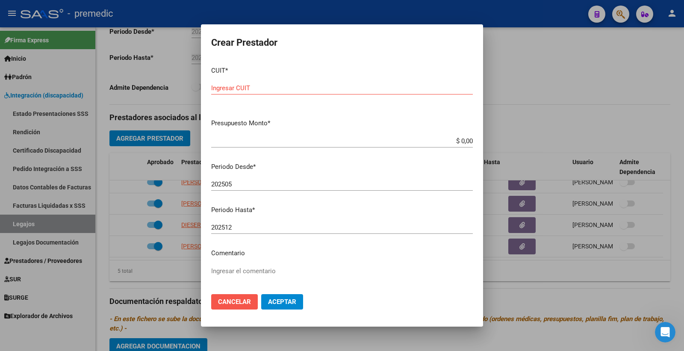
click at [229, 304] on span "Cancelar" at bounding box center [234, 302] width 33 height 8
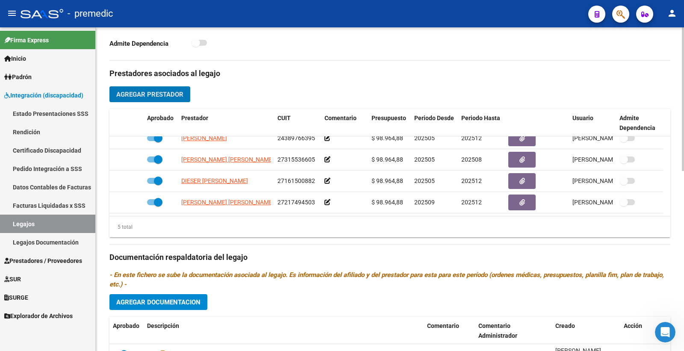
scroll to position [380, 0]
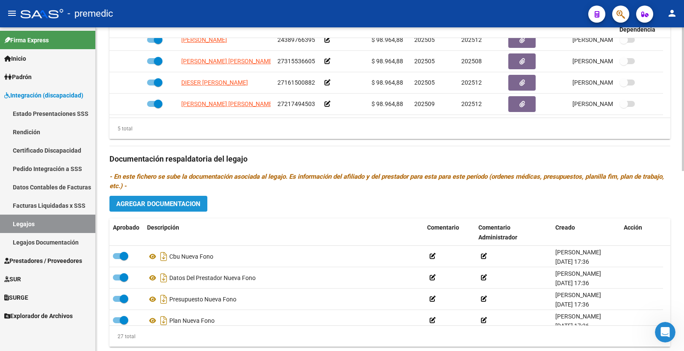
click at [174, 202] on span "Agregar Documentacion" at bounding box center [158, 204] width 84 height 8
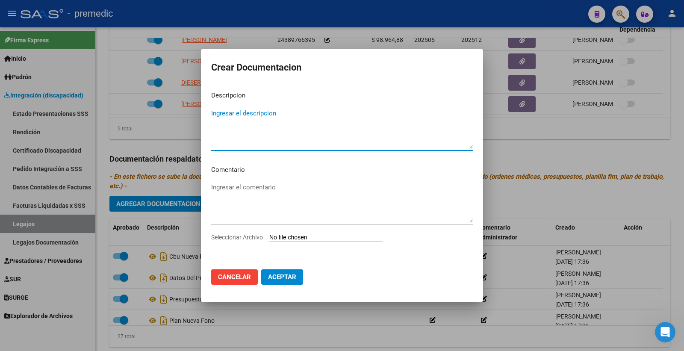
click at [296, 234] on input "Seleccionar Archivo" at bounding box center [325, 238] width 113 height 8
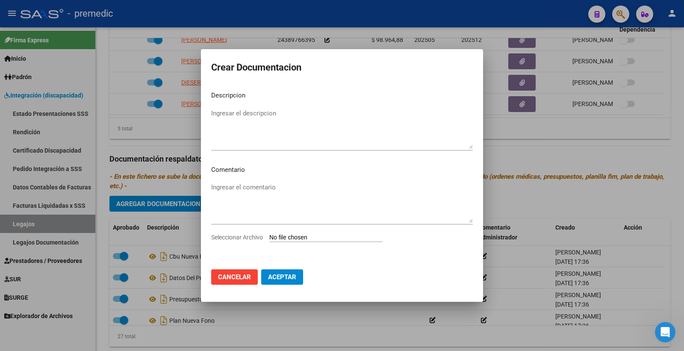
type input "C:\fakepath\1- BAJA FONO.pdf"
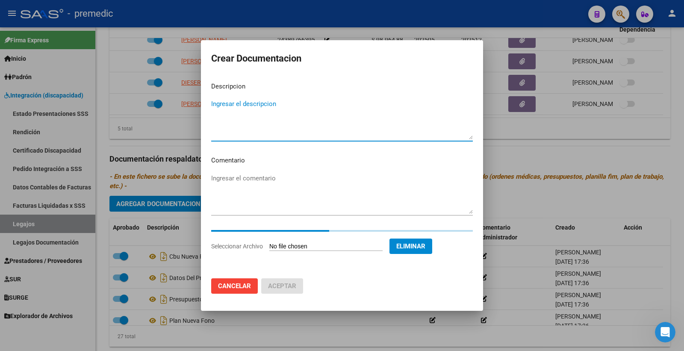
click at [240, 108] on textarea "Ingresar el descripcion" at bounding box center [342, 119] width 262 height 40
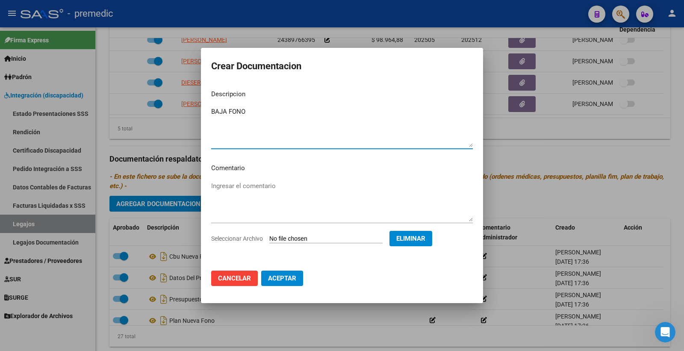
type textarea "BAJA FONO"
click at [291, 276] on button "Aceptar" at bounding box center [282, 278] width 42 height 15
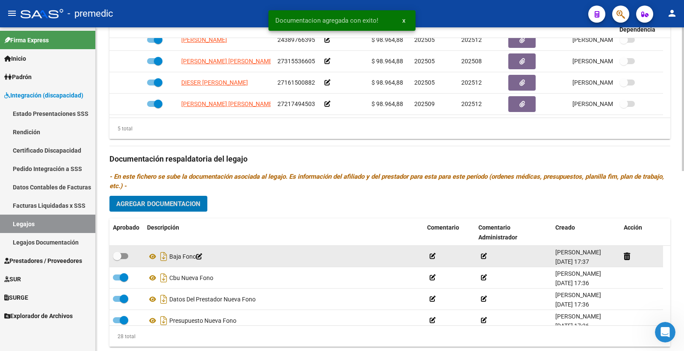
click at [122, 256] on span at bounding box center [120, 256] width 15 height 6
click at [117, 259] on input "checkbox" at bounding box center [117, 259] width 0 height 0
checkbox input "true"
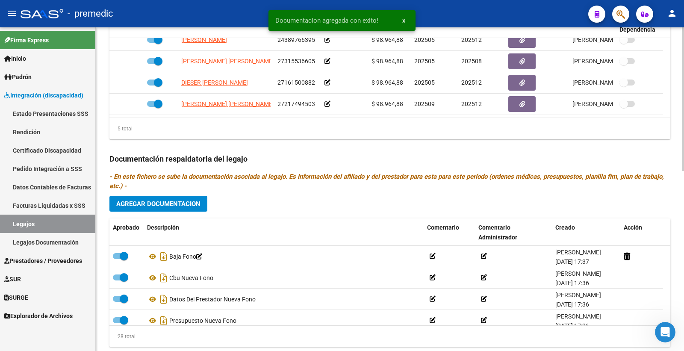
click at [198, 193] on div "Prestadores asociados al legajo Agregar Prestador Aprobado Prestador CUIT Comen…" at bounding box center [389, 157] width 561 height 391
click at [191, 206] on span "Agregar Documentacion" at bounding box center [158, 204] width 84 height 8
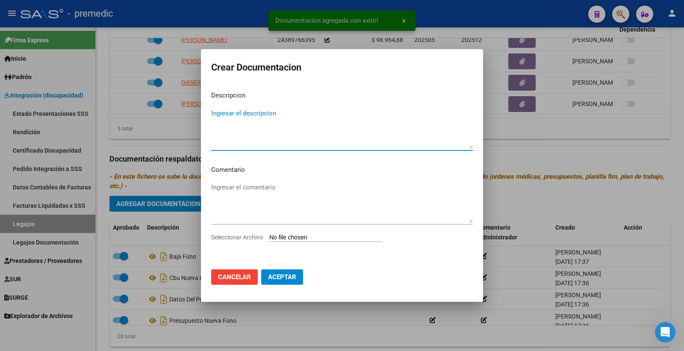
click at [285, 239] on input "Seleccionar Archivo" at bounding box center [325, 238] width 113 height 8
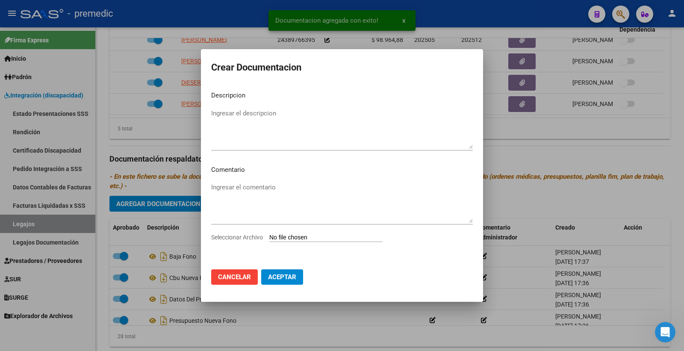
type input "C:\fakepath\1- CDP FONO.pdf"
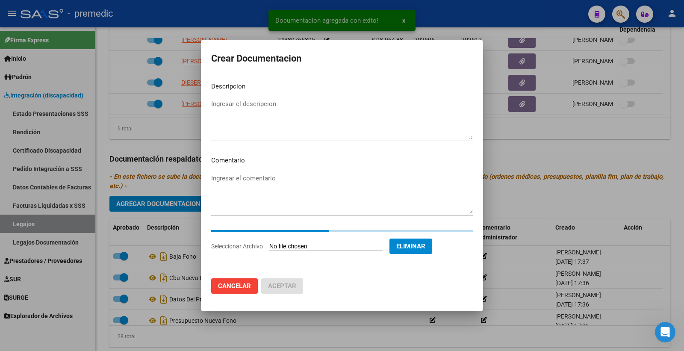
click at [261, 103] on textarea "Ingresar el descripcion" at bounding box center [342, 119] width 262 height 40
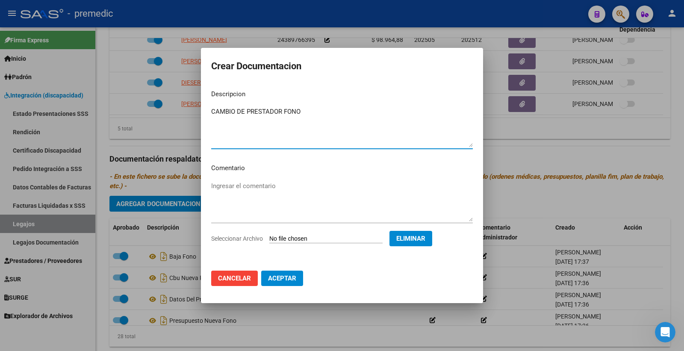
type textarea "CAMBIO DE PRESTADOR FONO"
click at [288, 275] on span "Aceptar" at bounding box center [282, 279] width 28 height 8
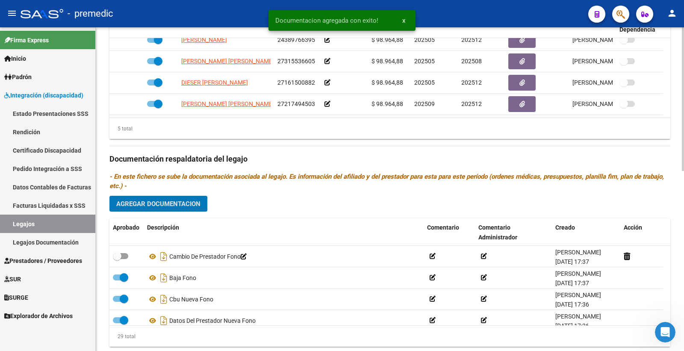
drag, startPoint x: 123, startPoint y: 258, endPoint x: 210, endPoint y: 206, distance: 101.8
click at [128, 255] on label at bounding box center [120, 256] width 15 height 10
click at [117, 259] on input "checkbox" at bounding box center [117, 259] width 0 height 0
checkbox input "true"
click at [204, 207] on button "Agregar Documentacion" at bounding box center [158, 204] width 98 height 16
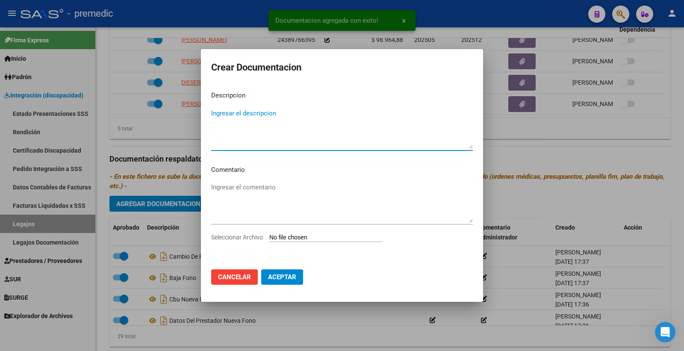
click at [285, 237] on input "Seleccionar Archivo" at bounding box center [325, 238] width 113 height 8
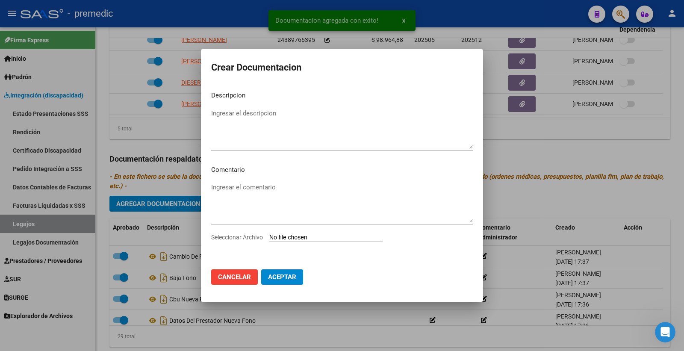
type input "C:\fakepath\2- CDP PSP.pdf"
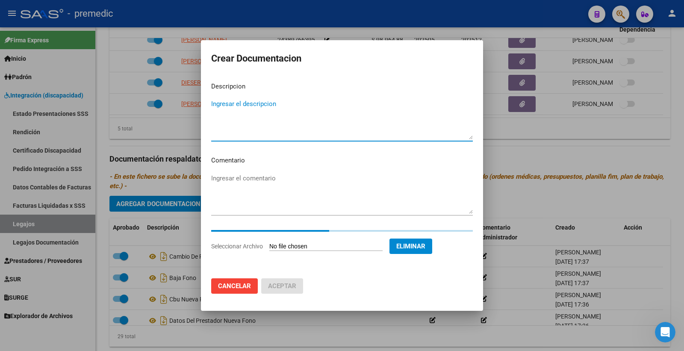
click at [267, 112] on textarea "Ingresar el descripcion" at bounding box center [342, 119] width 262 height 40
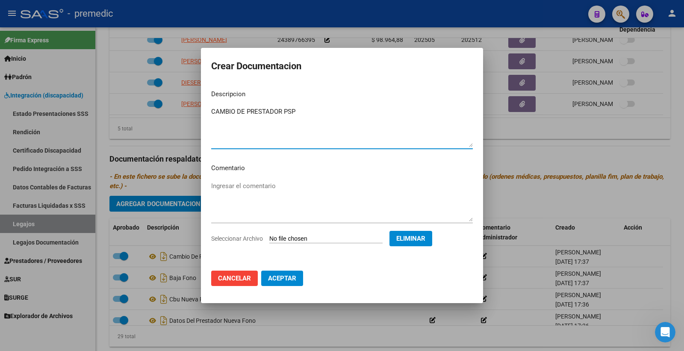
type textarea "CAMBIO DE PRESTADOR PSP"
click at [293, 281] on span "Aceptar" at bounding box center [282, 279] width 28 height 8
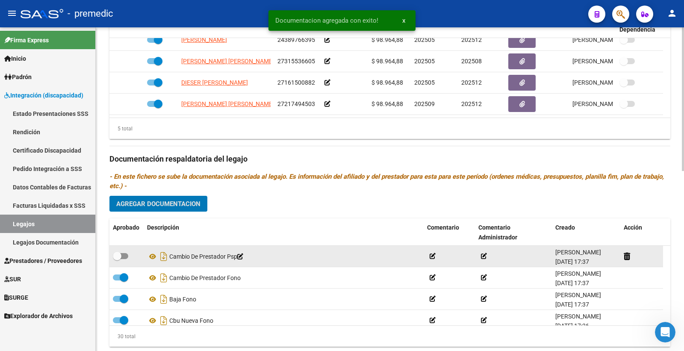
click at [127, 256] on span at bounding box center [120, 256] width 15 height 6
click at [117, 259] on input "checkbox" at bounding box center [117, 259] width 0 height 0
checkbox input "true"
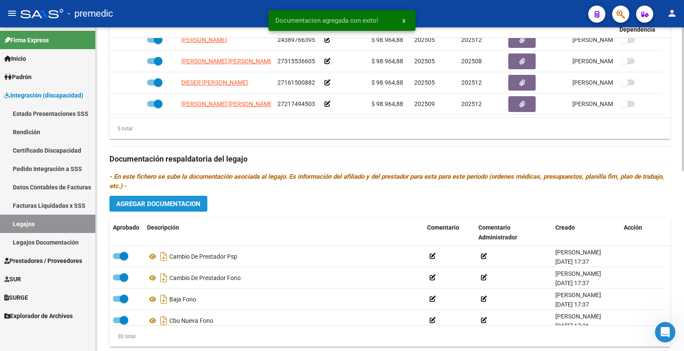
click at [172, 204] on span "Agregar Documentacion" at bounding box center [158, 204] width 84 height 8
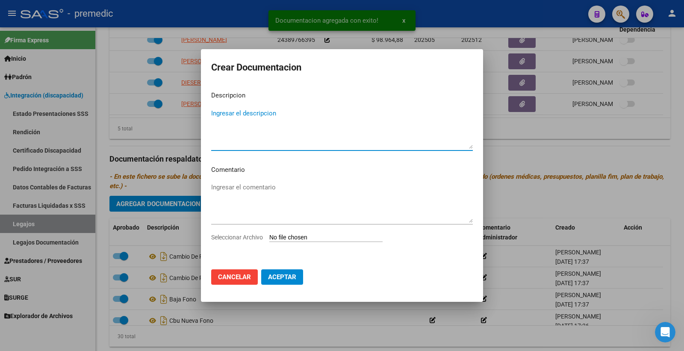
click at [301, 237] on input "Seleccionar Archivo" at bounding box center [325, 238] width 113 height 8
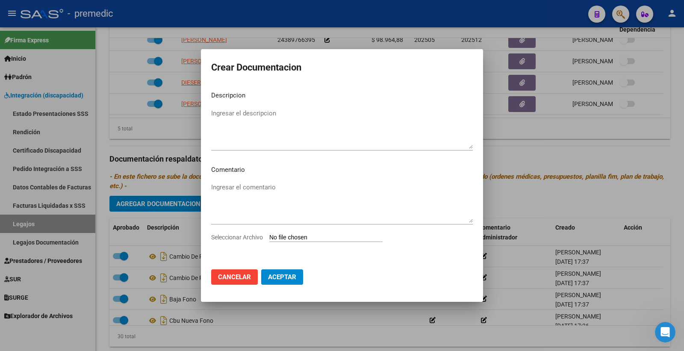
type input "C:\fakepath\3- CONFORMIDAD.pdf"
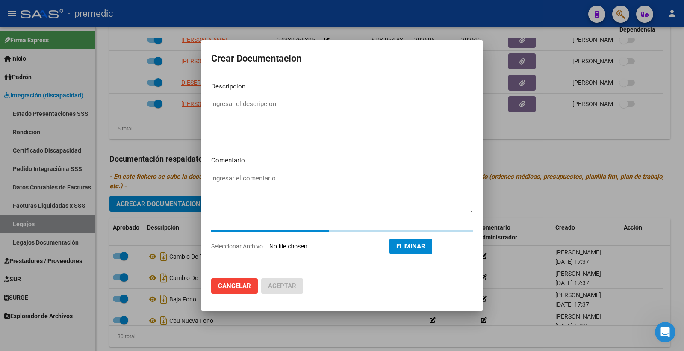
click at [227, 106] on div "Ingresar el descripcion" at bounding box center [342, 120] width 262 height 44
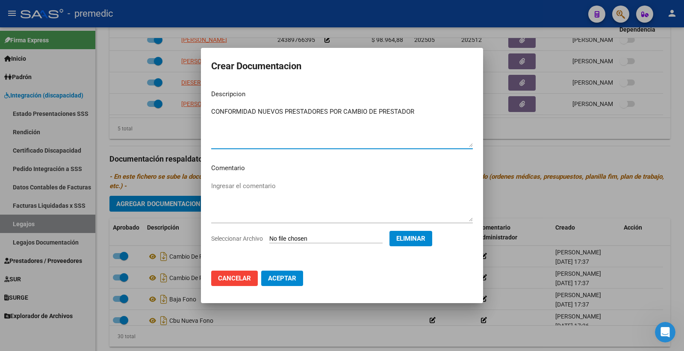
type textarea "CONFORMIDAD NUEVOS PRESTADORES POR CAMBIO DE PRESTADOR"
click at [281, 272] on button "Aceptar" at bounding box center [282, 278] width 42 height 15
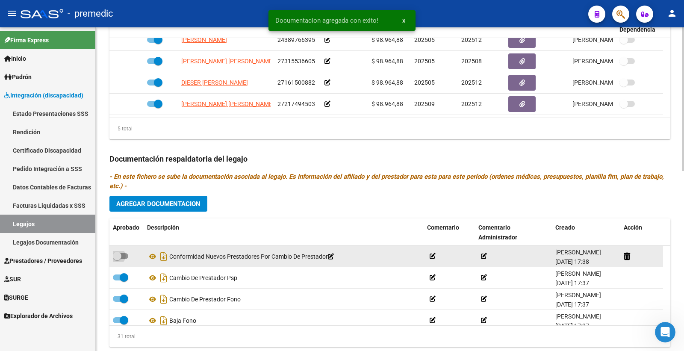
click at [122, 259] on span at bounding box center [120, 256] width 15 height 6
click at [117, 259] on input "checkbox" at bounding box center [117, 259] width 0 height 0
checkbox input "true"
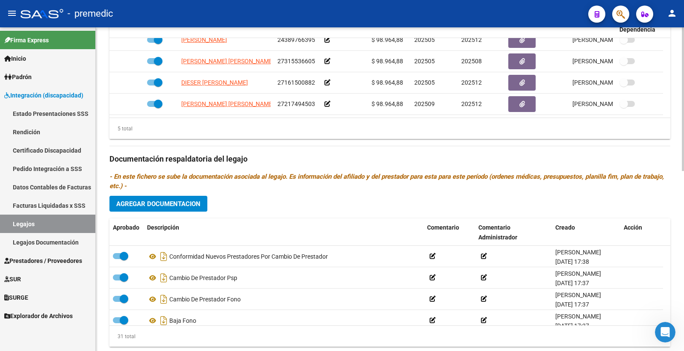
click at [181, 209] on button "Agregar Documentacion" at bounding box center [158, 204] width 98 height 16
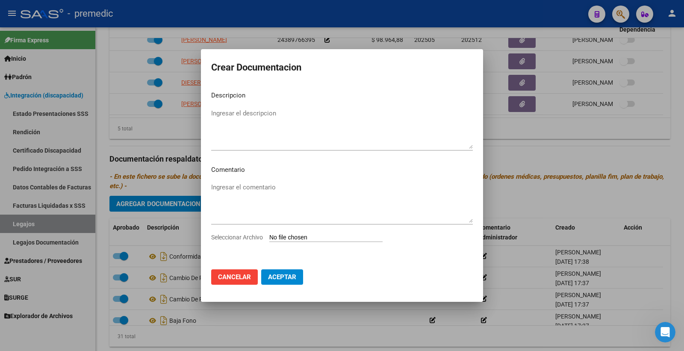
click at [294, 236] on input "Seleccionar Archivo" at bounding box center [325, 238] width 113 height 8
click at [233, 273] on span "Cancelar" at bounding box center [234, 277] width 33 height 8
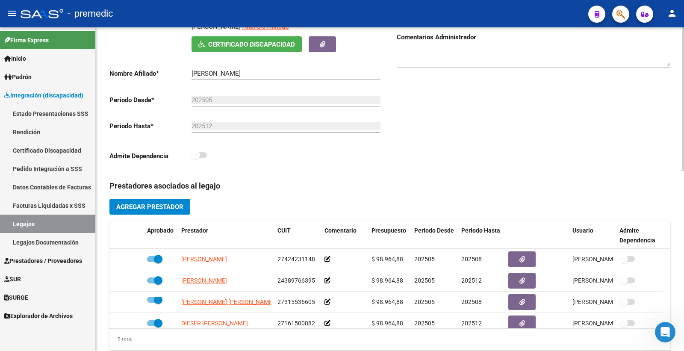
scroll to position [142, 0]
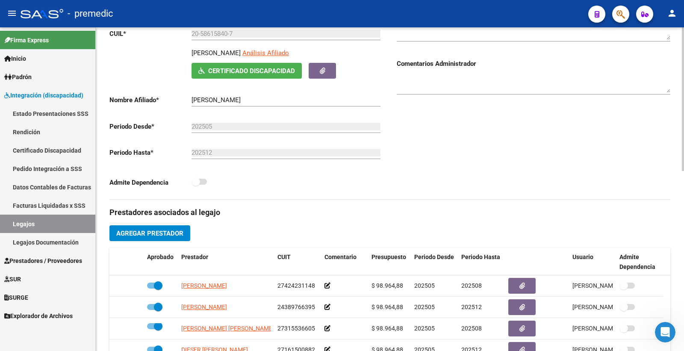
click at [171, 236] on span "Agregar Prestador" at bounding box center [149, 234] width 67 height 8
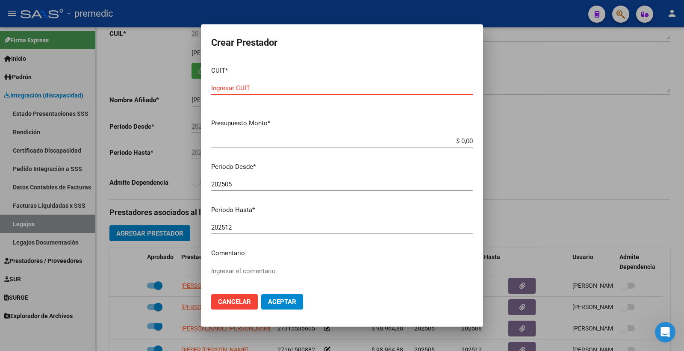
paste input "27-38191472-6"
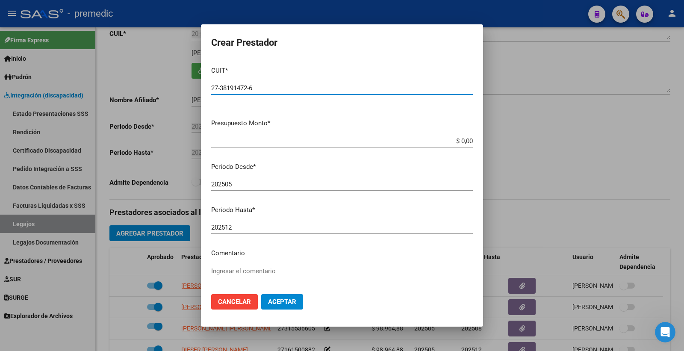
type input "27-38191472-6"
click at [458, 144] on input "$ 0,00" at bounding box center [342, 141] width 262 height 8
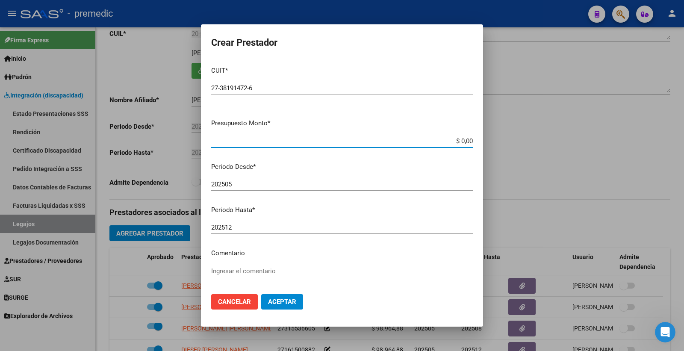
paste input "98964.88"
type input "$ 98.964,88"
click at [246, 178] on div "202505 Ingresar el periodo" at bounding box center [342, 184] width 262 height 13
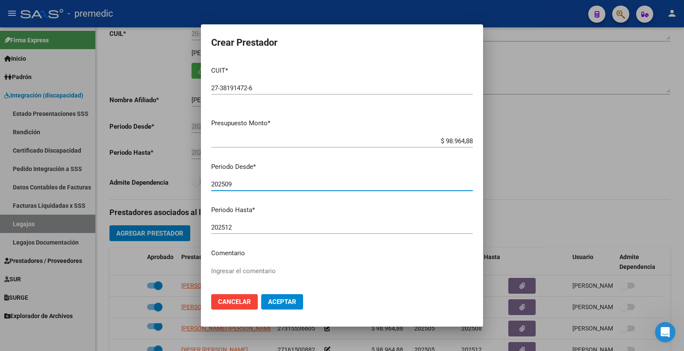
type input "202509"
click at [286, 308] on button "Aceptar" at bounding box center [282, 301] width 42 height 15
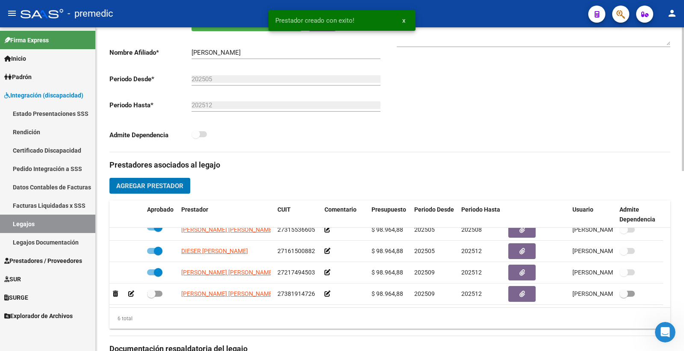
scroll to position [237, 0]
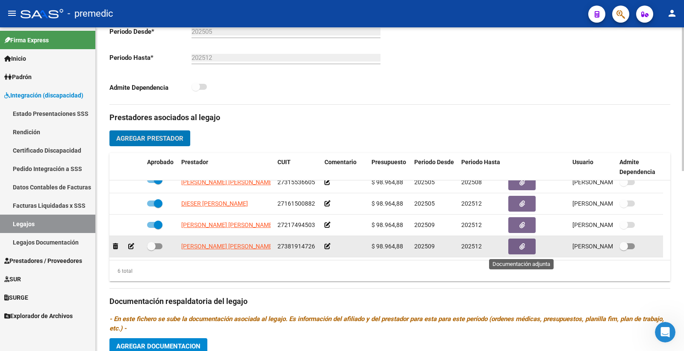
click at [525, 250] on button "button" at bounding box center [521, 247] width 27 height 16
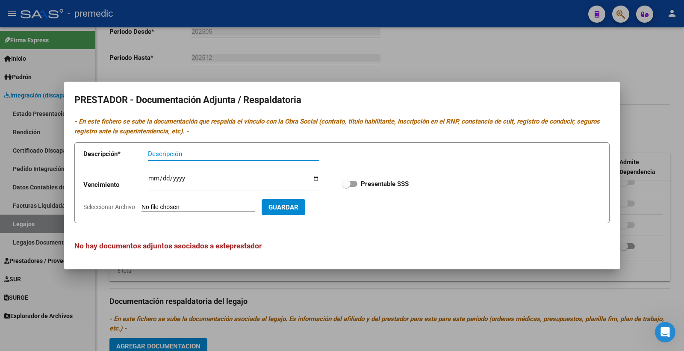
click at [177, 206] on input "Seleccionar Archivo" at bounding box center [198, 208] width 113 height 8
type input "C:\fakepath\4- DATOS DE PRESTADOR.pdf"
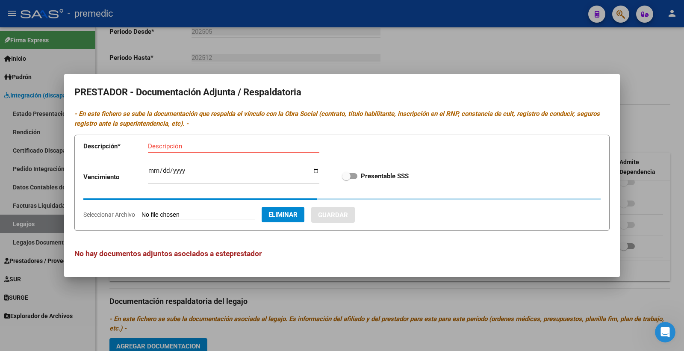
click at [169, 146] on input "Descripción" at bounding box center [233, 146] width 171 height 8
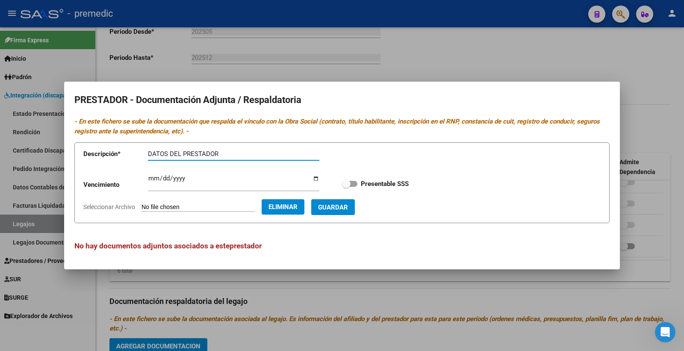
type input "DATOS DEL PRESTADOR"
click at [152, 181] on input "Ingresar vencimiento" at bounding box center [233, 182] width 171 height 14
type input "2027-08-03"
click at [354, 181] on span at bounding box center [349, 184] width 15 height 6
click at [346, 187] on input "Presentable SSS" at bounding box center [346, 187] width 0 height 0
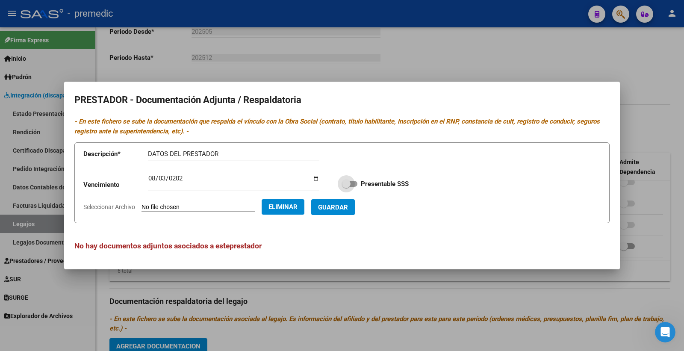
checkbox input "true"
click at [348, 204] on span "Guardar" at bounding box center [333, 208] width 30 height 8
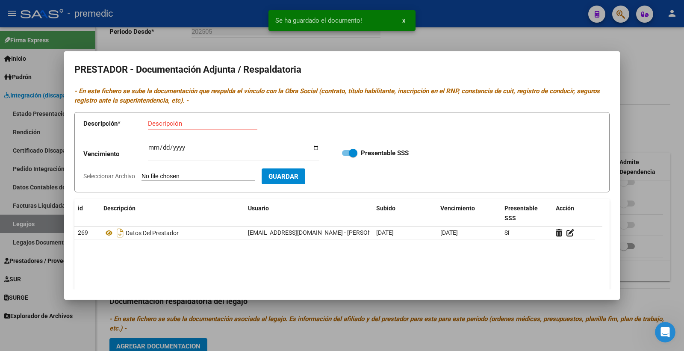
drag, startPoint x: 177, startPoint y: 168, endPoint x: 175, endPoint y: 164, distance: 4.5
click at [177, 169] on form "Descripción * Descripción Vencimiento Ingresar vencimiento Presentable SSS Sele…" at bounding box center [341, 152] width 535 height 81
click at [164, 127] on input "Descripción" at bounding box center [202, 124] width 109 height 8
type input "CBU"
click at [192, 174] on input "Seleccionar Archivo" at bounding box center [198, 177] width 113 height 8
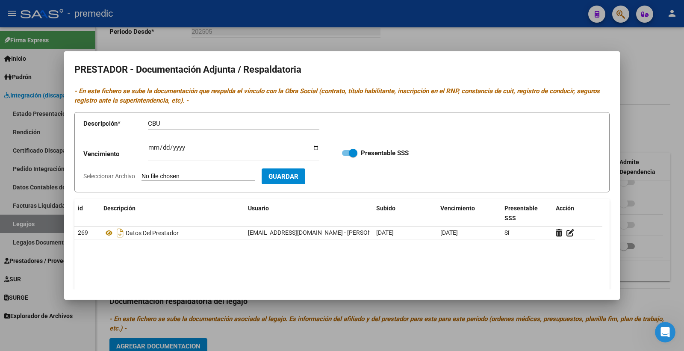
type input "C:\fakepath\5- CBU.pdf"
click at [348, 182] on button "Guardar" at bounding box center [333, 176] width 44 height 16
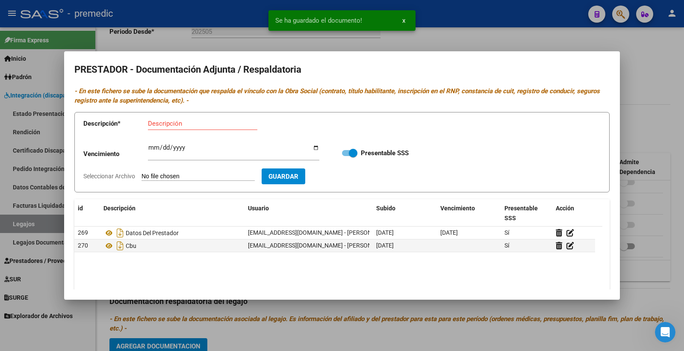
click at [670, 165] on div at bounding box center [342, 175] width 684 height 351
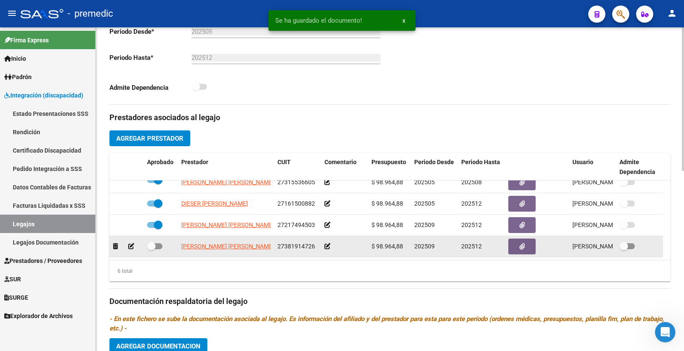
click at [157, 246] on span at bounding box center [154, 246] width 15 height 6
click at [151, 249] on input "checkbox" at bounding box center [151, 249] width 0 height 0
checkbox input "true"
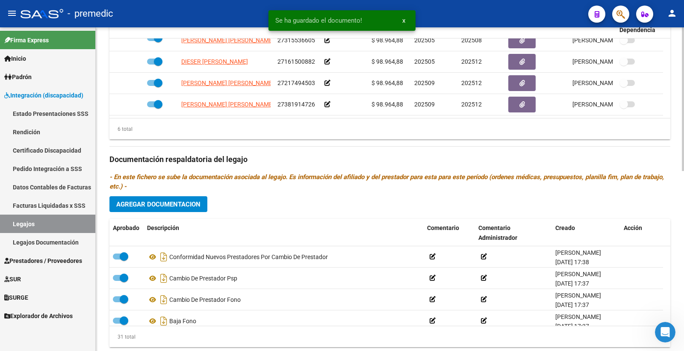
scroll to position [380, 0]
click at [143, 203] on span "Agregar Documentacion" at bounding box center [158, 204] width 84 height 8
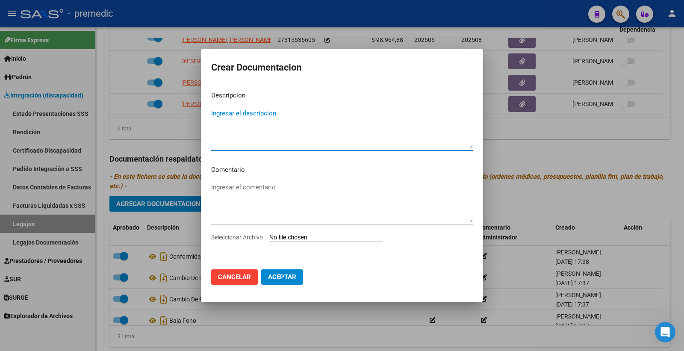
click at [304, 244] on div "Seleccionar Archivo" at bounding box center [342, 241] width 262 height 16
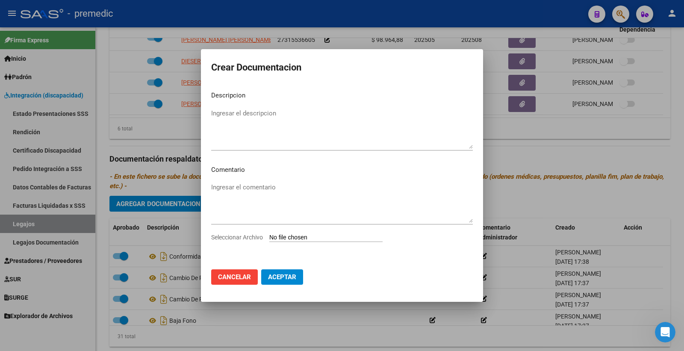
click at [301, 240] on input "Seleccionar Archivo" at bounding box center [325, 238] width 113 height 8
type input "C:\fakepath\1- INFORME.pdf"
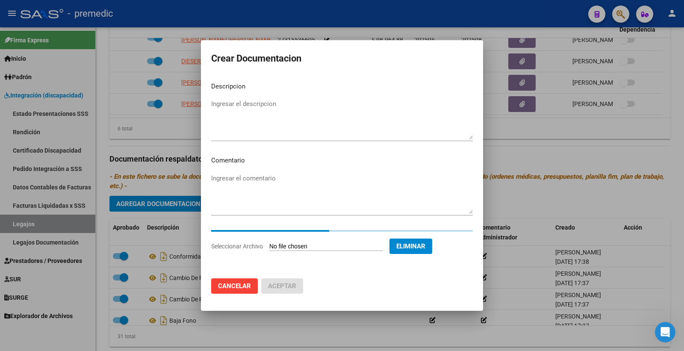
click at [244, 106] on textarea "Ingresar el descripcion" at bounding box center [342, 119] width 262 height 40
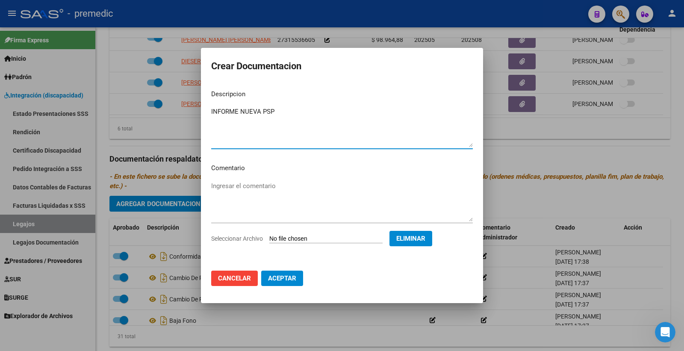
type textarea "INFORME NUEVA PSP"
click at [288, 278] on span "Aceptar" at bounding box center [282, 279] width 28 height 8
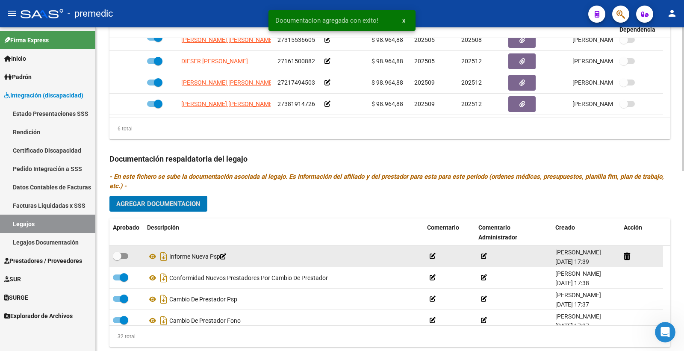
click at [126, 257] on span at bounding box center [120, 256] width 15 height 6
click at [117, 259] on input "checkbox" at bounding box center [117, 259] width 0 height 0
checkbox input "true"
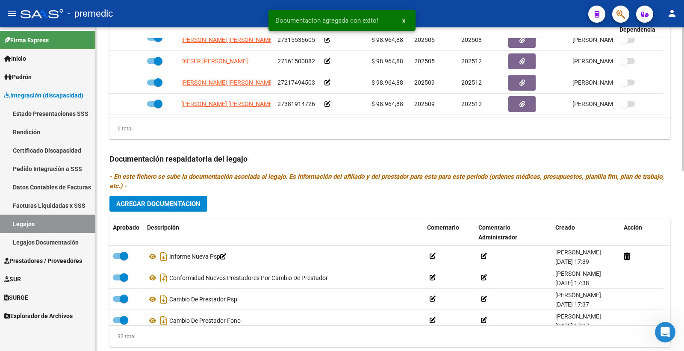
click at [167, 213] on div "Prestadores asociados al legajo Agregar Prestador Aprobado Prestador CUIT Comen…" at bounding box center [389, 157] width 561 height 391
click at [178, 211] on button "Agregar Documentacion" at bounding box center [158, 204] width 98 height 16
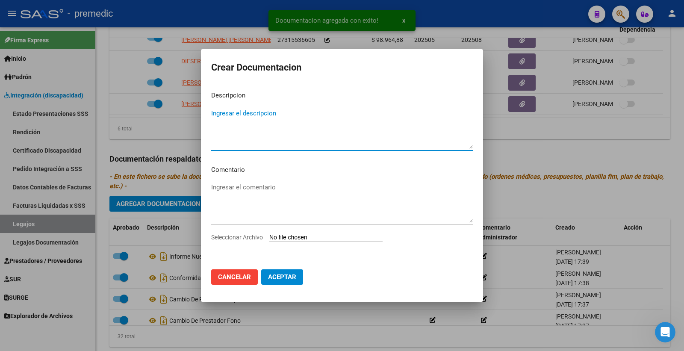
click at [299, 239] on input "Seleccionar Archivo" at bounding box center [325, 238] width 113 height 8
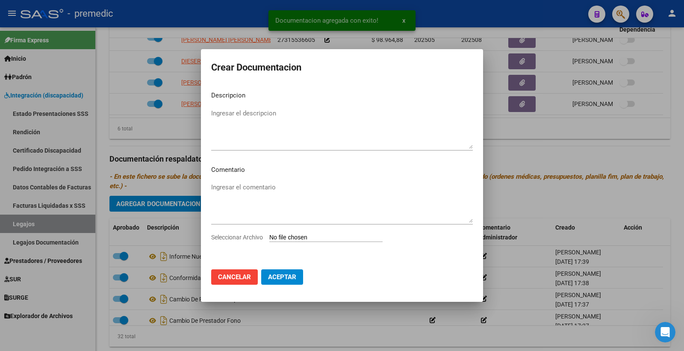
type input "C:\fakepath\2- PLAN.pdf"
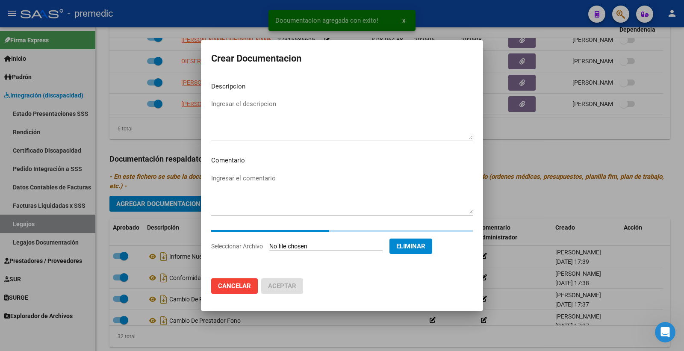
drag, startPoint x: 326, startPoint y: 88, endPoint x: 319, endPoint y: 104, distance: 17.8
click at [324, 91] on p "Descripcion" at bounding box center [342, 87] width 262 height 10
click at [318, 105] on textarea "Ingresar el descripcion" at bounding box center [342, 119] width 262 height 40
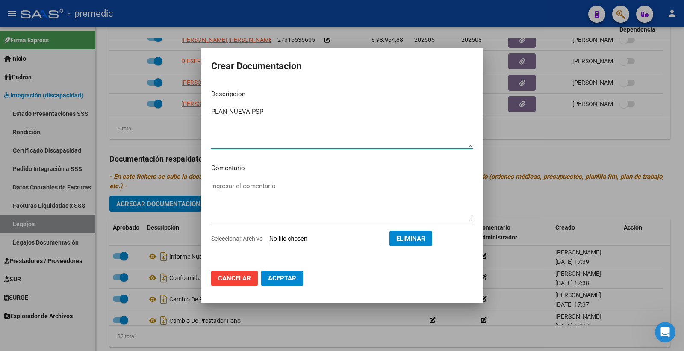
type textarea "PLAN NUEVA PSP"
click at [281, 275] on span "Aceptar" at bounding box center [282, 279] width 28 height 8
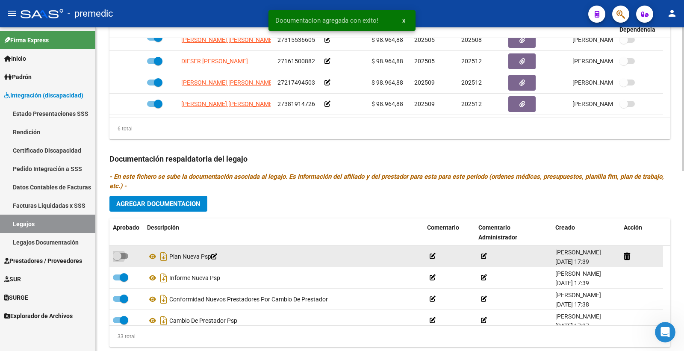
click at [123, 258] on span at bounding box center [120, 256] width 15 height 6
click at [117, 259] on input "checkbox" at bounding box center [117, 259] width 0 height 0
checkbox input "true"
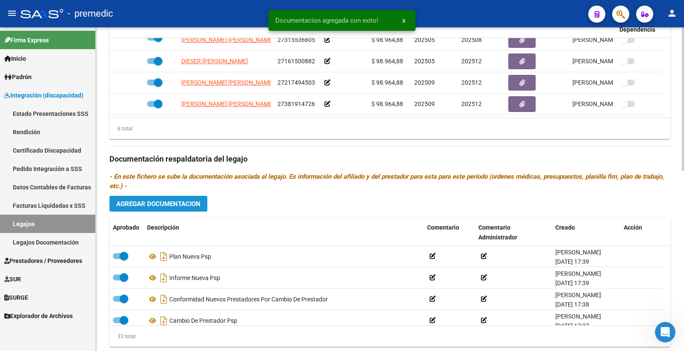
click at [177, 209] on button "Agregar Documentacion" at bounding box center [158, 204] width 98 height 16
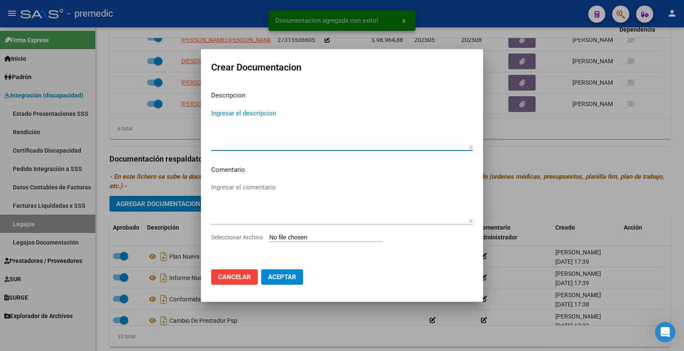
click at [301, 234] on input "Seleccionar Archivo" at bounding box center [325, 238] width 113 height 8
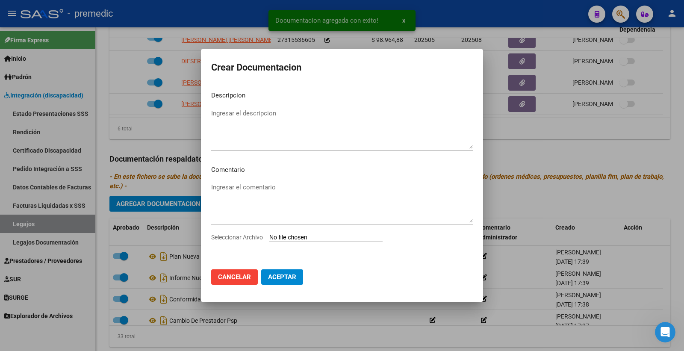
type input "C:\fakepath\3- PRESUPUESTO.pdf"
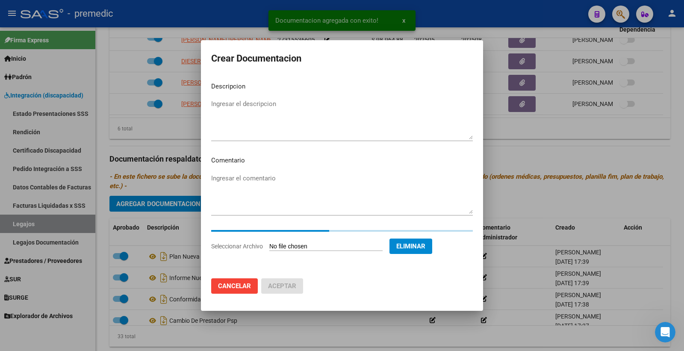
click at [238, 99] on textarea "Ingresar el descripcion" at bounding box center [342, 119] width 262 height 40
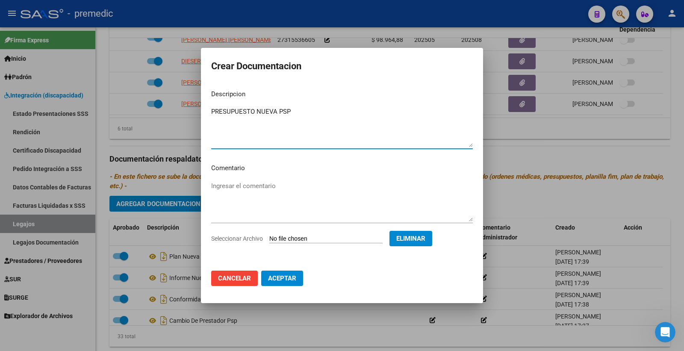
type textarea "PRESUPUESTO NUEVA PSP"
drag, startPoint x: 296, startPoint y: 275, endPoint x: 174, endPoint y: 267, distance: 121.7
click at [296, 275] on span "Aceptar" at bounding box center [282, 279] width 28 height 8
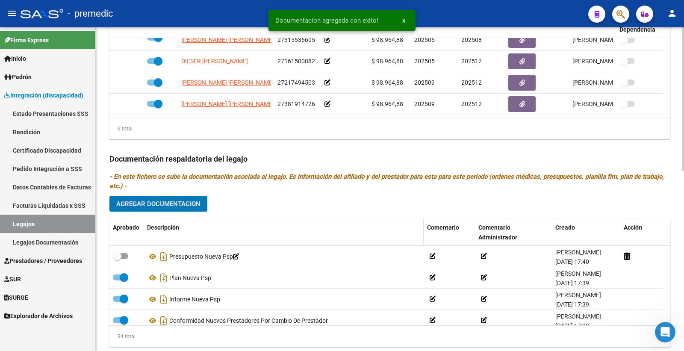
drag, startPoint x: 121, startPoint y: 257, endPoint x: 149, endPoint y: 243, distance: 30.6
click at [122, 257] on span at bounding box center [120, 256] width 15 height 6
click at [117, 259] on input "checkbox" at bounding box center [117, 259] width 0 height 0
checkbox input "true"
click at [180, 209] on button "Agregar Documentacion" at bounding box center [158, 204] width 98 height 16
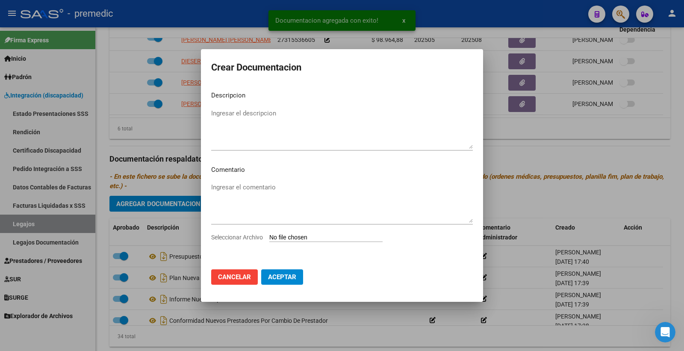
click at [290, 236] on input "Seleccionar Archivo" at bounding box center [325, 238] width 113 height 8
type input "C:\fakepath\5- CBU.pdf"
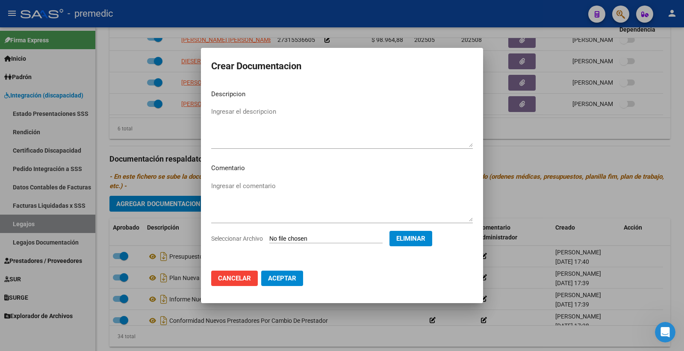
click at [428, 249] on div "Seleccionar Archivo Eliminar" at bounding box center [342, 240] width 262 height 19
click at [411, 237] on span "Eliminar" at bounding box center [410, 239] width 29 height 8
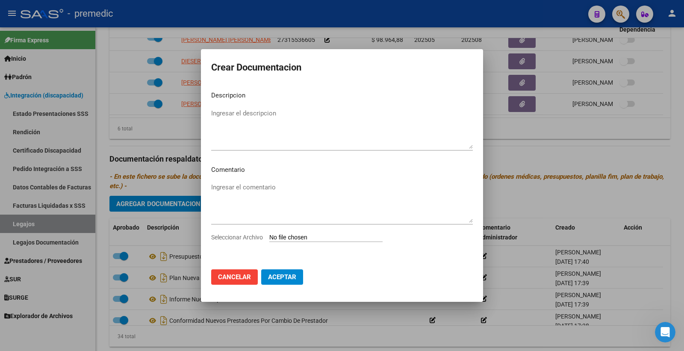
click at [310, 234] on input "Seleccionar Archivo" at bounding box center [325, 238] width 113 height 8
type input "C:\fakepath\4- DATOS DE PRESTADOR.pdf"
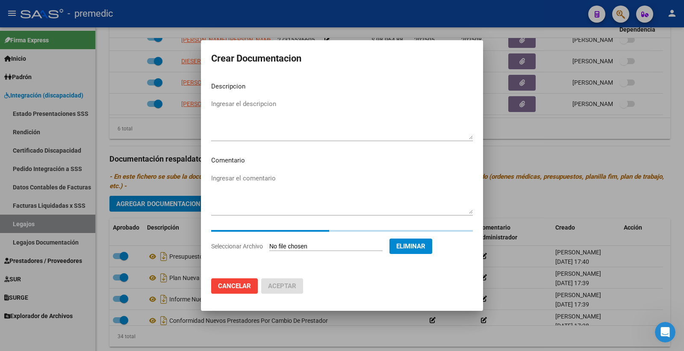
click at [246, 109] on textarea "Ingresar el descripcion" at bounding box center [342, 119] width 262 height 40
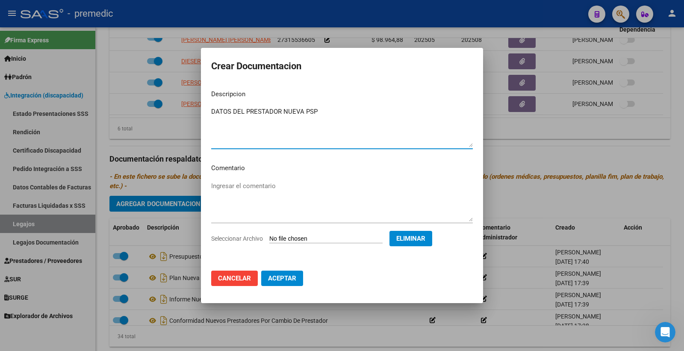
type textarea "DATOS DEL PRESTADOR NUEVA PSP"
click at [290, 271] on button "Aceptar" at bounding box center [282, 278] width 42 height 15
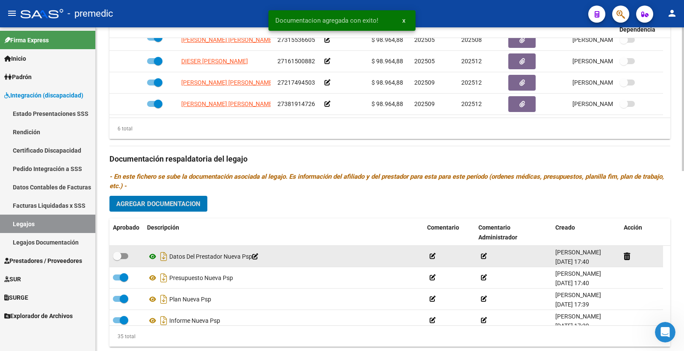
click at [151, 258] on icon at bounding box center [152, 256] width 11 height 10
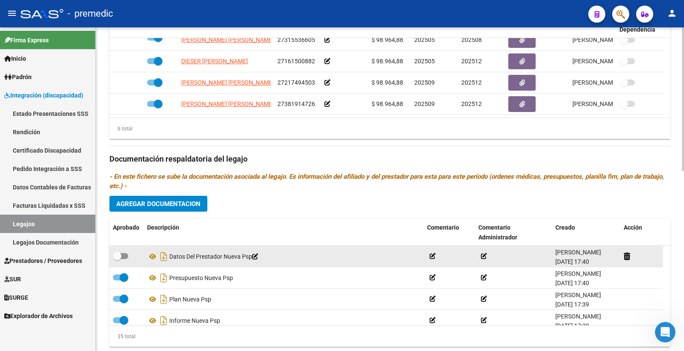
drag, startPoint x: 123, startPoint y: 258, endPoint x: 129, endPoint y: 256, distance: 6.8
click at [123, 258] on span at bounding box center [120, 256] width 15 height 6
click at [117, 259] on input "checkbox" at bounding box center [117, 259] width 0 height 0
checkbox input "true"
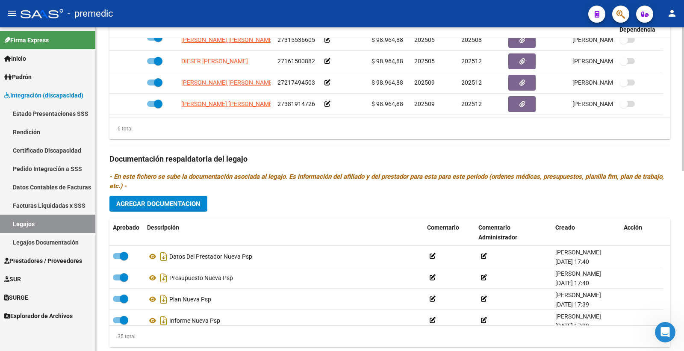
click at [173, 203] on span "Agregar Documentacion" at bounding box center [158, 204] width 84 height 8
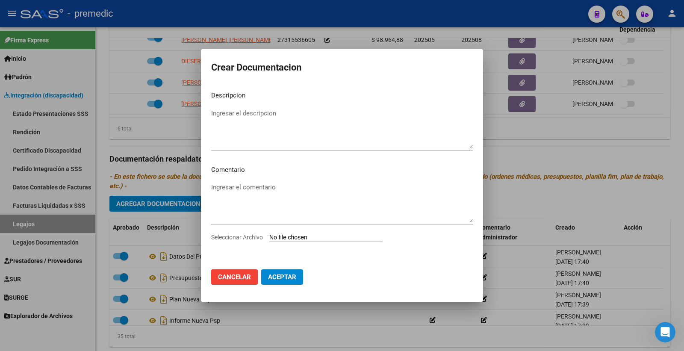
click at [309, 237] on input "Seleccionar Archivo" at bounding box center [325, 238] width 113 height 8
type input "C:\fakepath\5- CBU.pdf"
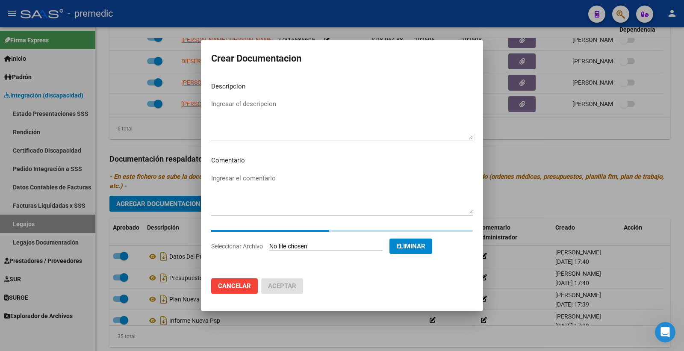
click at [291, 118] on textarea "Ingresar el descripcion" at bounding box center [342, 119] width 262 height 40
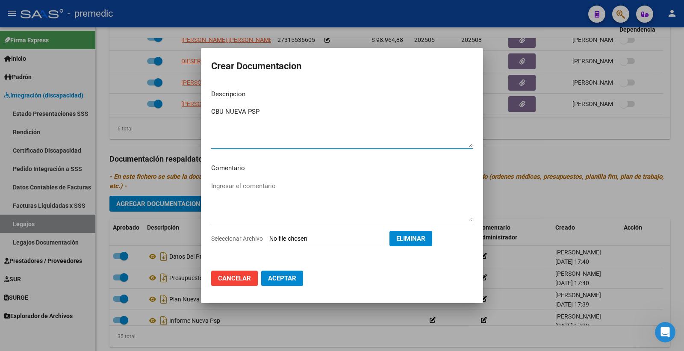
type textarea "CBU NUEVA PSP"
click at [282, 274] on button "Aceptar" at bounding box center [282, 278] width 42 height 15
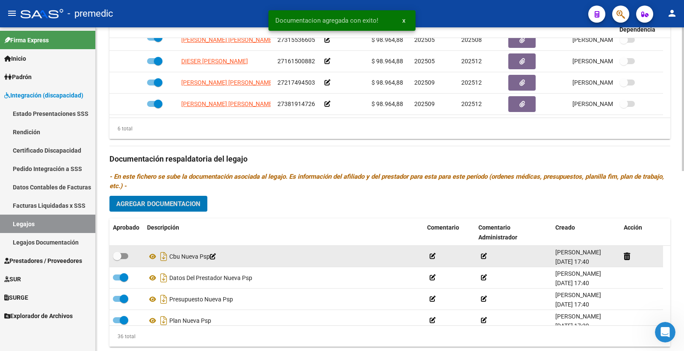
click at [125, 257] on span at bounding box center [120, 256] width 15 height 6
click at [117, 259] on input "checkbox" at bounding box center [117, 259] width 0 height 0
checkbox input "true"
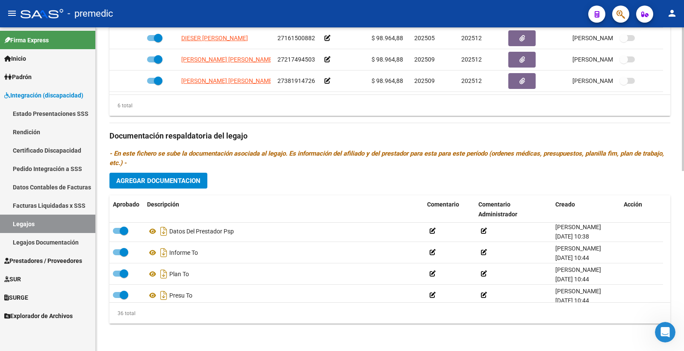
scroll to position [693, 0]
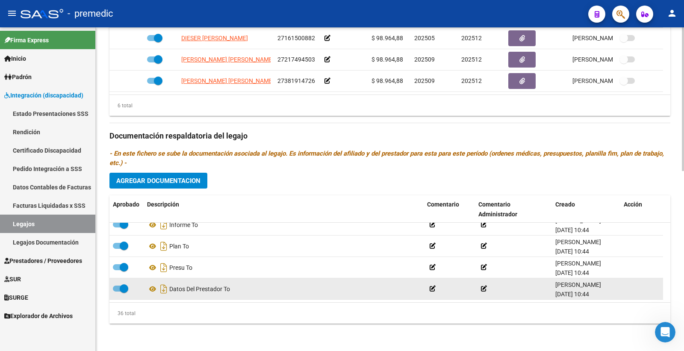
click at [660, 295] on datatable-body-cell at bounding box center [642, 288] width 43 height 21
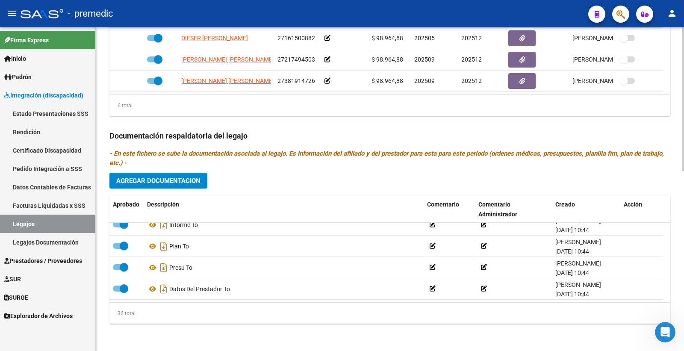
click at [210, 177] on div "Prestadores asociados al legajo Agregar Prestador Aprobado Prestador CUIT Comen…" at bounding box center [389, 134] width 561 height 391
click at [202, 178] on button "Agregar Documentacion" at bounding box center [158, 181] width 98 height 16
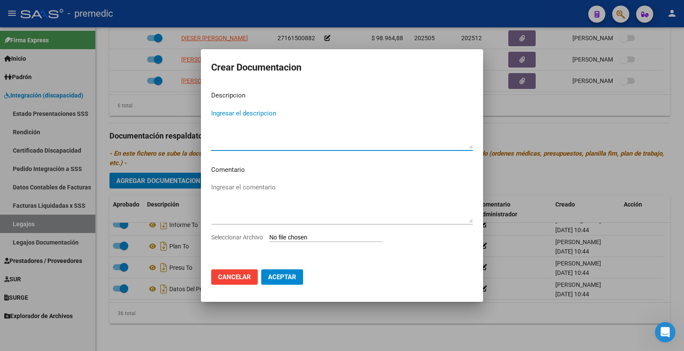
click at [318, 241] on input "Seleccionar Archivo" at bounding box center [325, 238] width 113 height 8
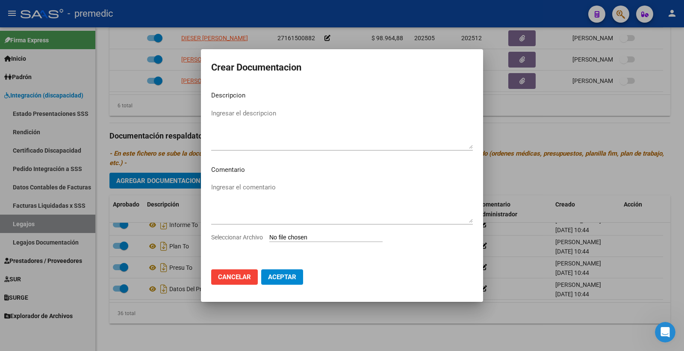
type input "C:\fakepath\INFORME OLIVER, URIEL.pdf"
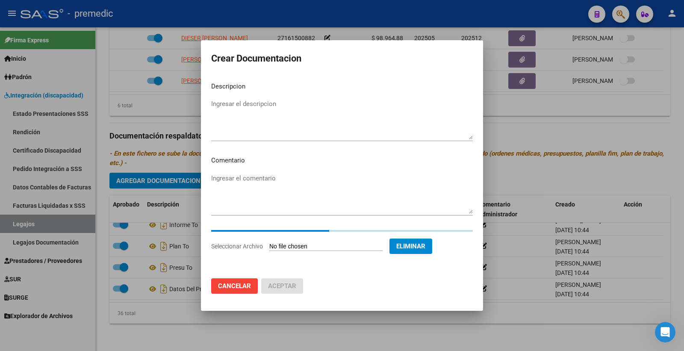
click at [242, 95] on mat-dialog-content "Descripcion Ingresar el descripcion Comentario Ingresar el comentario Seleccion…" at bounding box center [342, 173] width 282 height 197
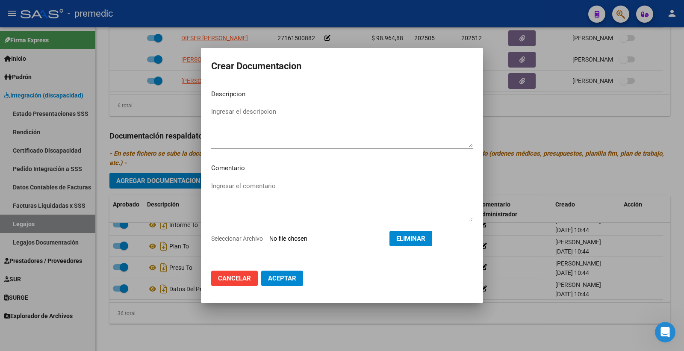
click at [242, 103] on mat-dialog-content "Descripcion Ingresar el descripcion Comentario Ingresar el comentario Seleccion…" at bounding box center [342, 173] width 282 height 181
click at [230, 112] on textarea "Ingresar el descripcion" at bounding box center [342, 127] width 262 height 40
type textarea "INFORME OLIVER"
click at [299, 274] on button "Aceptar" at bounding box center [282, 278] width 42 height 15
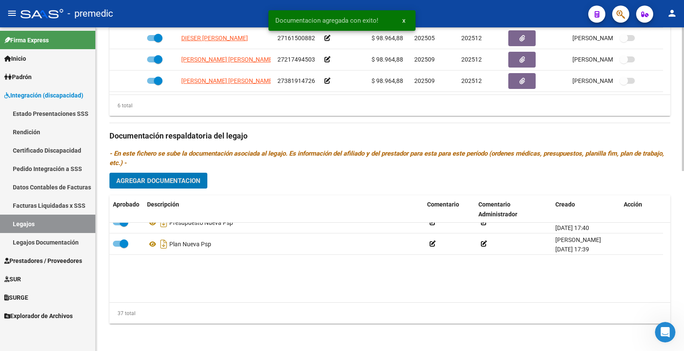
scroll to position [0, 0]
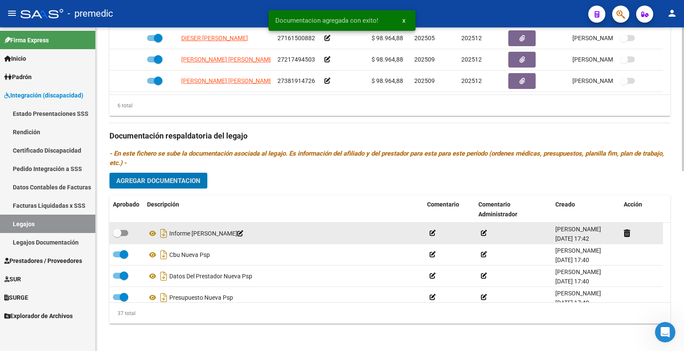
click at [122, 233] on span at bounding box center [120, 233] width 15 height 6
click at [117, 236] on input "checkbox" at bounding box center [117, 236] width 0 height 0
checkbox input "true"
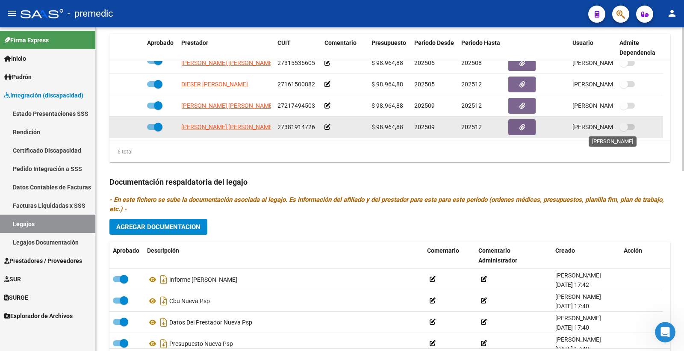
scroll to position [404, 0]
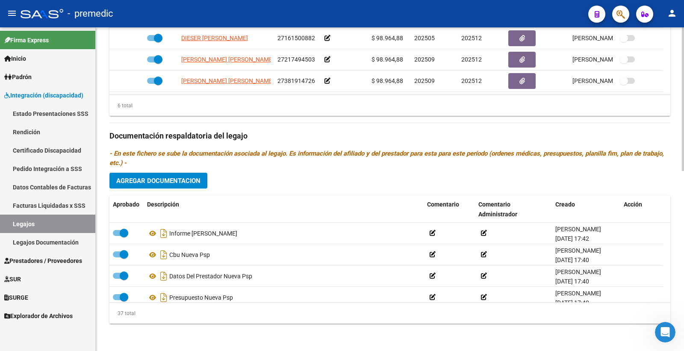
click at [683, 71] on div at bounding box center [683, 189] width 2 height 324
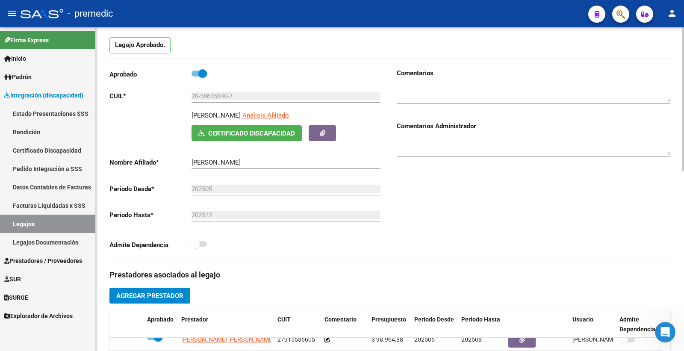
click at [683, 71] on div at bounding box center [683, 135] width 2 height 144
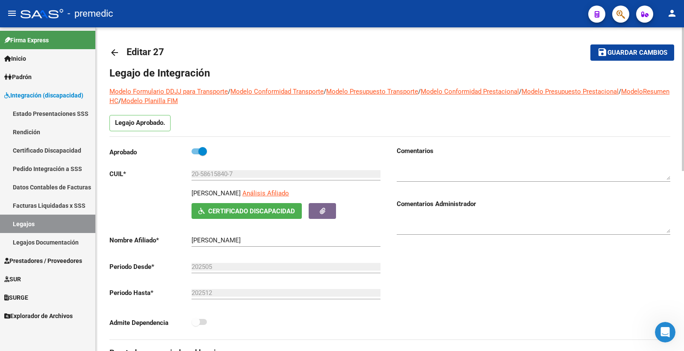
scroll to position [0, 0]
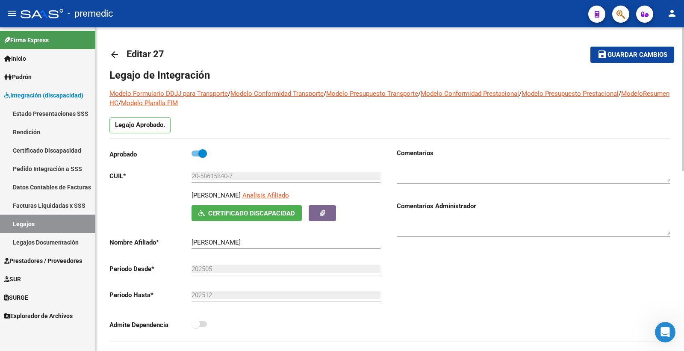
click at [638, 59] on button "save Guardar cambios" at bounding box center [633, 55] width 84 height 16
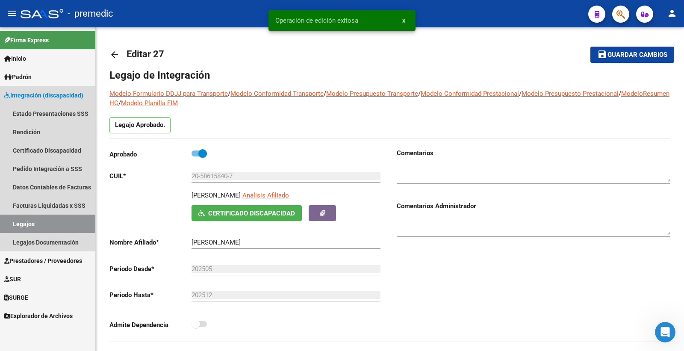
click at [27, 221] on link "Legajos" at bounding box center [47, 224] width 95 height 18
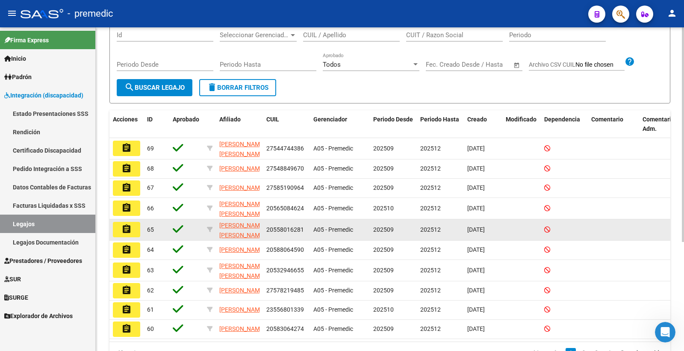
scroll to position [21, 0]
